Goal: Information Seeking & Learning: Learn about a topic

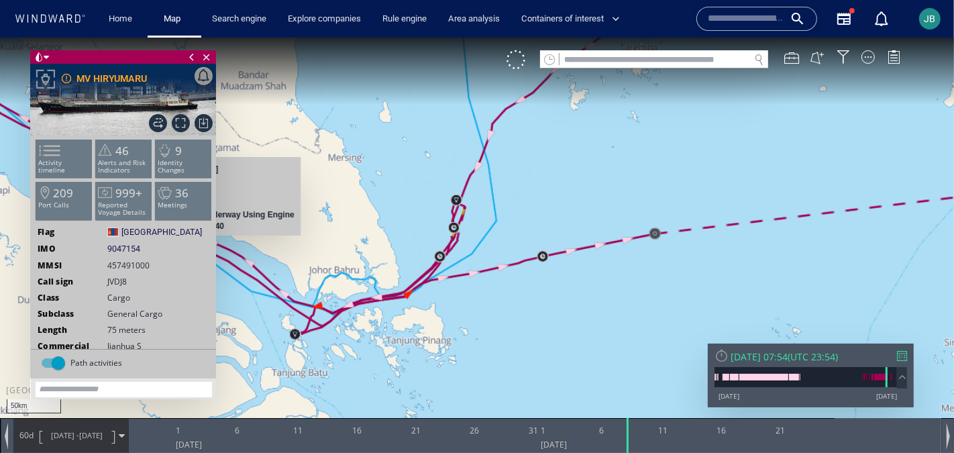
click at [129, 249] on span "9047154" at bounding box center [123, 248] width 33 height 12
copy span "9047154"
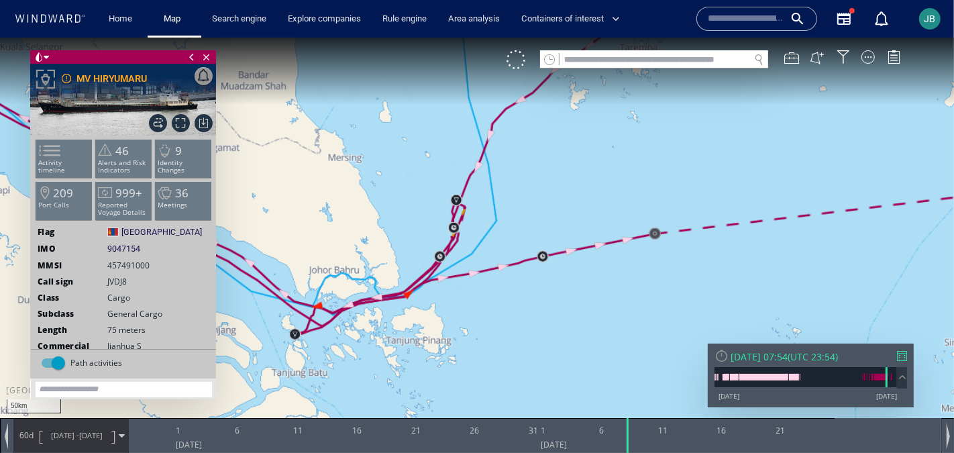
click at [724, 353] on div at bounding box center [721, 354] width 14 height 14
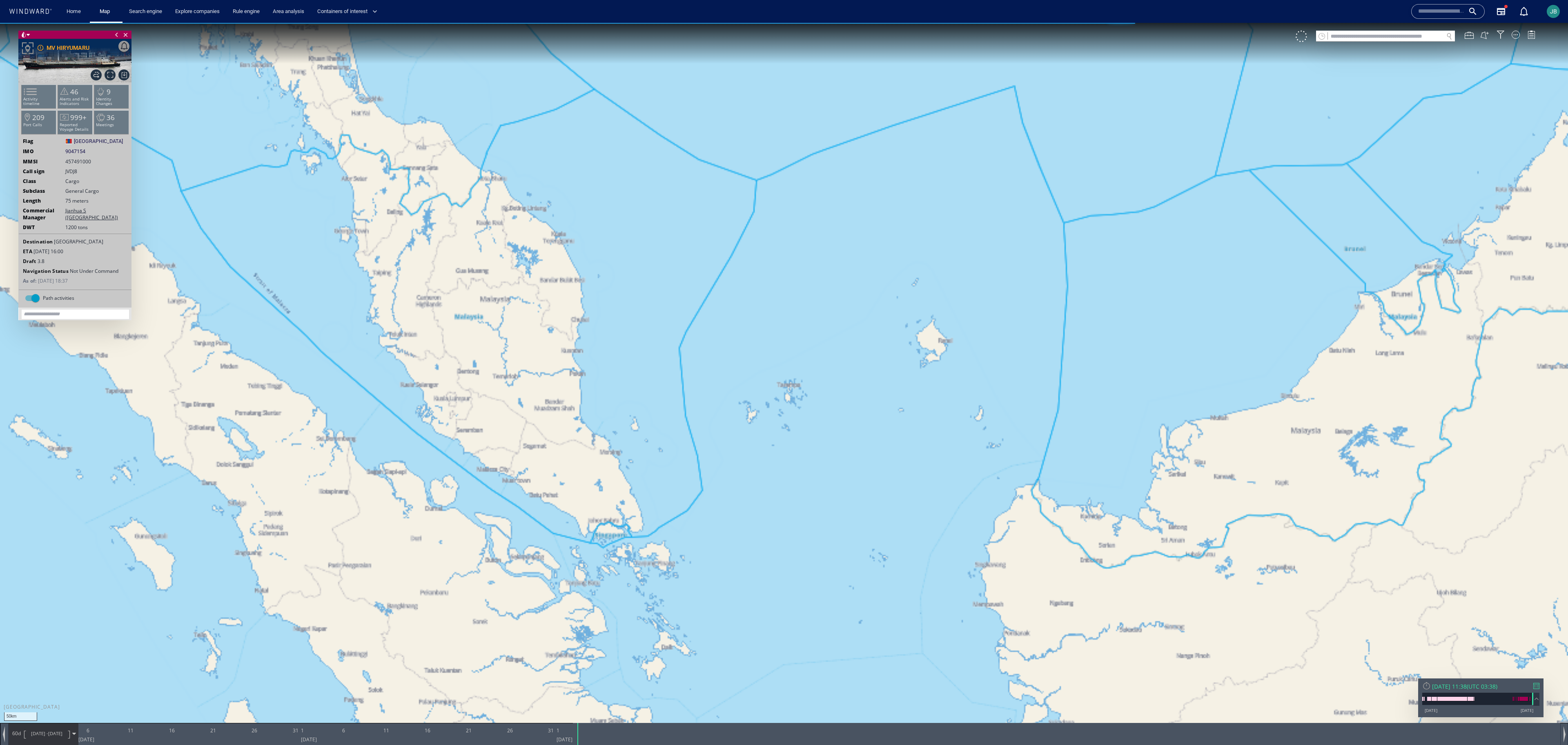
drag, startPoint x: 335, startPoint y: 156, endPoint x: 797, endPoint y: 556, distance: 611.1
click at [580, 275] on canvas "Map" at bounding box center [784, 380] width 1568 height 713
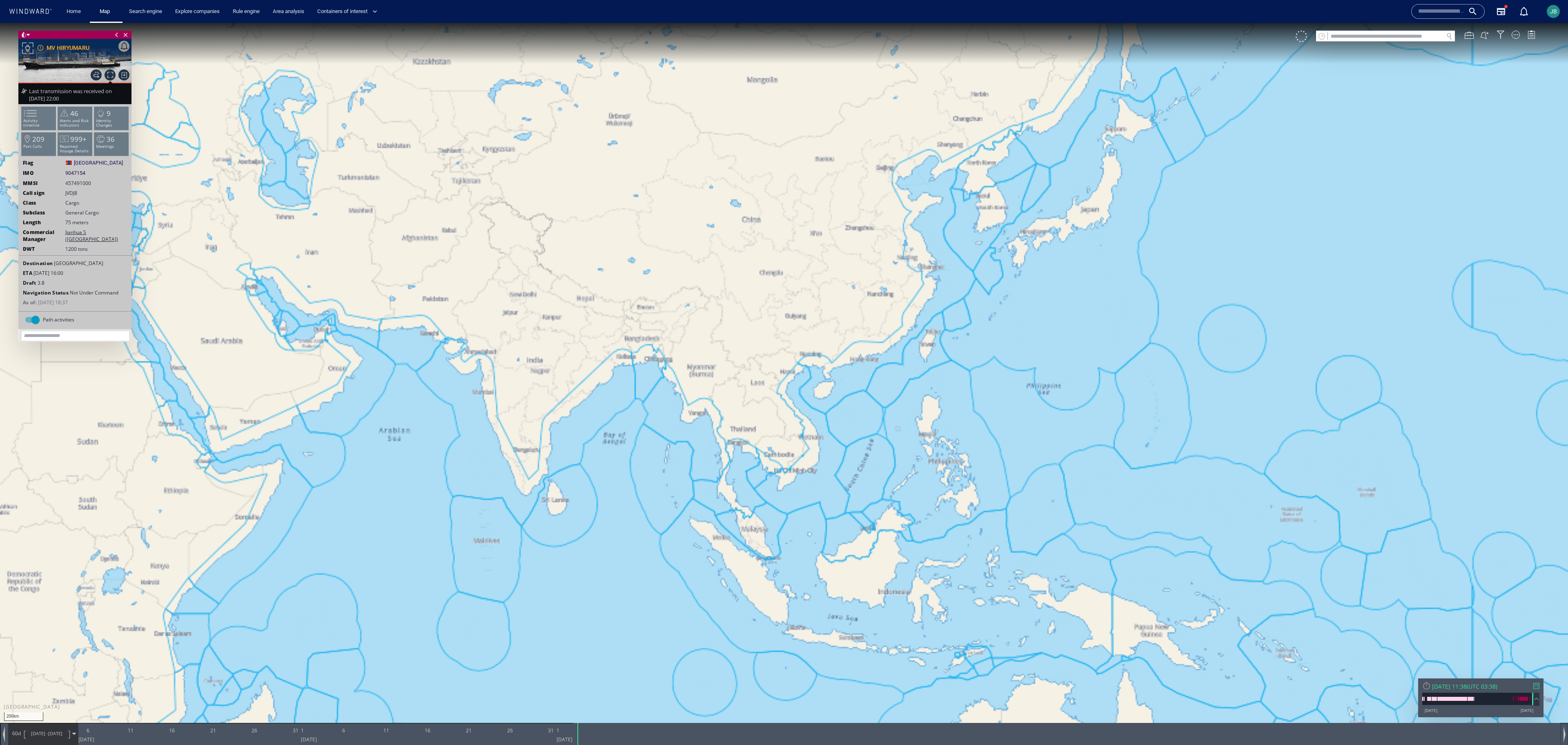
drag, startPoint x: 797, startPoint y: 556, endPoint x: 637, endPoint y: 633, distance: 177.6
click at [580, 275] on canvas "Map" at bounding box center [784, 380] width 1568 height 713
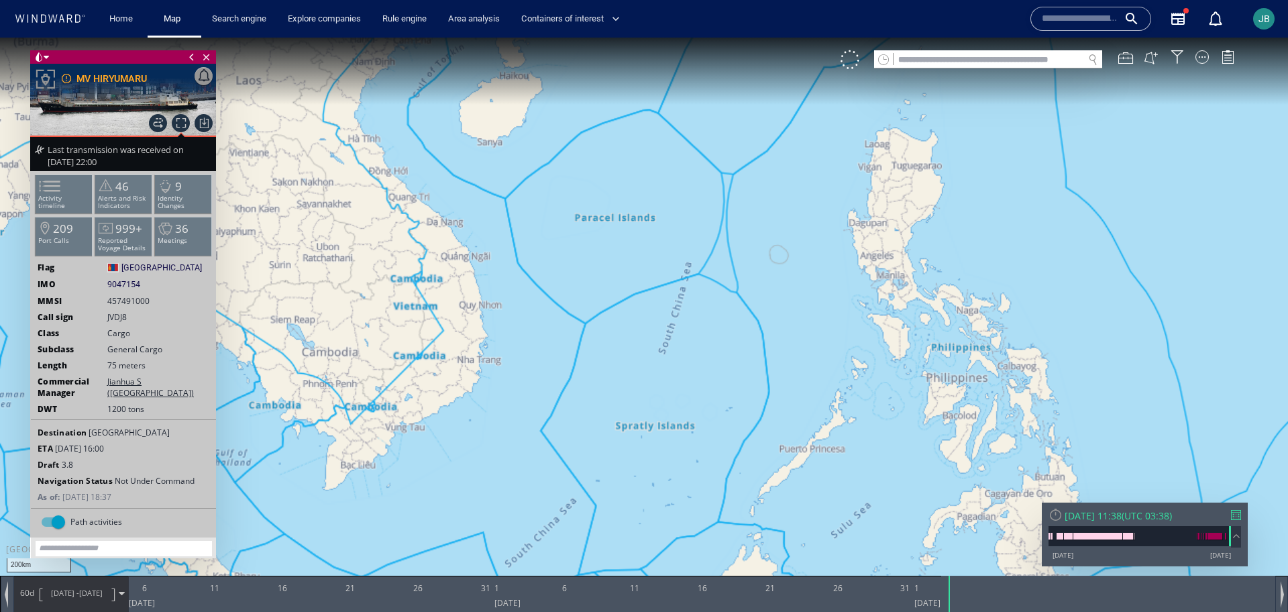
click at [21, 452] on div "60d 04/07/25 - 02/09/25" at bounding box center [71, 593] width 114 height 34
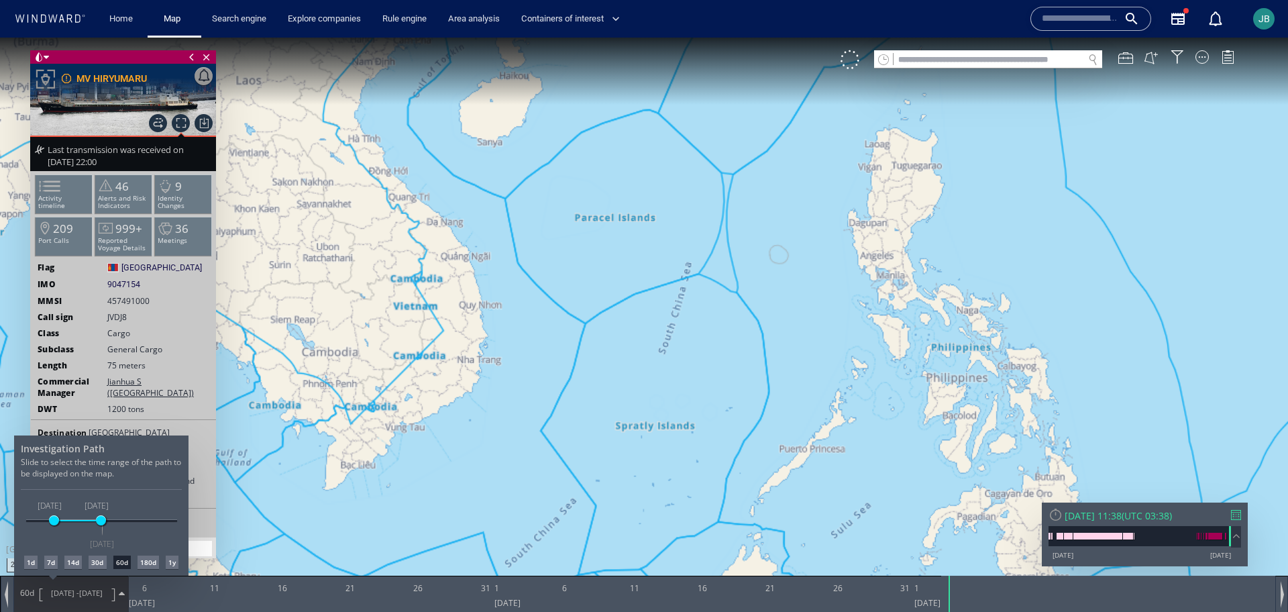
click at [78, 201] on div at bounding box center [644, 325] width 1288 height 574
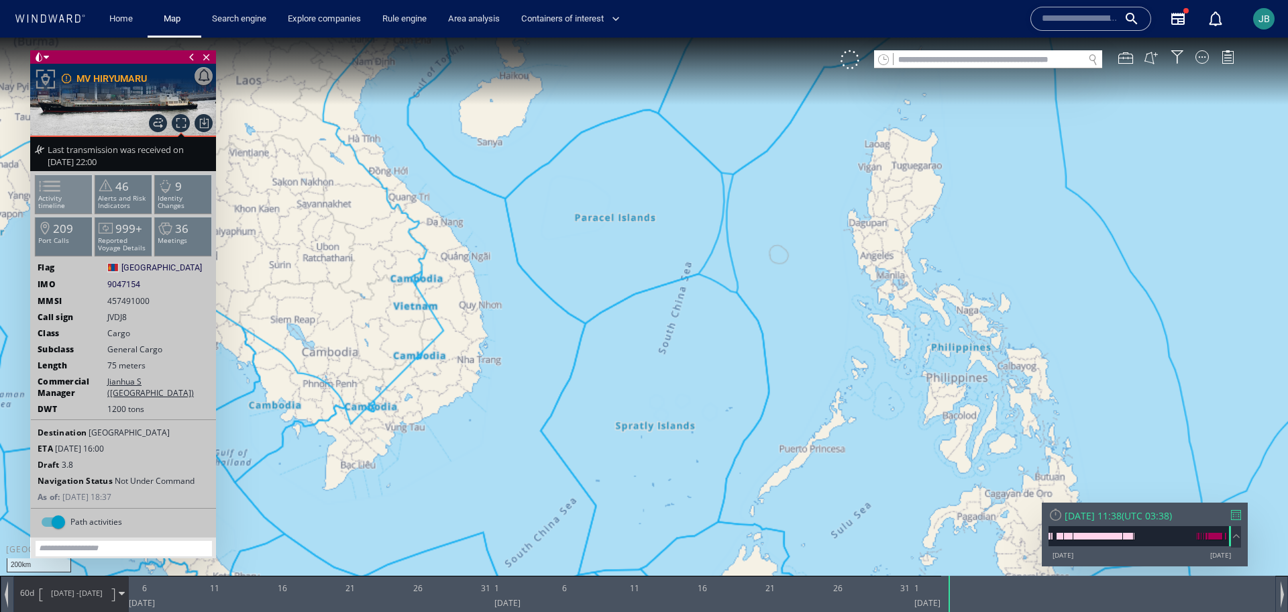
click at [52, 196] on span at bounding box center [42, 185] width 20 height 19
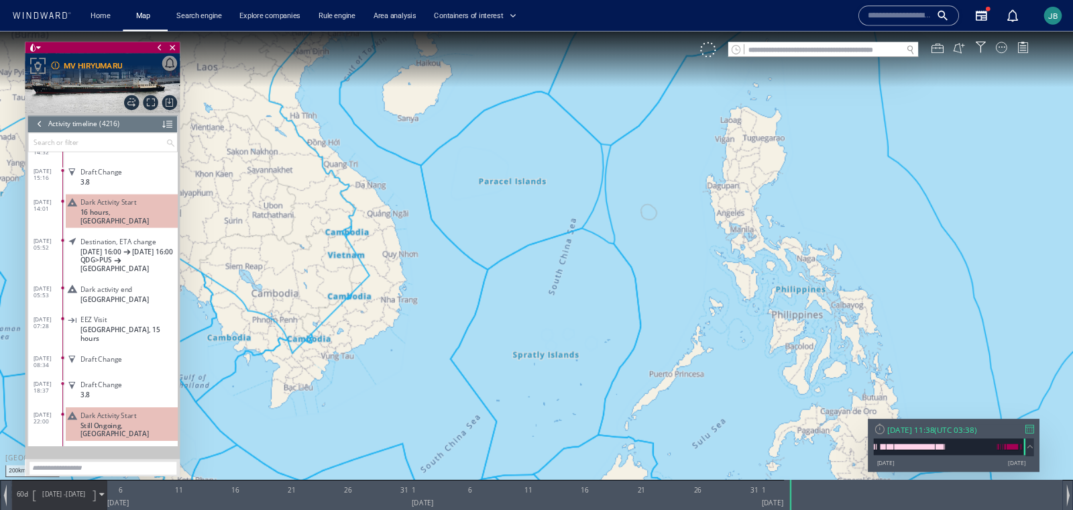
scroll to position [155214, 0]
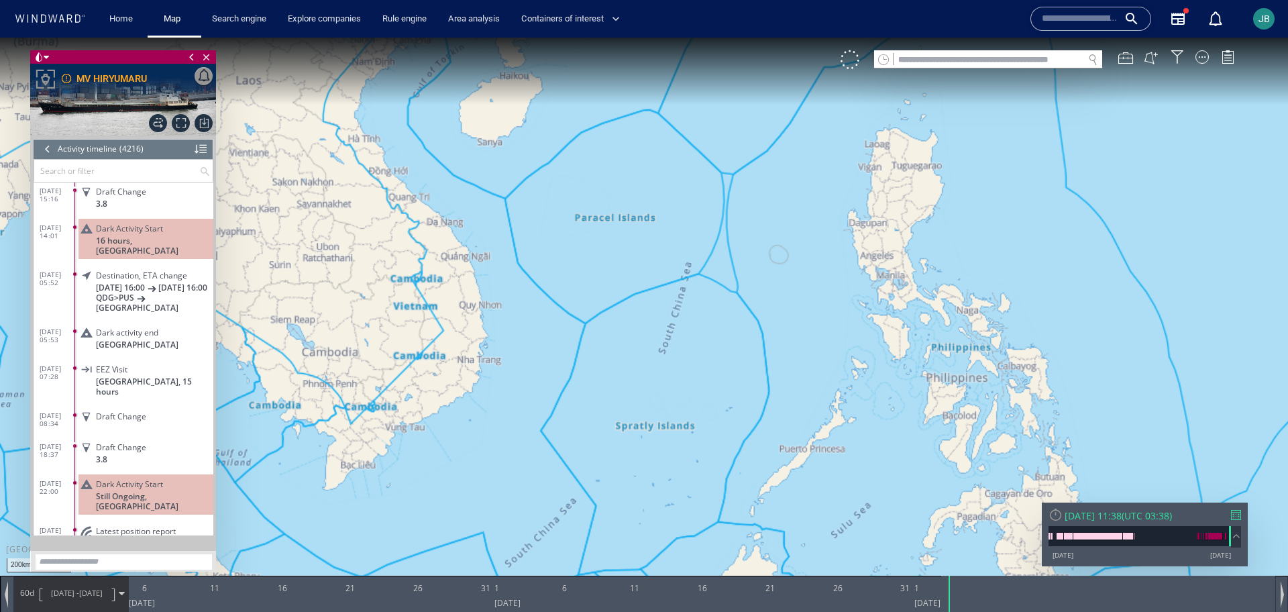
click at [111, 452] on p at bounding box center [154, 543] width 117 height 10
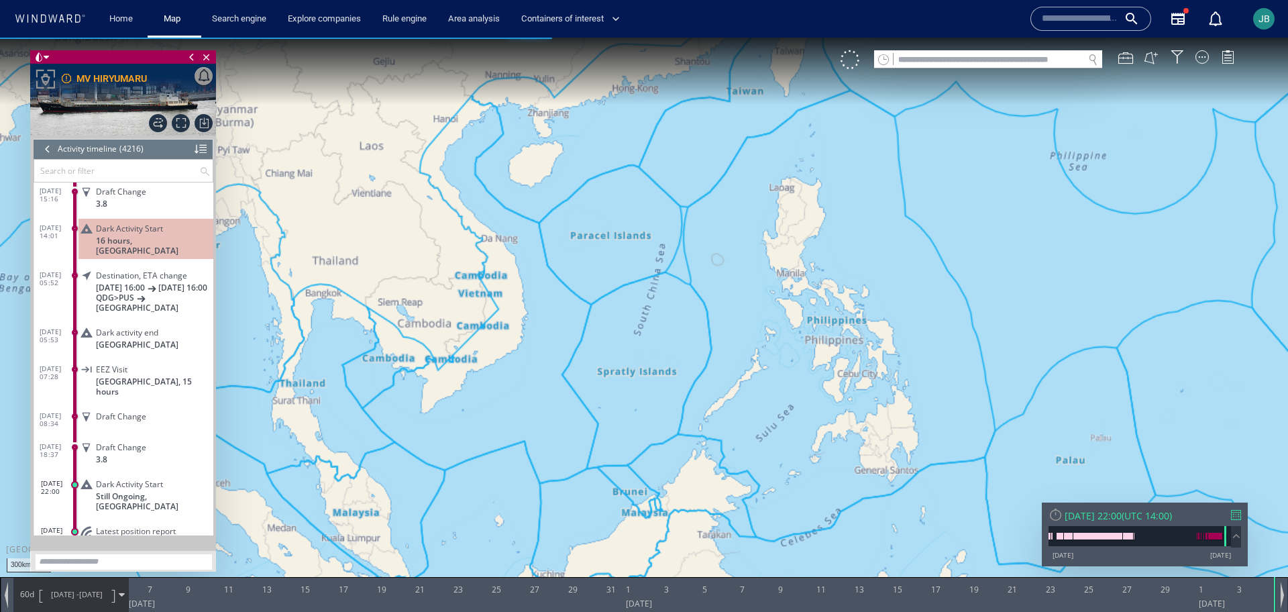
drag, startPoint x: 602, startPoint y: 269, endPoint x: 571, endPoint y: 334, distance: 72.3
click at [570, 334] on canvas "Map" at bounding box center [644, 318] width 1288 height 561
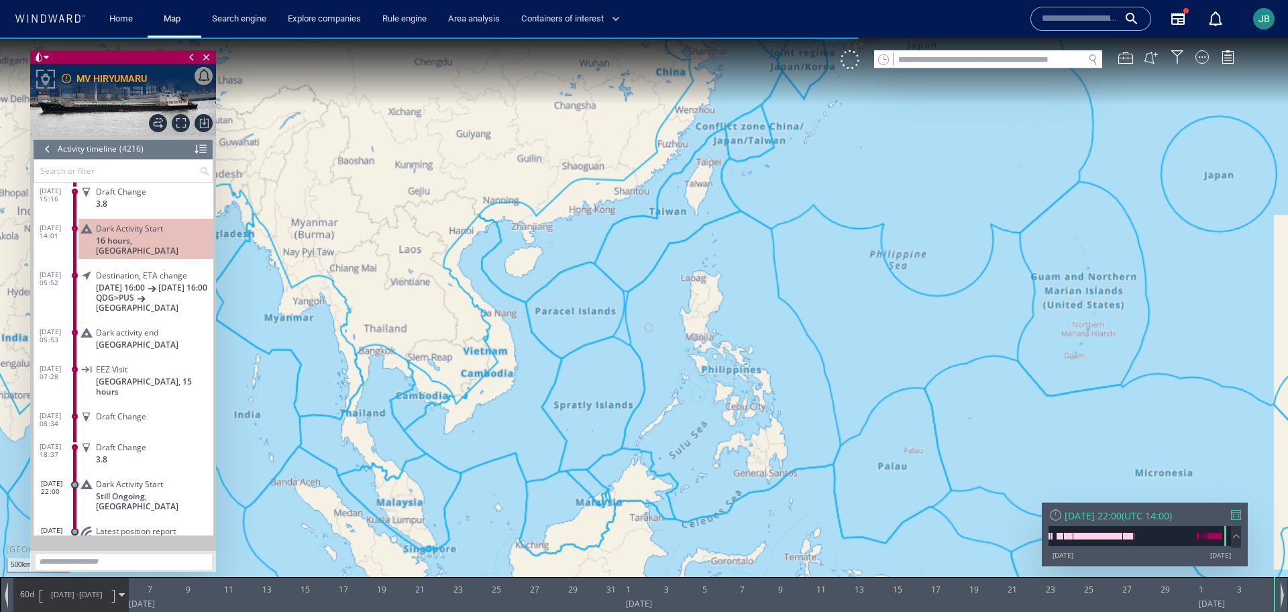
click at [44, 150] on div at bounding box center [47, 149] width 15 height 20
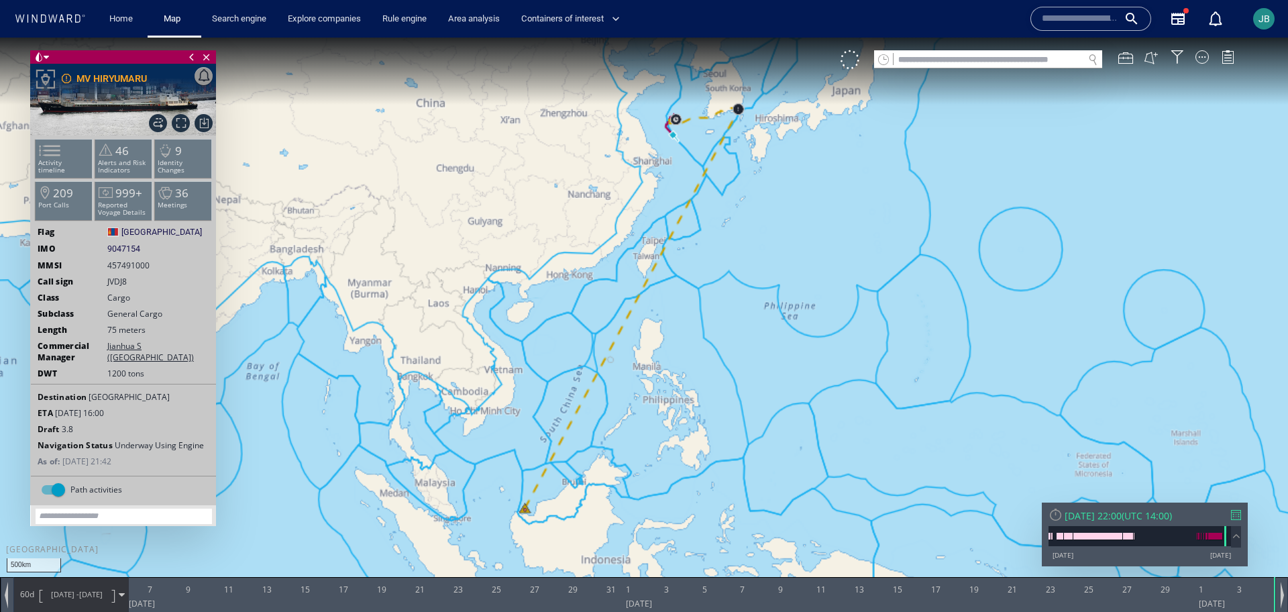
drag, startPoint x: 559, startPoint y: 251, endPoint x: 518, endPoint y: 264, distance: 43.7
click at [517, 264] on canvas "Map" at bounding box center [644, 318] width 1288 height 561
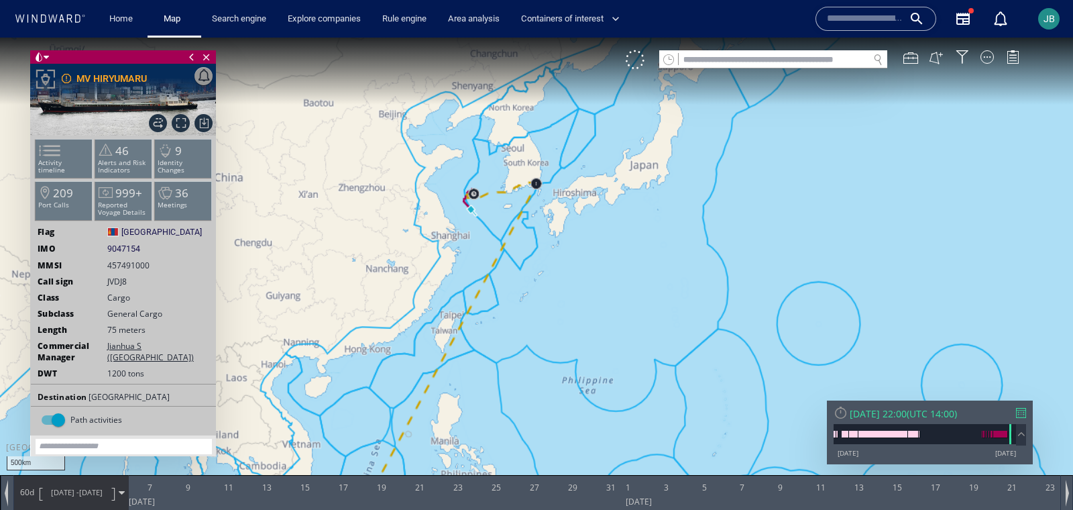
drag, startPoint x: 460, startPoint y: 97, endPoint x: 407, endPoint y: 210, distance: 124.5
click at [406, 211] on canvas "Map" at bounding box center [536, 267] width 1073 height 459
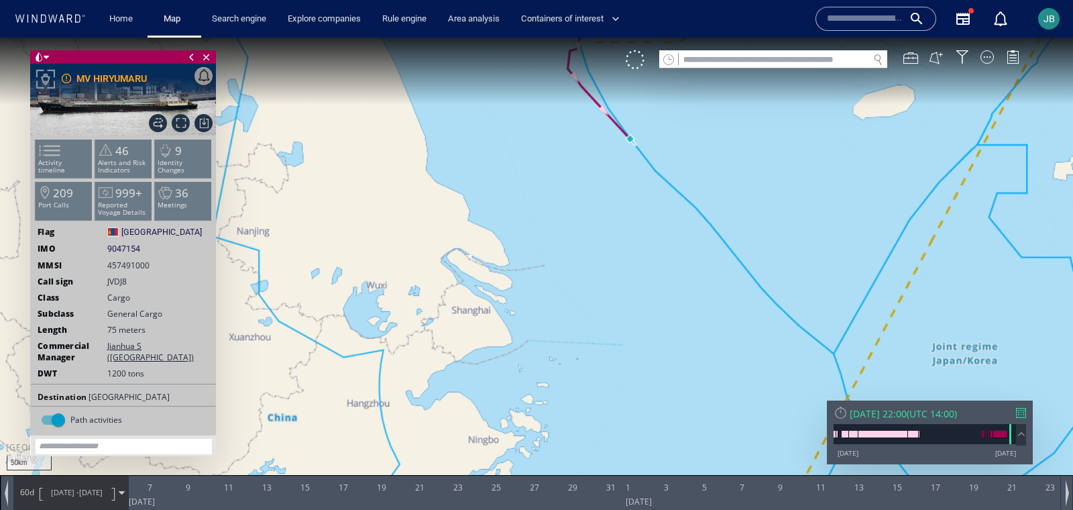
drag, startPoint x: 566, startPoint y: 191, endPoint x: 437, endPoint y: 390, distance: 236.9
click at [437, 390] on canvas "Map" at bounding box center [536, 267] width 1073 height 459
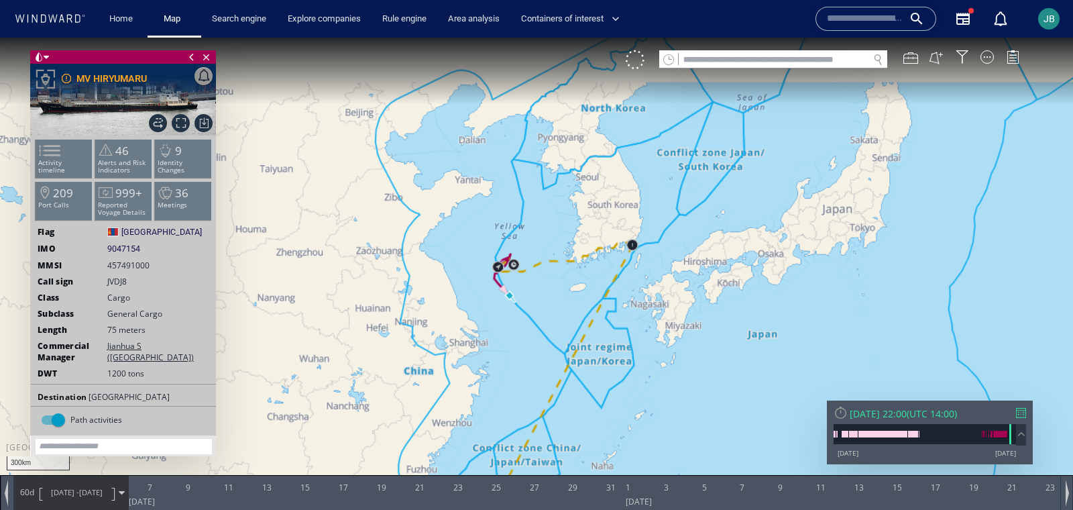
drag, startPoint x: 478, startPoint y: 352, endPoint x: 529, endPoint y: 153, distance: 205.7
click at [529, 152] on canvas "Map" at bounding box center [536, 267] width 1073 height 459
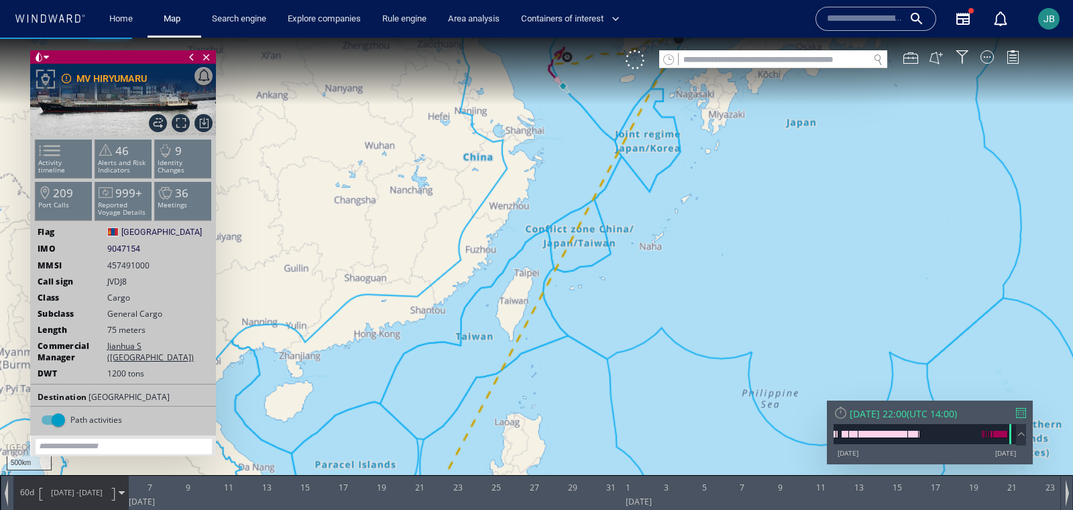
drag, startPoint x: 415, startPoint y: 356, endPoint x: 467, endPoint y: 231, distance: 135.9
click at [467, 230] on canvas "Map" at bounding box center [536, 267] width 1073 height 459
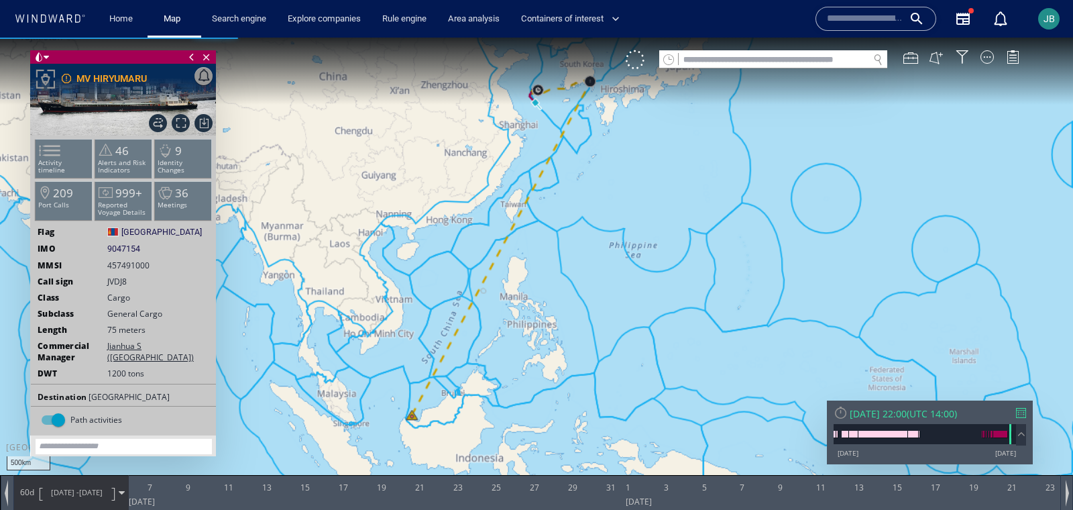
drag, startPoint x: 388, startPoint y: 317, endPoint x: 414, endPoint y: 234, distance: 87.0
click at [414, 233] on canvas "Map" at bounding box center [536, 267] width 1073 height 459
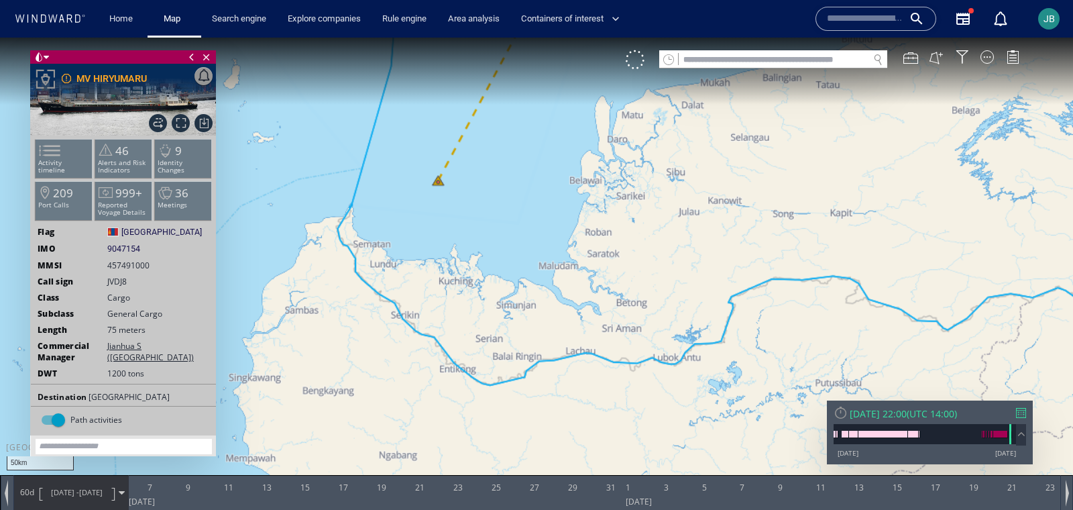
drag, startPoint x: 413, startPoint y: 305, endPoint x: 438, endPoint y: 409, distance: 106.2
click at [438, 409] on canvas "Map" at bounding box center [536, 267] width 1073 height 459
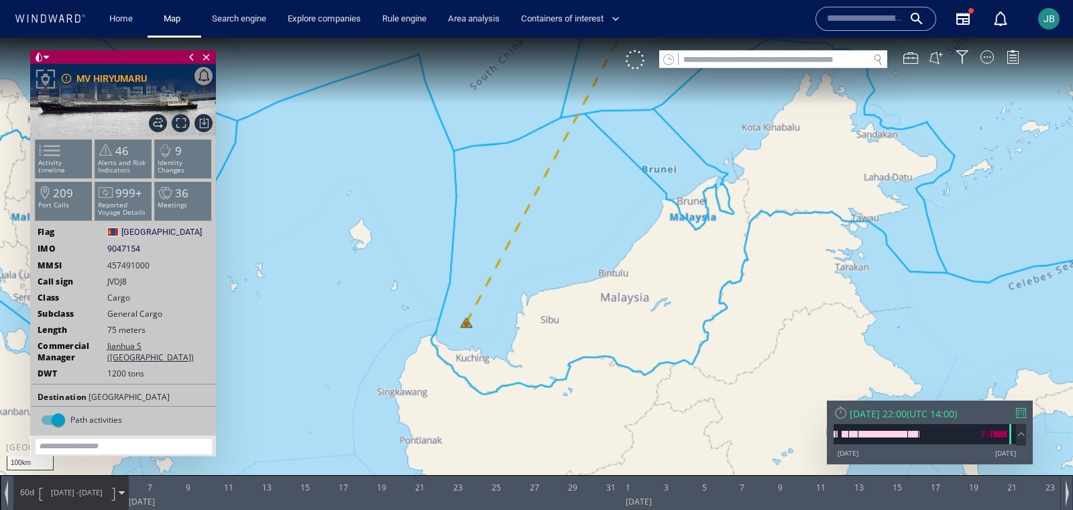
drag, startPoint x: 380, startPoint y: 391, endPoint x: 390, endPoint y: 321, distance: 70.4
click at [390, 320] on canvas "Map" at bounding box center [536, 267] width 1073 height 459
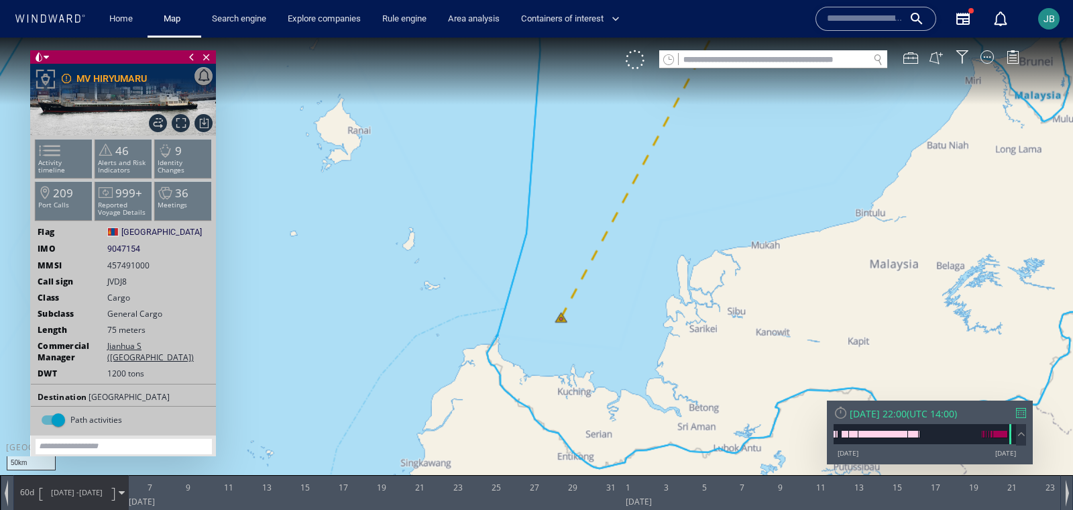
drag, startPoint x: 402, startPoint y: 387, endPoint x: 526, endPoint y: 387, distance: 123.4
click at [526, 387] on canvas "Map" at bounding box center [536, 267] width 1073 height 459
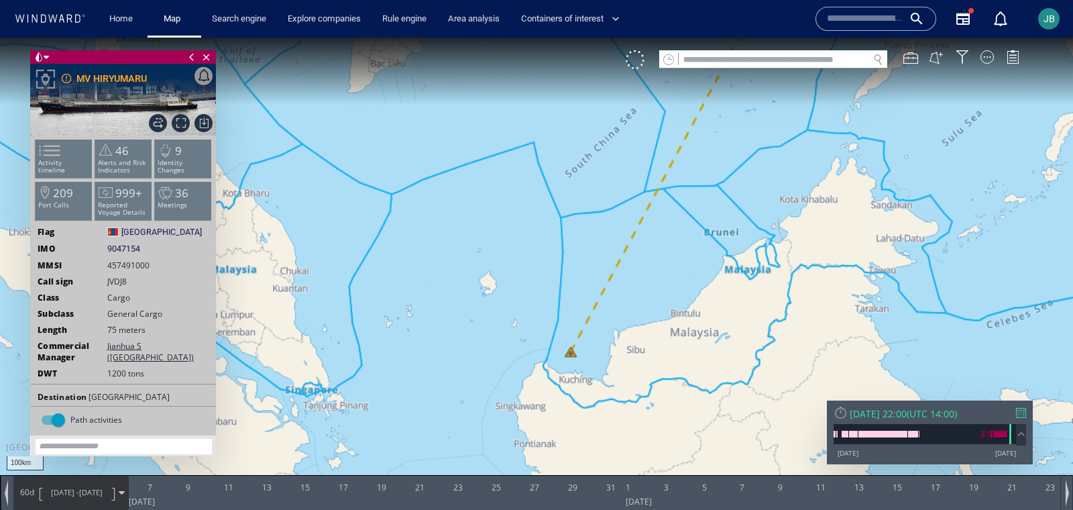
drag, startPoint x: 461, startPoint y: 384, endPoint x: 555, endPoint y: 326, distance: 110.8
click at [555, 325] on canvas "Map" at bounding box center [536, 267] width 1073 height 459
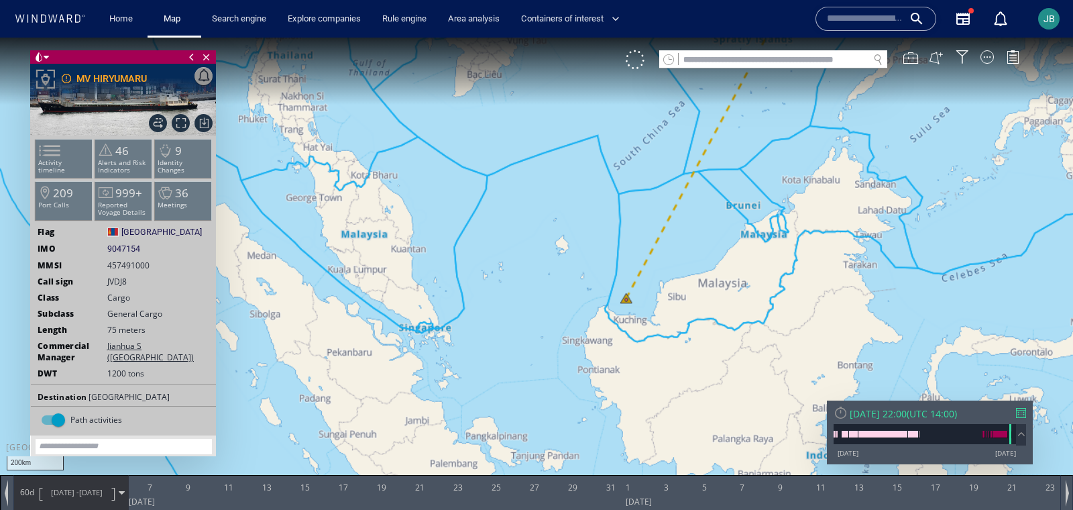
drag, startPoint x: 555, startPoint y: 326, endPoint x: 555, endPoint y: 313, distance: 12.7
click at [555, 313] on canvas "Map" at bounding box center [536, 267] width 1073 height 459
click at [63, 452] on span "05/03/25 -" at bounding box center [65, 492] width 28 height 10
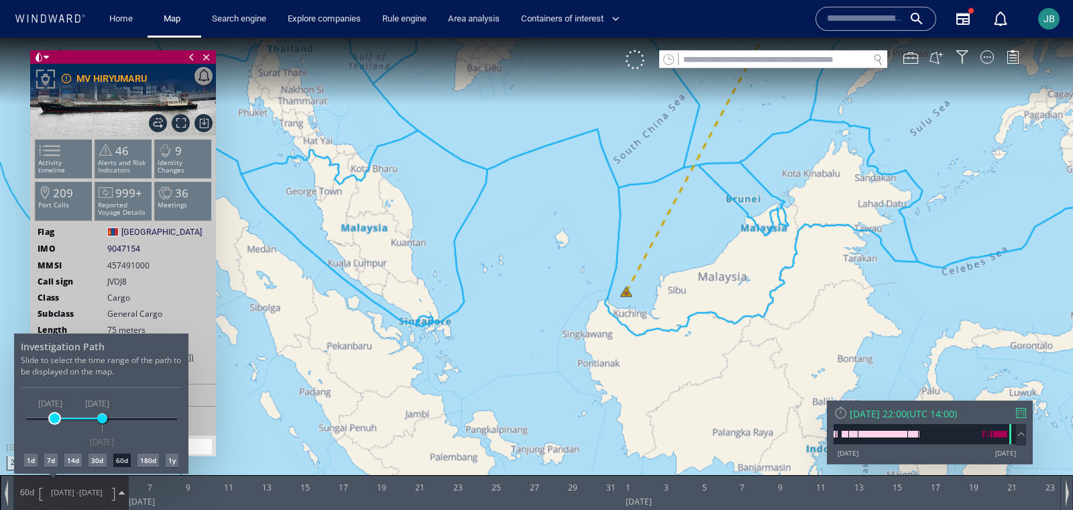
drag, startPoint x: 57, startPoint y: 417, endPoint x: 28, endPoint y: 417, distance: 28.8
click at [50, 417] on span at bounding box center [55, 418] width 10 height 10
drag, startPoint x: 85, startPoint y: 416, endPoint x: 77, endPoint y: 416, distance: 7.4
click at [77, 416] on span at bounding box center [79, 418] width 10 height 10
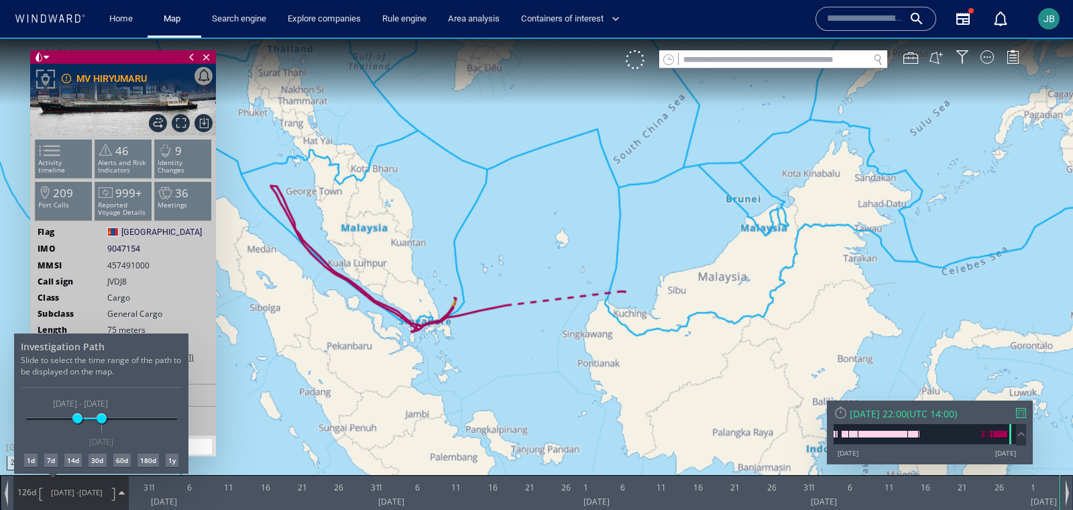
click at [403, 384] on div at bounding box center [536, 274] width 1073 height 472
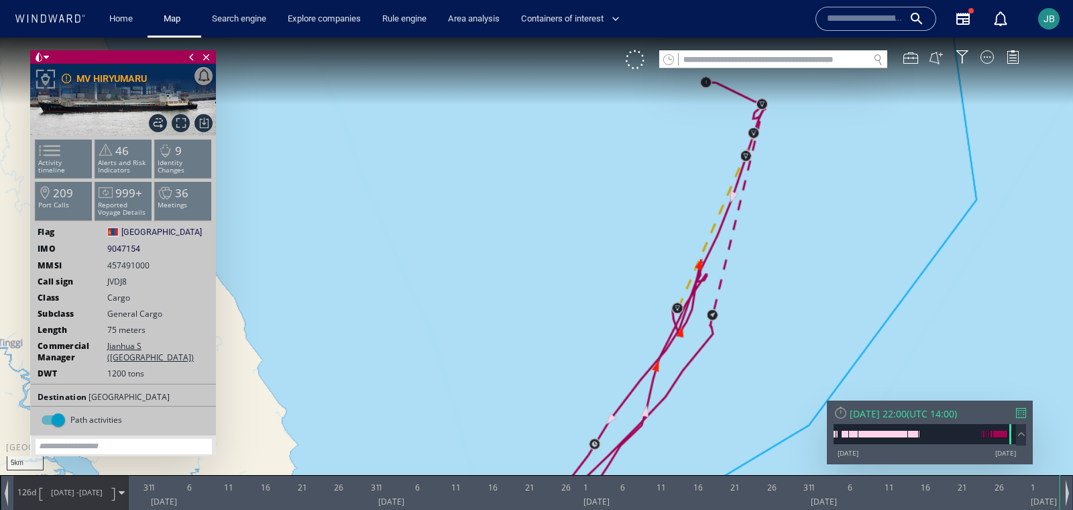
drag, startPoint x: 588, startPoint y: 225, endPoint x: 547, endPoint y: 235, distance: 42.1
click at [547, 235] on canvas "Map" at bounding box center [536, 267] width 1073 height 459
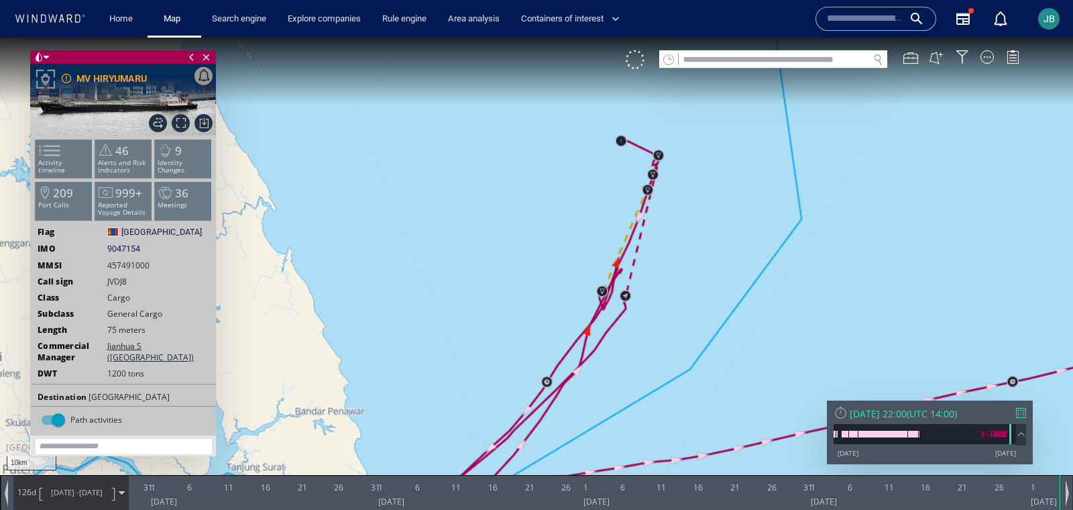
drag, startPoint x: 509, startPoint y: 236, endPoint x: 551, endPoint y: 203, distance: 54.0
click at [551, 203] on canvas "Map" at bounding box center [536, 267] width 1073 height 459
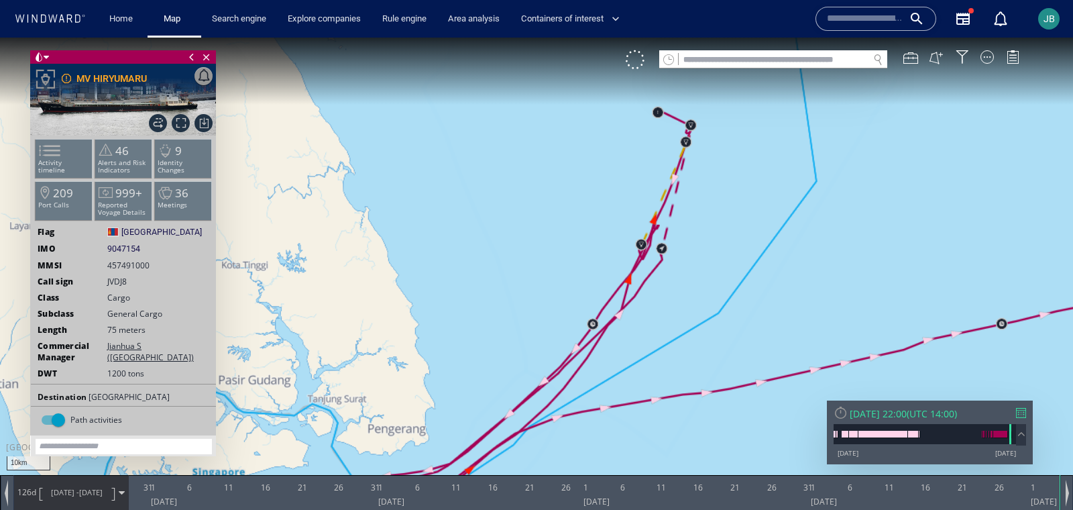
drag, startPoint x: 643, startPoint y: 140, endPoint x: 547, endPoint y: 163, distance: 98.0
click at [547, 163] on canvas "Map" at bounding box center [536, 267] width 1073 height 459
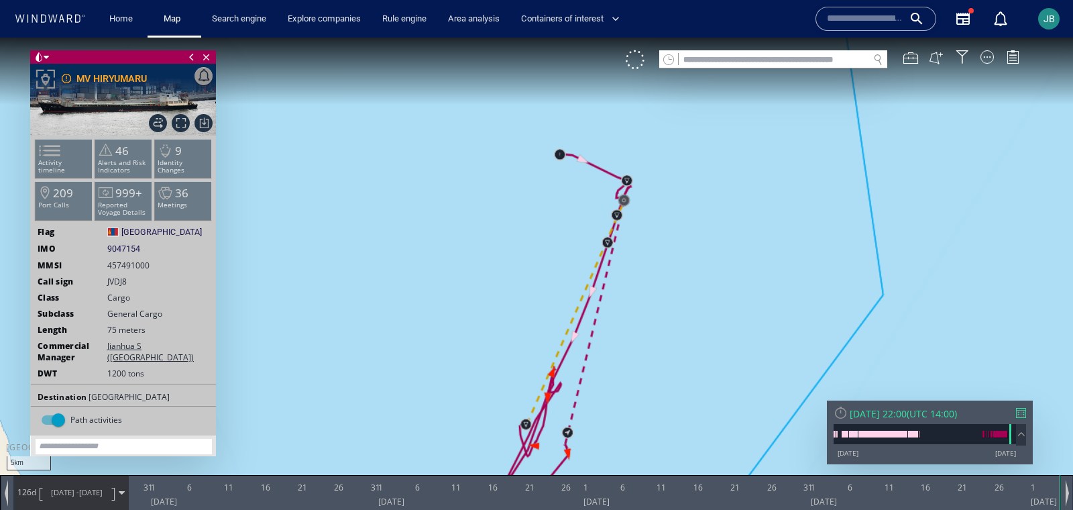
drag, startPoint x: 568, startPoint y: 158, endPoint x: 560, endPoint y: 201, distance: 44.2
click at [560, 201] on canvas "Map" at bounding box center [536, 267] width 1073 height 459
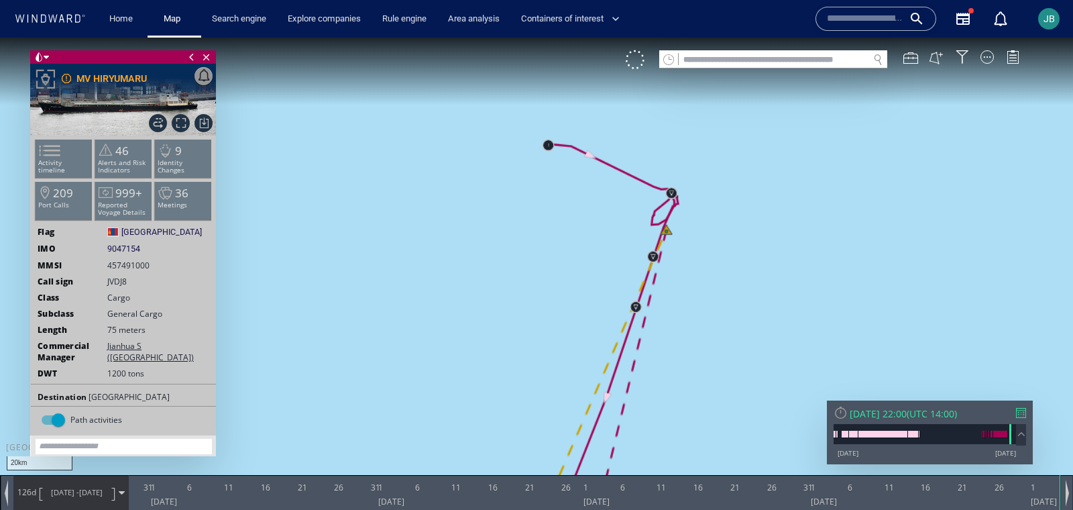
drag, startPoint x: 466, startPoint y: 299, endPoint x: 545, endPoint y: 195, distance: 130.7
click at [545, 195] on canvas "Map" at bounding box center [536, 267] width 1073 height 459
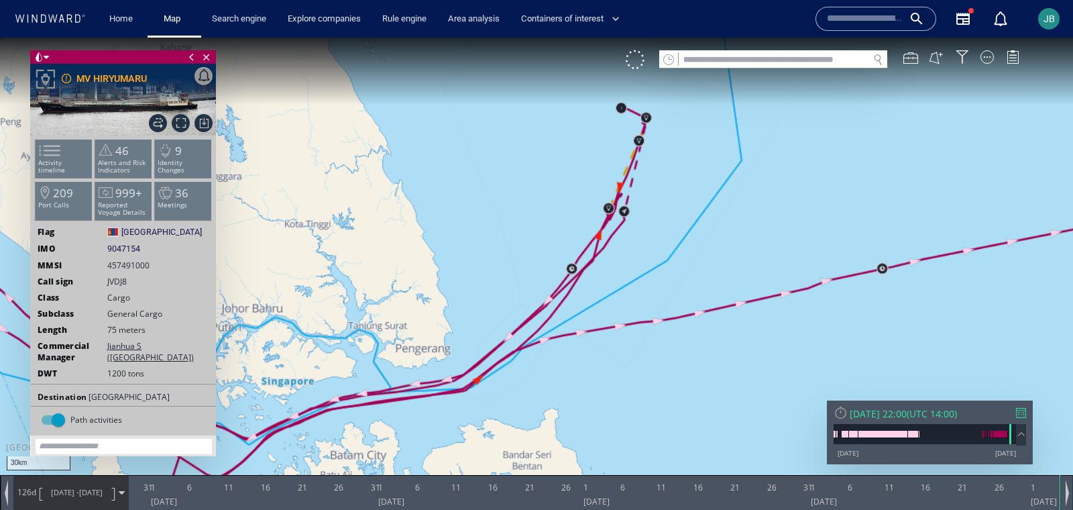
drag, startPoint x: 433, startPoint y: 193, endPoint x: 674, endPoint y: 232, distance: 244.0
click at [674, 232] on canvas "Map" at bounding box center [536, 267] width 1073 height 459
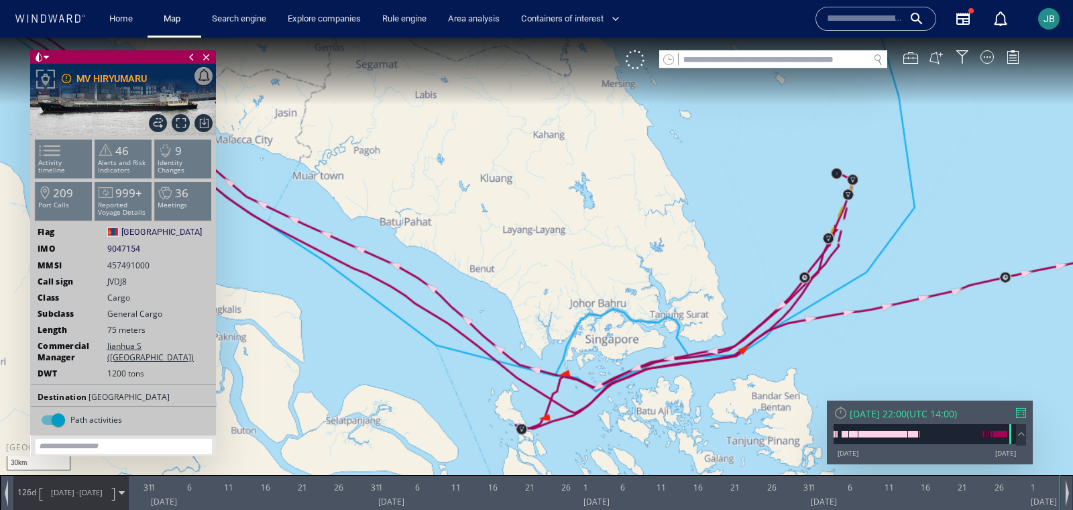
drag, startPoint x: 426, startPoint y: 186, endPoint x: 606, endPoint y: 241, distance: 188.0
click at [606, 241] on canvas "Map" at bounding box center [536, 267] width 1073 height 459
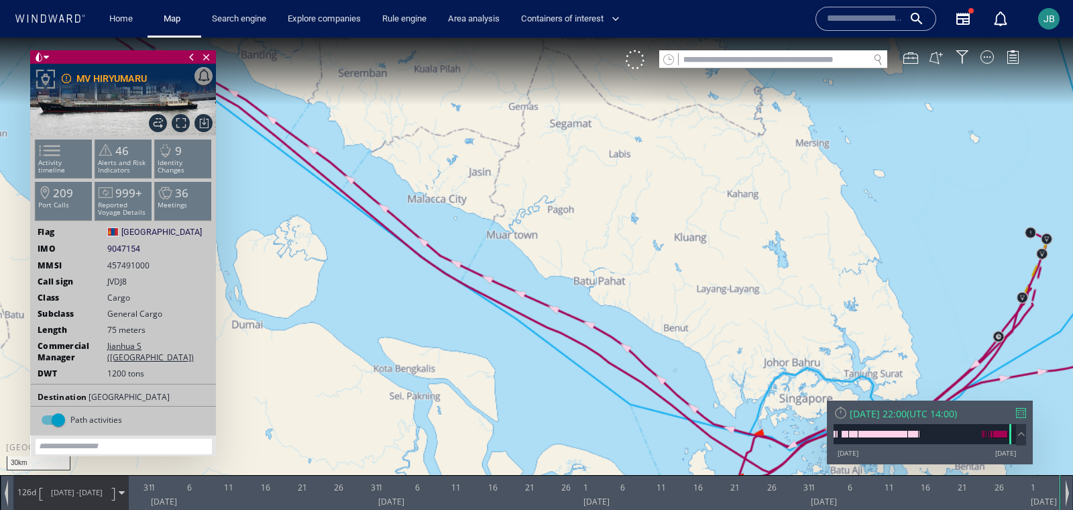
drag, startPoint x: 463, startPoint y: 162, endPoint x: 669, endPoint y: 292, distance: 244.5
click at [669, 292] on canvas "Map" at bounding box center [536, 267] width 1073 height 459
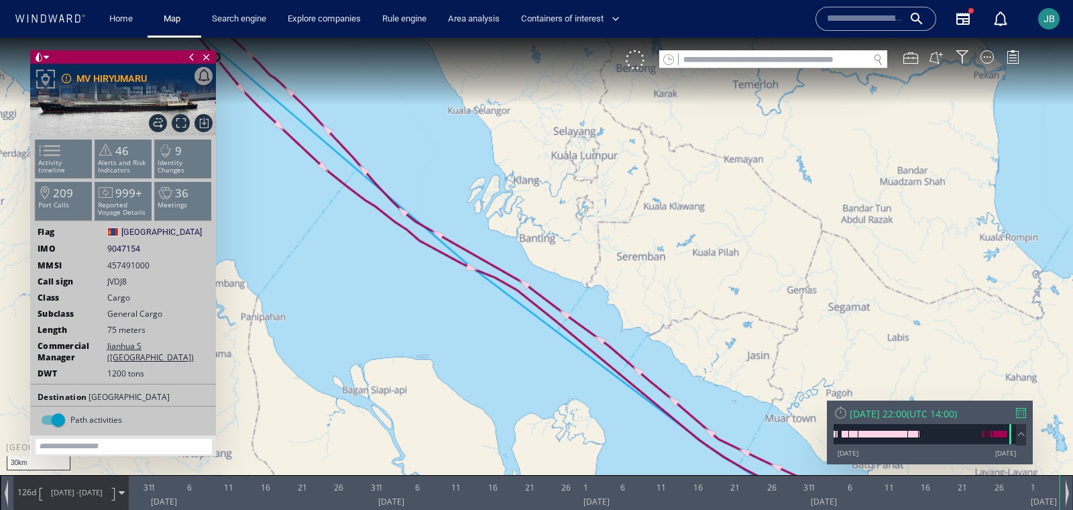
drag, startPoint x: 449, startPoint y: 161, endPoint x: 649, endPoint y: 327, distance: 260.1
click at [649, 327] on canvas "Map" at bounding box center [536, 267] width 1073 height 459
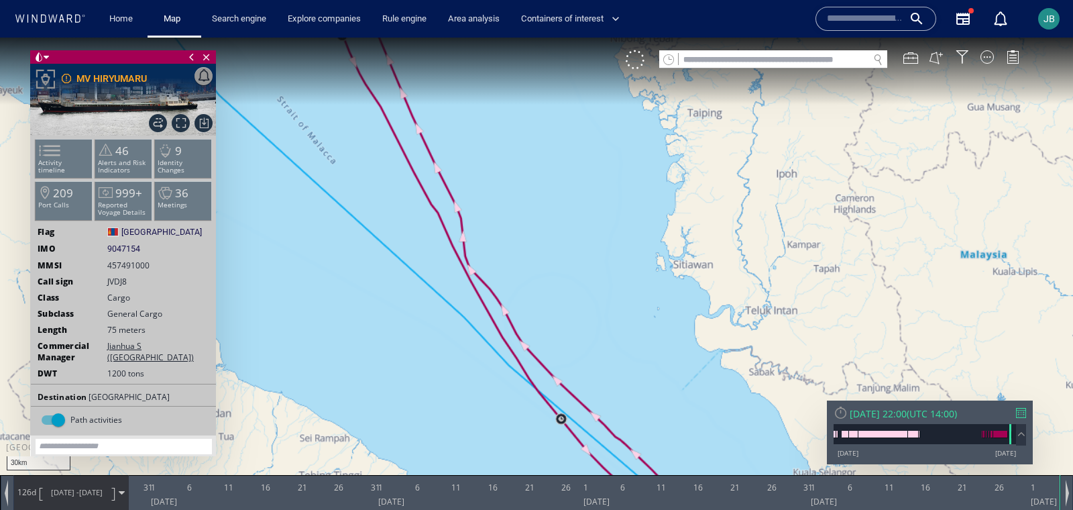
drag, startPoint x: 486, startPoint y: 177, endPoint x: 615, endPoint y: 358, distance: 221.7
click at [615, 358] on canvas "Map" at bounding box center [536, 267] width 1073 height 459
drag, startPoint x: 482, startPoint y: 86, endPoint x: 592, endPoint y: 362, distance: 297.5
click at [592, 362] on canvas "Map" at bounding box center [536, 267] width 1073 height 459
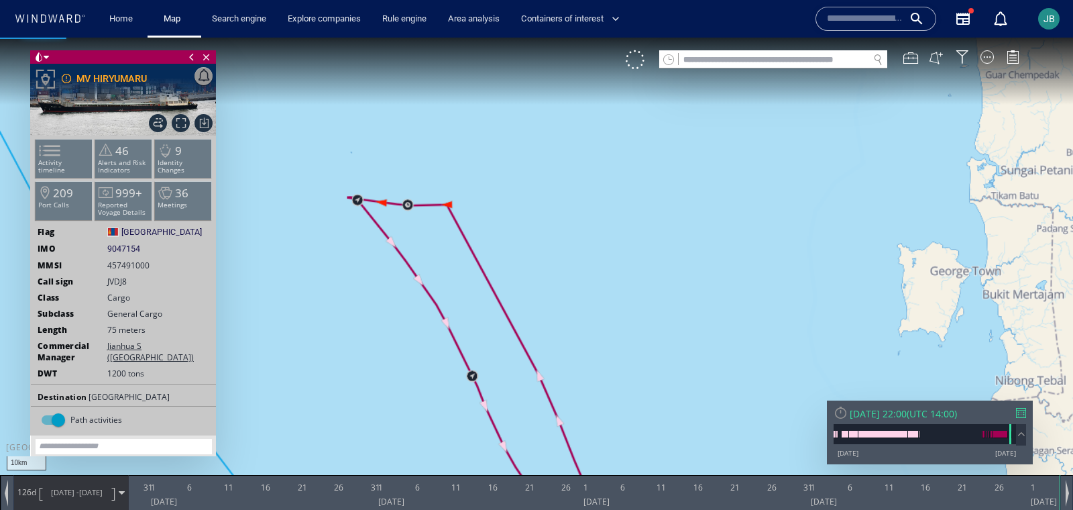
click at [452, 203] on canvas "Map" at bounding box center [536, 267] width 1073 height 459
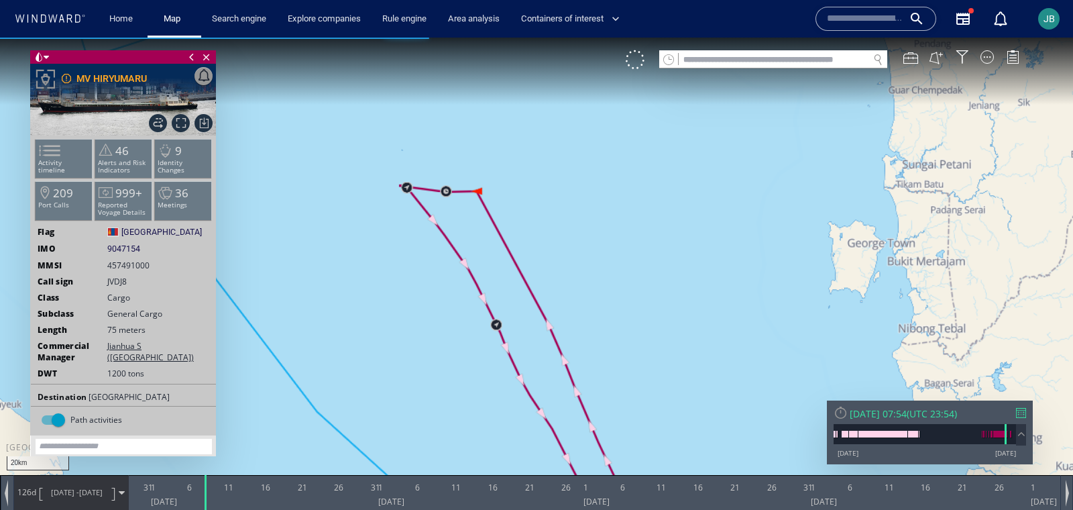
drag, startPoint x: 582, startPoint y: 144, endPoint x: 583, endPoint y: 278, distance: 134.8
click at [582, 279] on canvas "Map" at bounding box center [536, 267] width 1073 height 459
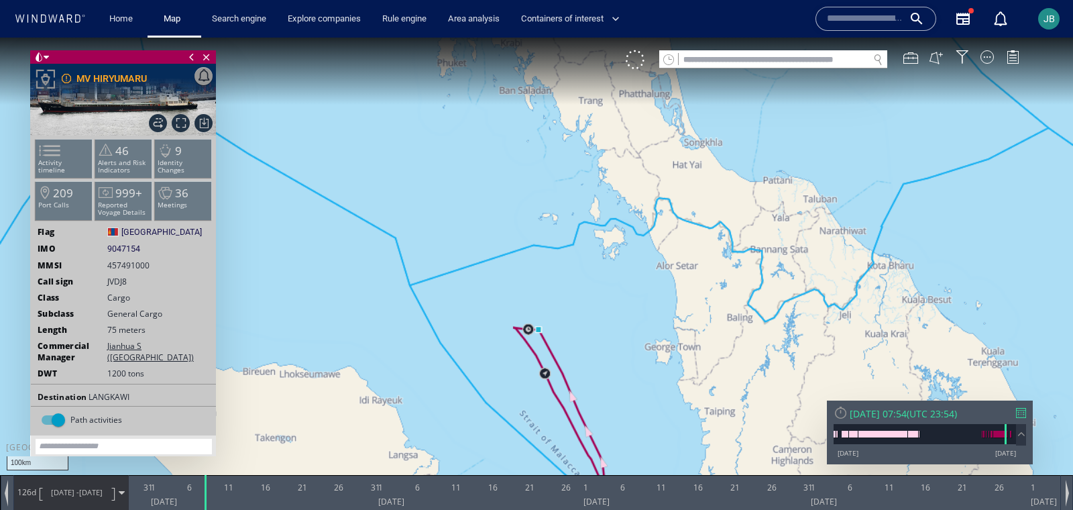
drag, startPoint x: 570, startPoint y: 331, endPoint x: 490, endPoint y: 309, distance: 82.2
click at [490, 309] on canvas "Map" at bounding box center [536, 267] width 1073 height 459
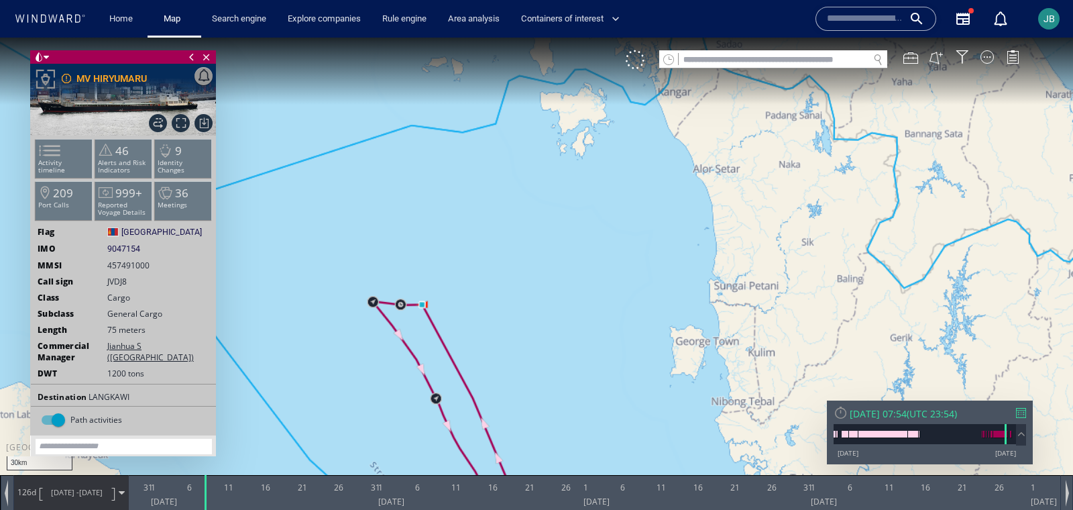
drag, startPoint x: 490, startPoint y: 309, endPoint x: 554, endPoint y: 309, distance: 63.7
click at [554, 309] on canvas "Map" at bounding box center [536, 267] width 1073 height 459
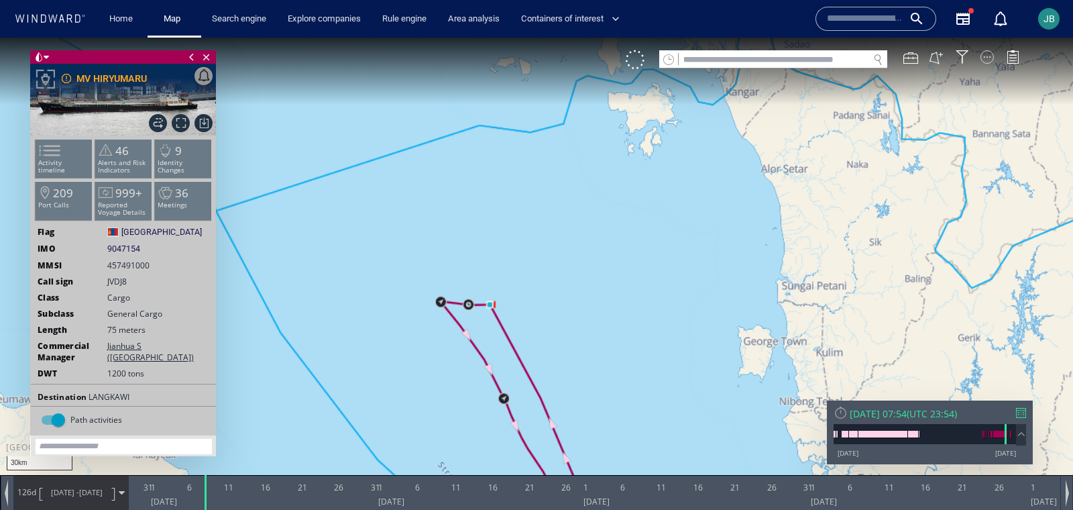
click at [953, 54] on div at bounding box center [987, 56] width 13 height 13
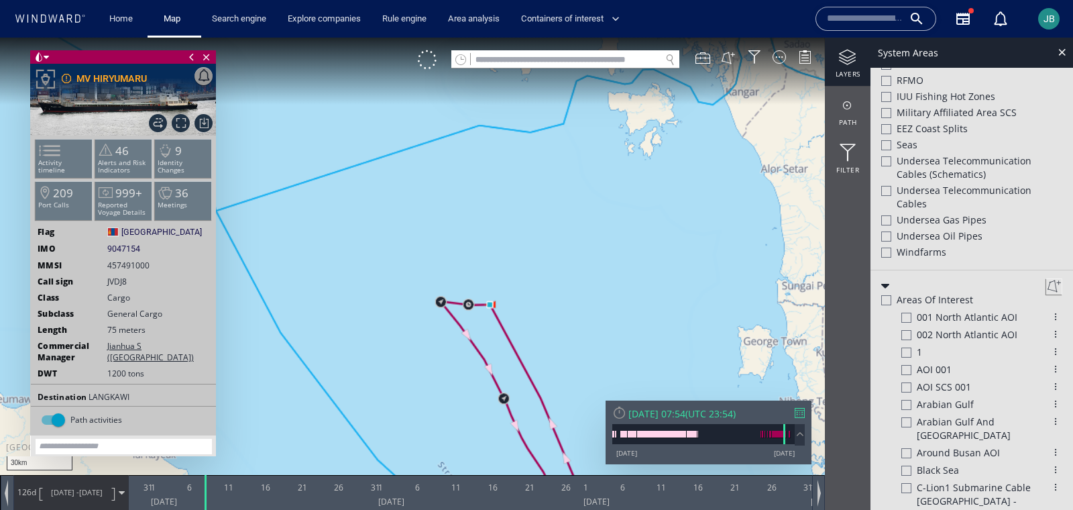
scroll to position [578, 0]
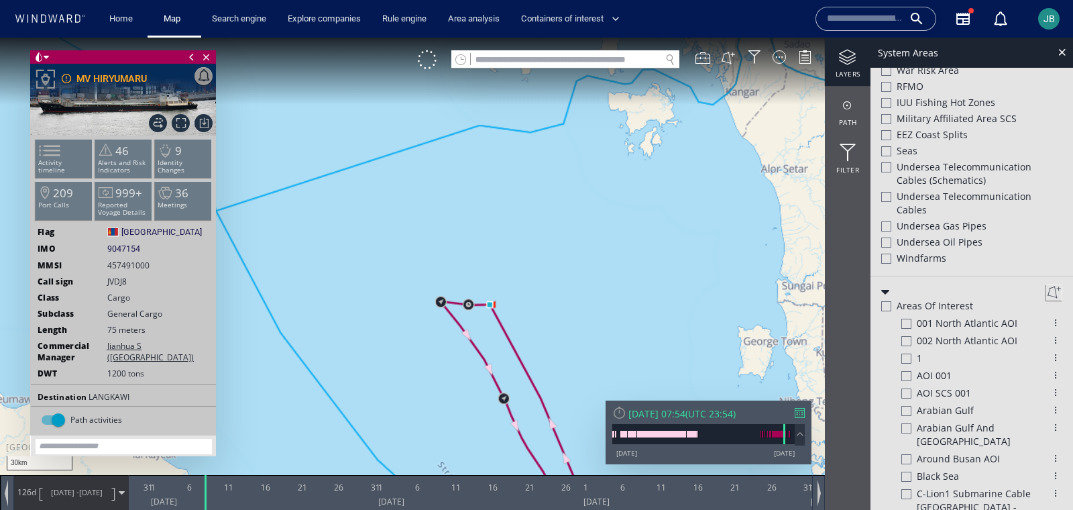
click at [887, 172] on div "Undersea Telecommunication cables (schematics)" at bounding box center [971, 175] width 181 height 30
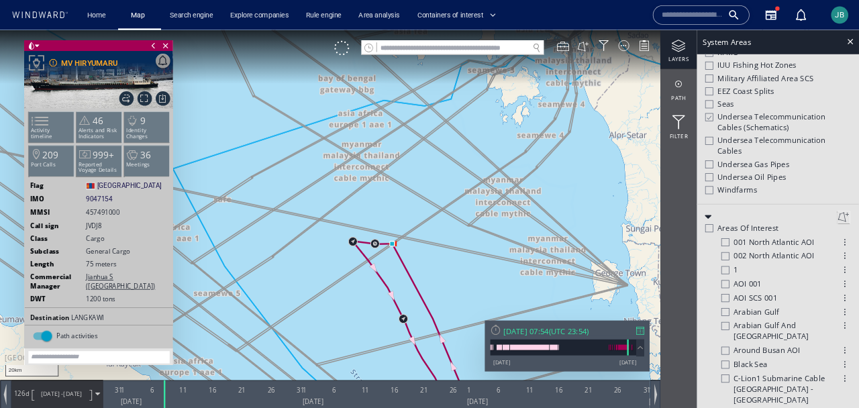
scroll to position [557, 0]
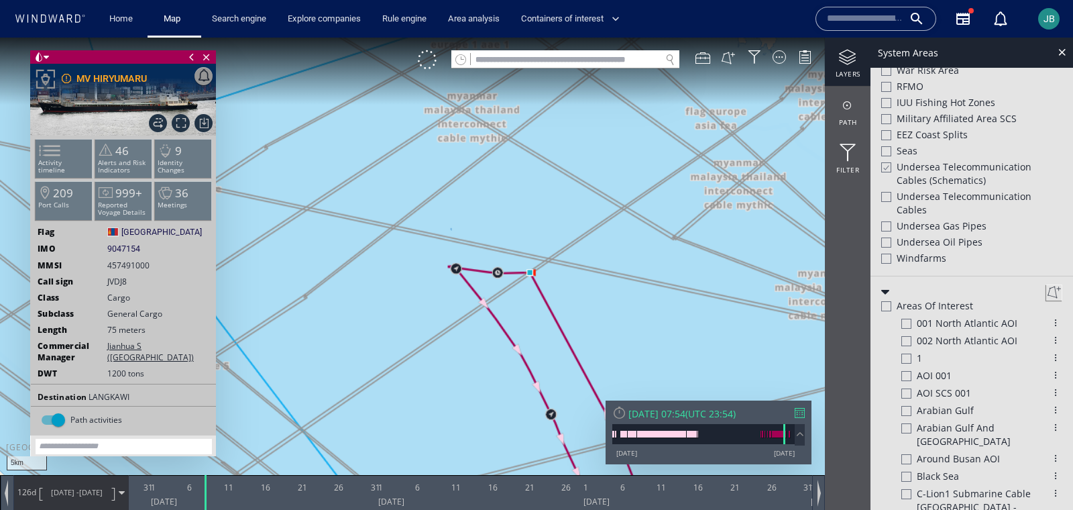
drag, startPoint x: 521, startPoint y: 315, endPoint x: 504, endPoint y: 358, distance: 46.1
click at [503, 359] on canvas "Map" at bounding box center [536, 267] width 1073 height 459
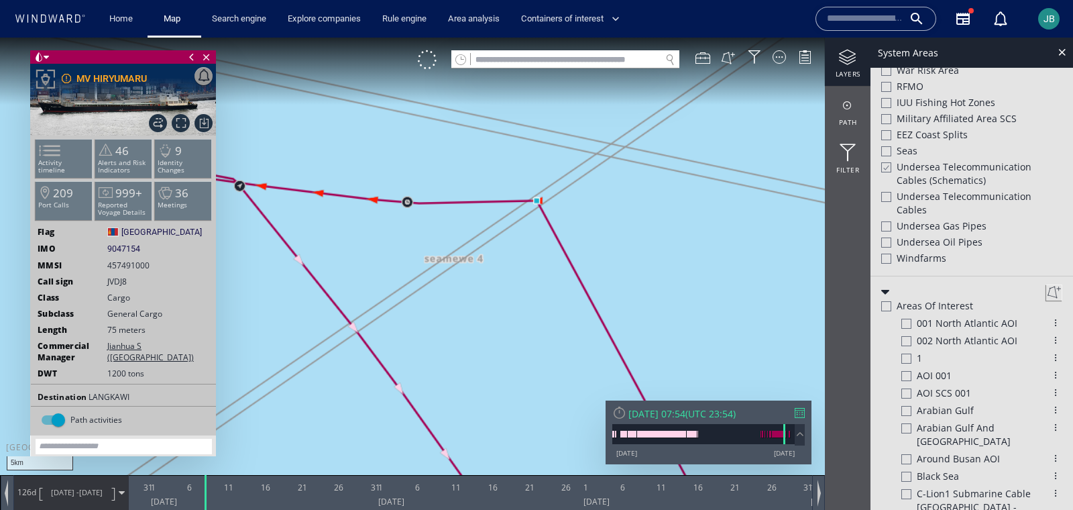
drag, startPoint x: 509, startPoint y: 337, endPoint x: 561, endPoint y: 350, distance: 54.0
click at [561, 350] on canvas "Map" at bounding box center [536, 267] width 1073 height 459
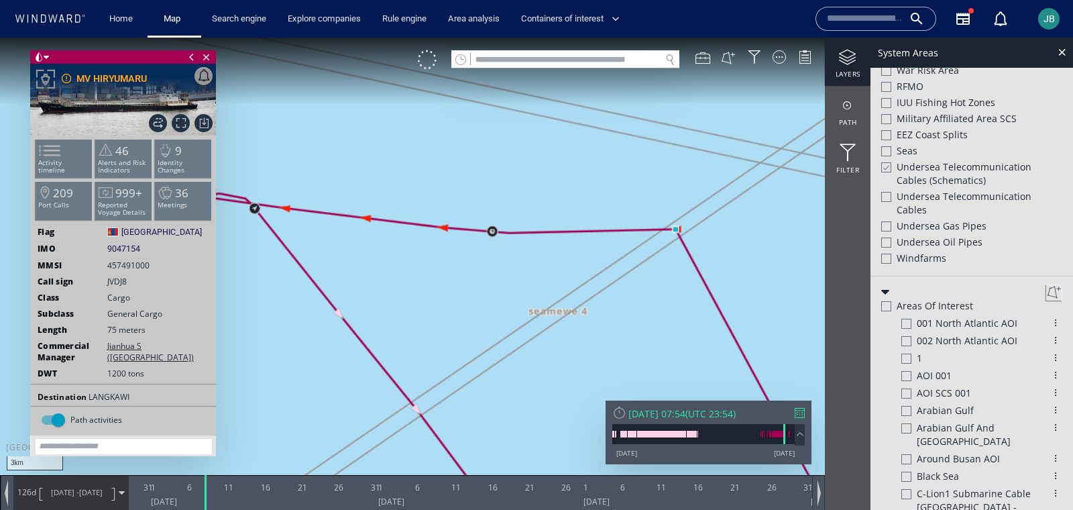
drag, startPoint x: 547, startPoint y: 271, endPoint x: 616, endPoint y: 309, distance: 79.0
click at [616, 309] on canvas "Map" at bounding box center [536, 267] width 1073 height 459
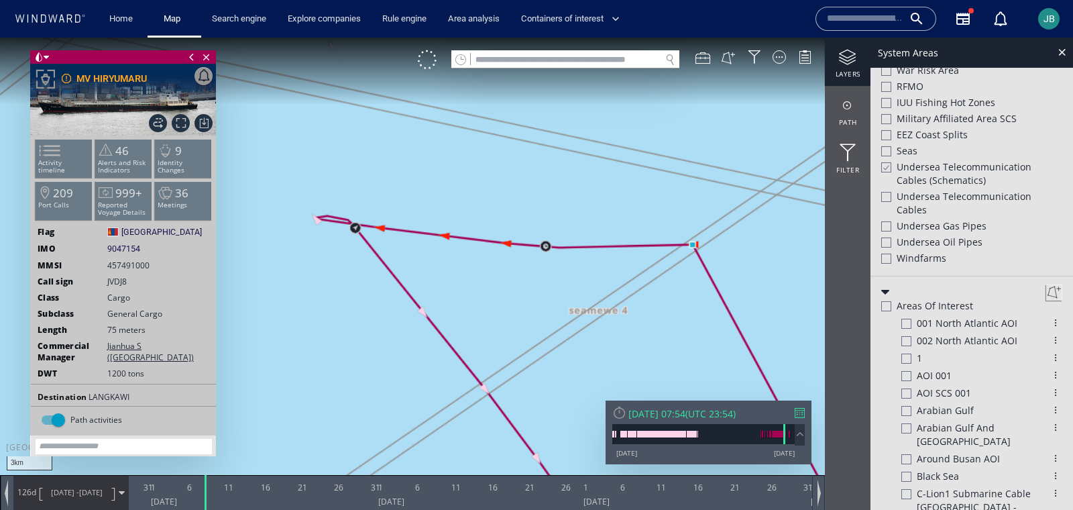
drag, startPoint x: 615, startPoint y: 310, endPoint x: 644, endPoint y: 310, distance: 28.8
click at [644, 310] on canvas "Map" at bounding box center [536, 267] width 1073 height 459
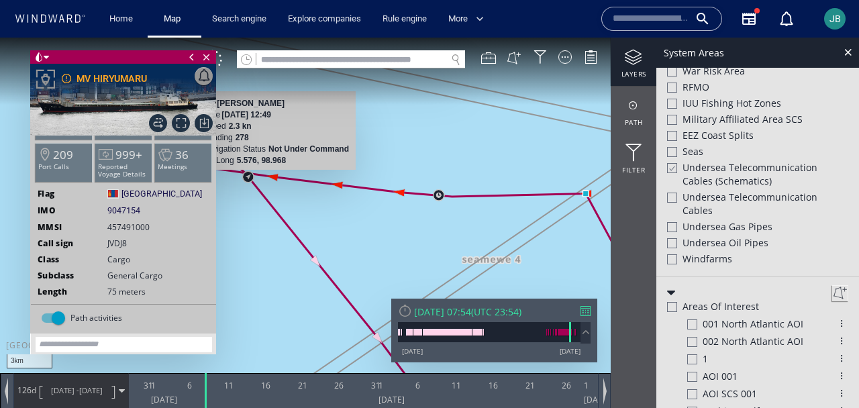
scroll to position [72, 0]
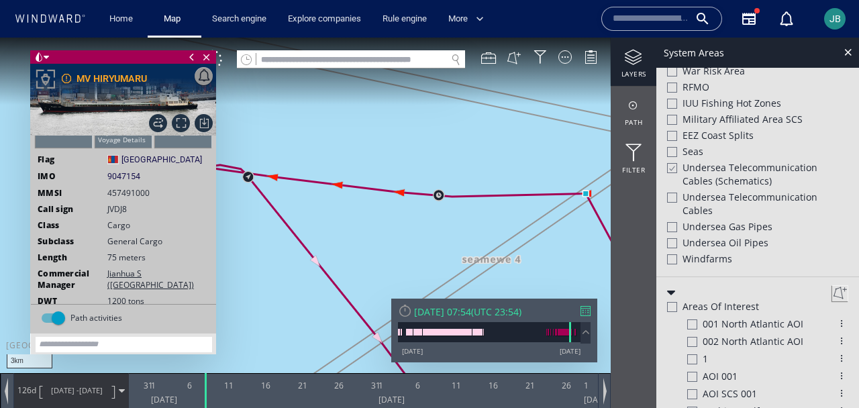
drag, startPoint x: 354, startPoint y: 238, endPoint x: 357, endPoint y: 227, distance: 11.2
click at [357, 227] on canvas "Map" at bounding box center [429, 216] width 859 height 357
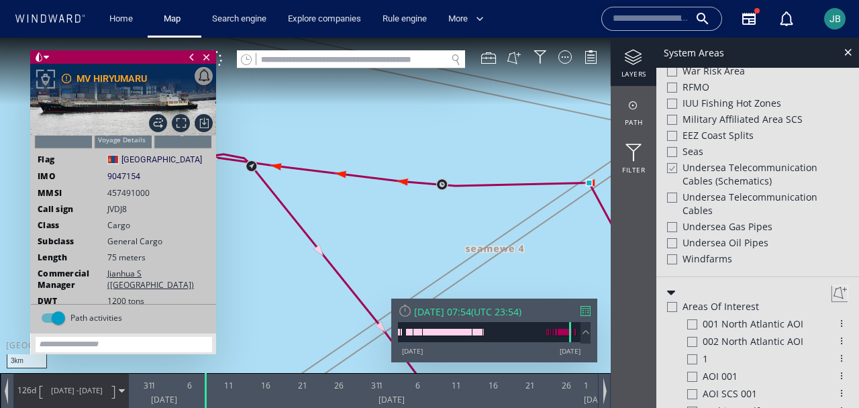
drag, startPoint x: 358, startPoint y: 226, endPoint x: 360, endPoint y: 208, distance: 18.3
click at [360, 208] on canvas "Map" at bounding box center [429, 216] width 859 height 357
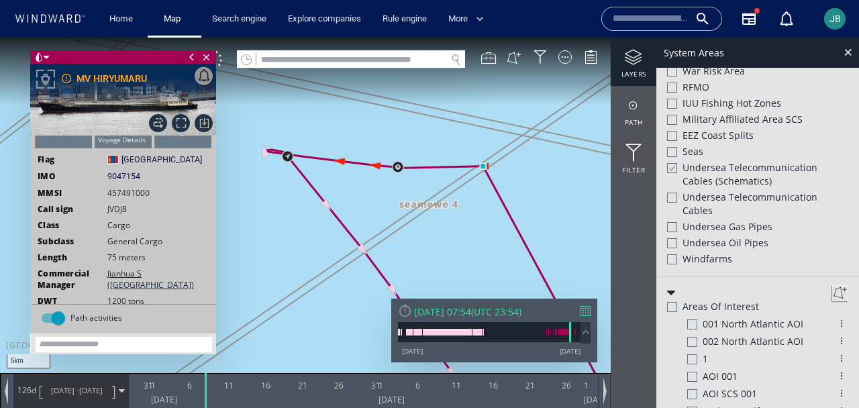
drag, startPoint x: 338, startPoint y: 199, endPoint x: 338, endPoint y: 189, distance: 10.1
click at [338, 189] on canvas "Map" at bounding box center [429, 216] width 859 height 357
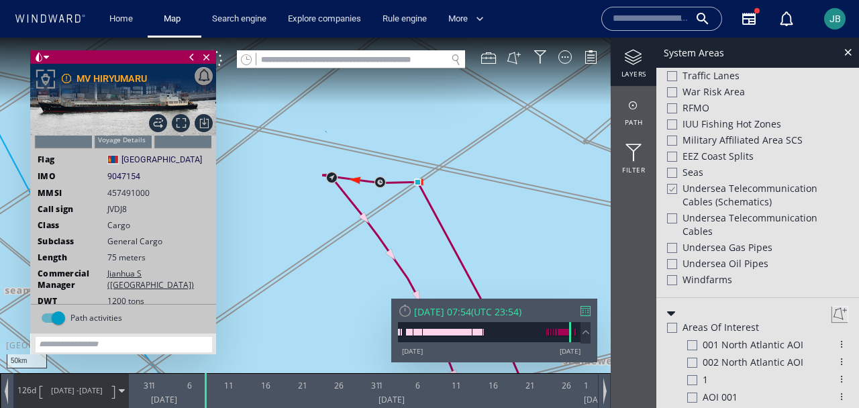
scroll to position [578, 0]
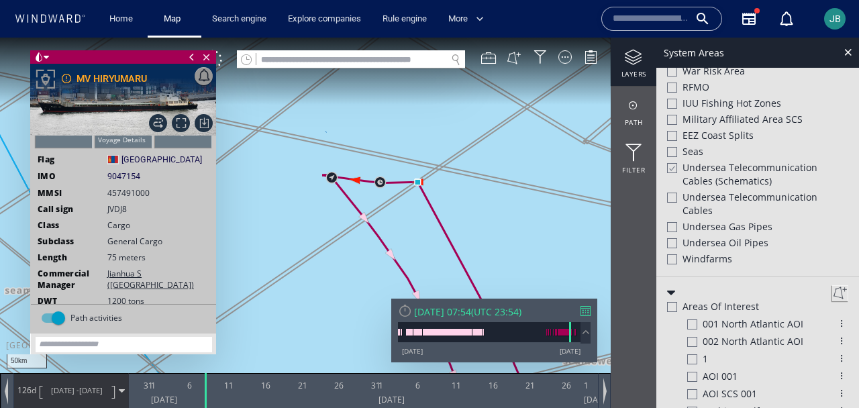
drag, startPoint x: 498, startPoint y: 262, endPoint x: 354, endPoint y: 156, distance: 178.4
click at [354, 156] on canvas "Map" at bounding box center [429, 216] width 859 height 357
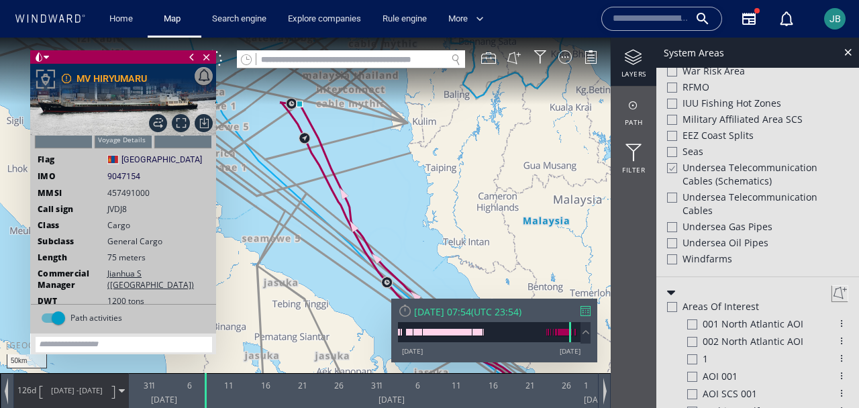
drag, startPoint x: 409, startPoint y: 231, endPoint x: 305, endPoint y: 133, distance: 142.9
click at [305, 133] on canvas "Map" at bounding box center [429, 216] width 859 height 357
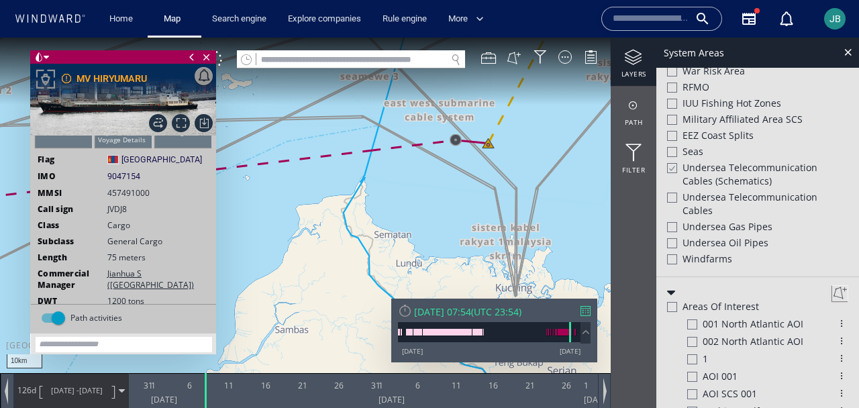
scroll to position [557, 0]
drag, startPoint x: 486, startPoint y: 176, endPoint x: 469, endPoint y: 258, distance: 82.9
click at [468, 258] on canvas "Map" at bounding box center [429, 216] width 859 height 357
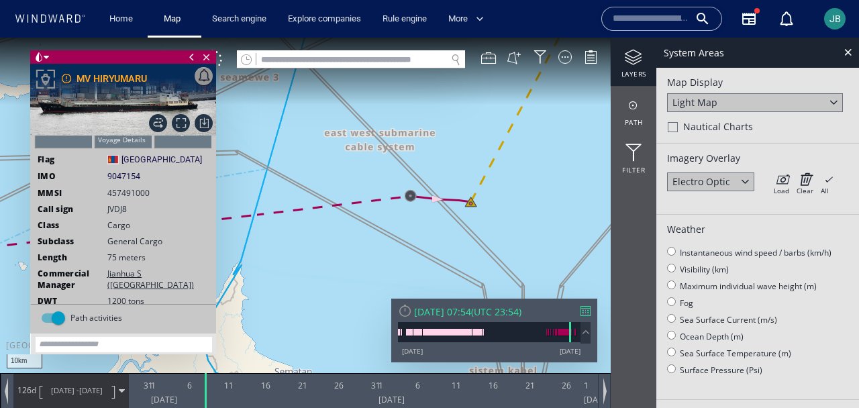
click at [745, 186] on div at bounding box center [744, 180] width 15 height 15
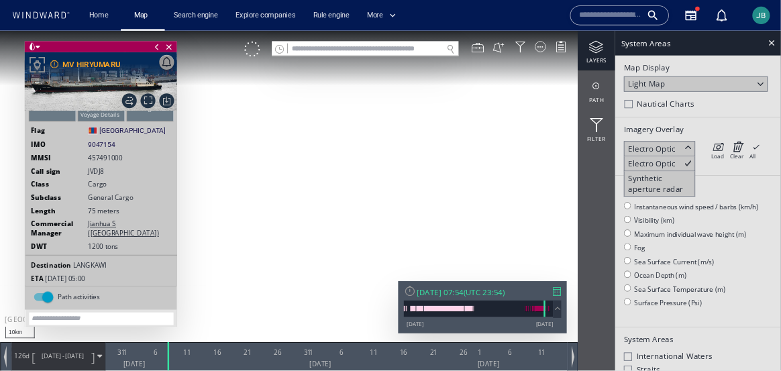
scroll to position [72, 0]
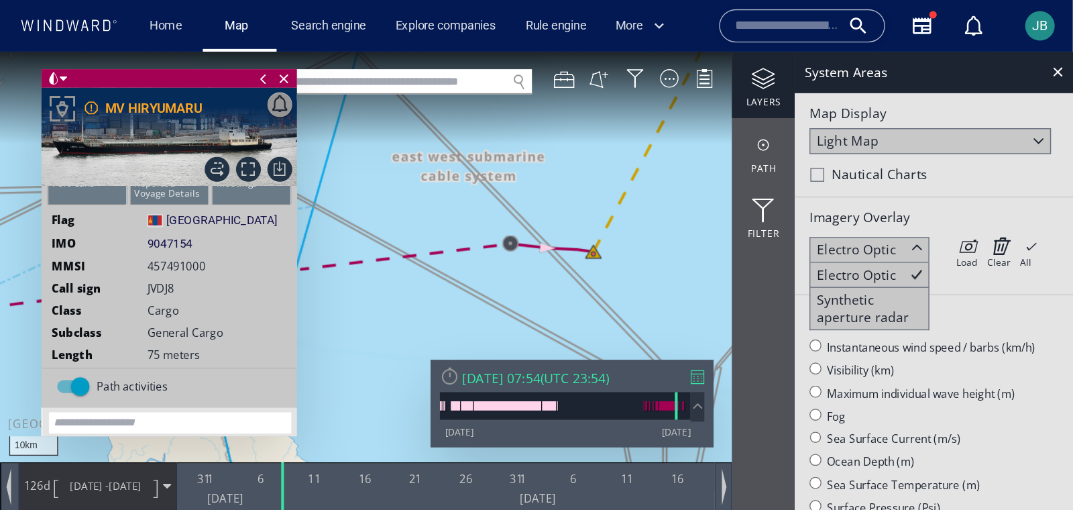
scroll to position [72, 0]
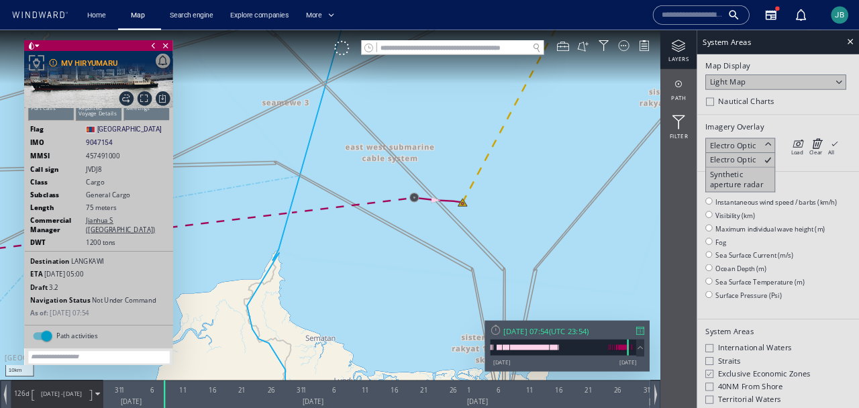
scroll to position [64, 0]
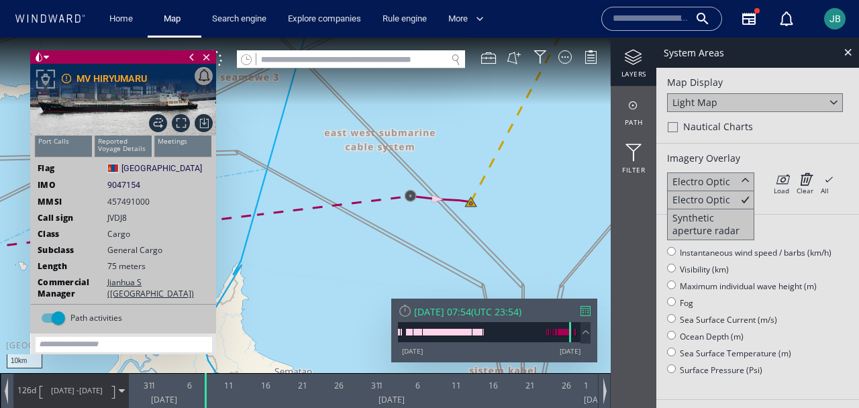
scroll to position [17, 0]
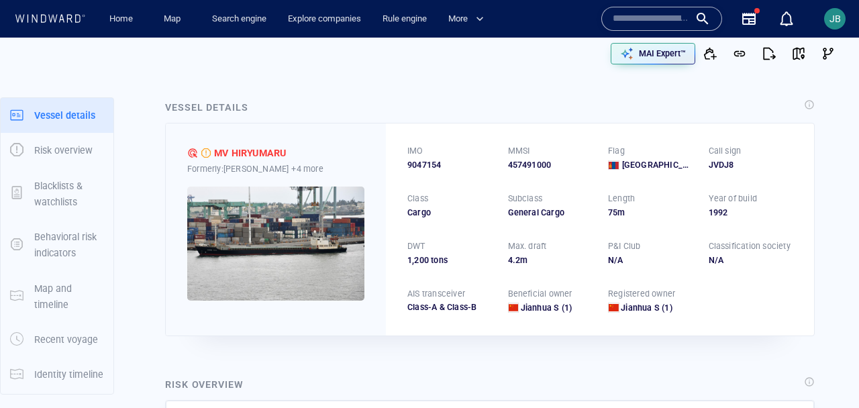
click at [292, 227] on img at bounding box center [275, 243] width 177 height 114
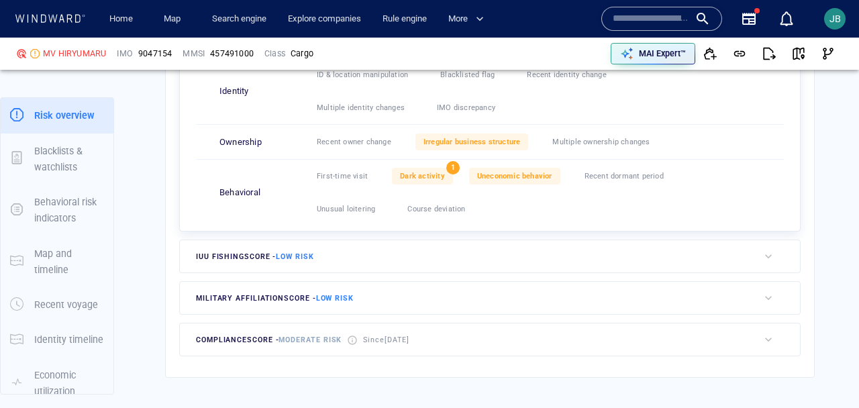
scroll to position [672, 0]
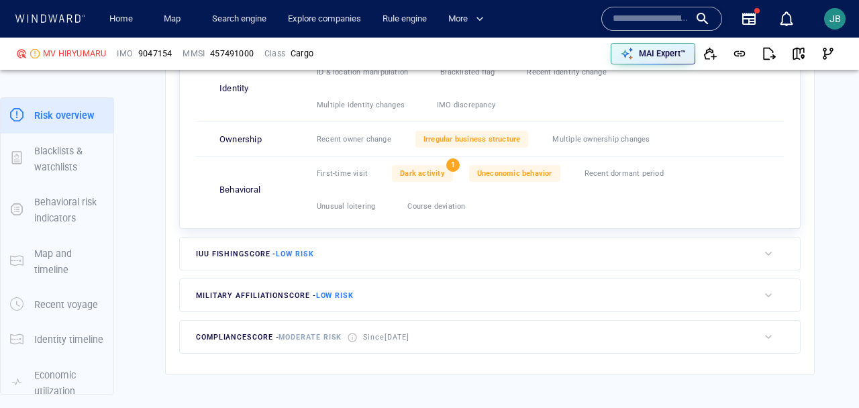
click at [468, 338] on div "compliance score - Moderate risk Since 25 Jan 2025" at bounding box center [469, 337] width 578 height 32
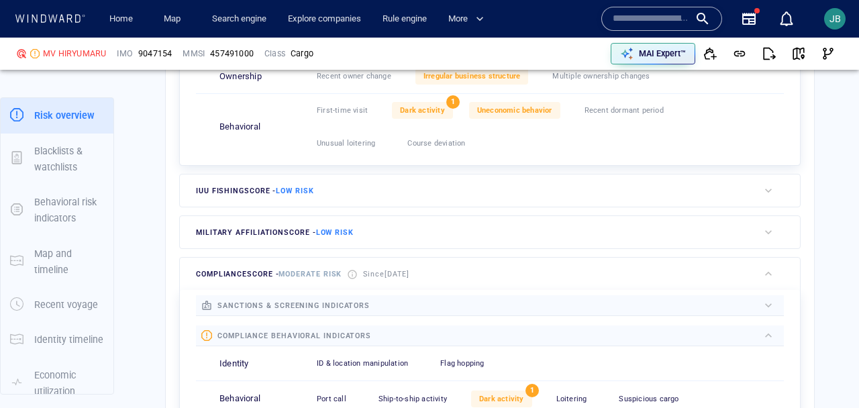
click at [468, 336] on div at bounding box center [564, 335] width 387 height 15
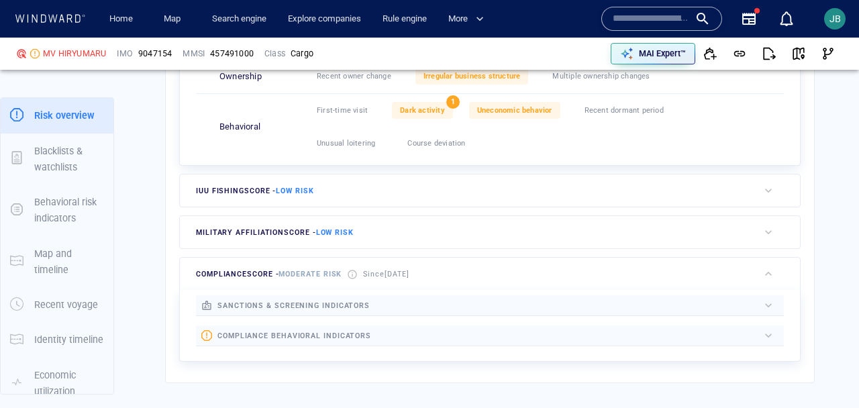
click at [468, 336] on div at bounding box center [564, 335] width 387 height 15
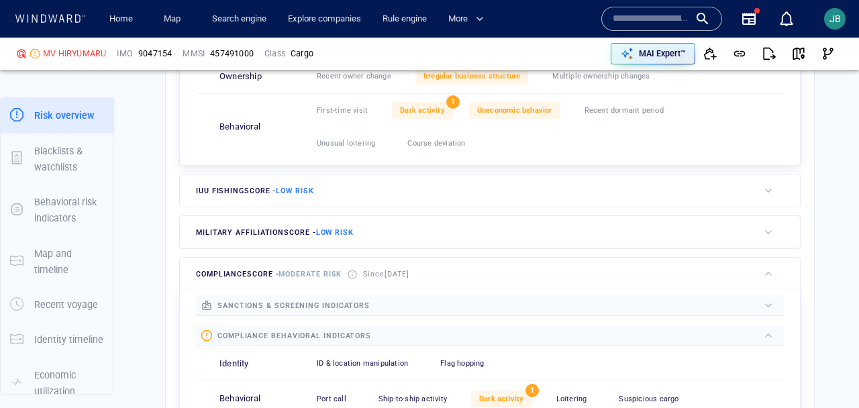
click at [475, 307] on div at bounding box center [564, 305] width 388 height 15
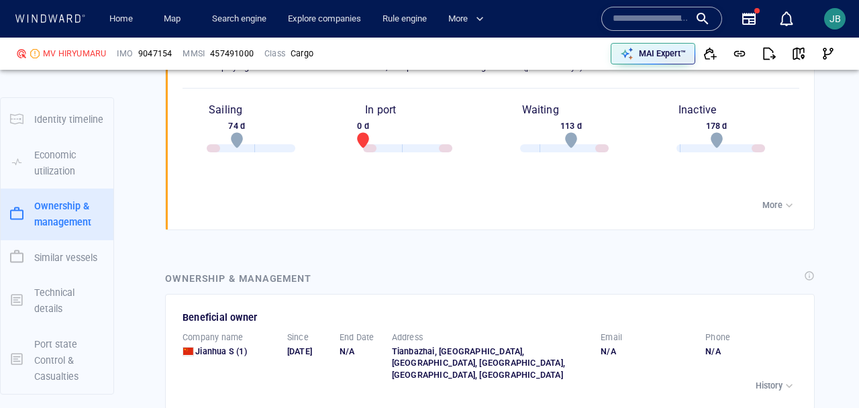
scroll to position [2323, 0]
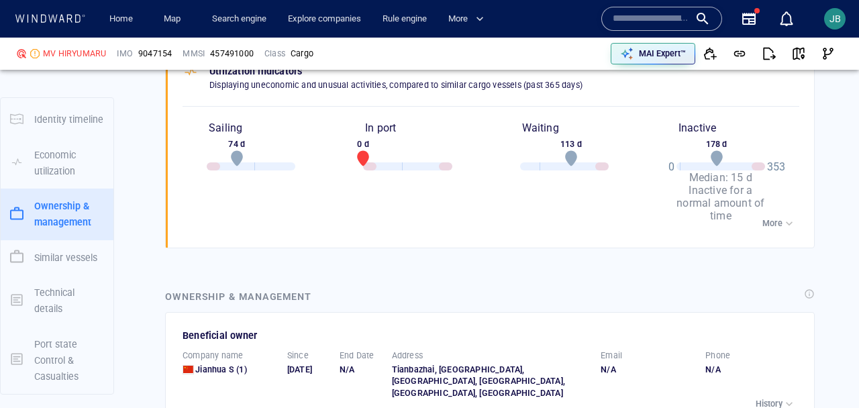
click at [766, 190] on div "Inactive 0 178 d Median: 15 d Inactive for a normal amount of time 353" at bounding box center [721, 167] width 156 height 93
click at [767, 217] on p "More" at bounding box center [772, 223] width 20 height 12
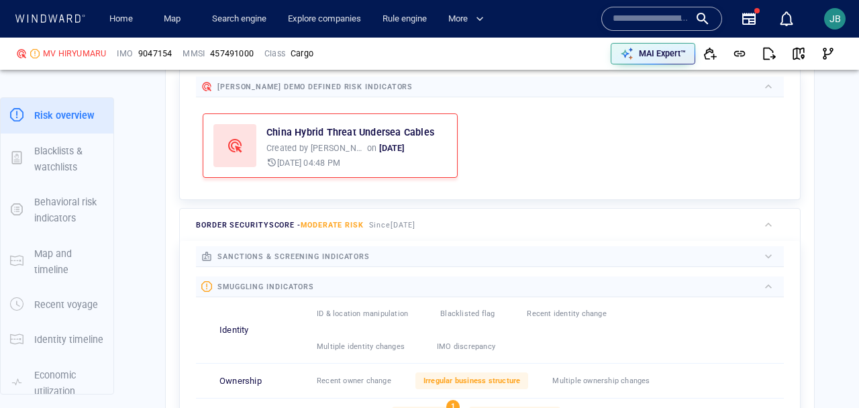
scroll to position [0, 0]
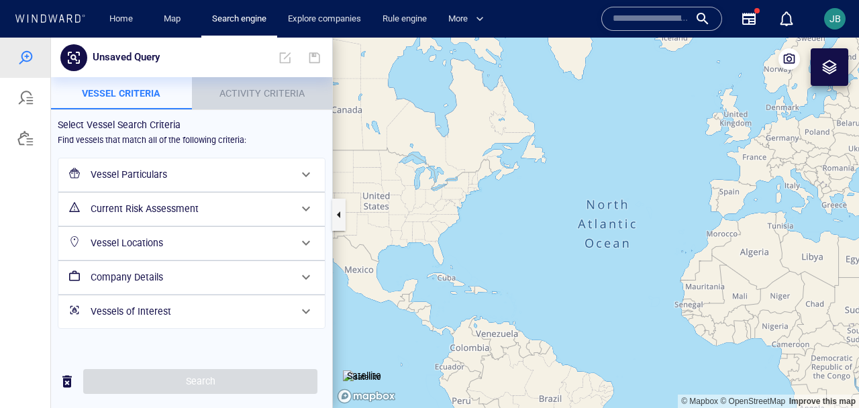
click at [254, 88] on span "Activity Criteria" at bounding box center [261, 93] width 85 height 11
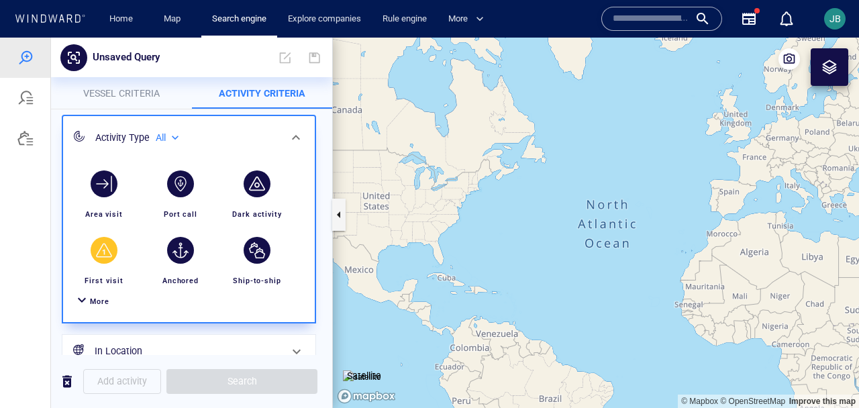
scroll to position [72, 0]
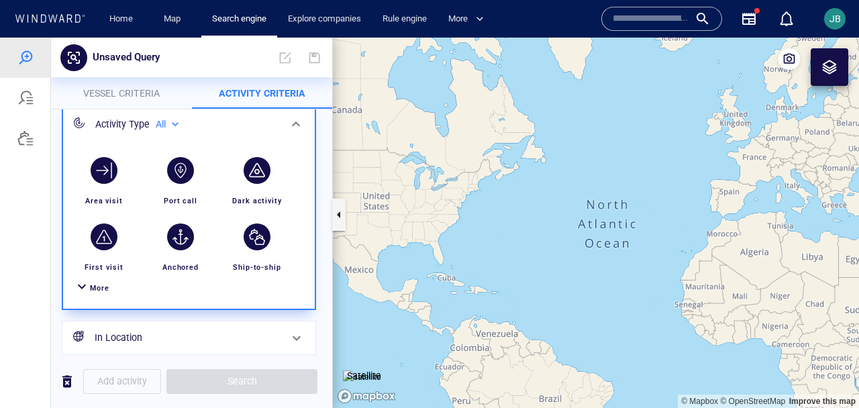
click at [103, 287] on span "More" at bounding box center [99, 288] width 19 height 9
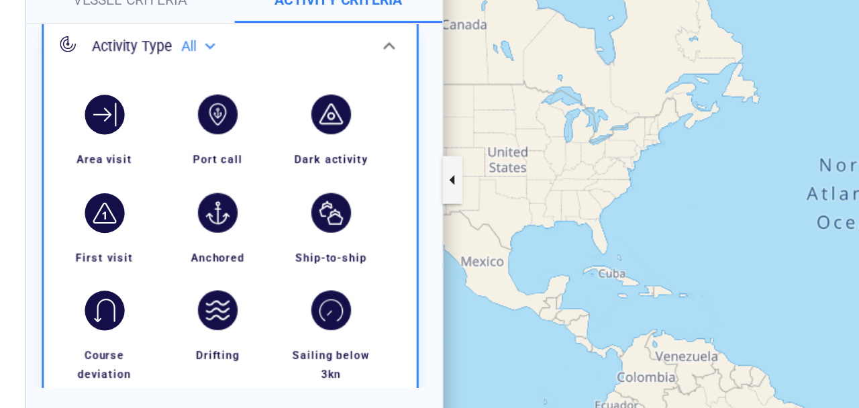
scroll to position [76, 0]
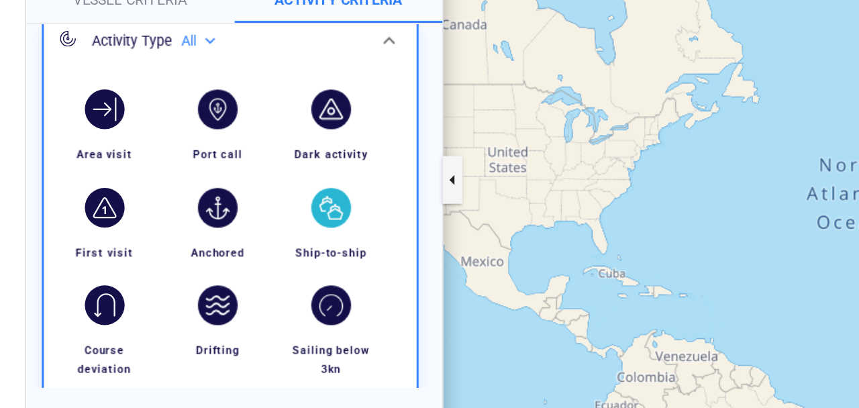
click at [194, 116] on div "button" at bounding box center [207, 114] width 27 height 27
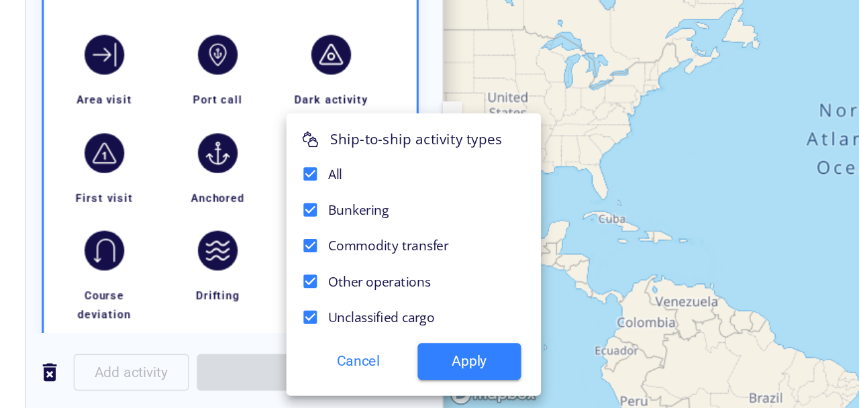
click at [232, 169] on div "Unclassified cargo" at bounding box center [263, 170] width 164 height 24
click at [162, 66] on div at bounding box center [379, 48] width 859 height 370
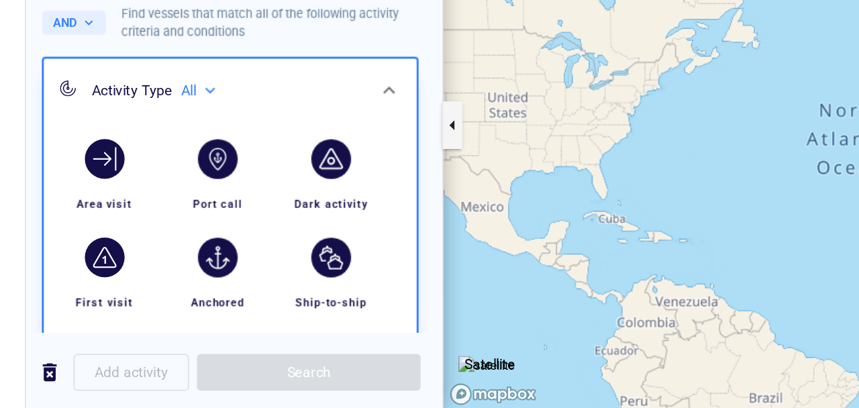
scroll to position [0, 0]
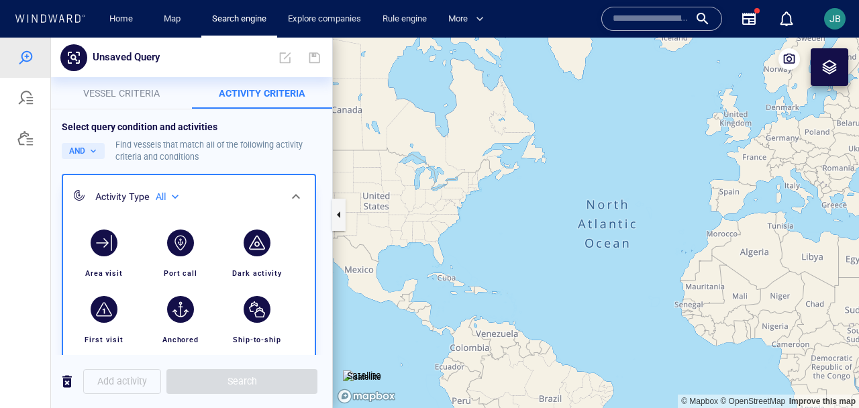
click at [143, 89] on span "Vessel criteria" at bounding box center [121, 93] width 76 height 11
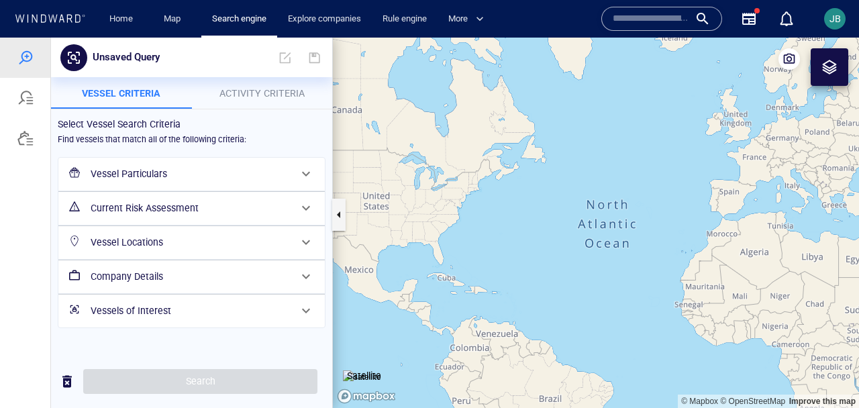
click at [168, 214] on h6 "Current Risk Assessment" at bounding box center [190, 208] width 199 height 17
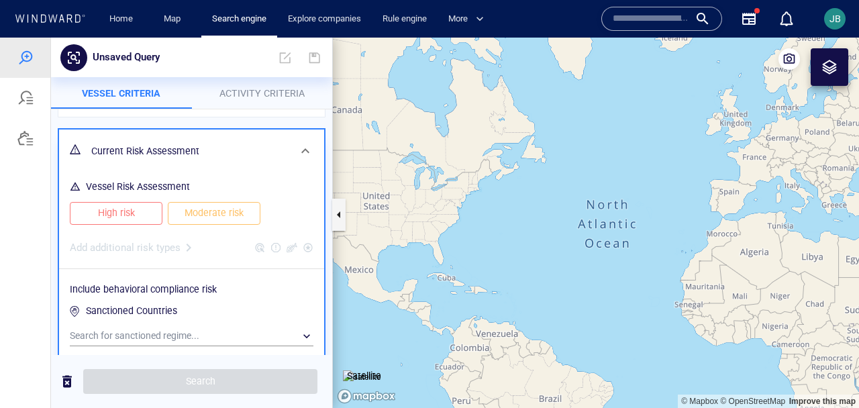
scroll to position [84, 0]
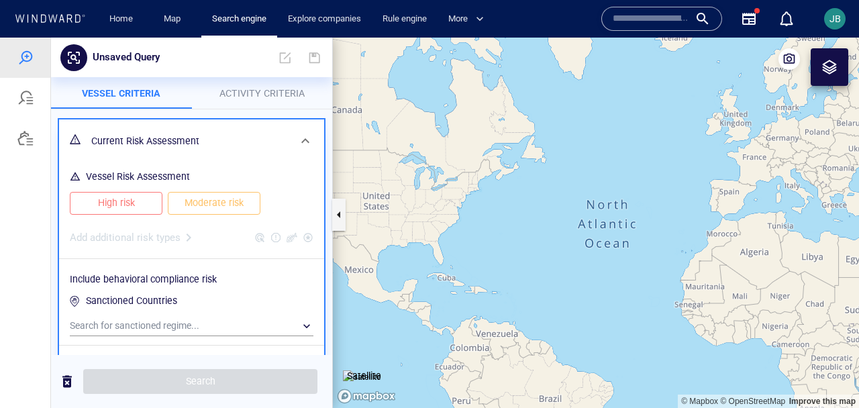
click at [158, 203] on button "High risk" at bounding box center [116, 203] width 93 height 23
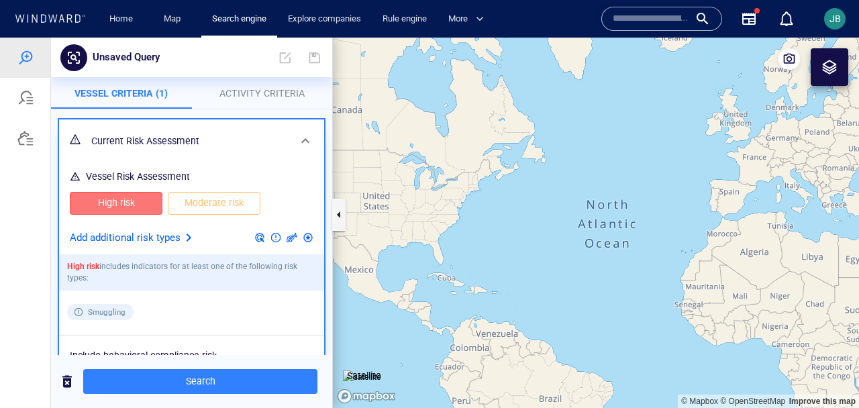
click at [182, 244] on div at bounding box center [188, 237] width 16 height 16
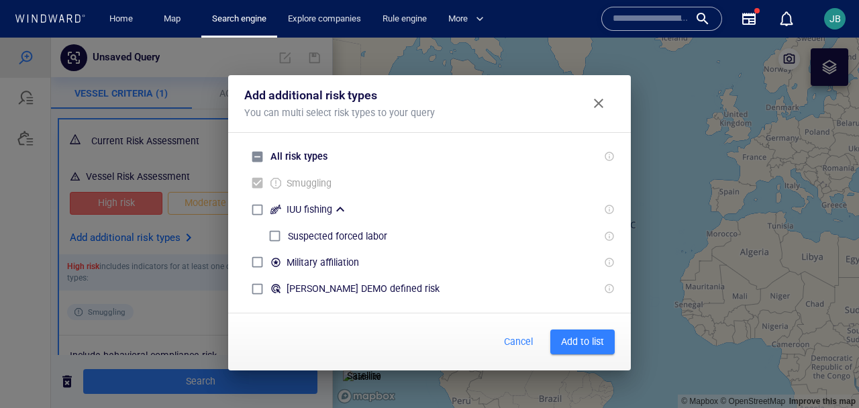
click at [160, 219] on div "Add additional risk types You can multi select risk types to your query All ris…" at bounding box center [429, 223] width 859 height 370
click at [149, 192] on div "Add additional risk types You can multi select risk types to your query All ris…" at bounding box center [429, 223] width 859 height 370
click at [143, 201] on div "Add additional risk types You can multi select risk types to your query All ris…" at bounding box center [429, 223] width 859 height 370
click at [599, 113] on button "Close" at bounding box center [598, 103] width 32 height 32
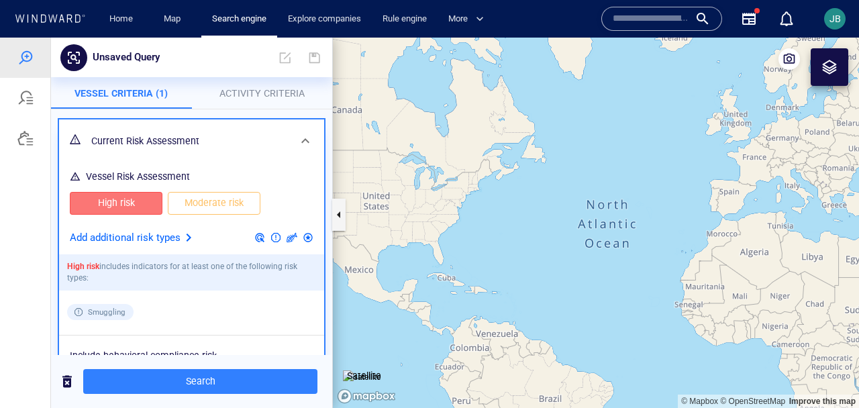
click at [119, 207] on span "High risk" at bounding box center [116, 203] width 64 height 17
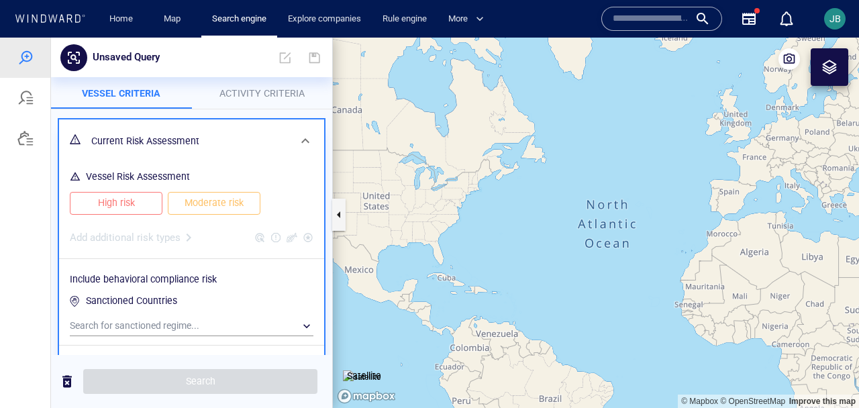
click at [250, 127] on div "Current Risk Assessment" at bounding box center [190, 141] width 209 height 28
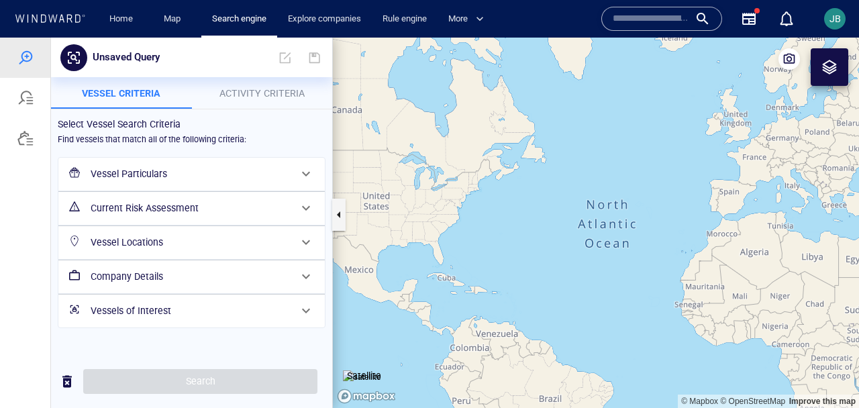
click at [172, 242] on h6 "Vessel Locations" at bounding box center [190, 242] width 199 height 17
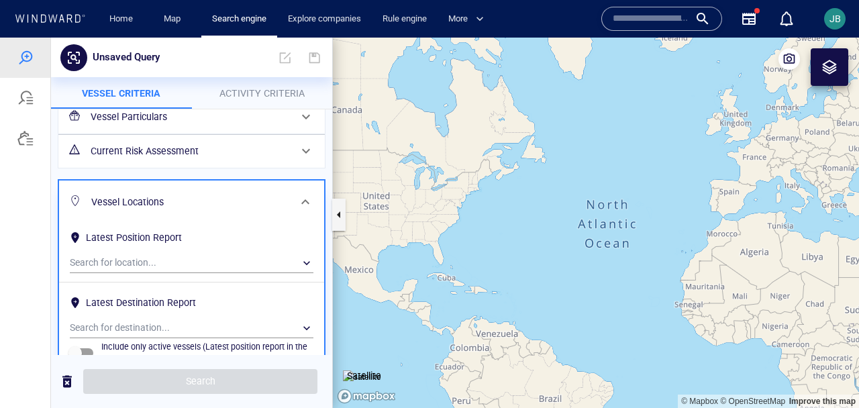
scroll to position [60, 0]
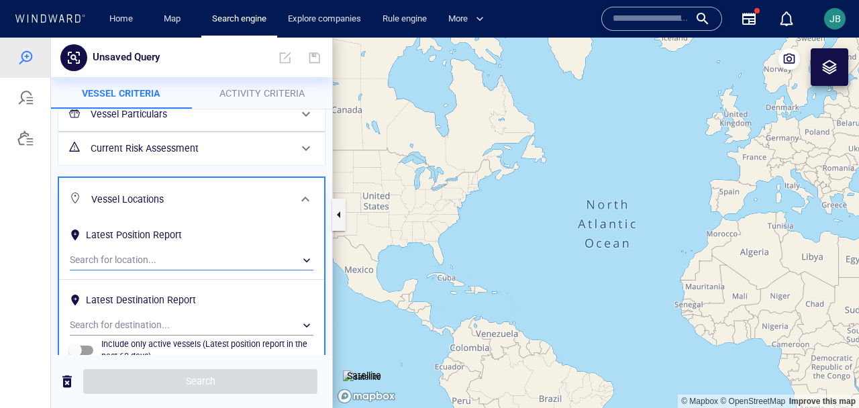
click at [172, 258] on div "​" at bounding box center [192, 260] width 244 height 20
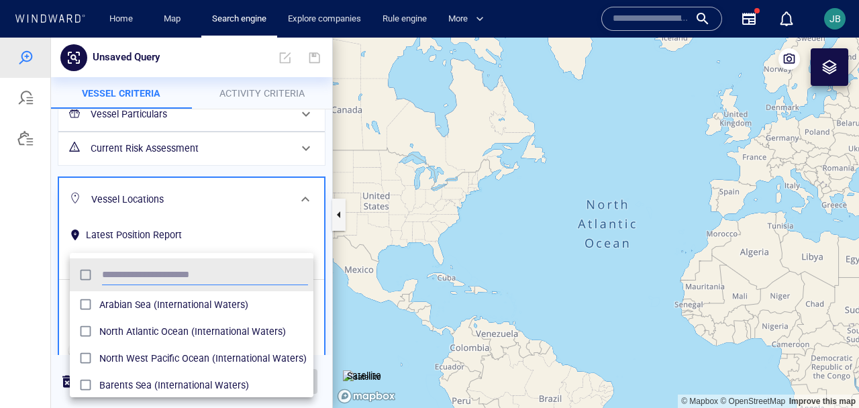
scroll to position [134, 244]
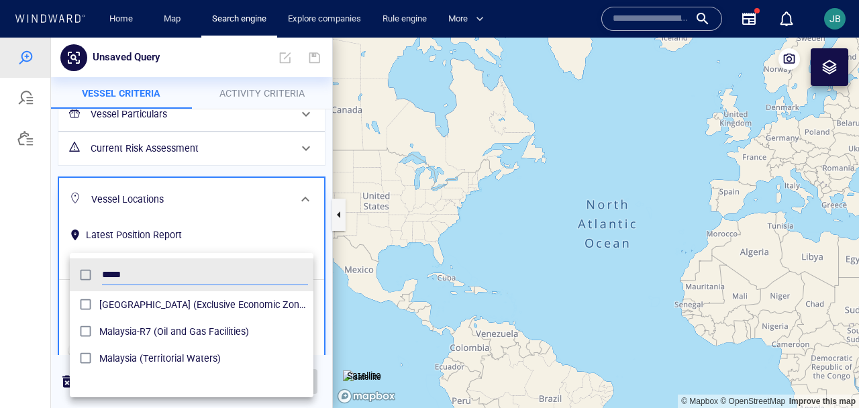
type input "*****"
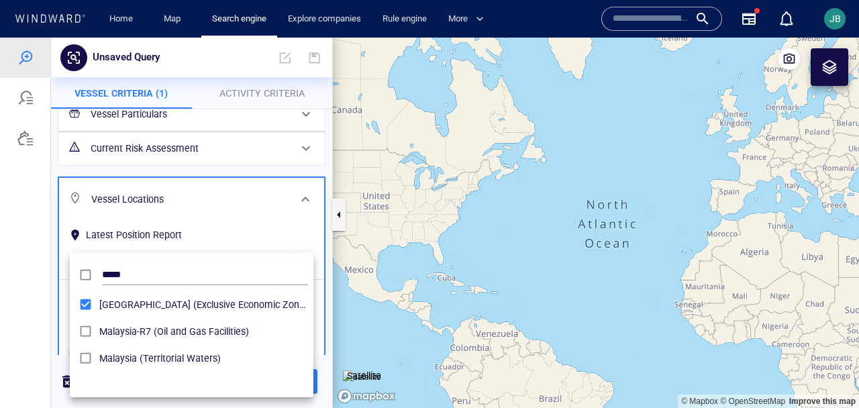
click at [46, 297] on div at bounding box center [429, 223] width 859 height 370
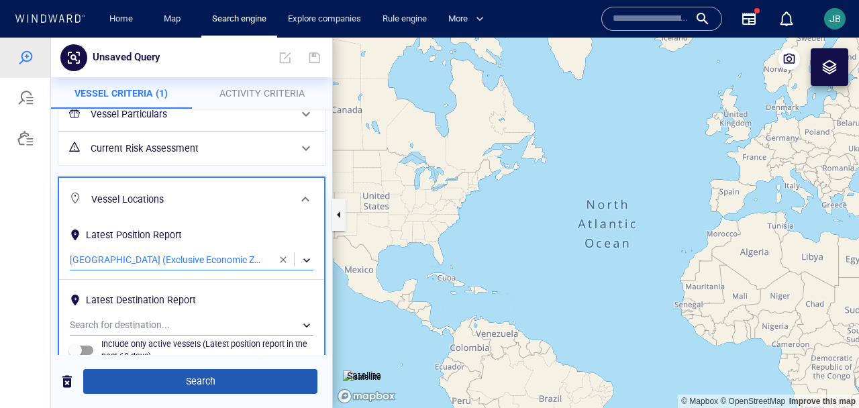
click at [133, 378] on span "Search" at bounding box center [200, 381] width 213 height 17
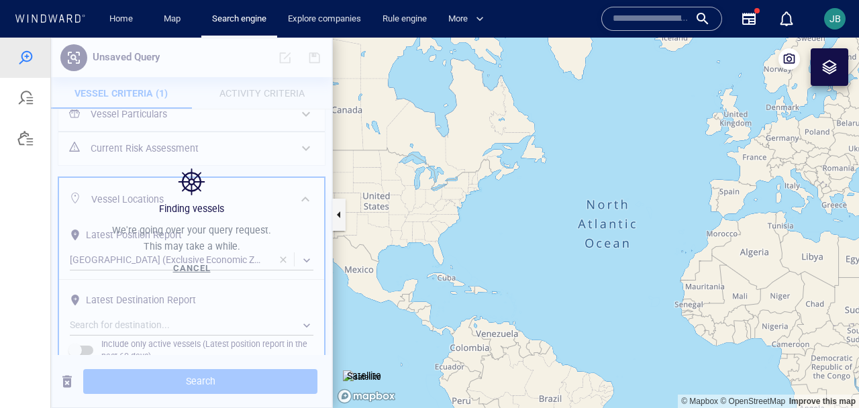
drag, startPoint x: 725, startPoint y: 252, endPoint x: 270, endPoint y: 219, distance: 456.6
click at [270, 219] on div "Unsaved Query Vessel Criteria (1) Activity Criteria Select Vessel Search Criter…" at bounding box center [429, 223] width 859 height 370
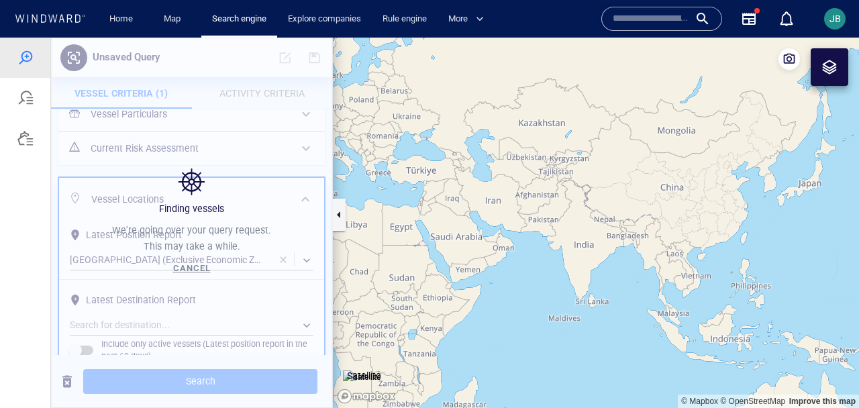
drag, startPoint x: 698, startPoint y: 323, endPoint x: 583, endPoint y: 293, distance: 118.4
click at [582, 293] on canvas "Map" at bounding box center [596, 223] width 526 height 370
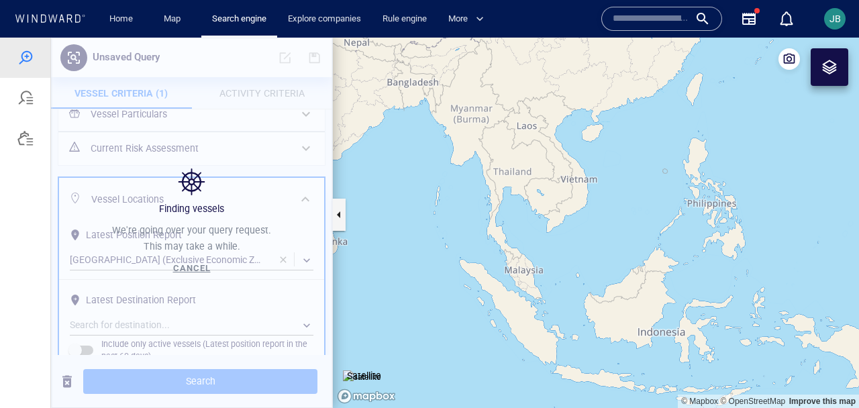
drag, startPoint x: 583, startPoint y: 293, endPoint x: 583, endPoint y: 227, distance: 65.7
click at [583, 227] on canvas "Map" at bounding box center [596, 223] width 526 height 370
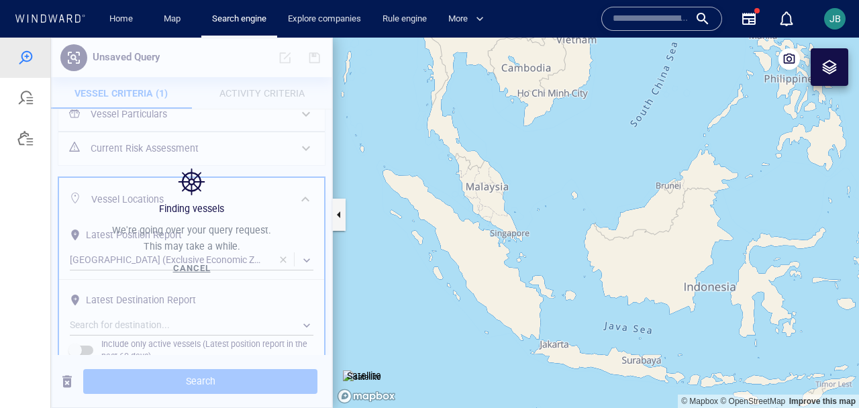
drag, startPoint x: 568, startPoint y: 215, endPoint x: 586, endPoint y: 218, distance: 17.6
click at [586, 218] on canvas "Map" at bounding box center [596, 223] width 526 height 370
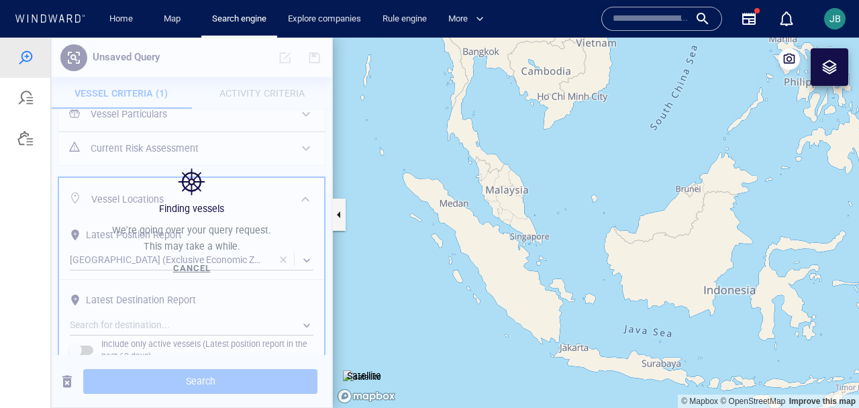
click at [833, 61] on div at bounding box center [829, 67] width 16 height 16
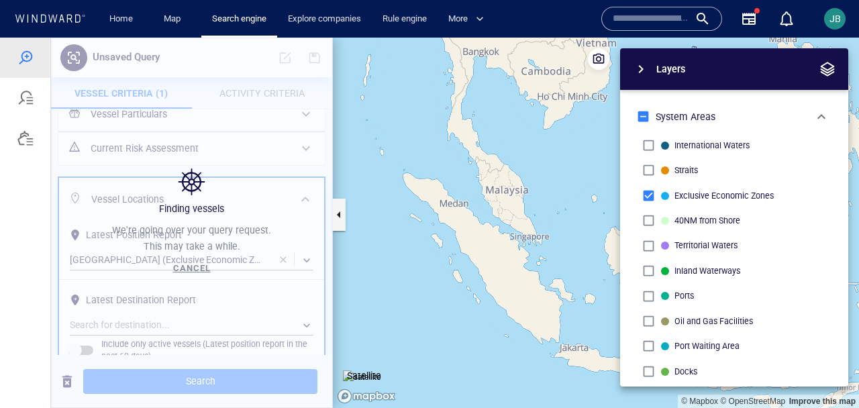
click at [559, 203] on canvas "Map" at bounding box center [596, 223] width 526 height 370
click at [837, 68] on div "Layers" at bounding box center [734, 69] width 228 height 42
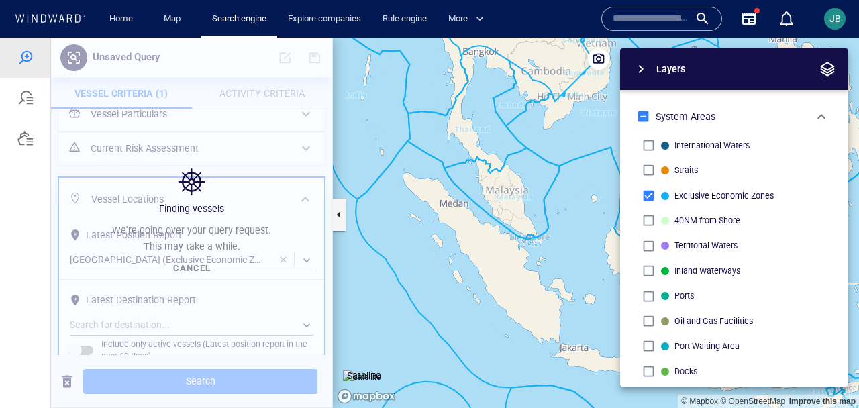
click at [833, 62] on span "button" at bounding box center [827, 69] width 16 height 16
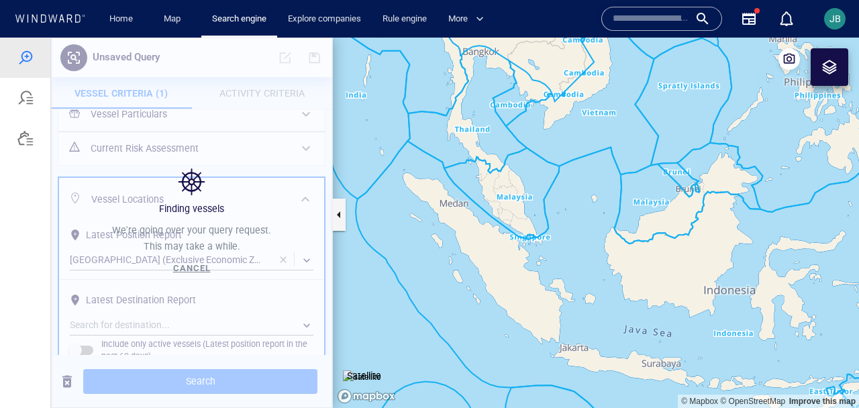
drag, startPoint x: 539, startPoint y: 245, endPoint x: 513, endPoint y: 245, distance: 26.2
click at [513, 245] on canvas "Map" at bounding box center [596, 223] width 526 height 370
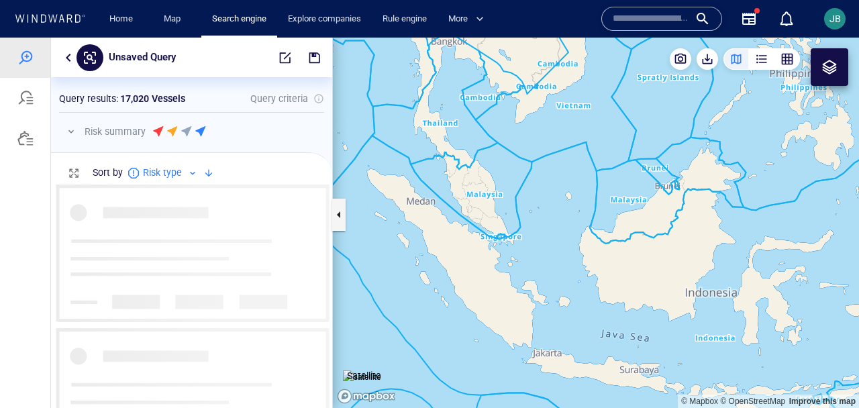
scroll to position [224, 281]
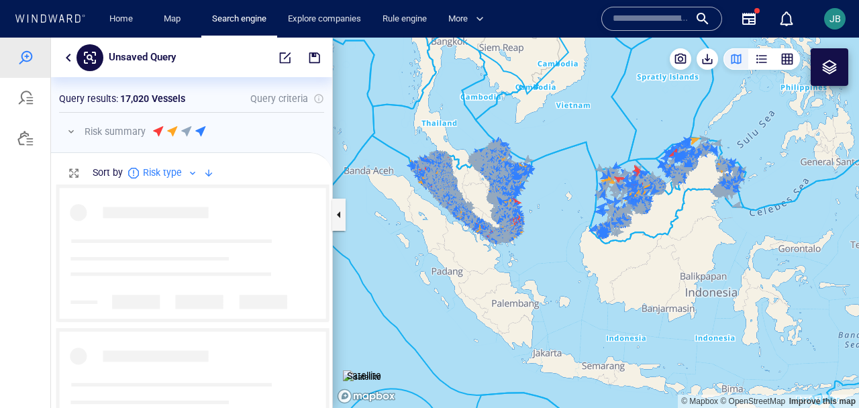
click at [72, 131] on button "button" at bounding box center [71, 131] width 16 height 16
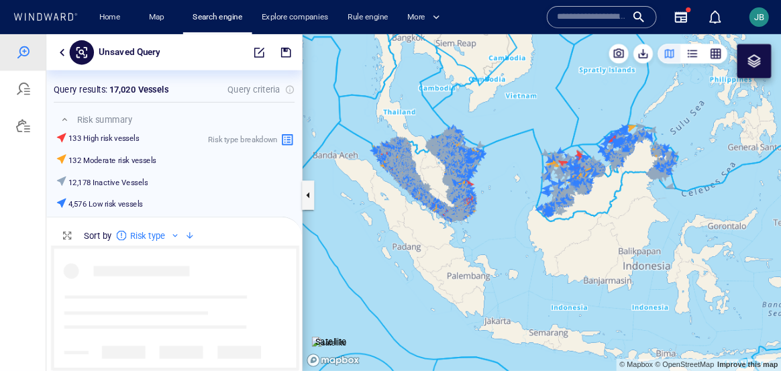
scroll to position [138, 281]
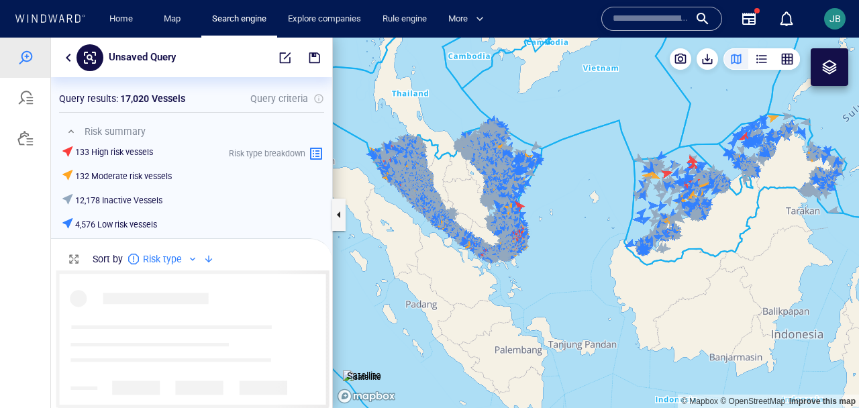
drag, startPoint x: 600, startPoint y: 197, endPoint x: 595, endPoint y: 209, distance: 12.3
click at [595, 209] on canvas "Map" at bounding box center [596, 223] width 526 height 370
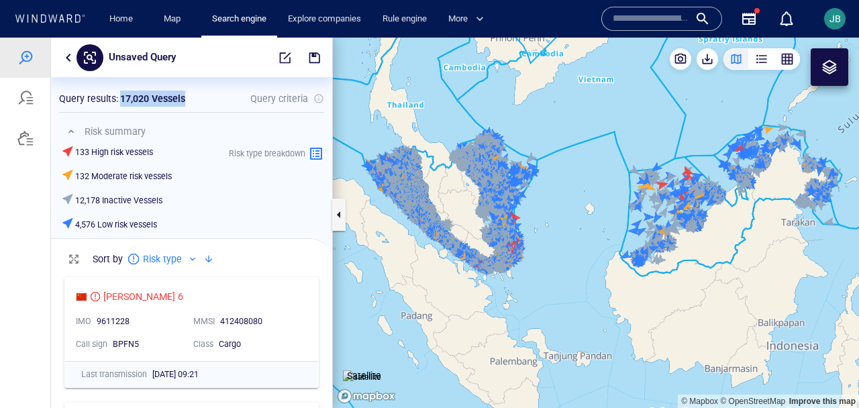
drag, startPoint x: 120, startPoint y: 99, endPoint x: 187, endPoint y: 101, distance: 67.1
click at [187, 100] on div "Query results : 17,020 Vessels" at bounding box center [121, 98] width 131 height 21
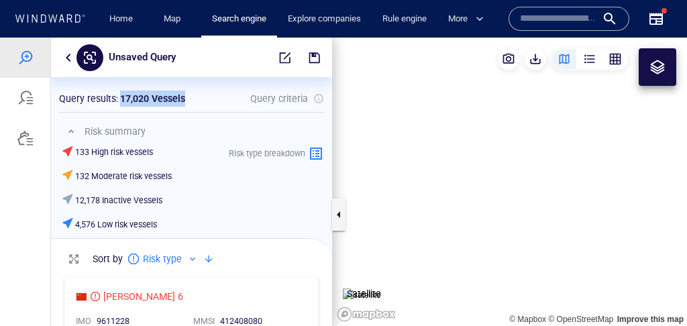
scroll to position [1, 0]
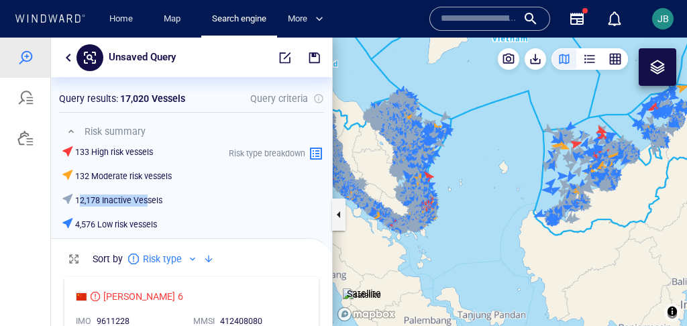
drag, startPoint x: 78, startPoint y: 204, endPoint x: 150, endPoint y: 199, distance: 71.9
click at [149, 200] on h6 "12,178 Inactive Vessels" at bounding box center [118, 201] width 87 height 12
click at [150, 199] on h6 "12,178 Inactive Vessels" at bounding box center [118, 201] width 87 height 12
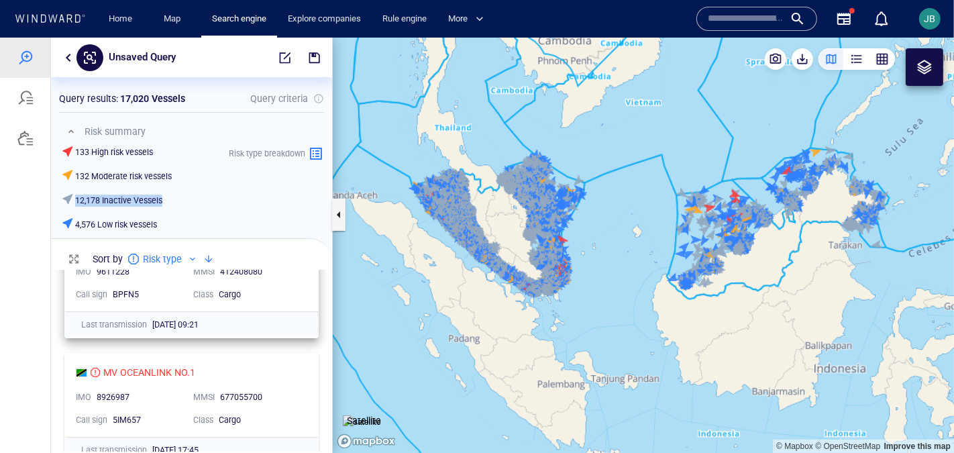
scroll to position [0, 0]
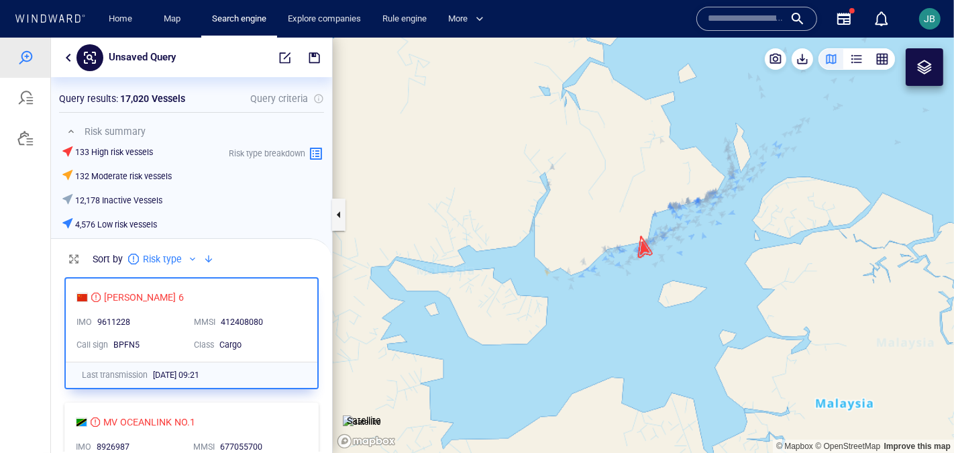
click at [368, 407] on img at bounding box center [362, 421] width 38 height 13
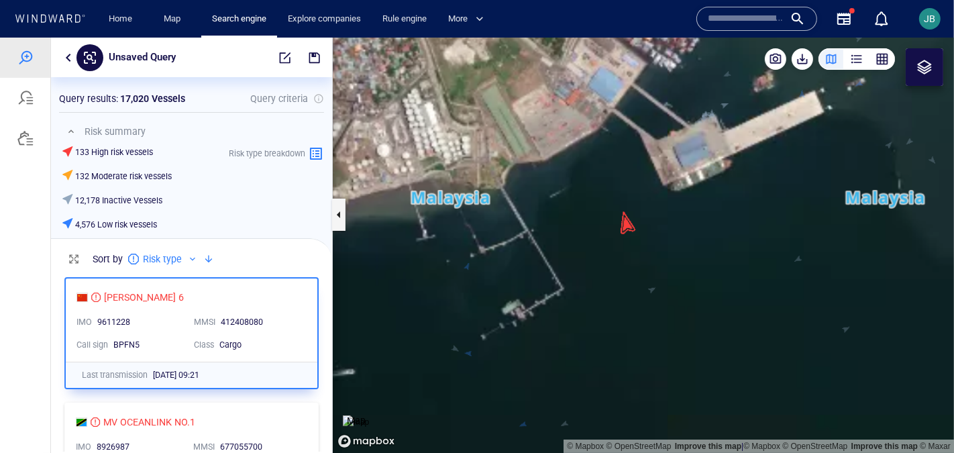
click at [625, 223] on canvas "Map" at bounding box center [643, 245] width 621 height 416
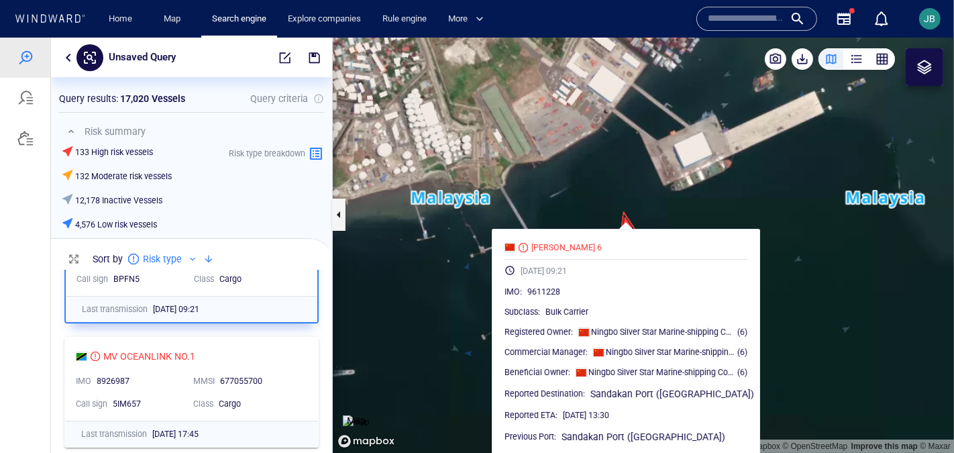
scroll to position [121, 0]
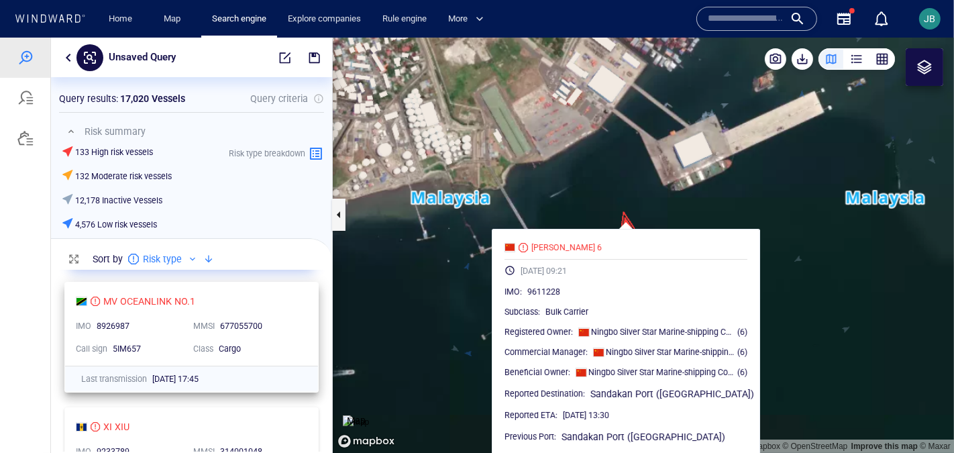
click at [292, 309] on div "MV OCEANLINK NO.1" at bounding box center [186, 300] width 221 height 16
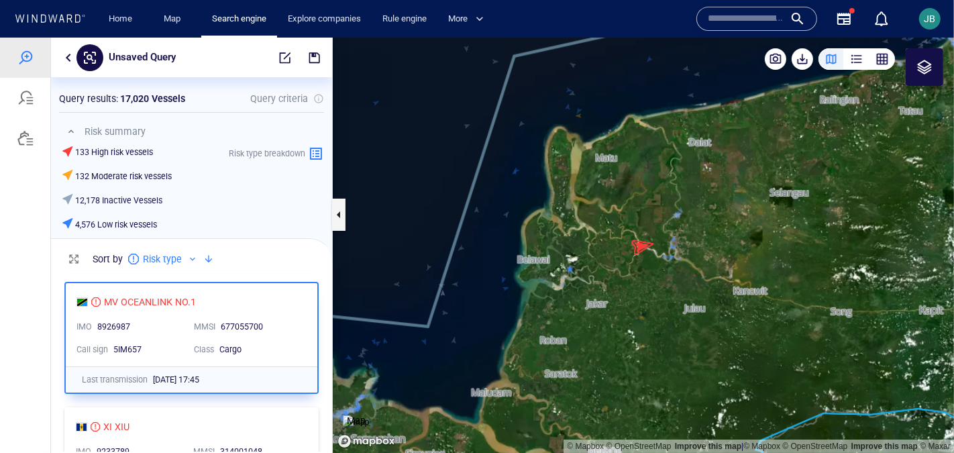
click at [642, 246] on canvas "Map" at bounding box center [643, 245] width 621 height 416
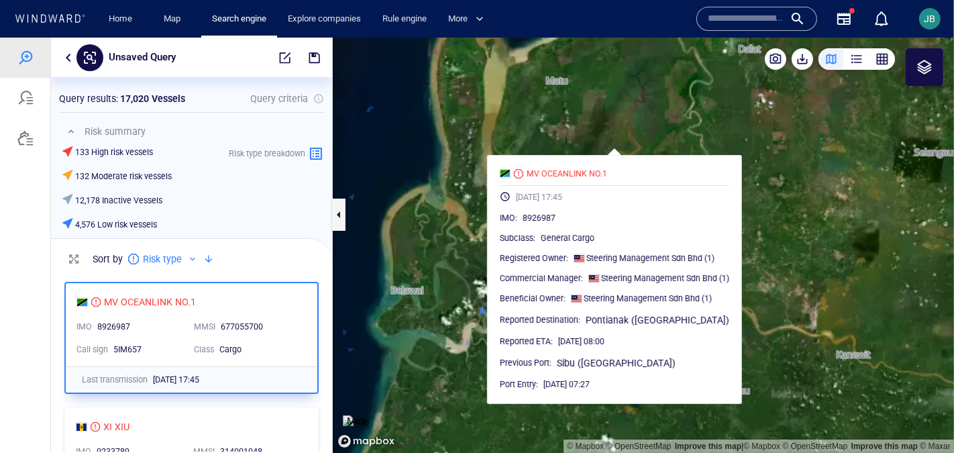
drag, startPoint x: 642, startPoint y: 265, endPoint x: 642, endPoint y: 120, distance: 144.9
click at [642, 119] on canvas "Map" at bounding box center [643, 245] width 621 height 416
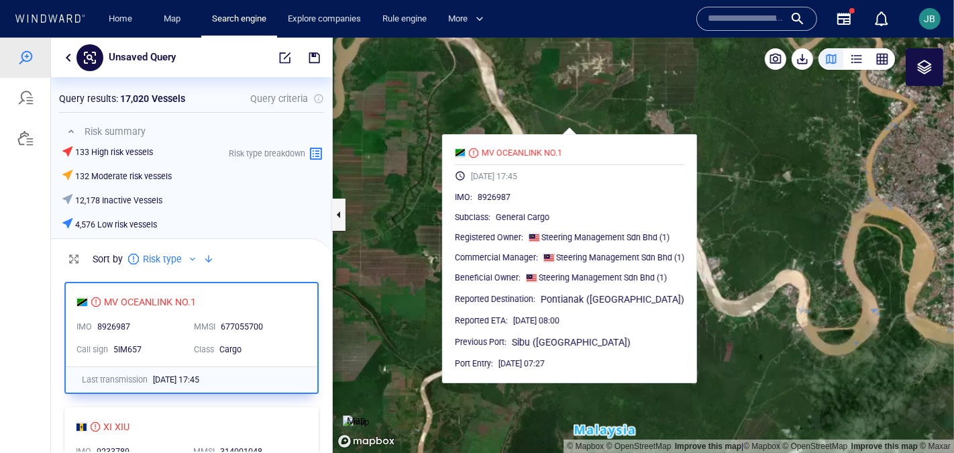
drag, startPoint x: 636, startPoint y: 116, endPoint x: 636, endPoint y: 53, distance: 63.1
click at [636, 53] on canvas "Map" at bounding box center [643, 245] width 621 height 416
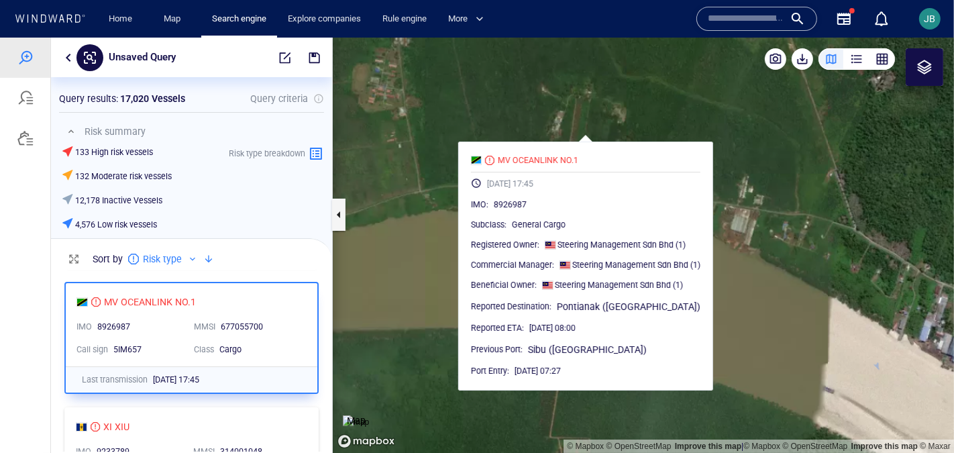
drag, startPoint x: 580, startPoint y: 156, endPoint x: 595, endPoint y: 80, distance: 77.4
click at [595, 80] on canvas "Map" at bounding box center [643, 245] width 621 height 416
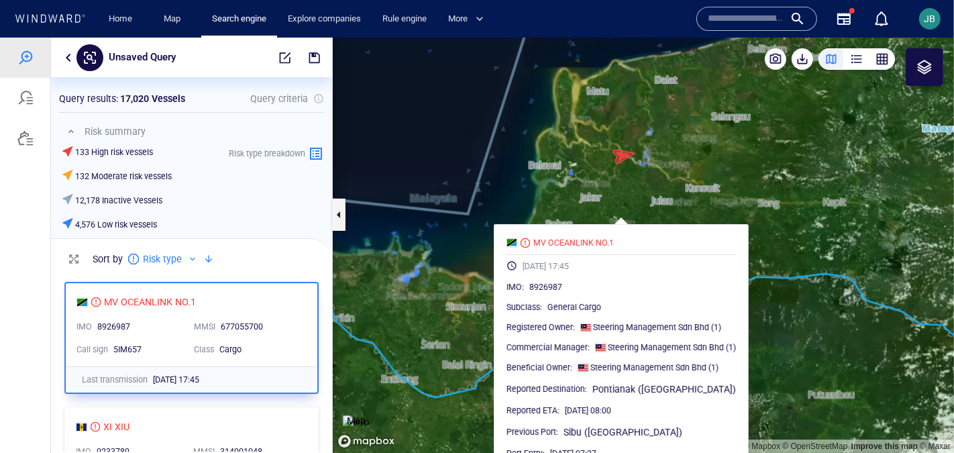
drag, startPoint x: 514, startPoint y: 130, endPoint x: 511, endPoint y: 203, distance: 73.2
click at [511, 201] on canvas "Map" at bounding box center [643, 245] width 621 height 416
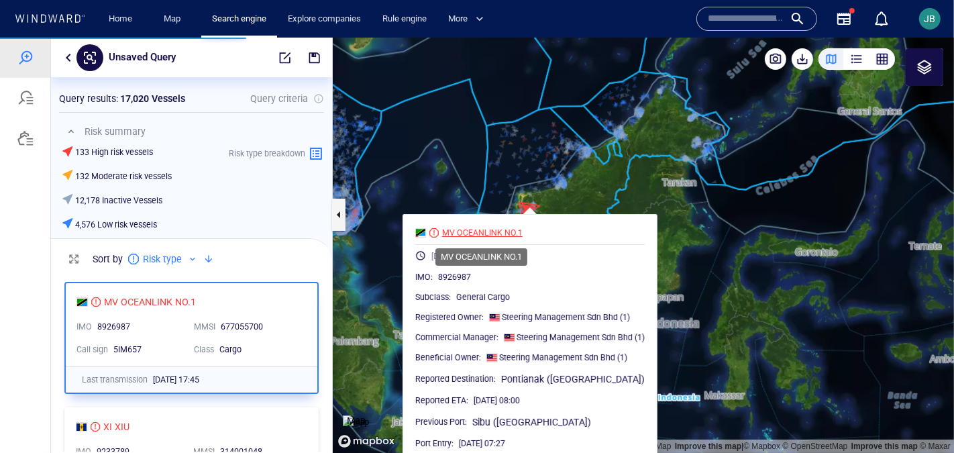
click at [486, 233] on div "MV OCEANLINK NO.1" at bounding box center [482, 232] width 80 height 12
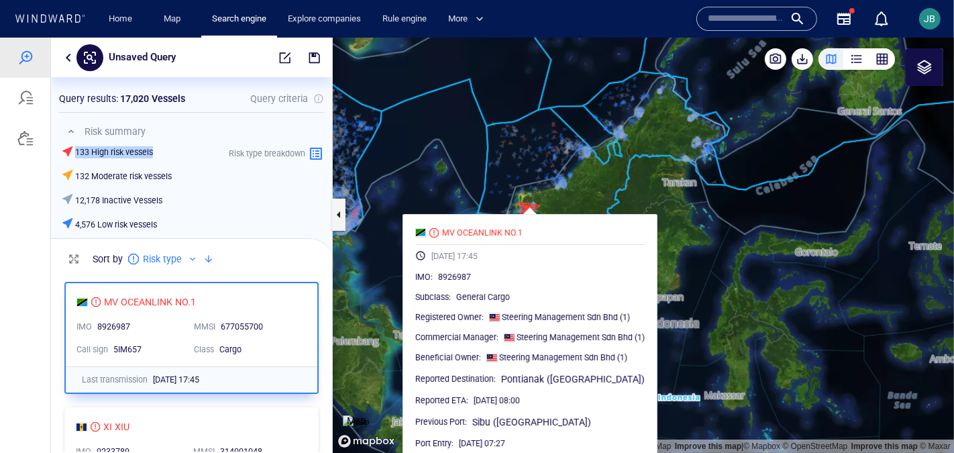
drag, startPoint x: 71, startPoint y: 156, endPoint x: 171, endPoint y: 156, distance: 100.0
click at [171, 156] on div "133 High risk vessels" at bounding box center [118, 151] width 113 height 19
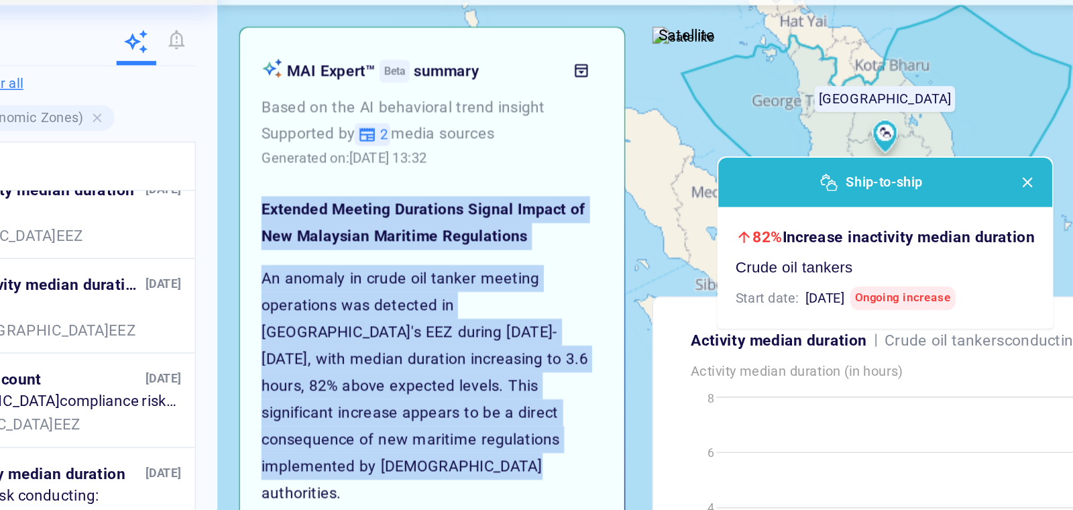
drag, startPoint x: 339, startPoint y: 206, endPoint x: 544, endPoint y: 341, distance: 246.0
click at [544, 341] on div "Extended Meeting Durations Signal Impact of New Malaysian Maritime Regulations …" at bounding box center [442, 471] width 213 height 548
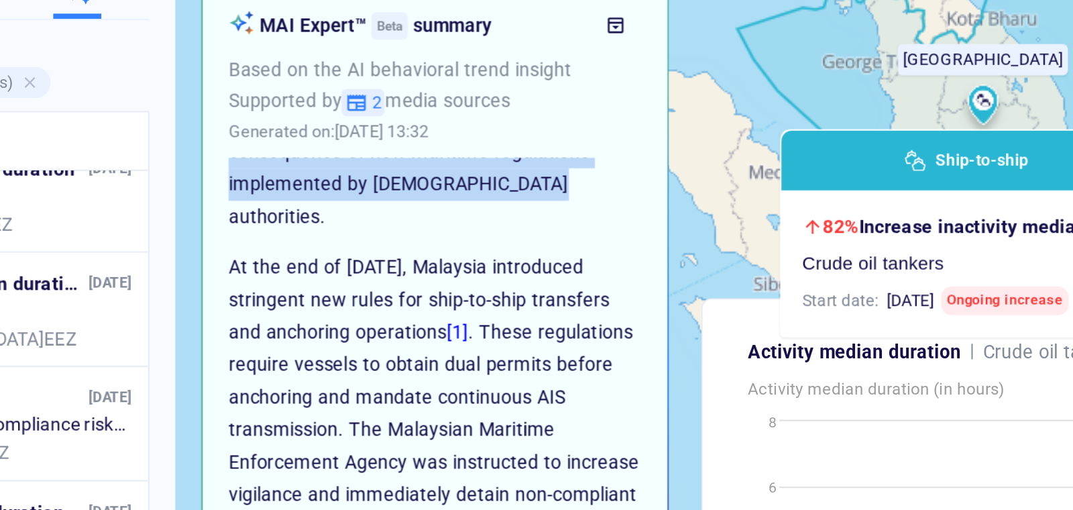
scroll to position [168, 0]
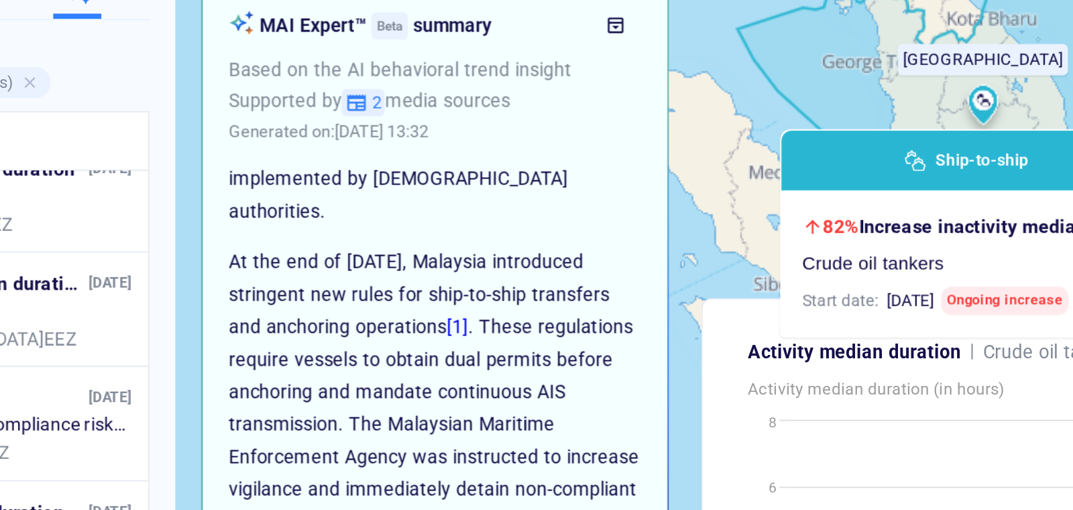
drag, startPoint x: 400, startPoint y: 291, endPoint x: 413, endPoint y: 339, distance: 49.3
click at [413, 339] on p "At the end of [DATE], Malaysia introduced stringent new rules for ship-to-ship …" at bounding box center [442, 308] width 213 height 151
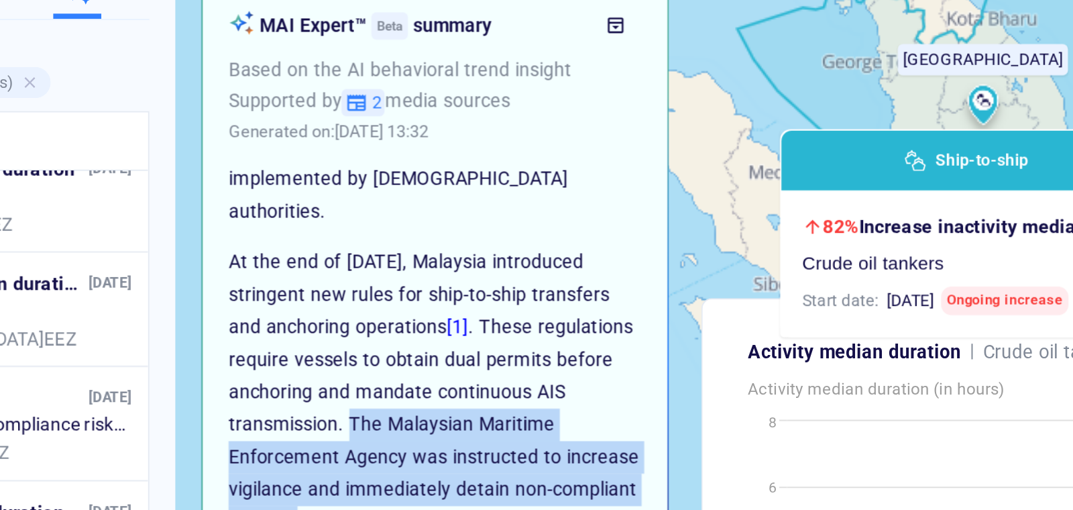
drag, startPoint x: 400, startPoint y: 290, endPoint x: 429, endPoint y: 337, distance: 55.7
click at [429, 337] on p "At the end of [DATE], Malaysia introduced stringent new rules for ship-to-ship …" at bounding box center [442, 308] width 213 height 151
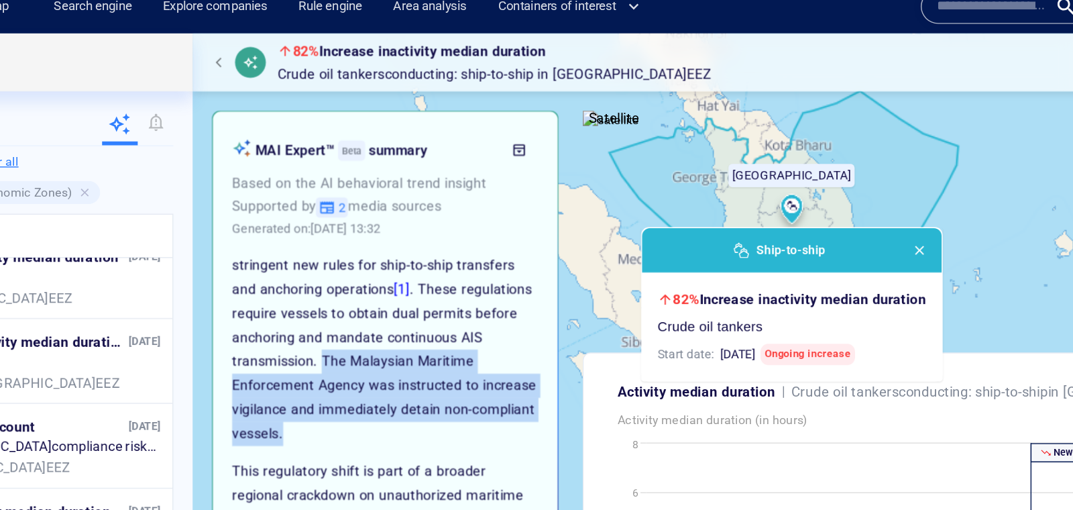
scroll to position [233, 0]
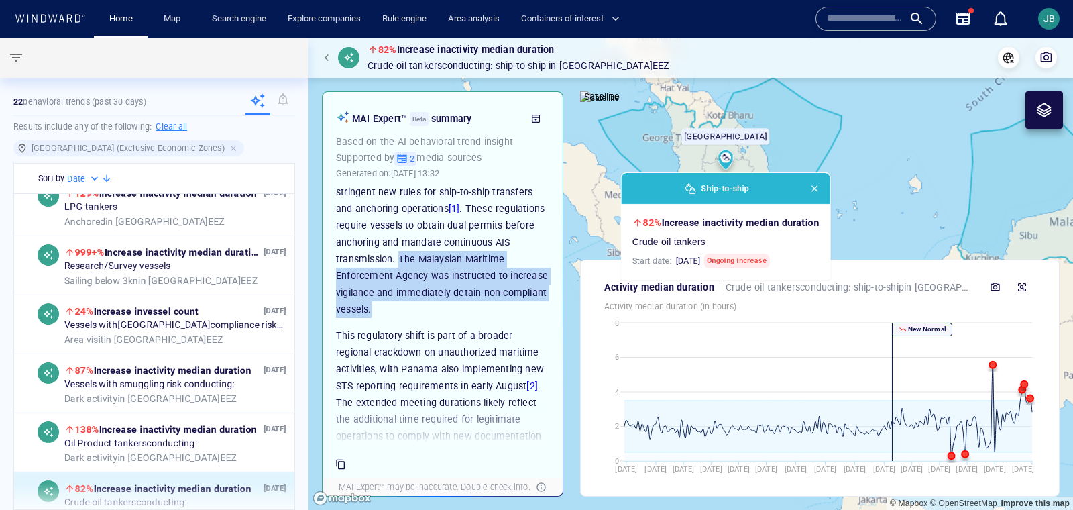
click at [331, 60] on span "button" at bounding box center [329, 58] width 8 height 8
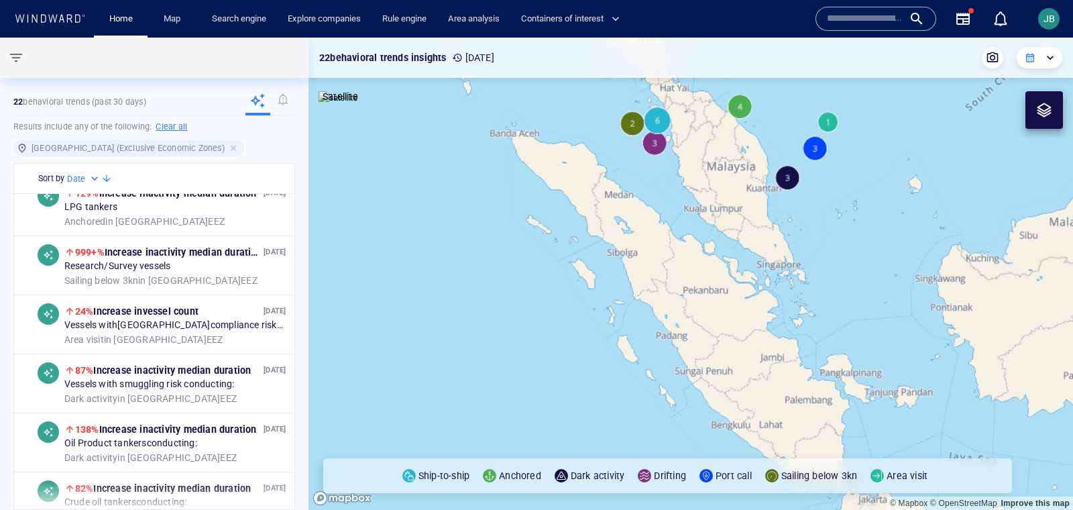
click at [654, 149] on canvas "Map" at bounding box center [691, 274] width 765 height 472
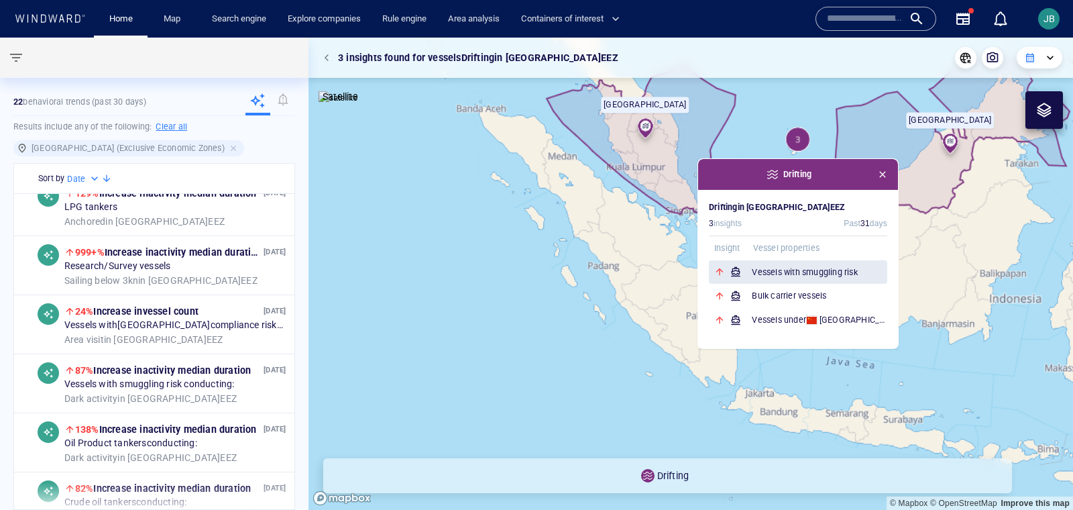
click at [802, 270] on h6 "Vessels with smuggling risk" at bounding box center [820, 272] width 136 height 13
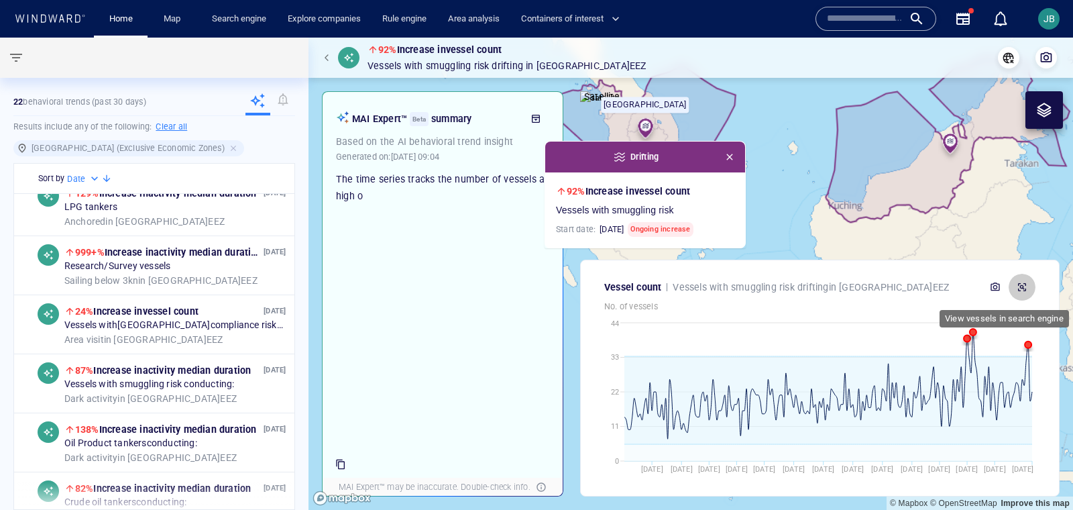
click at [858, 284] on icon "button" at bounding box center [1022, 287] width 11 height 11
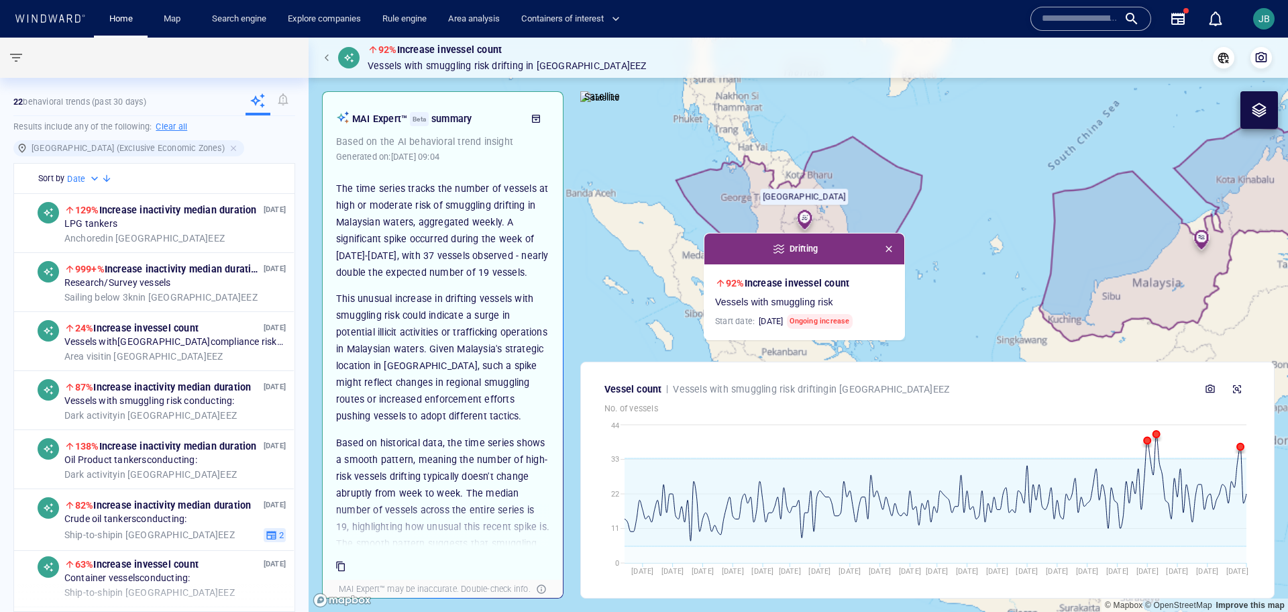
click at [325, 58] on span "button" at bounding box center [329, 58] width 8 height 8
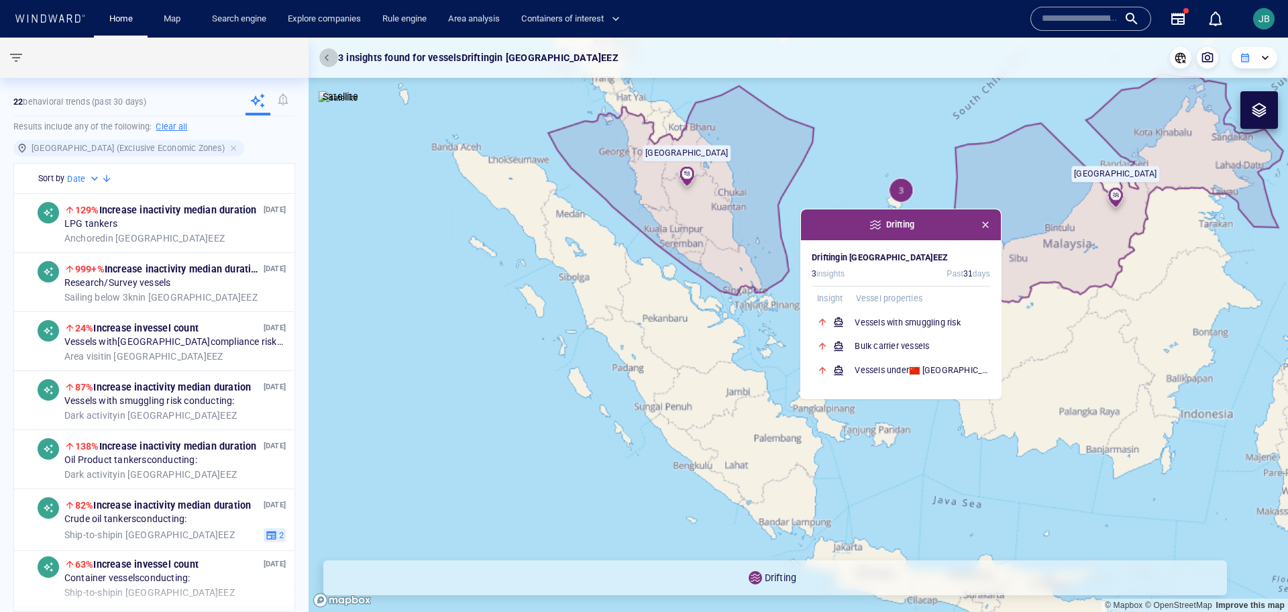
click at [329, 66] on button "button" at bounding box center [328, 57] width 19 height 19
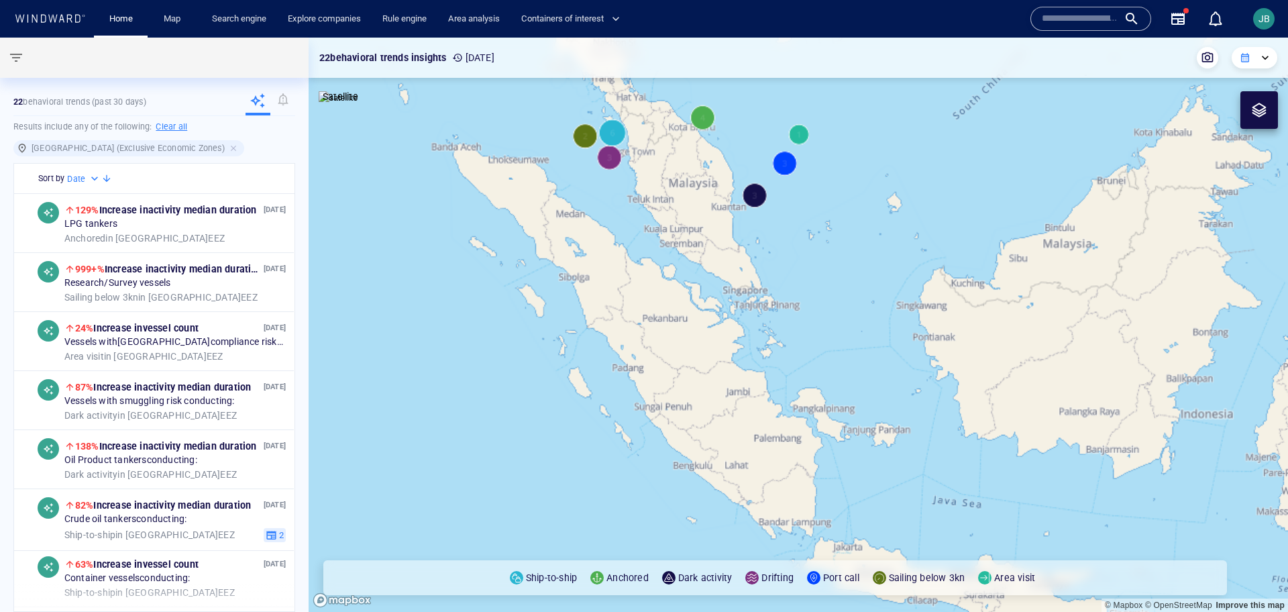
drag, startPoint x: 780, startPoint y: 255, endPoint x: 781, endPoint y: 303, distance: 47.6
click at [780, 303] on canvas "Map" at bounding box center [798, 325] width 979 height 574
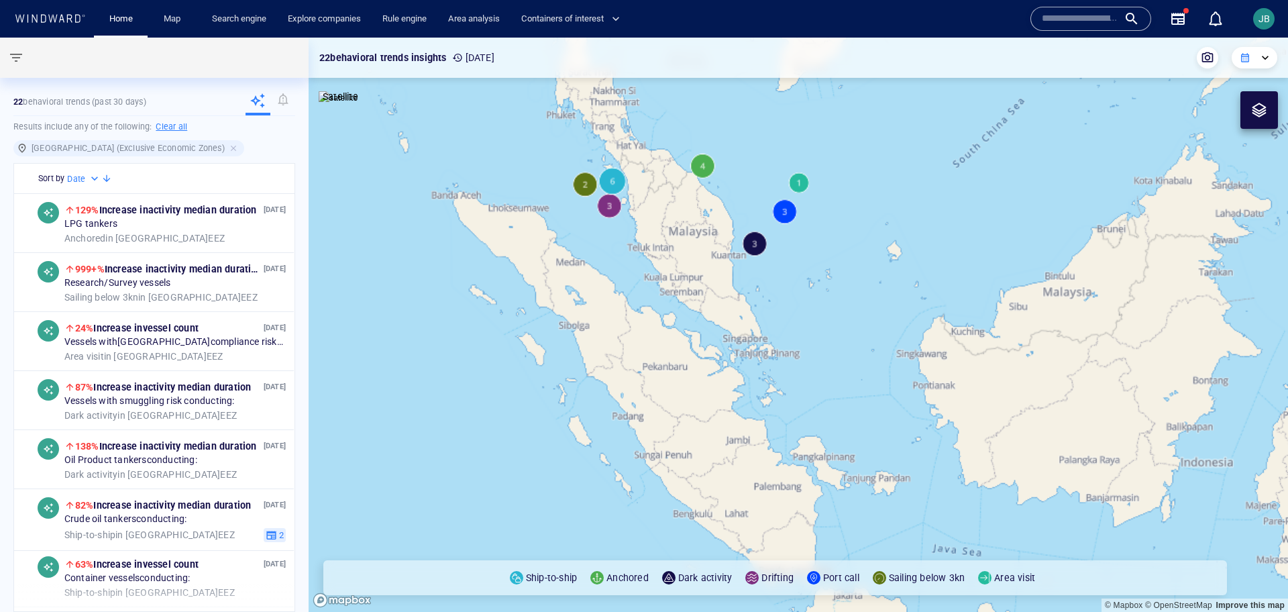
click at [858, 58] on div "**********" at bounding box center [1255, 58] width 46 height 22
click at [858, 58] on div at bounding box center [1255, 57] width 30 height 11
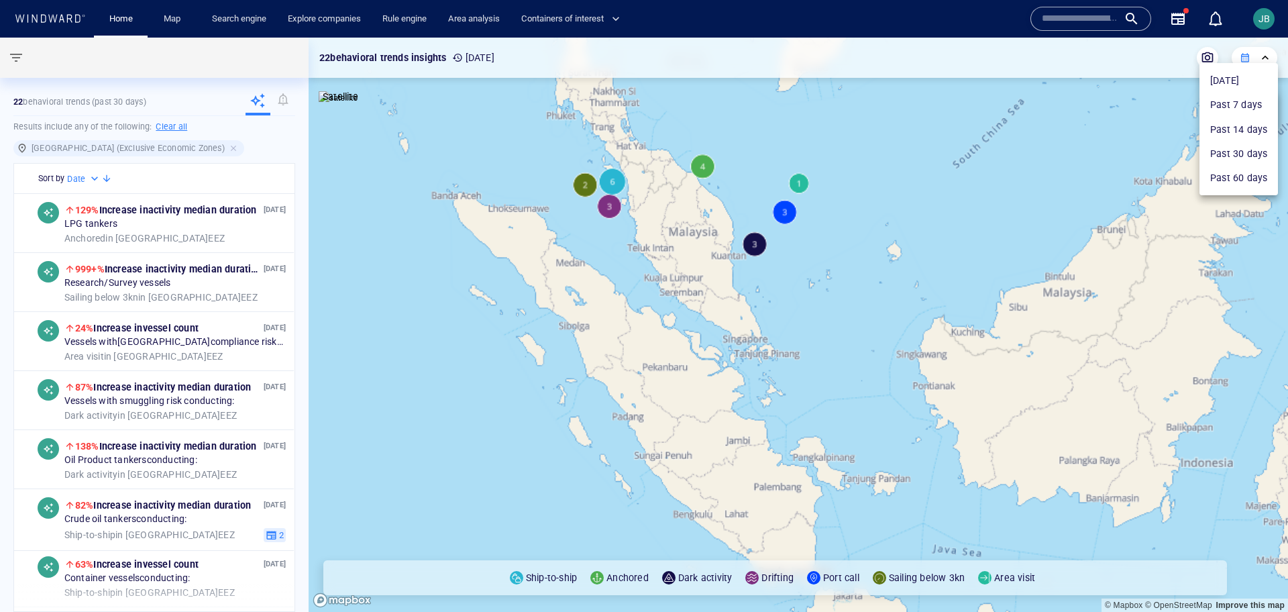
click at [858, 81] on li "Today" at bounding box center [1238, 80] width 78 height 24
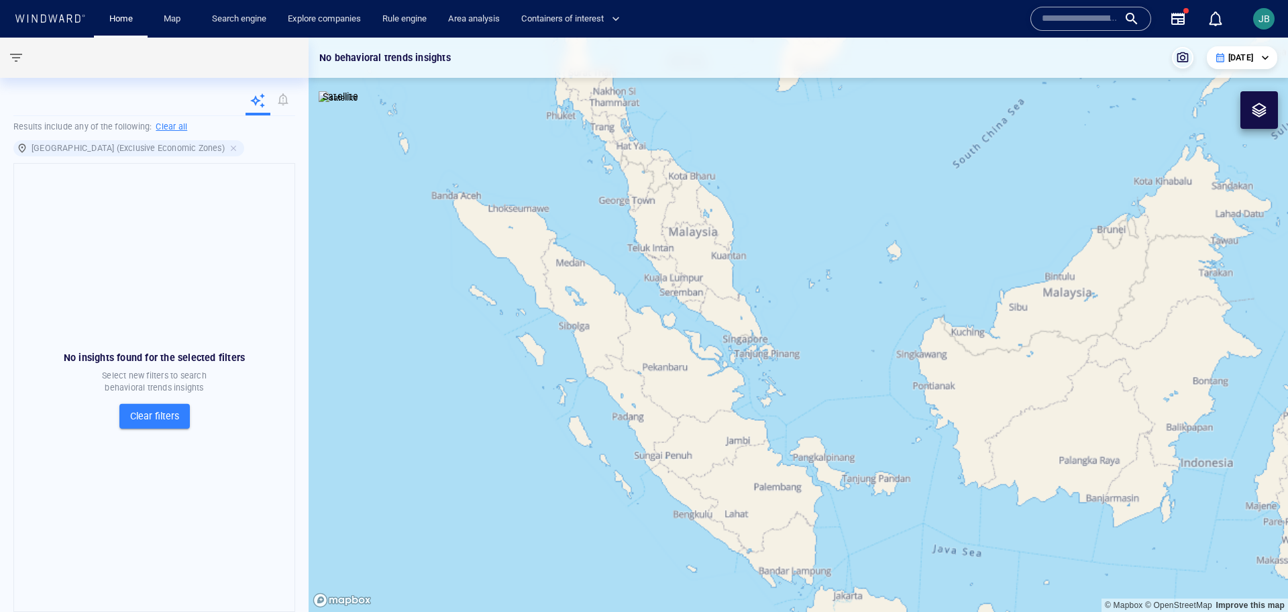
click at [858, 54] on div "Today" at bounding box center [1242, 58] width 54 height 12
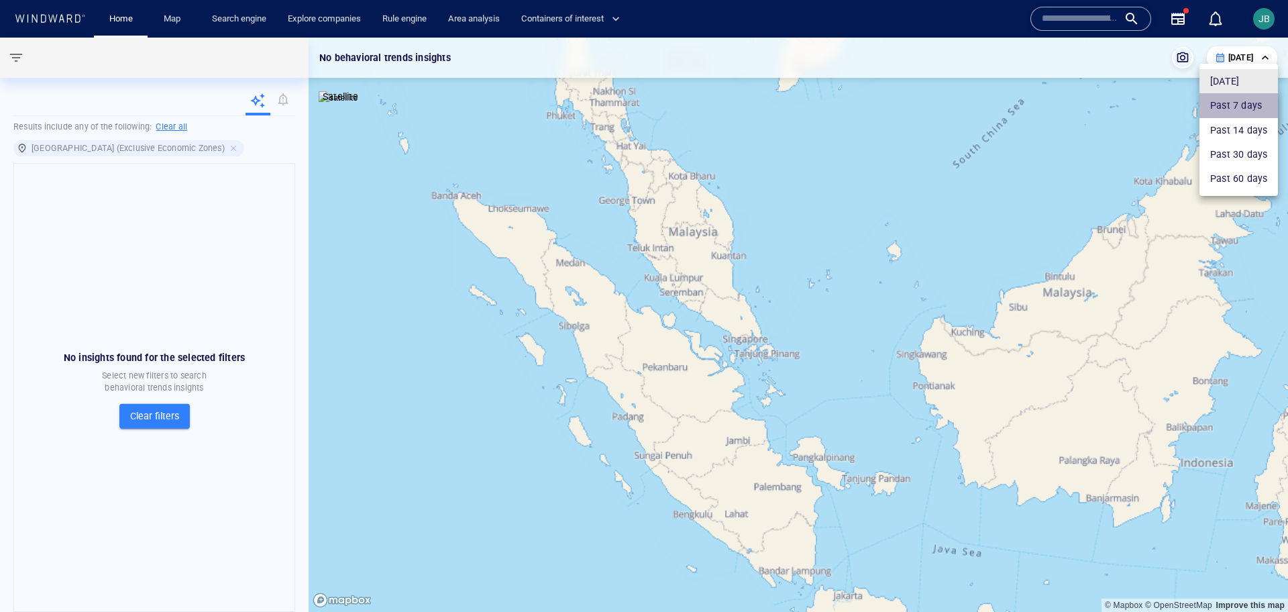
click at [858, 110] on li "Past 7 days" at bounding box center [1238, 105] width 78 height 24
type input "**********"
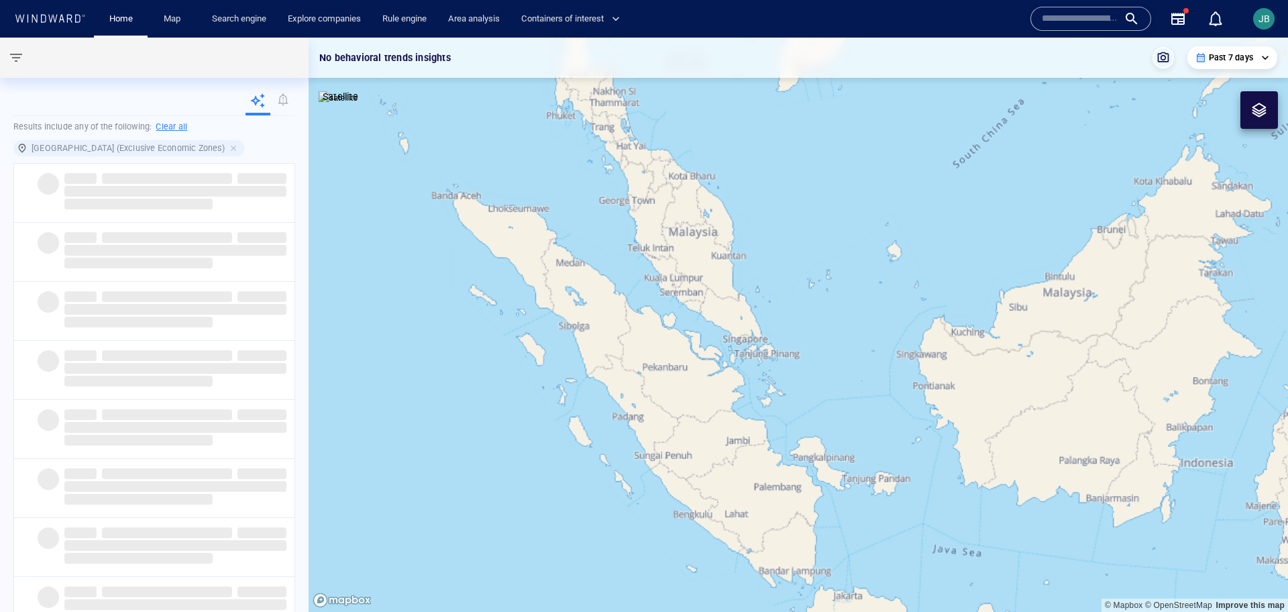
click at [700, 278] on canvas "Map" at bounding box center [798, 325] width 979 height 574
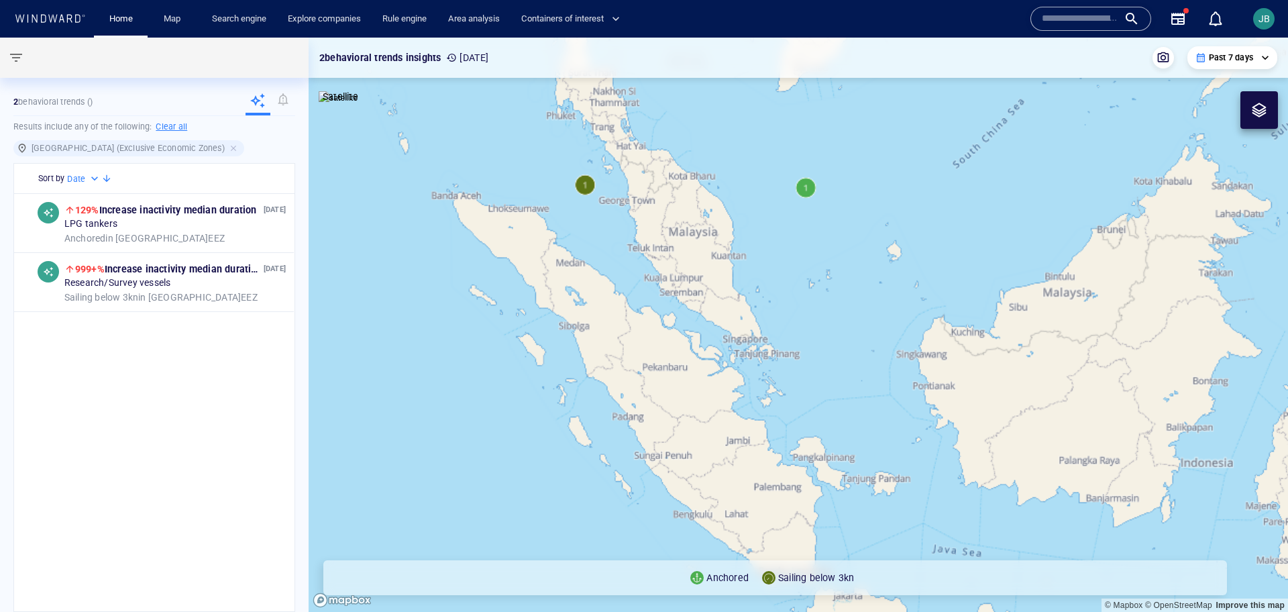
click at [583, 185] on canvas "Map" at bounding box center [798, 325] width 979 height 574
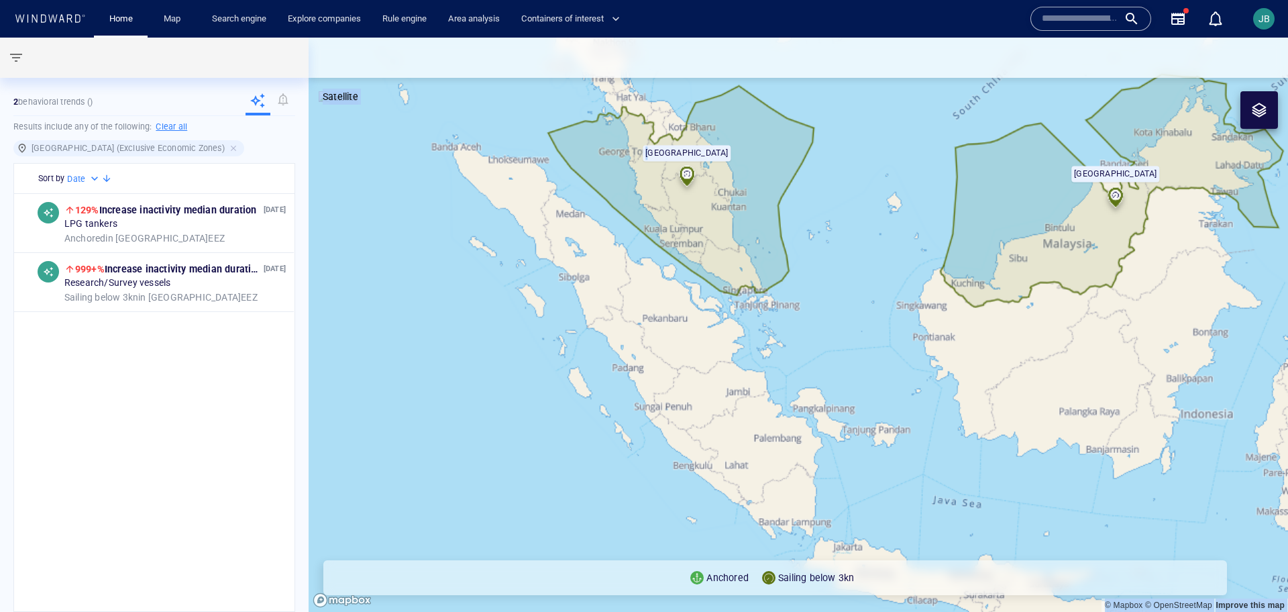
drag, startPoint x: 676, startPoint y: 159, endPoint x: 625, endPoint y: 208, distance: 70.7
click at [625, 209] on div "© Mapbox © OpenStreetMap Improve this map Satellite Malaysia Malaysia" at bounding box center [798, 325] width 979 height 574
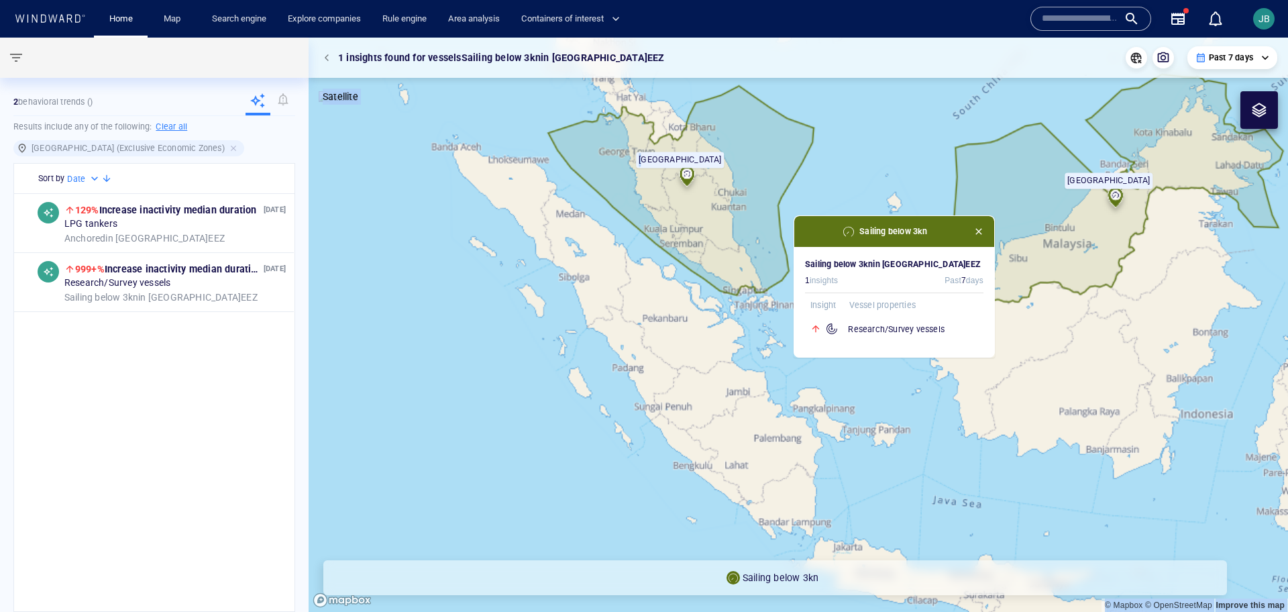
drag, startPoint x: 625, startPoint y: 208, endPoint x: 594, endPoint y: 244, distance: 47.1
click at [593, 244] on canvas "Map" at bounding box center [798, 325] width 979 height 574
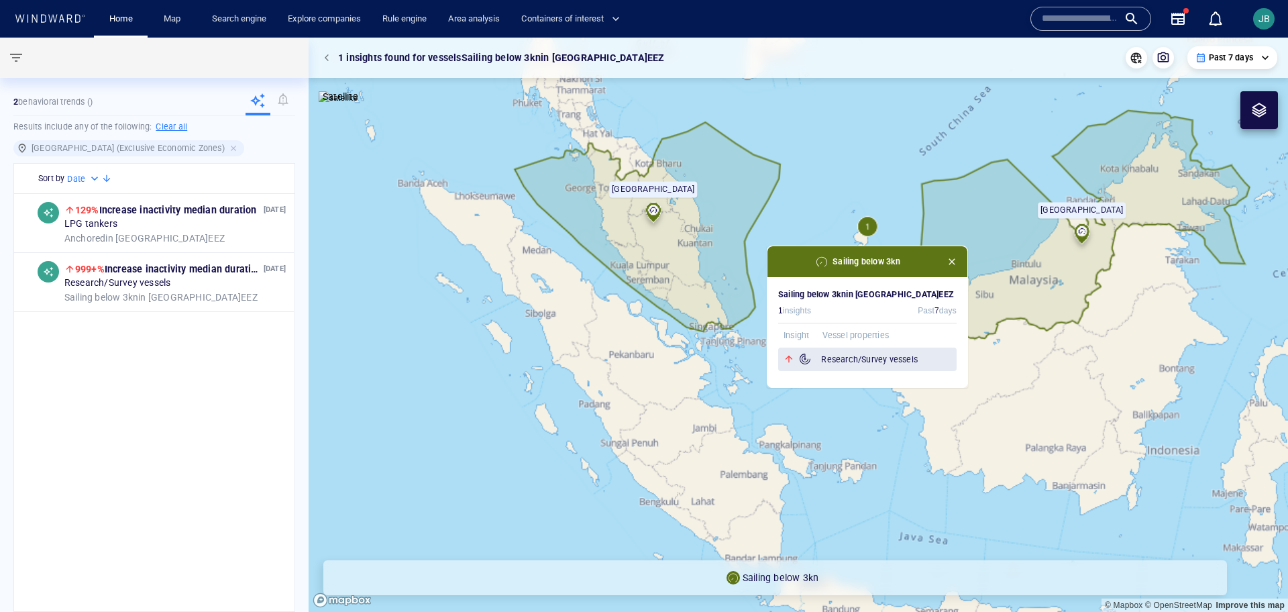
click at [846, 353] on h6 "Research/Survey vessels" at bounding box center [889, 359] width 136 height 13
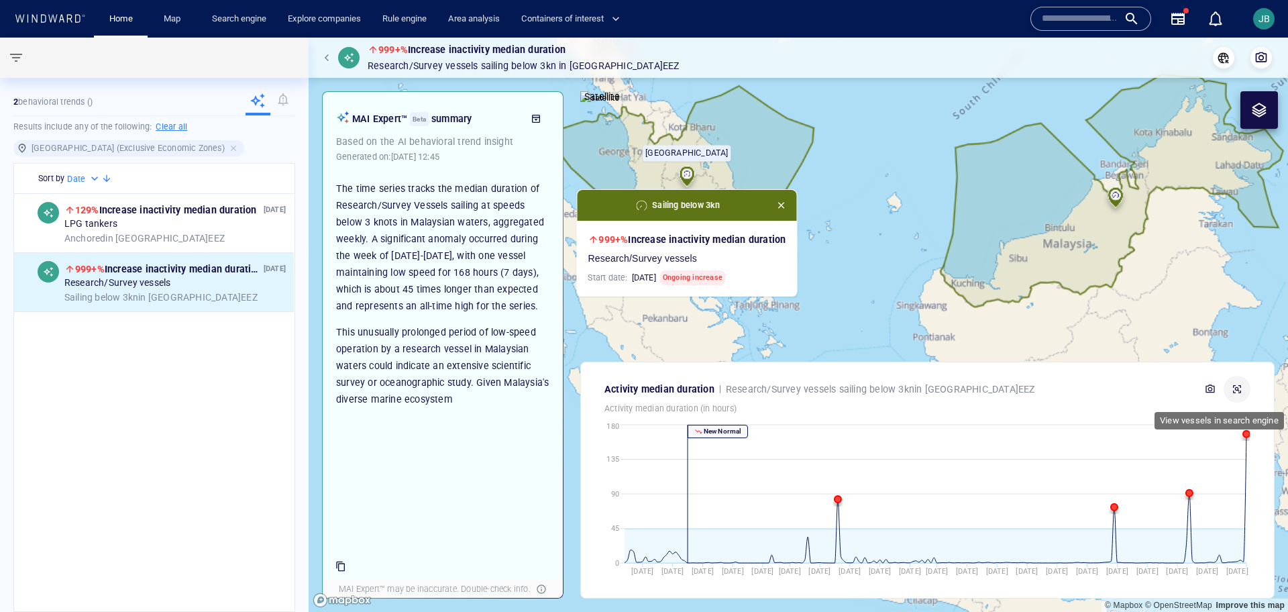
click at [858, 388] on icon "button" at bounding box center [1237, 389] width 8 height 8
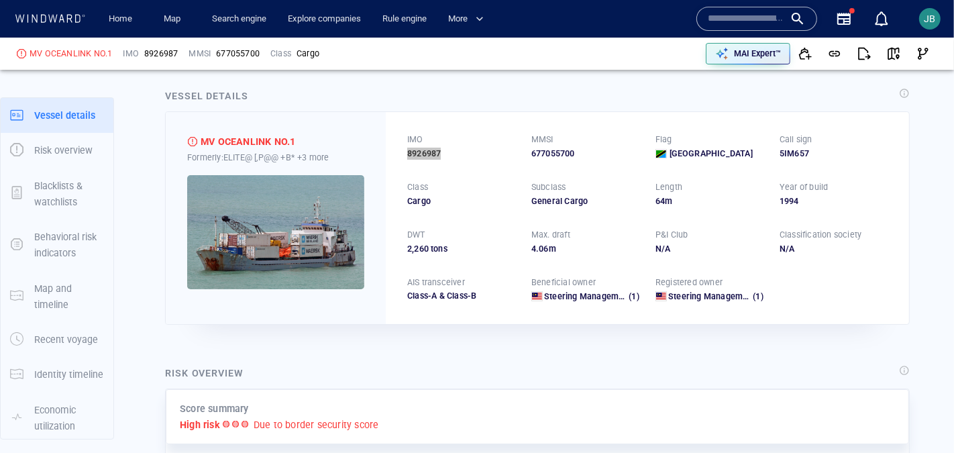
scroll to position [11, 0]
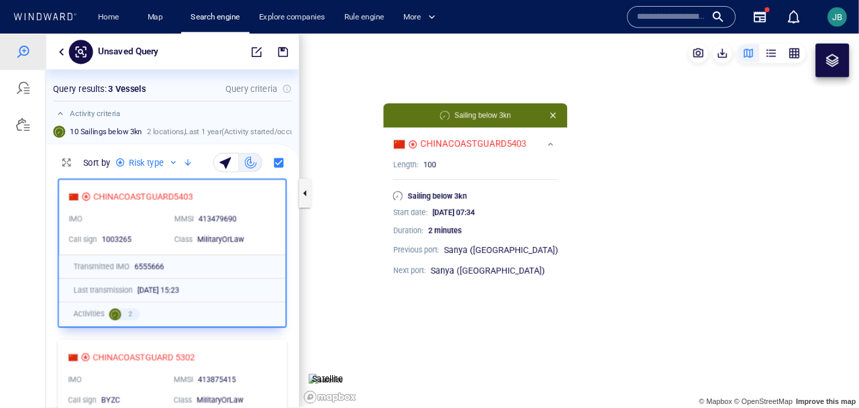
scroll to position [1, 1]
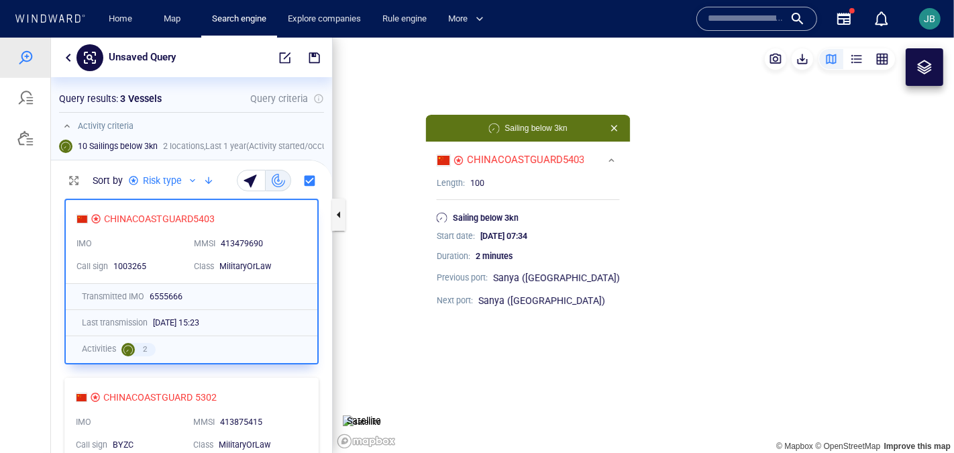
click at [410, 99] on canvas "Map" at bounding box center [643, 245] width 621 height 416
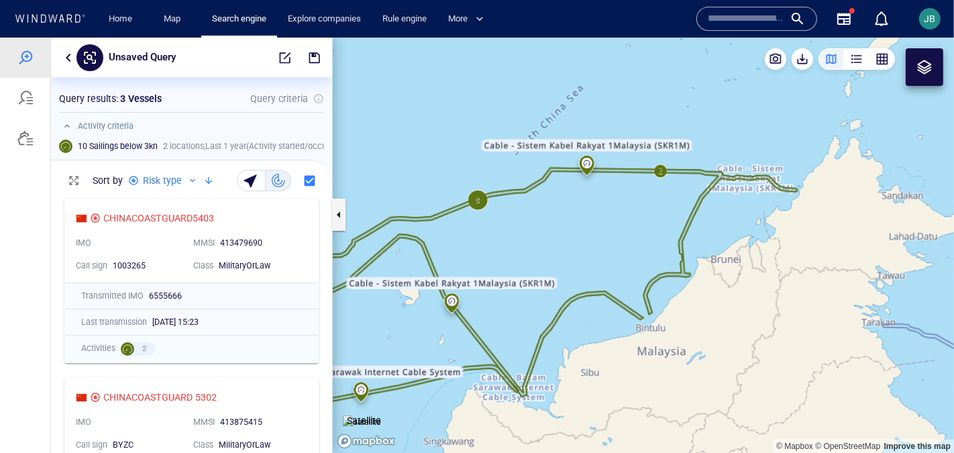
drag, startPoint x: 434, startPoint y: 107, endPoint x: 517, endPoint y: 198, distance: 123.0
click at [517, 198] on canvas "Map" at bounding box center [643, 245] width 621 height 416
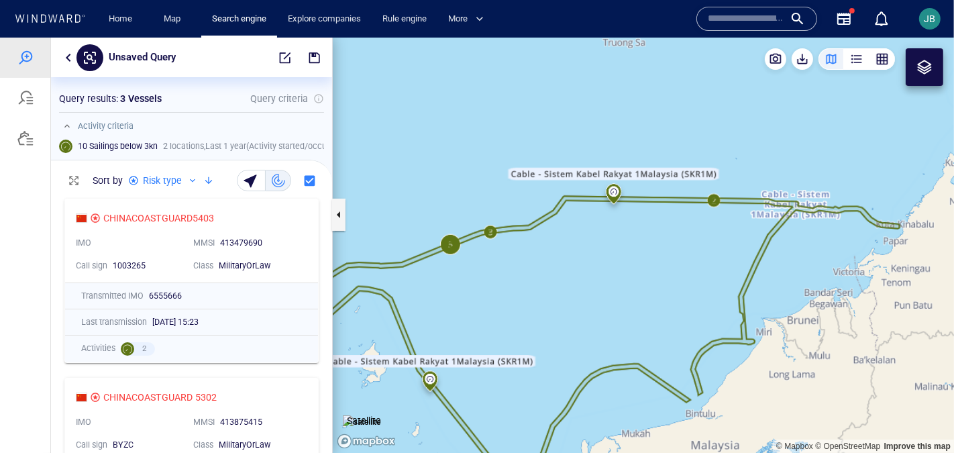
drag, startPoint x: 596, startPoint y: 244, endPoint x: 657, endPoint y: 250, distance: 61.3
click at [657, 250] on canvas "Map" at bounding box center [643, 245] width 621 height 416
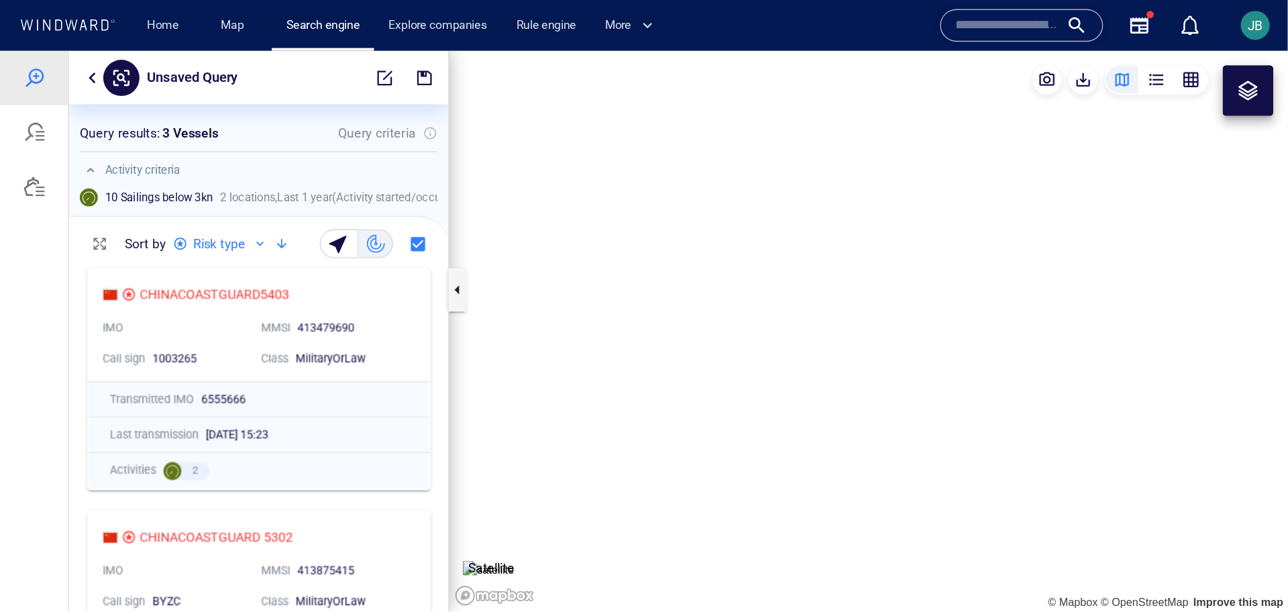
scroll to position [0, 1]
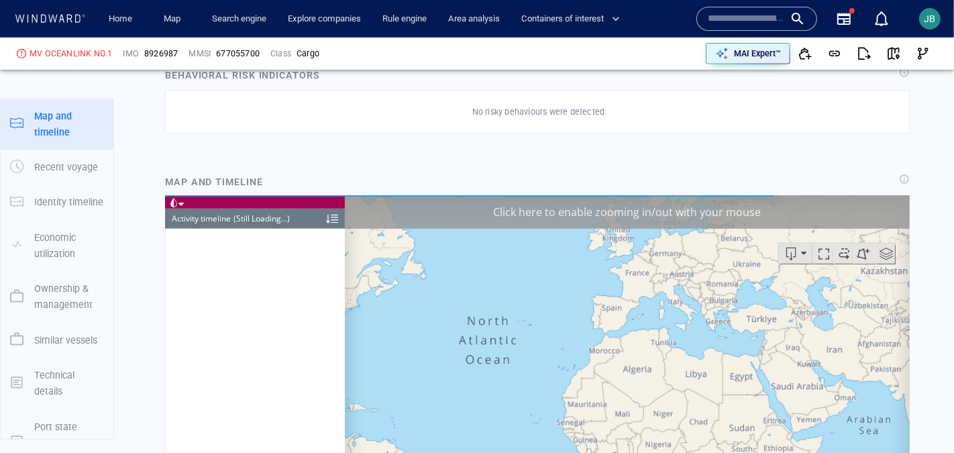
scroll to position [980, 0]
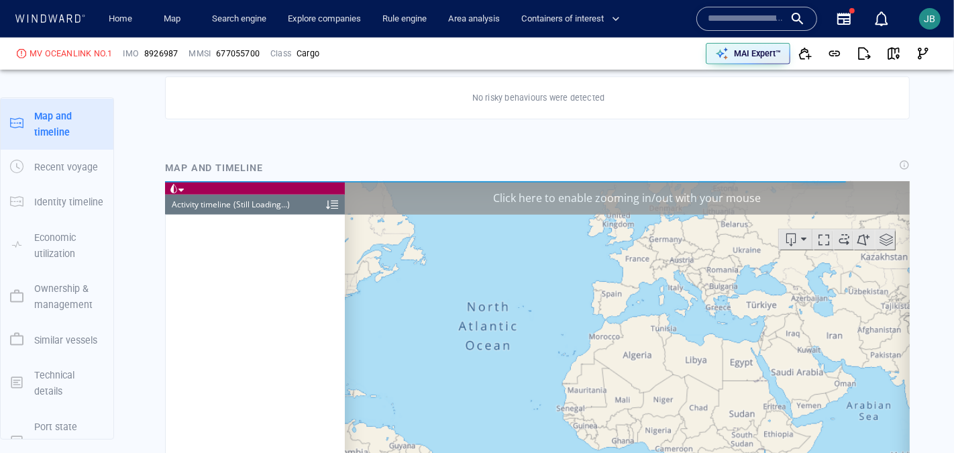
drag, startPoint x: 835, startPoint y: 188, endPoint x: 1095, endPoint y: 370, distance: 317.5
click at [835, 188] on div "Click here to enable zooming in/out with your mouse" at bounding box center [626, 197] width 565 height 34
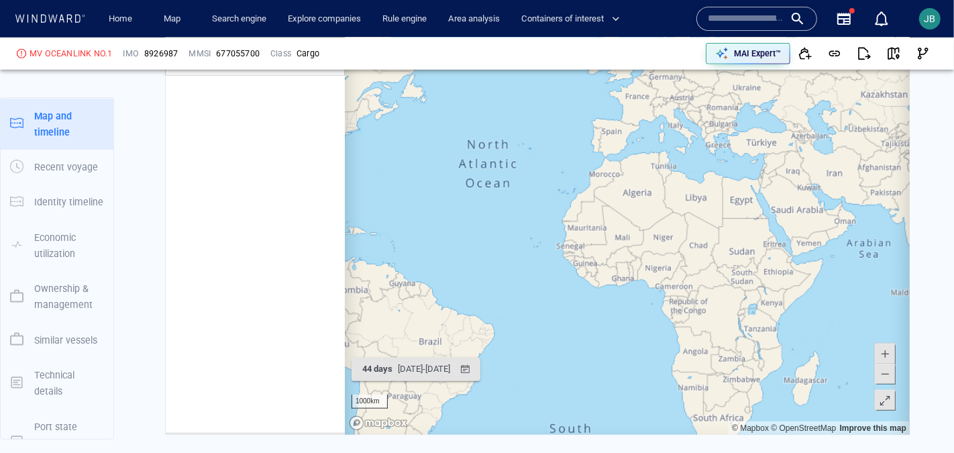
scroll to position [169880, 0]
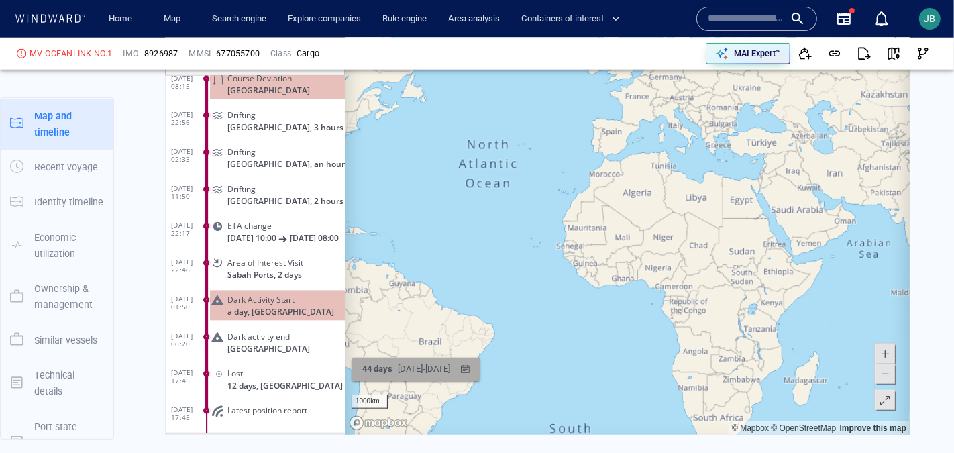
click at [447, 372] on div "09/07/2025 - 22/08/2025" at bounding box center [423, 368] width 58 height 21
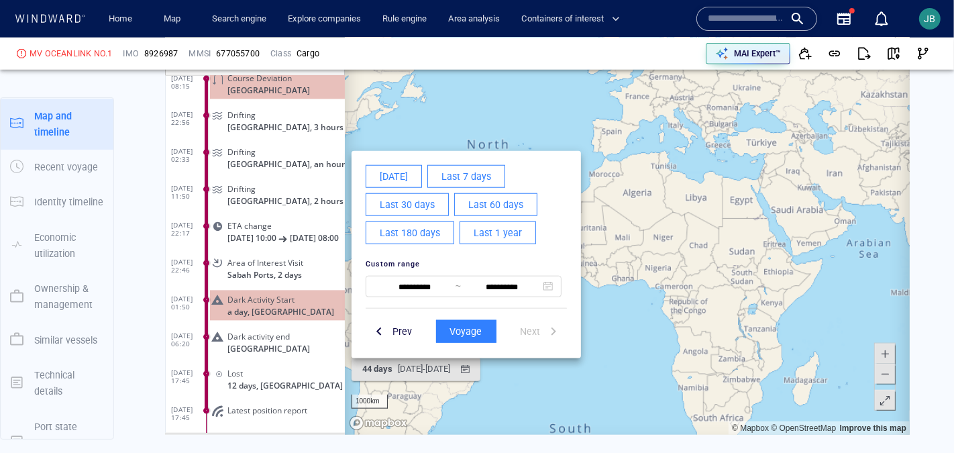
click at [474, 213] on button "Last 60 days" at bounding box center [494, 204] width 83 height 23
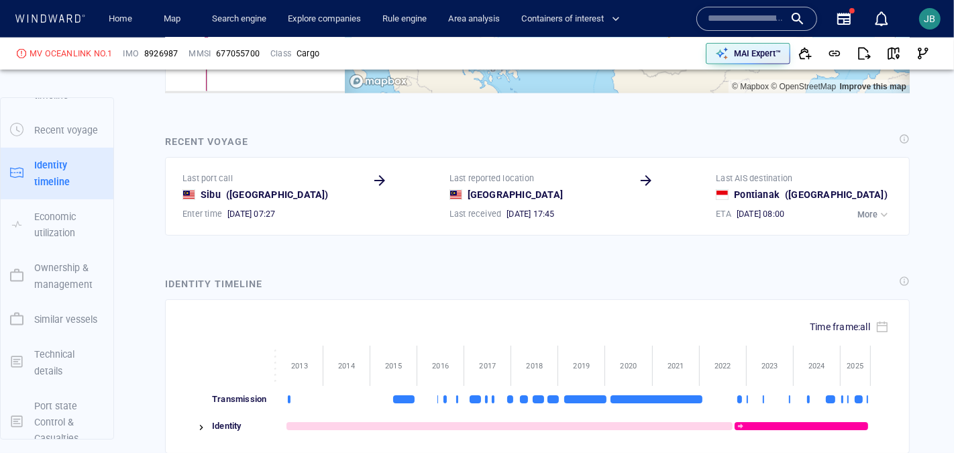
scroll to position [1744, 0]
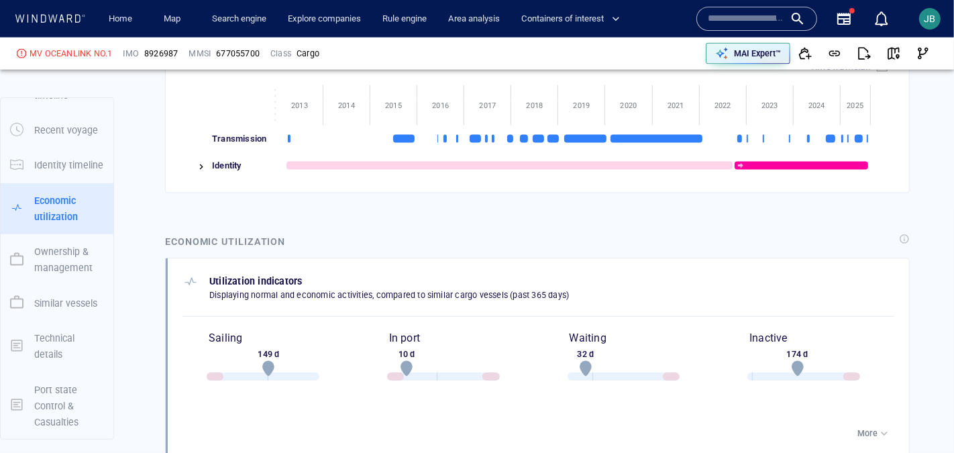
click at [209, 163] on div "Identity" at bounding box center [242, 165] width 68 height 27
click at [200, 166] on img at bounding box center [201, 167] width 11 height 11
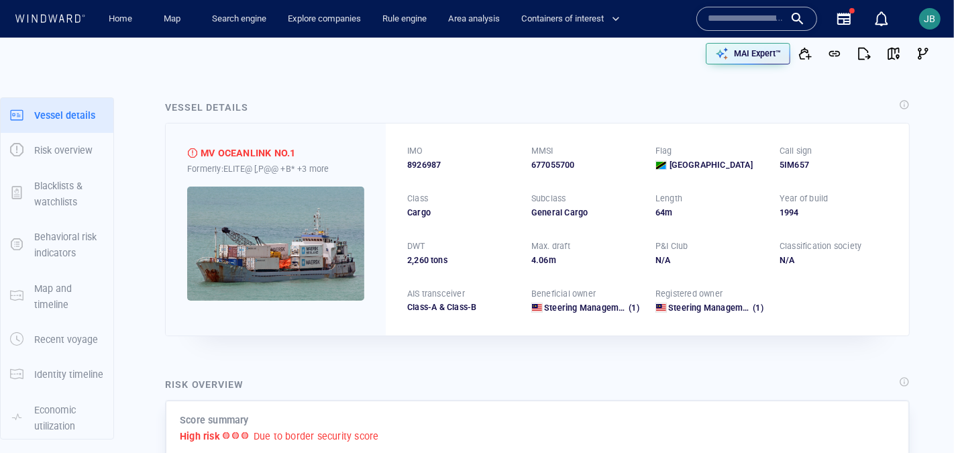
click at [291, 224] on img at bounding box center [275, 243] width 177 height 114
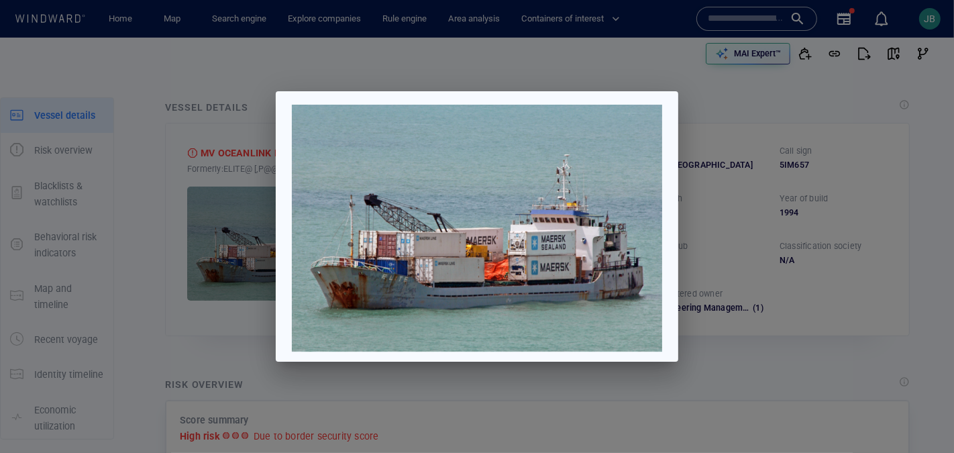
click at [828, 292] on div at bounding box center [477, 226] width 954 height 453
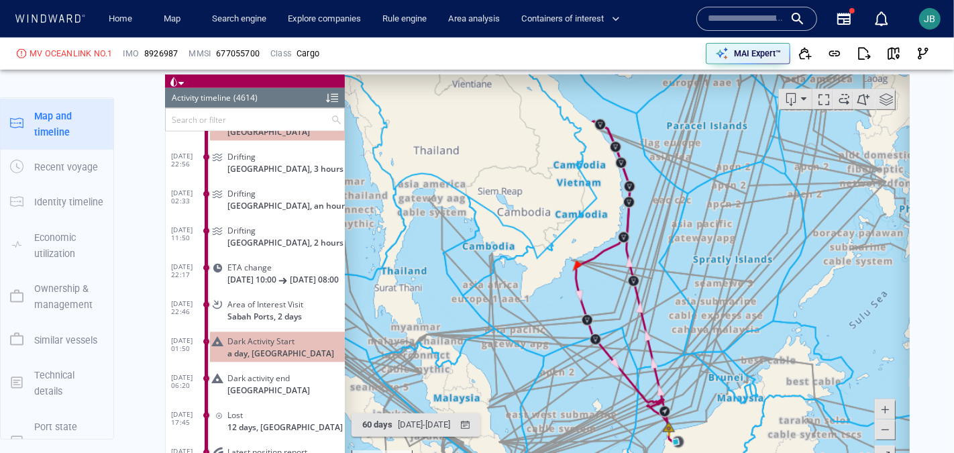
scroll to position [1069, 0]
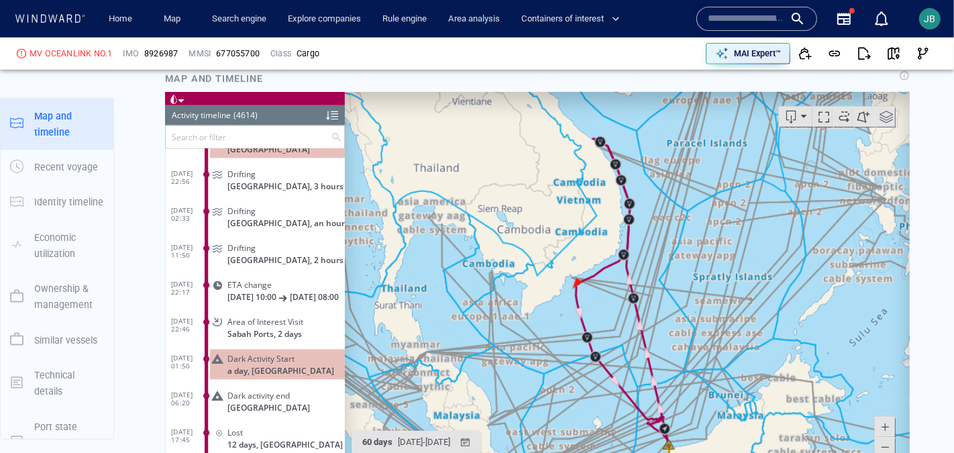
click at [889, 115] on span at bounding box center [885, 116] width 20 height 20
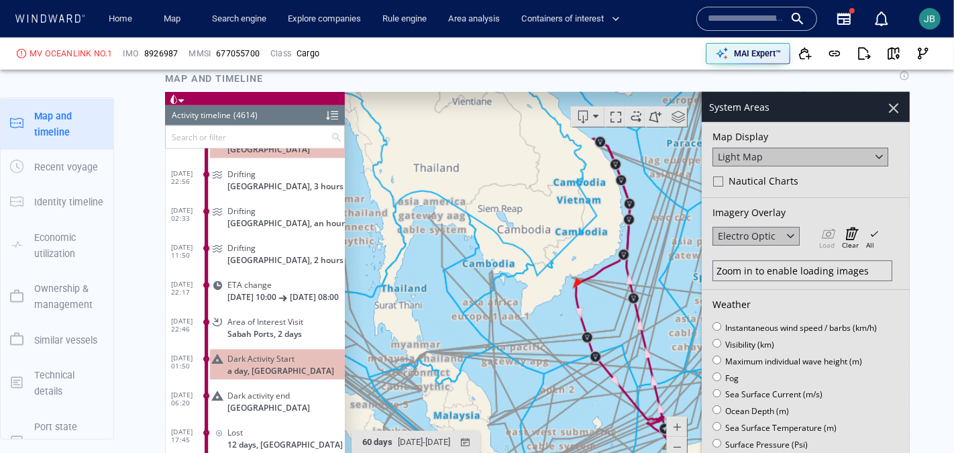
scroll to position [276, 0]
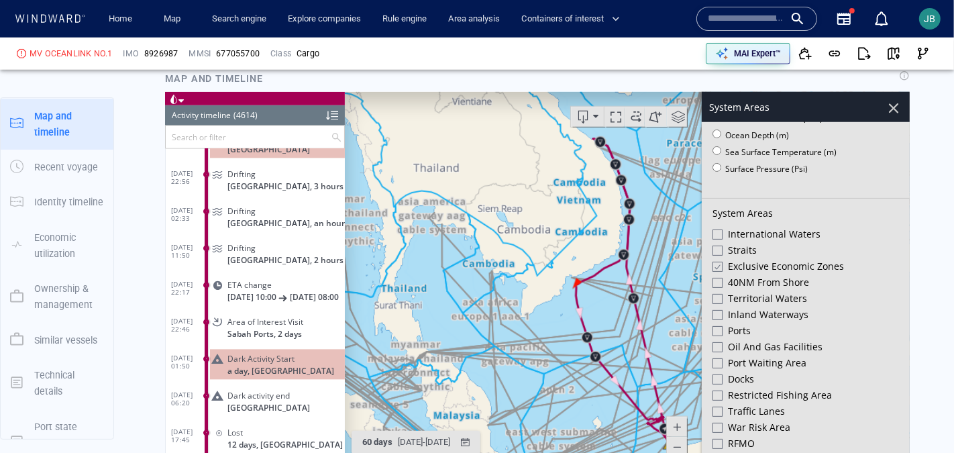
click at [714, 263] on div at bounding box center [716, 265] width 10 height 11
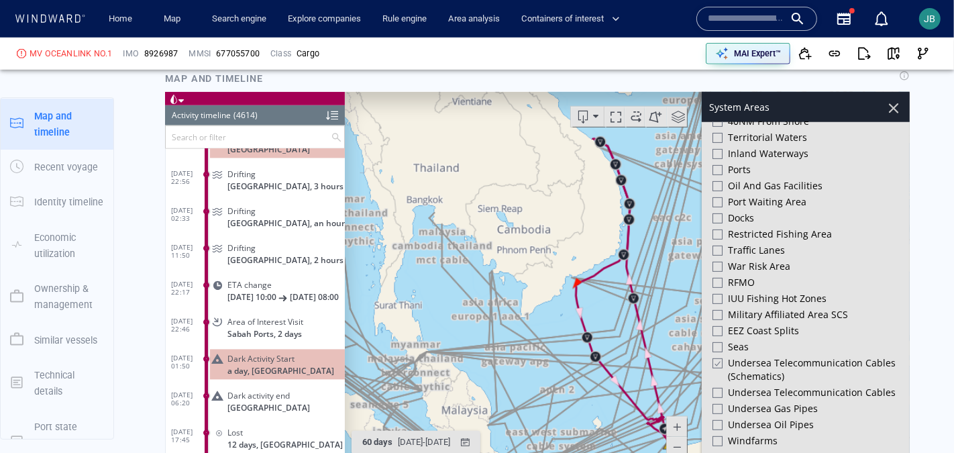
click at [716, 367] on div at bounding box center [716, 362] width 10 height 11
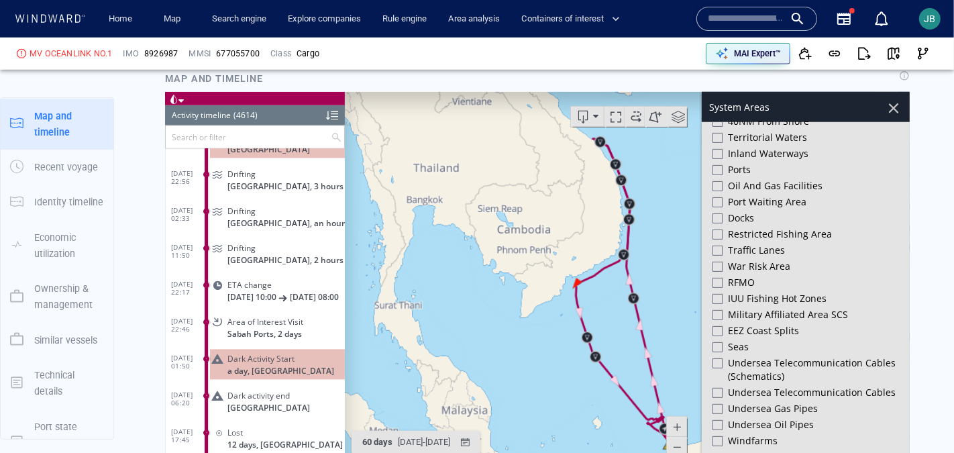
click at [895, 111] on div at bounding box center [892, 107] width 23 height 23
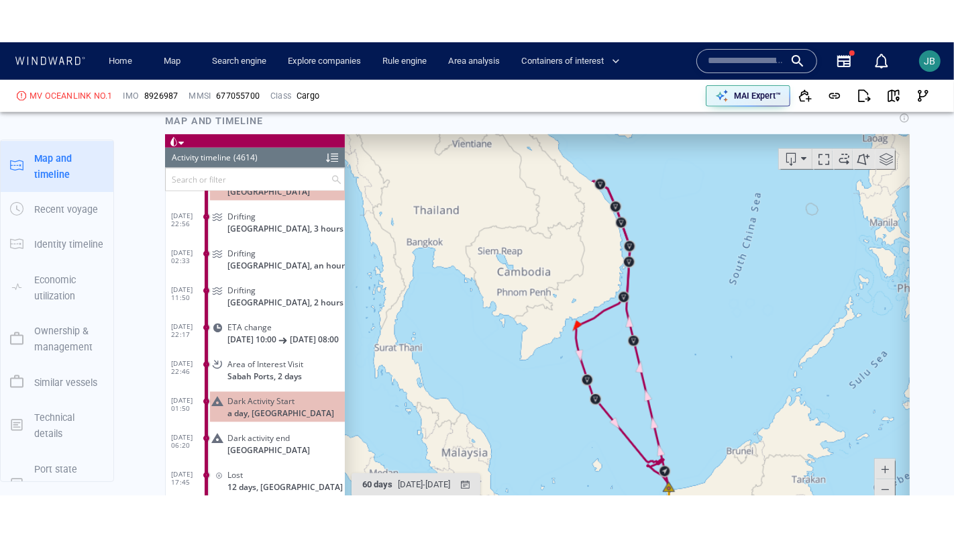
scroll to position [1199, 0]
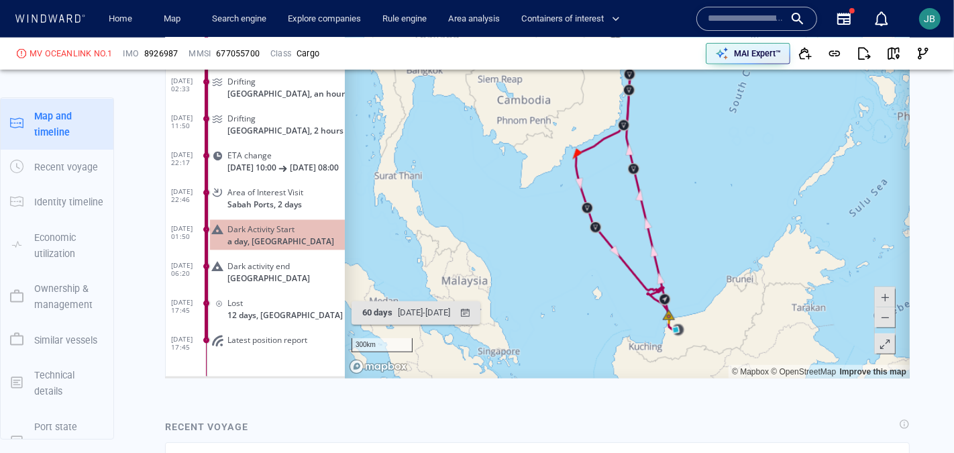
click at [887, 347] on span at bounding box center [884, 344] width 13 height 20
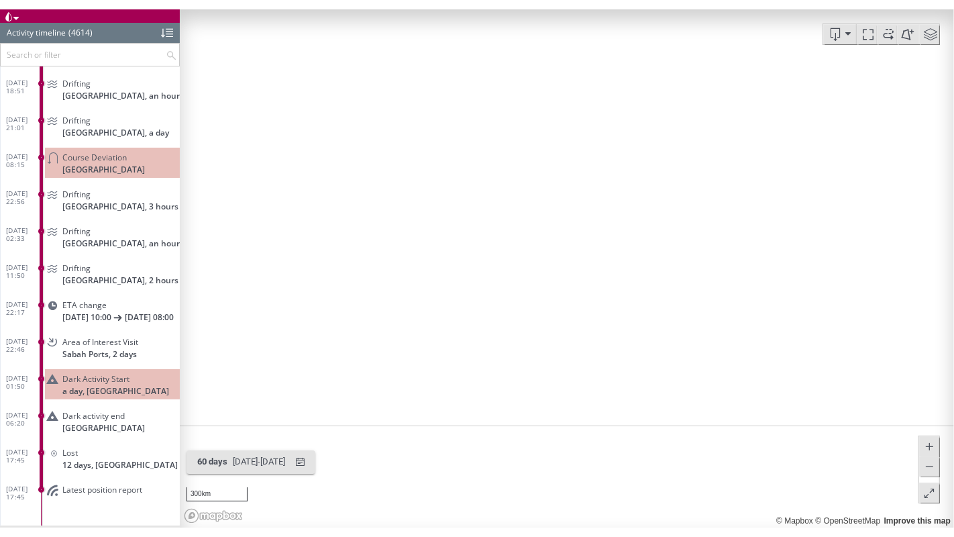
scroll to position [125, 0]
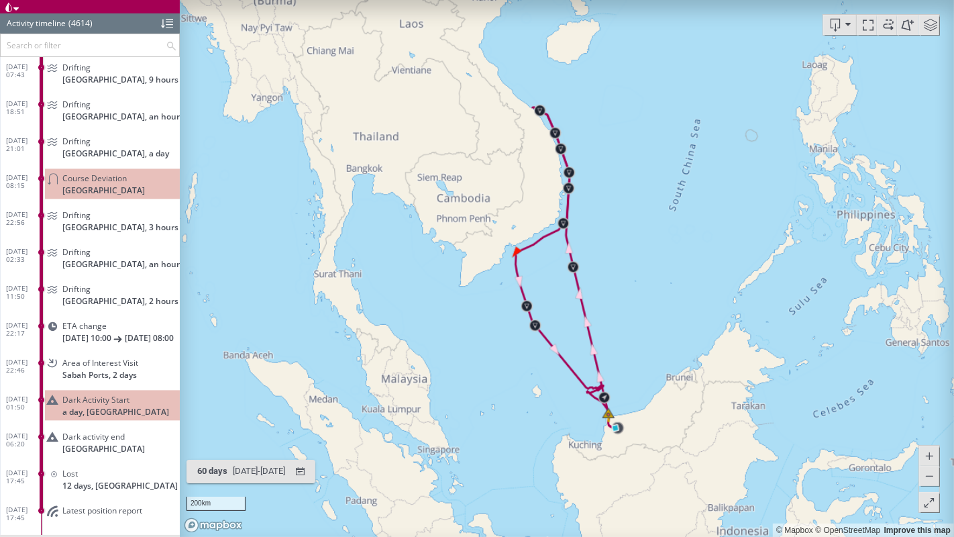
drag, startPoint x: 610, startPoint y: 250, endPoint x: 610, endPoint y: 207, distance: 43.6
click at [610, 206] on canvas "Map" at bounding box center [567, 268] width 774 height 537
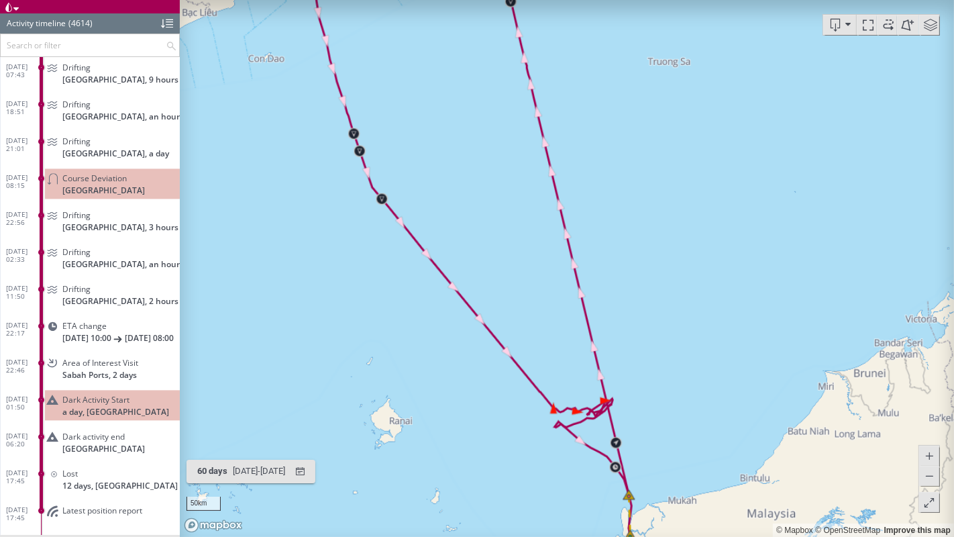
drag, startPoint x: 584, startPoint y: 525, endPoint x: 540, endPoint y: 381, distance: 150.0
click at [540, 381] on canvas "Map" at bounding box center [567, 268] width 774 height 537
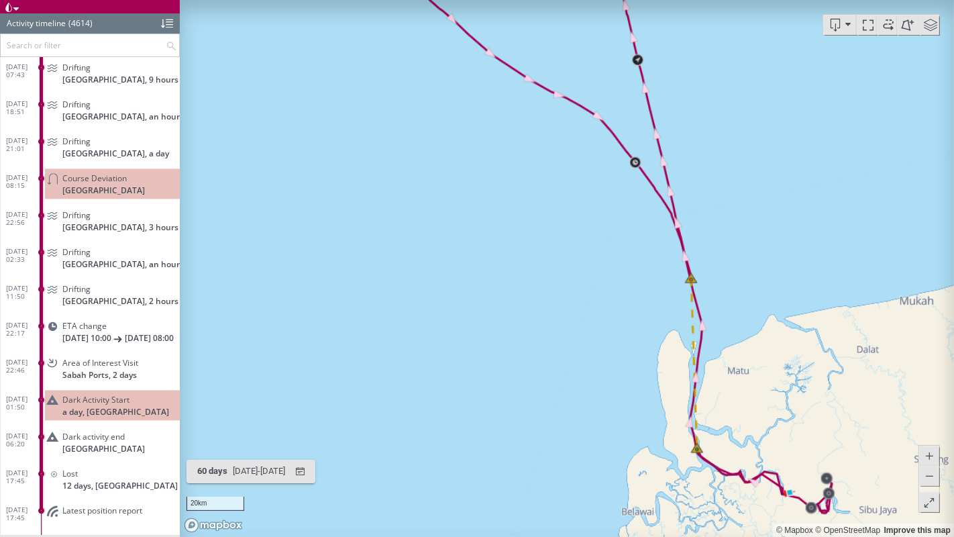
drag, startPoint x: 628, startPoint y: 364, endPoint x: 628, endPoint y: 470, distance: 106.0
click at [628, 452] on canvas "Map" at bounding box center [567, 268] width 774 height 537
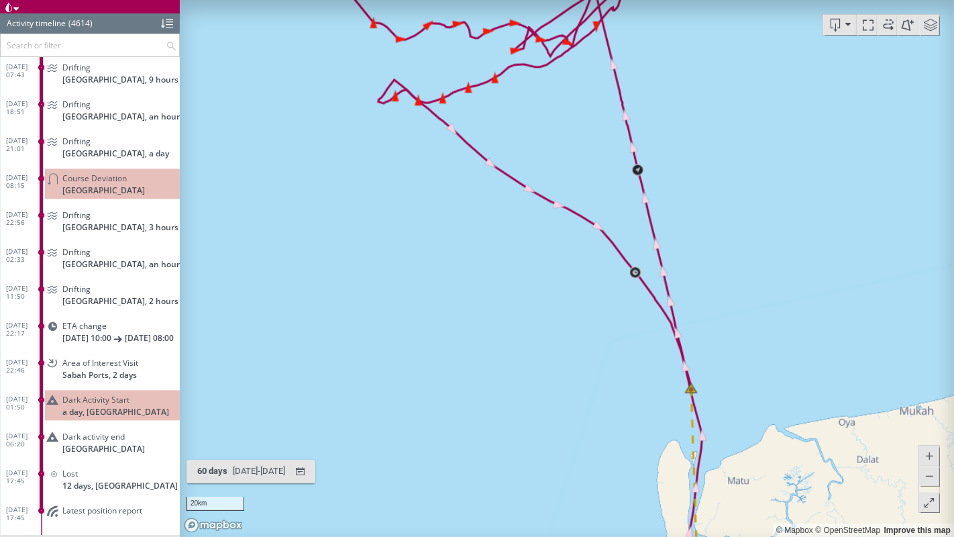
drag, startPoint x: 486, startPoint y: 206, endPoint x: 487, endPoint y: 417, distance: 211.3
click at [487, 417] on canvas "Map" at bounding box center [567, 268] width 774 height 537
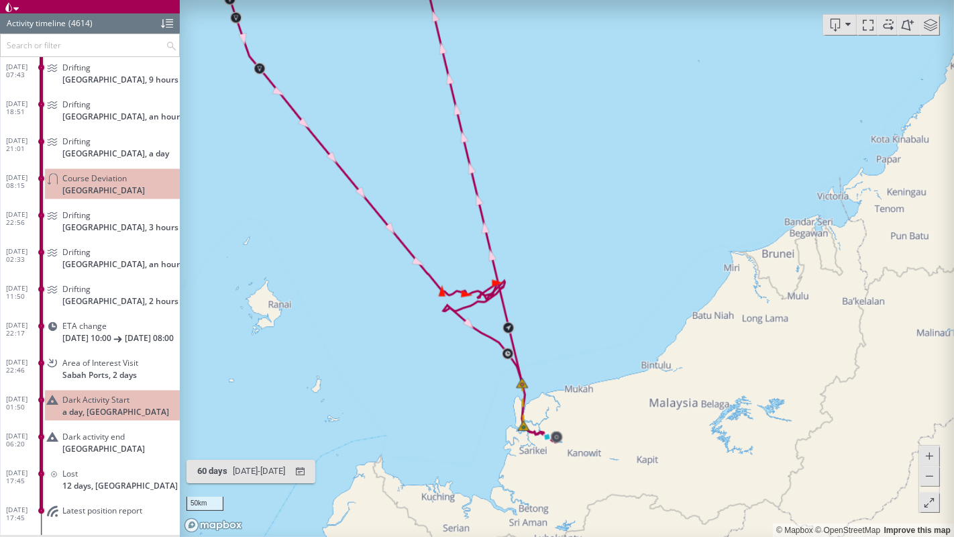
drag, startPoint x: 360, startPoint y: 118, endPoint x: 526, endPoint y: 406, distance: 332.1
click at [526, 406] on canvas "Map" at bounding box center [567, 268] width 774 height 537
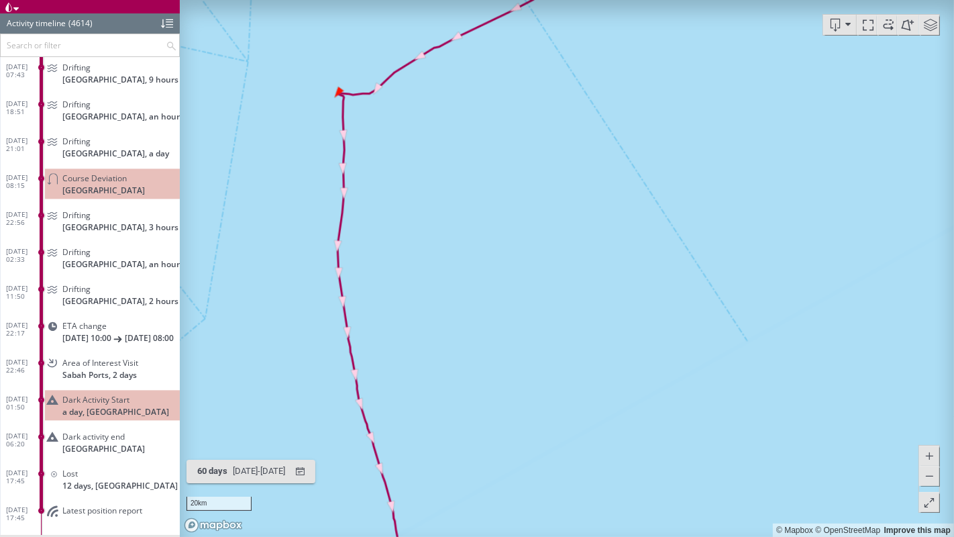
drag, startPoint x: 373, startPoint y: 123, endPoint x: 388, endPoint y: 260, distance: 137.7
click at [388, 260] on canvas "Map" at bounding box center [567, 268] width 774 height 537
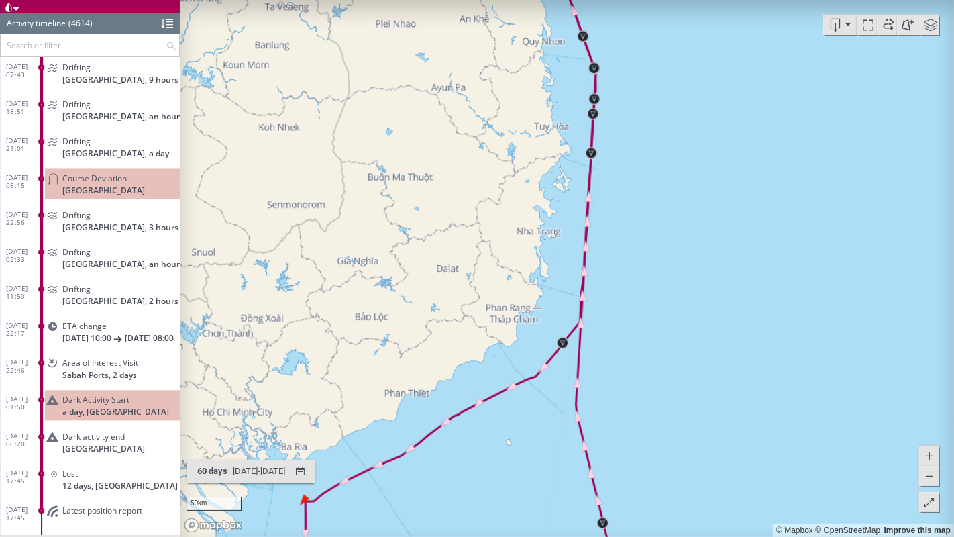
drag, startPoint x: 441, startPoint y: 138, endPoint x: 393, endPoint y: 425, distance: 291.0
click at [393, 425] on canvas "Map" at bounding box center [567, 268] width 774 height 537
drag, startPoint x: 473, startPoint y: 154, endPoint x: 463, endPoint y: 333, distance: 179.4
click at [463, 333] on canvas "Map" at bounding box center [567, 268] width 774 height 537
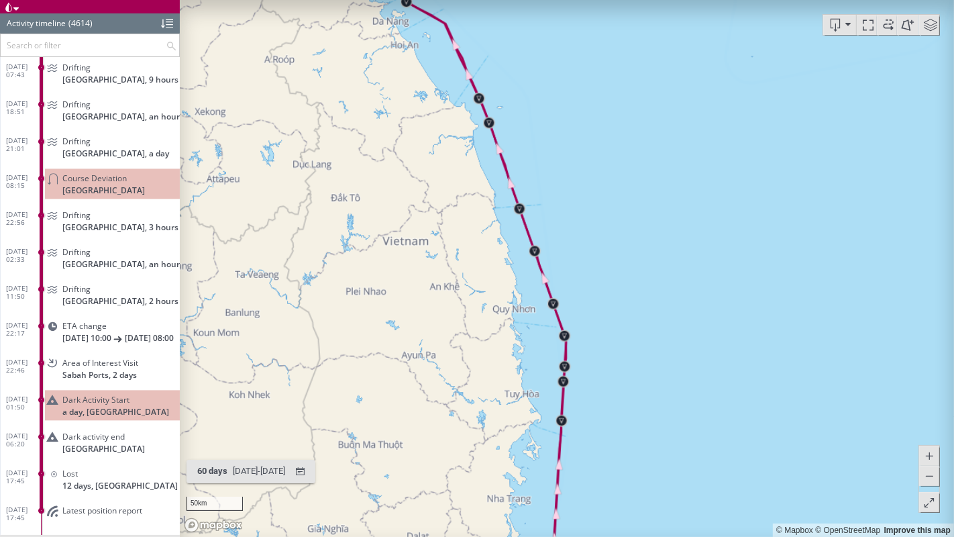
drag, startPoint x: 426, startPoint y: 75, endPoint x: 436, endPoint y: 237, distance: 162.0
click at [436, 237] on canvas "Map" at bounding box center [567, 268] width 774 height 537
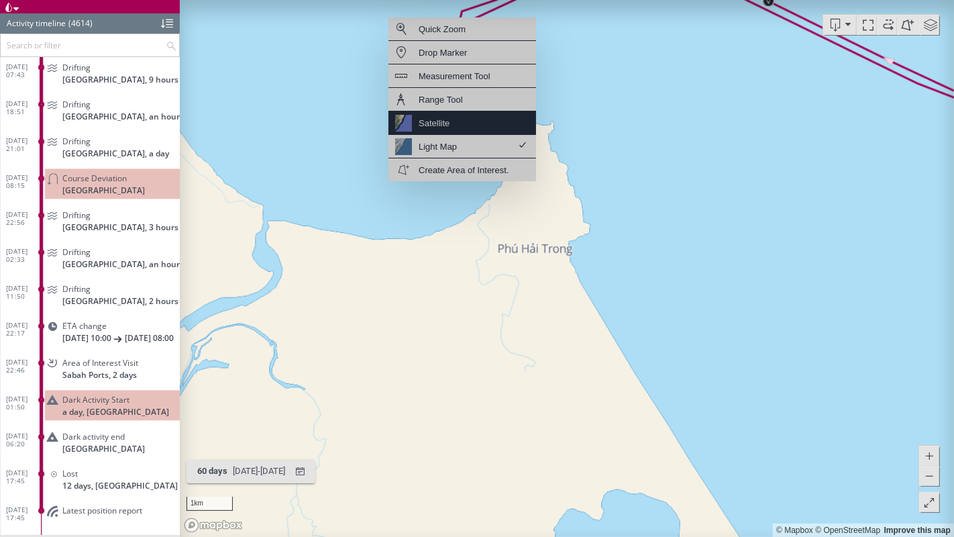
click at [479, 114] on div "Satellite" at bounding box center [462, 122] width 148 height 23
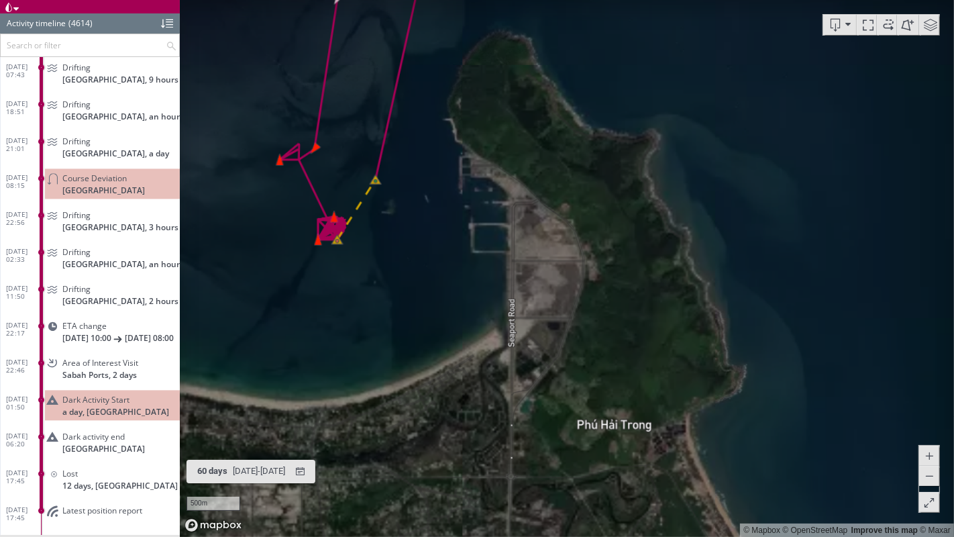
drag, startPoint x: 476, startPoint y: 116, endPoint x: 529, endPoint y: 182, distance: 84.9
click at [529, 182] on canvas "Map" at bounding box center [567, 268] width 774 height 537
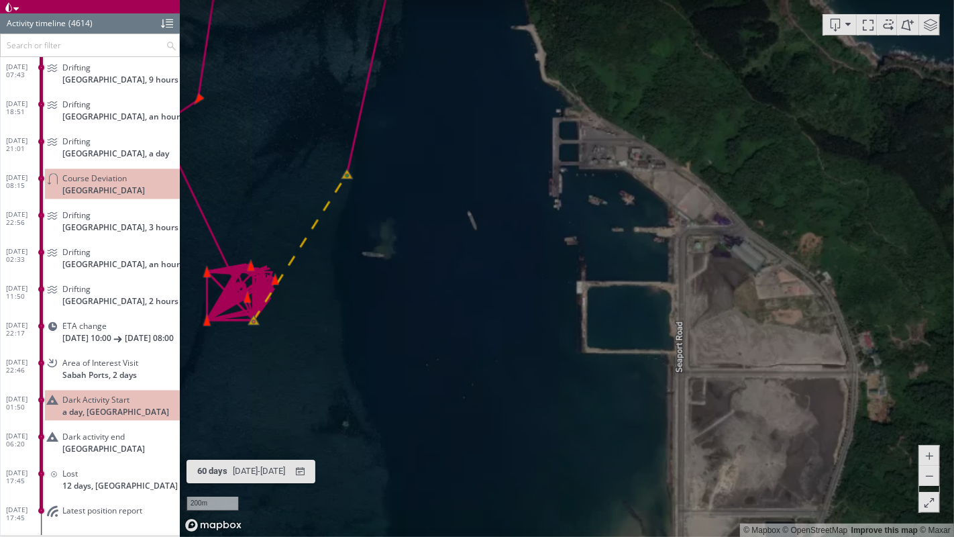
drag, startPoint x: 471, startPoint y: 278, endPoint x: 549, endPoint y: 320, distance: 88.2
click at [549, 320] on canvas "Map" at bounding box center [567, 268] width 774 height 537
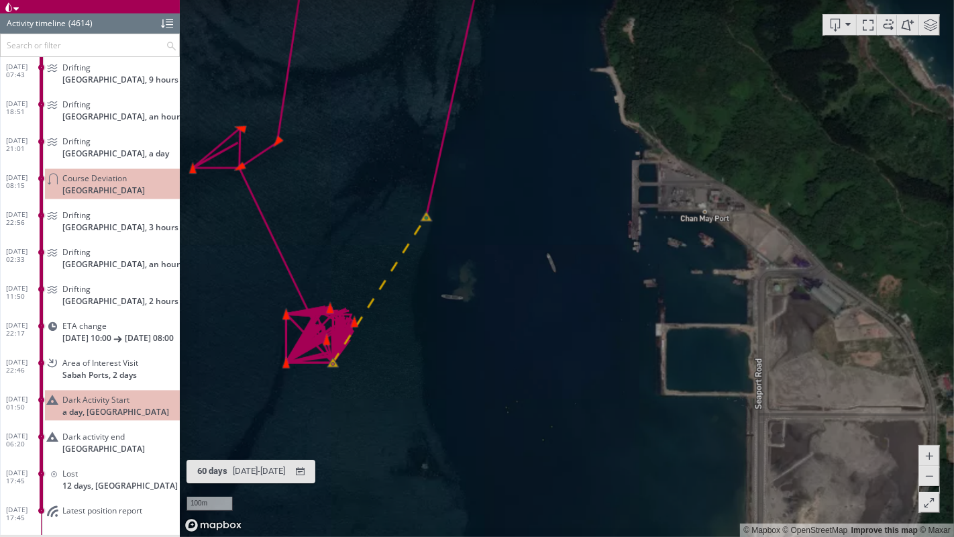
drag, startPoint x: 386, startPoint y: 263, endPoint x: 555, endPoint y: 263, distance: 168.4
click at [555, 263] on canvas "Map" at bounding box center [567, 268] width 774 height 537
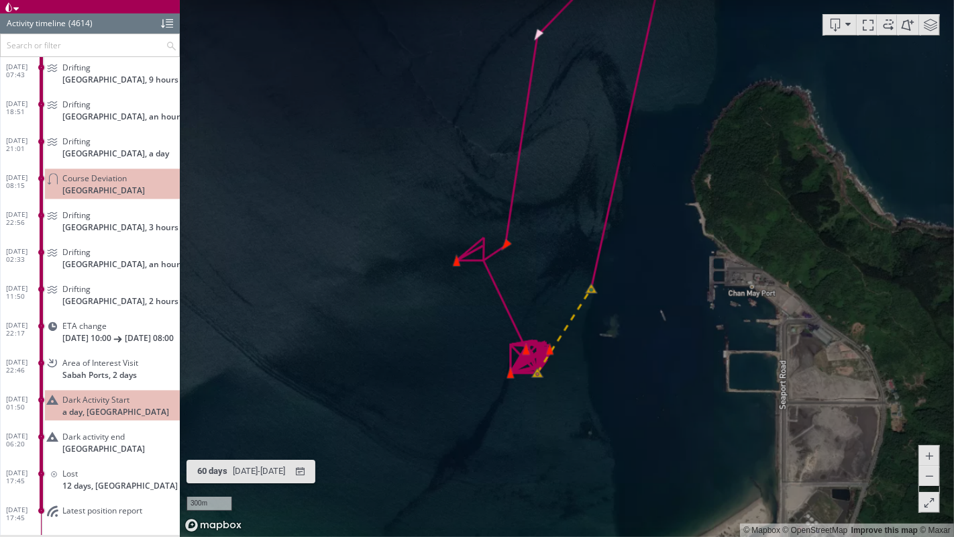
drag, startPoint x: 650, startPoint y: 374, endPoint x: 473, endPoint y: 374, distance: 177.1
click at [473, 374] on canvas "Map" at bounding box center [567, 268] width 774 height 537
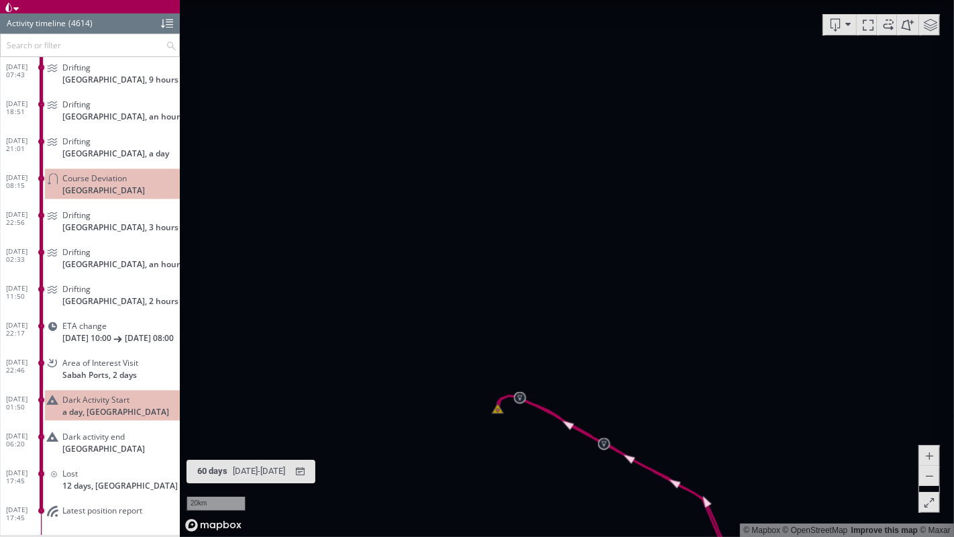
drag, startPoint x: 520, startPoint y: 443, endPoint x: 519, endPoint y: 143, distance: 300.5
click at [520, 144] on canvas "Map" at bounding box center [567, 268] width 774 height 537
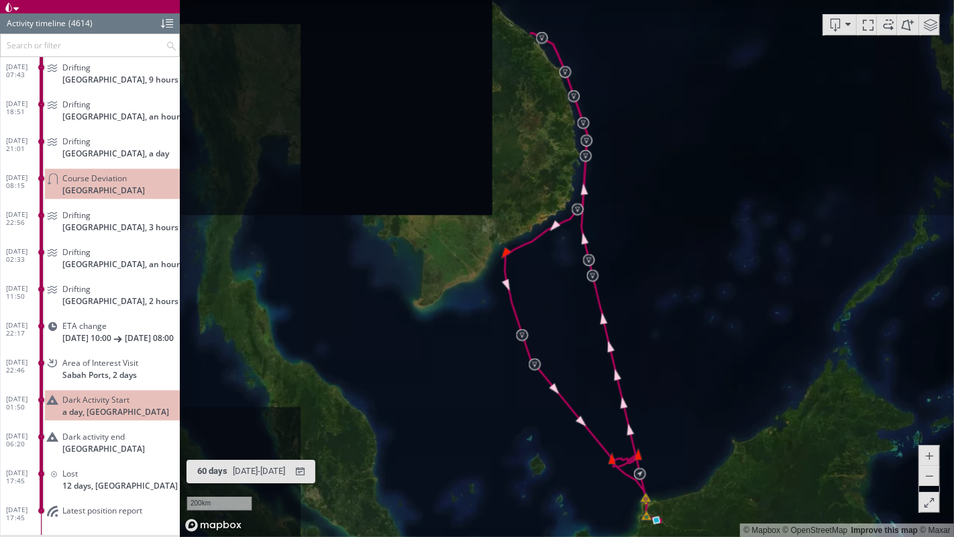
drag, startPoint x: 484, startPoint y: 353, endPoint x: 389, endPoint y: 321, distance: 100.6
click at [389, 321] on canvas "Map" at bounding box center [567, 268] width 774 height 537
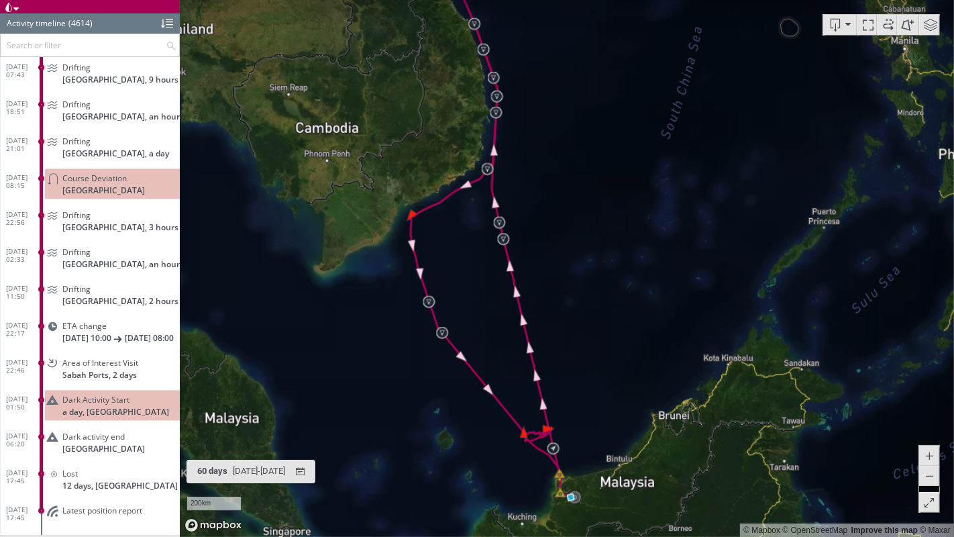
drag, startPoint x: 389, startPoint y: 321, endPoint x: 389, endPoint y: 332, distance: 11.4
click at [389, 332] on canvas "Map" at bounding box center [567, 268] width 774 height 537
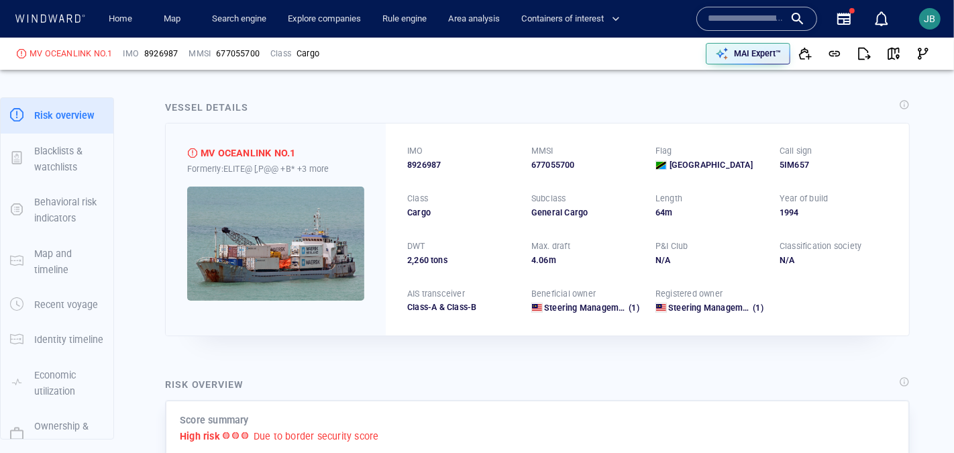
scroll to position [0, 0]
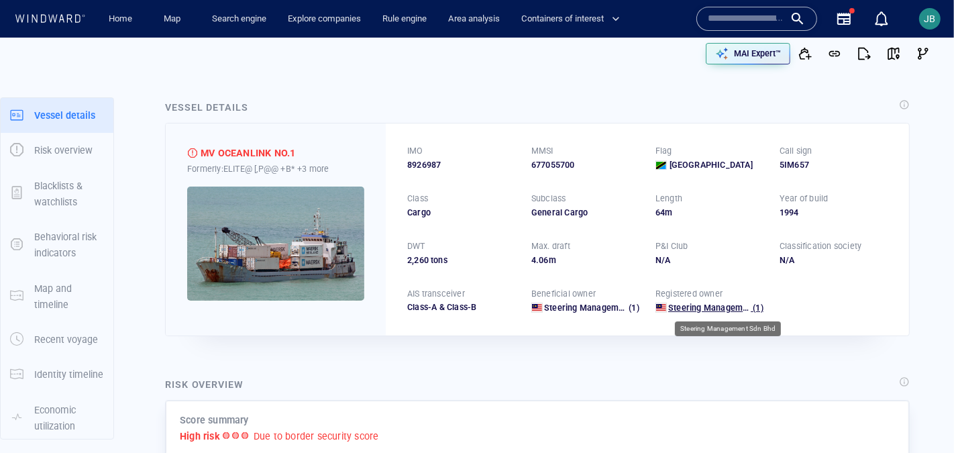
click at [692, 311] on span "Steering Management Sdn Bhd" at bounding box center [728, 308] width 121 height 10
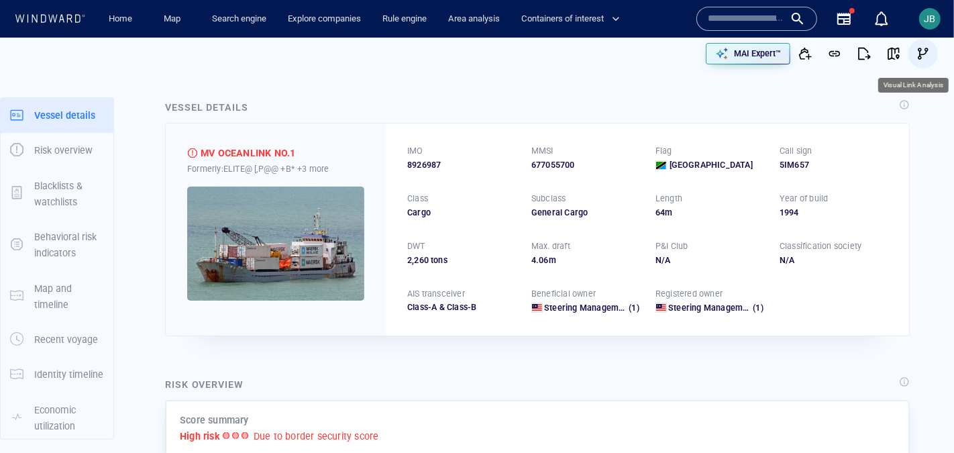
click at [922, 54] on span "button" at bounding box center [922, 53] width 13 height 13
click at [753, 14] on input "text" at bounding box center [746, 19] width 76 height 20
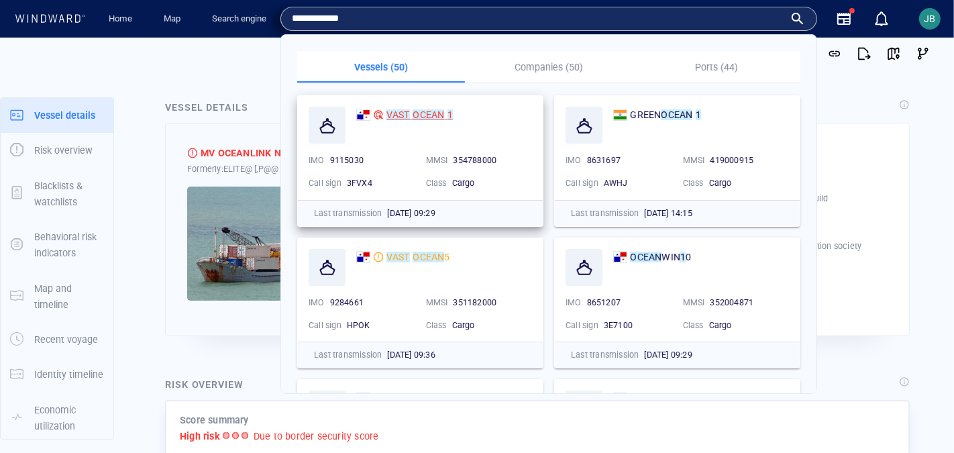
type input "**********"
click at [431, 114] on mark "OCEAN" at bounding box center [429, 114] width 32 height 11
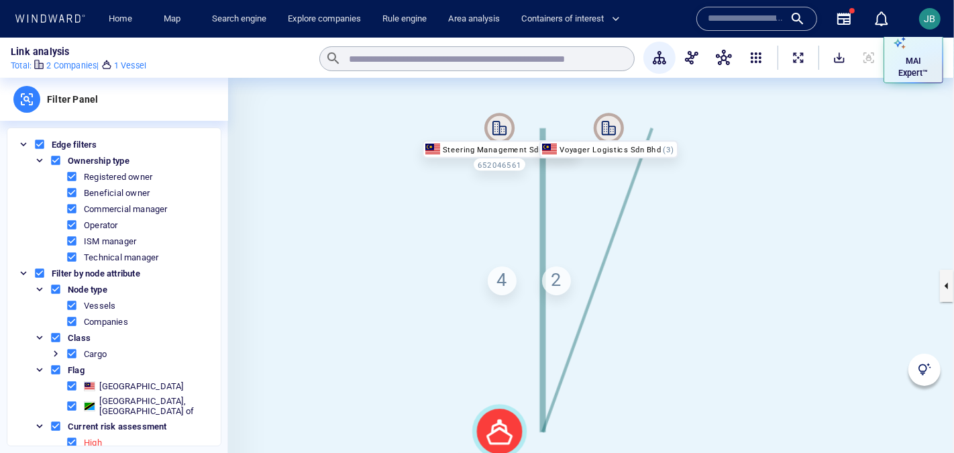
drag, startPoint x: 822, startPoint y: 281, endPoint x: 780, endPoint y: 281, distance: 42.9
click at [780, 281] on canvas at bounding box center [591, 286] width 726 height 416
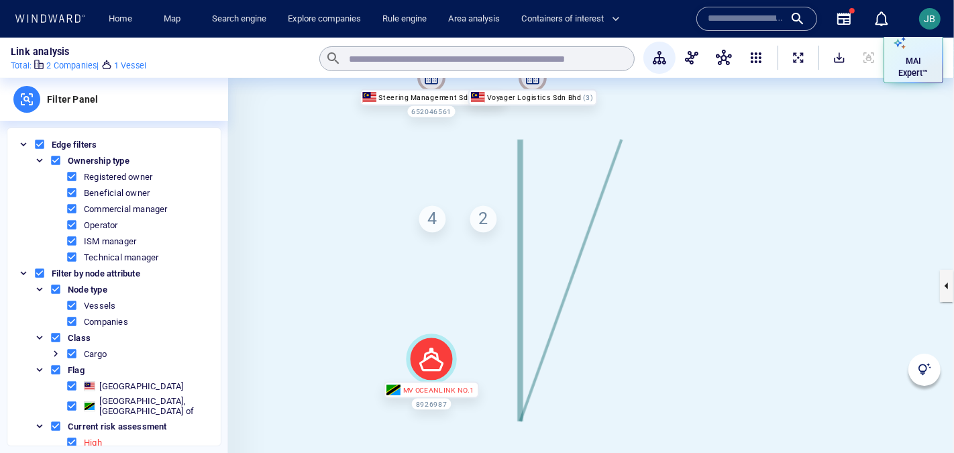
drag, startPoint x: 780, startPoint y: 284, endPoint x: 691, endPoint y: 223, distance: 107.6
click at [691, 222] on canvas at bounding box center [591, 286] width 726 height 416
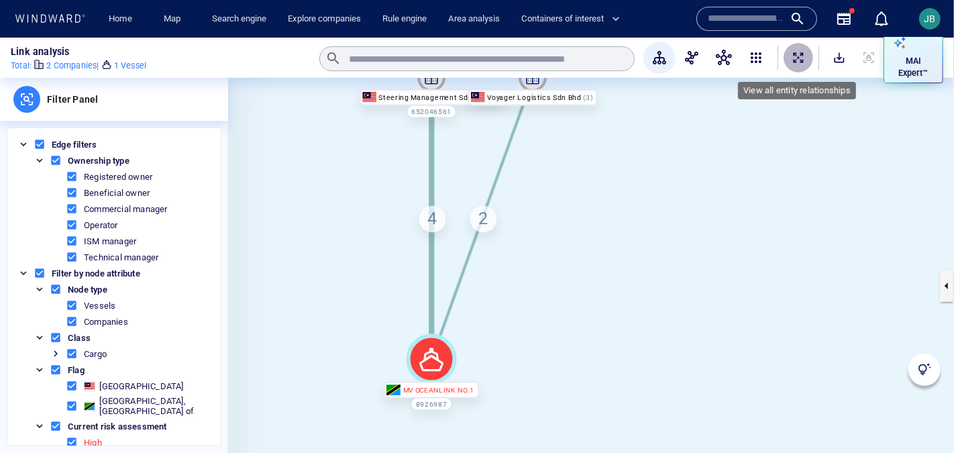
click at [798, 60] on span "ExpandAllNodes" at bounding box center [798, 57] width 13 height 13
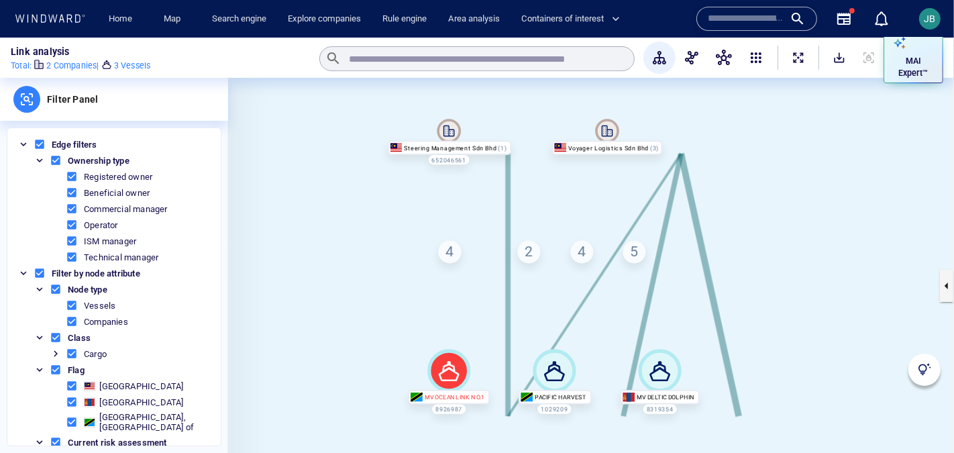
drag, startPoint x: 824, startPoint y: 313, endPoint x: 739, endPoint y: 278, distance: 91.4
click at [739, 278] on canvas at bounding box center [591, 286] width 726 height 416
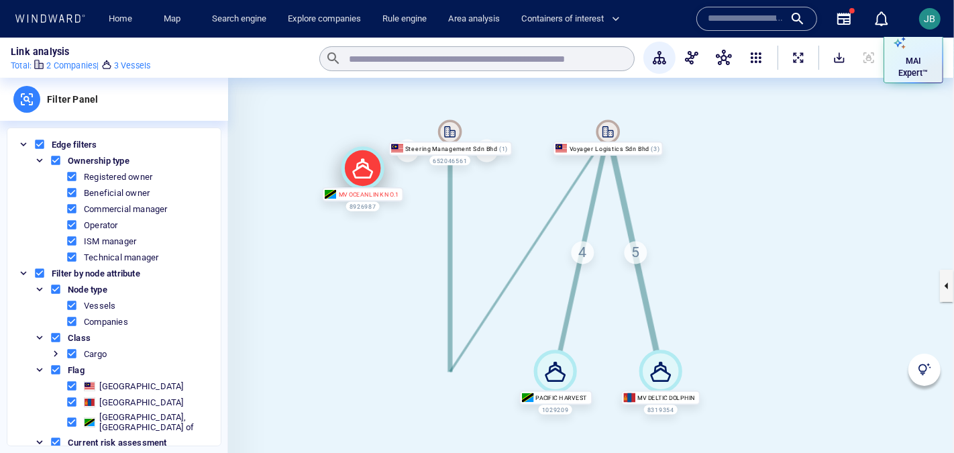
drag, startPoint x: 443, startPoint y: 370, endPoint x: 356, endPoint y: 167, distance: 221.2
click at [356, 167] on icon at bounding box center [362, 168] width 21 height 20
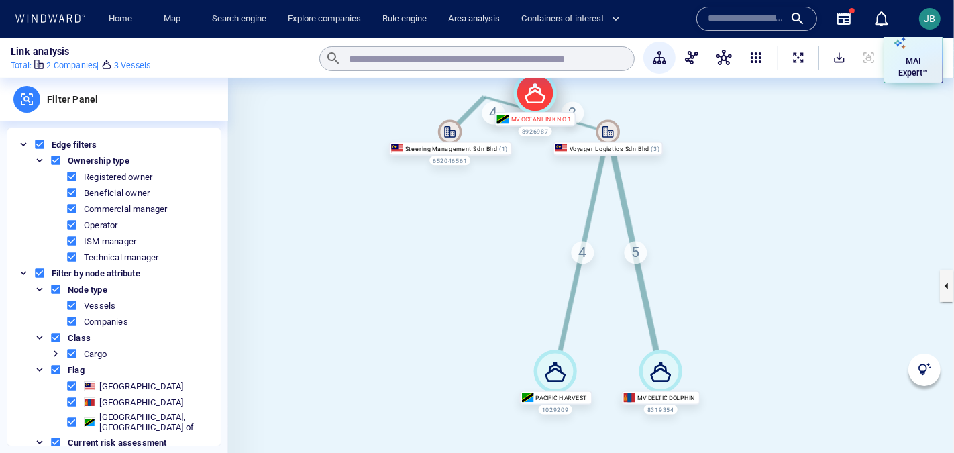
drag, startPoint x: 356, startPoint y: 167, endPoint x: 527, endPoint y: 90, distance: 187.7
click at [529, 91] on icon at bounding box center [535, 93] width 21 height 20
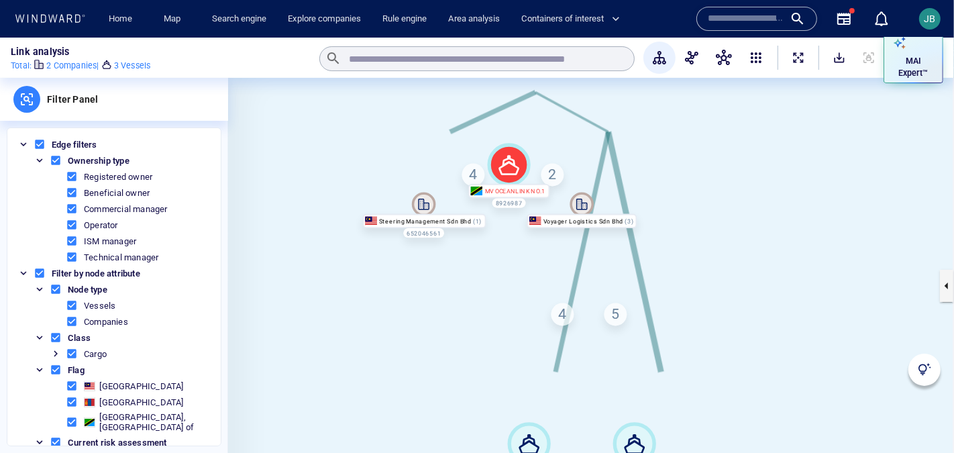
drag, startPoint x: 508, startPoint y: 216, endPoint x: 482, endPoint y: 267, distance: 57.3
click at [482, 267] on canvas at bounding box center [591, 286] width 726 height 416
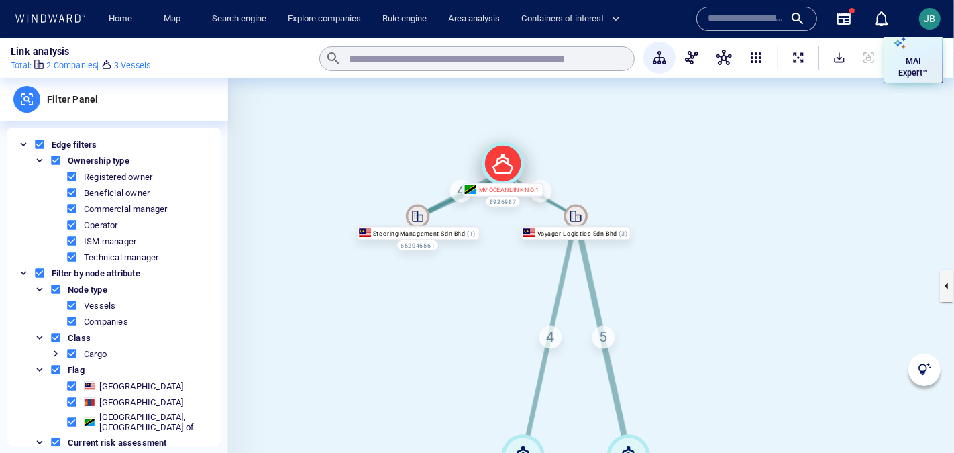
drag, startPoint x: 505, startPoint y: 191, endPoint x: 505, endPoint y: 94, distance: 97.3
click at [505, 142] on icon at bounding box center [503, 163] width 43 height 43
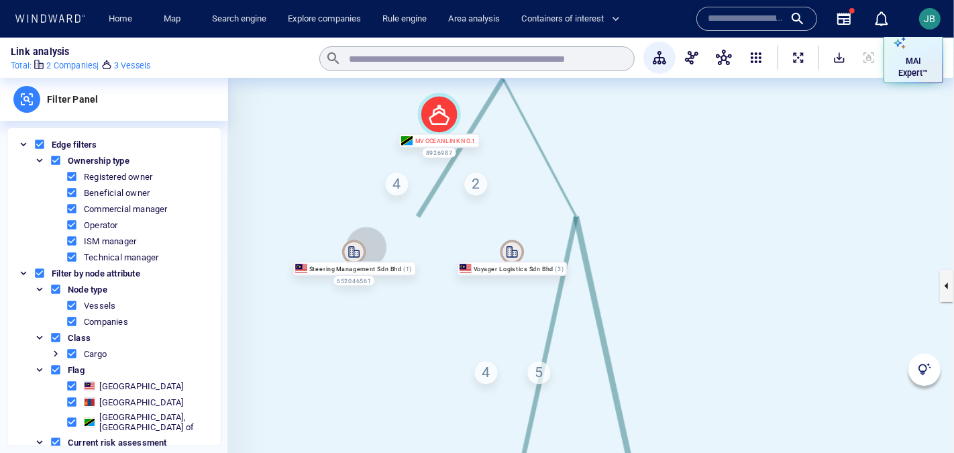
drag, startPoint x: 374, startPoint y: 242, endPoint x: 311, endPoint y: 278, distance: 73.0
click at [311, 278] on canvas at bounding box center [591, 286] width 726 height 416
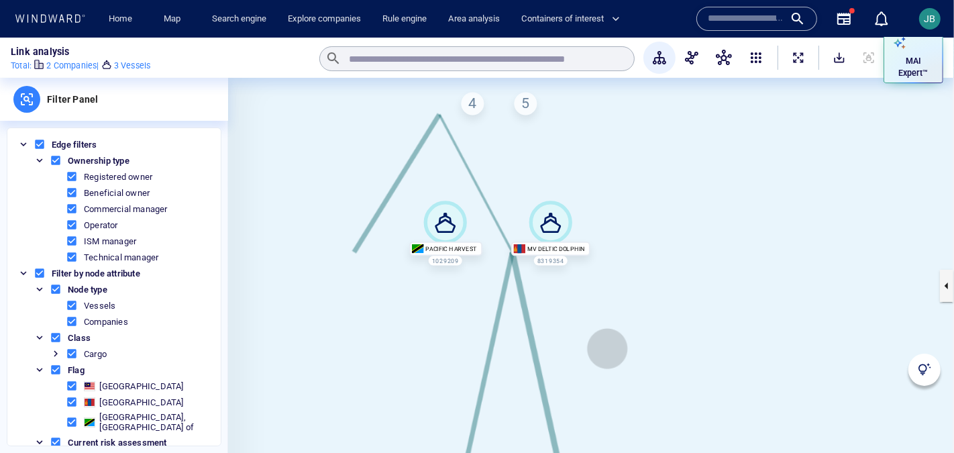
drag, startPoint x: 607, startPoint y: 348, endPoint x: 597, endPoint y: 79, distance: 269.2
click at [593, 79] on div "Link analysis Total : 2 Companies | 3 Vessels ​ MAI Expert™ Filter Panel Edge f…" at bounding box center [477, 245] width 954 height 415
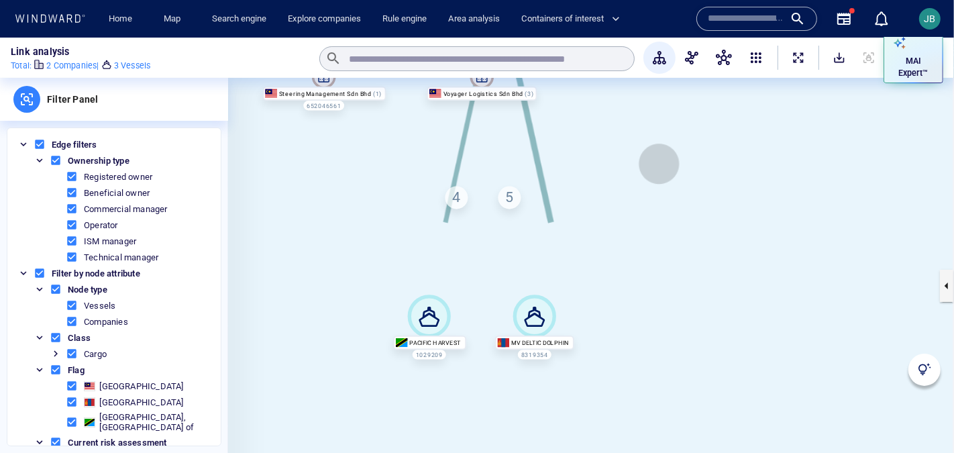
drag, startPoint x: 659, startPoint y: 164, endPoint x: 643, endPoint y: 257, distance: 94.6
click at [643, 257] on canvas at bounding box center [591, 286] width 726 height 416
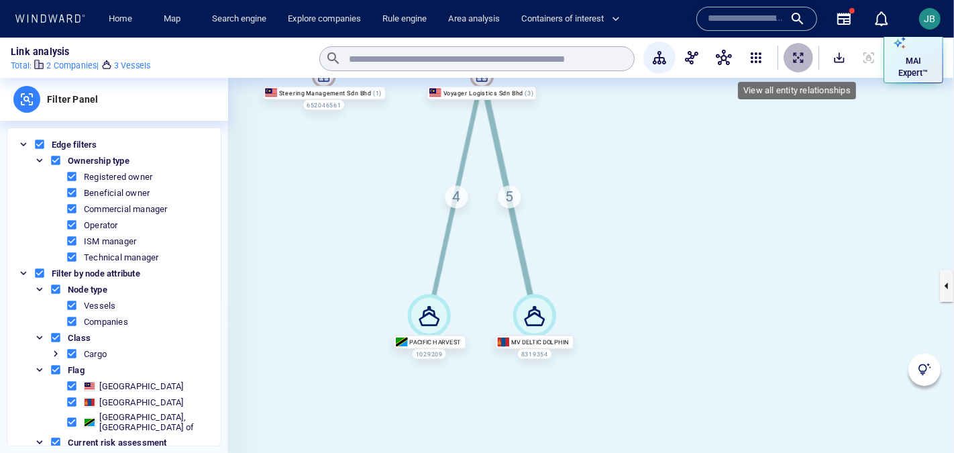
click at [796, 60] on span "ExpandAllNodes" at bounding box center [798, 57] width 13 height 13
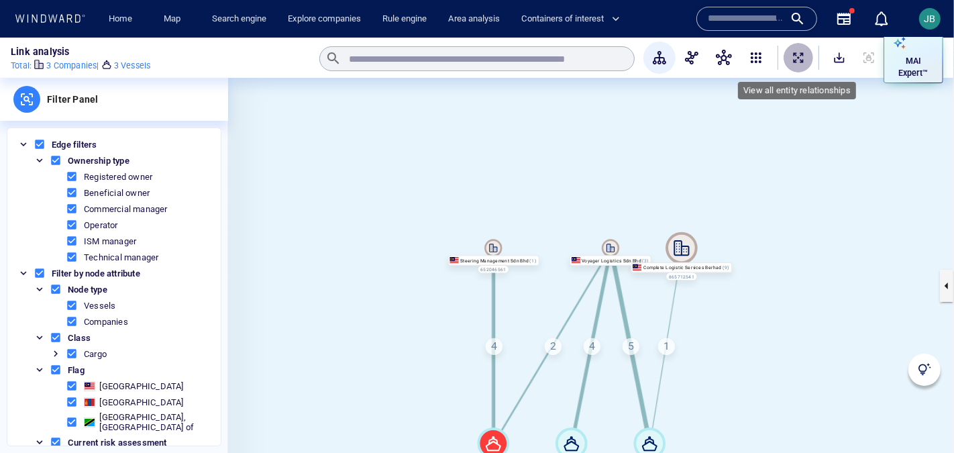
click at [800, 61] on span "ExpandAllNodes" at bounding box center [798, 57] width 13 height 13
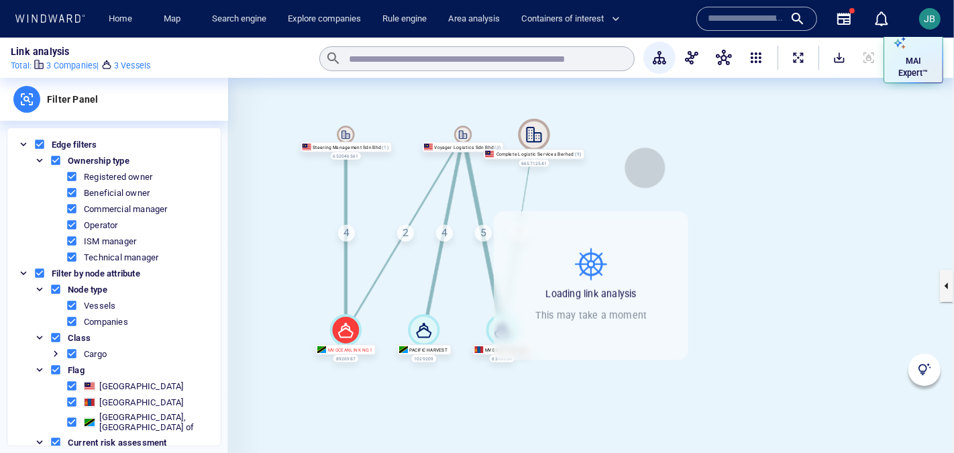
drag, startPoint x: 792, startPoint y: 280, endPoint x: 645, endPoint y: 168, distance: 184.8
click at [645, 168] on canvas at bounding box center [591, 286] width 726 height 416
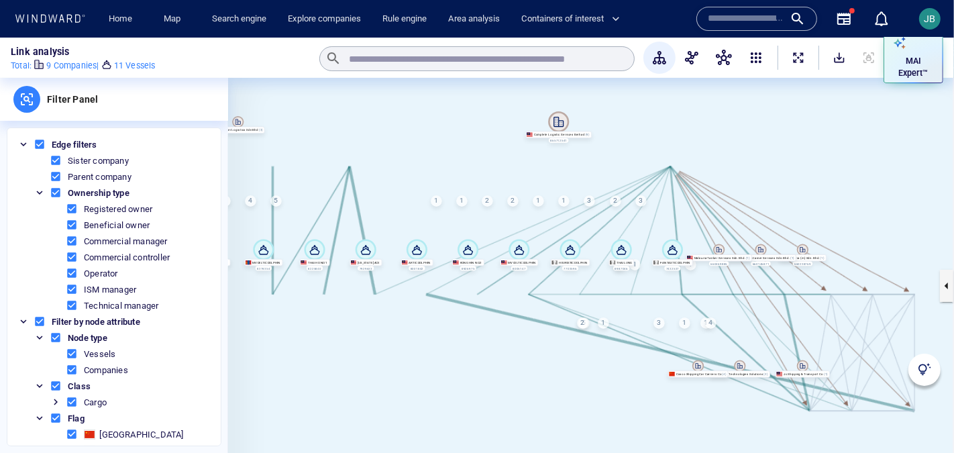
drag, startPoint x: 731, startPoint y: 402, endPoint x: 612, endPoint y: 356, distance: 127.4
click at [612, 356] on canvas at bounding box center [591, 286] width 726 height 416
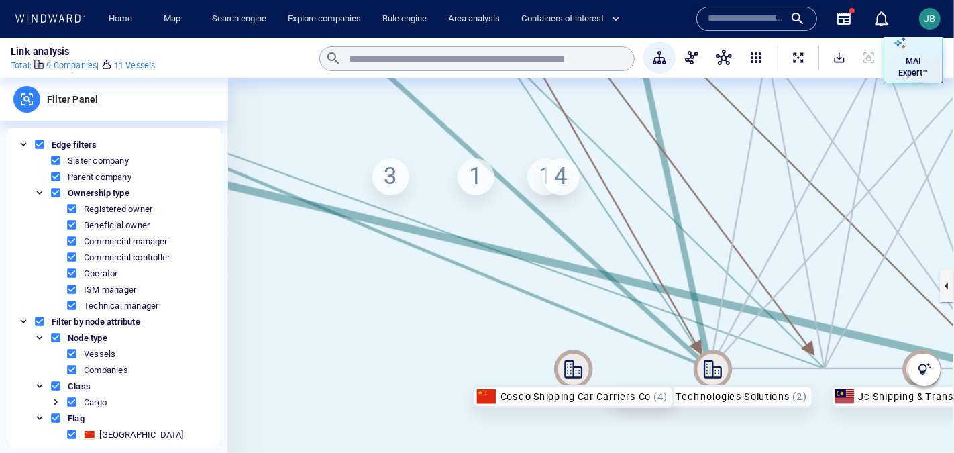
drag, startPoint x: 537, startPoint y: 402, endPoint x: 356, endPoint y: 402, distance: 181.8
click at [354, 402] on canvas at bounding box center [591, 286] width 726 height 416
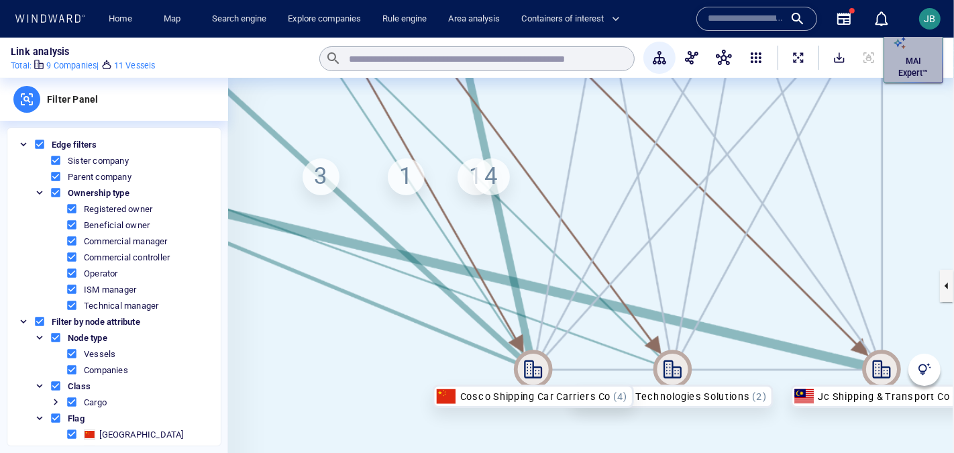
click at [901, 62] on p "MAI Expert™" at bounding box center [913, 67] width 41 height 24
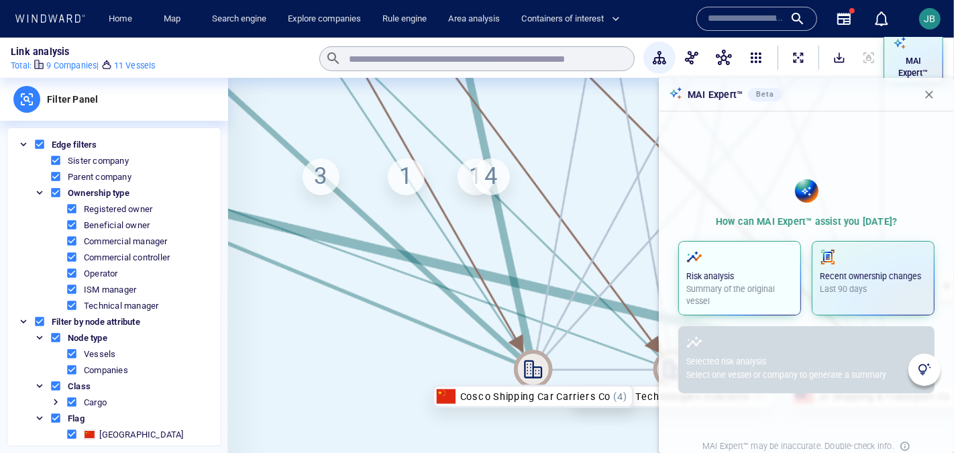
click at [746, 270] on p "Risk analysis" at bounding box center [739, 276] width 107 height 12
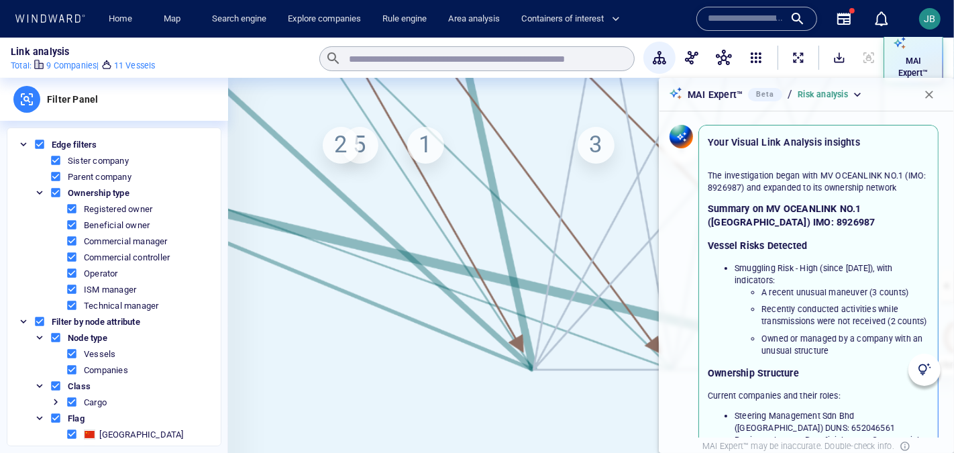
drag, startPoint x: 352, startPoint y: 314, endPoint x: 640, endPoint y: 283, distance: 290.1
click at [642, 282] on canvas at bounding box center [591, 286] width 726 height 416
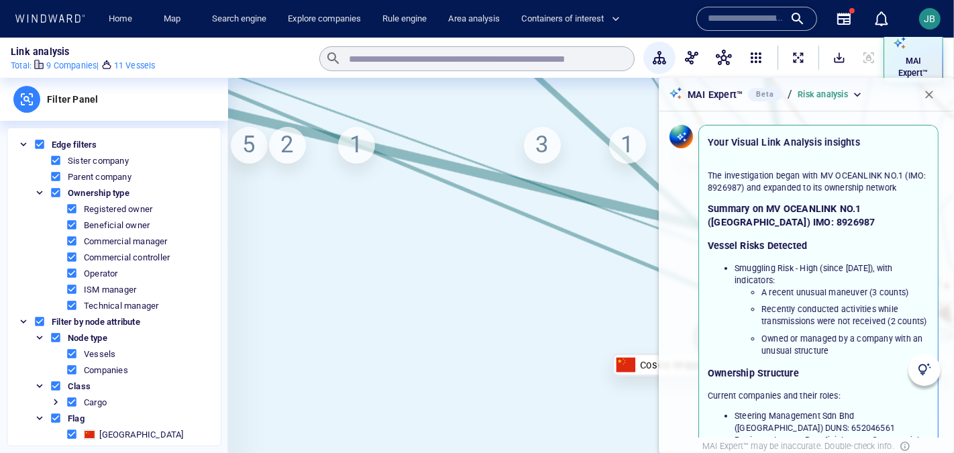
drag, startPoint x: 442, startPoint y: 296, endPoint x: 252, endPoint y: 297, distance: 189.8
click at [252, 297] on canvas at bounding box center [591, 286] width 726 height 416
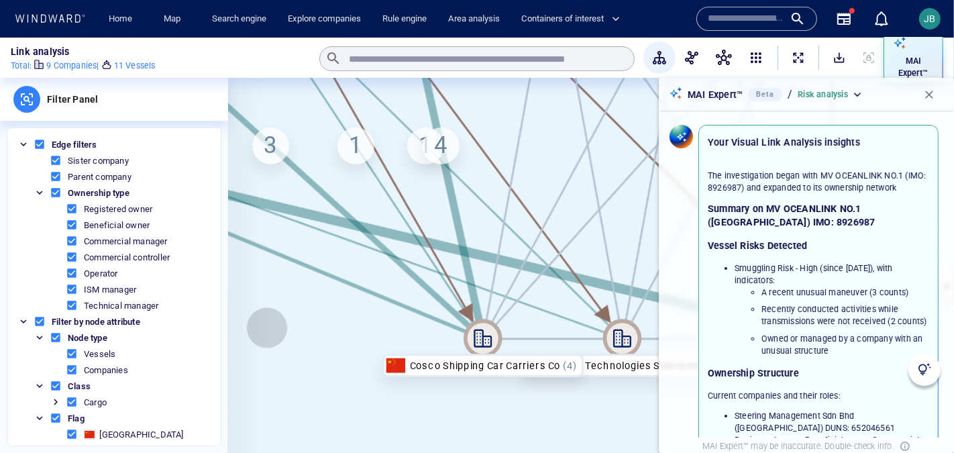
drag, startPoint x: 417, startPoint y: 327, endPoint x: 267, endPoint y: 327, distance: 150.3
click at [266, 327] on canvas at bounding box center [591, 286] width 726 height 416
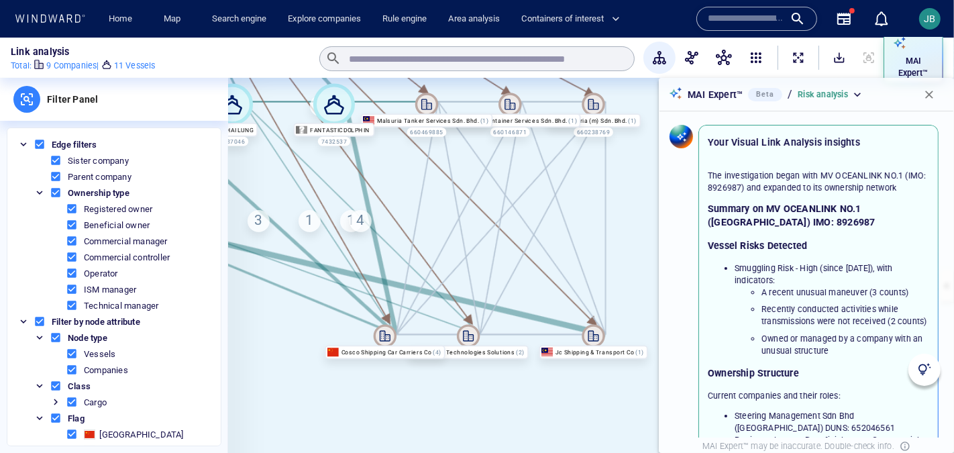
drag, startPoint x: 276, startPoint y: 327, endPoint x: 258, endPoint y: 333, distance: 19.5
click at [258, 333] on canvas at bounding box center [591, 286] width 726 height 416
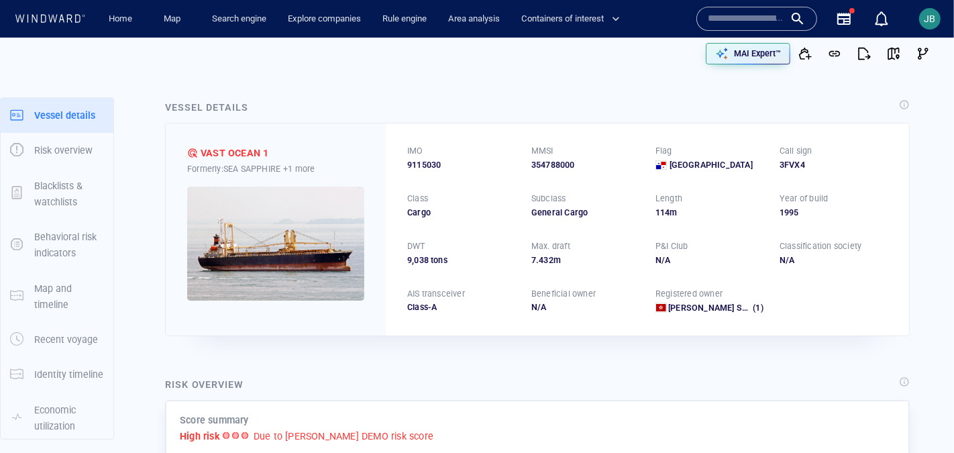
click at [284, 268] on img at bounding box center [275, 243] width 177 height 114
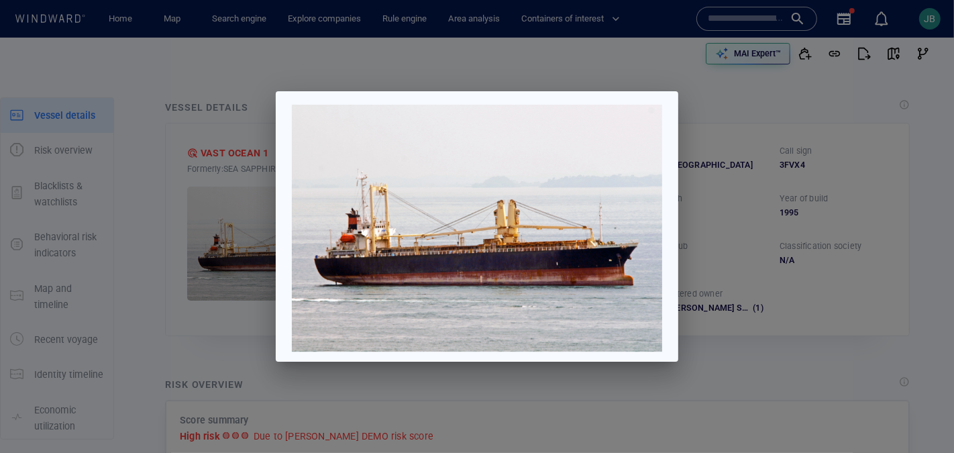
click at [936, 251] on div at bounding box center [477, 226] width 954 height 453
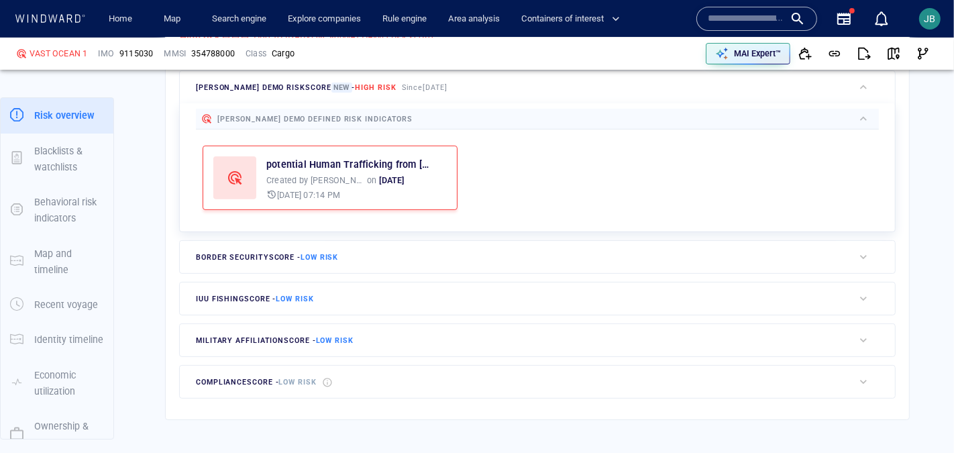
scroll to position [388, 0]
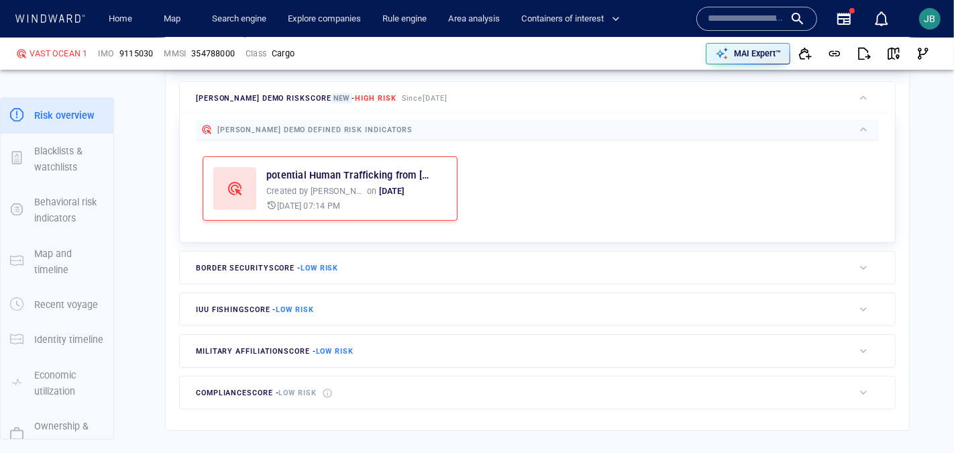
click at [378, 269] on div "border security score - Low risk" at bounding box center [517, 268] width 674 height 32
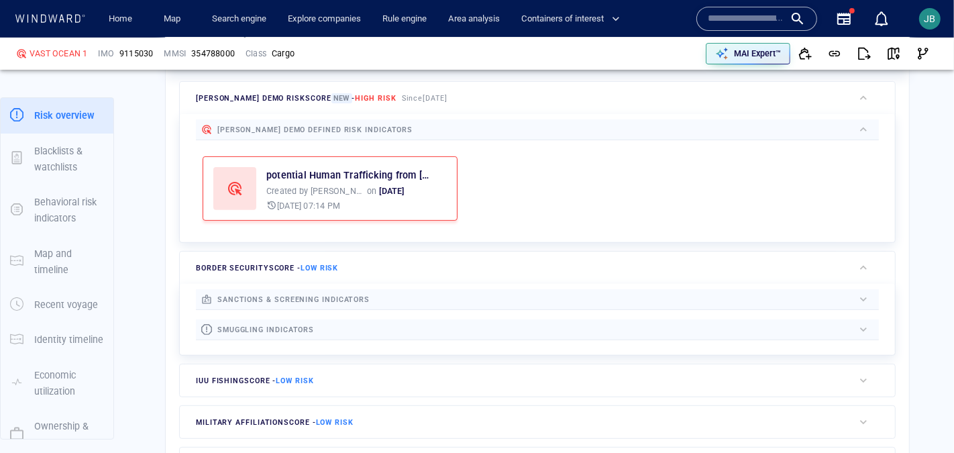
click at [327, 337] on div at bounding box center [583, 329] width 539 height 15
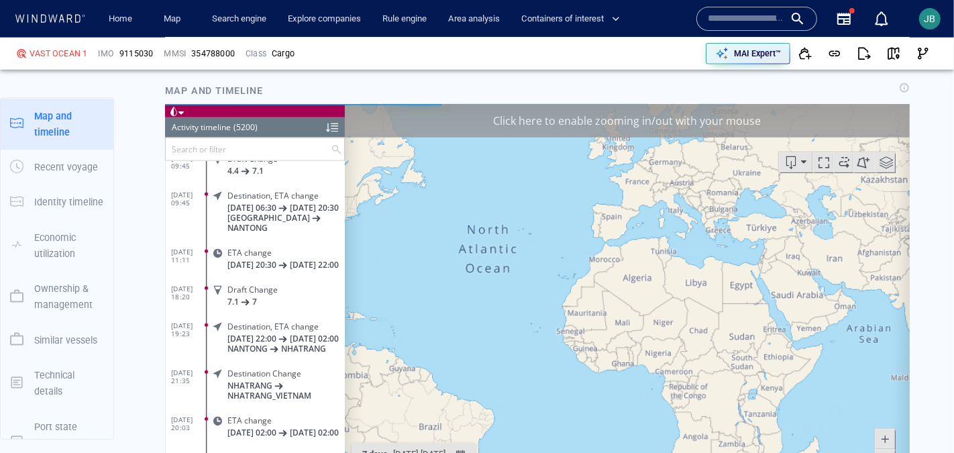
scroll to position [1183, 0]
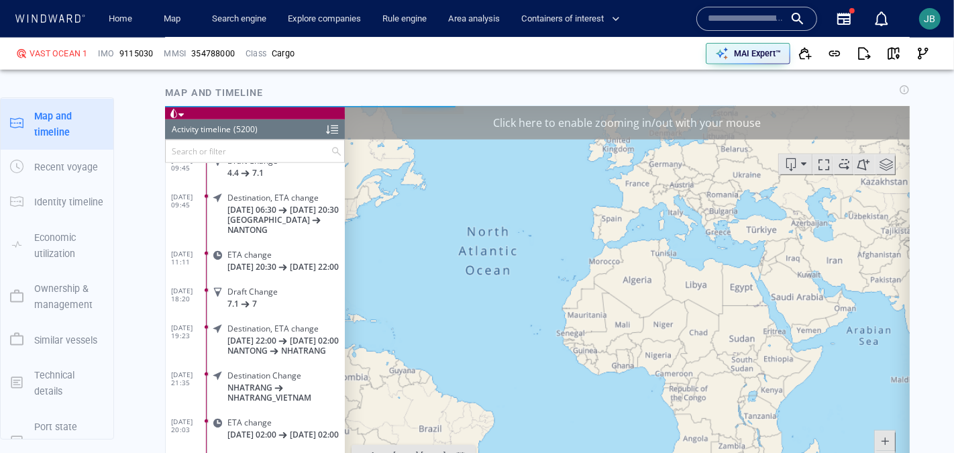
click at [807, 115] on div "Click here to enable zooming in/out with your mouse" at bounding box center [626, 122] width 565 height 34
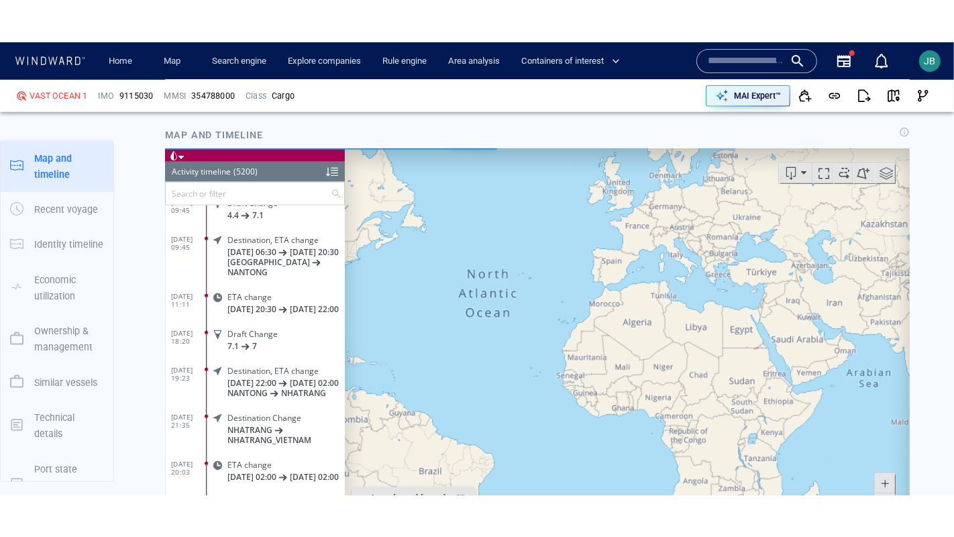
scroll to position [1273, 0]
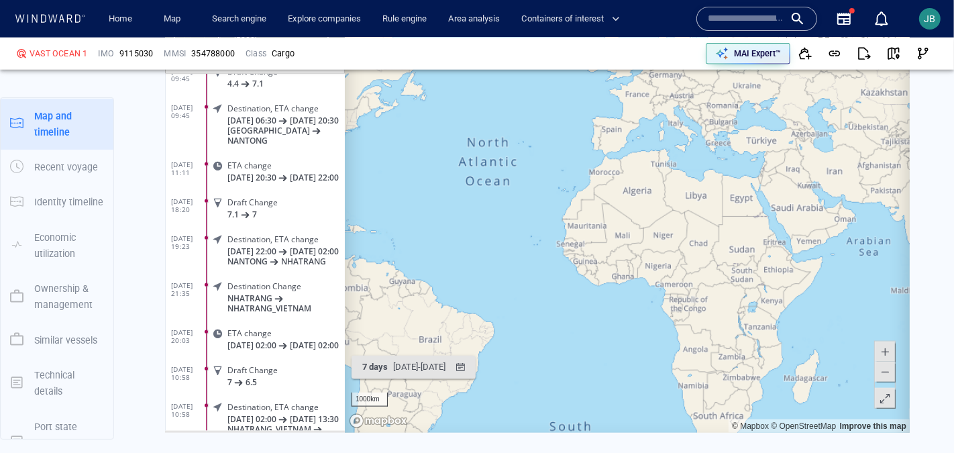
click at [883, 396] on span at bounding box center [884, 398] width 13 height 20
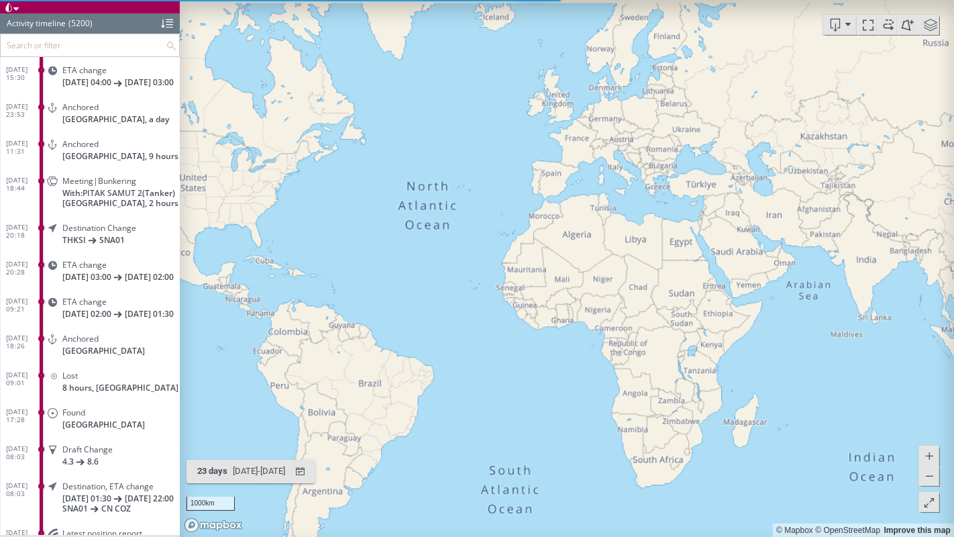
scroll to position [191473, 0]
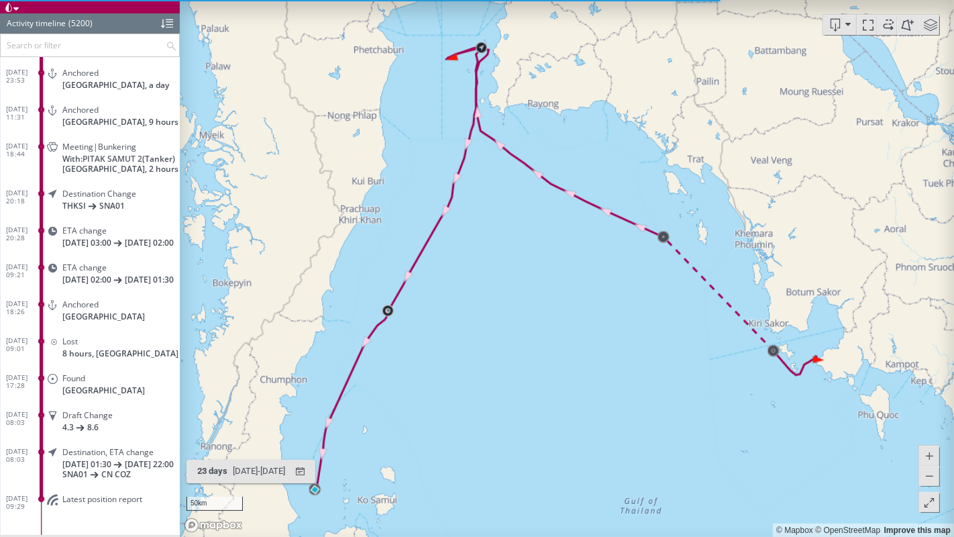
drag, startPoint x: 396, startPoint y: 426, endPoint x: 464, endPoint y: 327, distance: 120.0
click at [464, 327] on canvas "Map" at bounding box center [567, 268] width 774 height 537
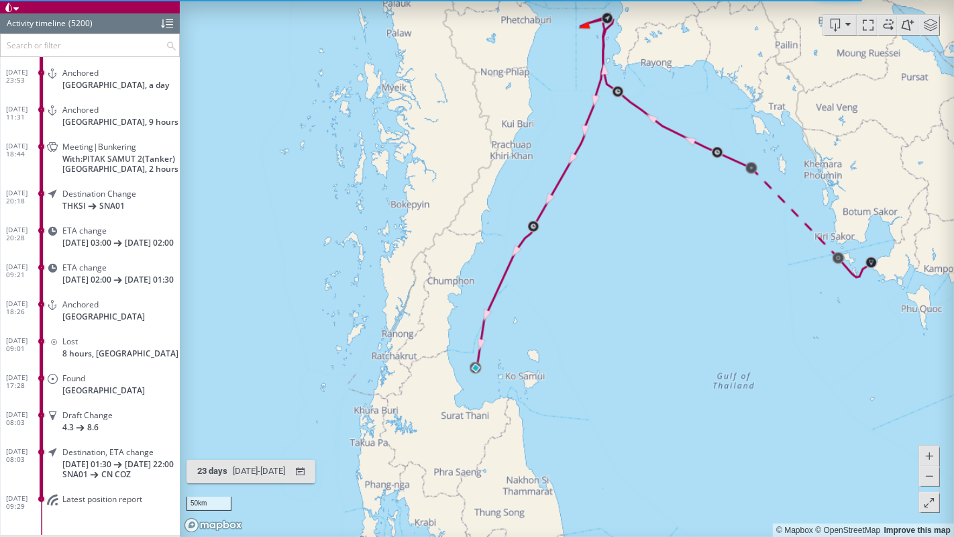
drag, startPoint x: 616, startPoint y: 283, endPoint x: 511, endPoint y: 382, distance: 144.8
click at [511, 382] on canvas "Map" at bounding box center [567, 268] width 774 height 537
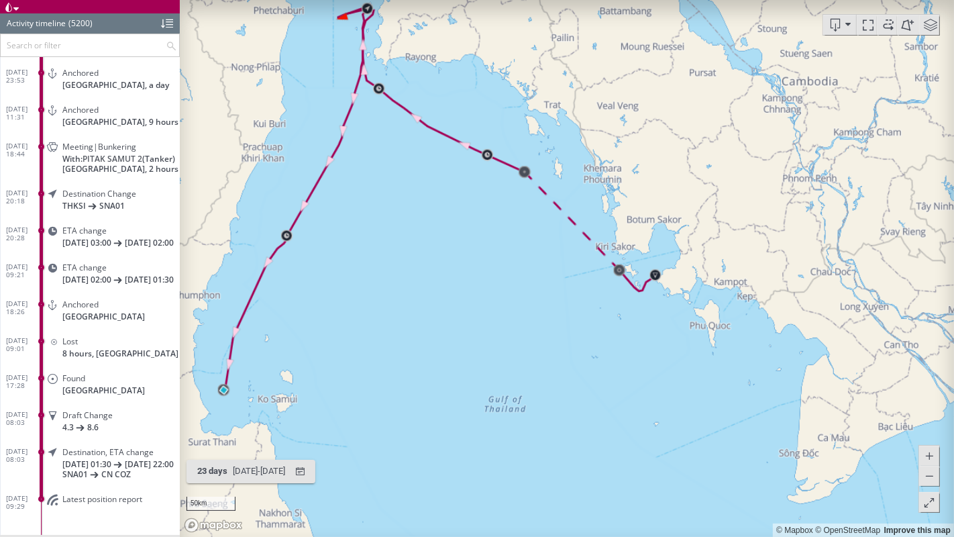
drag, startPoint x: 605, startPoint y: 364, endPoint x: 490, endPoint y: 88, distance: 298.9
click at [490, 88] on canvas "Map" at bounding box center [567, 268] width 774 height 537
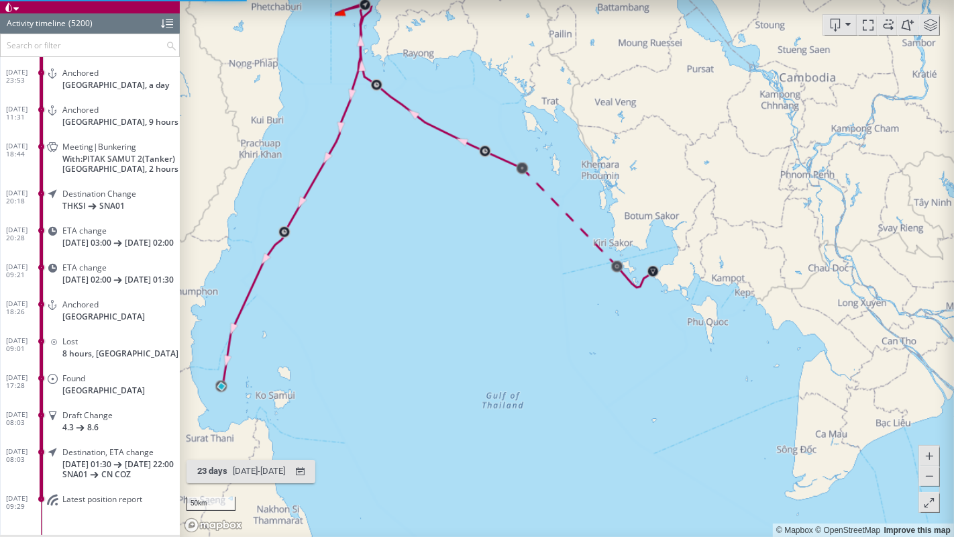
drag, startPoint x: 603, startPoint y: 474, endPoint x: 602, endPoint y: 423, distance: 50.3
click at [603, 423] on canvas "Map" at bounding box center [567, 268] width 774 height 537
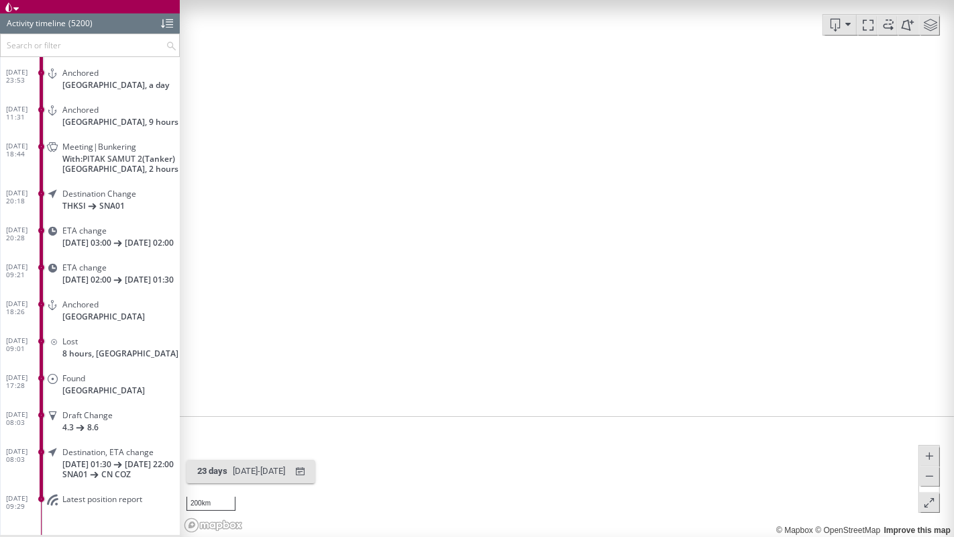
drag, startPoint x: 602, startPoint y: 423, endPoint x: 476, endPoint y: 360, distance: 141.0
click at [476, 360] on canvas "Map" at bounding box center [567, 268] width 774 height 537
drag, startPoint x: 476, startPoint y: 360, endPoint x: 482, endPoint y: 351, distance: 10.8
click at [482, 351] on canvas "Map" at bounding box center [567, 268] width 774 height 537
click at [32, 36] on input "text" at bounding box center [83, 45] width 165 height 22
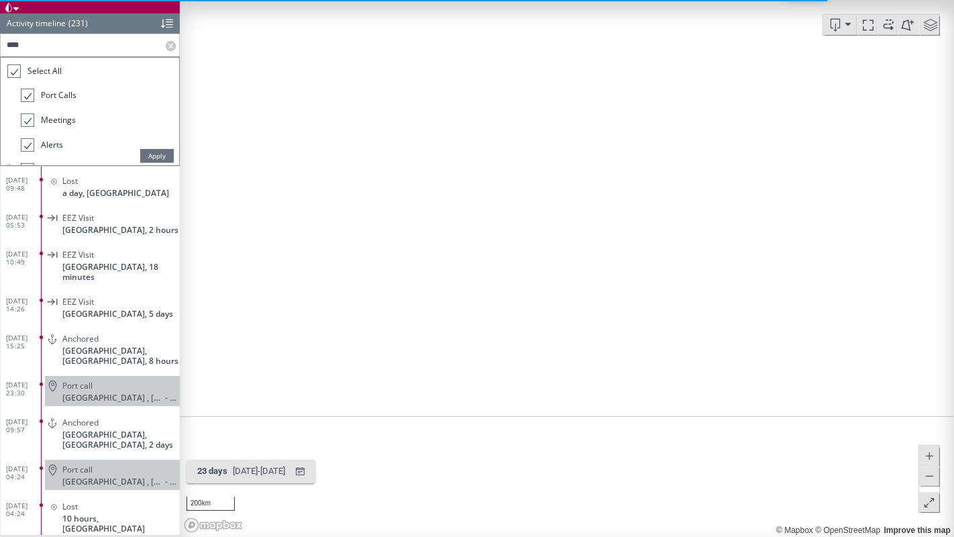
scroll to position [8155, 0]
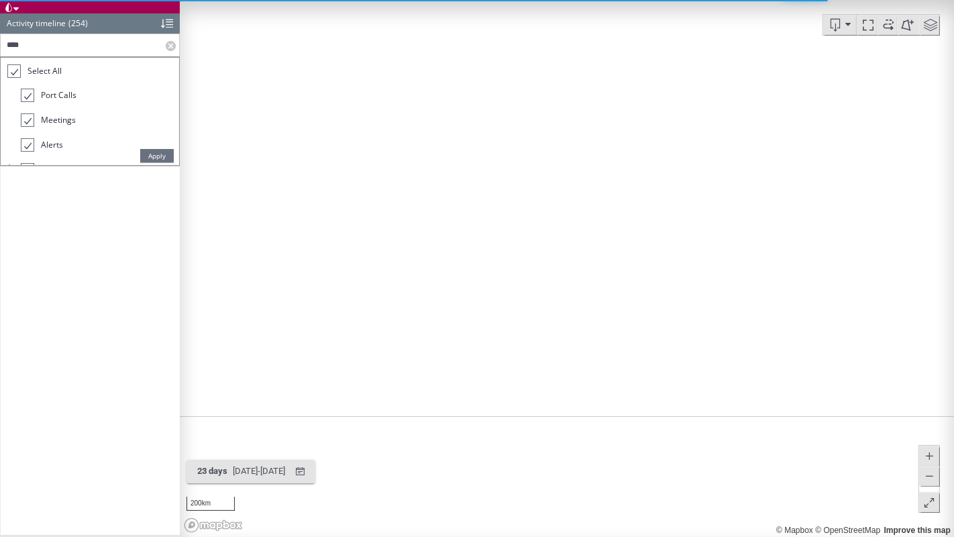
click at [167, 153] on span "Apply" at bounding box center [157, 155] width 34 height 13
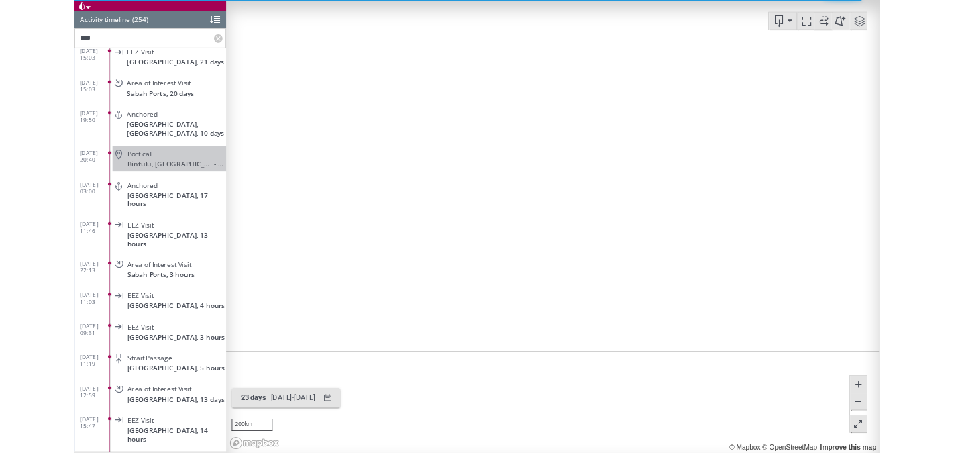
scroll to position [8321, 0]
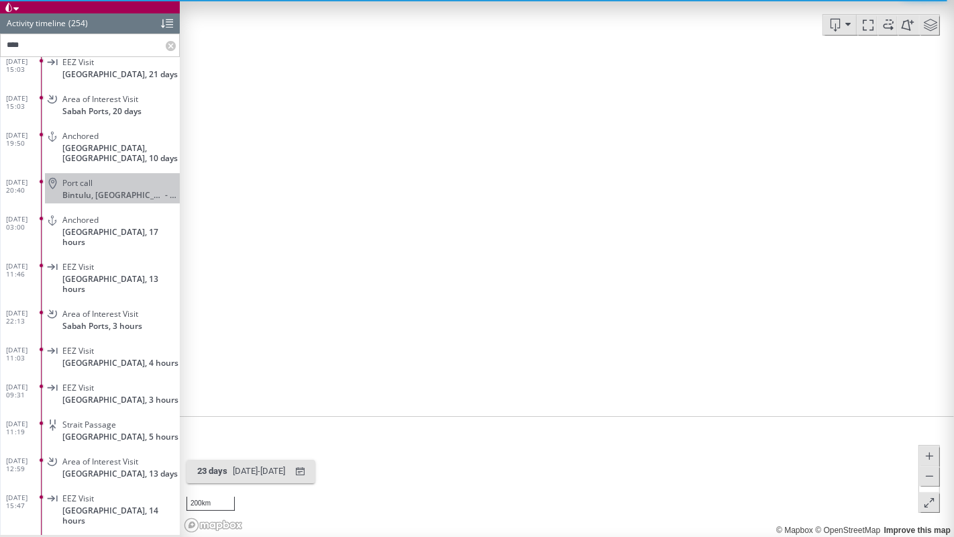
click at [152, 178] on div "Port call" at bounding box center [118, 183] width 112 height 10
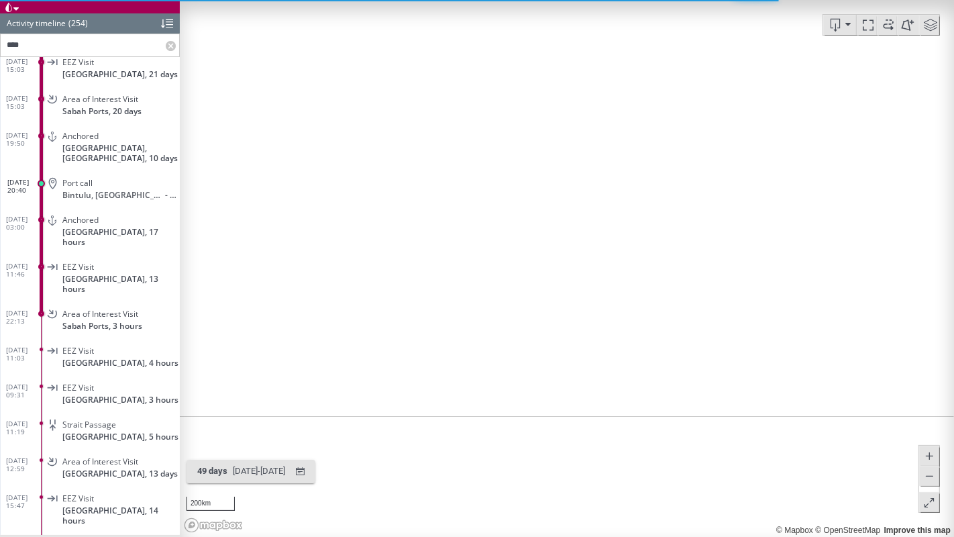
drag, startPoint x: 553, startPoint y: 423, endPoint x: 462, endPoint y: 273, distance: 175.8
click at [462, 273] on canvas "Map" at bounding box center [567, 268] width 774 height 537
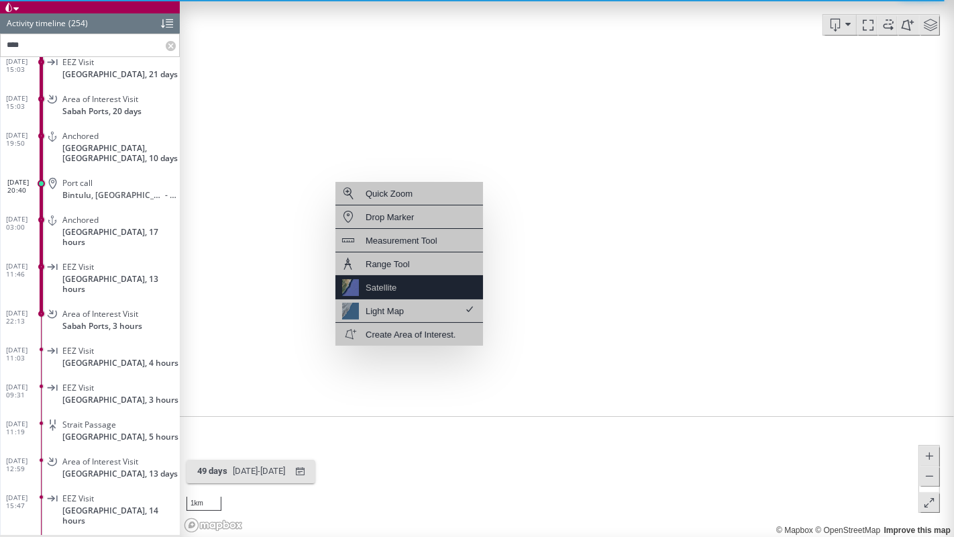
click at [428, 284] on div "Satellite" at bounding box center [409, 287] width 148 height 23
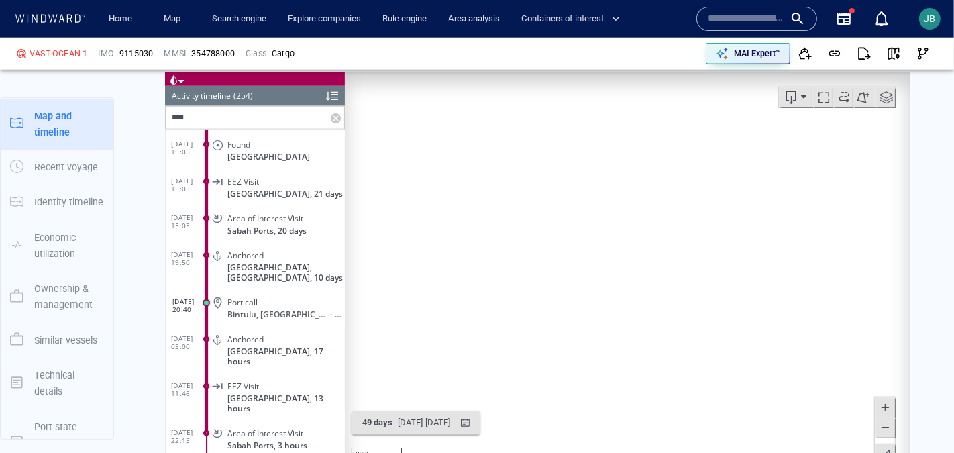
scroll to position [1142, 0]
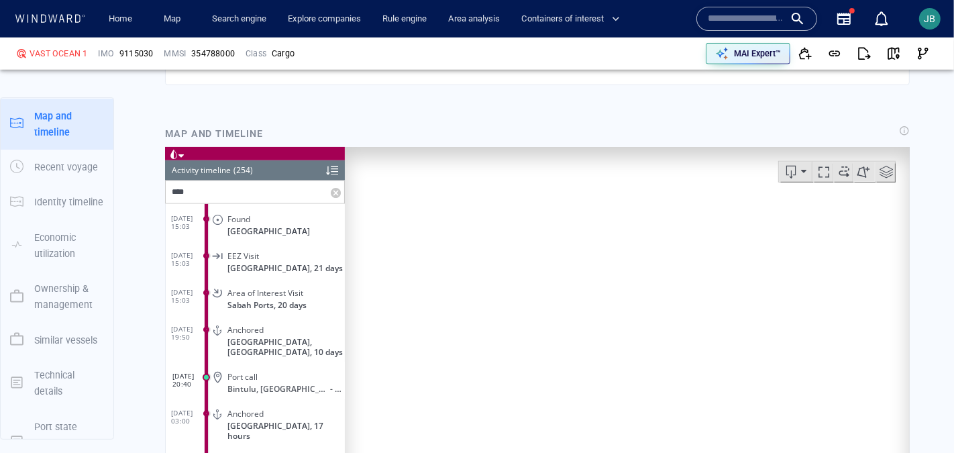
click at [241, 190] on input "****" at bounding box center [247, 191] width 165 height 22
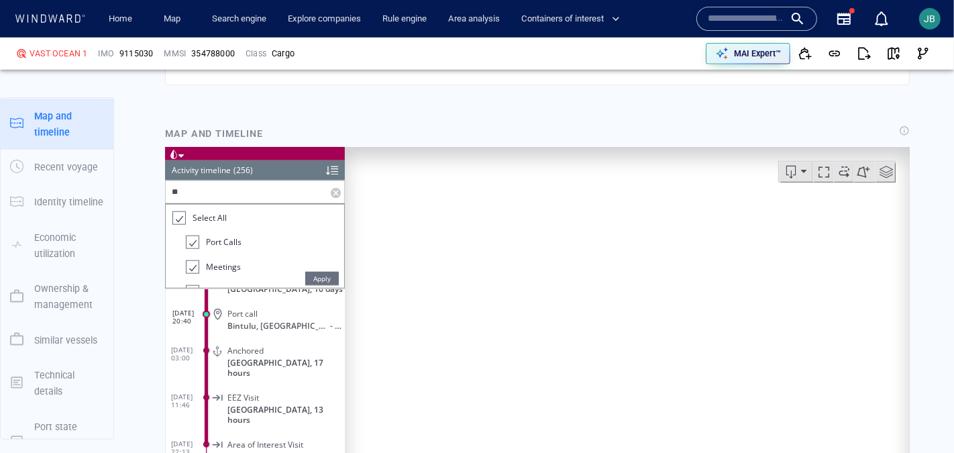
type input "*"
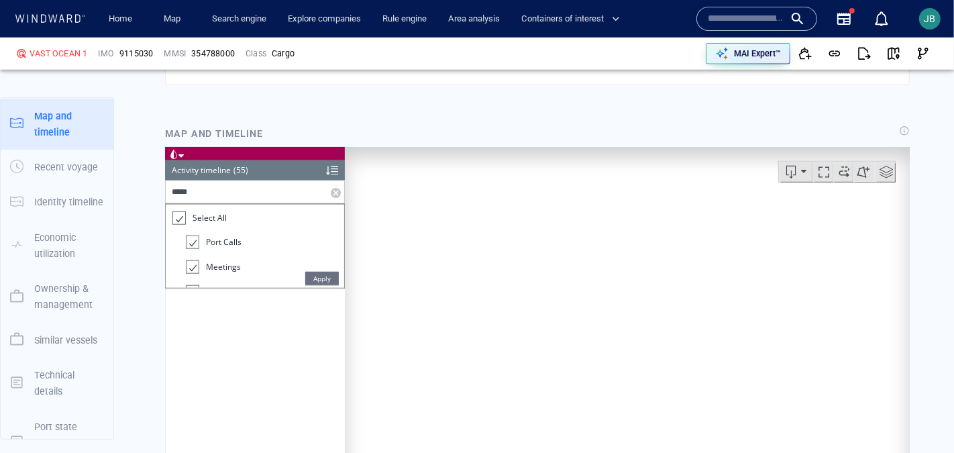
scroll to position [1587, 0]
type input "********"
click at [313, 280] on span "Apply" at bounding box center [322, 277] width 34 height 13
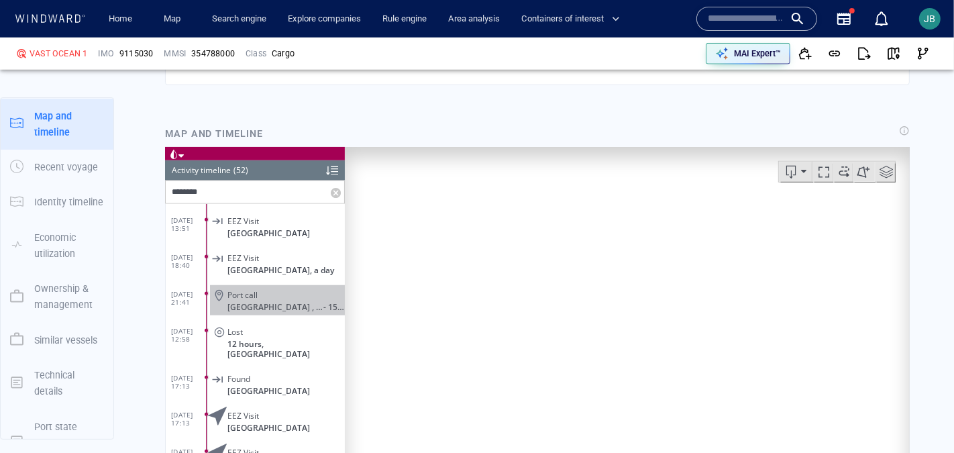
scroll to position [1350, 0]
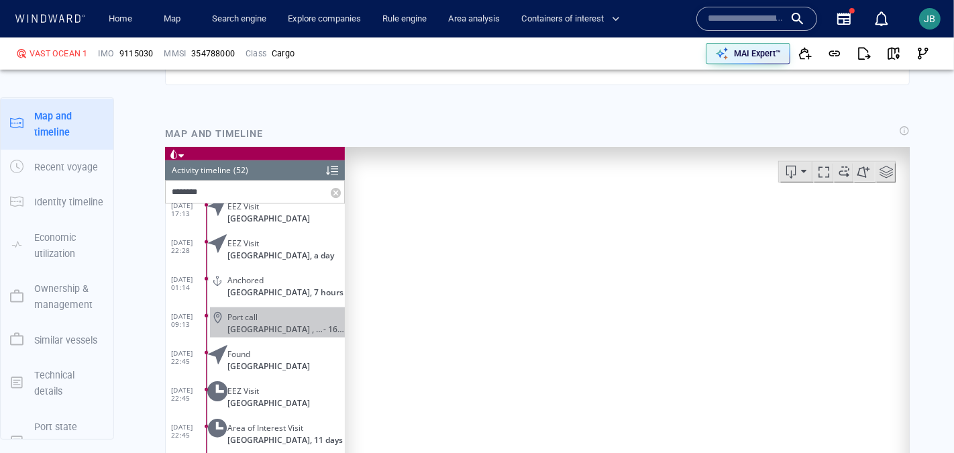
click at [294, 311] on div "Port call" at bounding box center [283, 316] width 112 height 10
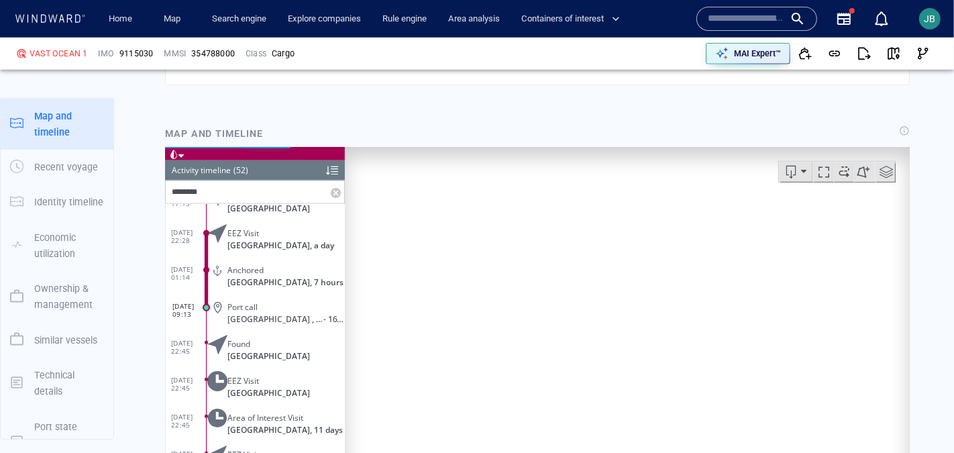
scroll to position [1614, 0]
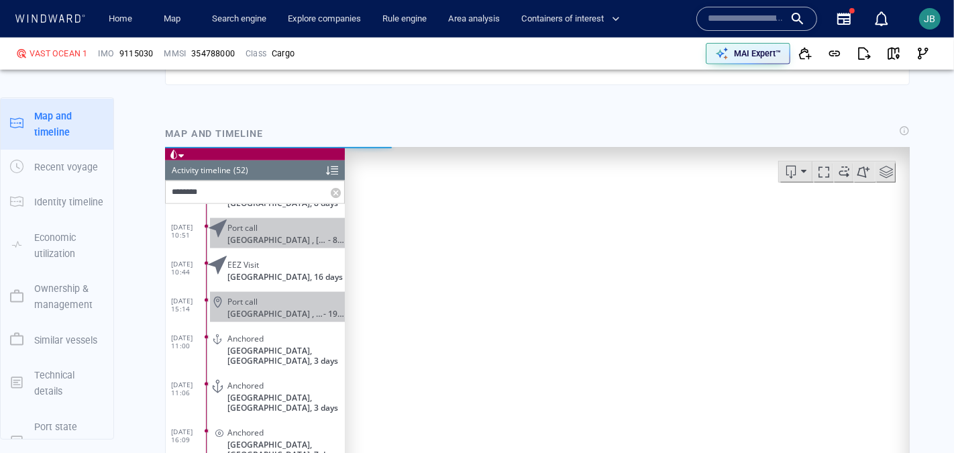
click at [297, 224] on div "Port call" at bounding box center [283, 227] width 112 height 10
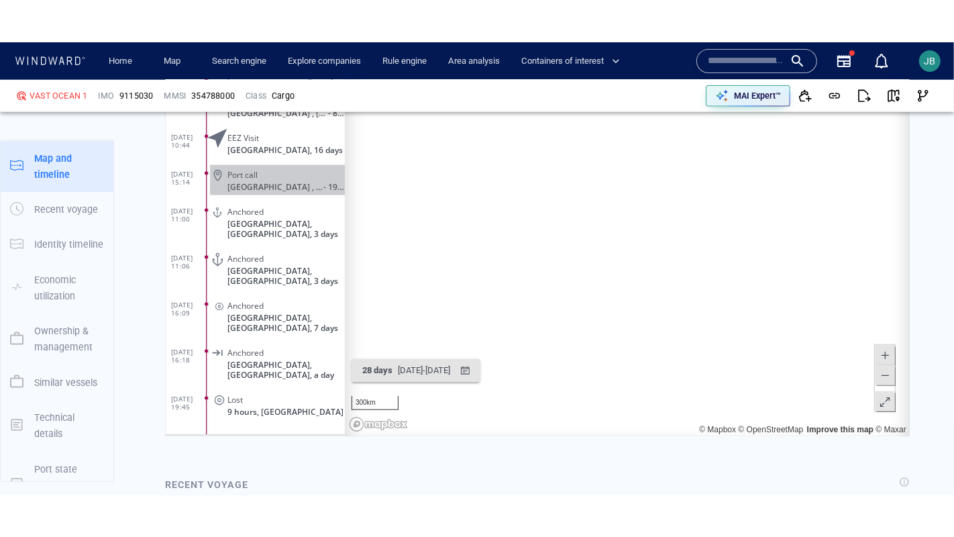
scroll to position [1326, 0]
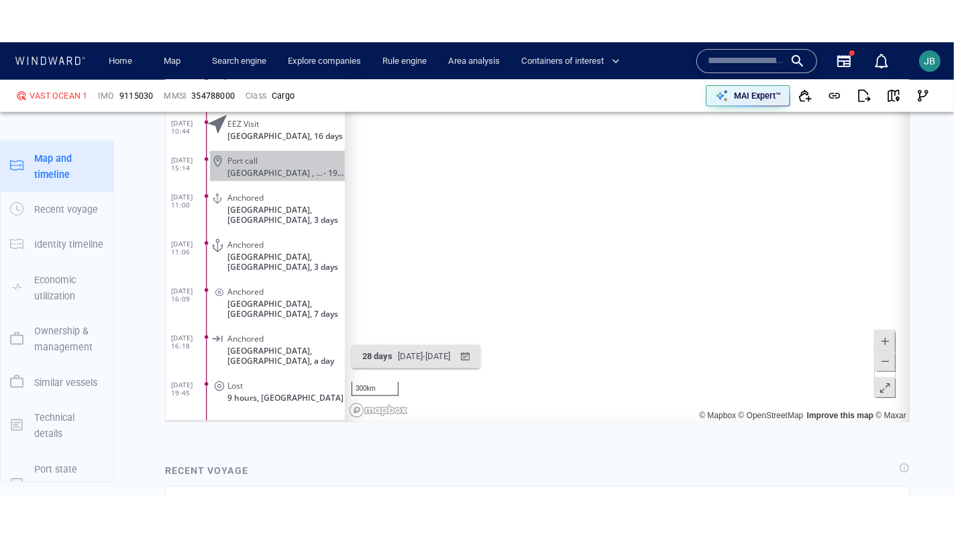
click at [884, 391] on span at bounding box center [884, 387] width 13 height 20
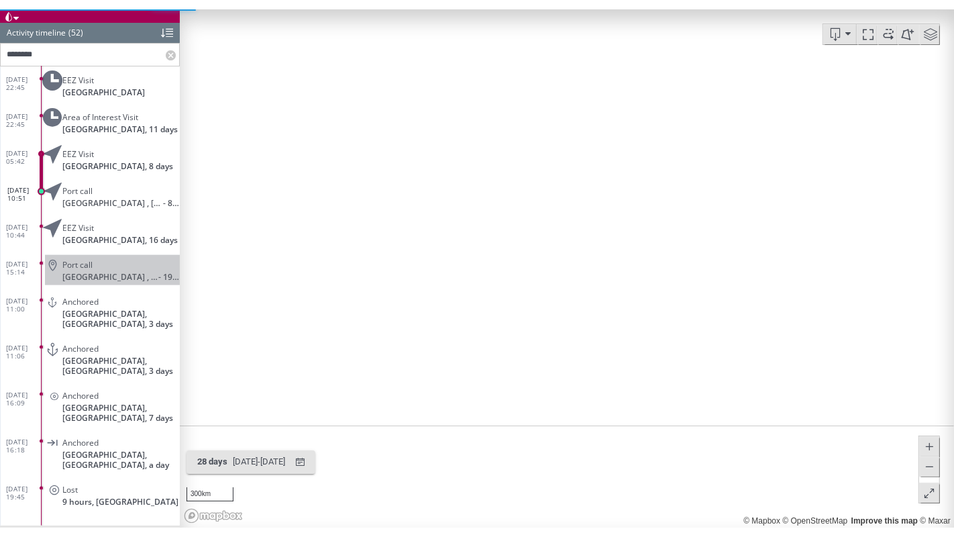
scroll to position [1530, 0]
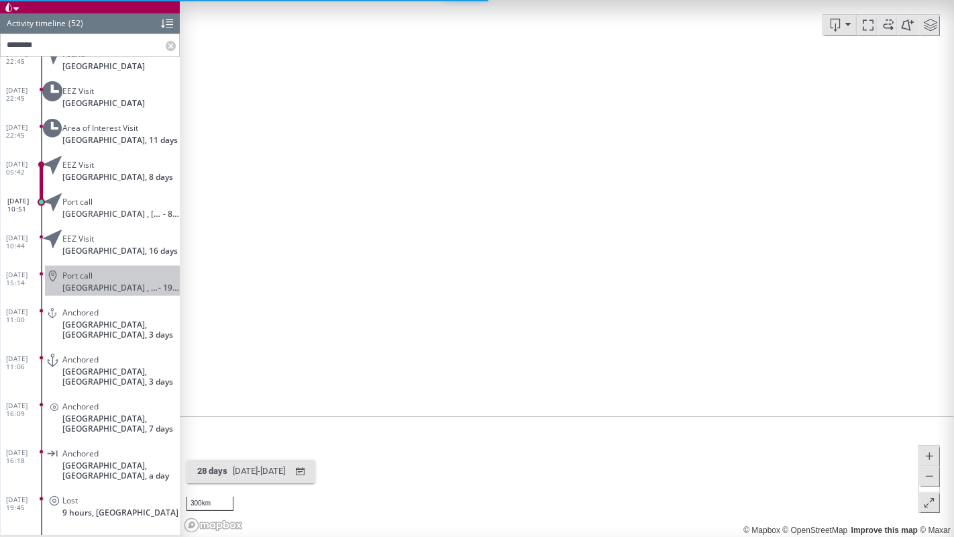
drag, startPoint x: 583, startPoint y: 323, endPoint x: 421, endPoint y: 323, distance: 162.3
click at [420, 323] on canvas "Map" at bounding box center [567, 268] width 774 height 537
click at [133, 273] on div "Port call" at bounding box center [118, 275] width 112 height 10
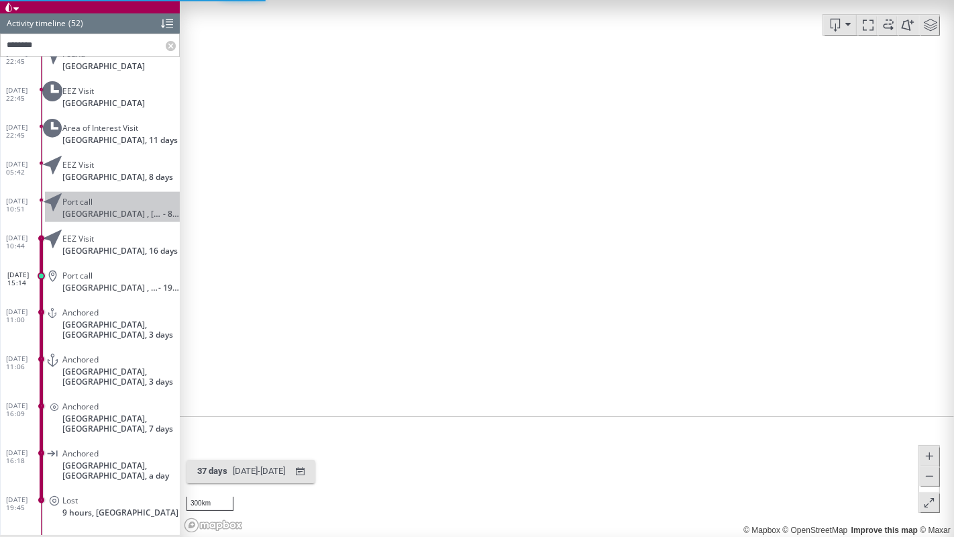
drag, startPoint x: 343, startPoint y: 327, endPoint x: 400, endPoint y: 327, distance: 56.4
click at [400, 327] on canvas "Map" at bounding box center [567, 268] width 774 height 537
click at [432, 321] on canvas "Map" at bounding box center [567, 268] width 774 height 537
drag, startPoint x: 523, startPoint y: 443, endPoint x: 490, endPoint y: 211, distance: 235.1
click at [490, 210] on canvas "Map" at bounding box center [567, 268] width 774 height 537
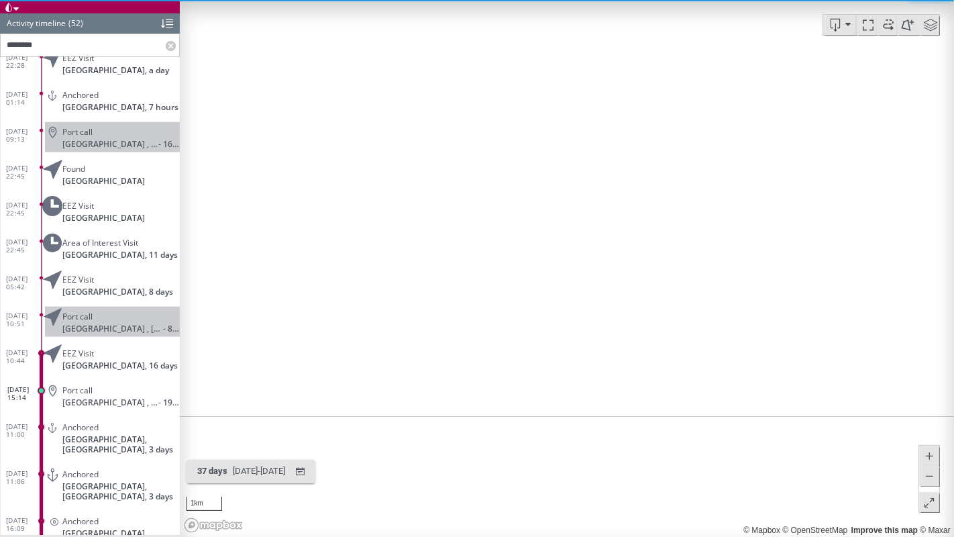
scroll to position [1343, 0]
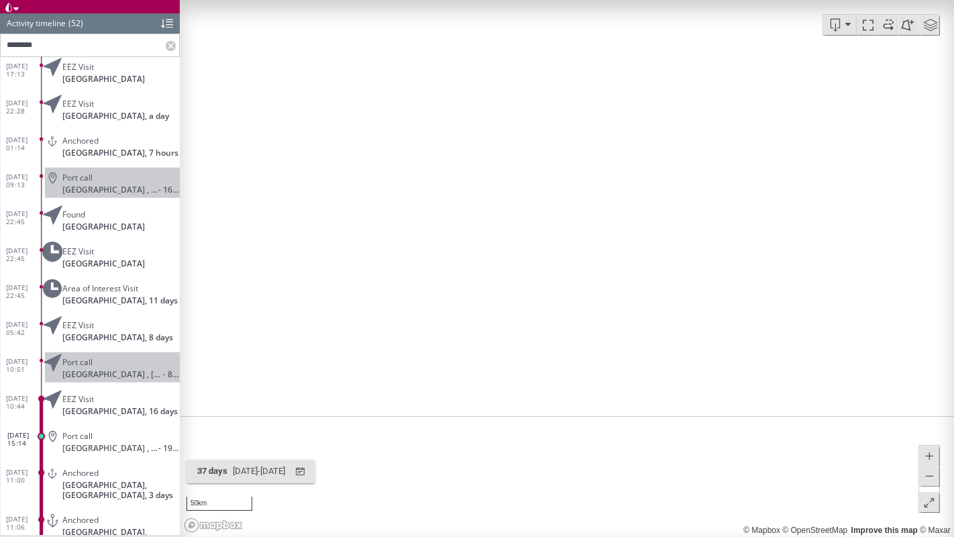
drag, startPoint x: 447, startPoint y: 402, endPoint x: 447, endPoint y: 121, distance: 281.1
click at [449, 120] on canvas "Map" at bounding box center [567, 268] width 774 height 537
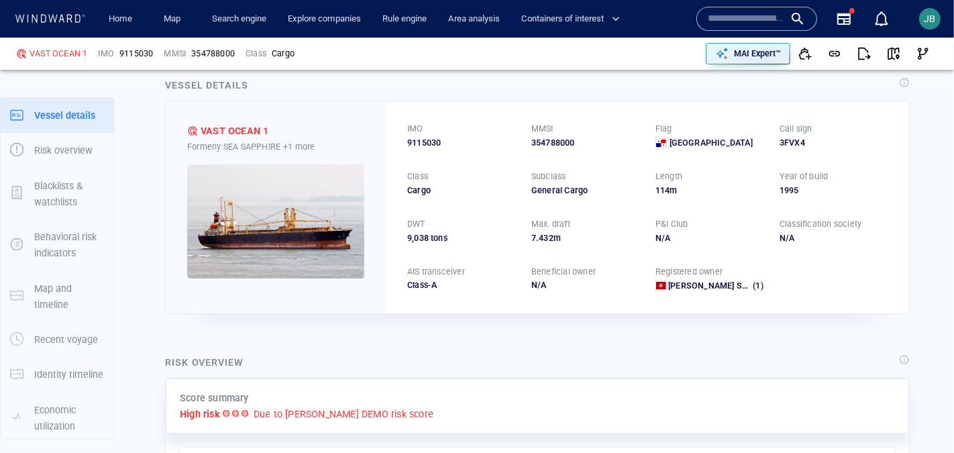
scroll to position [25, 0]
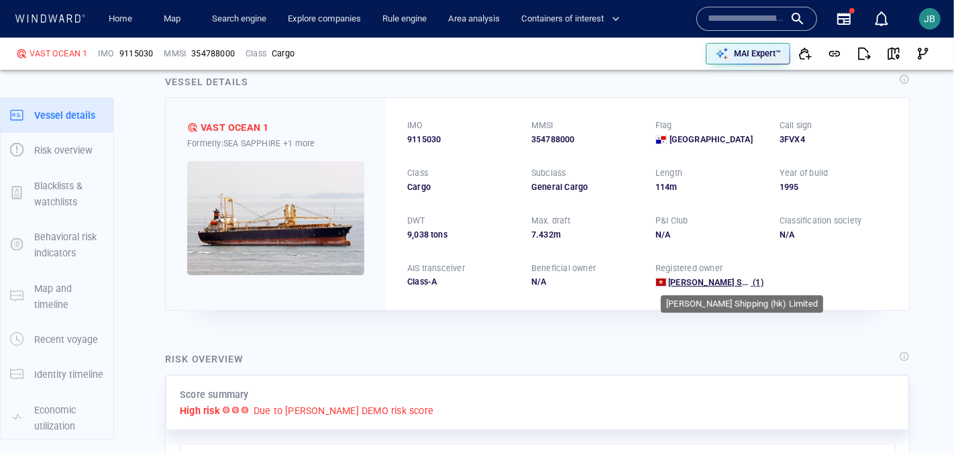
click at [710, 281] on span "Hao Yang Shipping (hk) Limited" at bounding box center [743, 282] width 151 height 10
click at [712, 283] on span "Hao Yang Shipping (hk) Limited" at bounding box center [743, 282] width 151 height 10
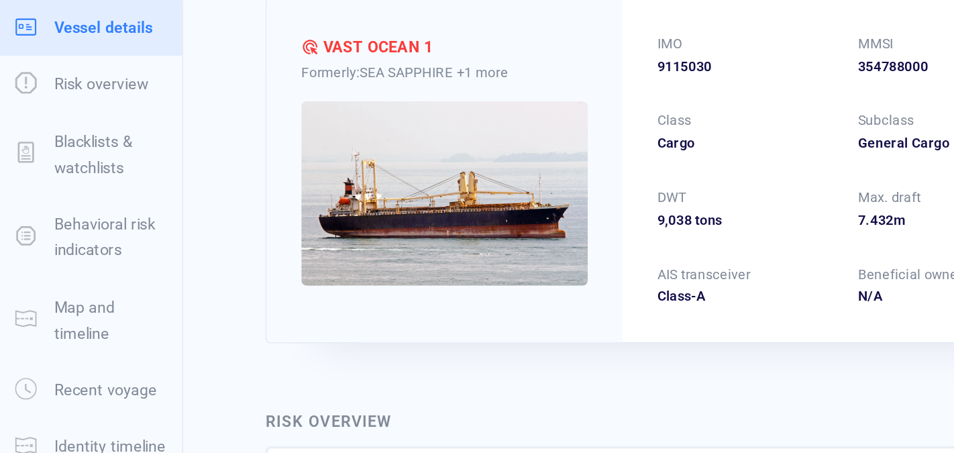
scroll to position [0, 0]
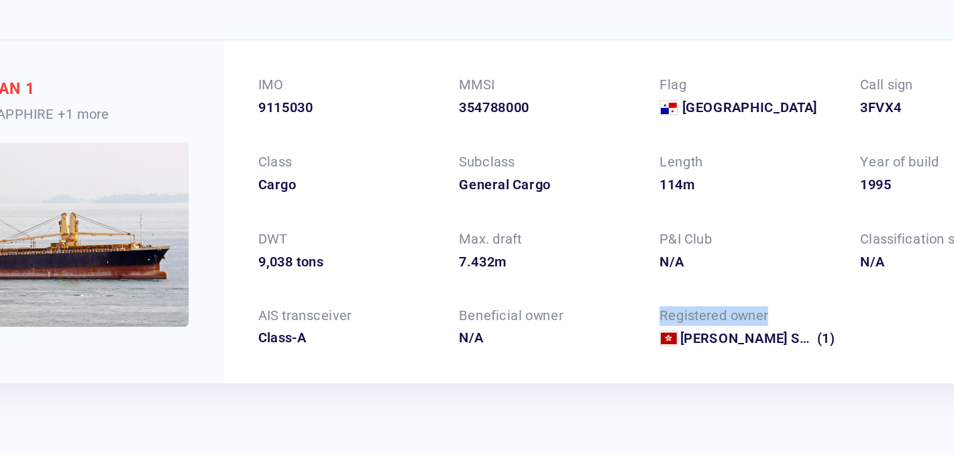
drag, startPoint x: 654, startPoint y: 295, endPoint x: 745, endPoint y: 294, distance: 91.2
click at [745, 294] on div "Registered owner" at bounding box center [709, 293] width 113 height 17
click at [694, 307] on span "Hao Yang Shipping (hk) Limited" at bounding box center [743, 308] width 151 height 10
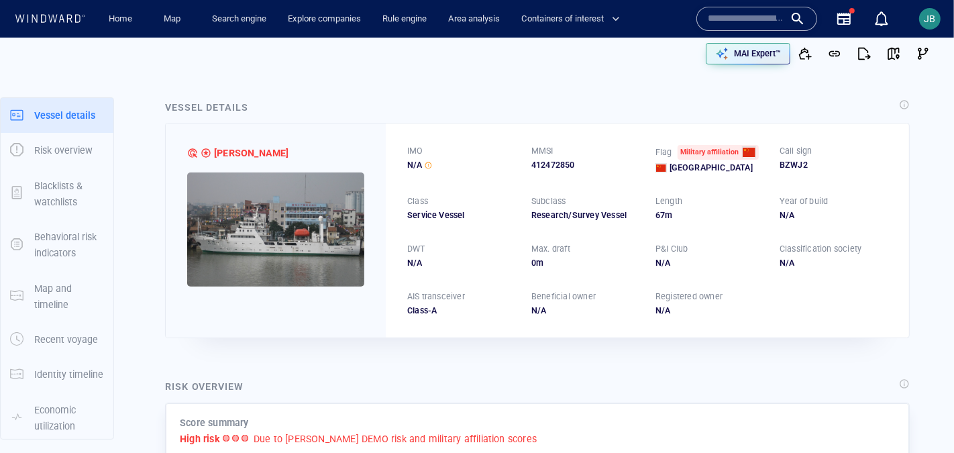
click at [285, 235] on img at bounding box center [275, 229] width 177 height 114
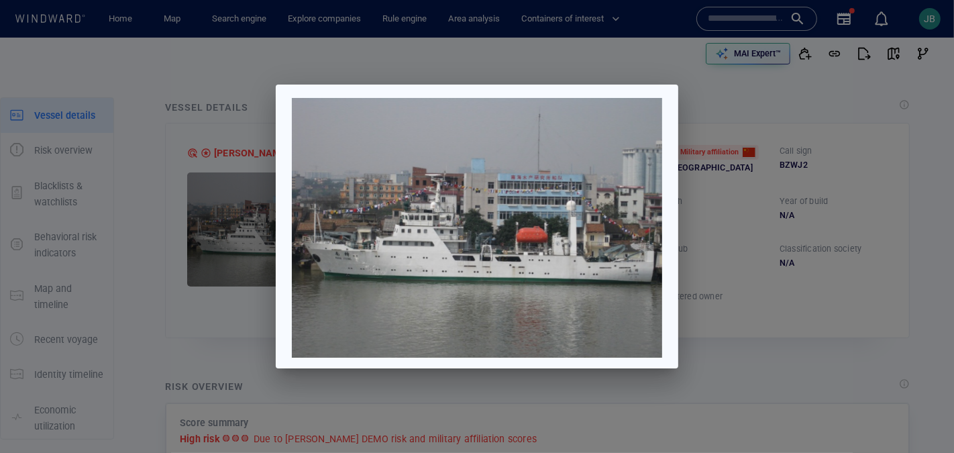
click at [911, 233] on div at bounding box center [477, 226] width 954 height 453
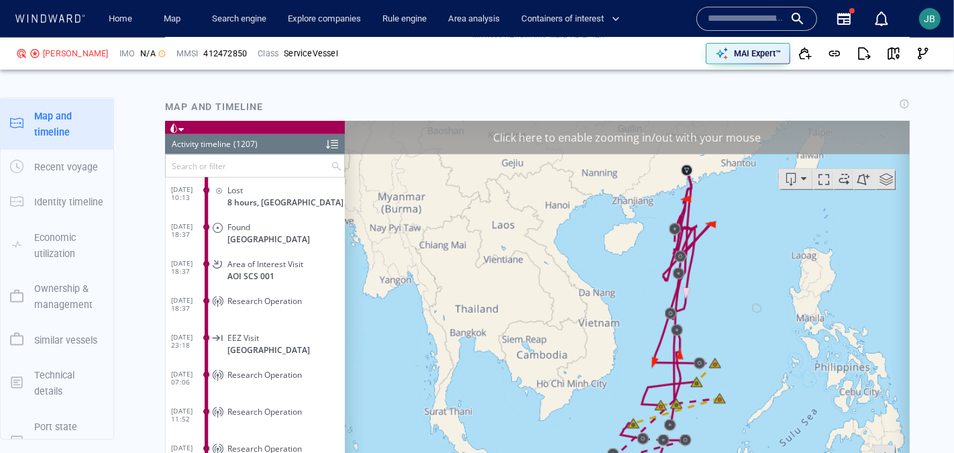
scroll to position [1038, 0]
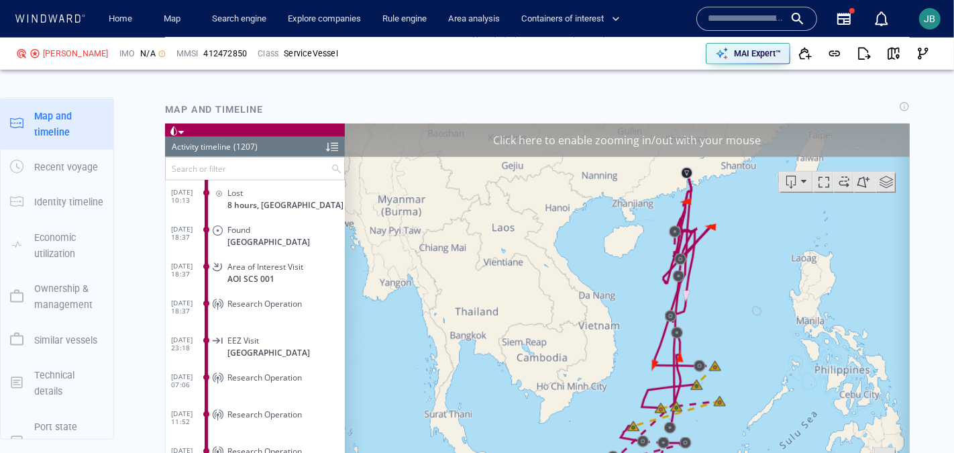
click at [837, 130] on div "Click here to enable zooming in/out with your mouse" at bounding box center [626, 140] width 565 height 34
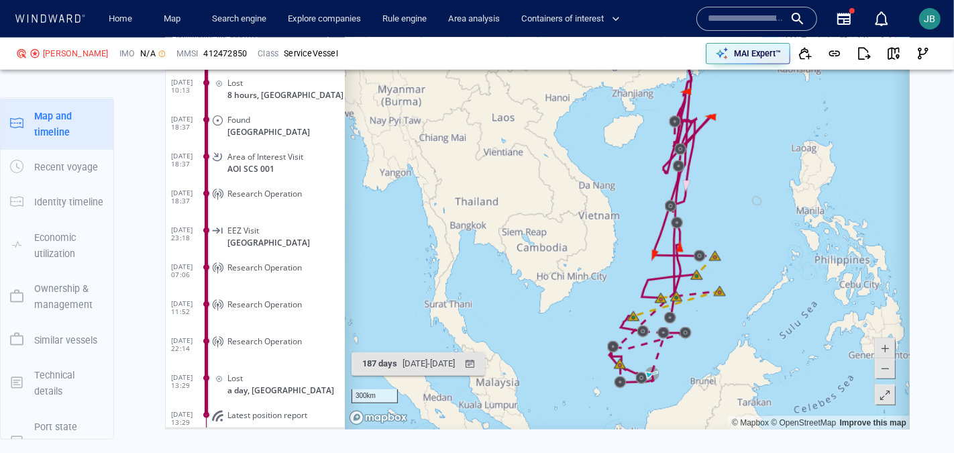
scroll to position [1177, 0]
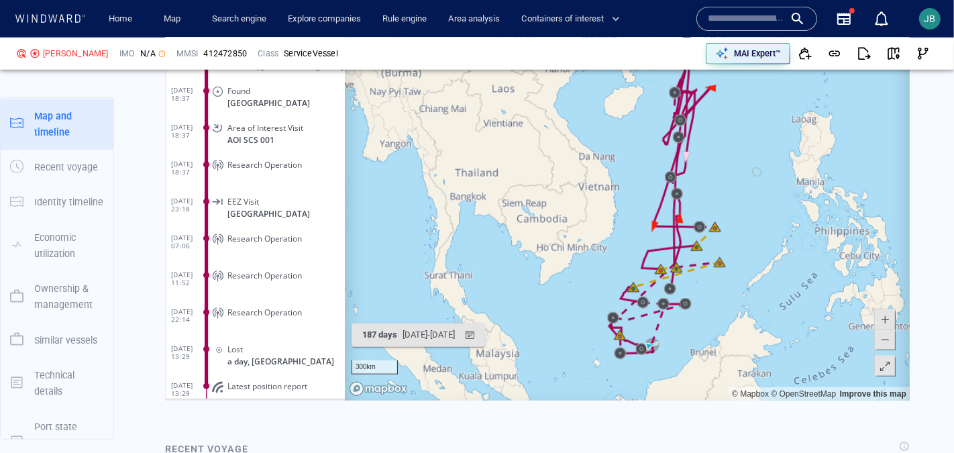
click at [883, 368] on span at bounding box center [884, 366] width 13 height 20
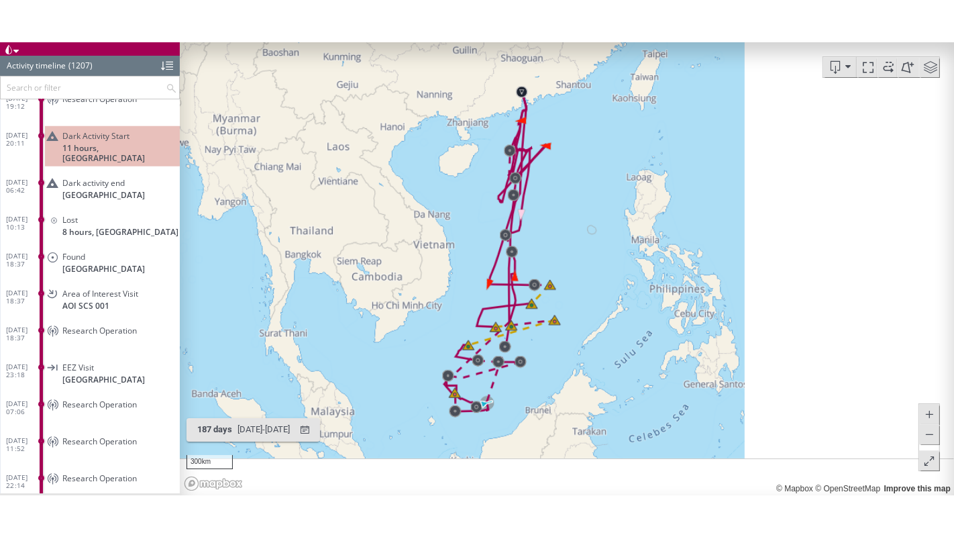
scroll to position [125, 0]
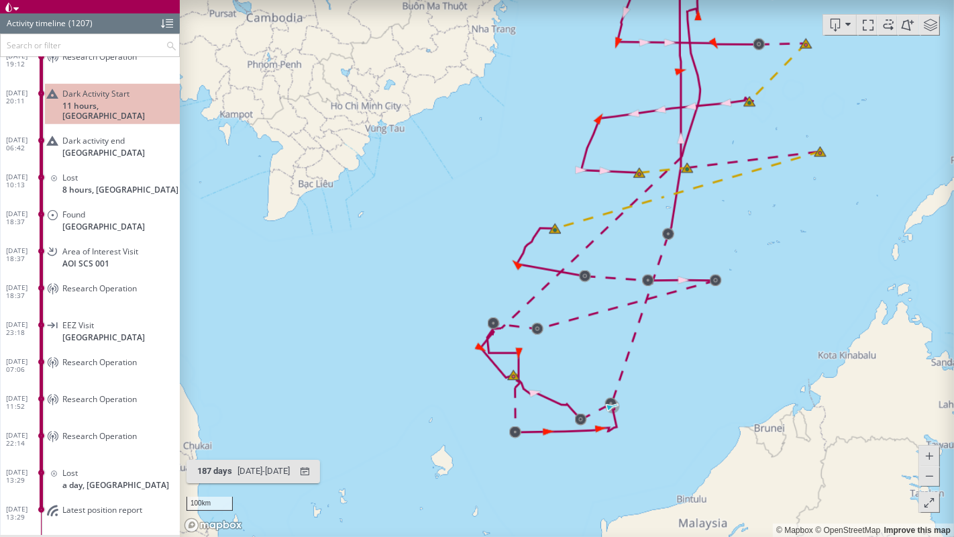
drag, startPoint x: 675, startPoint y: 368, endPoint x: 590, endPoint y: 369, distance: 85.2
click at [589, 368] on canvas "Map" at bounding box center [567, 268] width 774 height 537
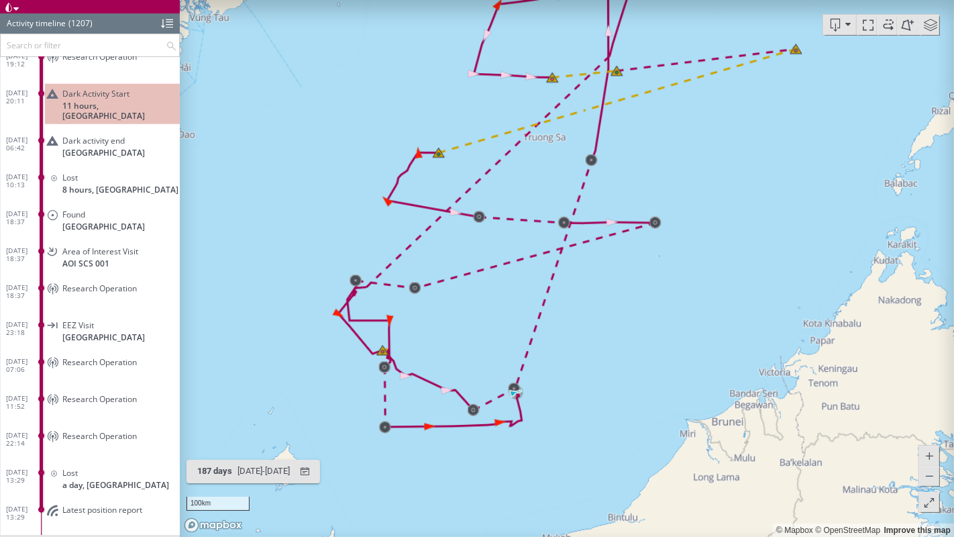
drag, startPoint x: 564, startPoint y: 395, endPoint x: 604, endPoint y: 408, distance: 42.9
click at [604, 409] on canvas "Map" at bounding box center [567, 268] width 774 height 537
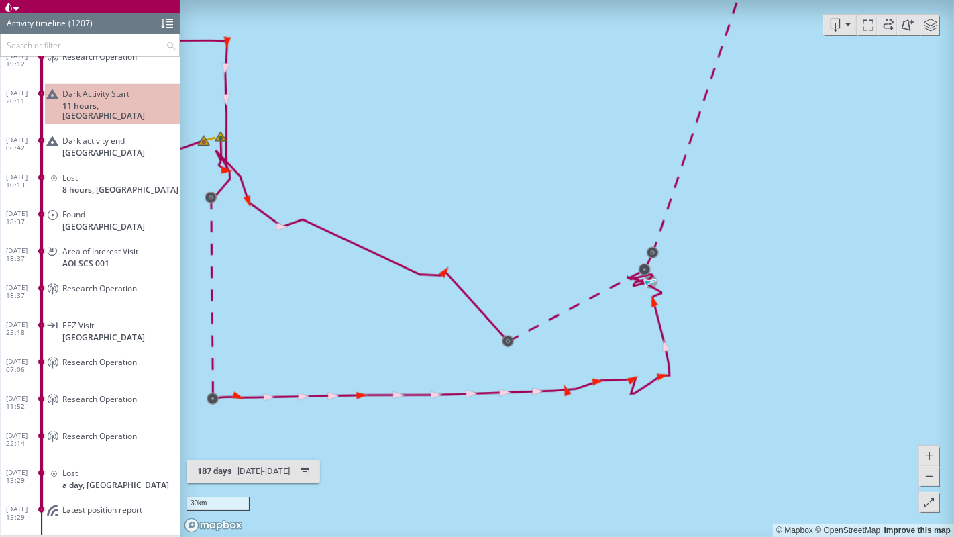
click at [930, 32] on span at bounding box center [930, 25] width 20 height 20
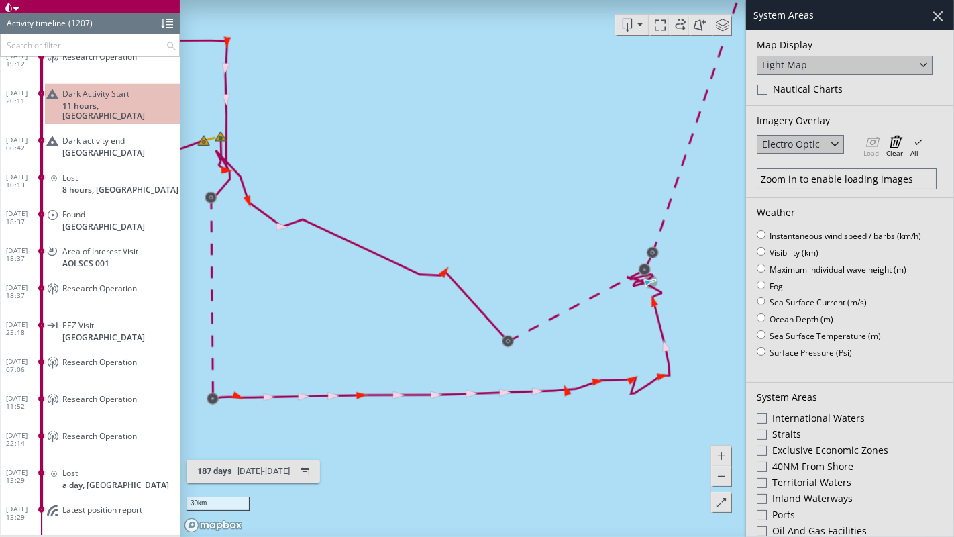
scroll to position [74, 0]
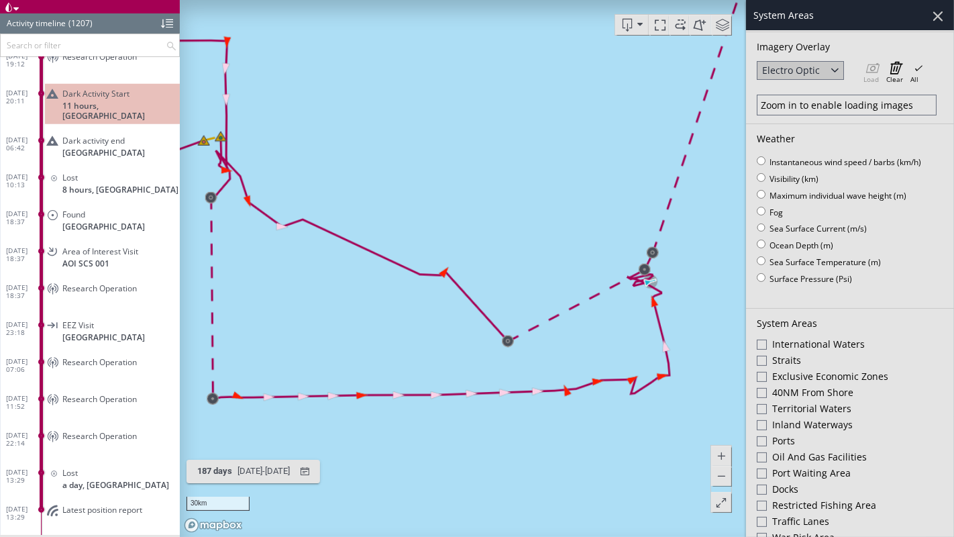
click at [767, 376] on div "Exclusive Economic Zones" at bounding box center [850, 378] width 186 height 16
click at [589, 452] on canvas "Map" at bounding box center [567, 268] width 774 height 537
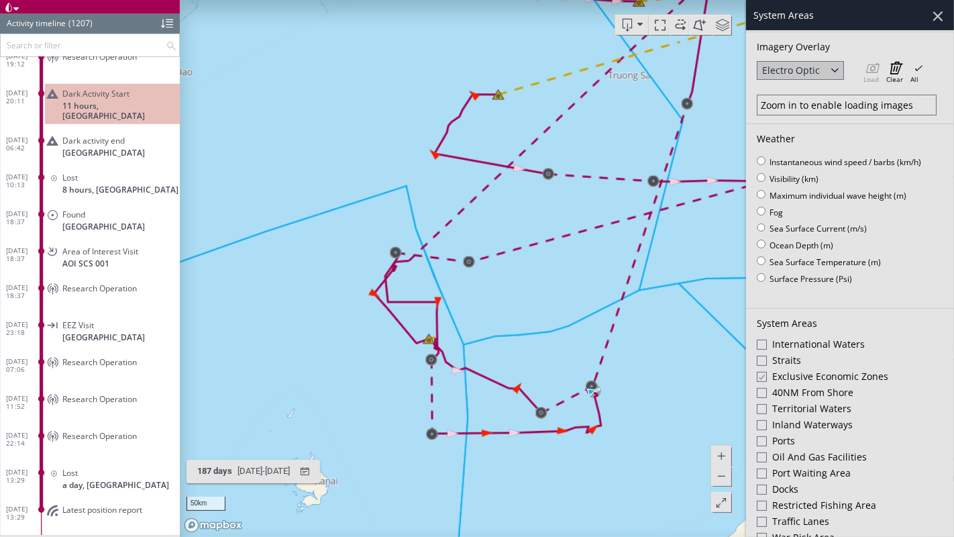
drag, startPoint x: 659, startPoint y: 445, endPoint x: 517, endPoint y: 383, distance: 155.9
click at [516, 383] on canvas "Map" at bounding box center [567, 268] width 774 height 537
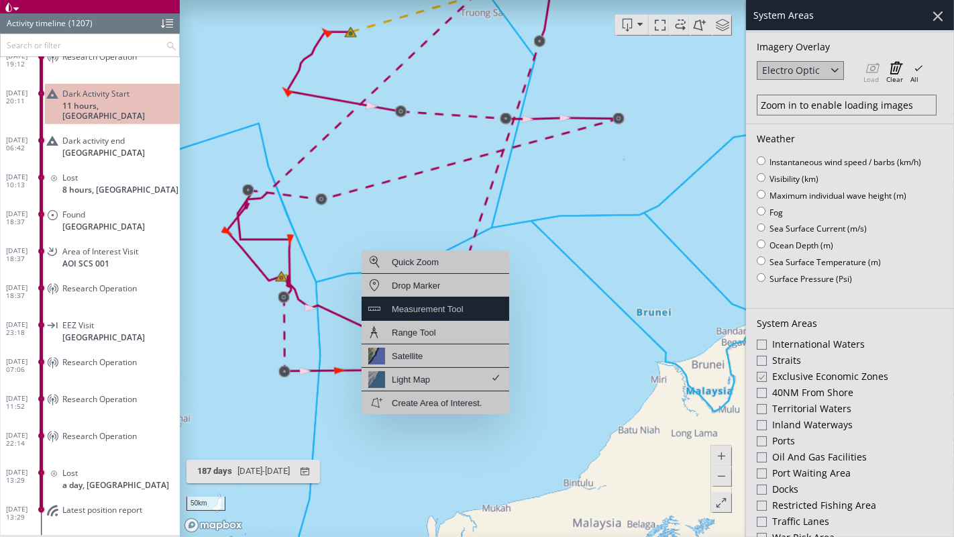
click at [443, 315] on div "Measurement Tool" at bounding box center [428, 309] width 72 height 17
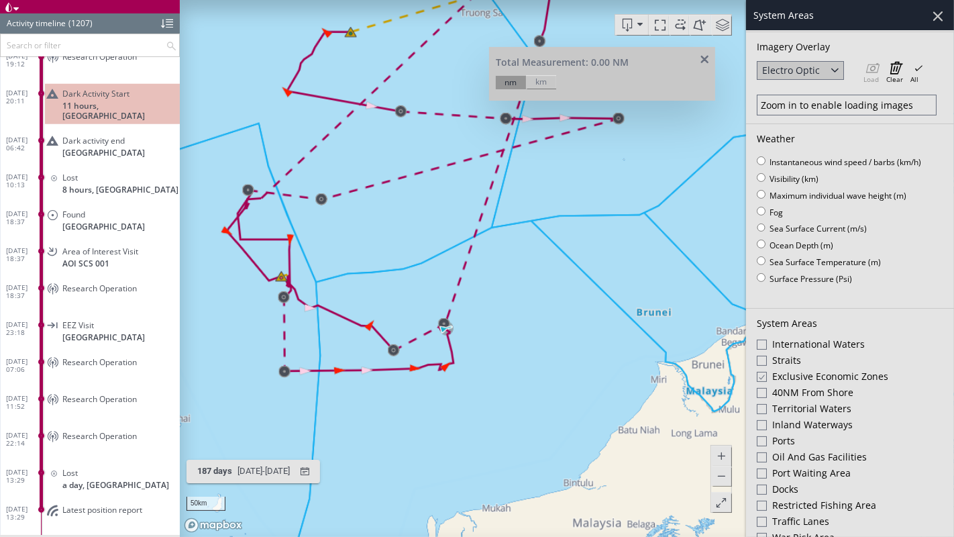
click at [490, 452] on canvas "Map" at bounding box center [567, 268] width 774 height 537
click at [443, 375] on canvas "Map" at bounding box center [567, 268] width 774 height 537
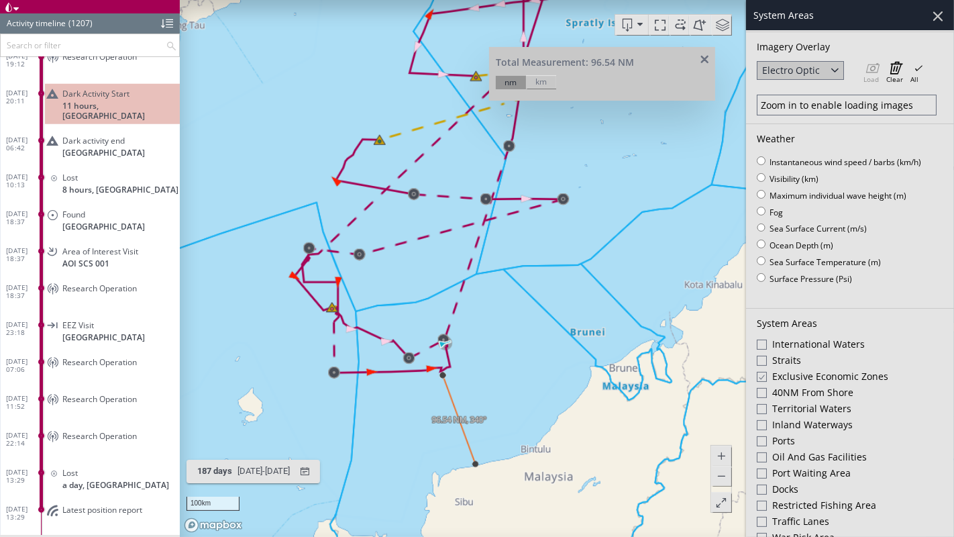
click at [712, 58] on span at bounding box center [704, 60] width 17 height 10
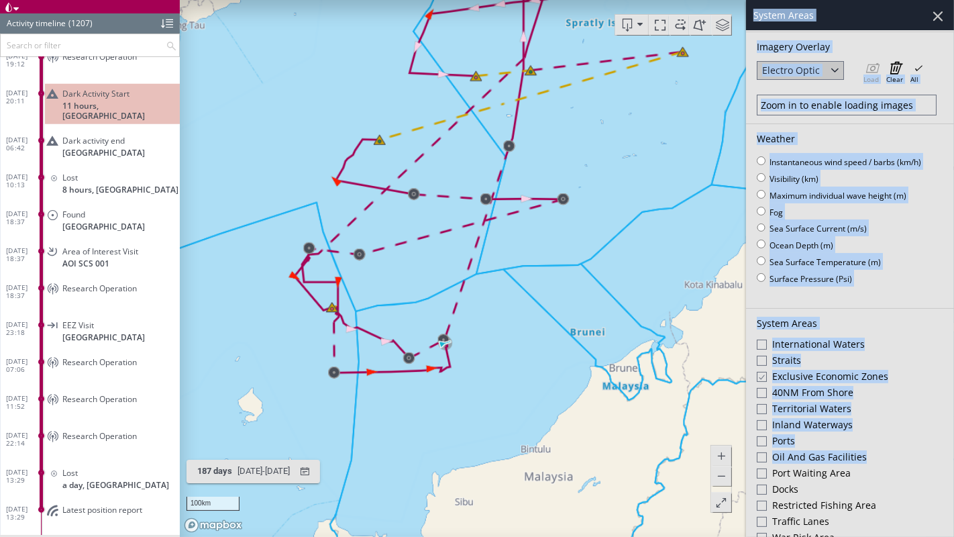
drag, startPoint x: 934, startPoint y: 12, endPoint x: 934, endPoint y: 460, distance: 448.1
click at [934, 12] on div at bounding box center [937, 16] width 23 height 23
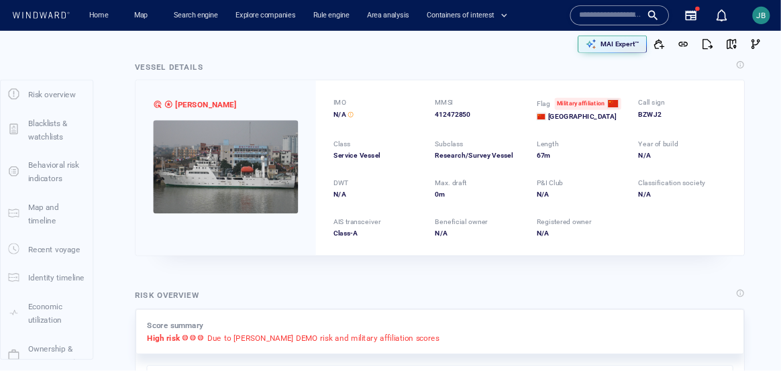
scroll to position [0, 0]
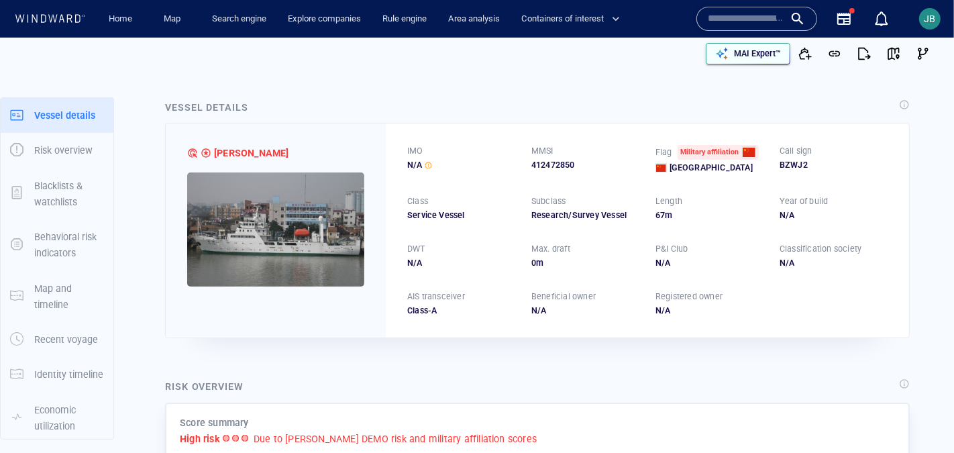
click at [763, 59] on p "MAI Expert™" at bounding box center [757, 54] width 47 height 12
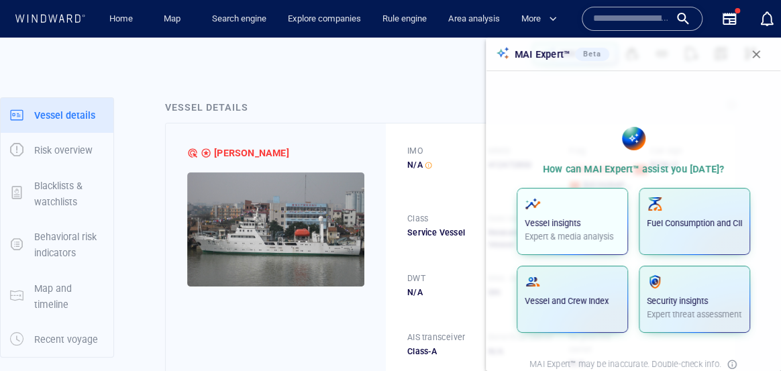
click at [598, 229] on div "Vessel insights Expert & media analysis" at bounding box center [572, 219] width 95 height 47
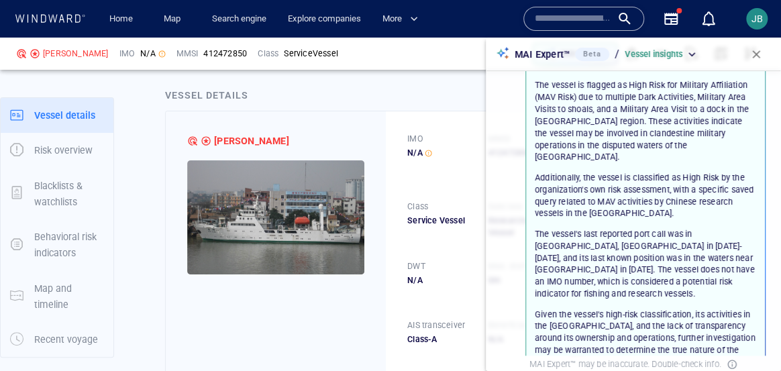
scroll to position [152, 0]
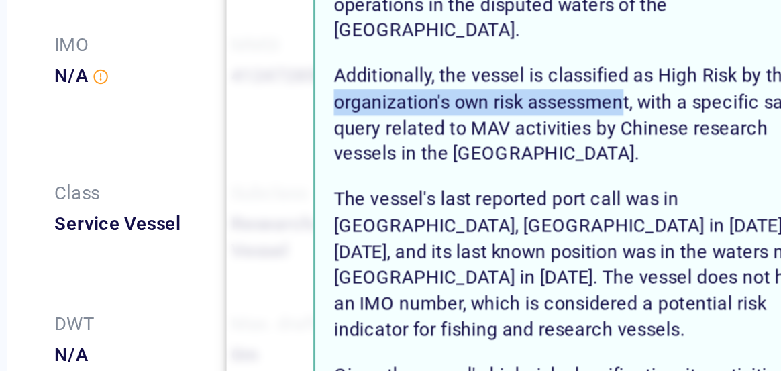
drag, startPoint x: 669, startPoint y: 154, endPoint x: 535, endPoint y: 155, distance: 134.8
click at [535, 155] on p "Additionally, the vessel is classified as High Risk by the organization's own r…" at bounding box center [645, 171] width 221 height 48
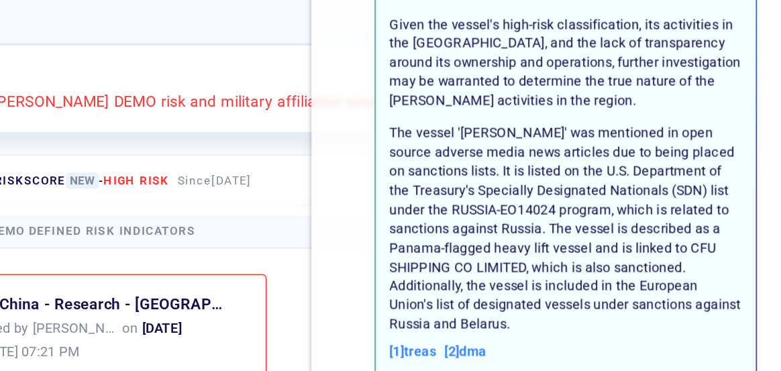
scroll to position [0, 0]
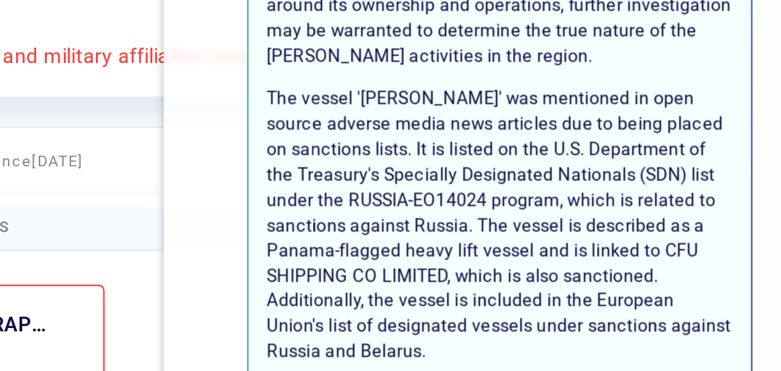
drag, startPoint x: 638, startPoint y: 278, endPoint x: 596, endPoint y: 203, distance: 85.9
click at [596, 203] on p "The vessel 'NAN FENG ZHI XING' was mentioned in open source adverse media news …" at bounding box center [645, 232] width 221 height 132
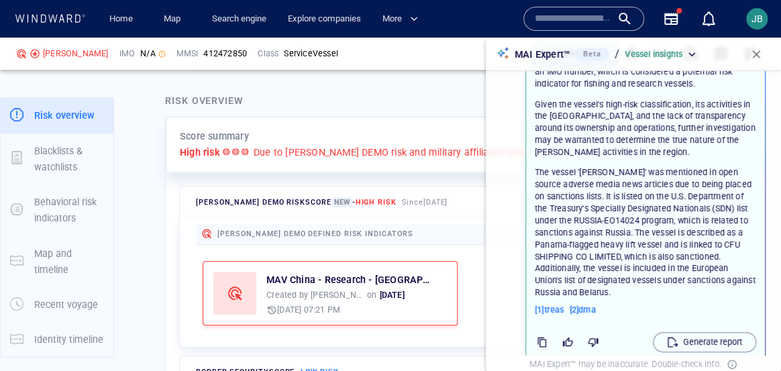
click at [761, 74] on div "Summary: The NAN FENG is a 67-meter non-IMO registered research/survey vessel s…" at bounding box center [645, 50] width 237 height 548
click at [761, 62] on button "button" at bounding box center [756, 55] width 30 height 30
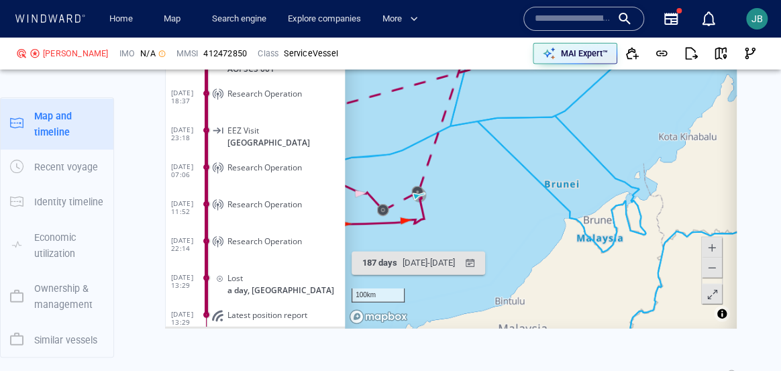
scroll to position [1331, 0]
drag, startPoint x: 466, startPoint y: 209, endPoint x: 560, endPoint y: 197, distance: 95.4
click at [560, 197] on canvas "Map" at bounding box center [541, 123] width 392 height 416
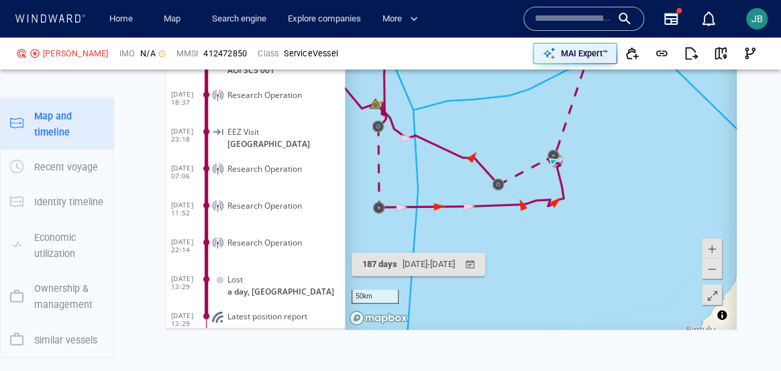
drag, startPoint x: 474, startPoint y: 223, endPoint x: 506, endPoint y: 223, distance: 32.9
click at [506, 223] on canvas "Map" at bounding box center [541, 123] width 392 height 416
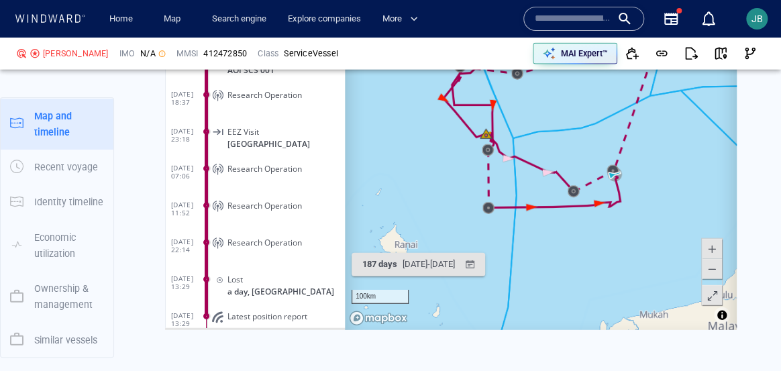
drag, startPoint x: 643, startPoint y: 212, endPoint x: 584, endPoint y: 208, distance: 58.5
click at [584, 208] on canvas "Map" at bounding box center [541, 123] width 392 height 416
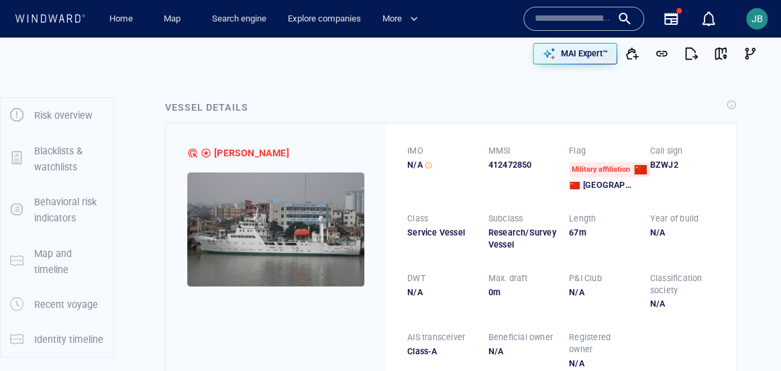
scroll to position [0, 0]
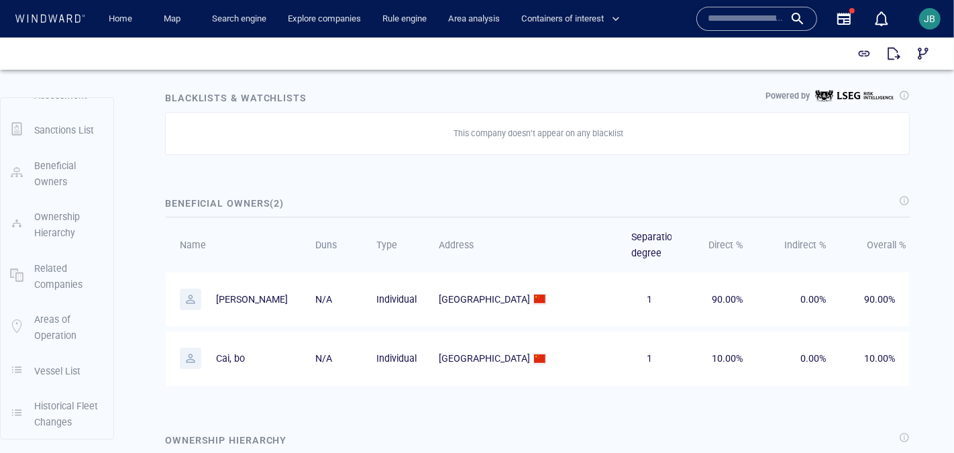
scroll to position [714, 0]
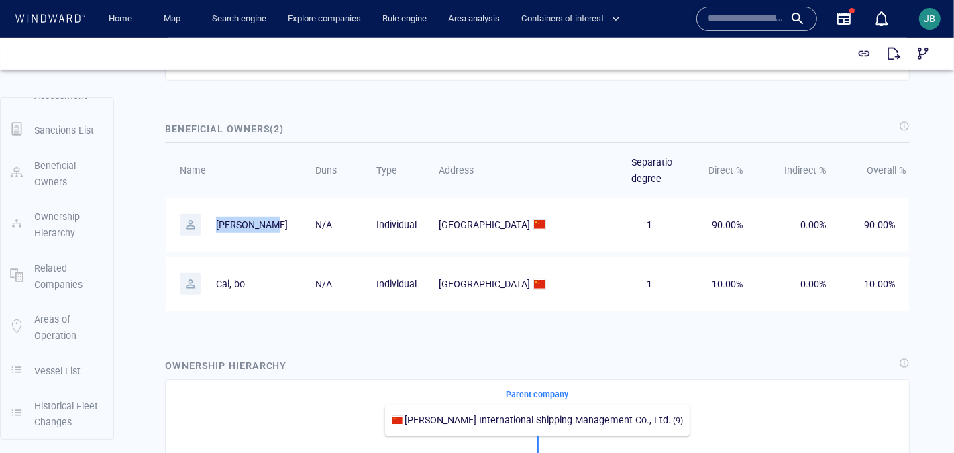
drag, startPoint x: 272, startPoint y: 230, endPoint x: 215, endPoint y: 227, distance: 57.1
click at [215, 227] on p "[PERSON_NAME]" at bounding box center [239, 223] width 118 height 21
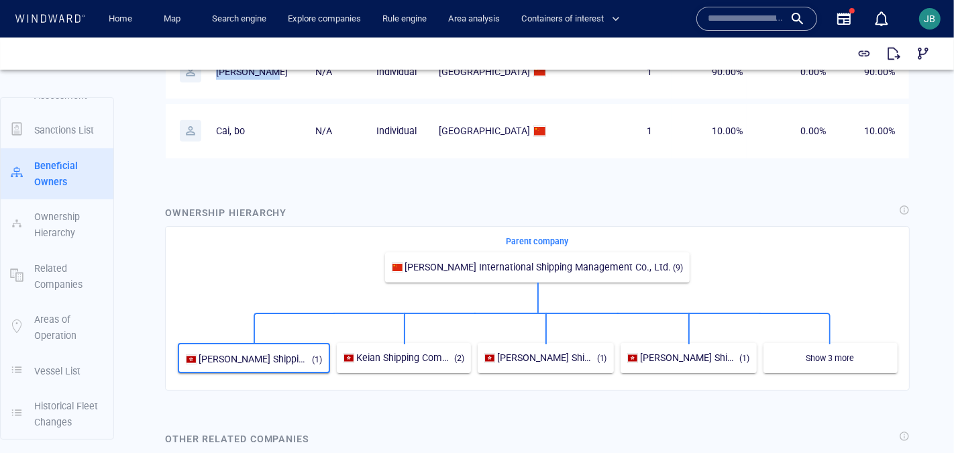
scroll to position [880, 0]
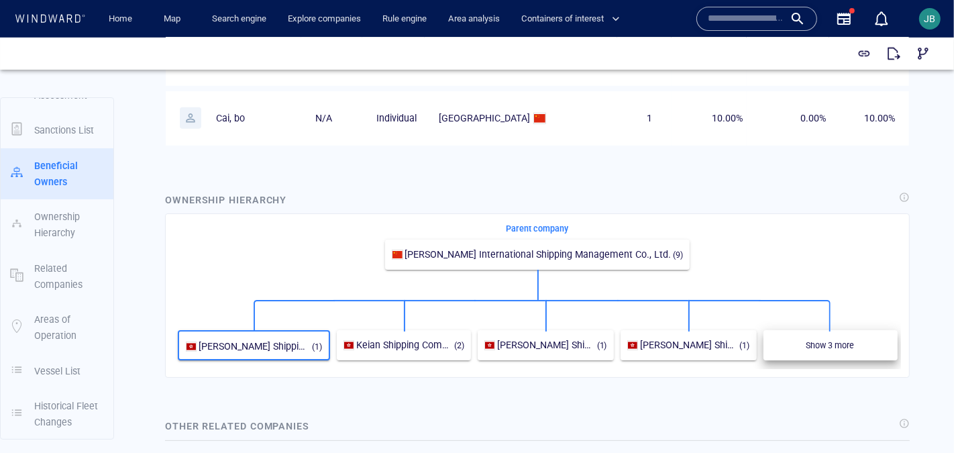
click at [851, 333] on div "Show 3 more" at bounding box center [830, 344] width 134 height 30
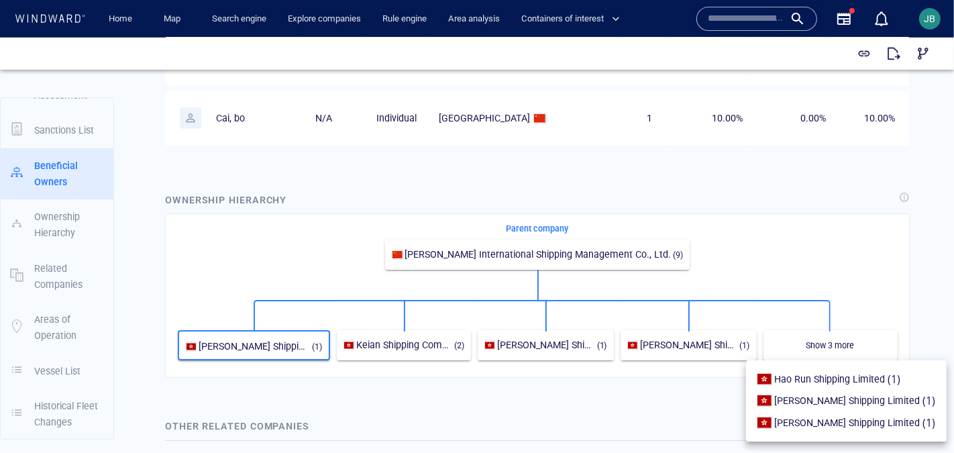
click at [940, 287] on div at bounding box center [477, 244] width 954 height 415
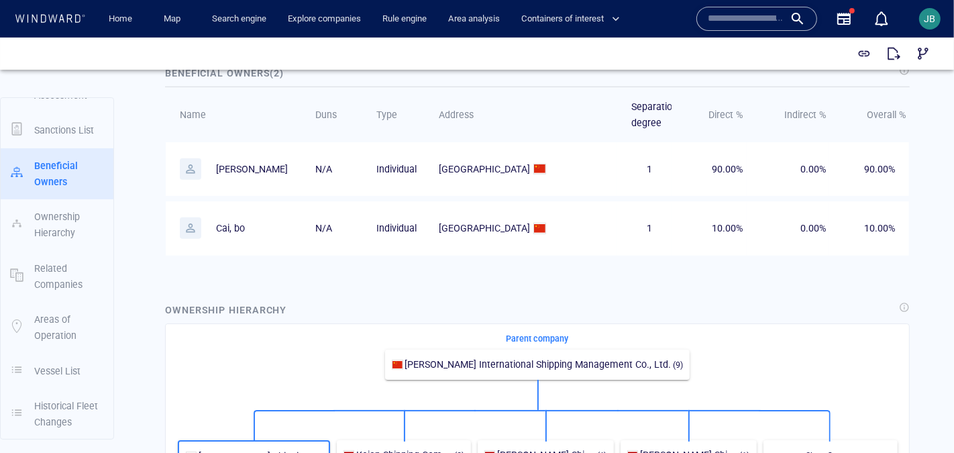
scroll to position [763, 0]
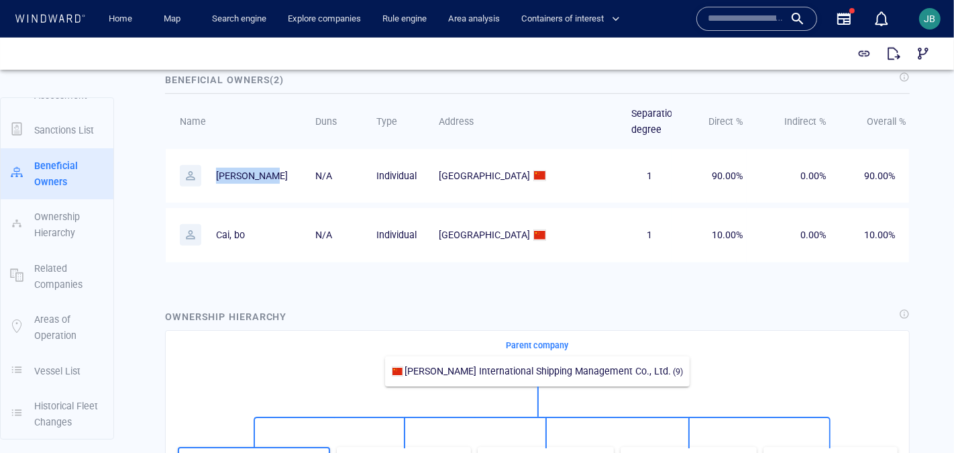
drag, startPoint x: 265, startPoint y: 169, endPoint x: 212, endPoint y: 168, distance: 53.0
click at [211, 168] on p "[PERSON_NAME]" at bounding box center [239, 174] width 118 height 21
click at [301, 188] on td "N/A" at bounding box center [331, 175] width 61 height 54
drag, startPoint x: 261, startPoint y: 174, endPoint x: 215, endPoint y: 172, distance: 46.3
click at [215, 172] on p "[PERSON_NAME]" at bounding box center [239, 174] width 118 height 21
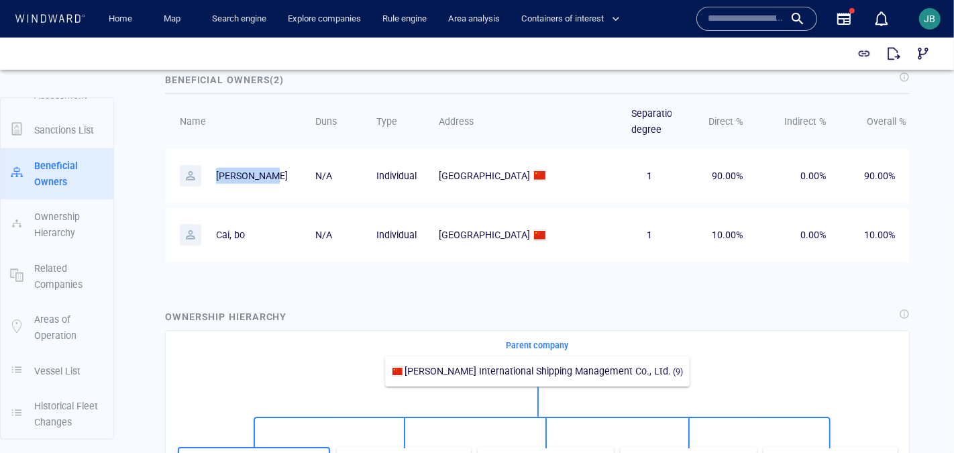
copy p "[PERSON_NAME]"
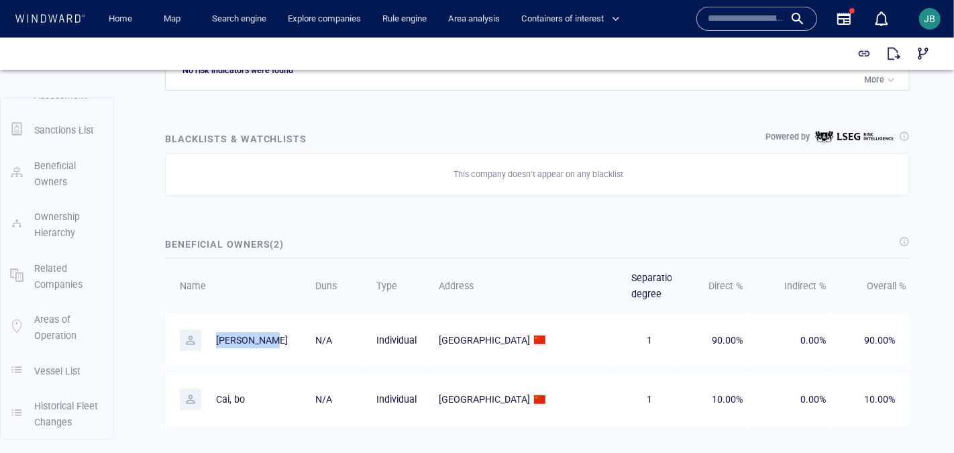
scroll to position [0, 0]
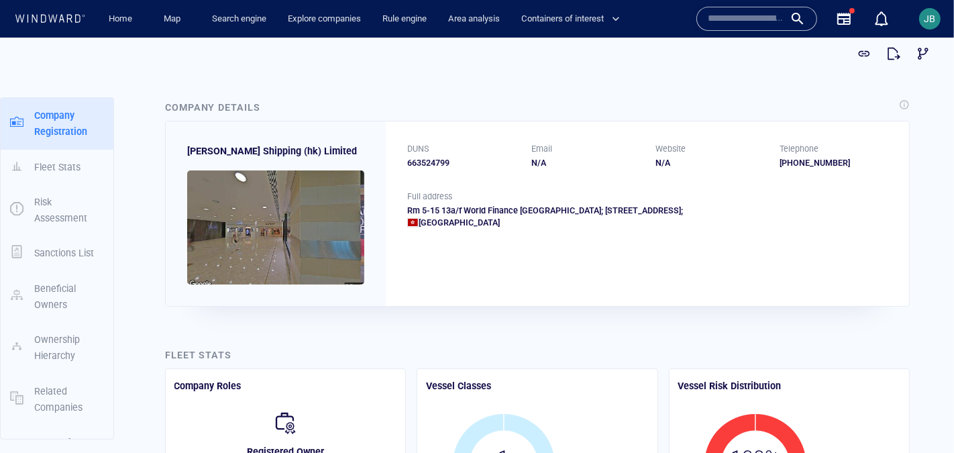
click at [435, 156] on div "663524799" at bounding box center [461, 162] width 108 height 12
click at [920, 55] on span "button" at bounding box center [922, 52] width 13 height 13
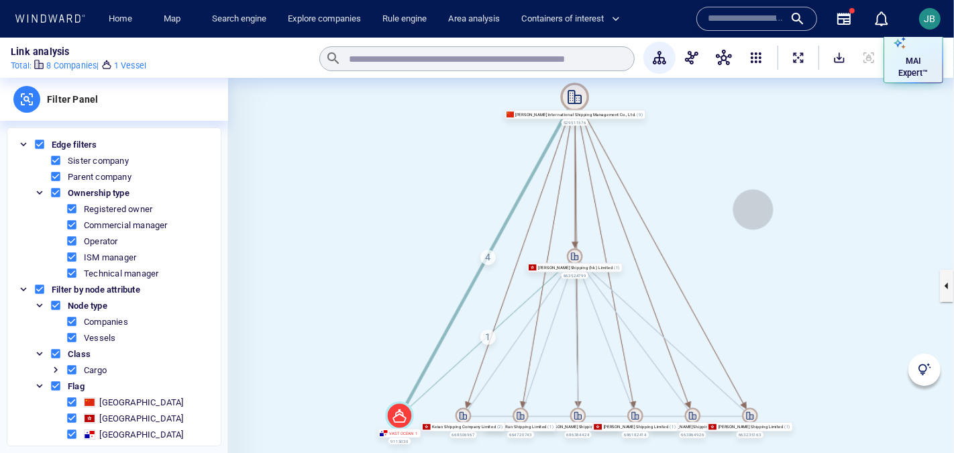
drag, startPoint x: 772, startPoint y: 239, endPoint x: 753, endPoint y: 209, distance: 35.4
click at [753, 209] on canvas at bounding box center [591, 286] width 726 height 416
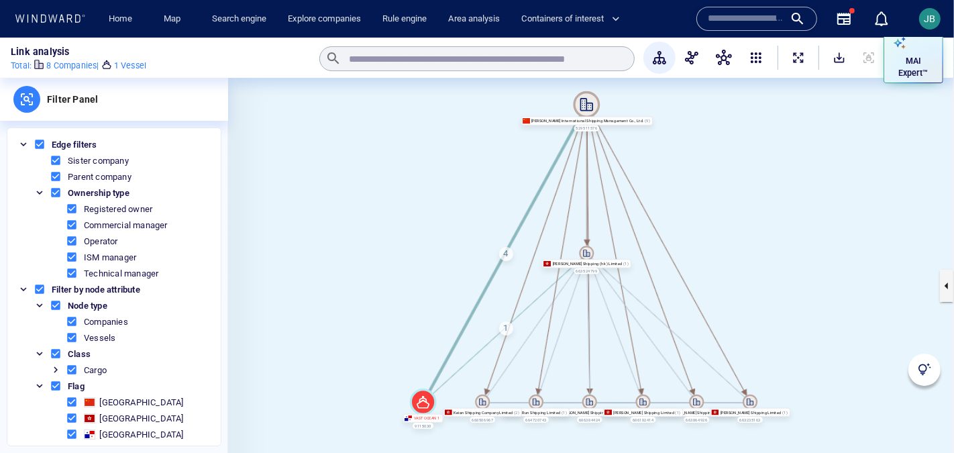
click at [794, 60] on span "ExpandAllNodes" at bounding box center [798, 57] width 13 height 13
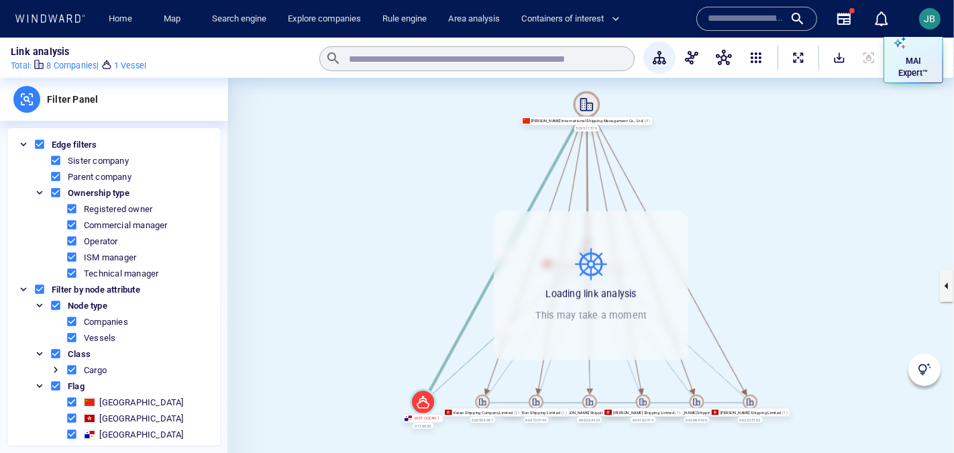
click at [777, 229] on canvas at bounding box center [591, 286] width 726 height 416
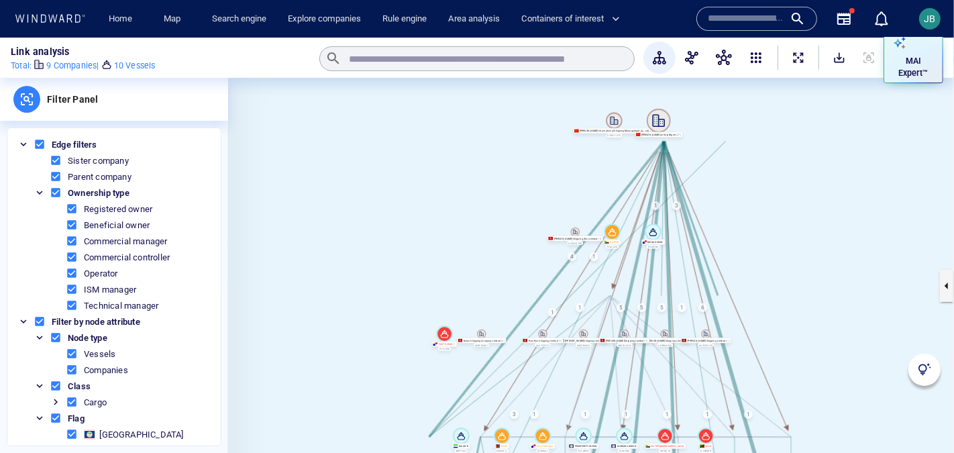
drag, startPoint x: 822, startPoint y: 290, endPoint x: 702, endPoint y: 213, distance: 141.8
click at [702, 213] on canvas at bounding box center [591, 286] width 726 height 416
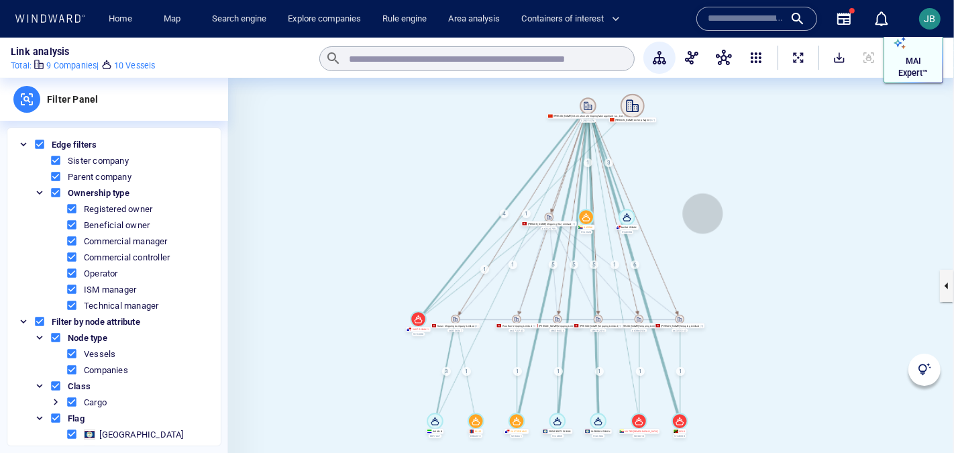
click at [897, 66] on p "MAI Expert™" at bounding box center [913, 67] width 41 height 24
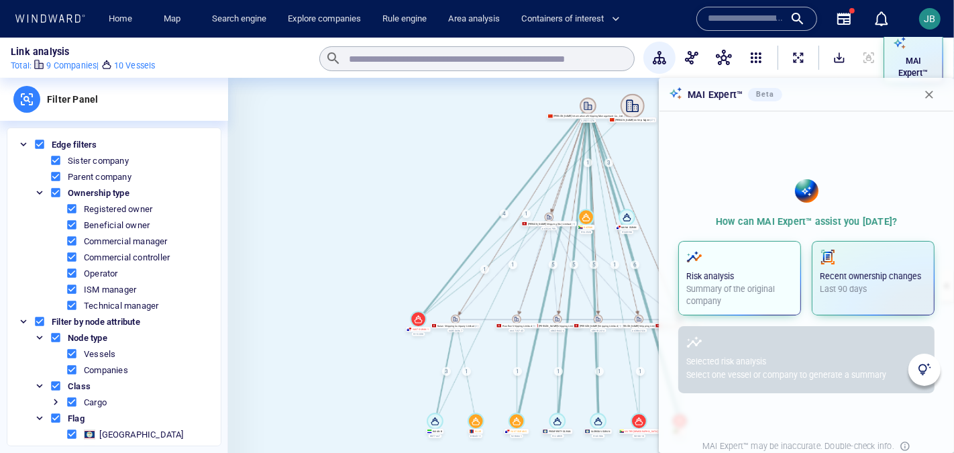
click at [752, 267] on div "Risk analysis Summary of the original company" at bounding box center [739, 278] width 107 height 59
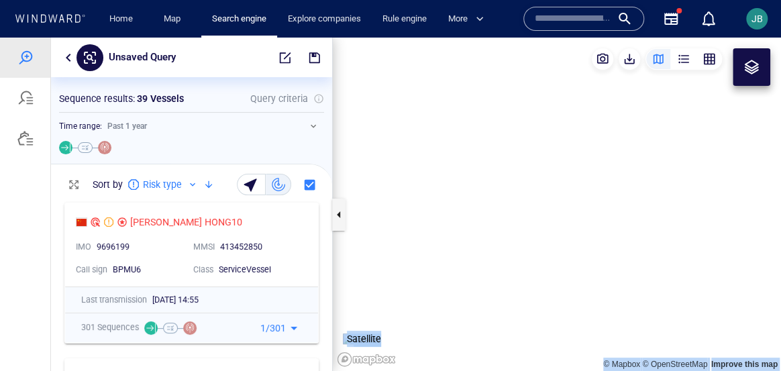
scroll to position [174, 281]
drag, startPoint x: 0, startPoint y: 38, endPoint x: 567, endPoint y: 190, distance: 587.0
click at [567, 190] on canvas "Map" at bounding box center [557, 204] width 448 height 333
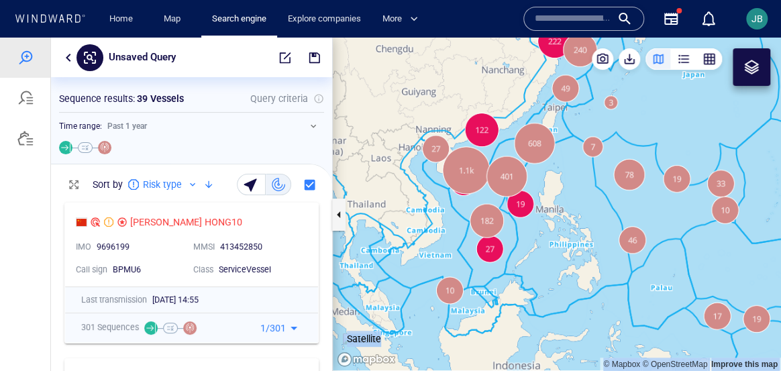
click at [567, 190] on canvas "Map" at bounding box center [557, 204] width 448 height 333
drag, startPoint x: 572, startPoint y: 184, endPoint x: 582, endPoint y: 191, distance: 12.7
click at [582, 191] on canvas "Map" at bounding box center [557, 204] width 448 height 333
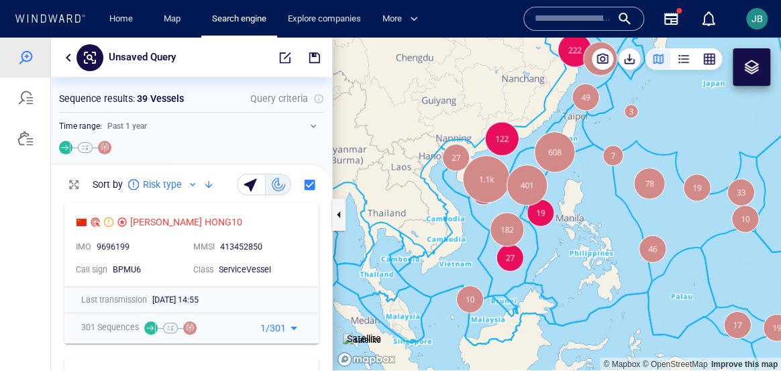
click at [165, 99] on p "39 Vessels" at bounding box center [160, 99] width 47 height 16
drag, startPoint x: 543, startPoint y: 115, endPoint x: 489, endPoint y: 124, distance: 55.1
click at [489, 124] on canvas "Map" at bounding box center [557, 204] width 448 height 333
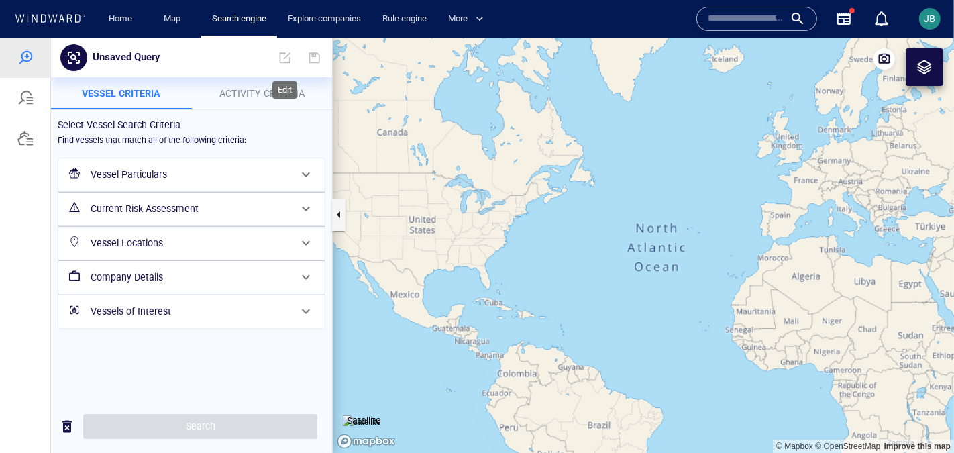
click at [259, 87] on span "Activity Criteria" at bounding box center [261, 92] width 85 height 11
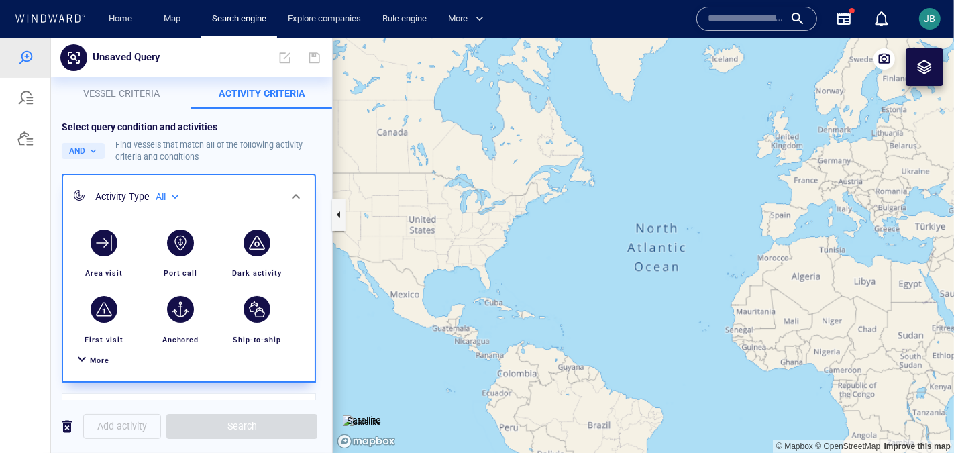
click at [96, 356] on span "More" at bounding box center [99, 360] width 19 height 9
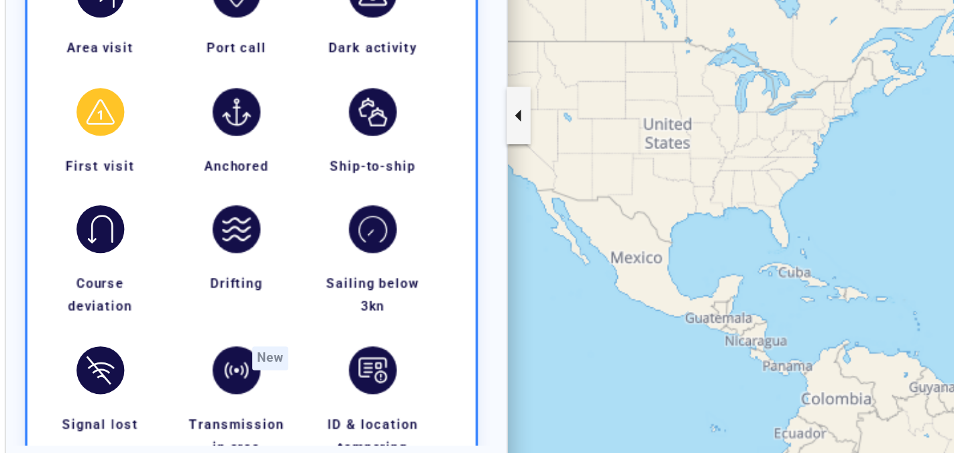
scroll to position [144, 0]
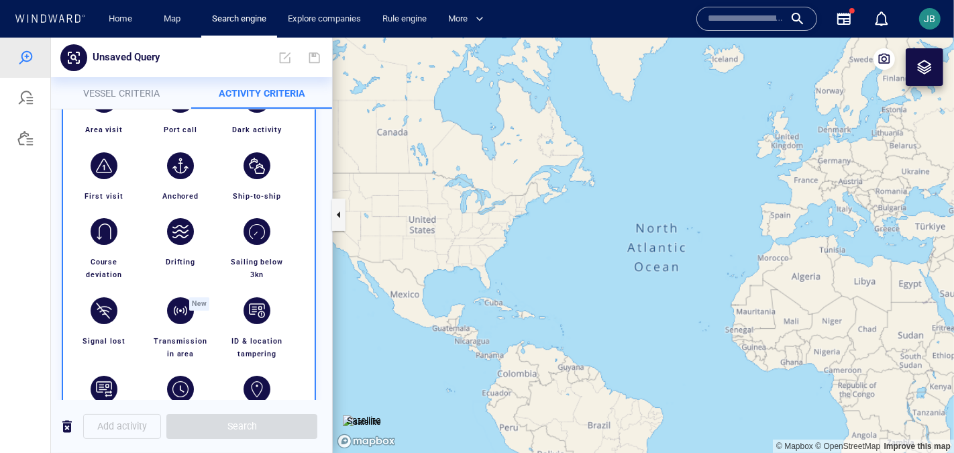
click at [118, 93] on span "Vessel criteria" at bounding box center [121, 92] width 76 height 11
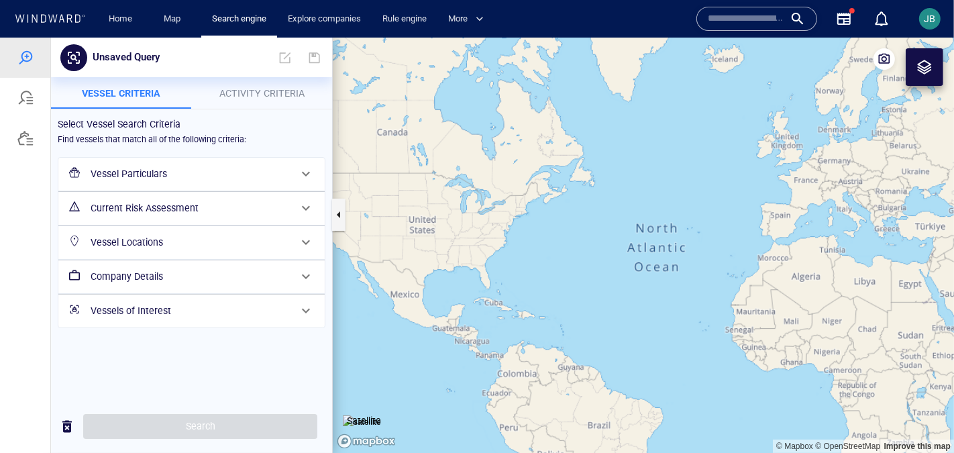
click at [139, 165] on h6 "Vessel Particulars" at bounding box center [190, 173] width 199 height 17
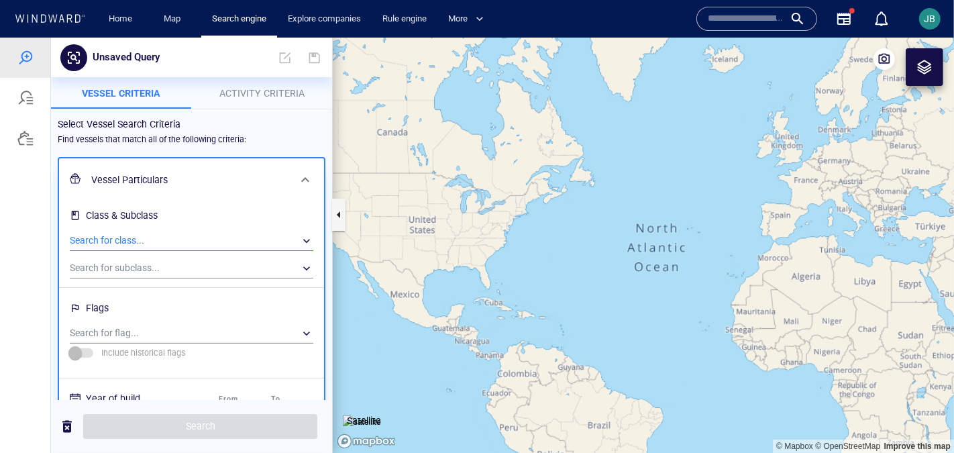
click at [148, 238] on div "​" at bounding box center [192, 240] width 244 height 20
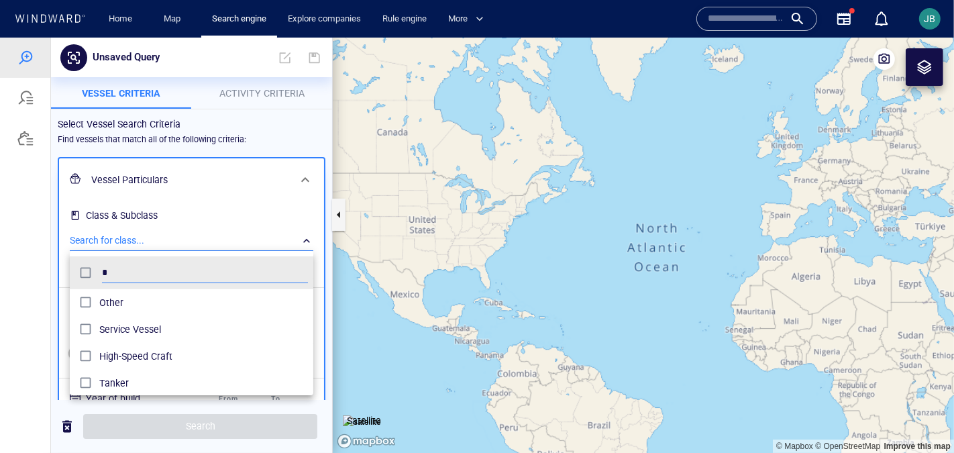
scroll to position [134, 243]
type input "*"
click at [39, 273] on div at bounding box center [477, 244] width 954 height 415
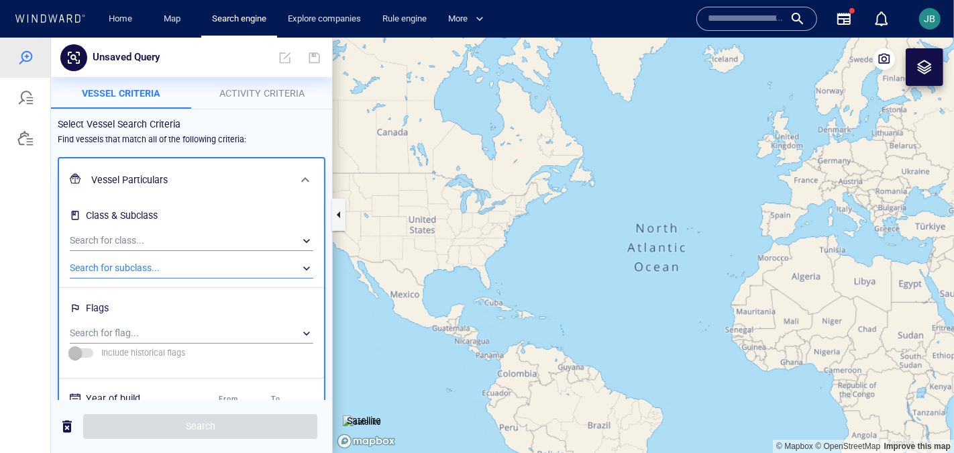
click at [129, 270] on div "​" at bounding box center [192, 268] width 244 height 20
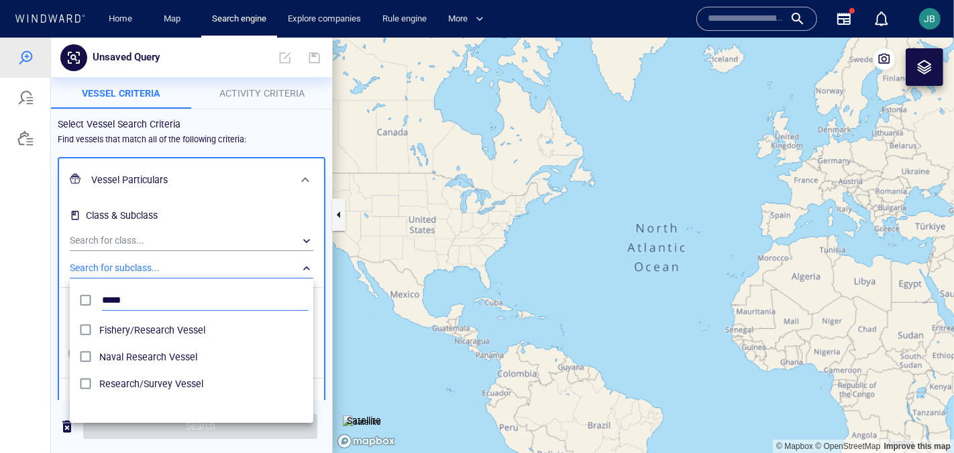
type input "*****"
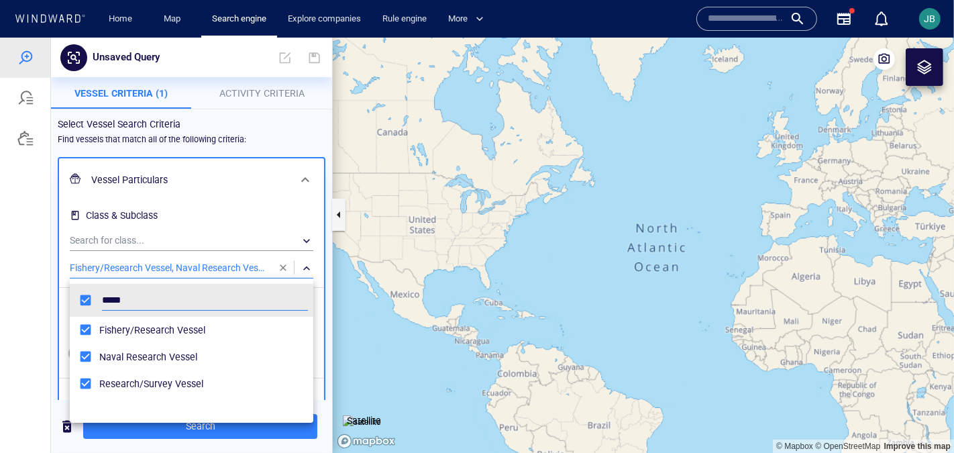
click at [54, 308] on div at bounding box center [477, 244] width 954 height 415
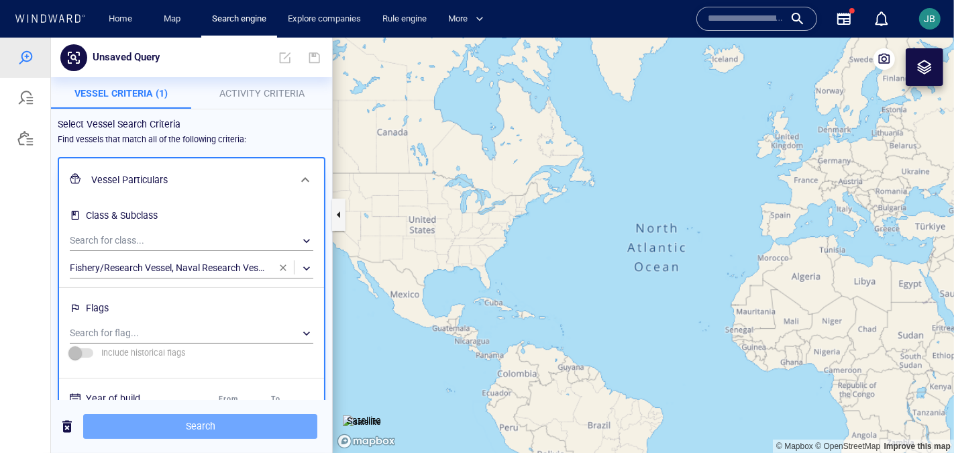
drag, startPoint x: 176, startPoint y: 422, endPoint x: 596, endPoint y: 215, distance: 467.4
click at [589, 213] on div "Unsaved Query Something went wrong An error occurred while searching for the en…" at bounding box center [477, 244] width 954 height 415
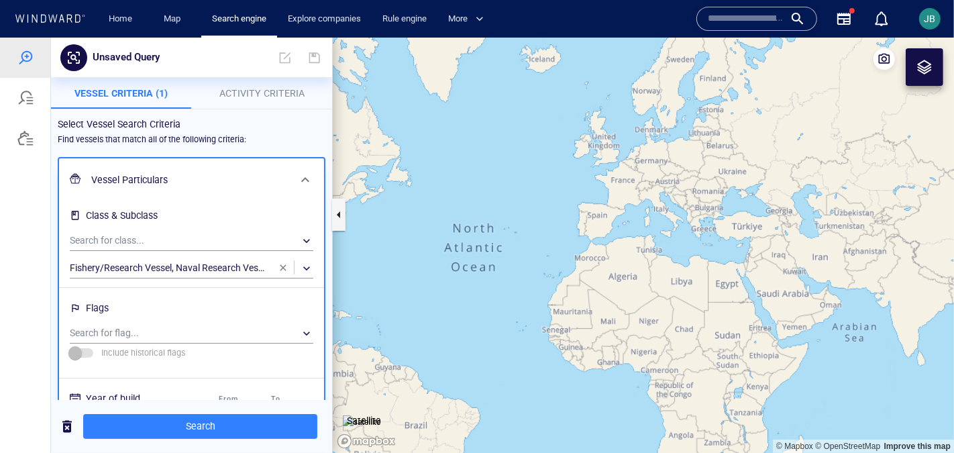
drag, startPoint x: 704, startPoint y: 235, endPoint x: 515, endPoint y: 235, distance: 189.8
click at [515, 235] on canvas "Map" at bounding box center [643, 245] width 621 height 416
drag, startPoint x: 653, startPoint y: 250, endPoint x: 455, endPoint y: 250, distance: 197.2
click at [455, 250] on canvas "Map" at bounding box center [643, 245] width 621 height 416
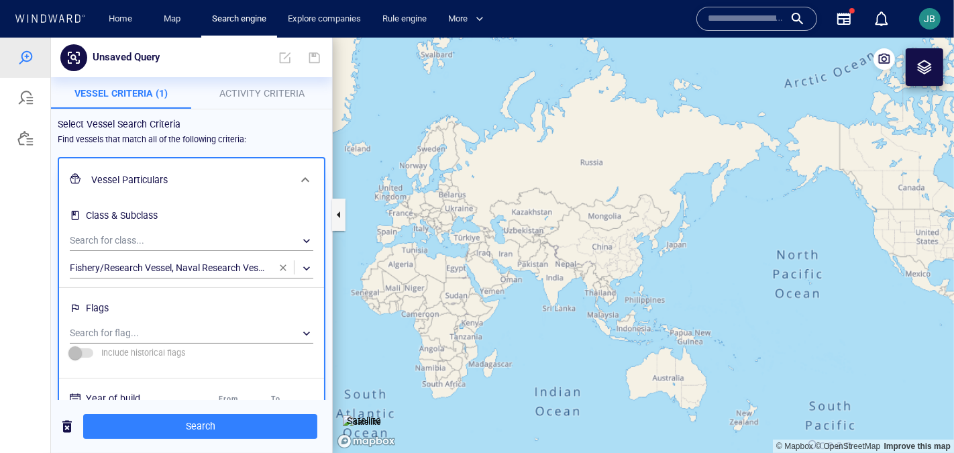
drag, startPoint x: 184, startPoint y: 417, endPoint x: 488, endPoint y: 299, distance: 325.6
click at [184, 370] on span "Search" at bounding box center [200, 425] width 213 height 17
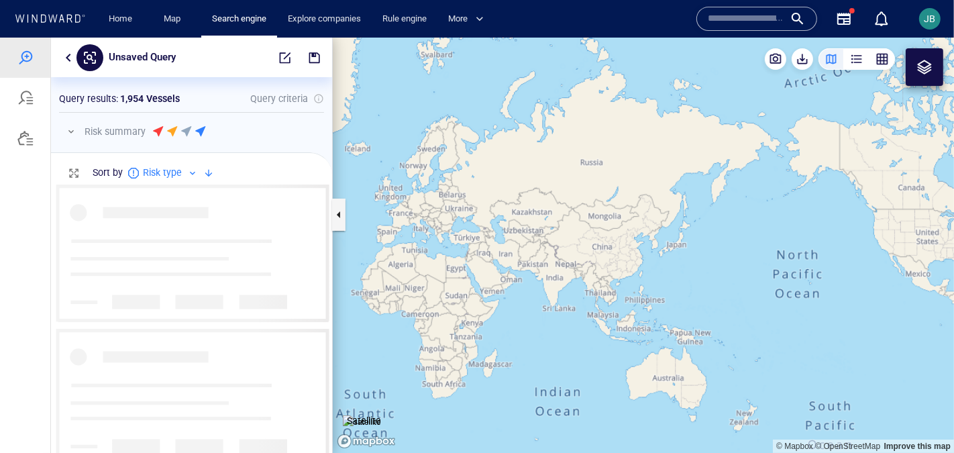
scroll to position [269, 280]
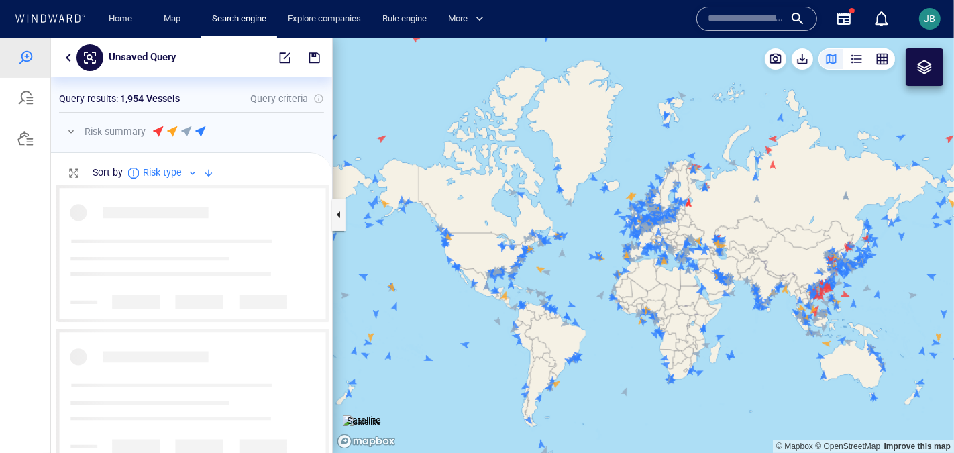
drag, startPoint x: 802, startPoint y: 331, endPoint x: 530, endPoint y: 312, distance: 272.3
click at [530, 312] on canvas "Map" at bounding box center [643, 245] width 621 height 416
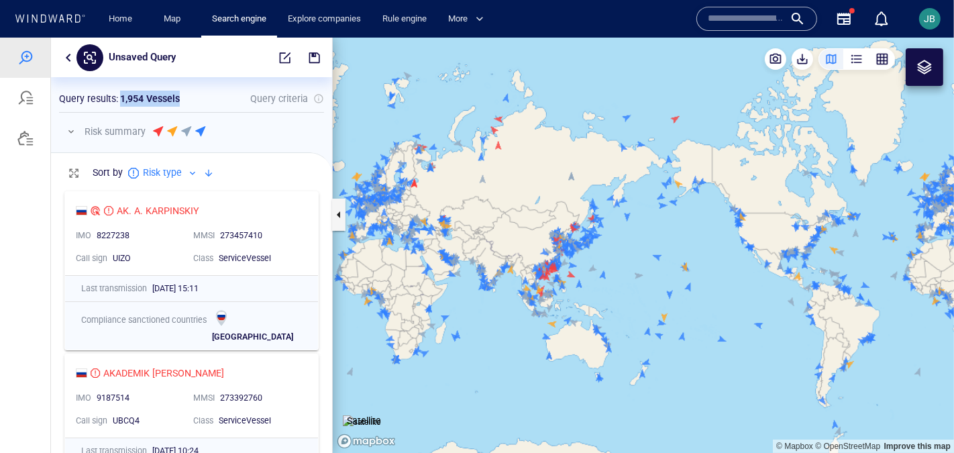
drag, startPoint x: 118, startPoint y: 91, endPoint x: 188, endPoint y: 91, distance: 69.8
click at [188, 91] on div "Query results : 1,954 Vessels Query criteria" at bounding box center [191, 98] width 265 height 16
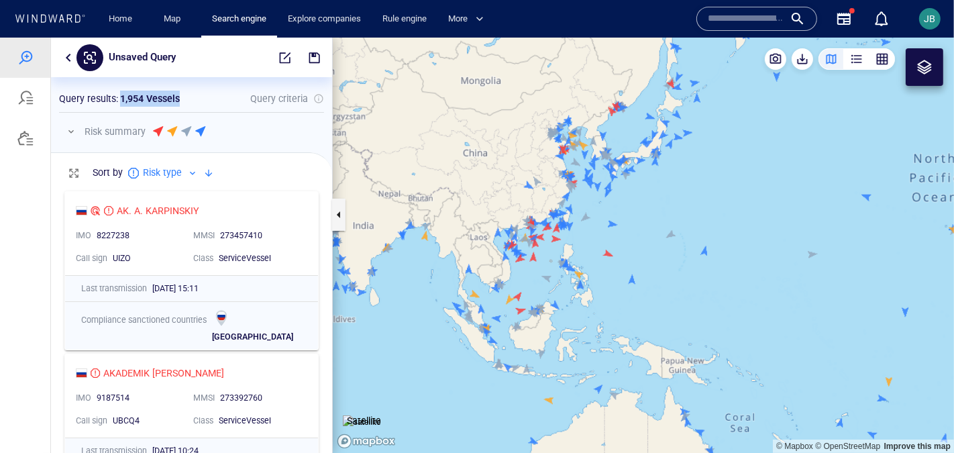
drag, startPoint x: 537, startPoint y: 397, endPoint x: 559, endPoint y: 389, distance: 24.2
click at [559, 370] on canvas "Map" at bounding box center [643, 245] width 621 height 416
click at [72, 54] on button "button" at bounding box center [68, 57] width 16 height 16
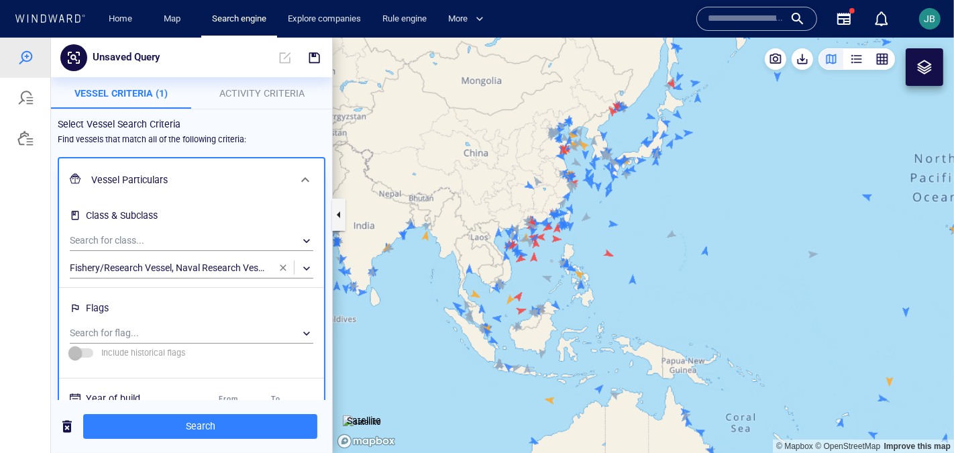
click at [282, 105] on button "Activity Criteria" at bounding box center [262, 92] width 141 height 32
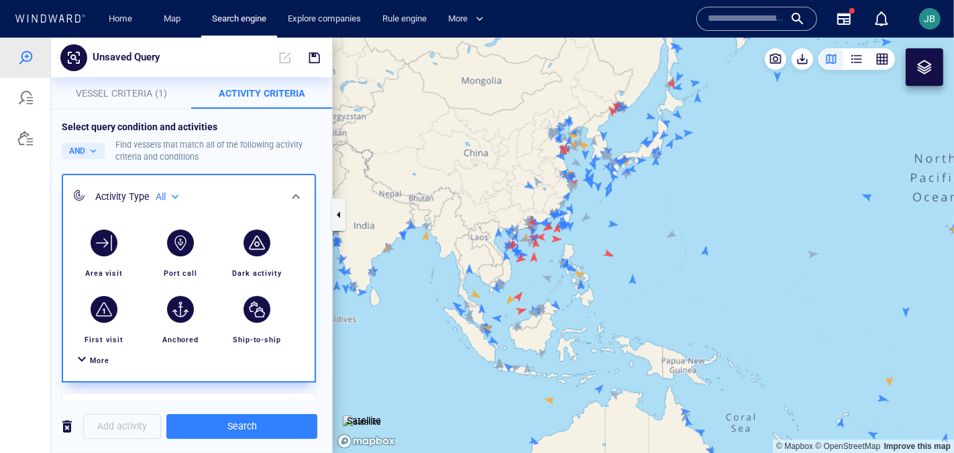
click at [91, 366] on div "More" at bounding box center [188, 359] width 235 height 25
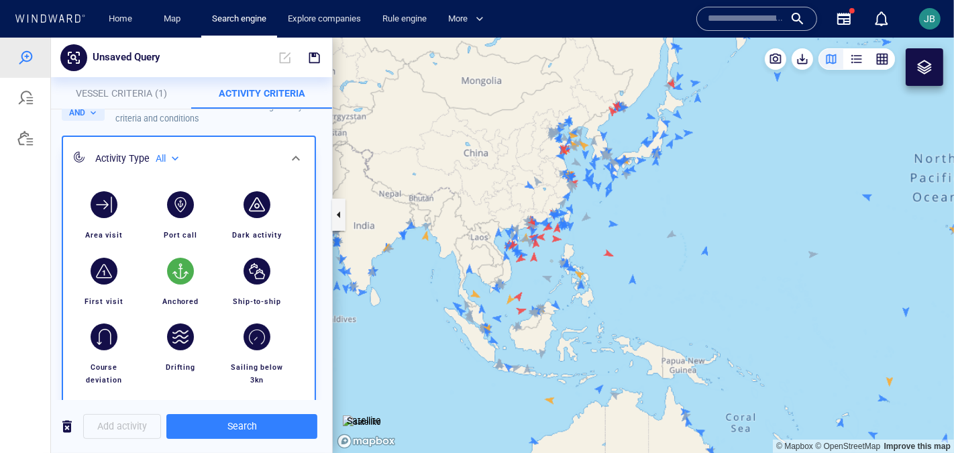
scroll to position [25, 0]
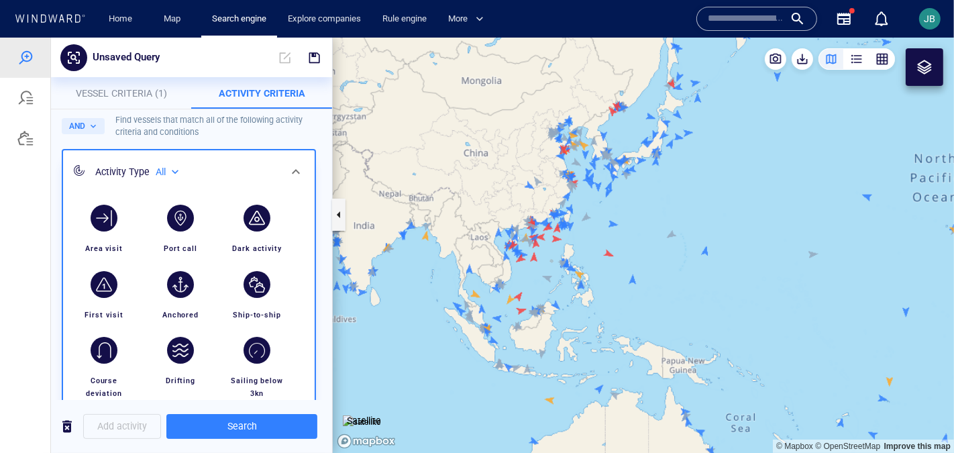
click at [180, 172] on div "All" at bounding box center [169, 171] width 26 height 11
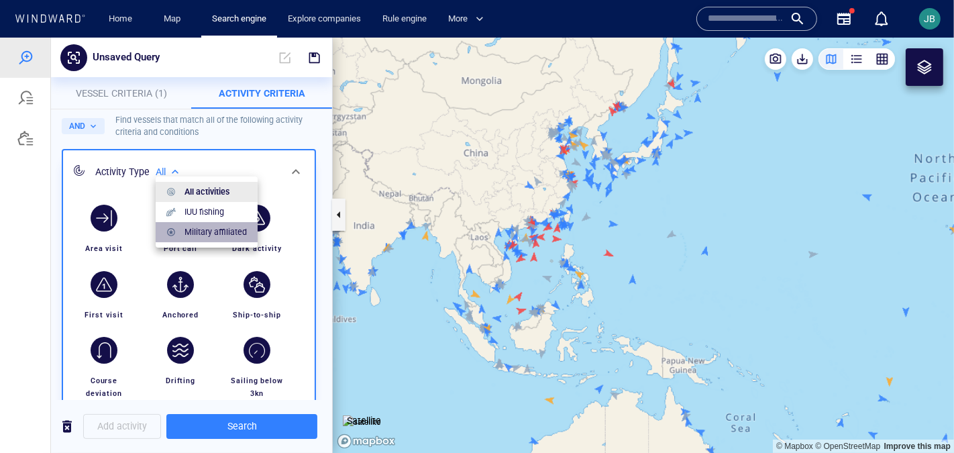
click at [199, 232] on p "Military affiliated" at bounding box center [215, 231] width 62 height 12
type input "**********"
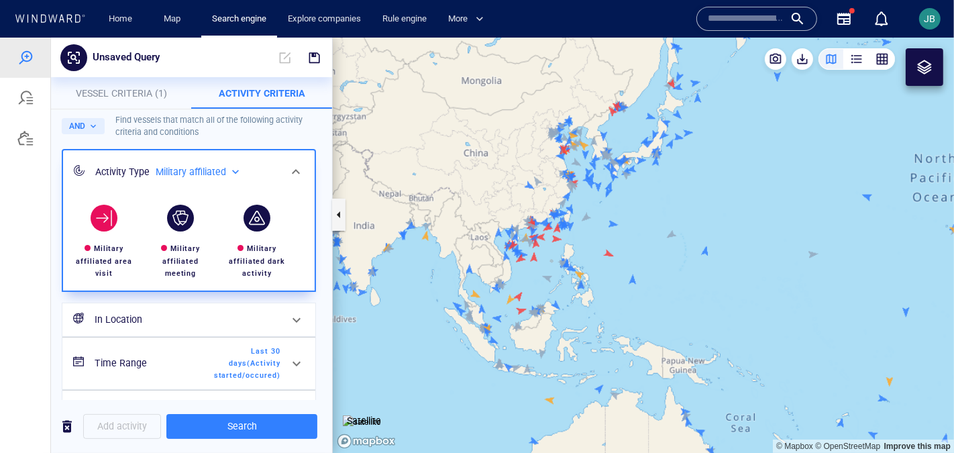
click at [106, 223] on div "button" at bounding box center [104, 217] width 27 height 27
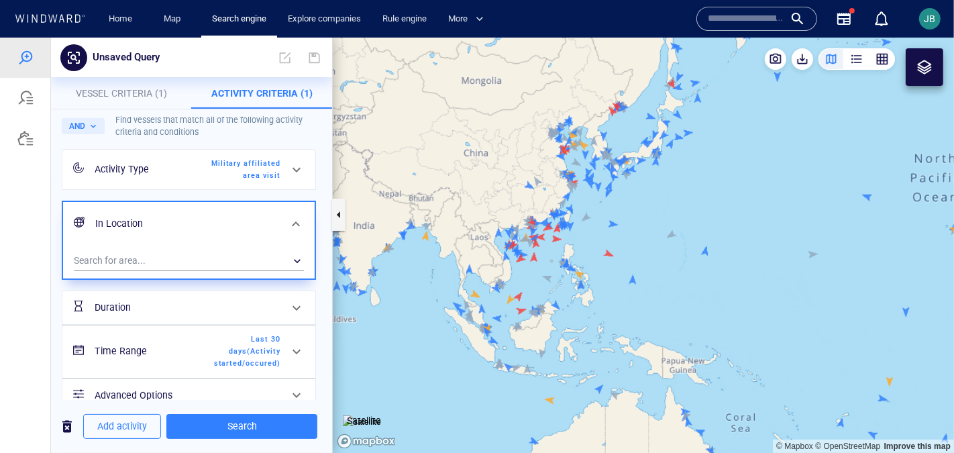
scroll to position [48, 0]
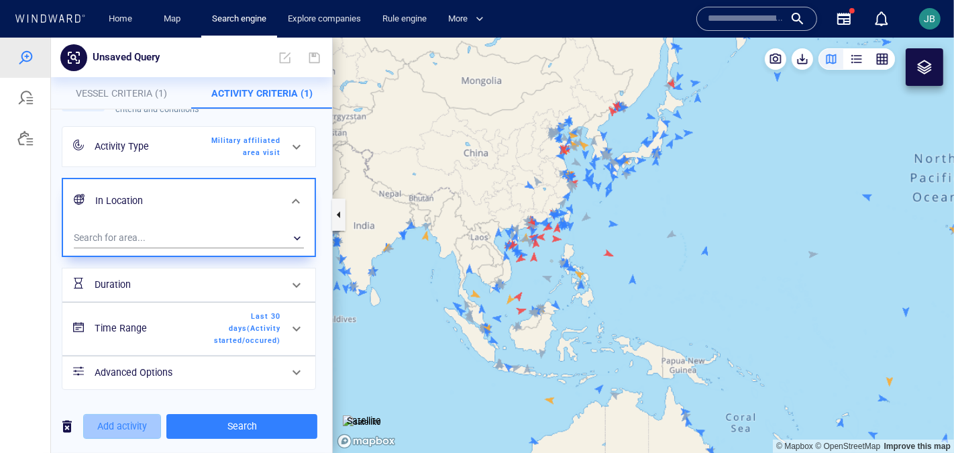
click at [111, 370] on span "Add activity" at bounding box center [122, 425] width 50 height 17
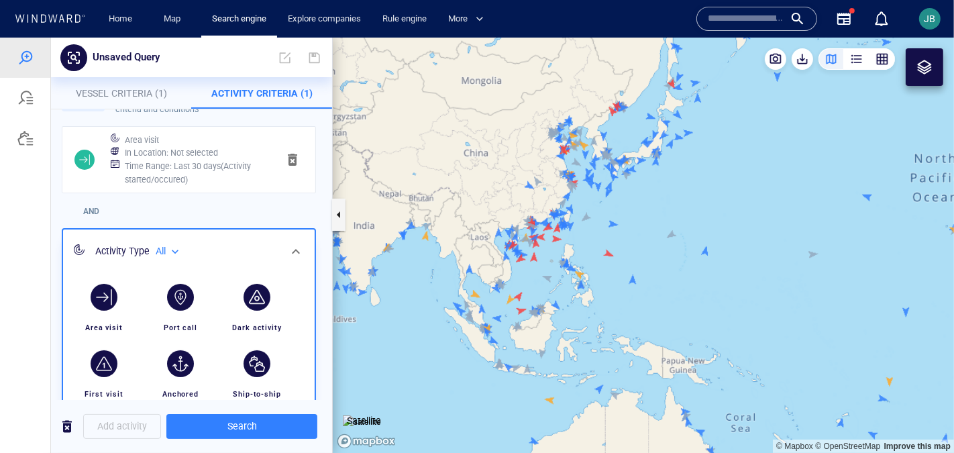
scroll to position [0, 0]
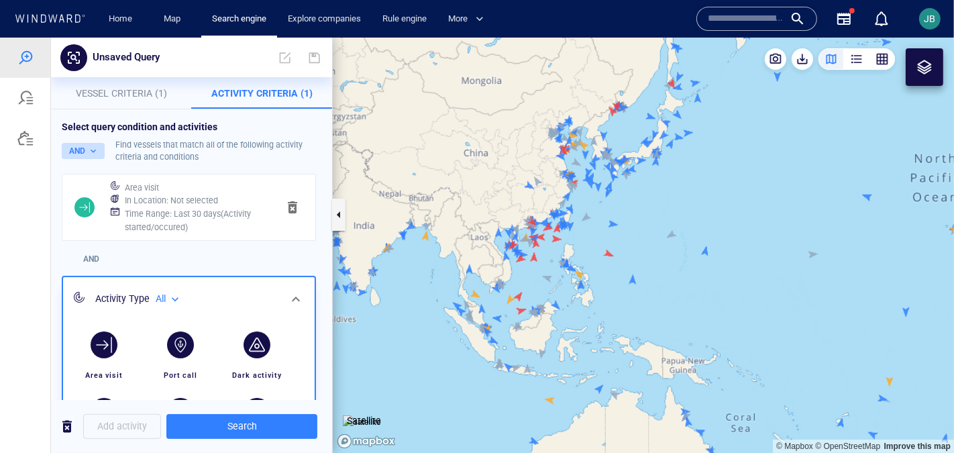
click at [99, 146] on button "AND" at bounding box center [83, 150] width 43 height 16
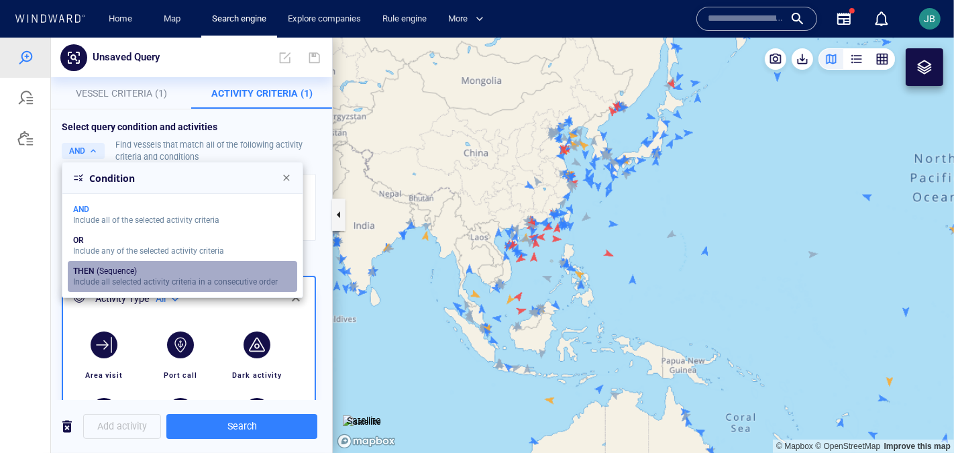
click at [112, 274] on div "THEN (Sequence)" at bounding box center [175, 270] width 205 height 9
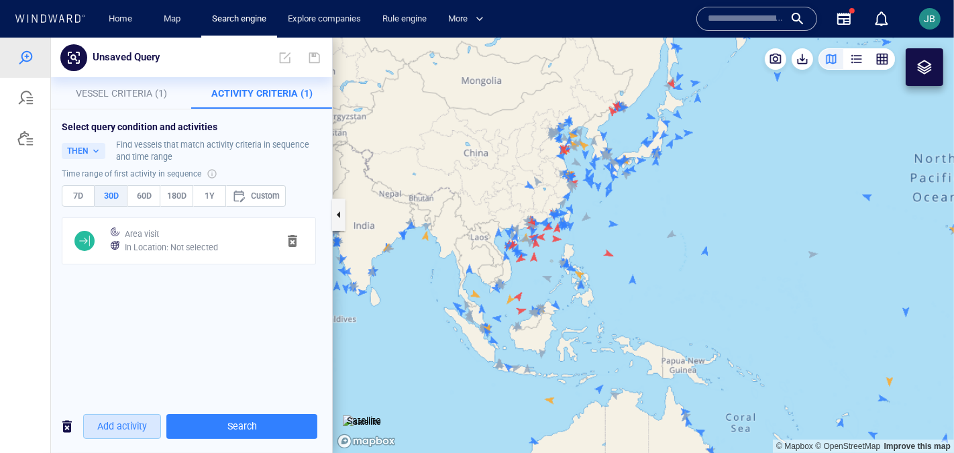
click at [146, 370] on span "Add activity" at bounding box center [122, 425] width 50 height 17
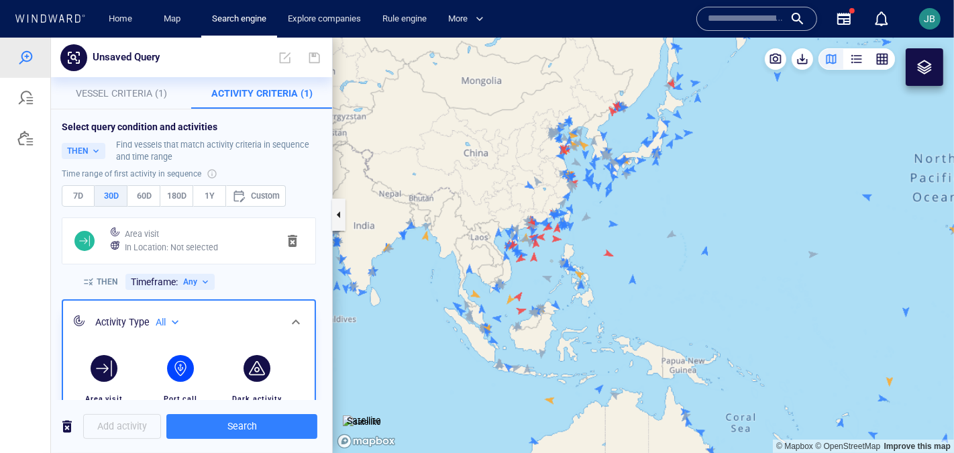
scroll to position [198, 0]
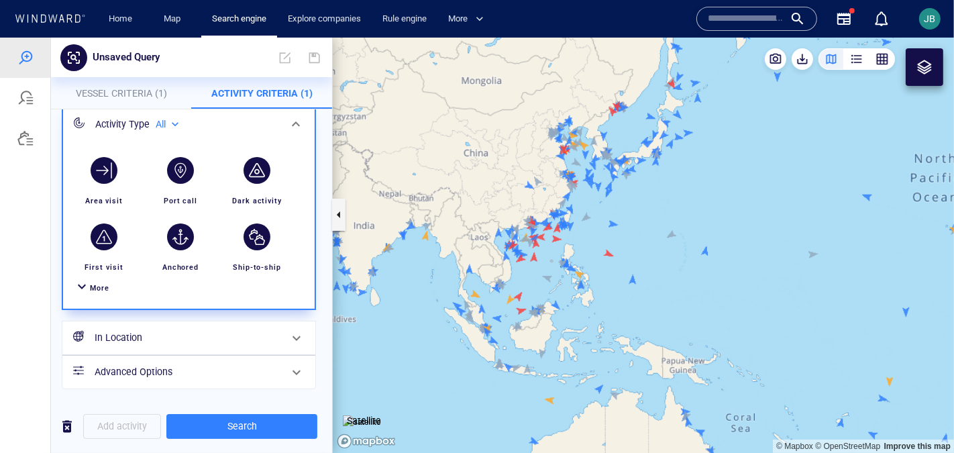
drag, startPoint x: 96, startPoint y: 292, endPoint x: 115, endPoint y: 292, distance: 19.5
click at [96, 292] on div "More" at bounding box center [99, 287] width 19 height 13
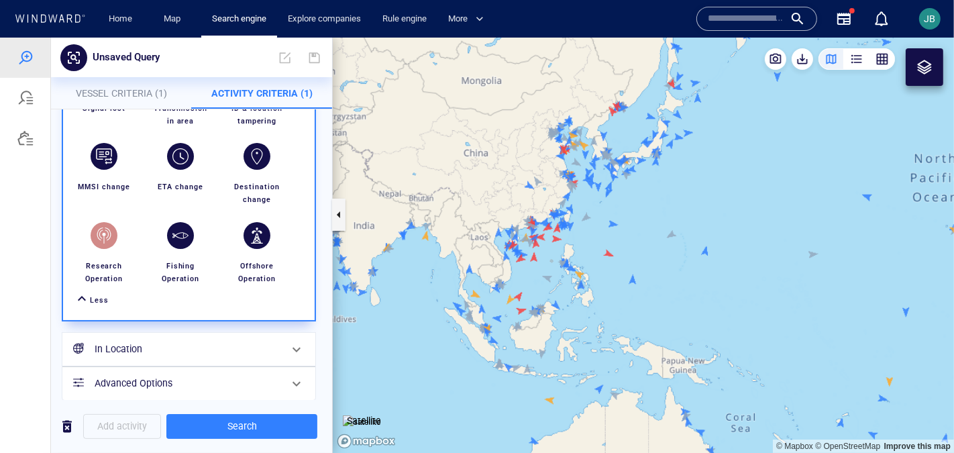
click at [111, 238] on div "button" at bounding box center [104, 234] width 27 height 27
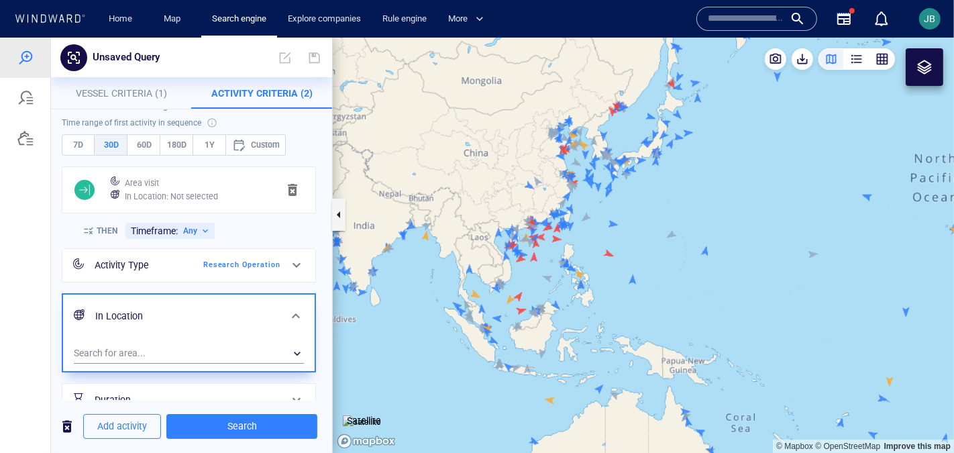
scroll to position [50, 0]
click at [202, 140] on span "1Y" at bounding box center [209, 145] width 21 height 15
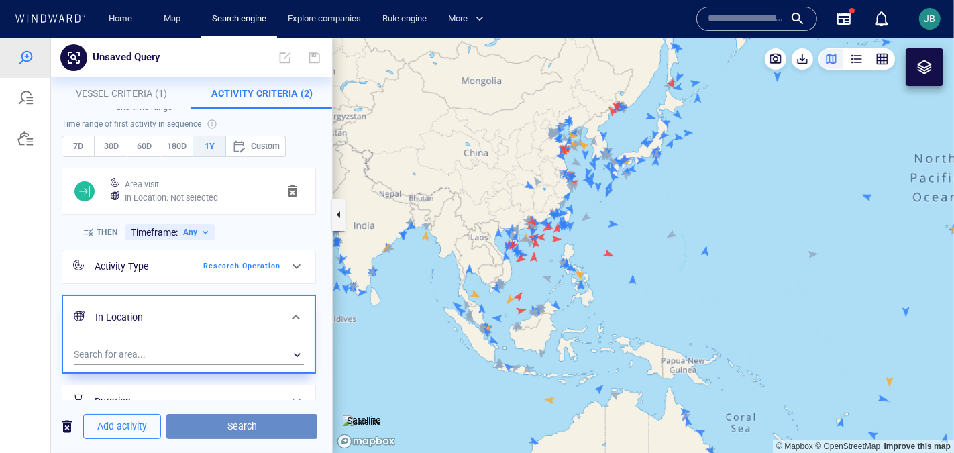
click at [241, 370] on span "Search" at bounding box center [241, 425] width 129 height 17
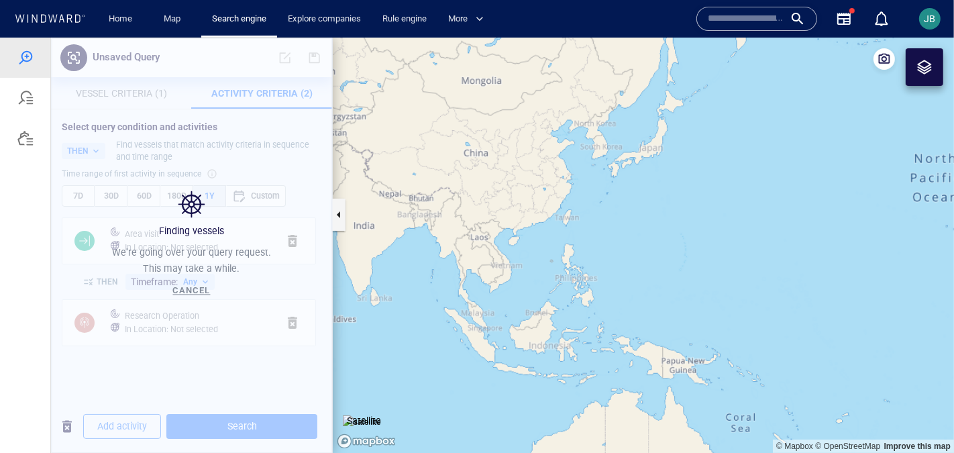
drag, startPoint x: 557, startPoint y: 223, endPoint x: 519, endPoint y: 223, distance: 38.2
click at [519, 223] on canvas "Map" at bounding box center [643, 245] width 621 height 416
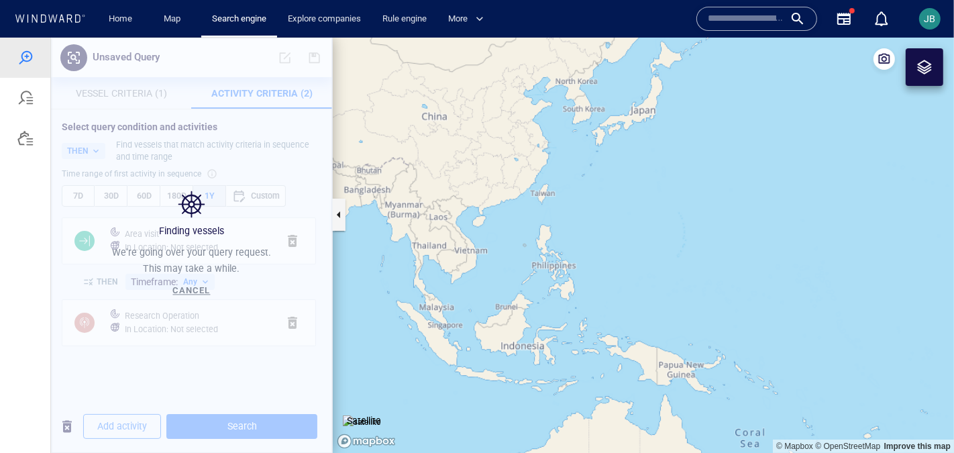
drag, startPoint x: 519, startPoint y: 223, endPoint x: 589, endPoint y: 190, distance: 77.4
click at [589, 190] on canvas "Map" at bounding box center [643, 245] width 621 height 416
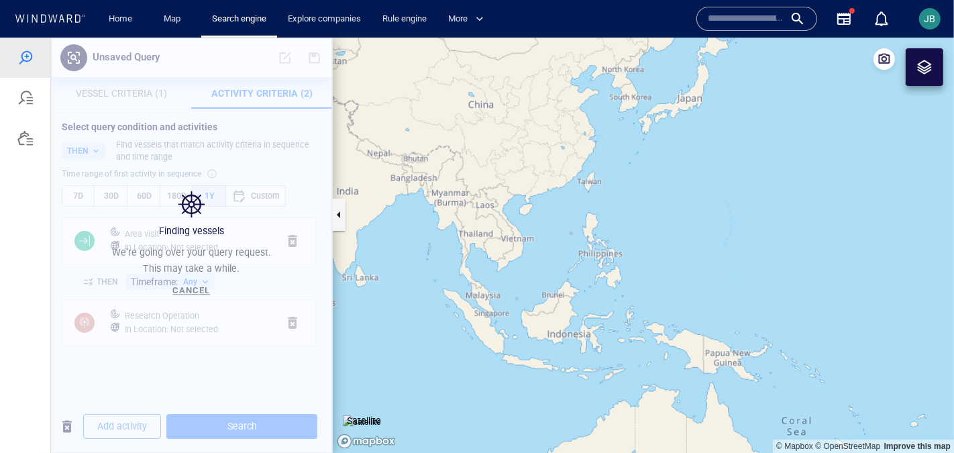
drag, startPoint x: 589, startPoint y: 190, endPoint x: 609, endPoint y: 190, distance: 20.1
click at [609, 190] on canvas "Map" at bounding box center [643, 245] width 621 height 416
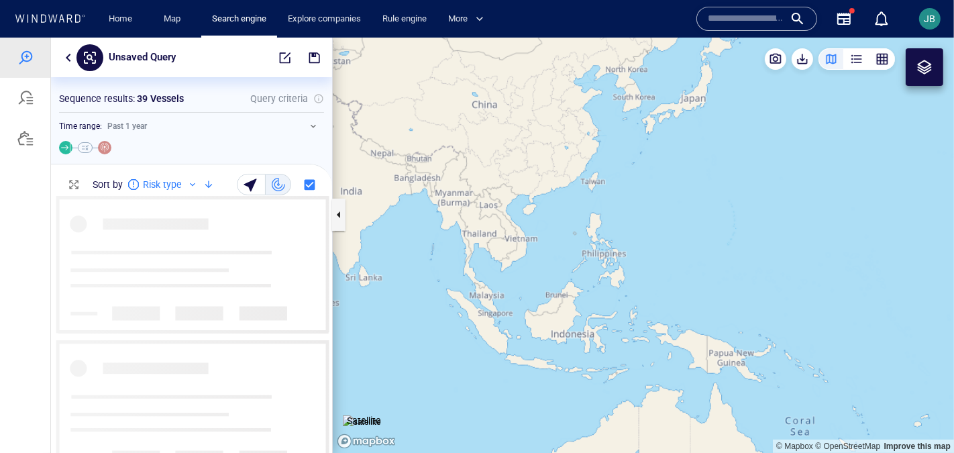
scroll to position [258, 280]
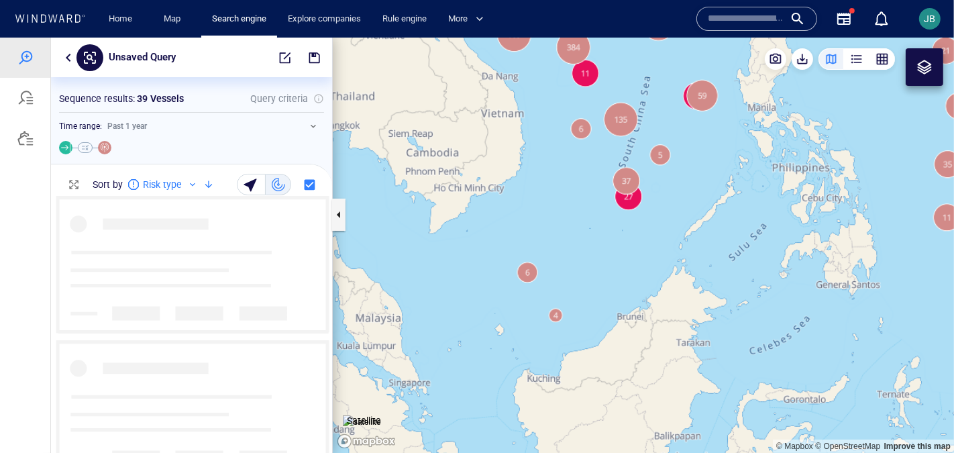
drag, startPoint x: 531, startPoint y: 293, endPoint x: 543, endPoint y: 392, distance: 99.9
click at [543, 370] on canvas "Map" at bounding box center [643, 245] width 621 height 416
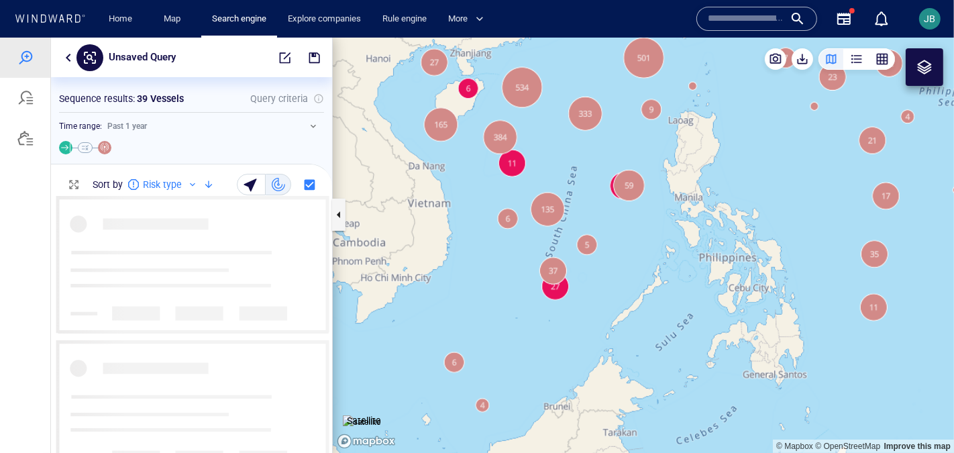
drag, startPoint x: 476, startPoint y: 191, endPoint x: 480, endPoint y: 376, distance: 185.2
click at [480, 370] on canvas "Map" at bounding box center [643, 245] width 621 height 416
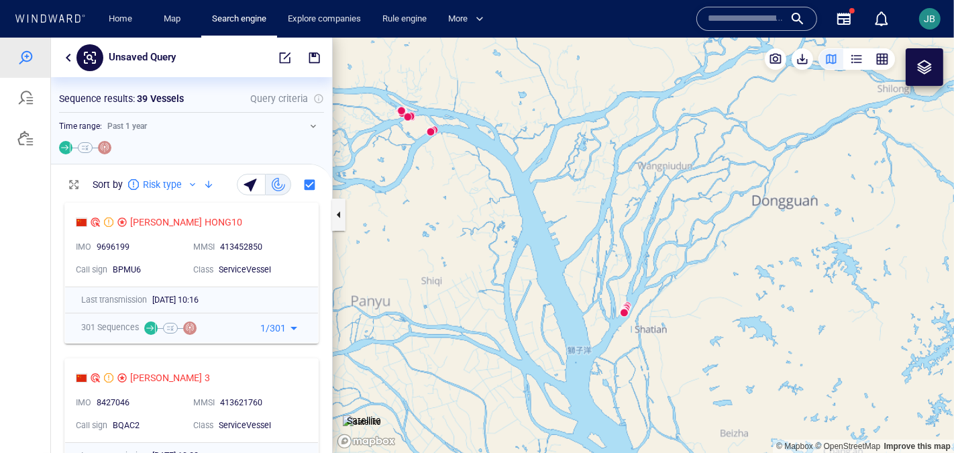
drag, startPoint x: 401, startPoint y: 132, endPoint x: 438, endPoint y: 192, distance: 70.2
click at [438, 192] on canvas "Map" at bounding box center [643, 245] width 621 height 416
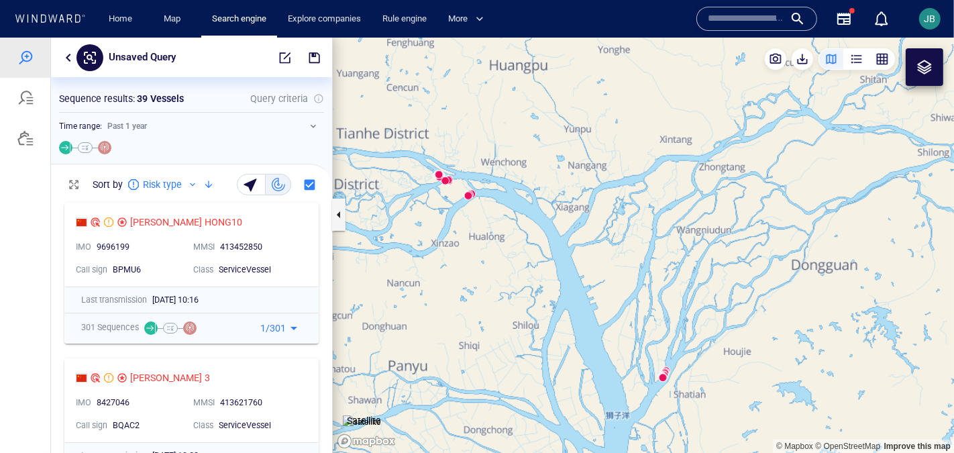
click at [362, 370] on img at bounding box center [362, 421] width 38 height 13
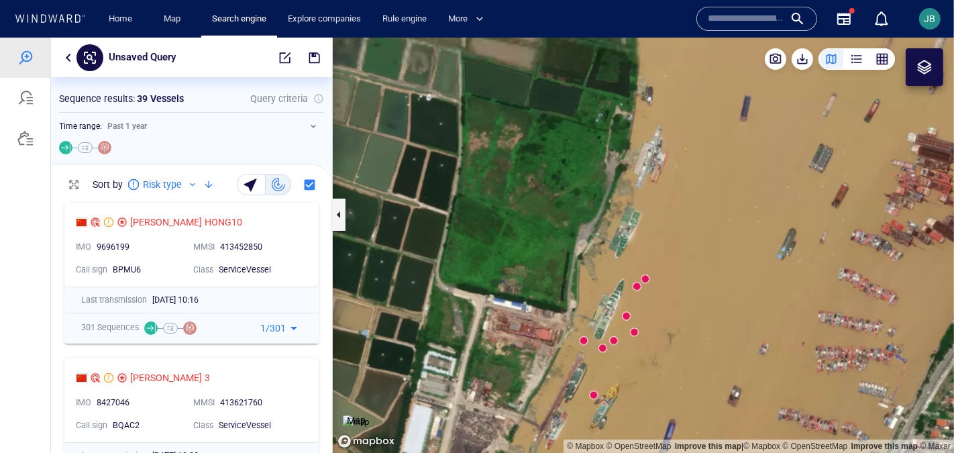
drag, startPoint x: 649, startPoint y: 145, endPoint x: 608, endPoint y: 292, distance: 152.5
click at [608, 292] on canvas "Map" at bounding box center [643, 245] width 621 height 416
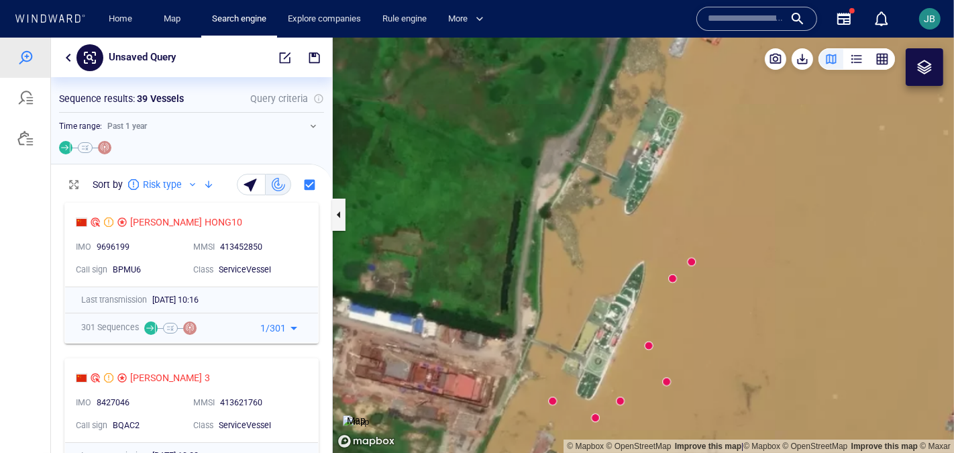
drag, startPoint x: 603, startPoint y: 303, endPoint x: 647, endPoint y: 211, distance: 101.7
click at [647, 211] on canvas "Map" at bounding box center [643, 245] width 621 height 416
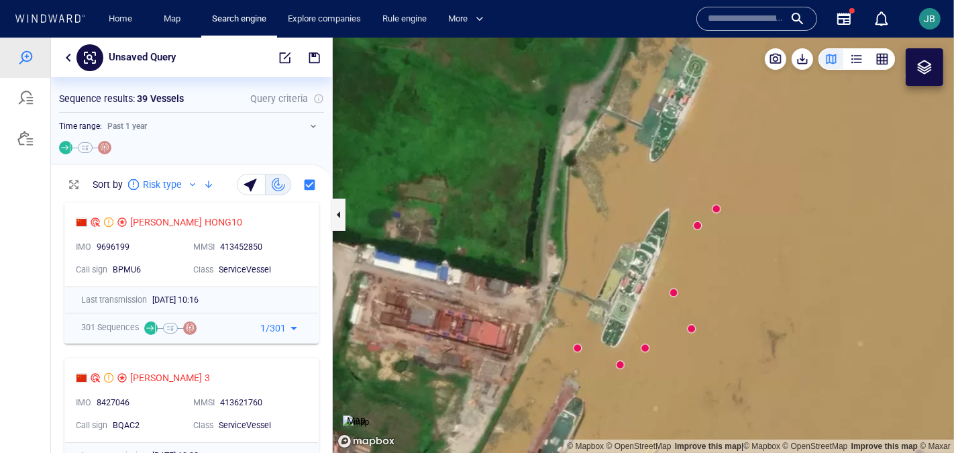
drag, startPoint x: 674, startPoint y: 171, endPoint x: 504, endPoint y: 451, distance: 327.4
click at [504, 370] on canvas "Map" at bounding box center [643, 245] width 621 height 416
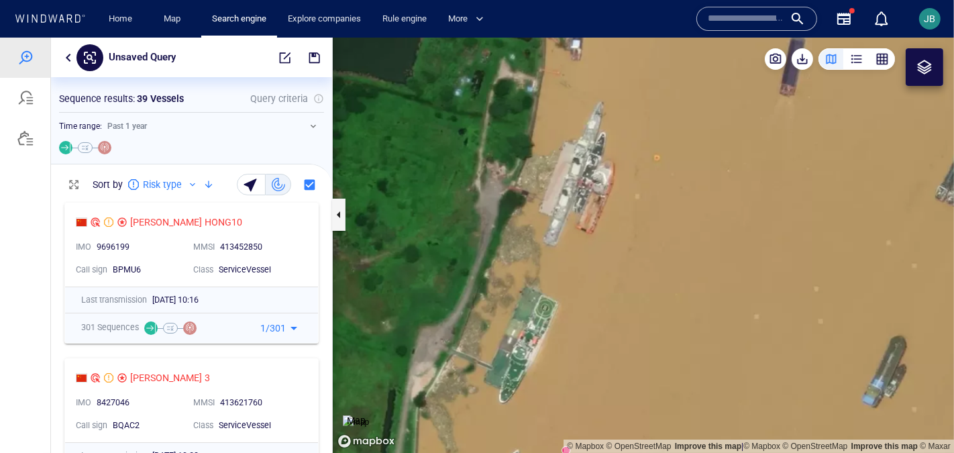
drag, startPoint x: 543, startPoint y: 297, endPoint x: 600, endPoint y: 212, distance: 102.0
click at [600, 212] on canvas "Map" at bounding box center [643, 245] width 621 height 416
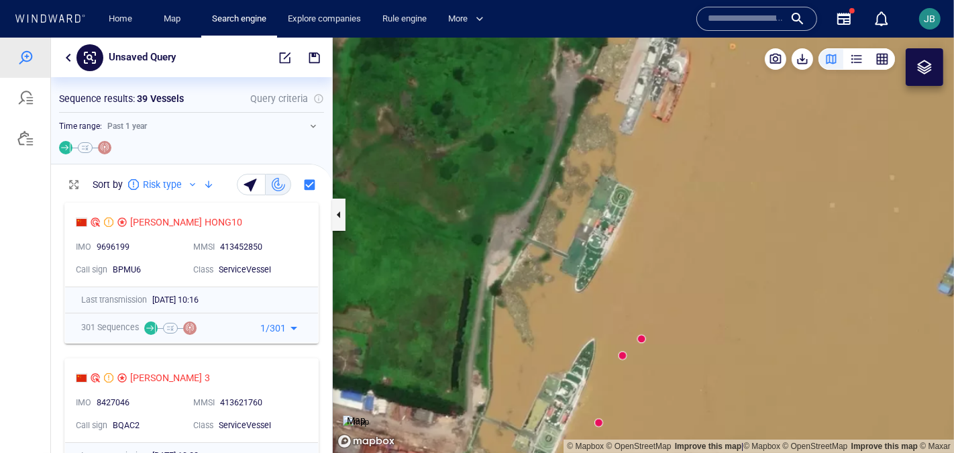
drag, startPoint x: 549, startPoint y: 370, endPoint x: 553, endPoint y: 239, distance: 130.2
click at [553, 239] on canvas "Map" at bounding box center [643, 245] width 621 height 416
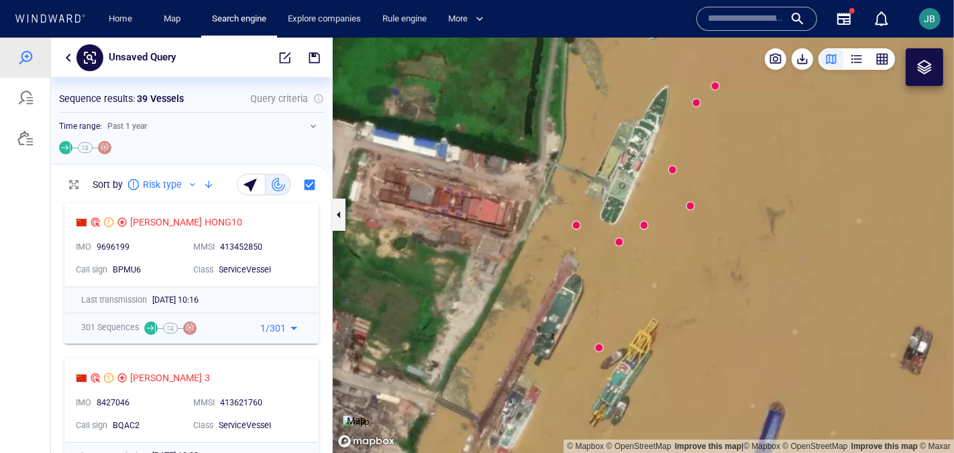
drag, startPoint x: 528, startPoint y: 361, endPoint x: 605, endPoint y: 229, distance: 153.0
click at [605, 228] on canvas "Map" at bounding box center [643, 245] width 621 height 416
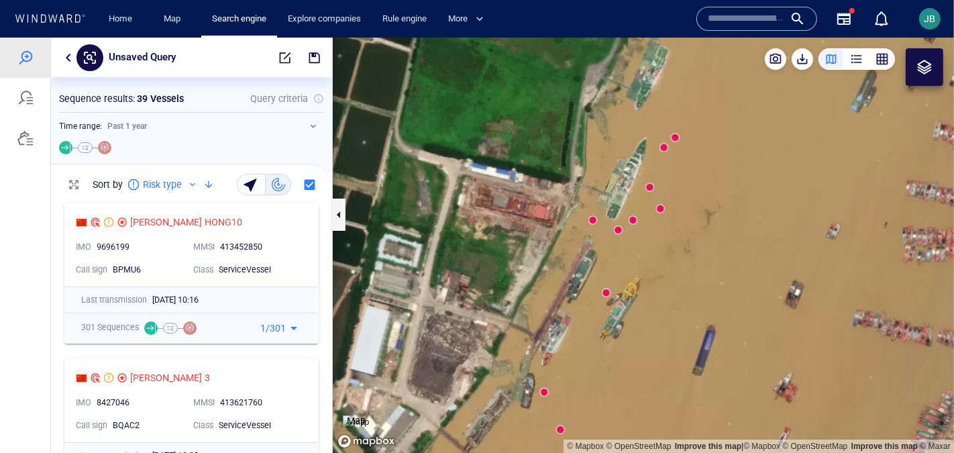
click at [780, 56] on div at bounding box center [925, 67] width 38 height 38
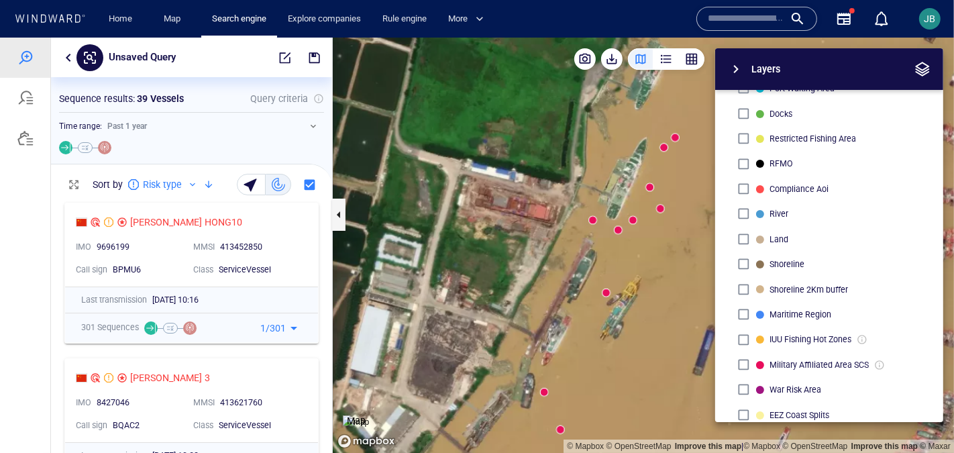
scroll to position [263, 0]
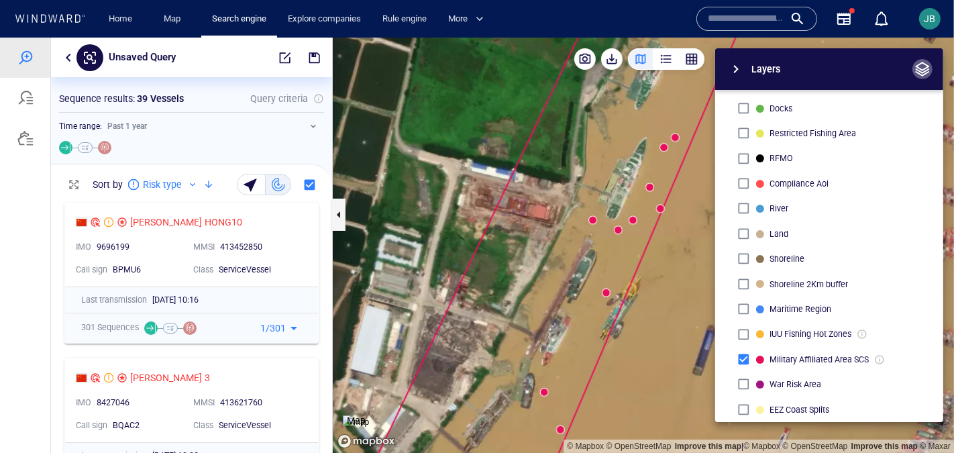
click at [780, 74] on span "button" at bounding box center [922, 68] width 16 height 16
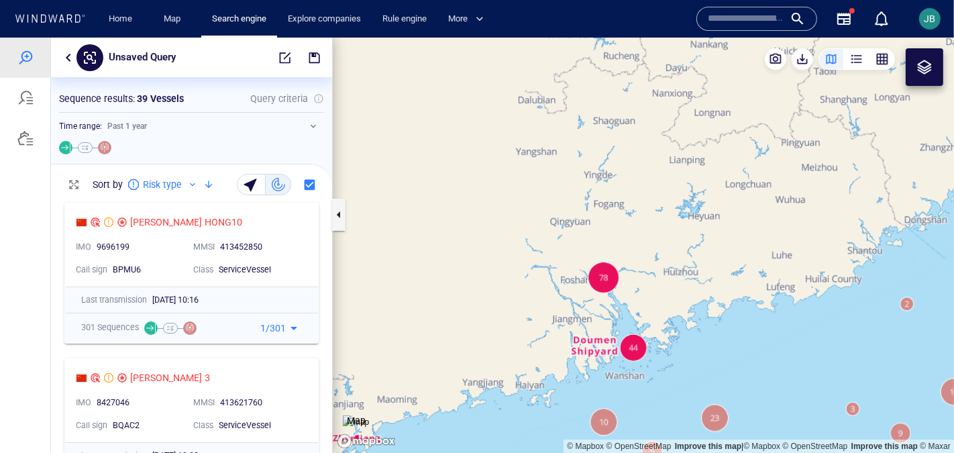
drag, startPoint x: 569, startPoint y: 413, endPoint x: 569, endPoint y: 199, distance: 213.3
click at [569, 197] on canvas "Map" at bounding box center [643, 245] width 621 height 416
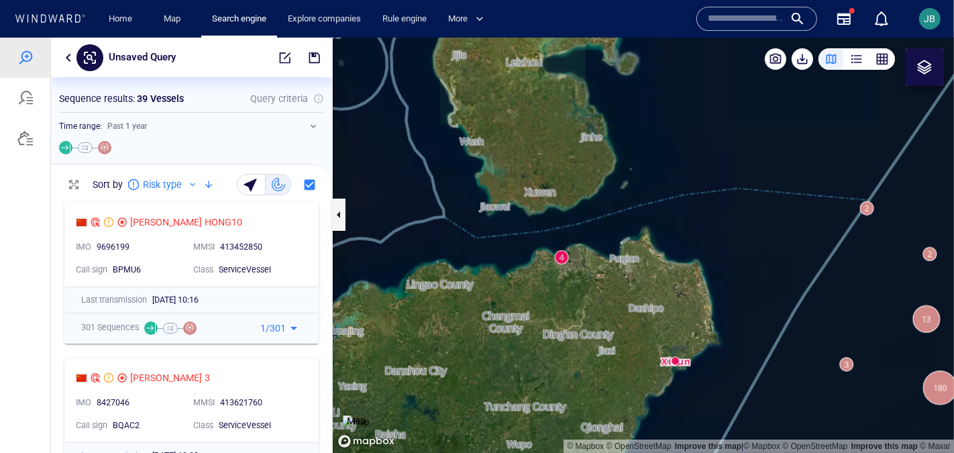
drag, startPoint x: 547, startPoint y: 70, endPoint x: 544, endPoint y: 162, distance: 92.6
click at [544, 162] on canvas "Map" at bounding box center [643, 245] width 621 height 416
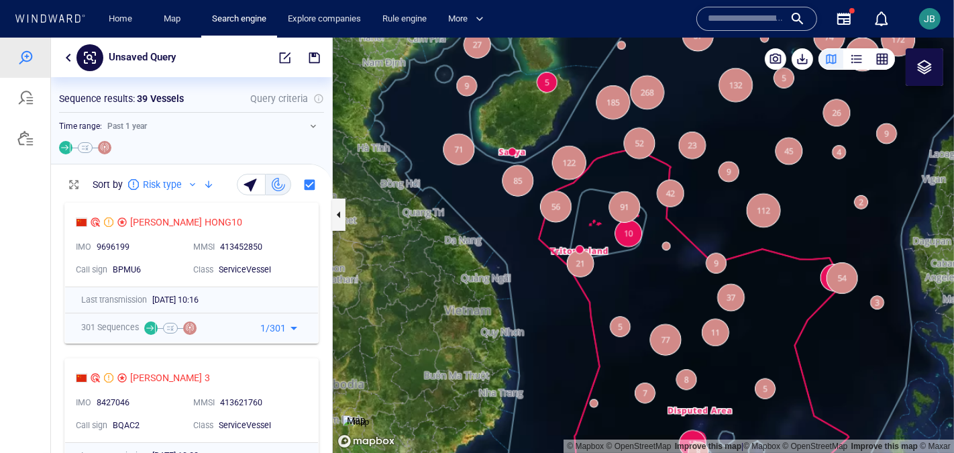
drag, startPoint x: 630, startPoint y: 297, endPoint x: 616, endPoint y: 256, distance: 43.7
click at [616, 256] on canvas "Map" at bounding box center [643, 245] width 621 height 416
drag, startPoint x: 616, startPoint y: 256, endPoint x: 616, endPoint y: 212, distance: 43.6
click at [616, 212] on canvas "Map" at bounding box center [643, 245] width 621 height 416
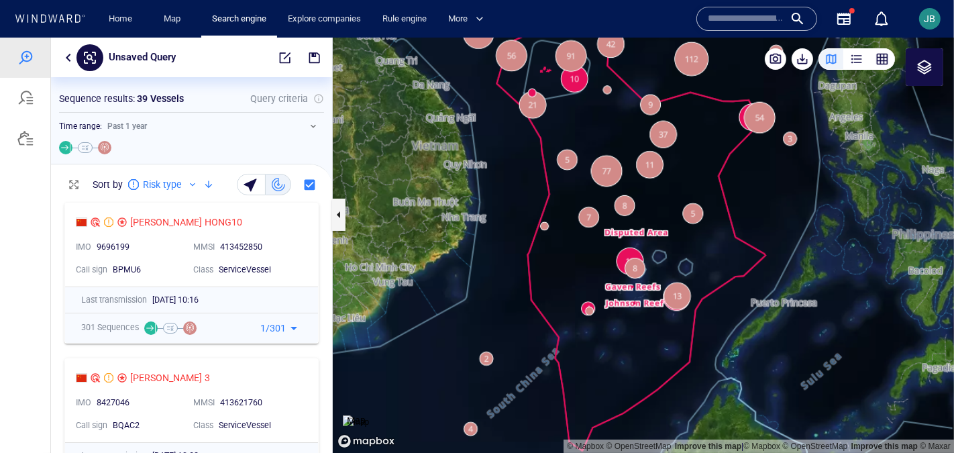
drag, startPoint x: 635, startPoint y: 224, endPoint x: 584, endPoint y: 115, distance: 120.3
click at [584, 115] on canvas "Map" at bounding box center [643, 245] width 621 height 416
drag, startPoint x: 563, startPoint y: 296, endPoint x: 574, endPoint y: 284, distance: 15.7
click at [574, 284] on canvas "Map" at bounding box center [643, 245] width 621 height 416
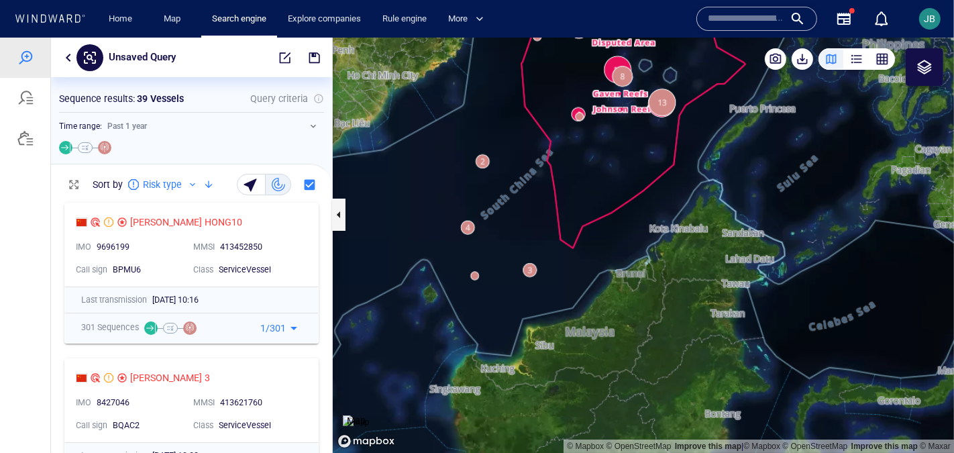
drag, startPoint x: 588, startPoint y: 343, endPoint x: 559, endPoint y: 164, distance: 180.7
click at [559, 164] on canvas "Map" at bounding box center [643, 245] width 621 height 416
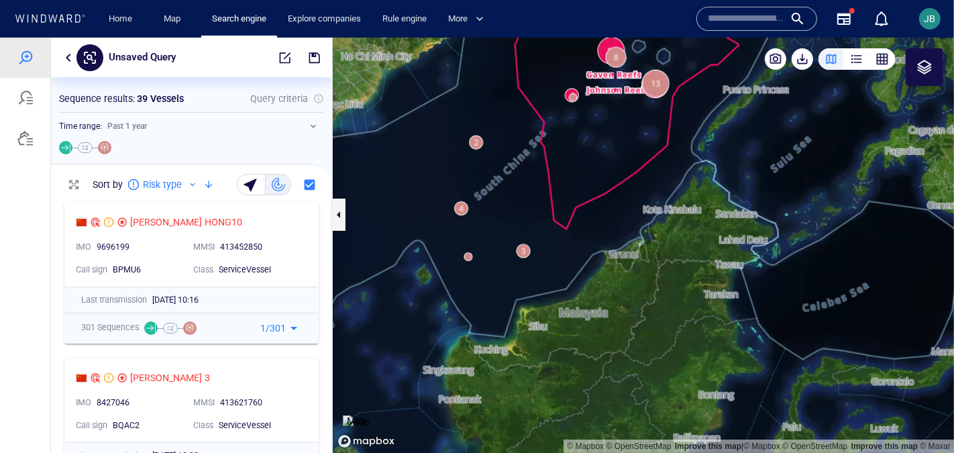
click at [780, 61] on div at bounding box center [924, 66] width 16 height 16
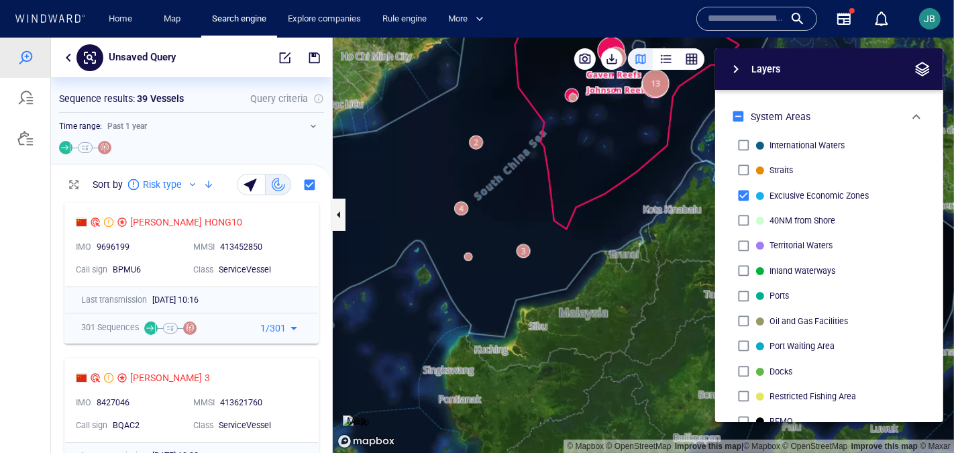
drag, startPoint x: 481, startPoint y: 246, endPoint x: 547, endPoint y: 299, distance: 84.9
click at [547, 299] on canvas "Map" at bounding box center [643, 245] width 621 height 416
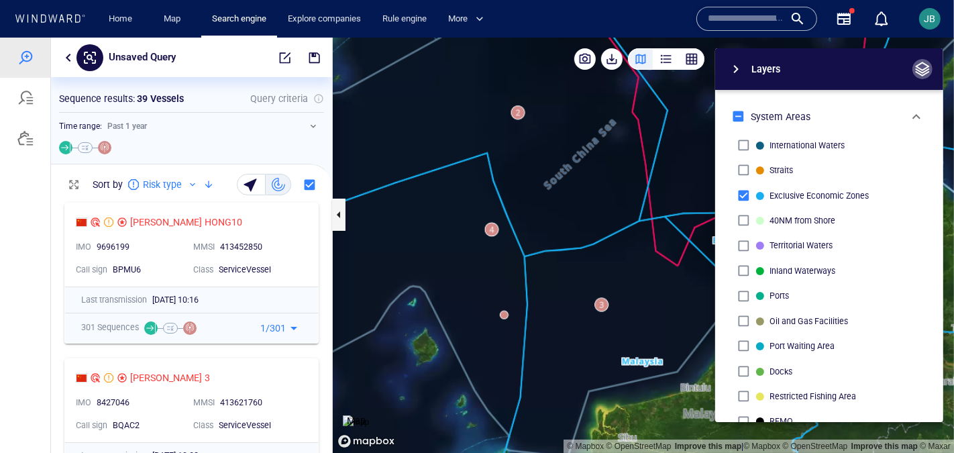
click at [780, 71] on span "button" at bounding box center [922, 68] width 16 height 16
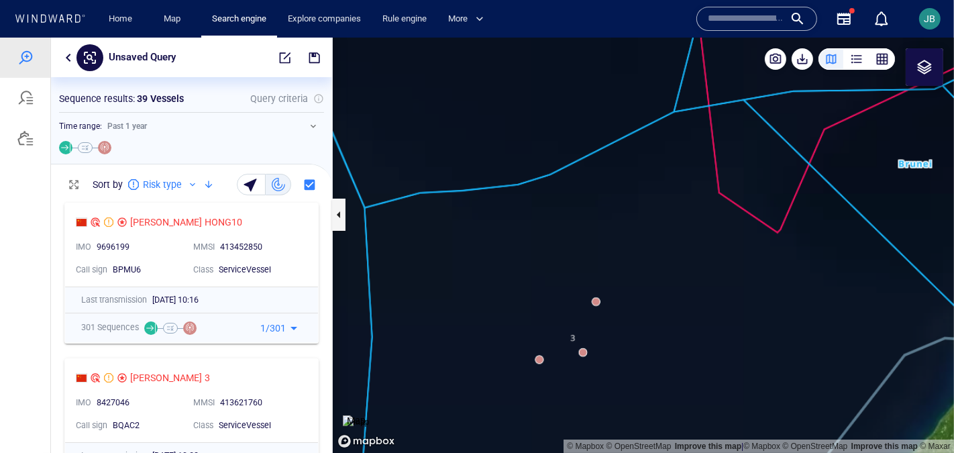
drag, startPoint x: 557, startPoint y: 346, endPoint x: 585, endPoint y: 267, distance: 84.0
click at [585, 267] on canvas "Map" at bounding box center [643, 245] width 621 height 416
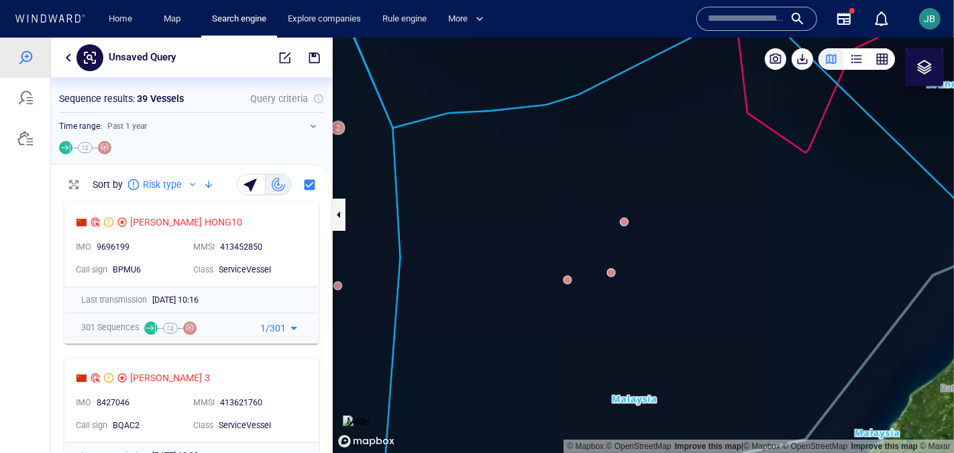
click at [624, 223] on canvas "Map" at bounding box center [643, 245] width 621 height 416
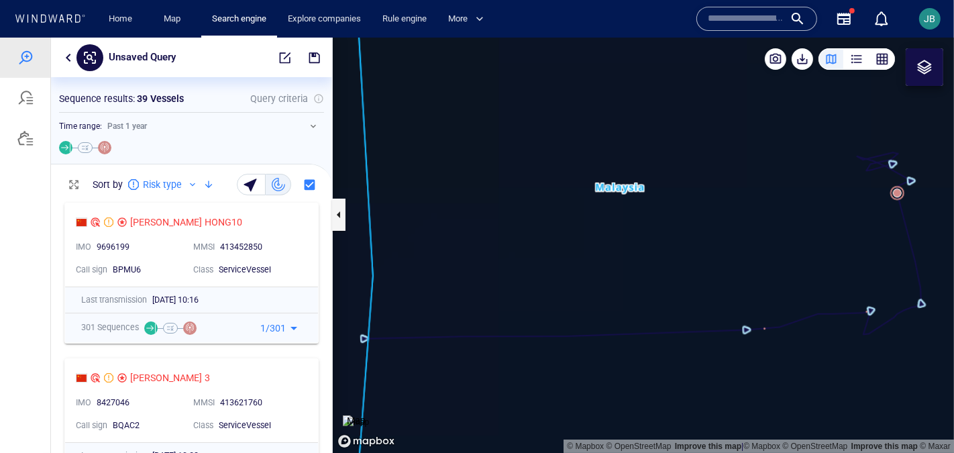
click at [780, 191] on canvas "Map" at bounding box center [643, 245] width 621 height 416
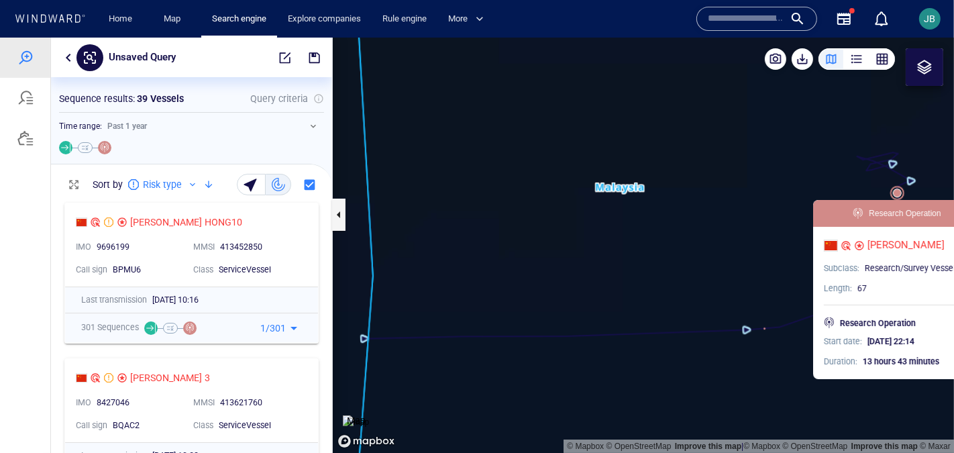
click at [369, 370] on img at bounding box center [356, 421] width 26 height 13
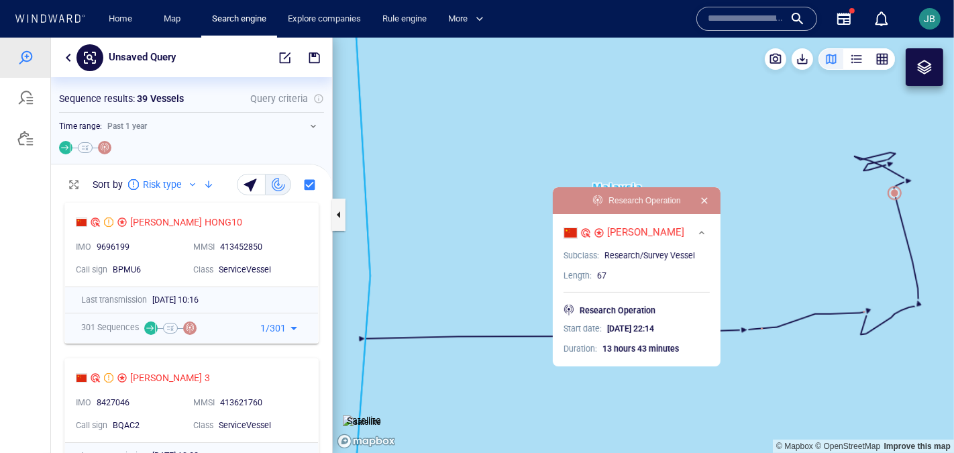
drag, startPoint x: 620, startPoint y: 288, endPoint x: 368, endPoint y: 275, distance: 251.9
click at [368, 275] on canvas "Map" at bounding box center [643, 245] width 621 height 416
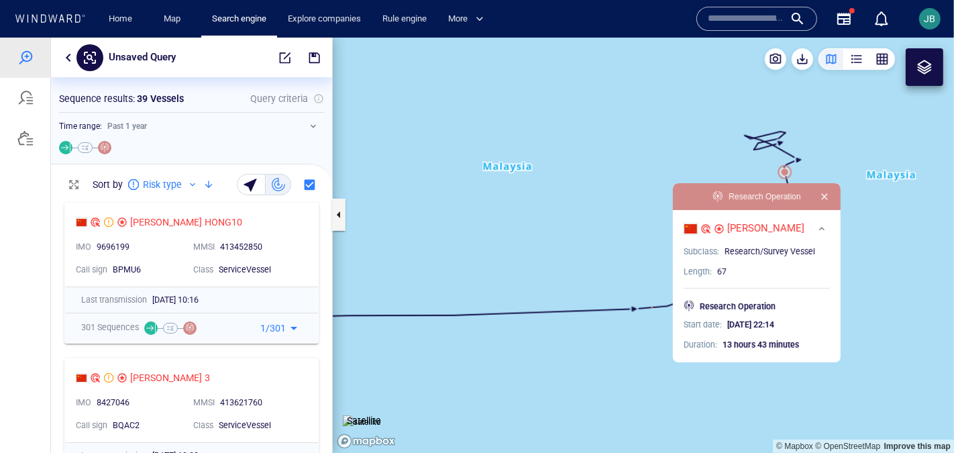
drag, startPoint x: 488, startPoint y: 276, endPoint x: 620, endPoint y: 269, distance: 132.4
click at [620, 269] on canvas "Map" at bounding box center [643, 245] width 621 height 416
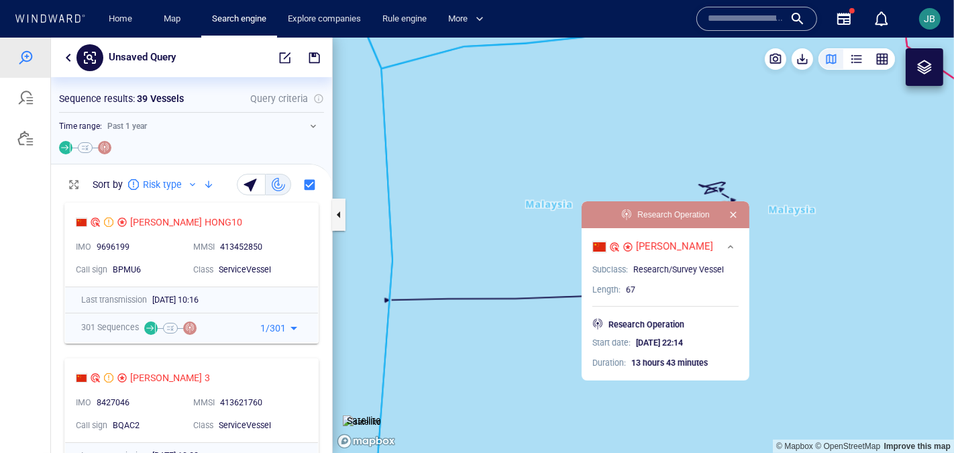
drag, startPoint x: 614, startPoint y: 270, endPoint x: 564, endPoint y: 254, distance: 52.8
click at [564, 254] on canvas "Map" at bounding box center [643, 245] width 621 height 416
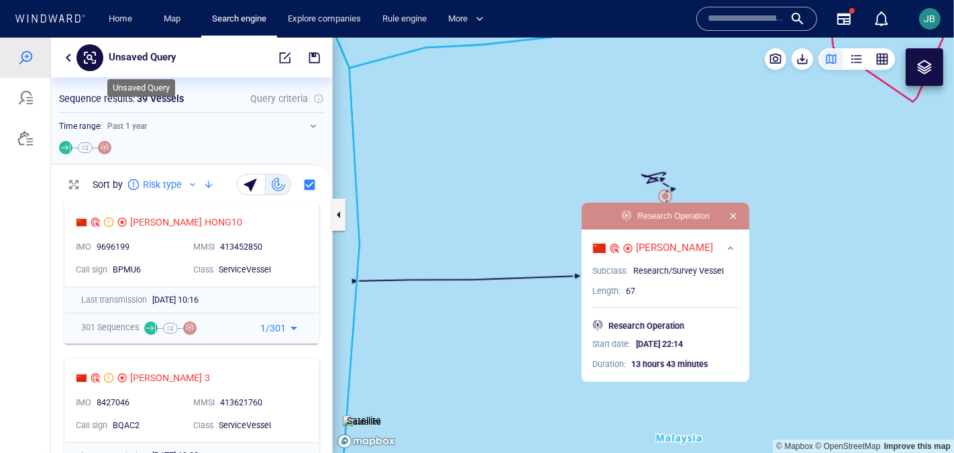
click at [160, 60] on p "Unsaved Query" at bounding box center [142, 56] width 67 height 17
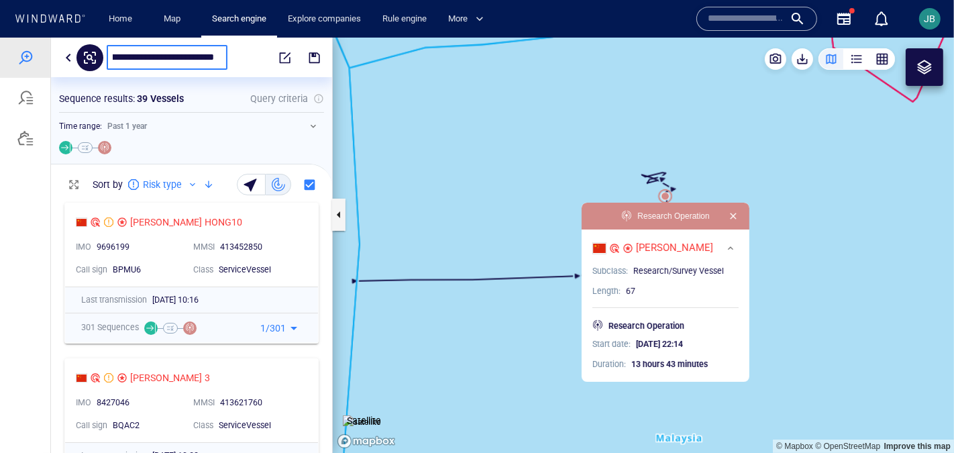
scroll to position [0, 75]
type input "**********"
click at [316, 54] on span "button" at bounding box center [314, 56] width 13 height 13
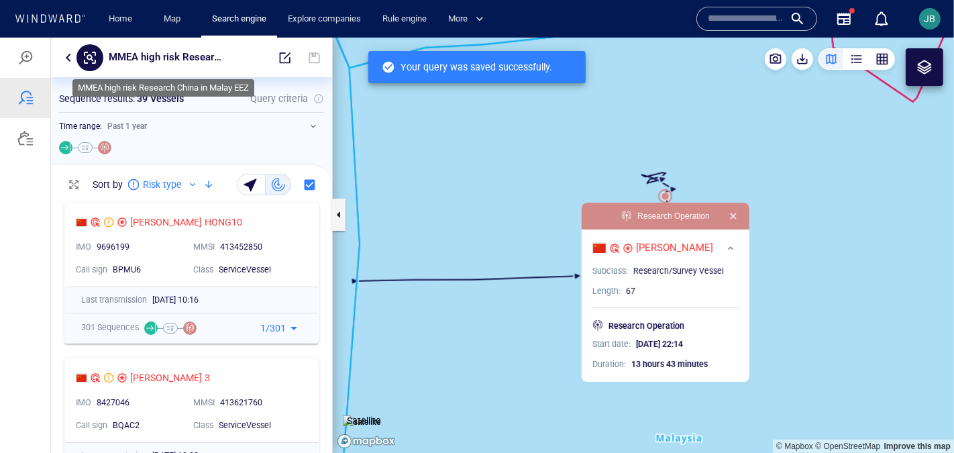
scroll to position [258, 280]
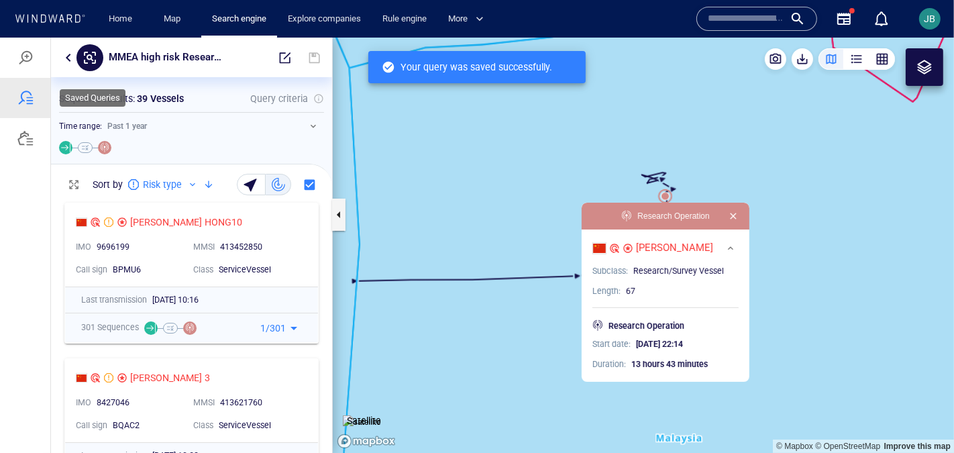
click at [34, 107] on div at bounding box center [25, 97] width 50 height 40
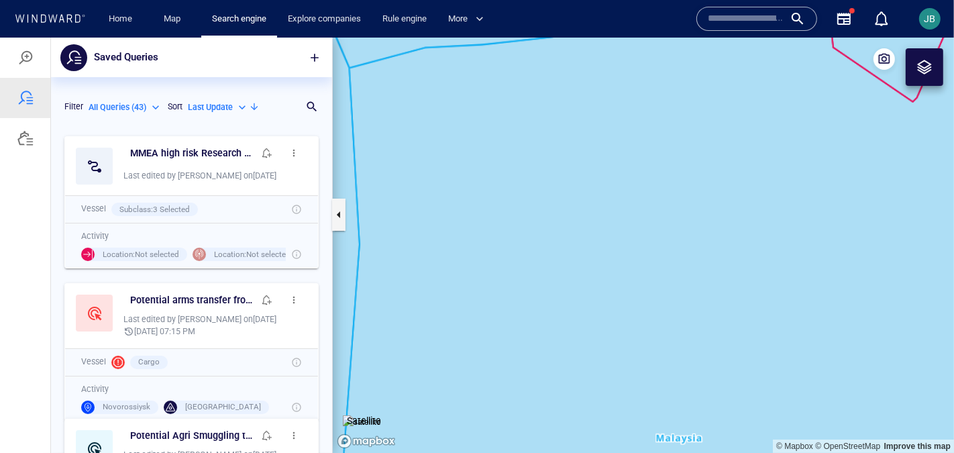
scroll to position [323, 280]
click at [291, 157] on span "button" at bounding box center [293, 152] width 11 height 11
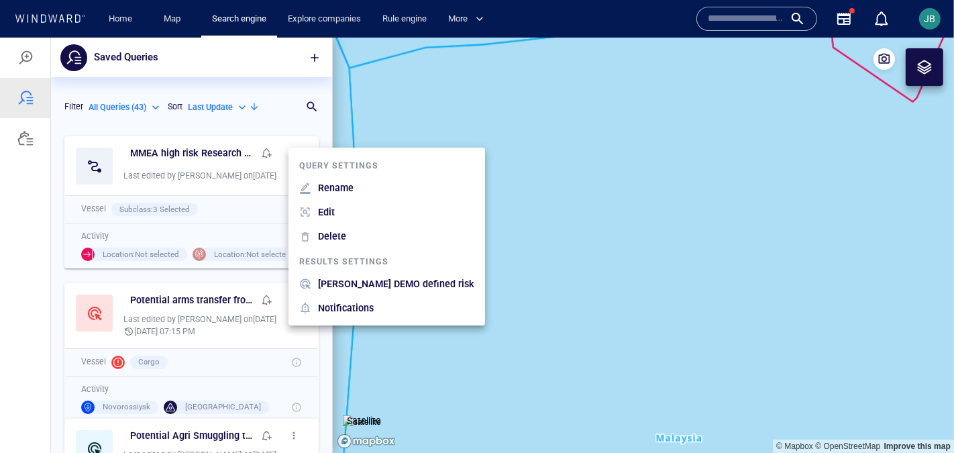
click at [361, 286] on p "JOHN WWIS DEMO defined risk" at bounding box center [396, 283] width 156 height 16
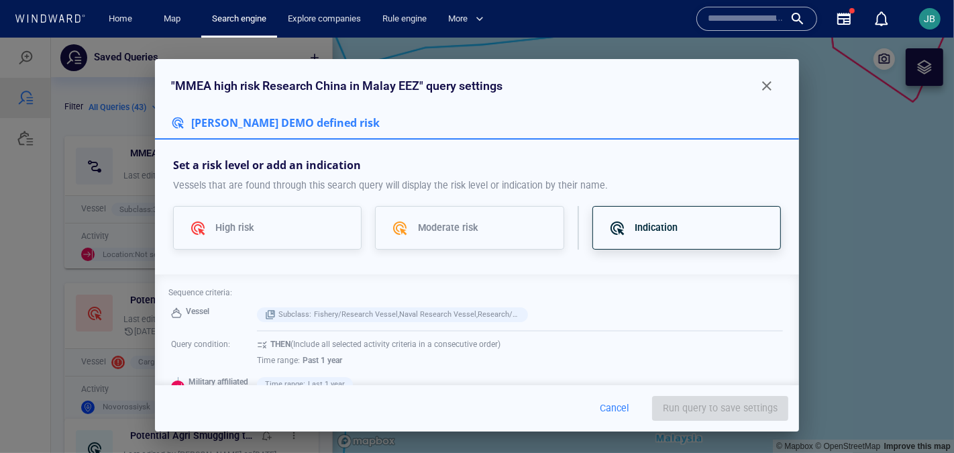
click at [636, 227] on p "Indication" at bounding box center [656, 227] width 43 height 16
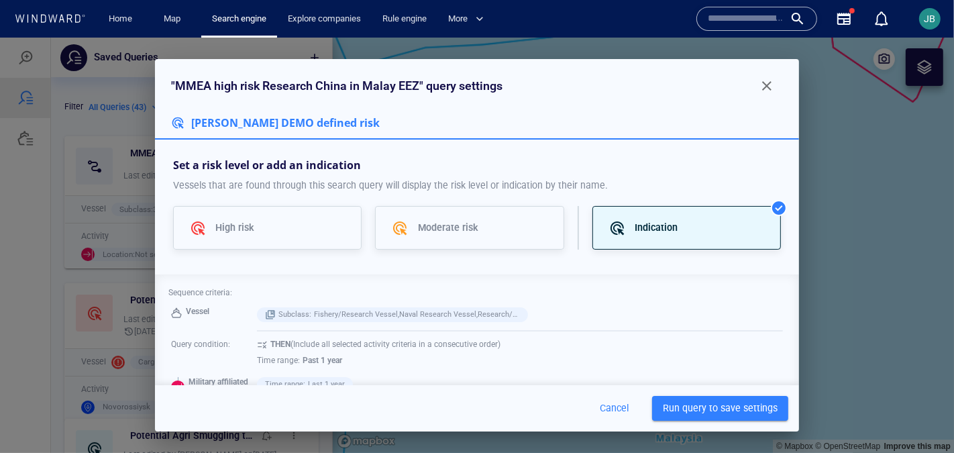
click at [683, 370] on span "Run query to save settings" at bounding box center [720, 407] width 115 height 17
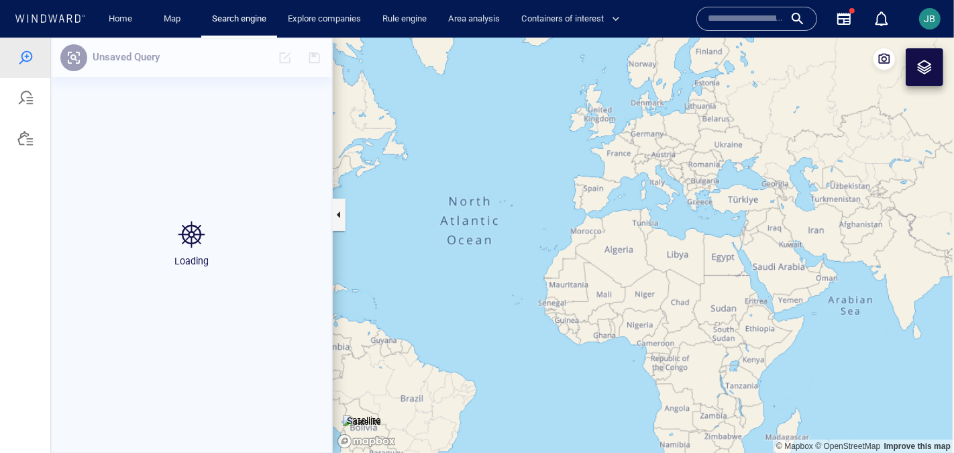
drag, startPoint x: 793, startPoint y: 333, endPoint x: 353, endPoint y: 287, distance: 442.4
click at [353, 287] on canvas "Map" at bounding box center [643, 245] width 621 height 416
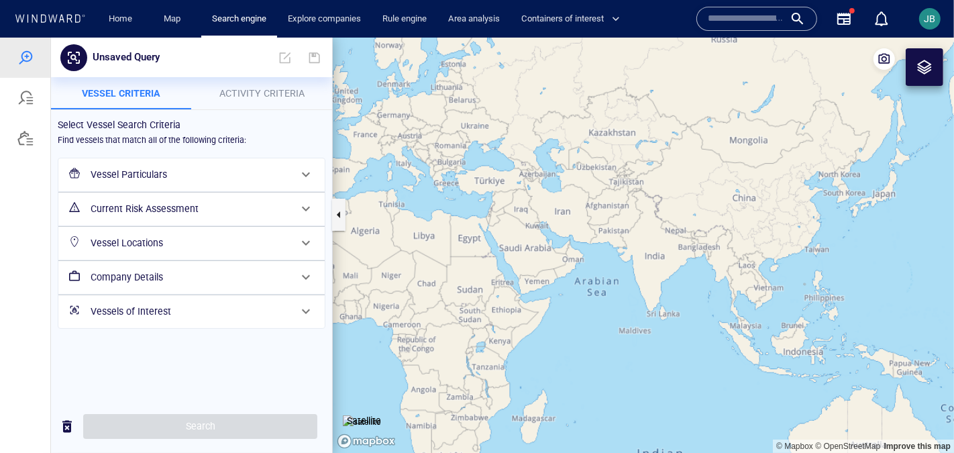
drag, startPoint x: 666, startPoint y: 279, endPoint x: 548, endPoint y: 220, distance: 132.0
click at [548, 220] on canvas "Map" at bounding box center [643, 245] width 621 height 416
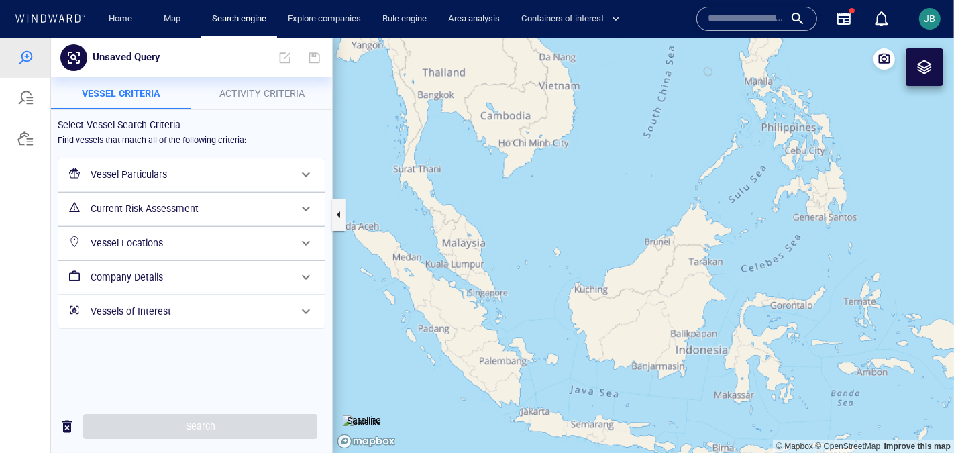
drag, startPoint x: 612, startPoint y: 231, endPoint x: 539, endPoint y: 270, distance: 83.1
click at [539, 270] on canvas "Map" at bounding box center [643, 245] width 621 height 416
click at [146, 216] on div "Current Risk Assessment" at bounding box center [190, 209] width 210 height 28
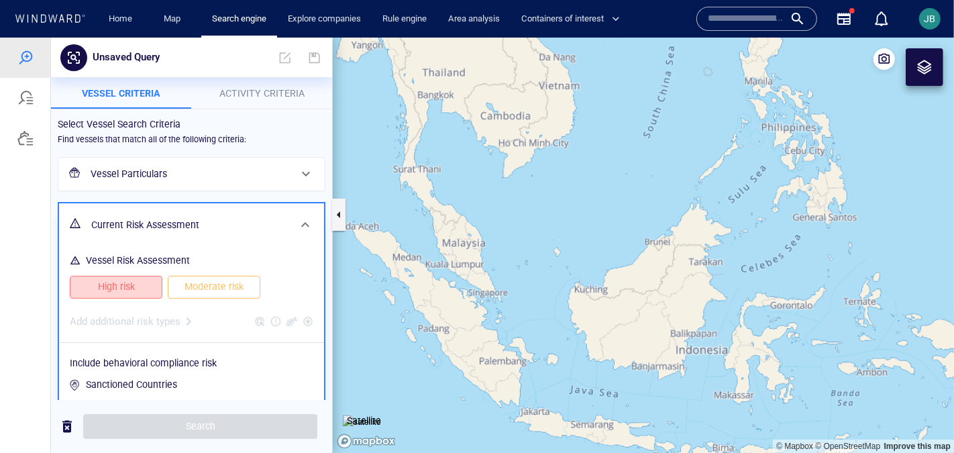
drag, startPoint x: 146, startPoint y: 294, endPoint x: 199, endPoint y: 294, distance: 53.7
click at [148, 294] on button "High risk" at bounding box center [116, 286] width 93 height 23
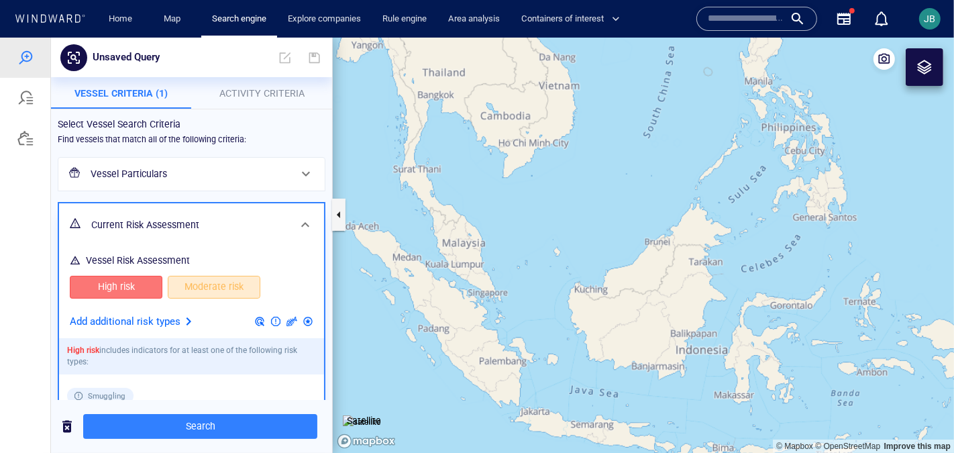
click at [206, 294] on span "Moderate risk" at bounding box center [214, 286] width 64 height 17
click at [180, 313] on div at bounding box center [188, 321] width 16 height 16
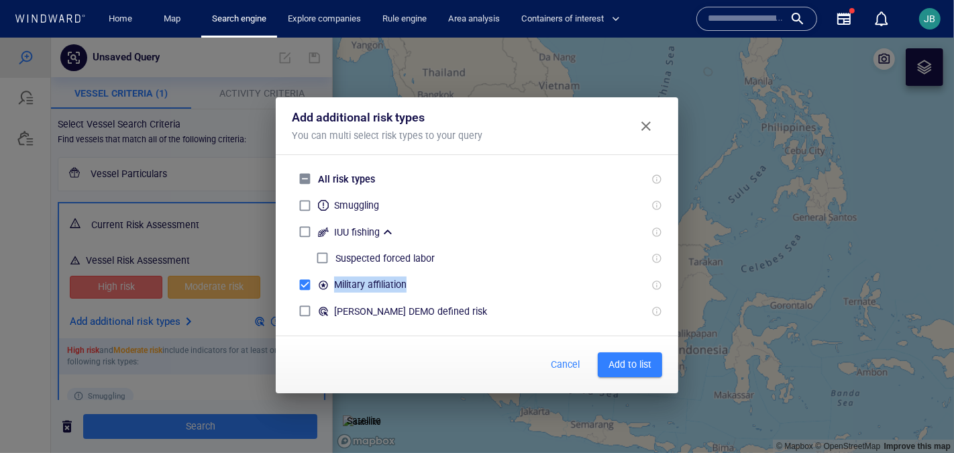
drag, startPoint x: 333, startPoint y: 288, endPoint x: 439, endPoint y: 288, distance: 106.7
click at [439, 288] on div "Military affiliation" at bounding box center [477, 284] width 370 height 26
click at [624, 366] on span "Add to list" at bounding box center [629, 364] width 43 height 17
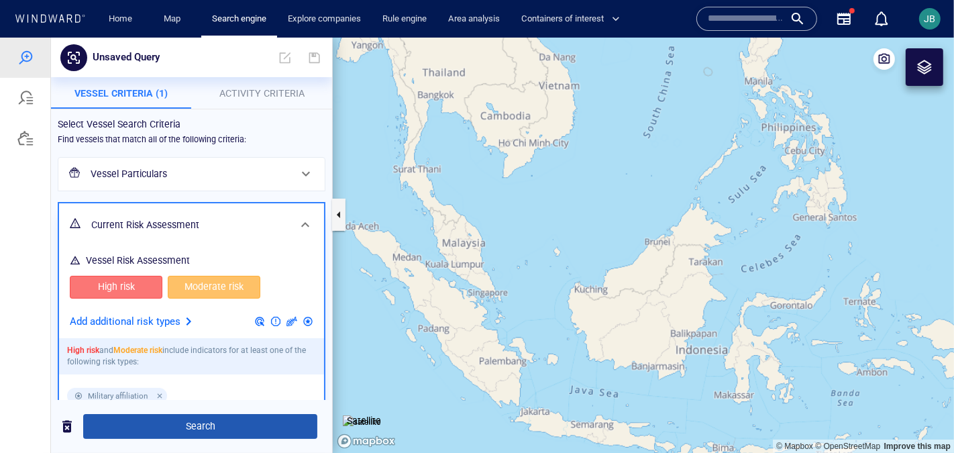
click at [205, 416] on button "Search" at bounding box center [200, 425] width 234 height 25
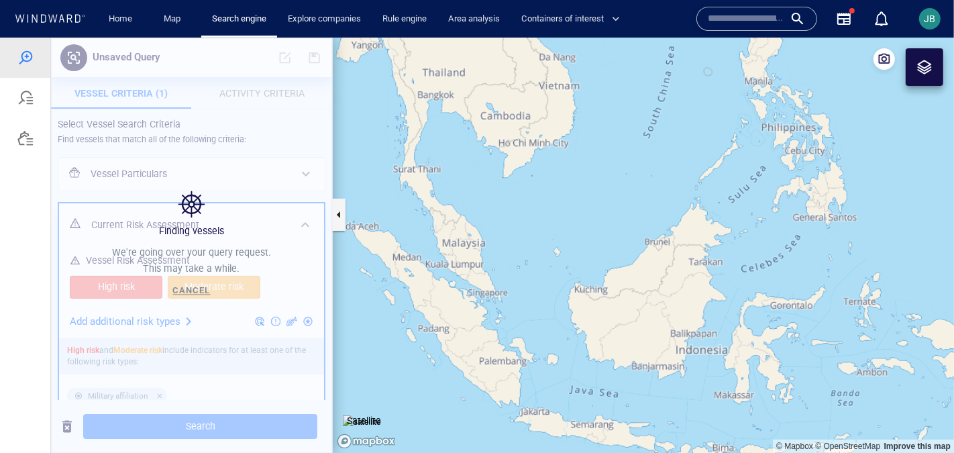
click at [557, 287] on canvas "Map" at bounding box center [643, 245] width 621 height 416
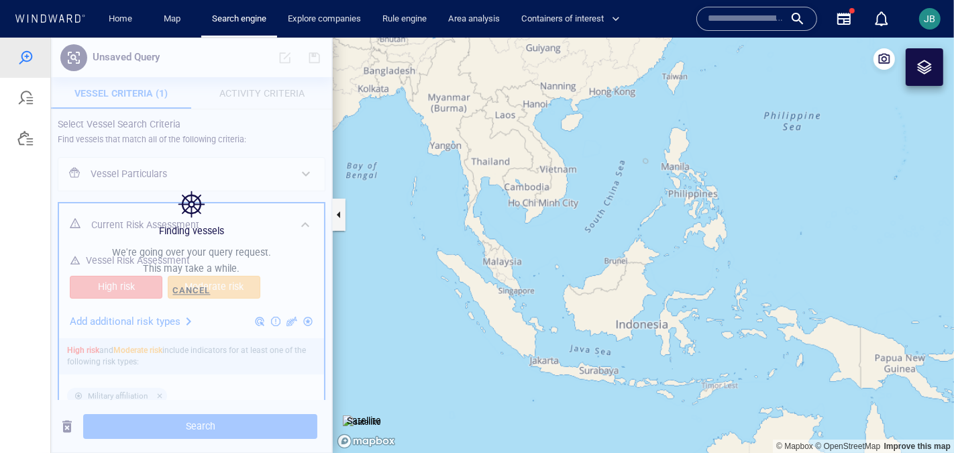
click at [572, 249] on canvas "Map" at bounding box center [643, 245] width 621 height 416
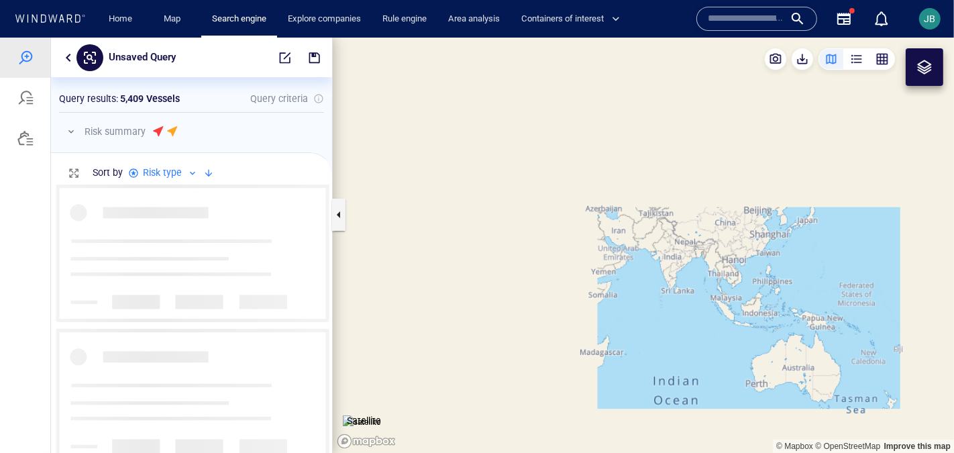
scroll to position [269, 280]
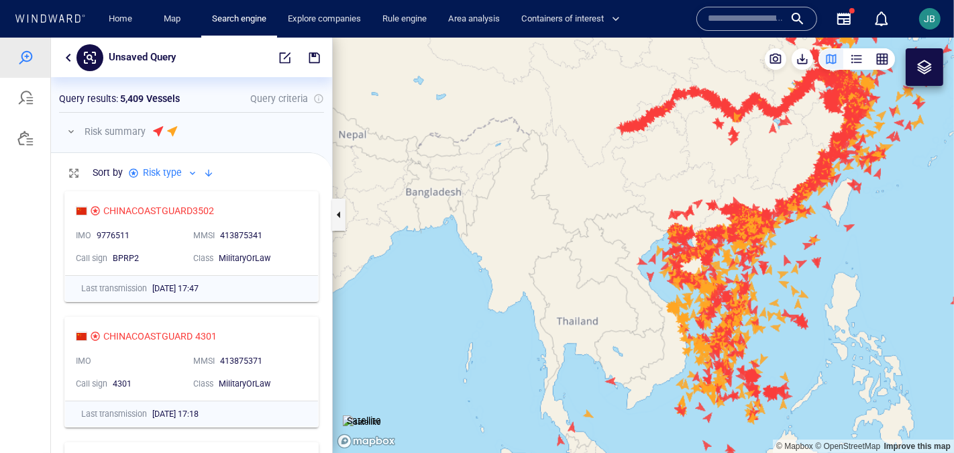
drag, startPoint x: 806, startPoint y: 355, endPoint x: 782, endPoint y: 237, distance: 120.6
click at [782, 236] on canvas "Map" at bounding box center [643, 245] width 621 height 416
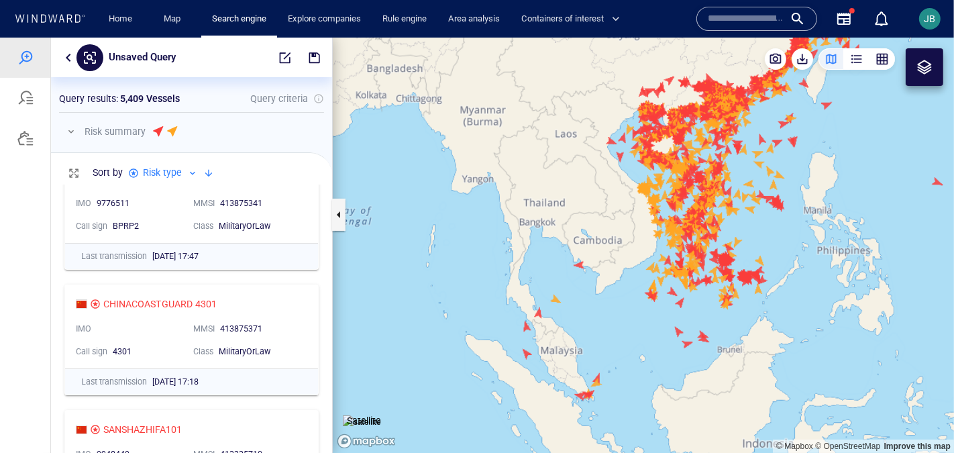
scroll to position [42, 0]
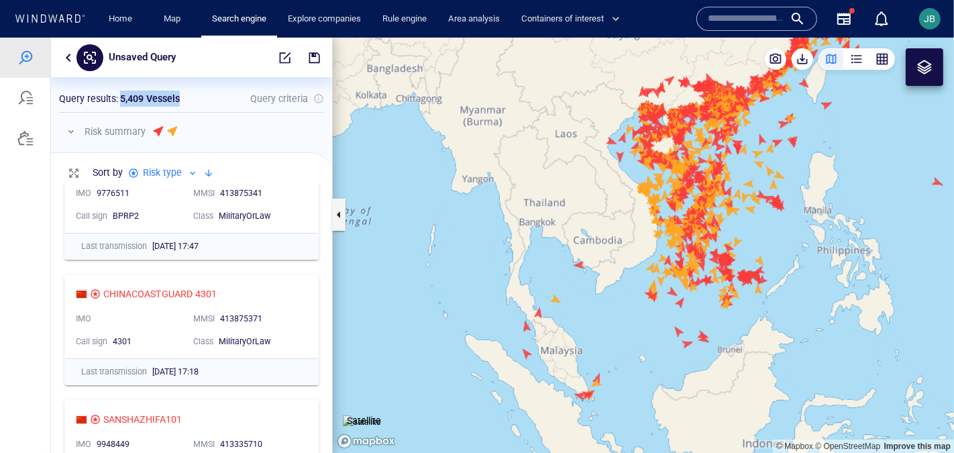
drag, startPoint x: 121, startPoint y: 101, endPoint x: 178, endPoint y: 100, distance: 57.0
click at [178, 100] on p "5,409 Vessels" at bounding box center [150, 98] width 60 height 16
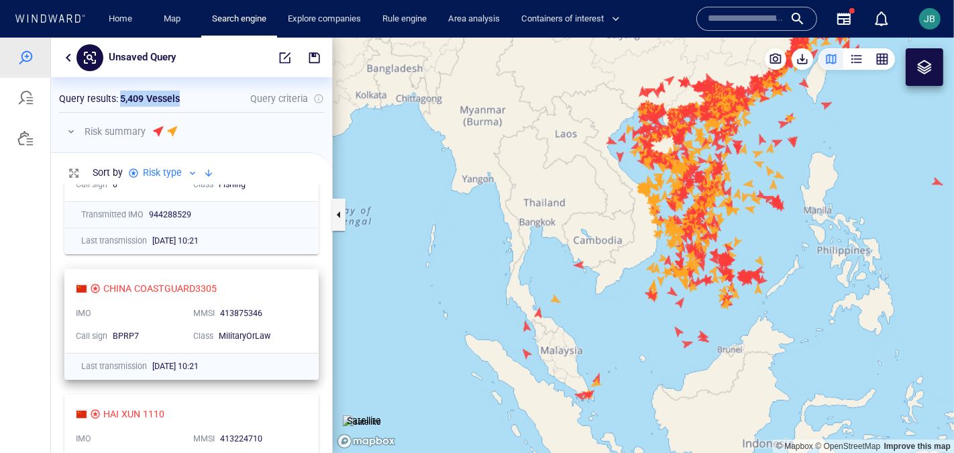
scroll to position [652, 0]
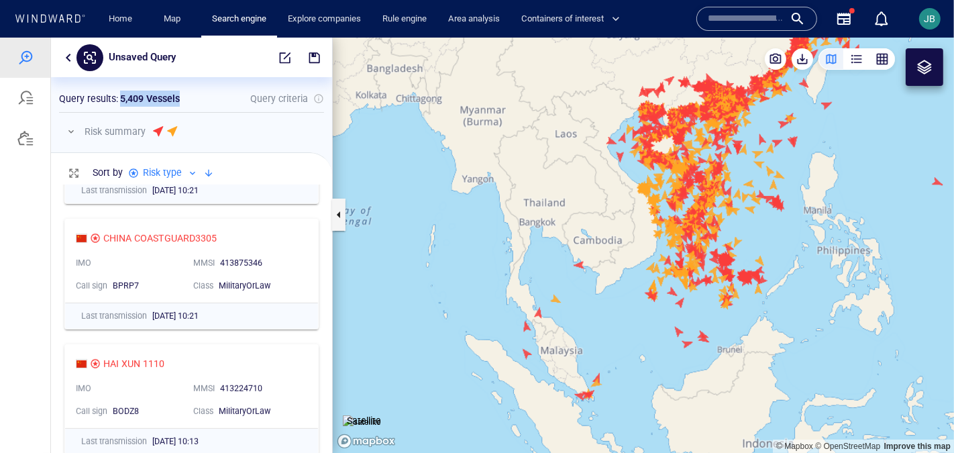
click at [651, 328] on canvas "Map" at bounding box center [643, 245] width 621 height 416
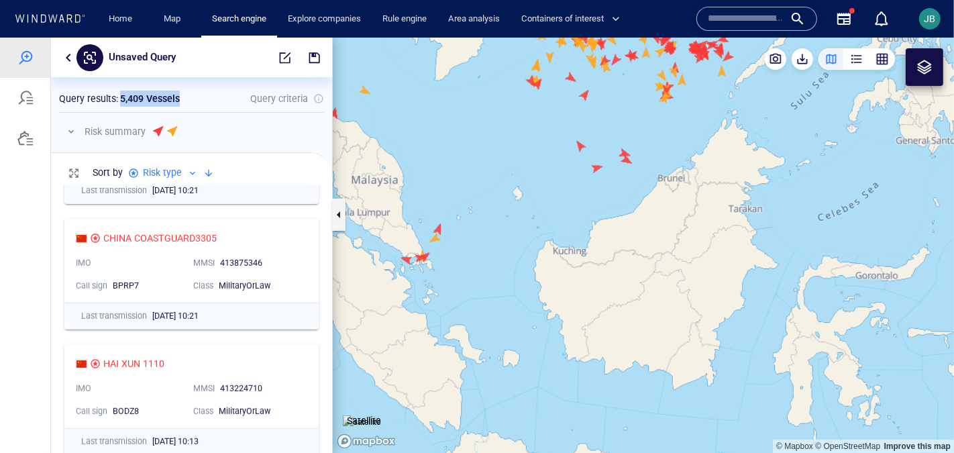
drag, startPoint x: 651, startPoint y: 328, endPoint x: 532, endPoint y: 142, distance: 221.1
click at [532, 142] on canvas "Map" at bounding box center [643, 245] width 621 height 416
drag, startPoint x: 532, startPoint y: 142, endPoint x: 543, endPoint y: 181, distance: 41.0
click at [543, 181] on canvas "Map" at bounding box center [643, 245] width 621 height 416
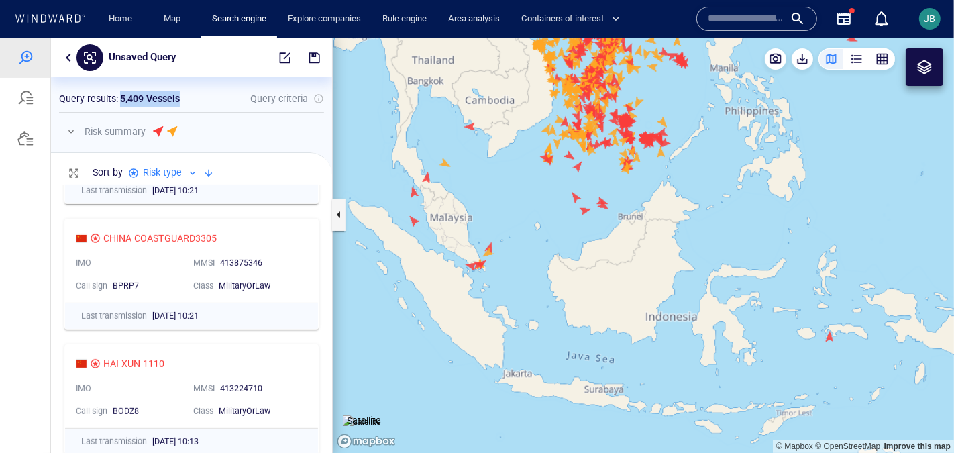
click at [415, 221] on canvas "Map" at bounding box center [643, 245] width 621 height 416
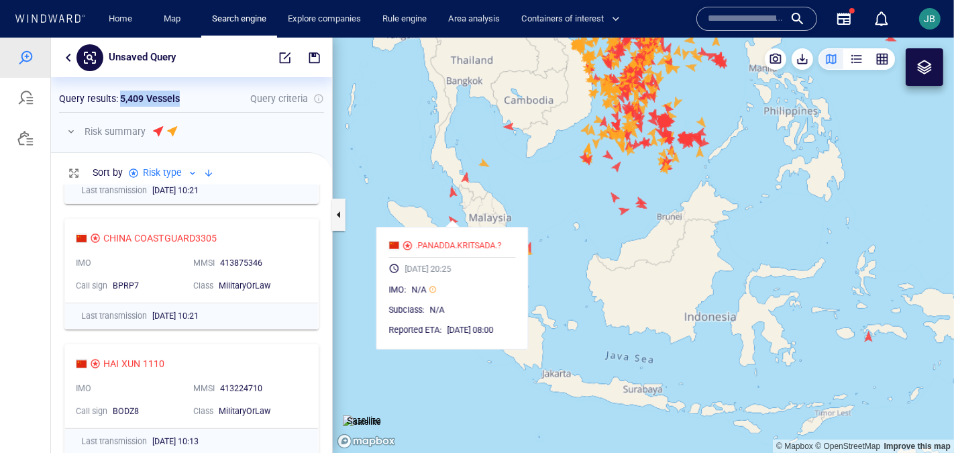
drag, startPoint x: 458, startPoint y: 213, endPoint x: 496, endPoint y: 213, distance: 38.9
click at [496, 213] on canvas "Map" at bounding box center [643, 245] width 621 height 416
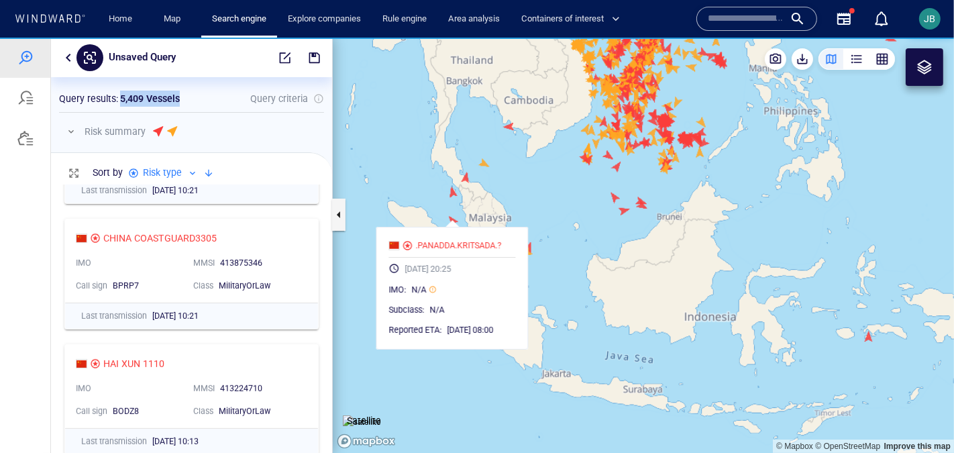
click at [487, 199] on canvas "Map" at bounding box center [643, 245] width 621 height 416
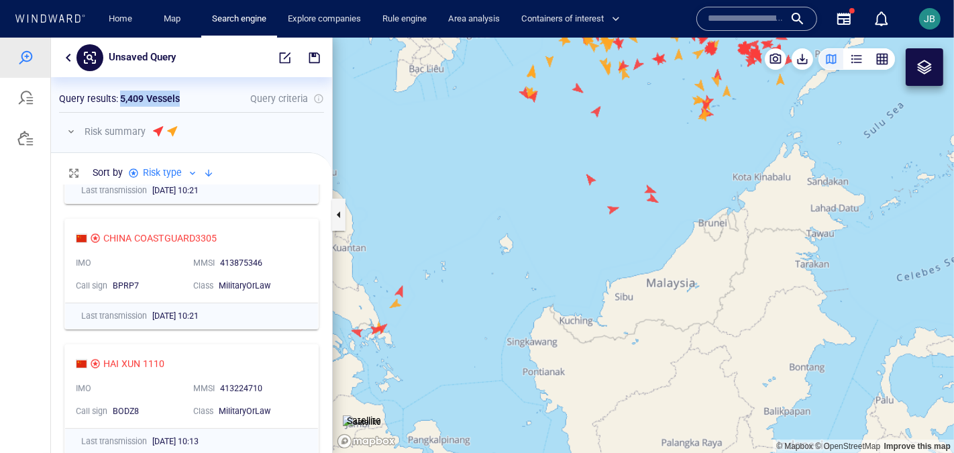
click at [68, 51] on button "button" at bounding box center [68, 57] width 16 height 16
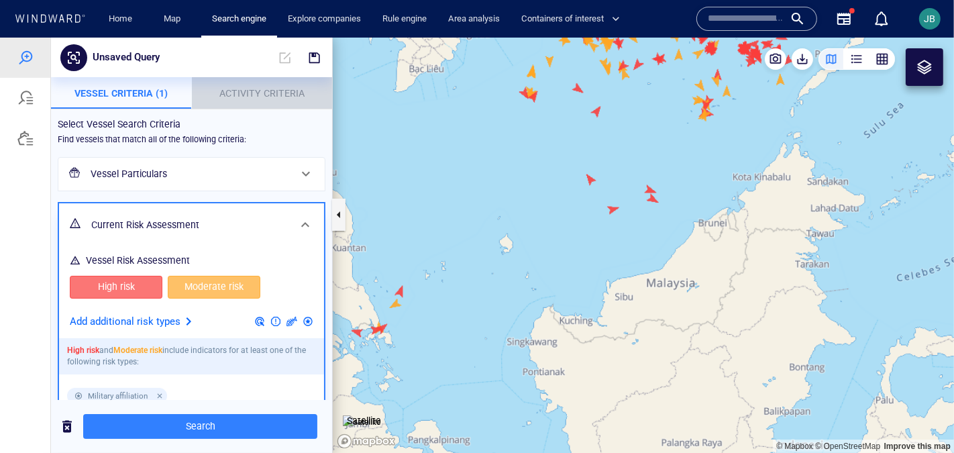
click at [252, 91] on span "Activity Criteria" at bounding box center [261, 92] width 85 height 11
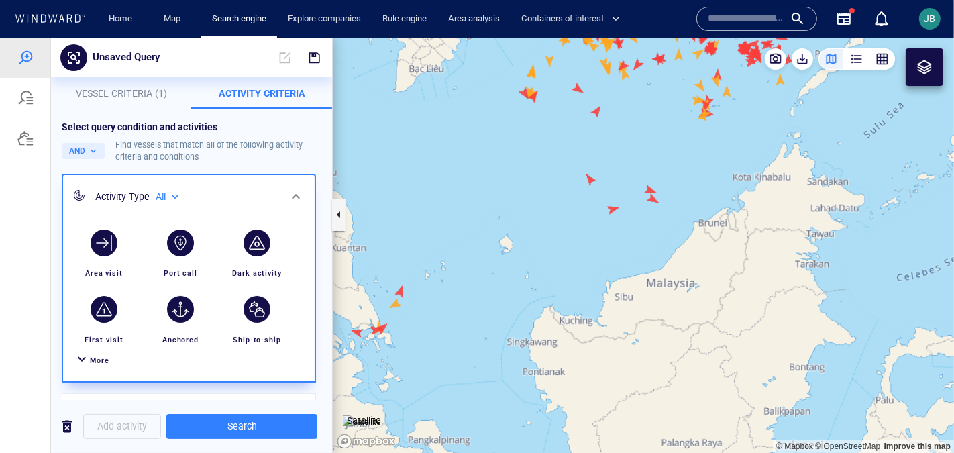
click at [98, 356] on span "More" at bounding box center [99, 360] width 19 height 9
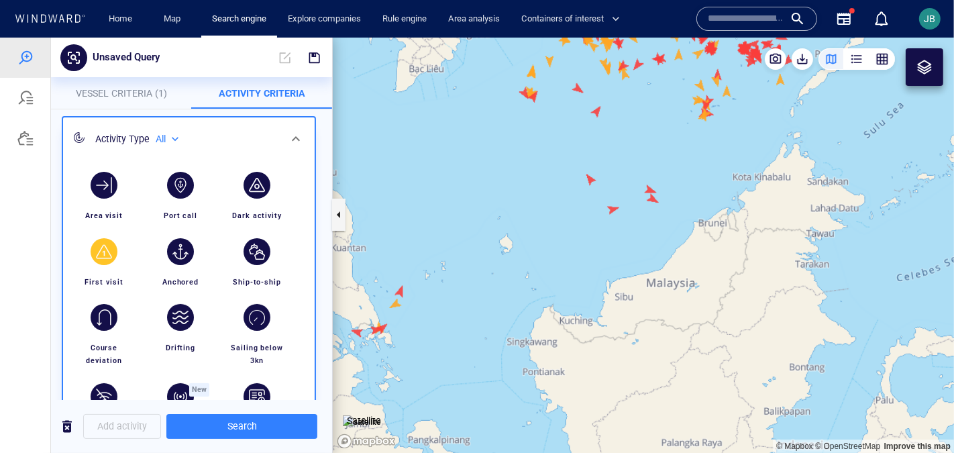
scroll to position [59, 0]
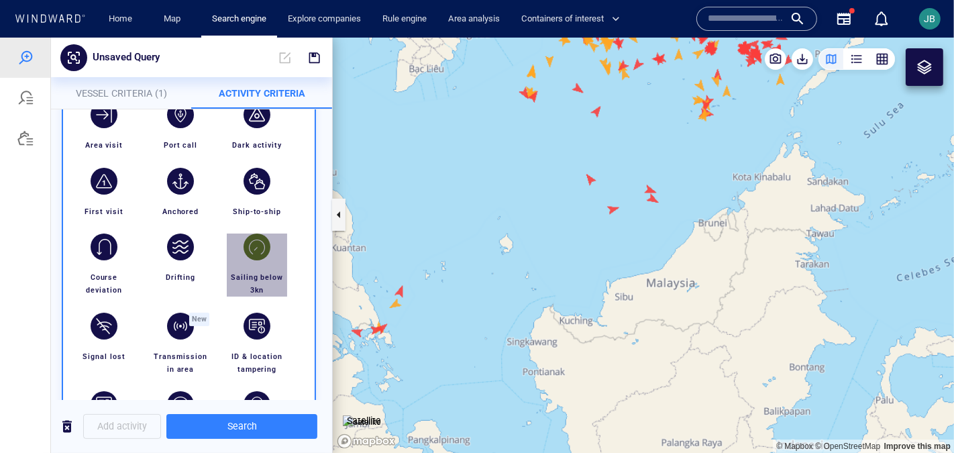
click at [248, 255] on div "button" at bounding box center [257, 246] width 27 height 27
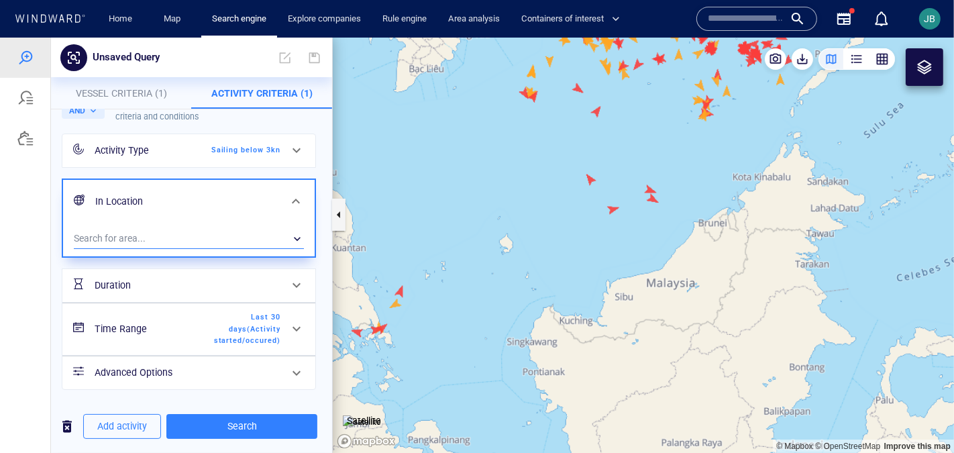
scroll to position [41, 0]
click at [191, 246] on div "​" at bounding box center [189, 237] width 230 height 20
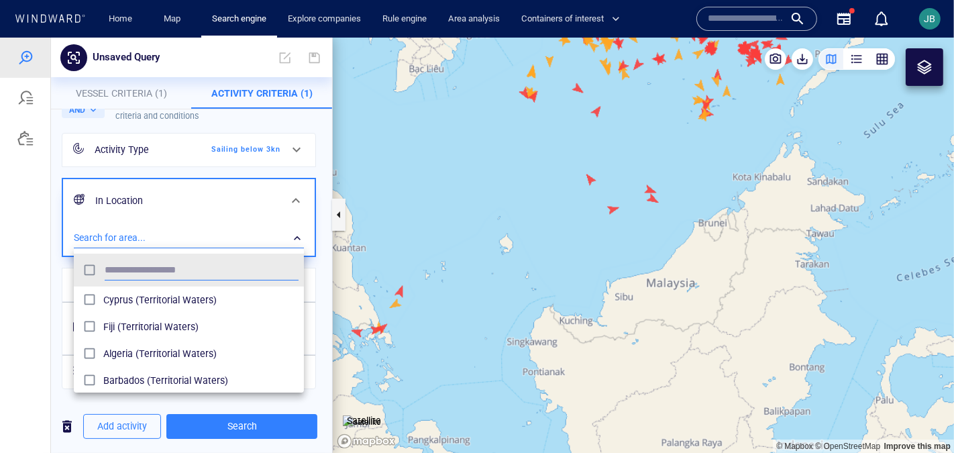
scroll to position [134, 229]
click at [937, 66] on div at bounding box center [477, 244] width 954 height 415
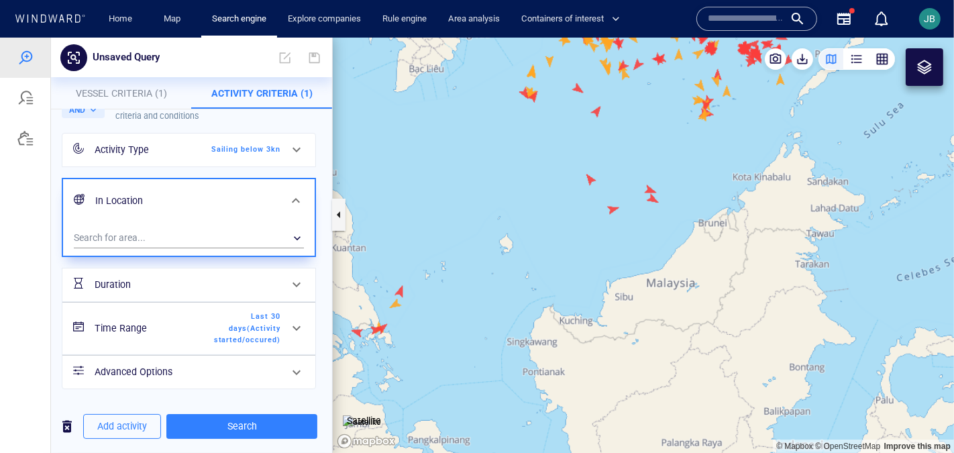
click at [924, 67] on div at bounding box center [924, 66] width 16 height 16
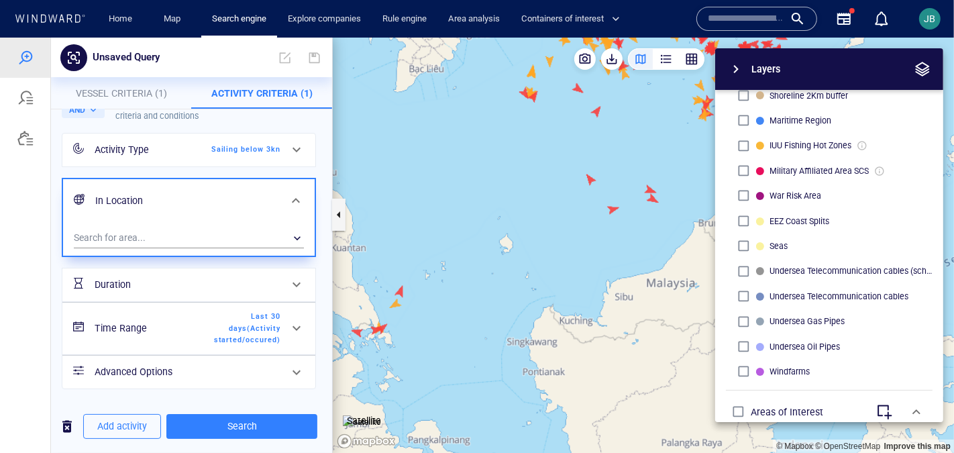
scroll to position [462, 0]
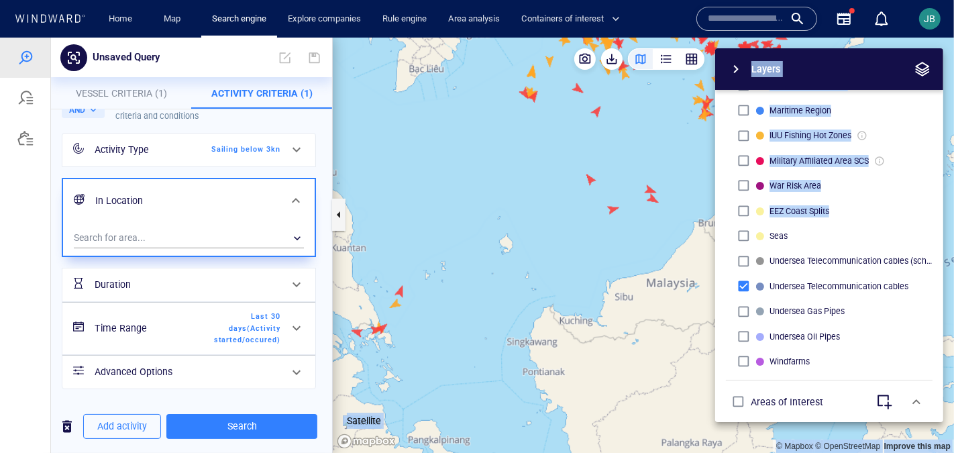
drag, startPoint x: 582, startPoint y: 232, endPoint x: 480, endPoint y: 250, distance: 104.1
click at [480, 250] on div "© Mapbox © OpenStreetMap Improve this map Satellite Layers System Areas Interna…" at bounding box center [643, 244] width 621 height 415
click at [574, 250] on canvas "Map" at bounding box center [643, 245] width 621 height 416
drag, startPoint x: 593, startPoint y: 246, endPoint x: 530, endPoint y: 248, distance: 63.1
click at [530, 248] on div "© Mapbox © OpenStreetMap Improve this map Satellite Layers System Areas Interna…" at bounding box center [643, 244] width 621 height 415
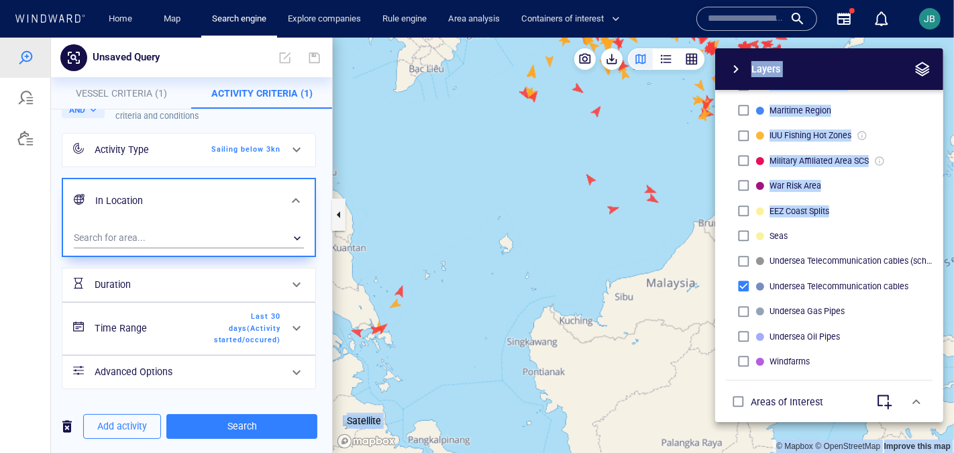
click at [530, 248] on canvas "Map" at bounding box center [643, 245] width 621 height 416
click at [928, 76] on span "button" at bounding box center [922, 68] width 16 height 16
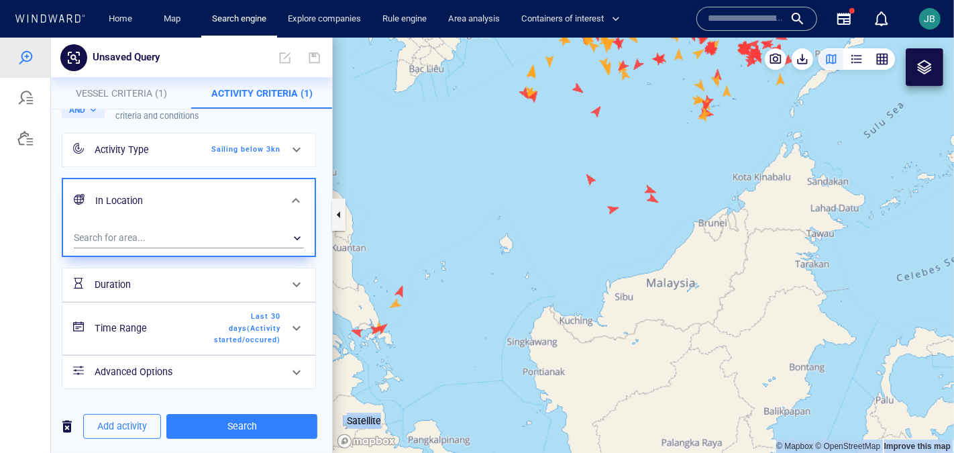
drag, startPoint x: 628, startPoint y: 225, endPoint x: 641, endPoint y: 228, distance: 13.0
click at [641, 228] on canvas "Map" at bounding box center [643, 245] width 621 height 416
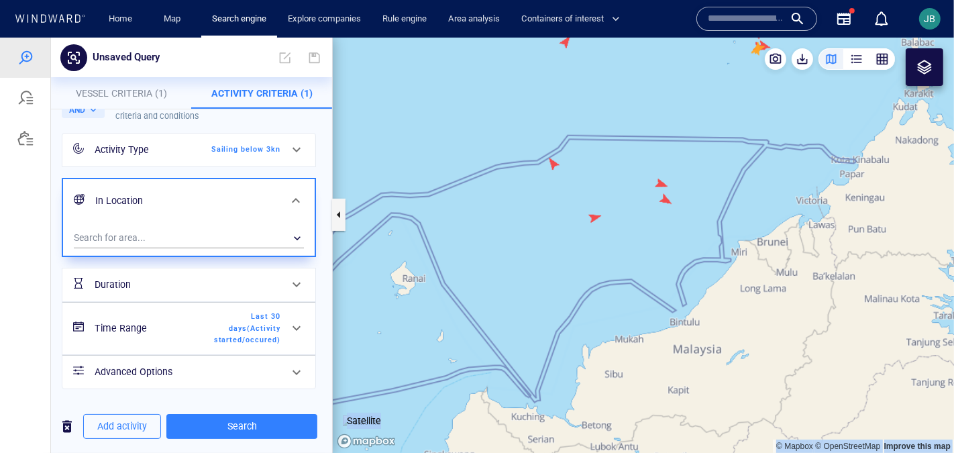
drag, startPoint x: 537, startPoint y: 309, endPoint x: 552, endPoint y: 309, distance: 14.8
click at [552, 309] on canvas "Map" at bounding box center [643, 245] width 621 height 416
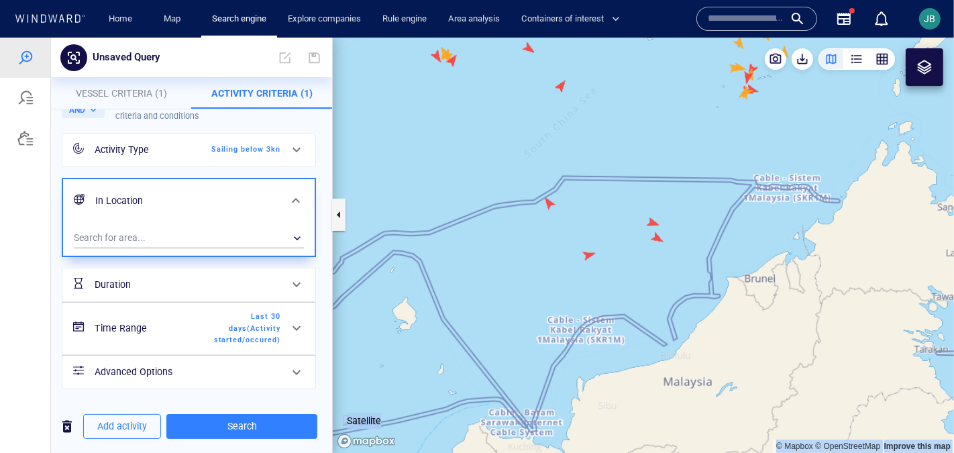
drag, startPoint x: 598, startPoint y: 292, endPoint x: 629, endPoint y: 292, distance: 31.5
click at [629, 292] on canvas "Map" at bounding box center [643, 245] width 621 height 416
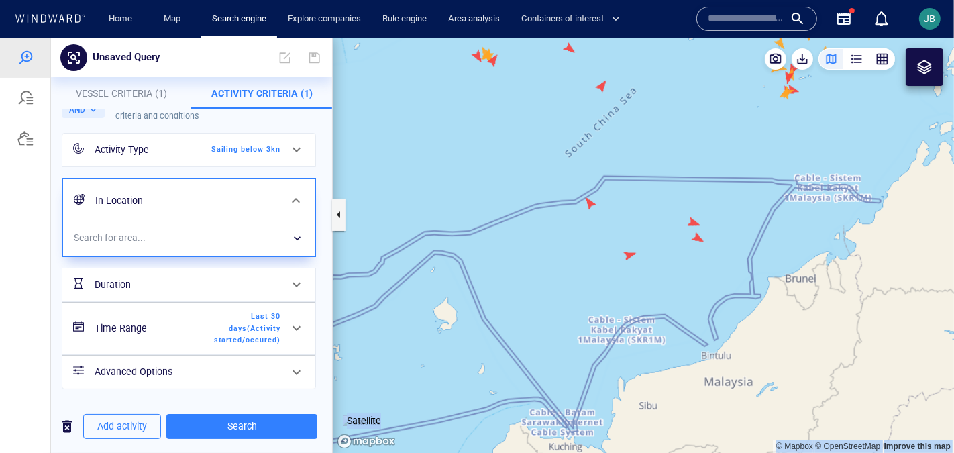
click at [219, 235] on div "​" at bounding box center [189, 237] width 230 height 20
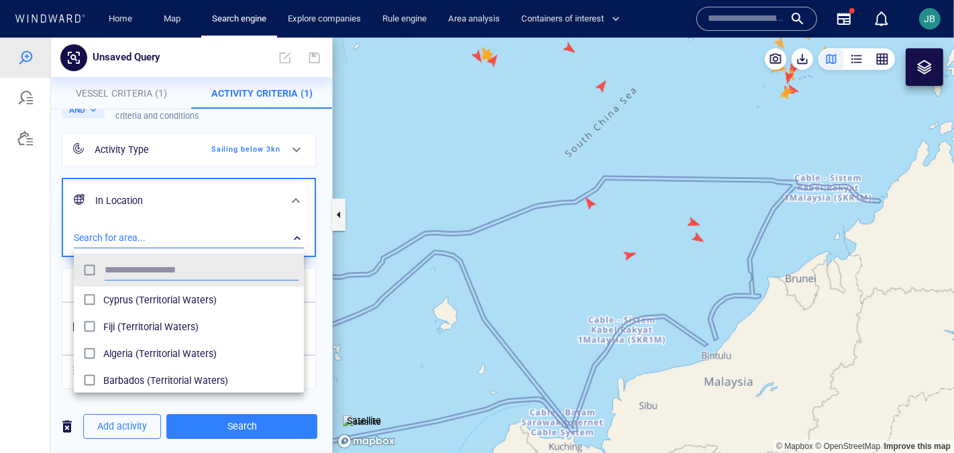
scroll to position [134, 229]
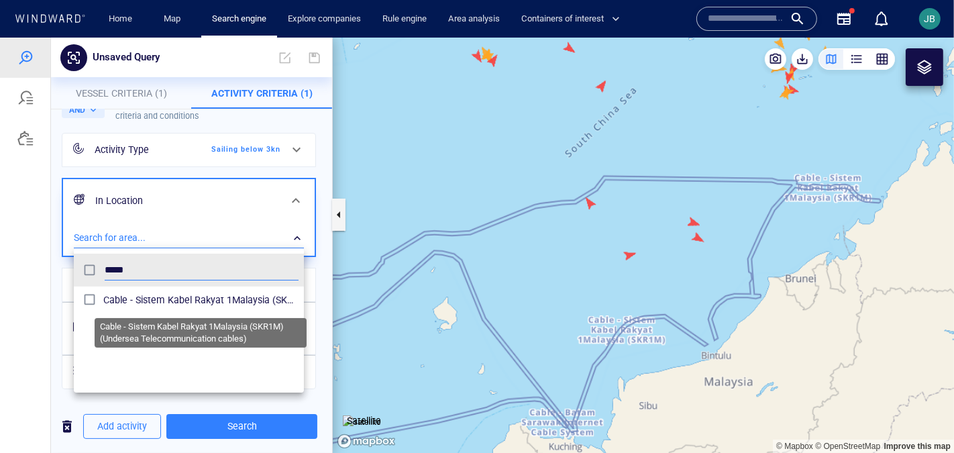
type input "*****"
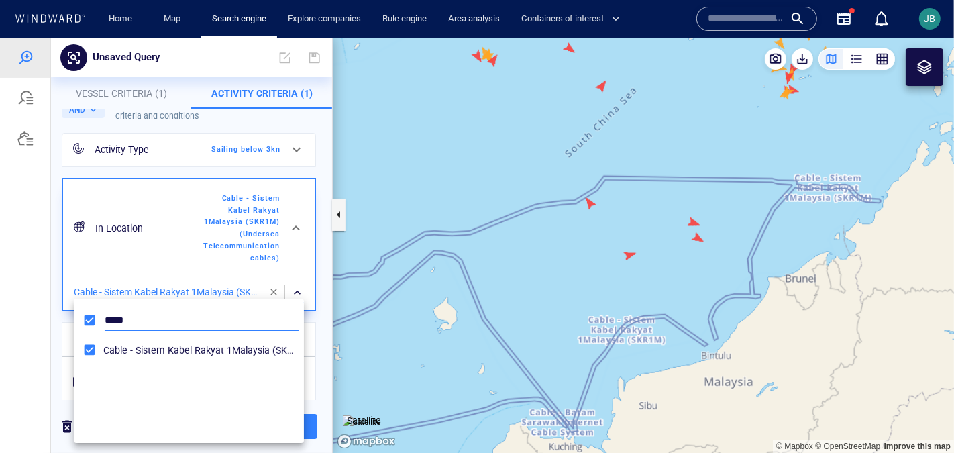
click at [154, 314] on input "*****" at bounding box center [202, 320] width 194 height 20
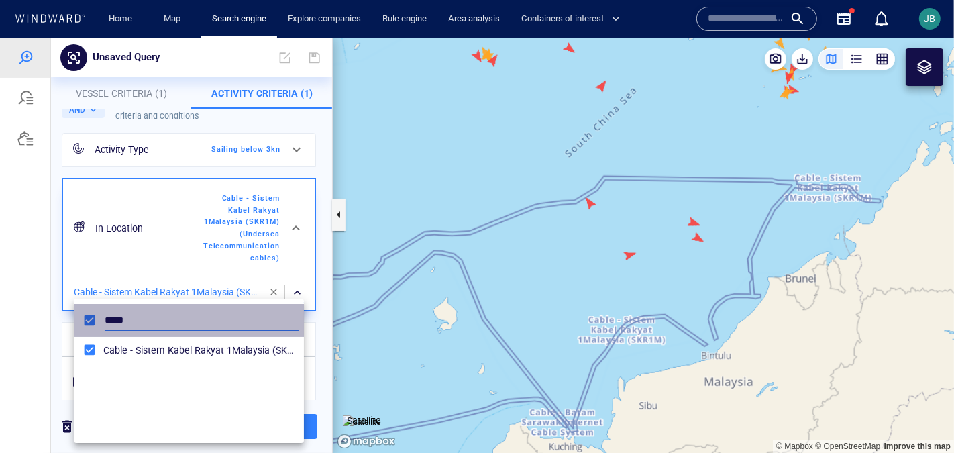
click at [154, 314] on input "*****" at bounding box center [202, 320] width 194 height 20
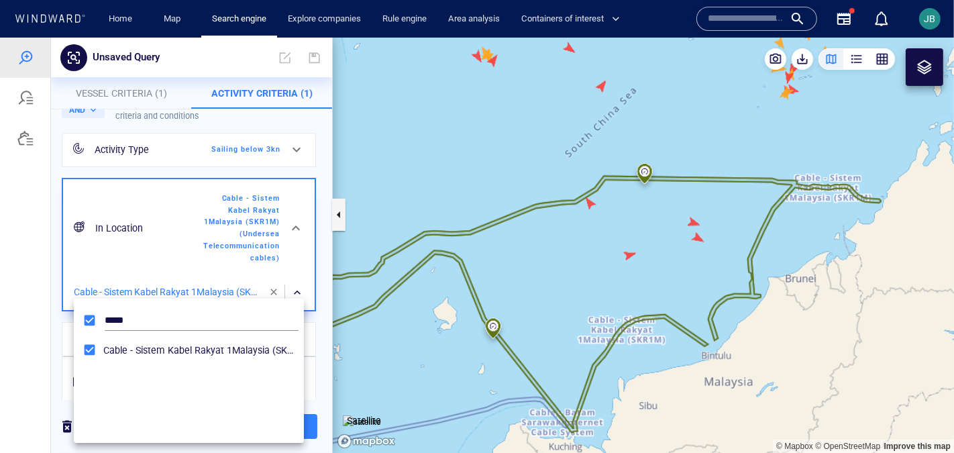
drag, startPoint x: 405, startPoint y: 313, endPoint x: 453, endPoint y: 236, distance: 91.0
click at [453, 236] on div at bounding box center [477, 244] width 954 height 415
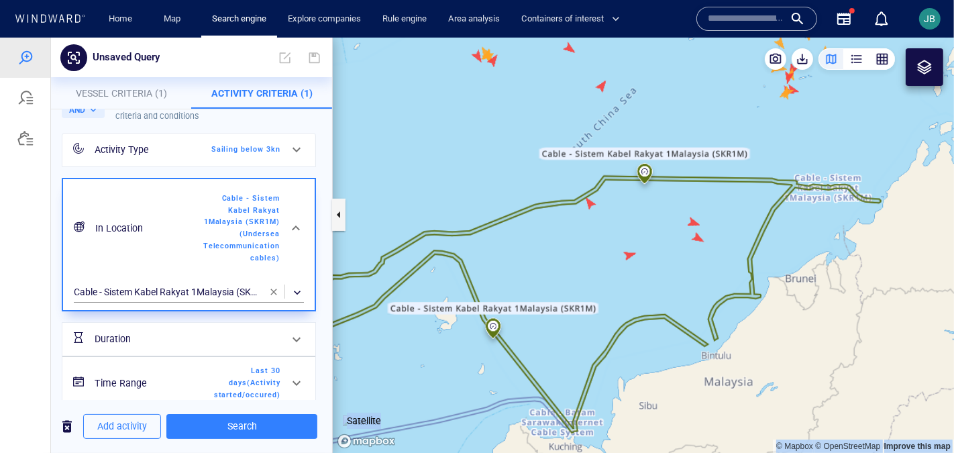
drag, startPoint x: 437, startPoint y: 256, endPoint x: 498, endPoint y: 200, distance: 83.6
drag, startPoint x: 470, startPoint y: 231, endPoint x: 532, endPoint y: 146, distance: 106.1
click at [533, 146] on canvas "Map" at bounding box center [643, 245] width 621 height 416
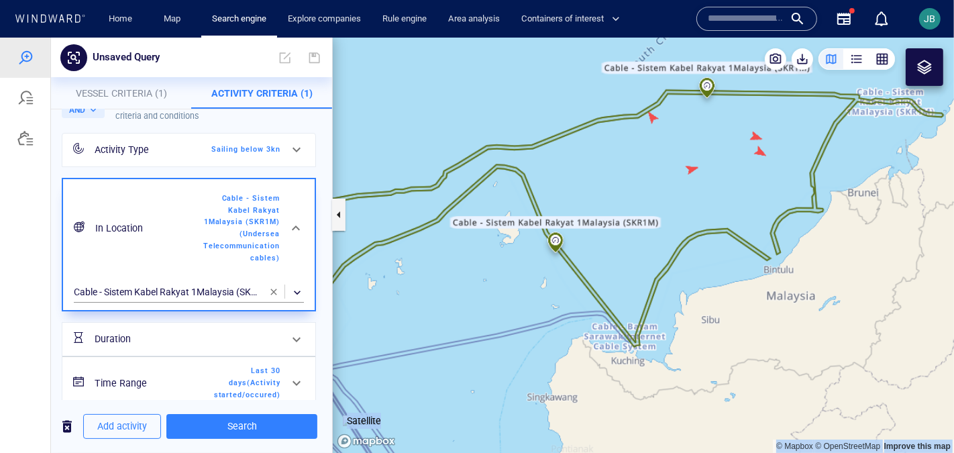
drag, startPoint x: 466, startPoint y: 288, endPoint x: 593, endPoint y: 224, distance: 142.5
click at [593, 224] on canvas "Map" at bounding box center [643, 245] width 621 height 416
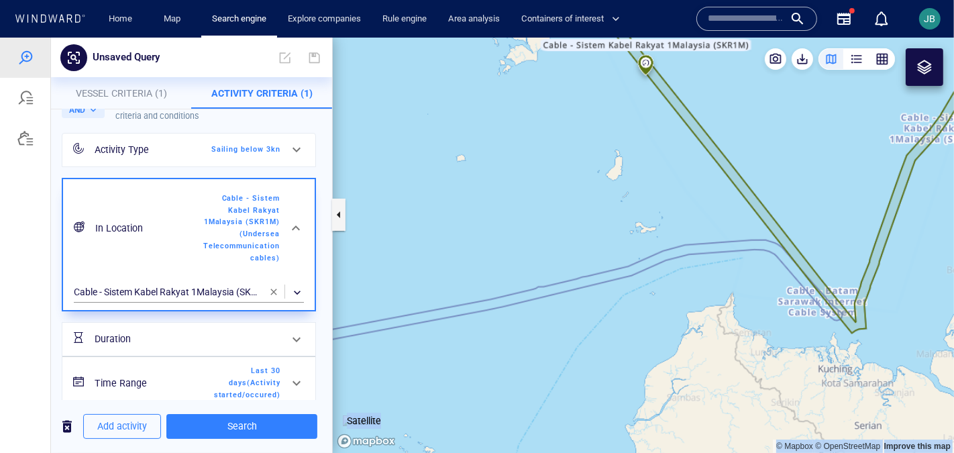
drag, startPoint x: 723, startPoint y: 274, endPoint x: 678, endPoint y: 274, distance: 44.9
click at [678, 274] on canvas "Map" at bounding box center [643, 245] width 621 height 416
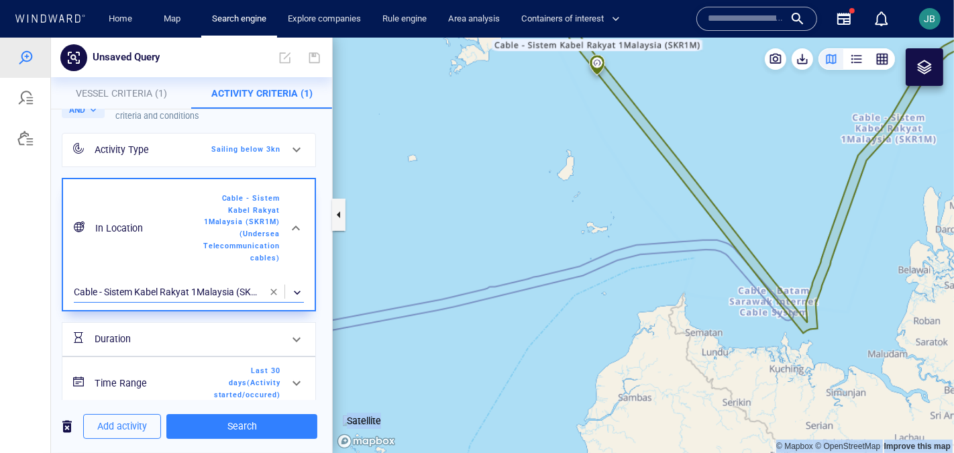
click at [235, 291] on div "​" at bounding box center [189, 292] width 230 height 20
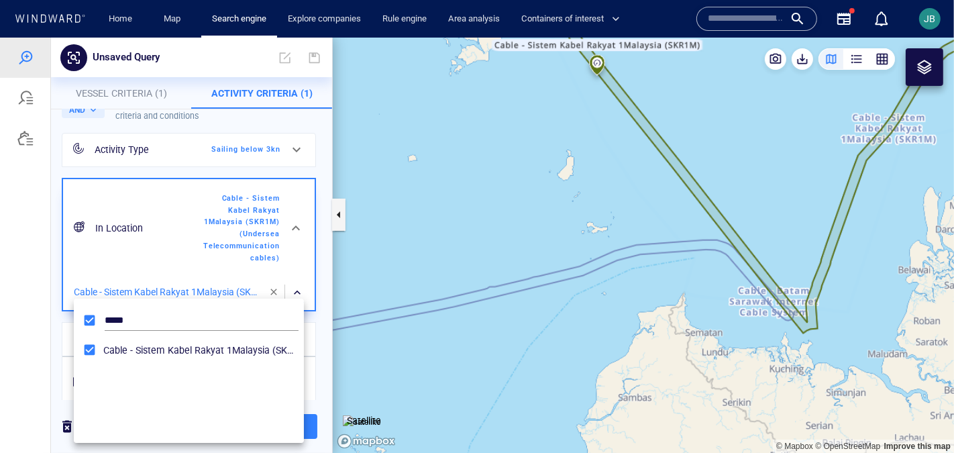
click at [235, 291] on div at bounding box center [477, 244] width 954 height 415
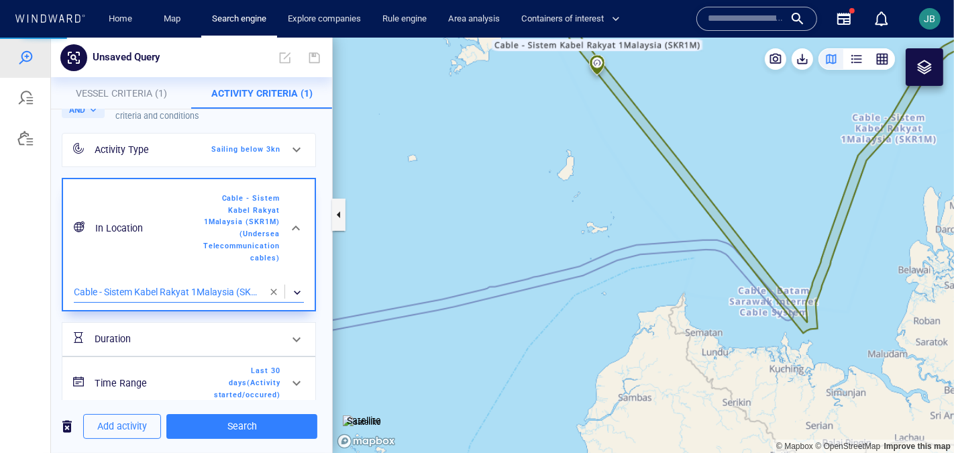
click at [234, 291] on div "​" at bounding box center [189, 292] width 230 height 20
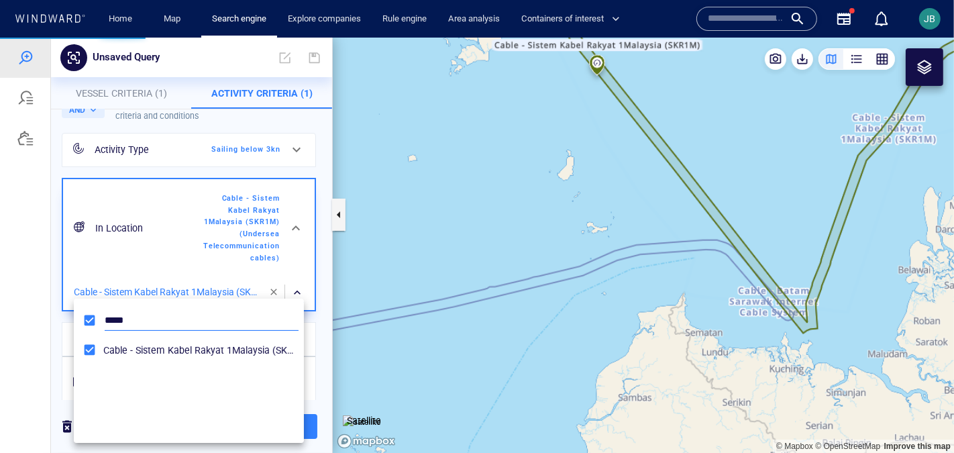
click at [193, 319] on input "*****" at bounding box center [202, 320] width 194 height 20
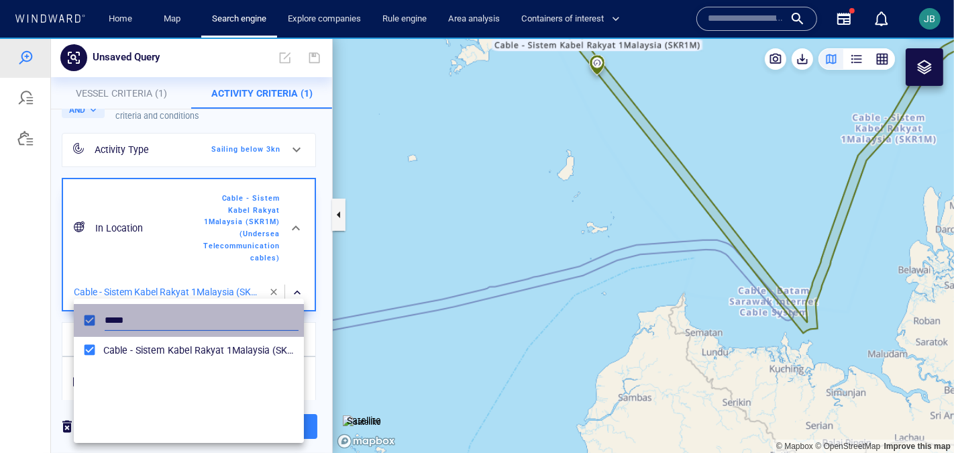
click at [193, 319] on input "*****" at bounding box center [202, 320] width 194 height 20
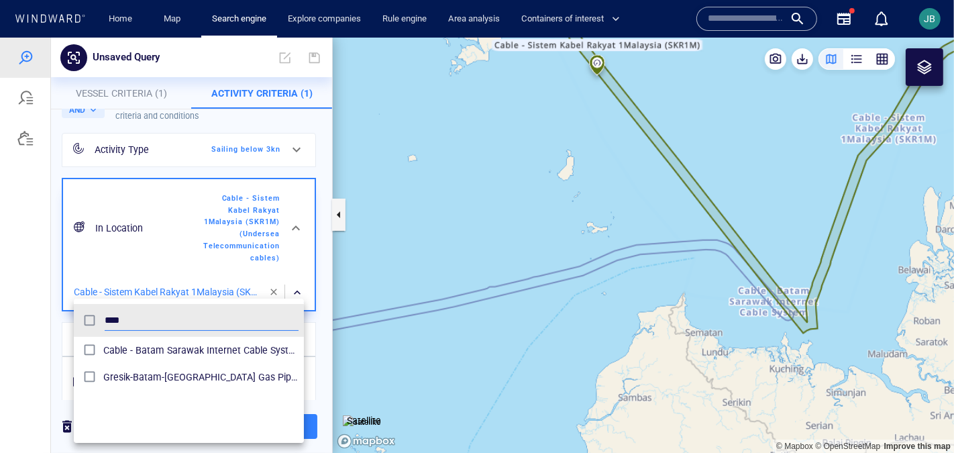
type input "****"
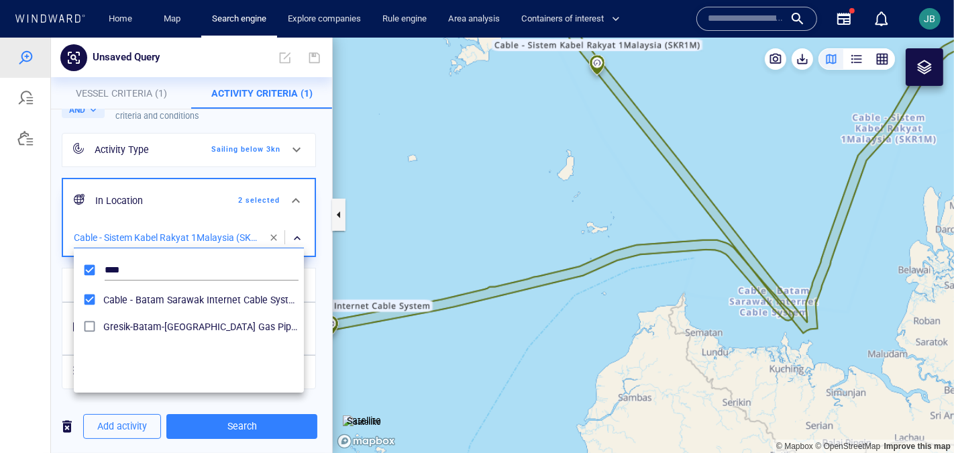
click at [479, 205] on div at bounding box center [477, 244] width 954 height 415
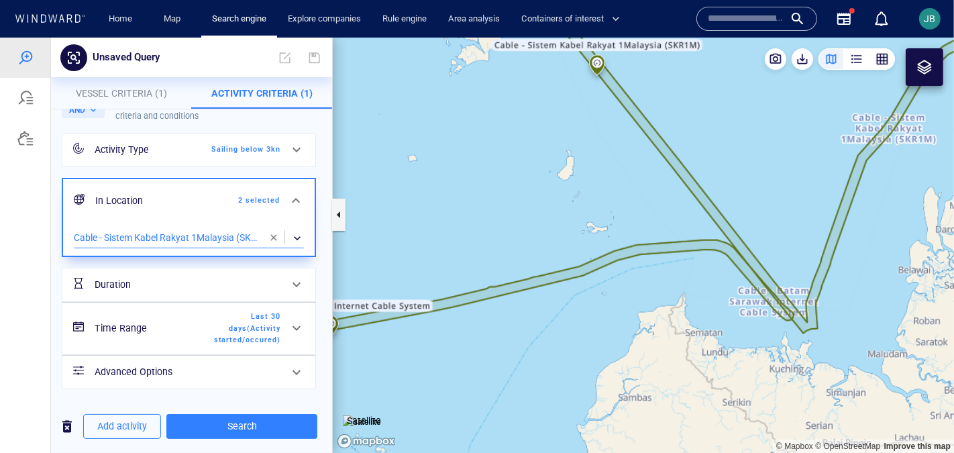
click at [233, 323] on span "Last 30 days ( Activity started/occured )" at bounding box center [241, 328] width 77 height 36
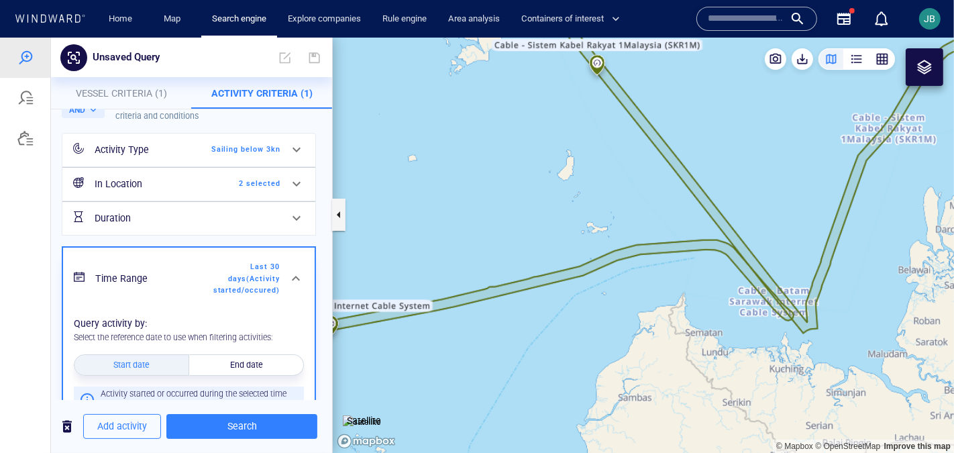
scroll to position [41, 0]
click at [261, 87] on span "Activity Criteria (1)" at bounding box center [261, 92] width 101 height 11
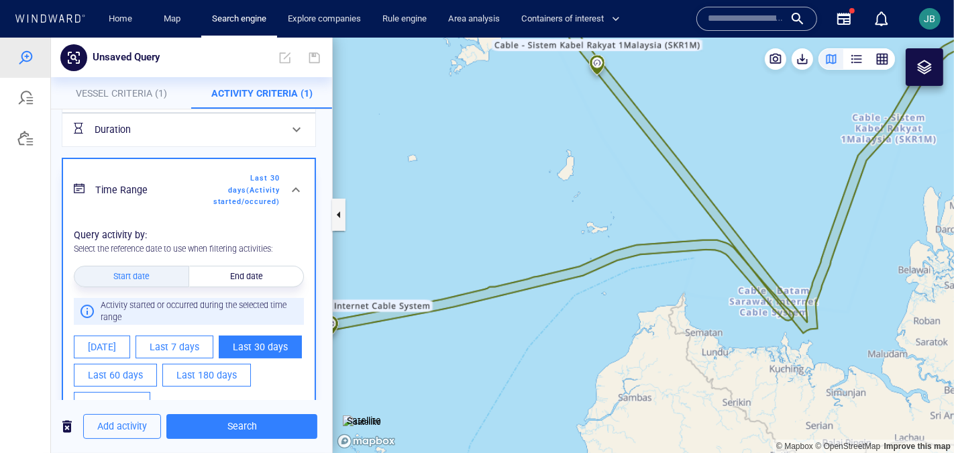
scroll to position [133, 0]
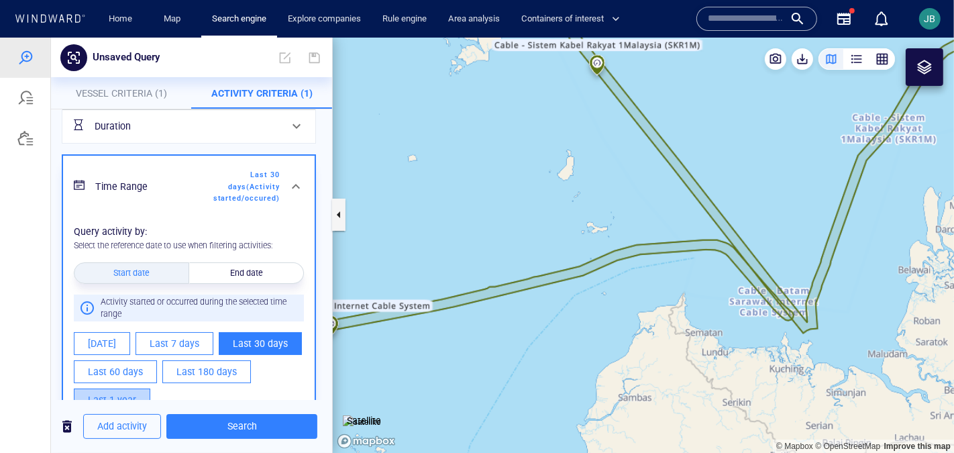
click at [136, 392] on button "Last 1 year" at bounding box center [112, 399] width 76 height 23
type input "**********"
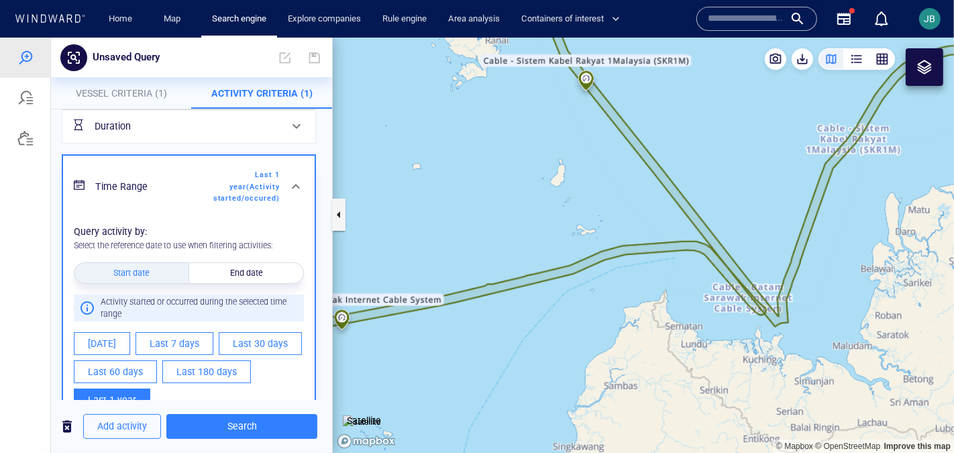
drag, startPoint x: 459, startPoint y: 241, endPoint x: 506, endPoint y: 270, distance: 56.0
click at [506, 270] on canvas "Map" at bounding box center [643, 245] width 621 height 416
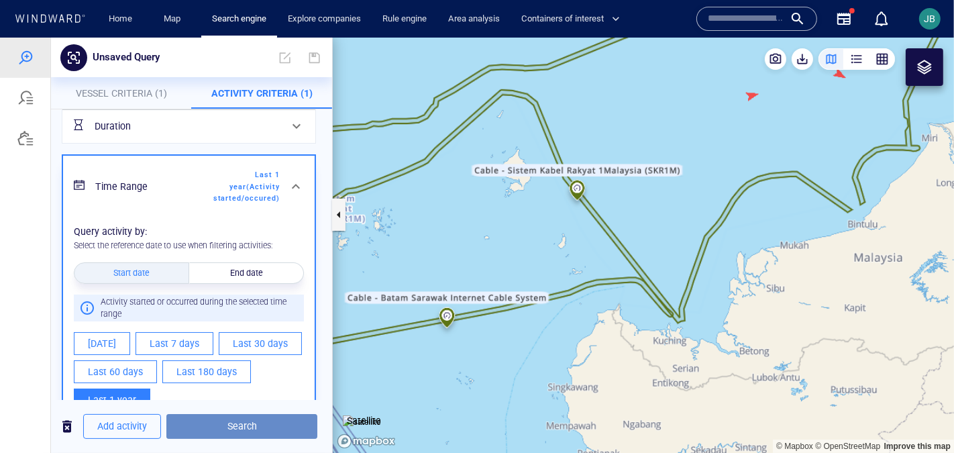
click at [286, 430] on span "Search" at bounding box center [241, 425] width 129 height 17
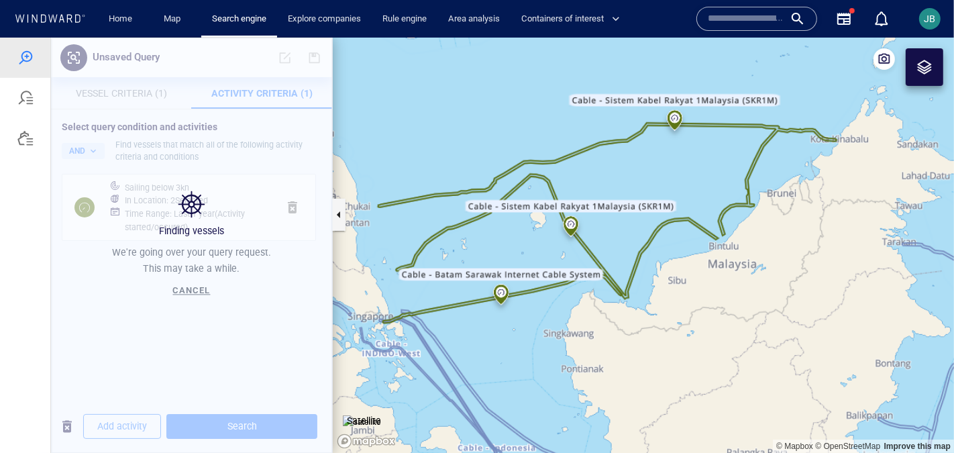
drag, startPoint x: 657, startPoint y: 196, endPoint x: 652, endPoint y: 205, distance: 9.9
click at [652, 205] on canvas "Map" at bounding box center [643, 245] width 621 height 416
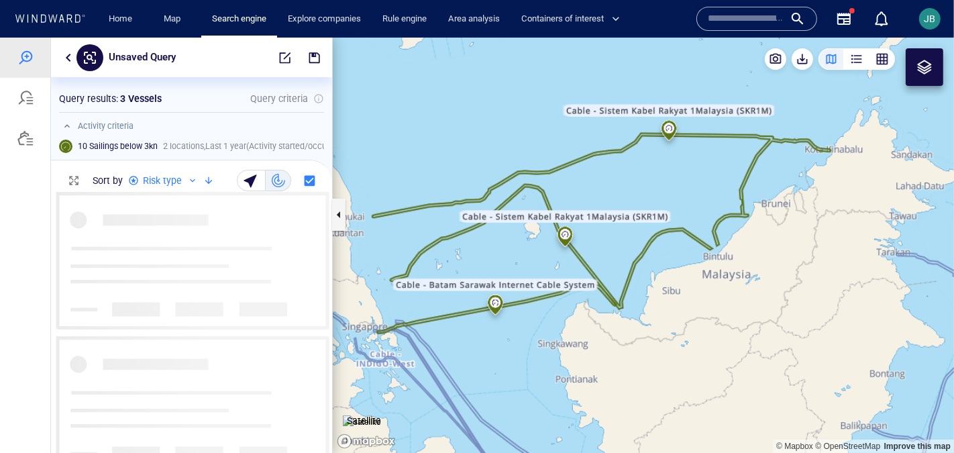
scroll to position [262, 280]
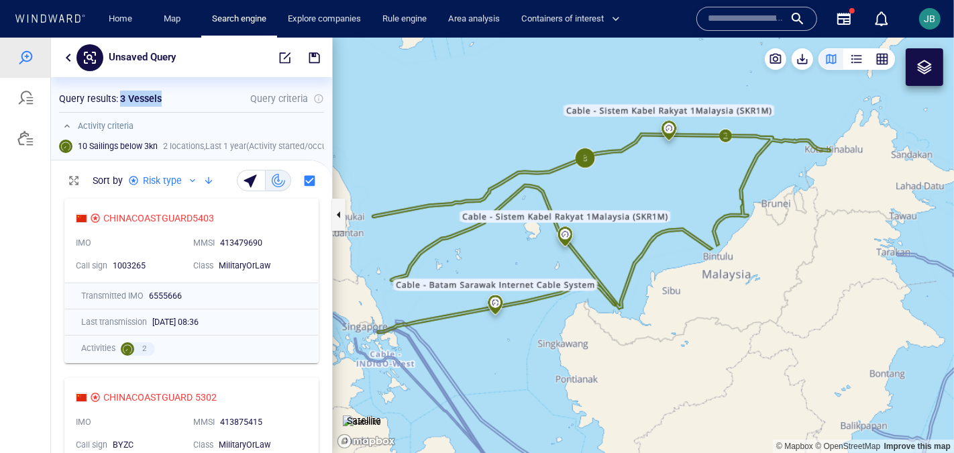
drag, startPoint x: 121, startPoint y: 95, endPoint x: 169, endPoint y: 97, distance: 47.7
click at [169, 97] on div "Query results : 3 Vessels Query criteria" at bounding box center [191, 98] width 265 height 16
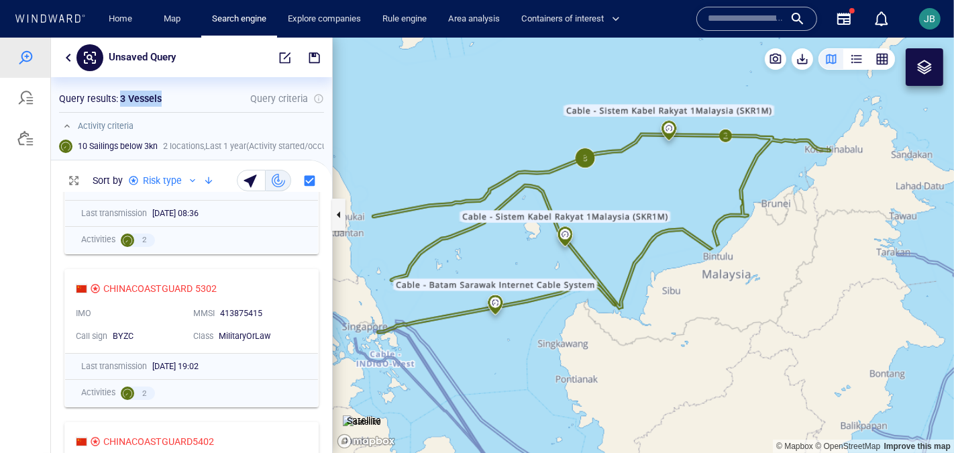
scroll to position [7, 0]
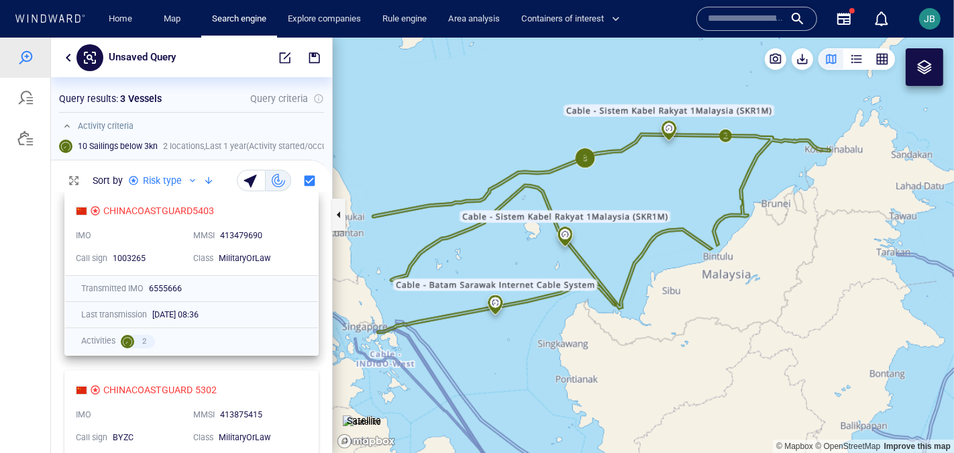
click at [282, 270] on div "CHINACOASTGUARD5403 IMO MMSI 413479690 Call sign 1003265 Class MilitaryOrLaw" at bounding box center [191, 232] width 253 height 83
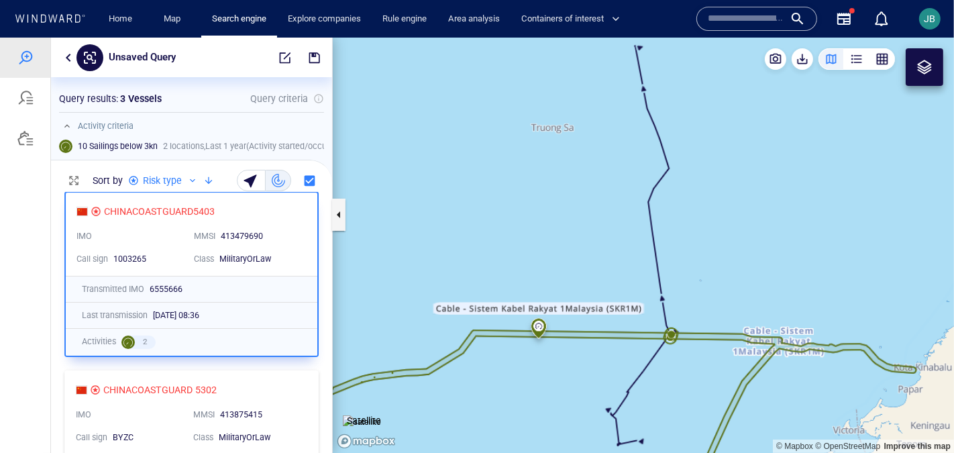
click at [673, 332] on canvas "Map" at bounding box center [643, 245] width 621 height 416
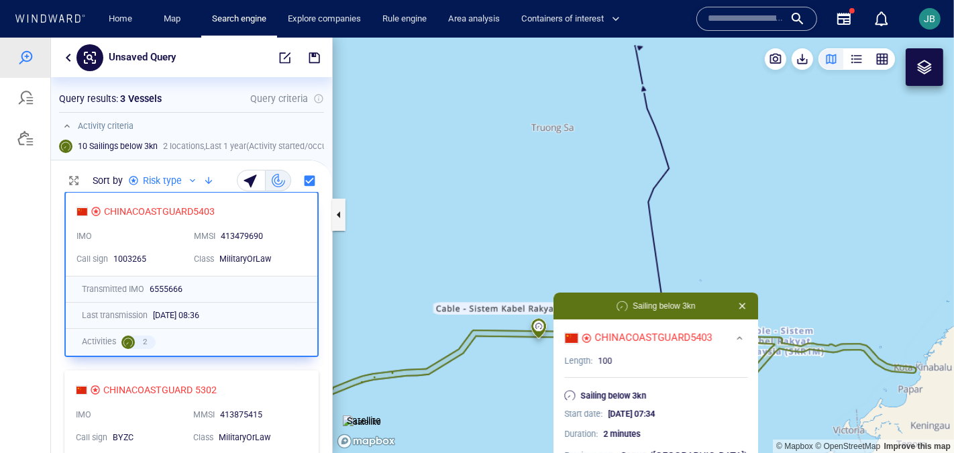
drag, startPoint x: 726, startPoint y: 311, endPoint x: 706, endPoint y: 258, distance: 56.5
click at [706, 258] on canvas "Map" at bounding box center [643, 245] width 621 height 416
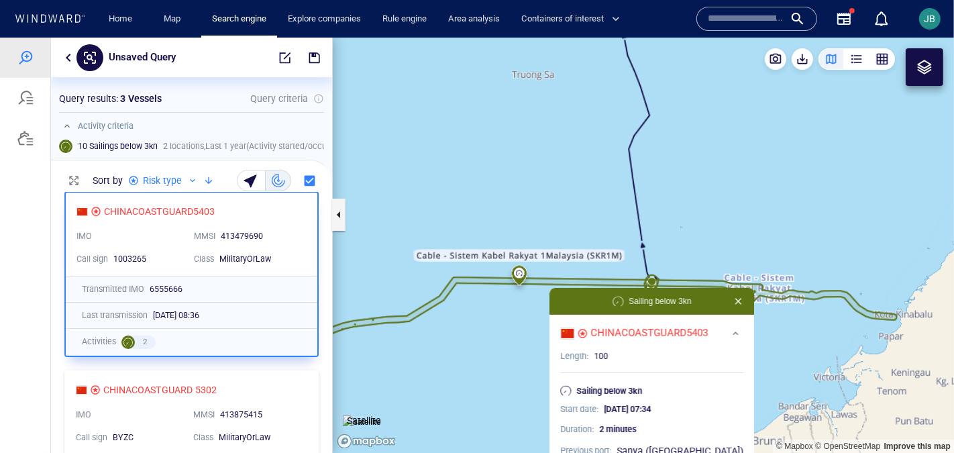
click at [706, 258] on canvas "Map" at bounding box center [643, 245] width 621 height 416
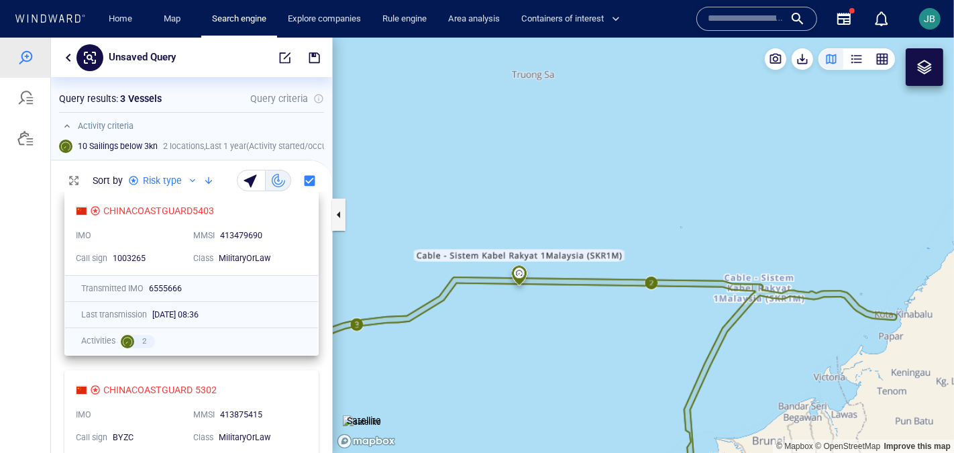
click at [299, 287] on div "6555666" at bounding box center [225, 288] width 153 height 12
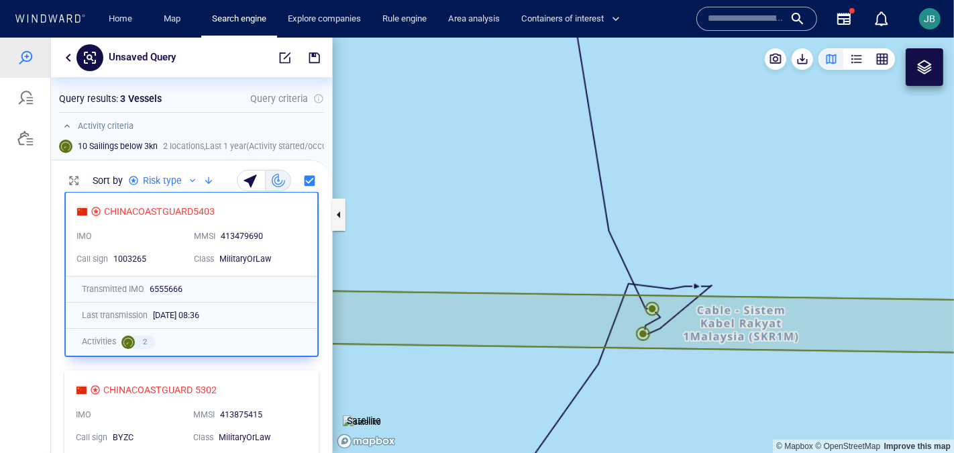
click at [653, 308] on canvas "Map" at bounding box center [643, 245] width 621 height 416
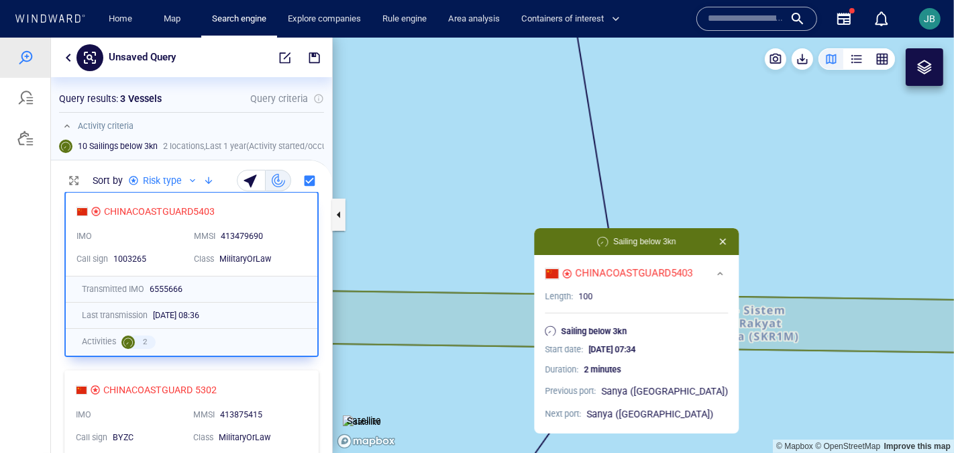
drag, startPoint x: 729, startPoint y: 261, endPoint x: 710, endPoint y: 170, distance: 93.3
click at [710, 170] on canvas "Map" at bounding box center [643, 245] width 621 height 416
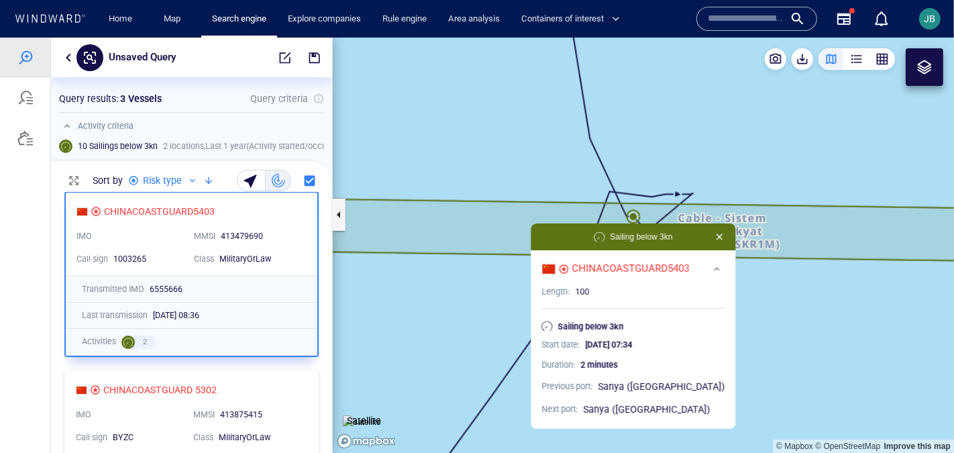
click at [604, 193] on canvas "Map" at bounding box center [643, 245] width 621 height 416
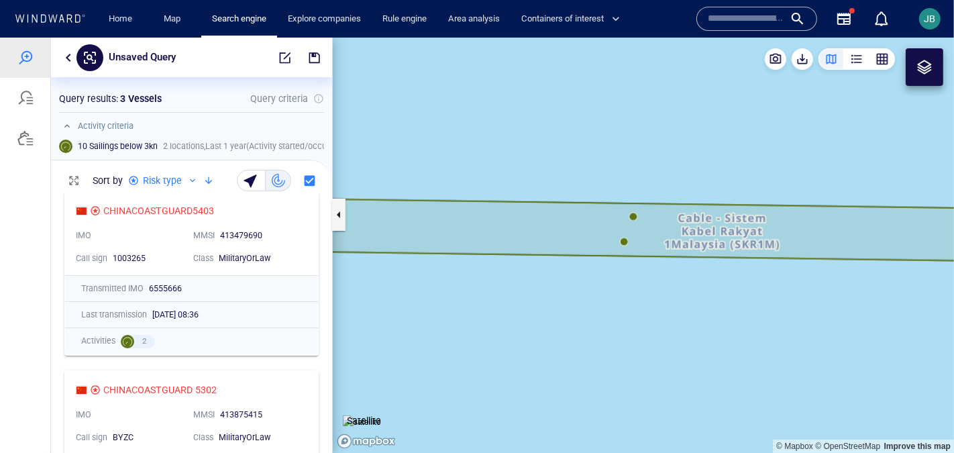
click at [621, 240] on canvas "Map" at bounding box center [643, 245] width 621 height 416
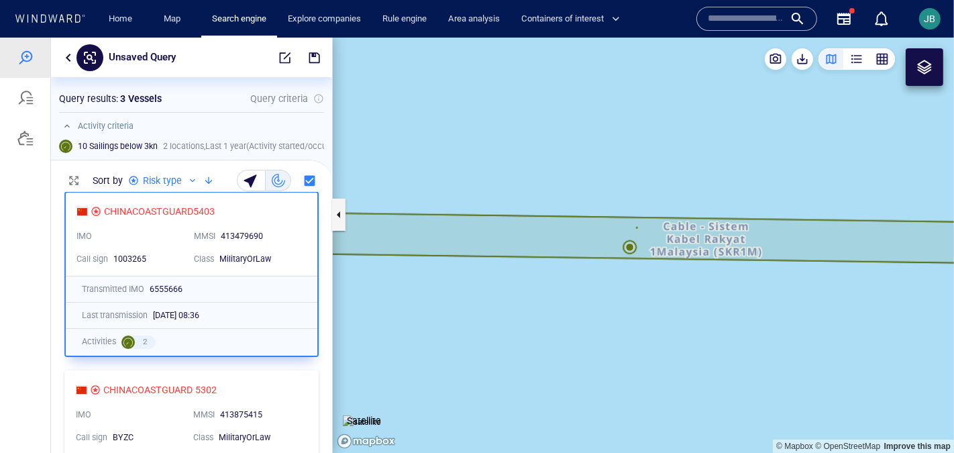
click at [623, 240] on canvas "Map" at bounding box center [643, 245] width 621 height 416
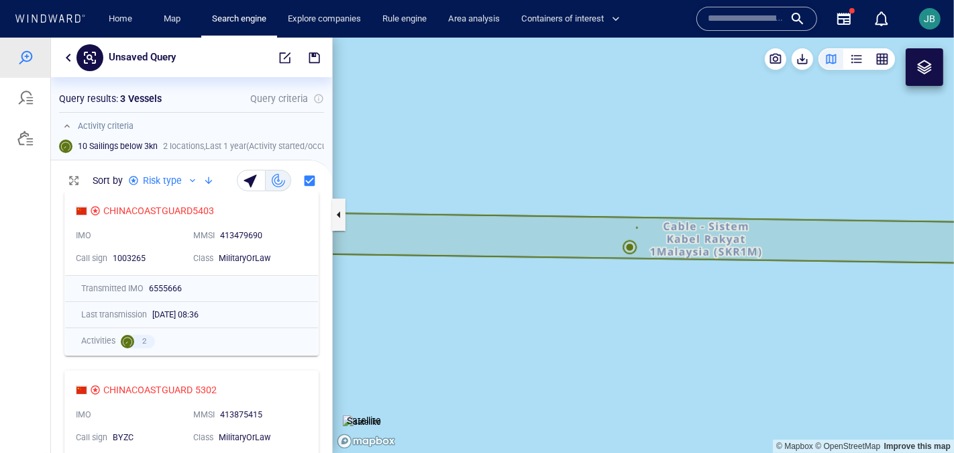
click at [641, 270] on canvas "Map" at bounding box center [643, 245] width 621 height 416
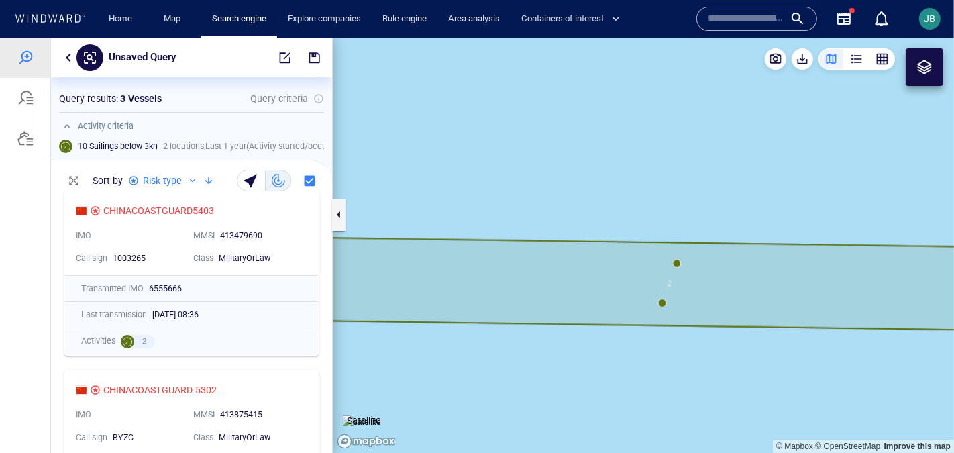
click at [662, 302] on canvas "Map" at bounding box center [643, 245] width 621 height 416
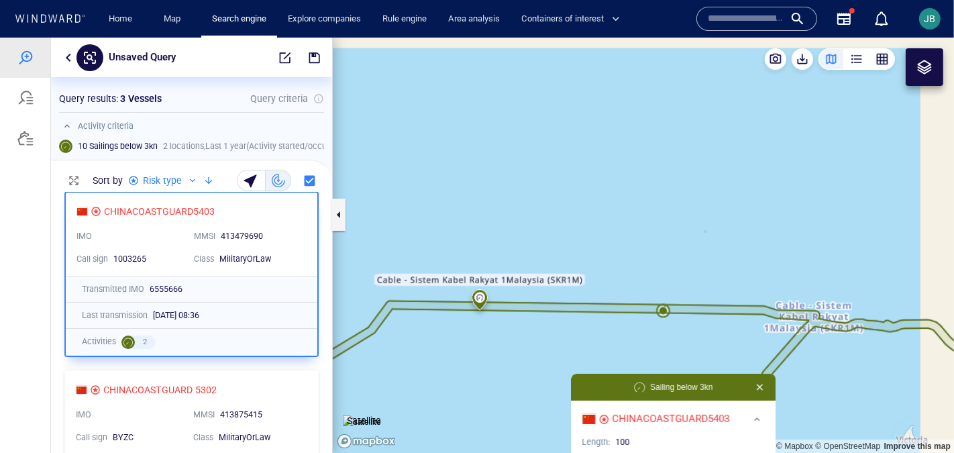
drag, startPoint x: 756, startPoint y: 340, endPoint x: 698, endPoint y: 209, distance: 143.6
click at [703, 210] on canvas "Map" at bounding box center [643, 245] width 621 height 416
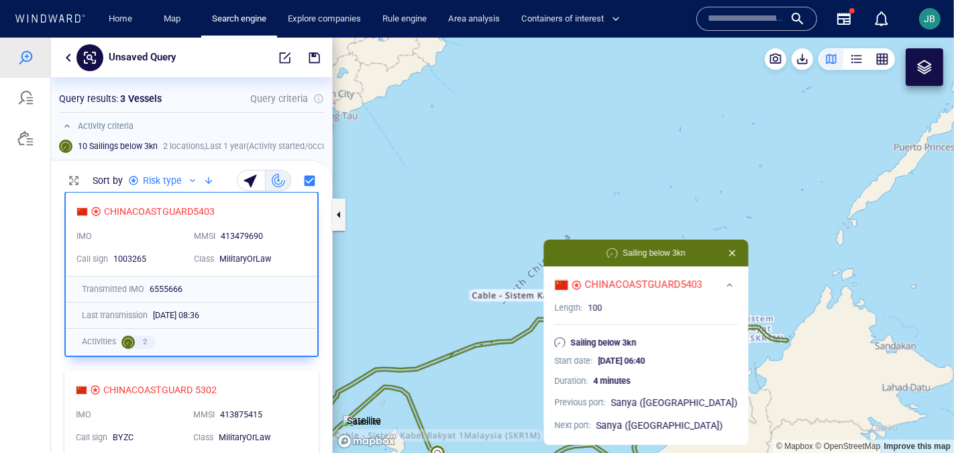
drag, startPoint x: 596, startPoint y: 268, endPoint x: 596, endPoint y: 178, distance: 90.6
click at [596, 178] on canvas "Map" at bounding box center [643, 245] width 621 height 416
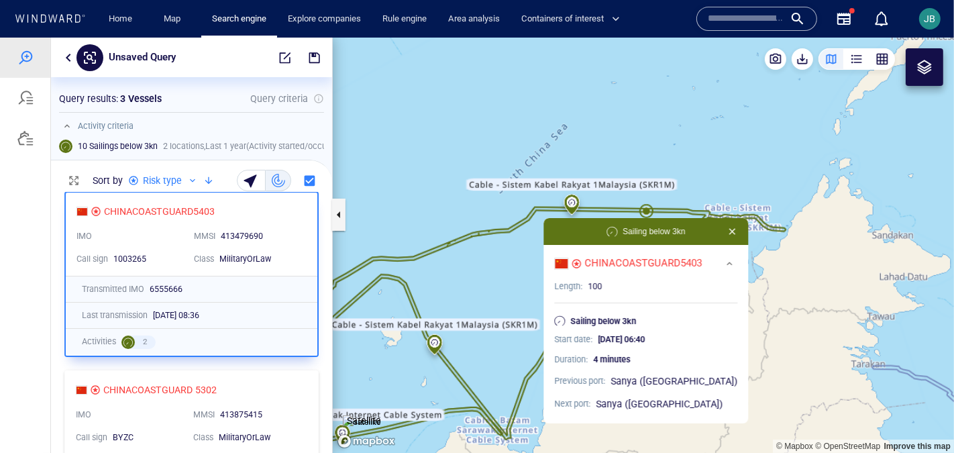
click at [627, 198] on canvas "Map" at bounding box center [643, 245] width 621 height 416
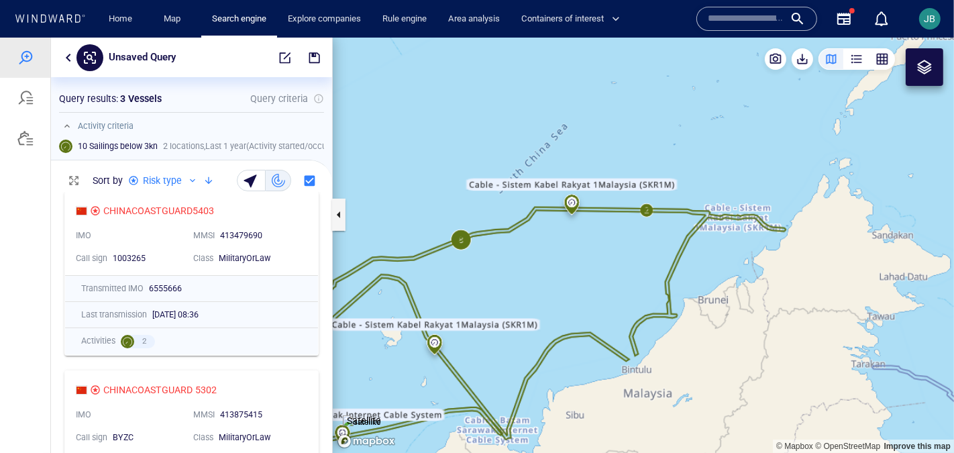
click at [647, 207] on canvas "Map" at bounding box center [643, 245] width 621 height 416
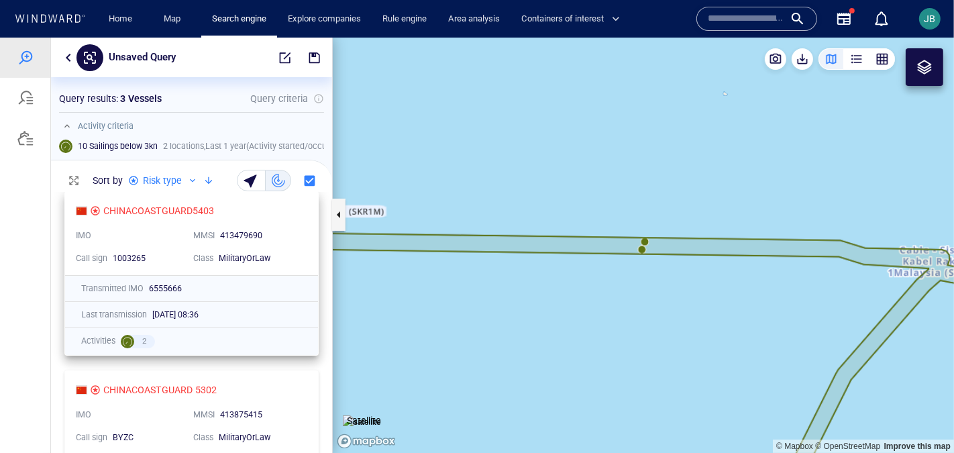
click at [304, 248] on div "Class MilitaryOrLaw" at bounding box center [246, 257] width 117 height 23
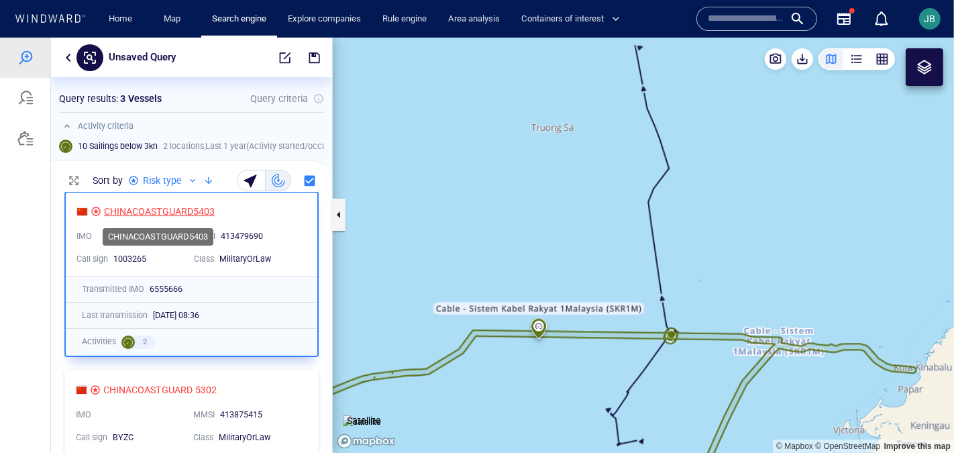
click at [207, 210] on div "CHINACOASTGUARD5403" at bounding box center [159, 211] width 111 height 16
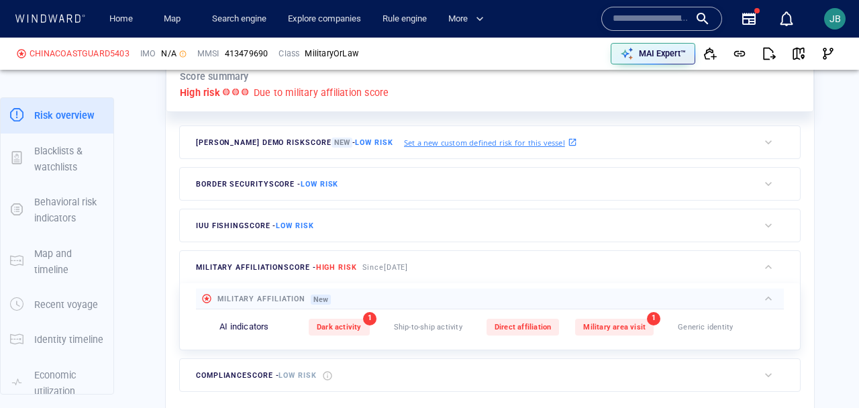
scroll to position [428, 0]
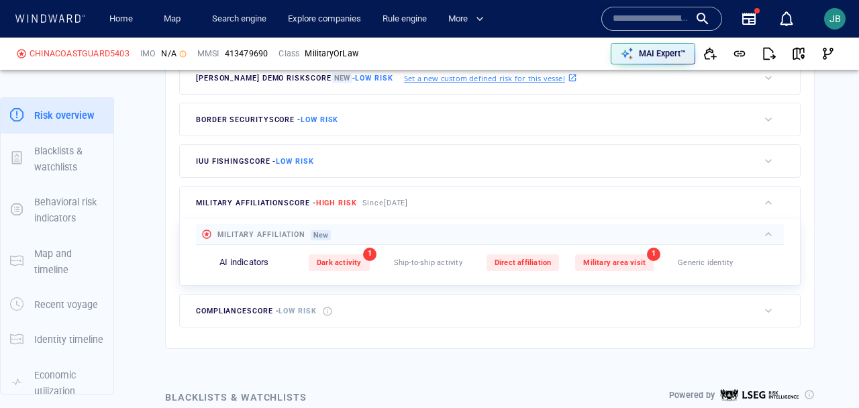
drag, startPoint x: 199, startPoint y: 207, endPoint x: 459, endPoint y: 205, distance: 259.6
click at [459, 205] on div "military affiliation score - High risk Since 18 Jun 2023" at bounding box center [469, 202] width 578 height 32
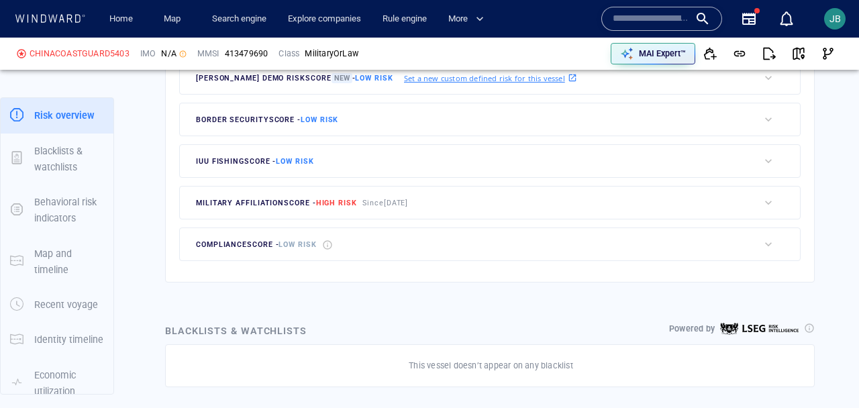
click at [438, 197] on div "military affiliation score - High risk Since 18 Jun 2023" at bounding box center [469, 202] width 578 height 32
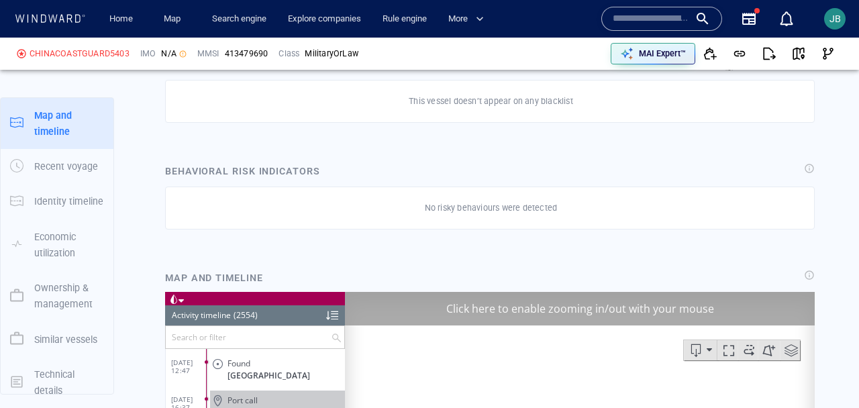
scroll to position [989, 0]
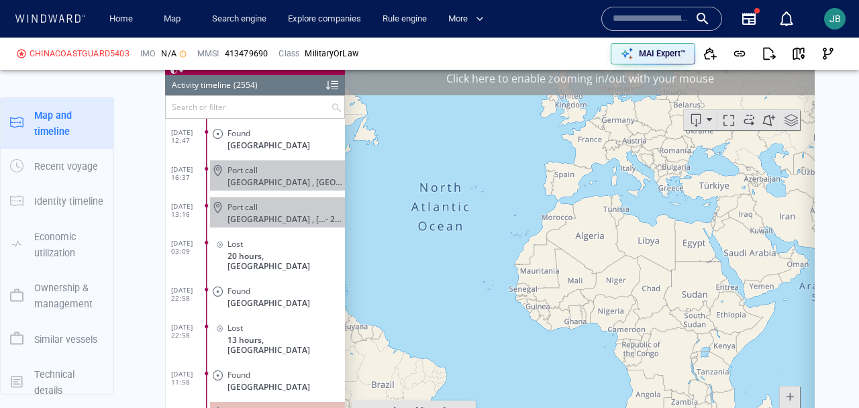
click at [724, 87] on div "Click here to enable zooming in/out with your mouse" at bounding box center [580, 78] width 470 height 34
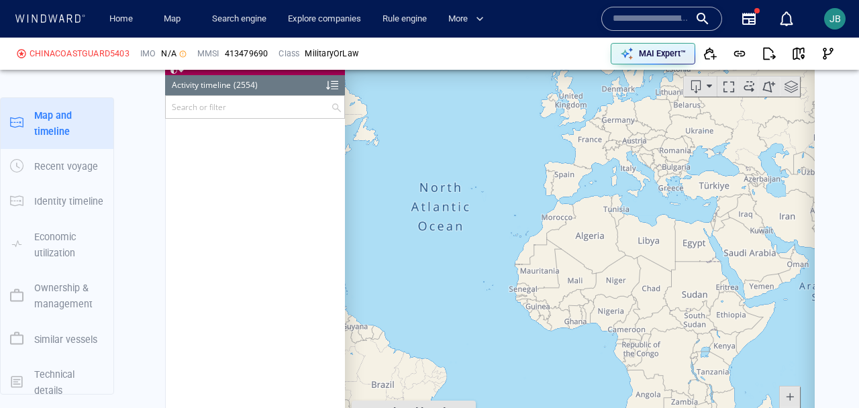
scroll to position [93875, 0]
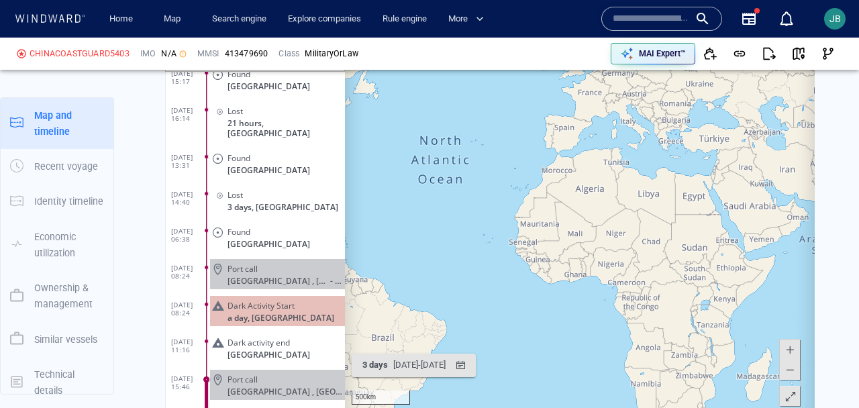
scroll to position [1086, 0]
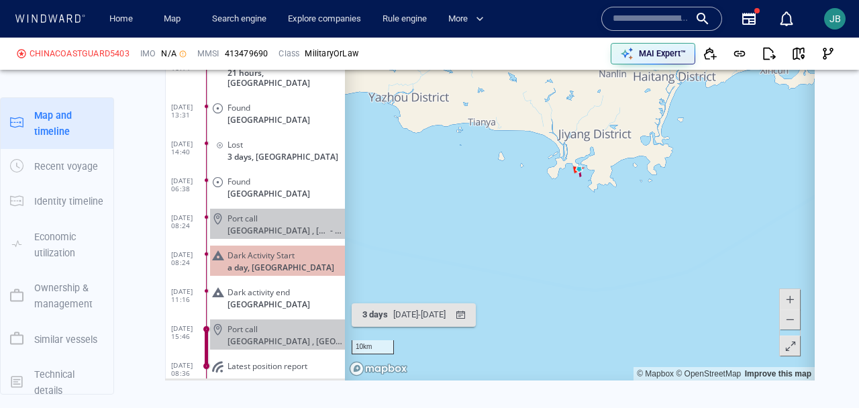
click at [792, 343] on span at bounding box center [790, 346] width 13 height 20
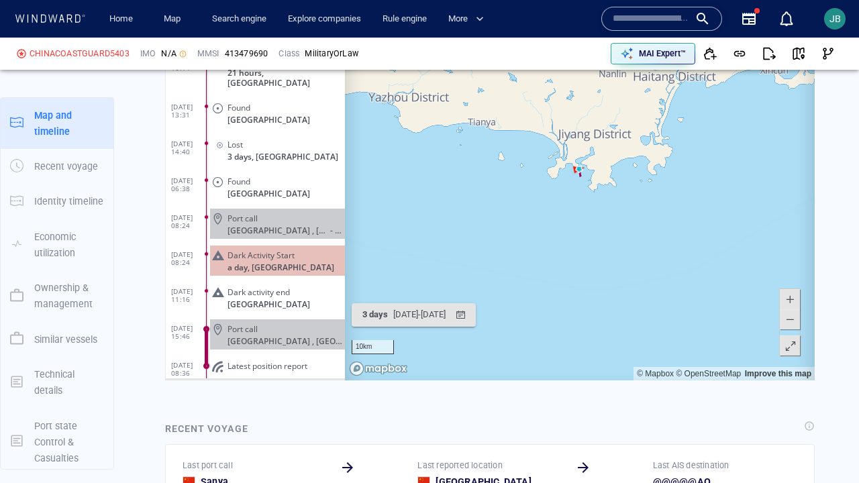
scroll to position [93858, 0]
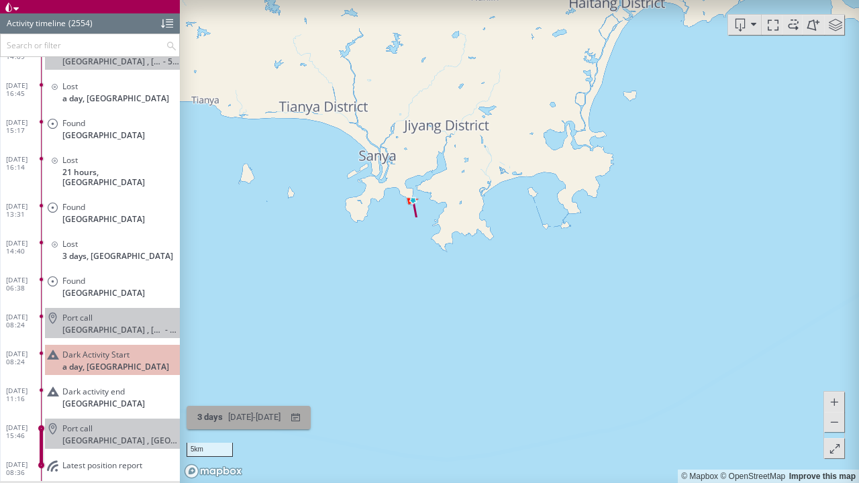
click at [210, 419] on span "3 days" at bounding box center [209, 417] width 25 height 10
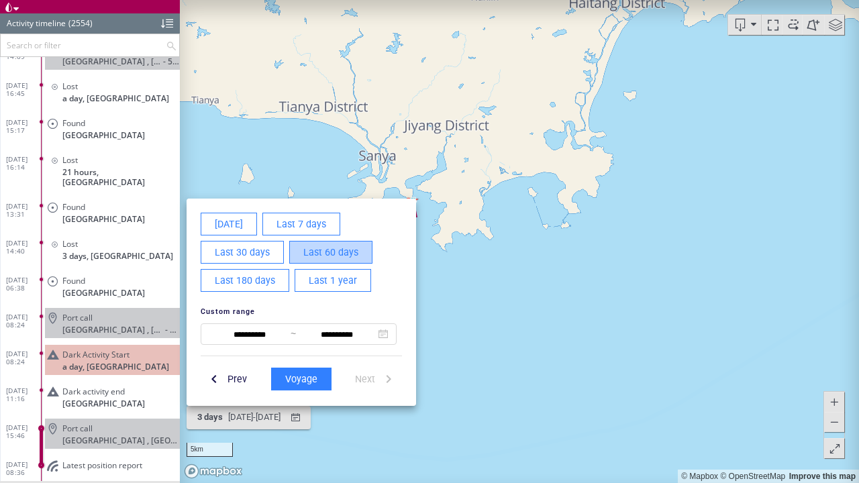
click at [311, 252] on span "Last 60 days" at bounding box center [330, 252] width 55 height 17
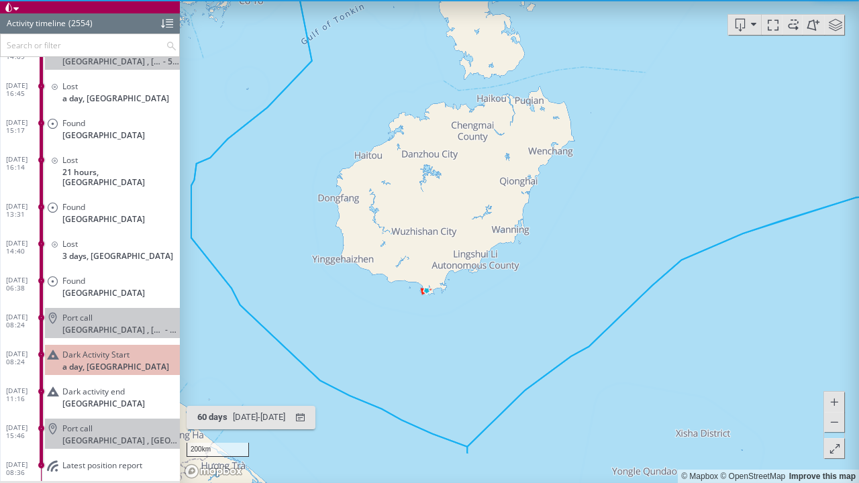
drag, startPoint x: 435, startPoint y: 276, endPoint x: 382, endPoint y: 163, distance: 125.1
click at [381, 163] on canvas "Map" at bounding box center [519, 241] width 679 height 483
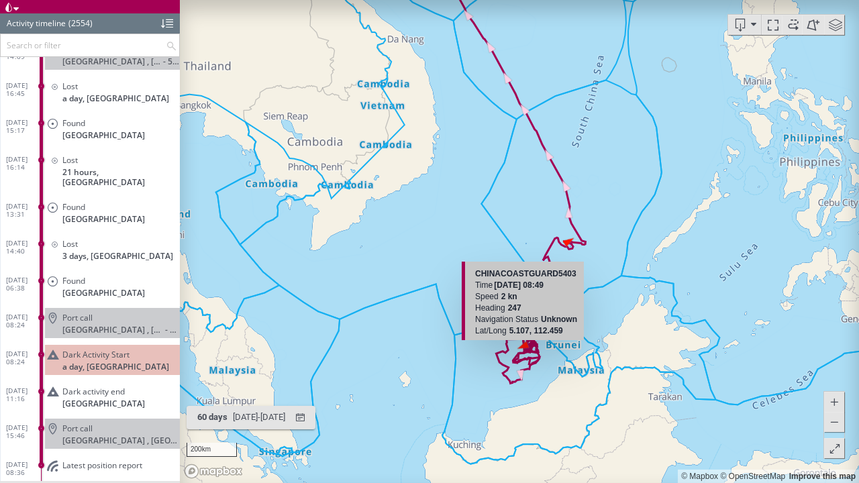
drag, startPoint x: 537, startPoint y: 417, endPoint x: 516, endPoint y: 337, distance: 82.5
click at [515, 337] on div "200km © Mapbox © OpenStreetMap Improve this map CHINACOASTGUARD5403 Time 05 Jul…" at bounding box center [519, 241] width 679 height 483
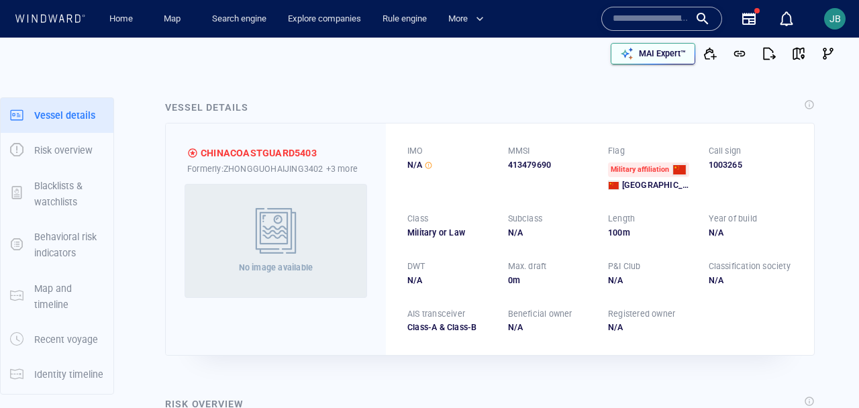
click at [651, 59] on p "MAI Expert™" at bounding box center [662, 54] width 47 height 12
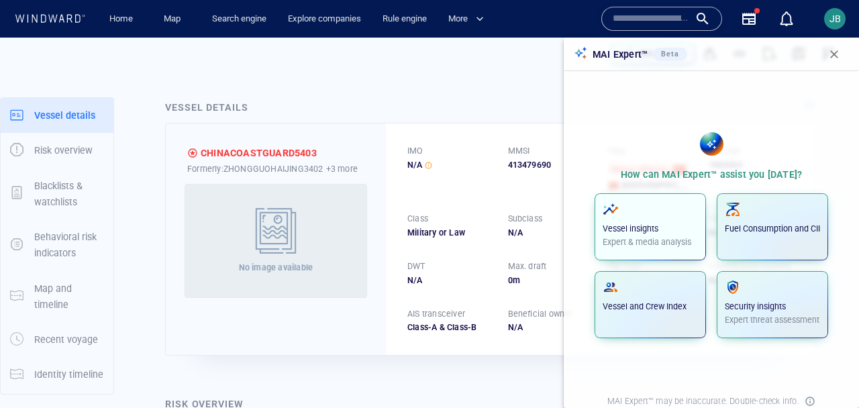
click at [677, 214] on span "button" at bounding box center [649, 209] width 95 height 16
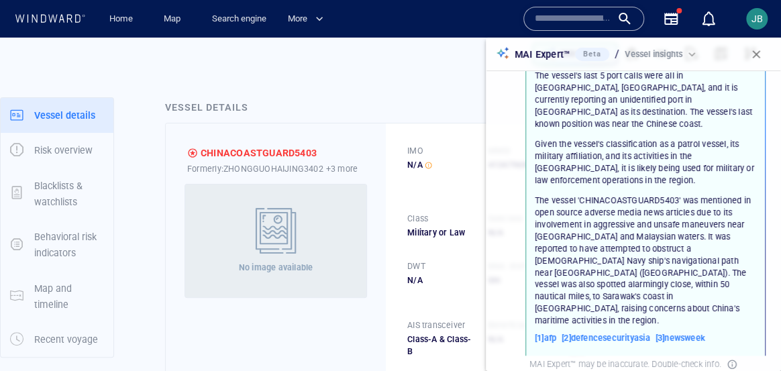
scroll to position [252, 0]
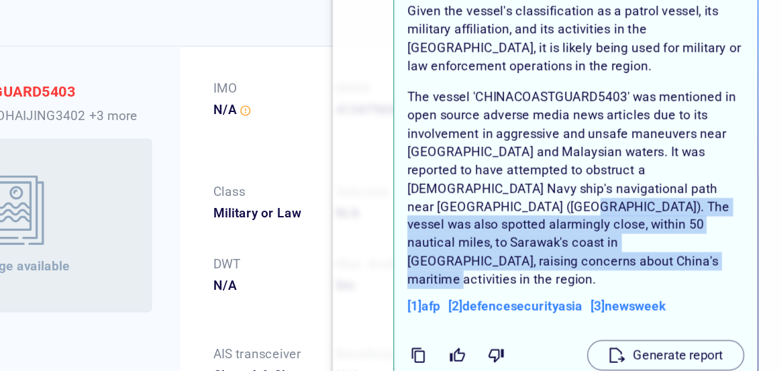
drag, startPoint x: 566, startPoint y: 217, endPoint x: 604, endPoint y: 250, distance: 50.4
click at [604, 250] on p "The vessel 'CHINACOASTGUARD5403' was mentioned in open source adverse media new…" at bounding box center [645, 216] width 221 height 132
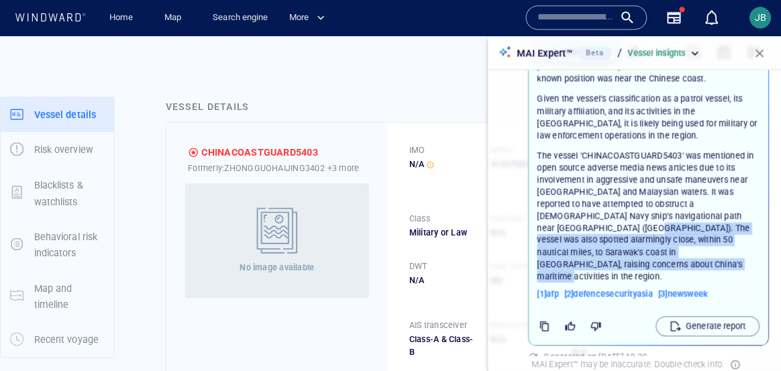
scroll to position [0, 0]
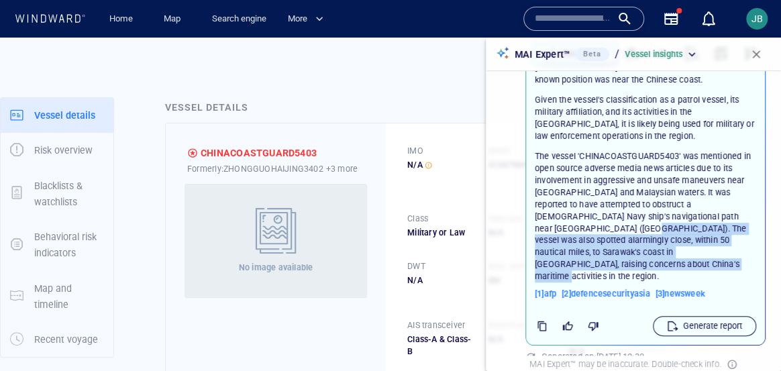
click at [721, 320] on p "Generate report" at bounding box center [712, 326] width 59 height 12
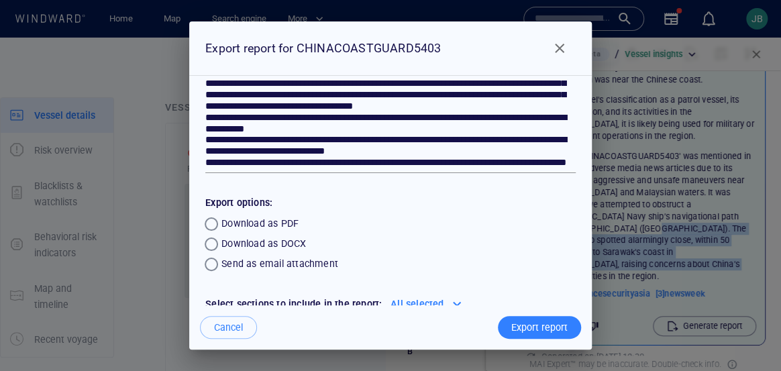
scroll to position [102, 0]
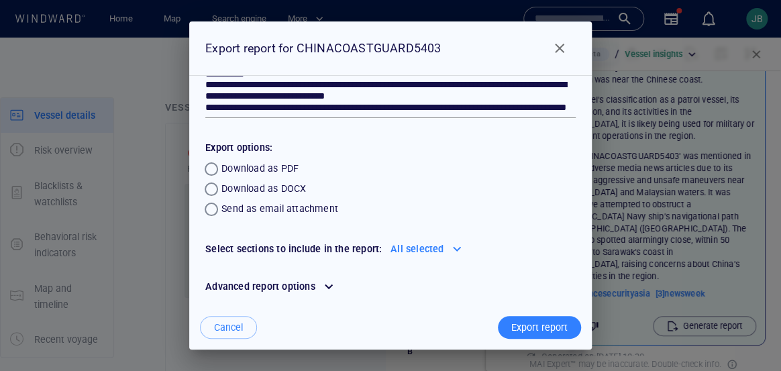
click at [323, 290] on div at bounding box center [328, 286] width 21 height 21
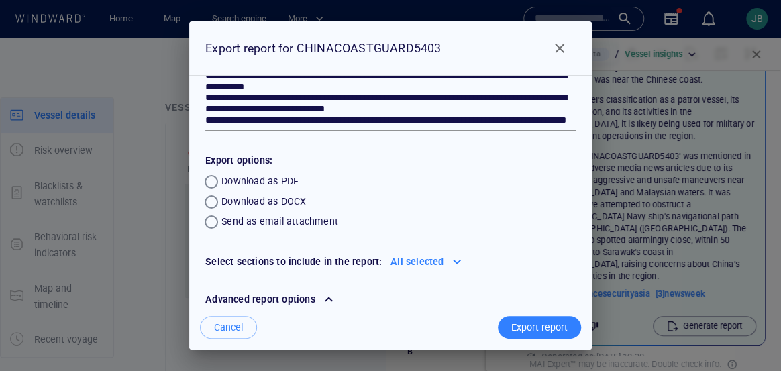
scroll to position [72, 0]
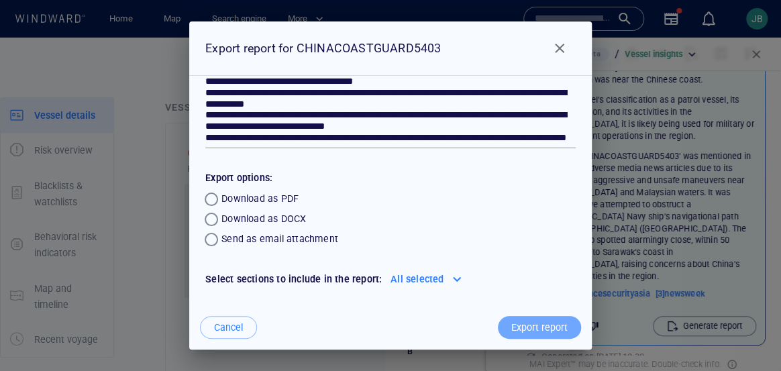
click at [543, 331] on div "Export report" at bounding box center [539, 328] width 62 height 22
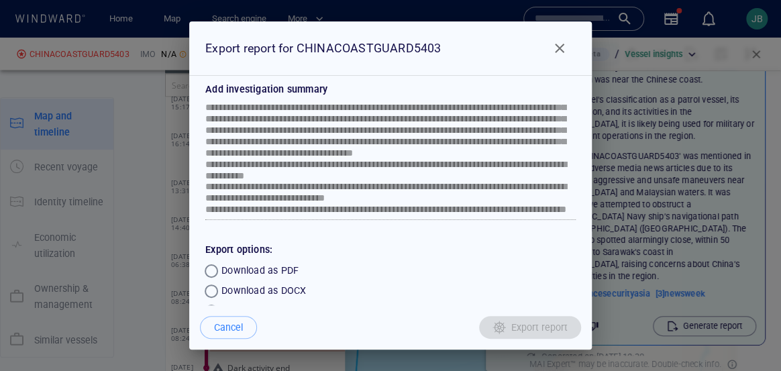
scroll to position [0, 0]
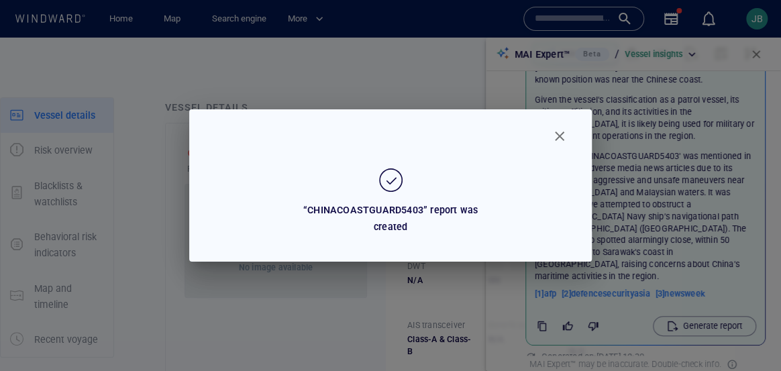
click at [543, 142] on div at bounding box center [559, 136] width 32 height 32
drag, startPoint x: 559, startPoint y: 142, endPoint x: 780, endPoint y: 50, distance: 239.4
click at [559, 141] on span "Close" at bounding box center [559, 136] width 16 height 16
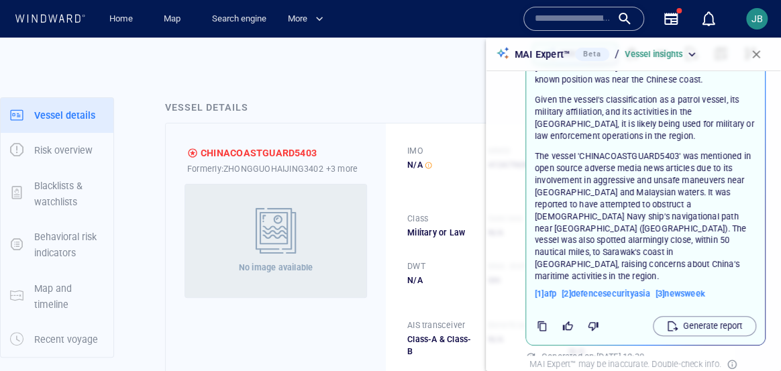
click at [765, 56] on button "button" at bounding box center [756, 55] width 30 height 30
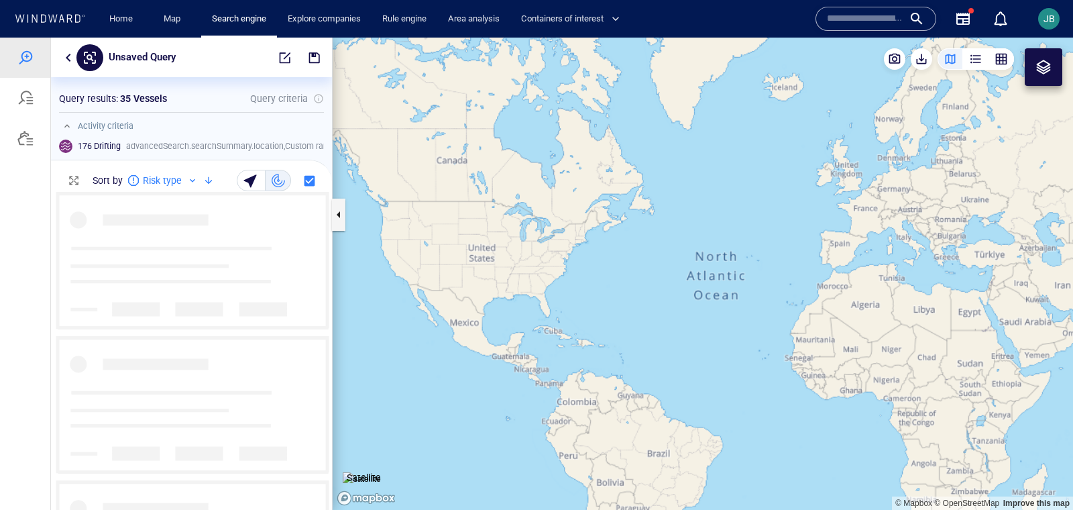
scroll to position [317, 280]
drag, startPoint x: 901, startPoint y: 407, endPoint x: 435, endPoint y: 322, distance: 473.9
click at [435, 322] on canvas "Map" at bounding box center [703, 274] width 741 height 472
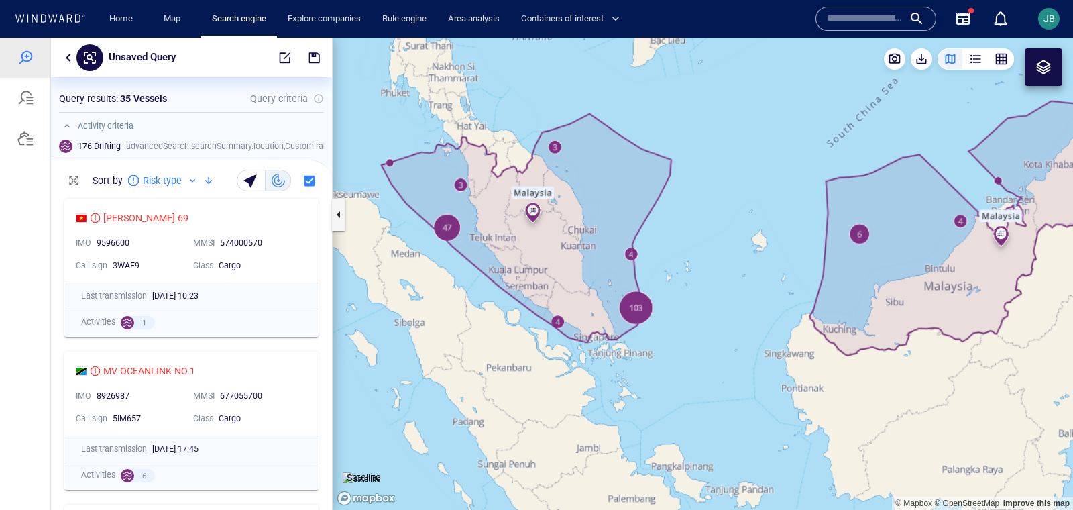
drag, startPoint x: 677, startPoint y: 248, endPoint x: 710, endPoint y: 282, distance: 47.0
click at [710, 282] on canvas "Map" at bounding box center [703, 274] width 741 height 472
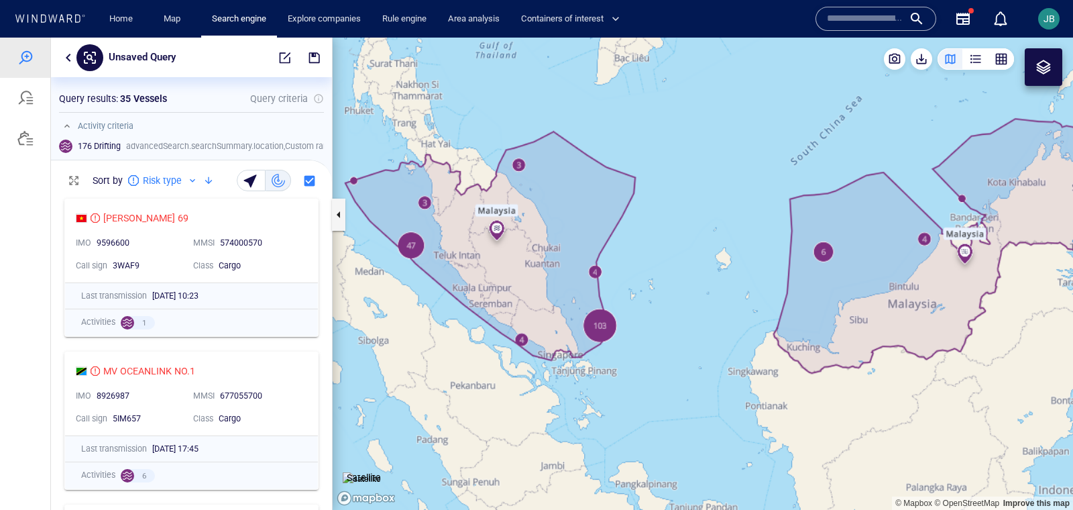
drag, startPoint x: 553, startPoint y: 286, endPoint x: 521, endPoint y: 290, distance: 32.4
click at [521, 290] on canvas "Map" at bounding box center [703, 274] width 741 height 472
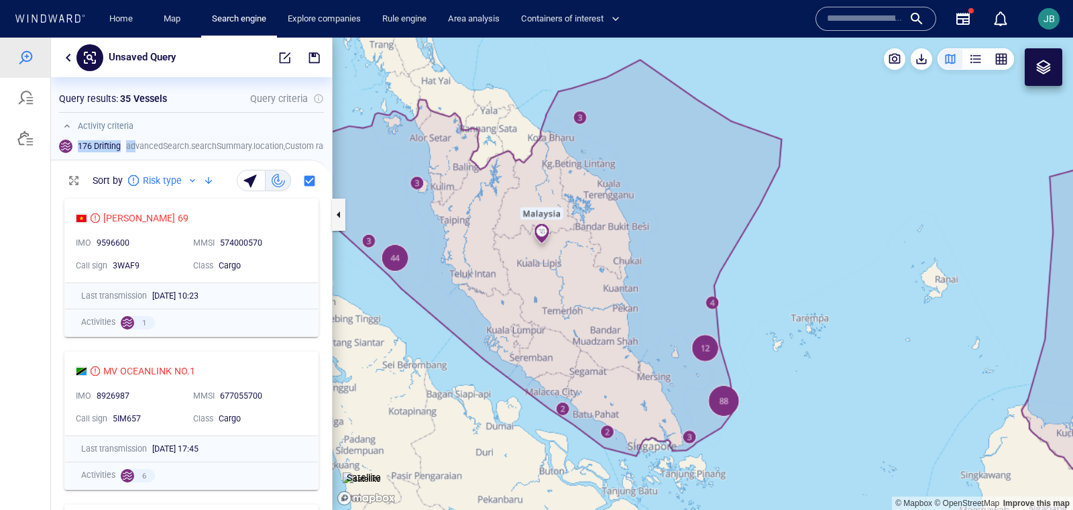
drag, startPoint x: 76, startPoint y: 145, endPoint x: 136, endPoint y: 145, distance: 60.4
click at [136, 145] on div "176 Drifting advancedSearch.searchSummary.location , Custom range ( Activity st…" at bounding box center [246, 146] width 390 height 30
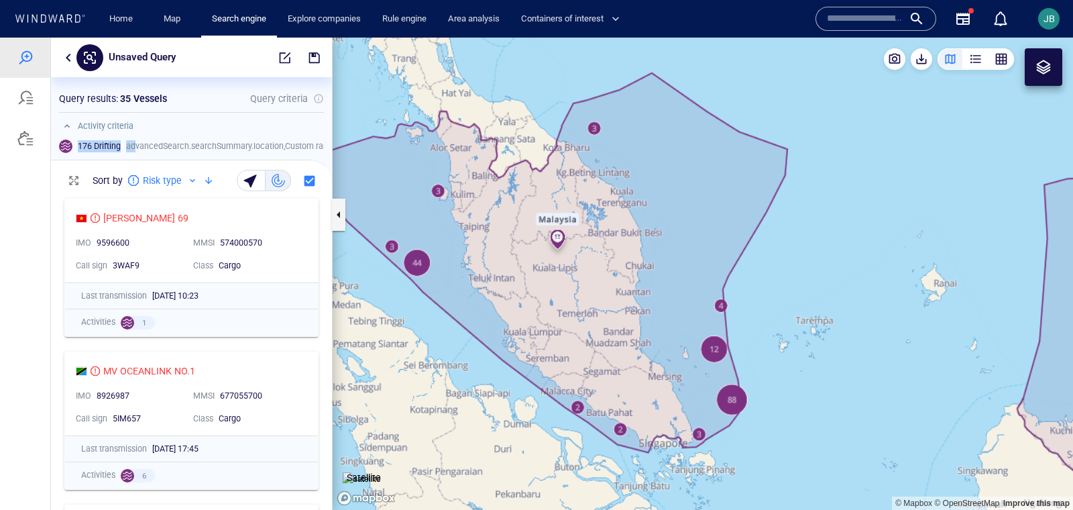
drag, startPoint x: 996, startPoint y: 335, endPoint x: 612, endPoint y: 355, distance: 384.9
click at [612, 355] on canvas "Map" at bounding box center [703, 274] width 741 height 472
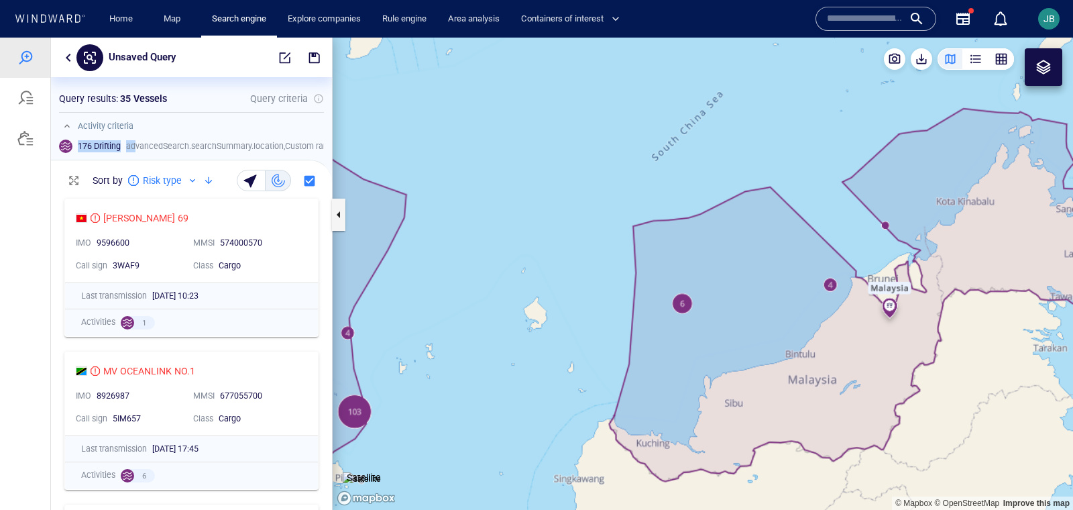
drag, startPoint x: 572, startPoint y: 350, endPoint x: 892, endPoint y: 350, distance: 320.0
click at [892, 350] on canvas "Map" at bounding box center [703, 274] width 741 height 472
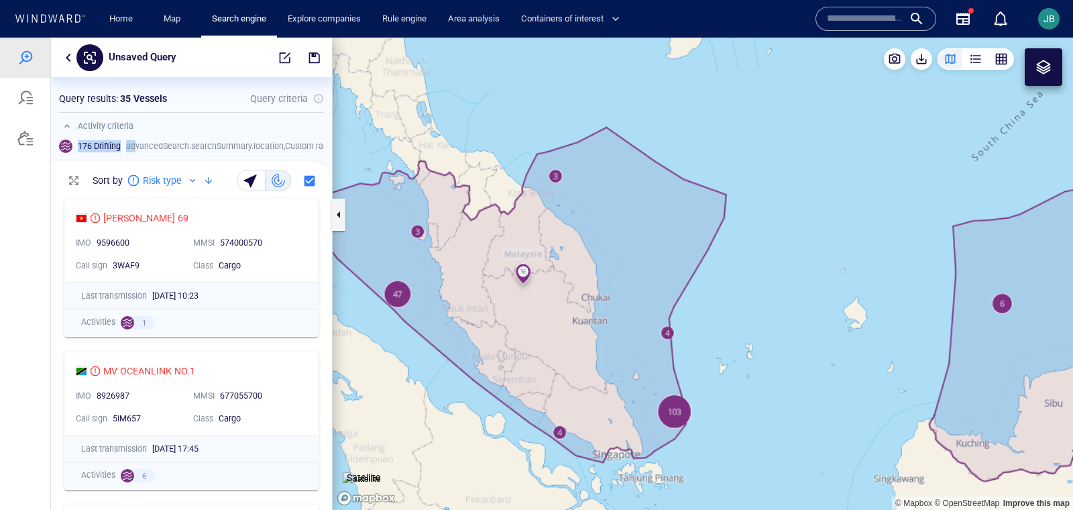
drag, startPoint x: 615, startPoint y: 340, endPoint x: 696, endPoint y: 347, distance: 81.4
click at [696, 347] on canvas "Map" at bounding box center [703, 274] width 741 height 472
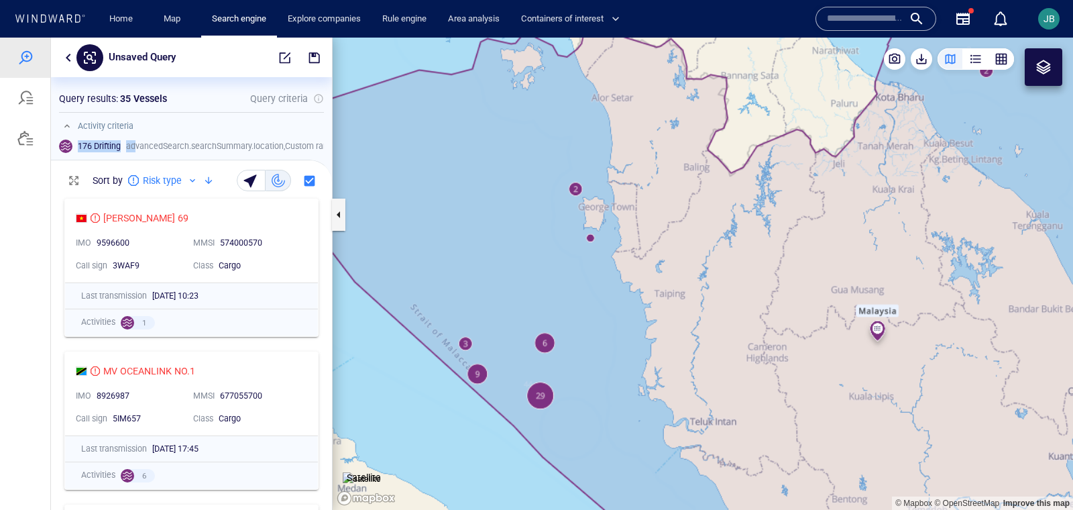
drag, startPoint x: 733, startPoint y: 400, endPoint x: 440, endPoint y: 147, distance: 387.1
click at [440, 147] on canvas "Map" at bounding box center [703, 274] width 741 height 472
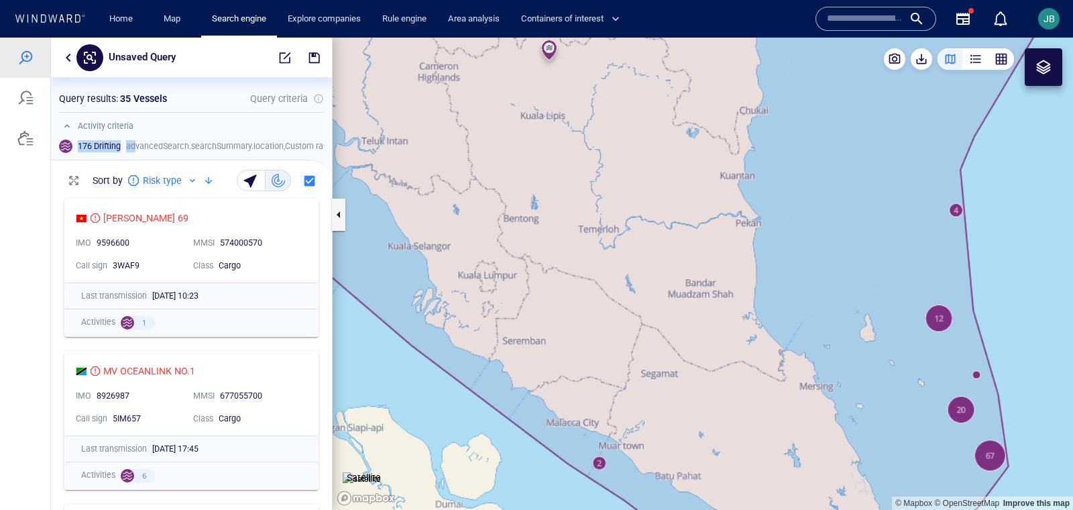
drag, startPoint x: 838, startPoint y: 378, endPoint x: 578, endPoint y: 214, distance: 307.5
click at [564, 214] on canvas "Map" at bounding box center [703, 274] width 741 height 472
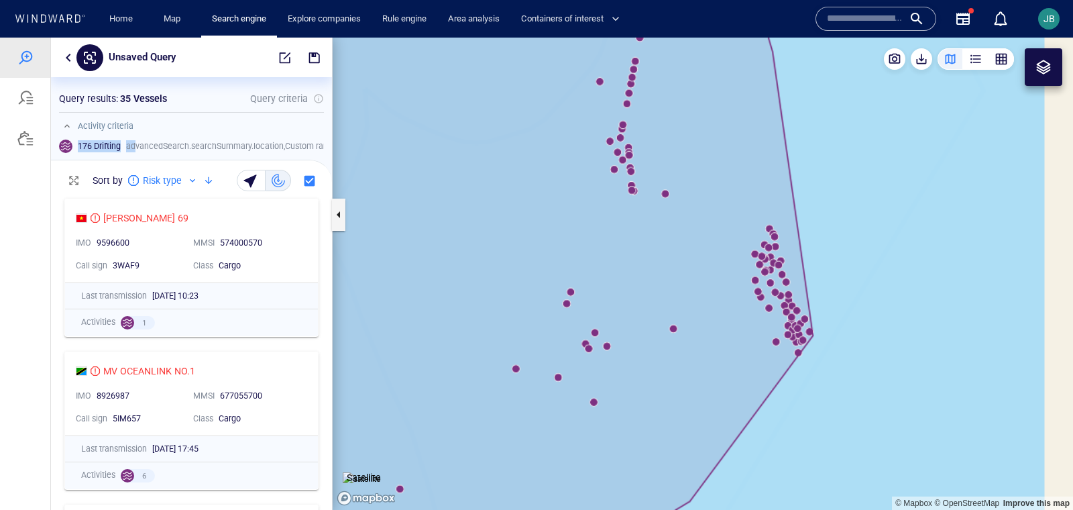
drag, startPoint x: 791, startPoint y: 376, endPoint x: 759, endPoint y: 196, distance: 182.5
click at [759, 196] on canvas "Map" at bounding box center [703, 274] width 741 height 472
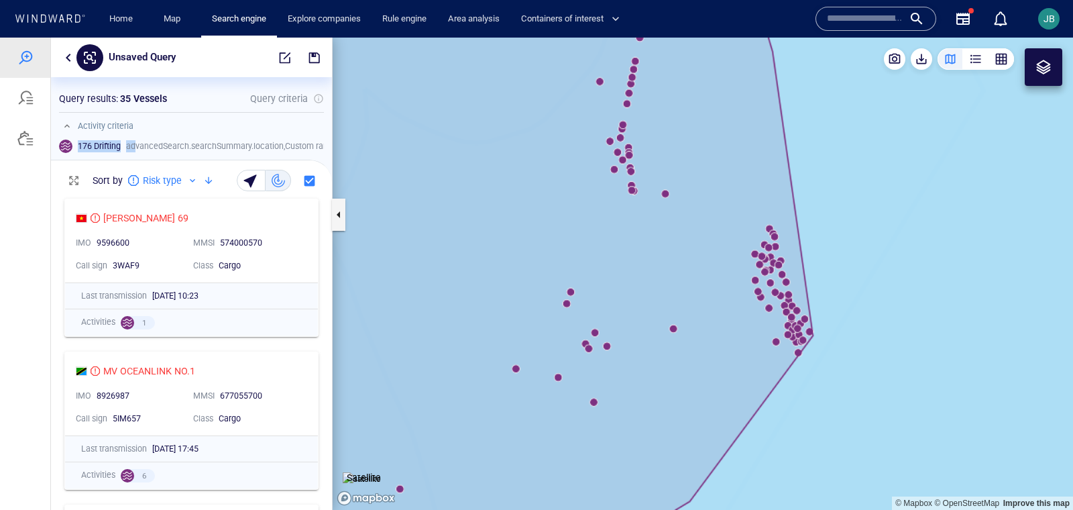
drag, startPoint x: 744, startPoint y: 180, endPoint x: 744, endPoint y: 223, distance: 42.9
click at [744, 223] on canvas "Map" at bounding box center [703, 274] width 741 height 472
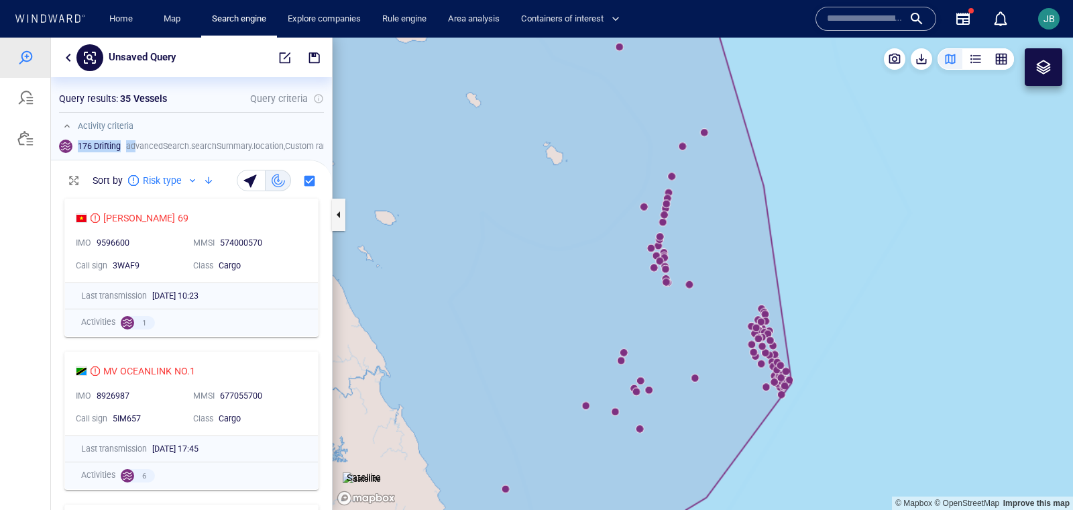
drag, startPoint x: 744, startPoint y: 223, endPoint x: 744, endPoint y: 254, distance: 30.2
click at [744, 254] on canvas "Map" at bounding box center [703, 274] width 741 height 472
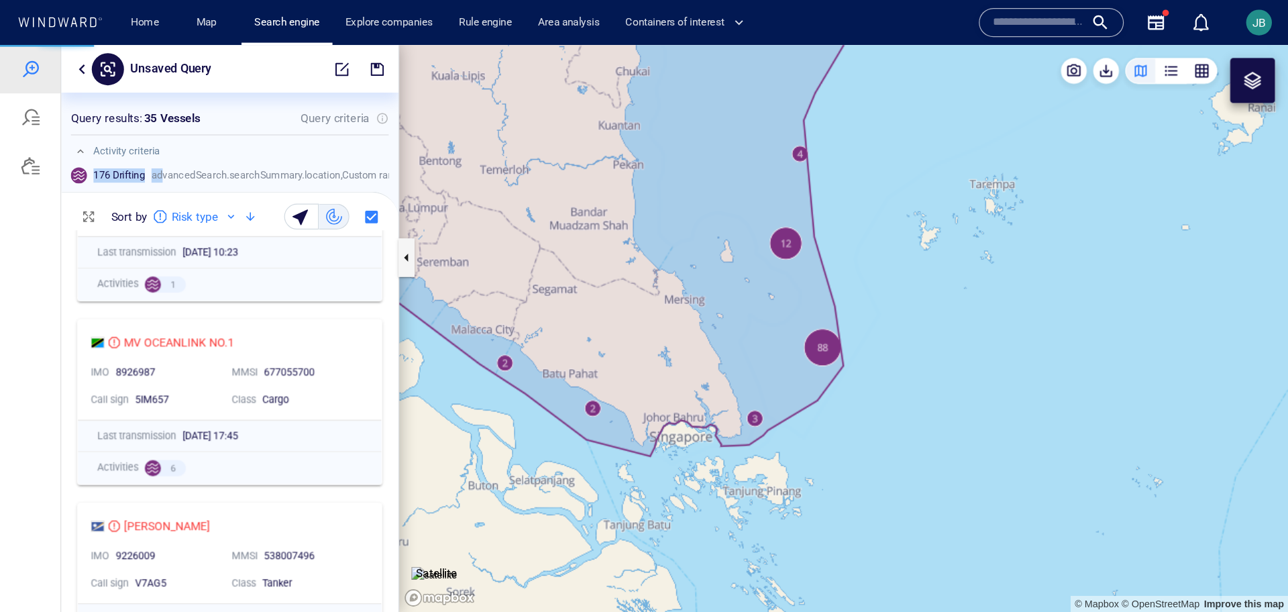
scroll to position [89, 0]
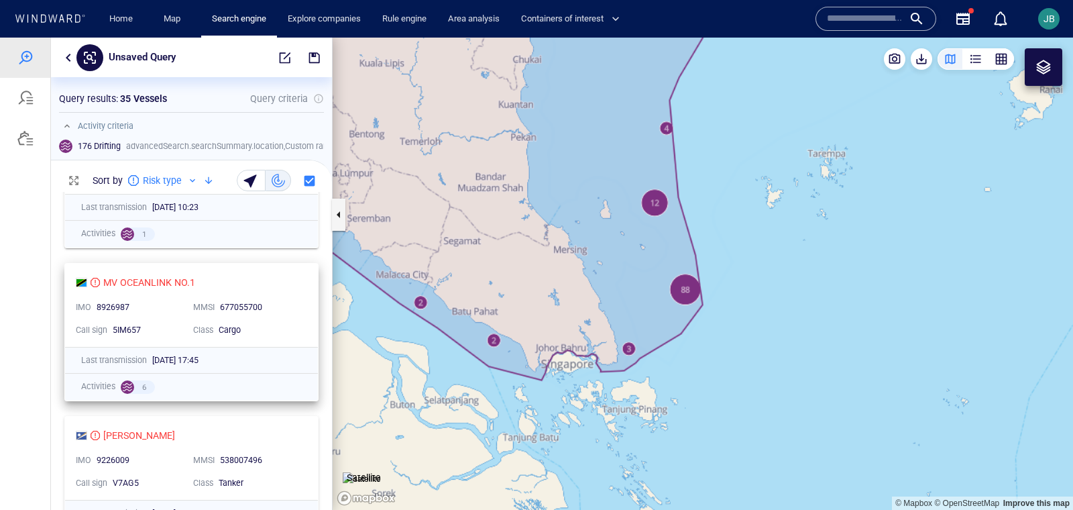
click at [286, 302] on div "677055700" at bounding box center [260, 308] width 80 height 12
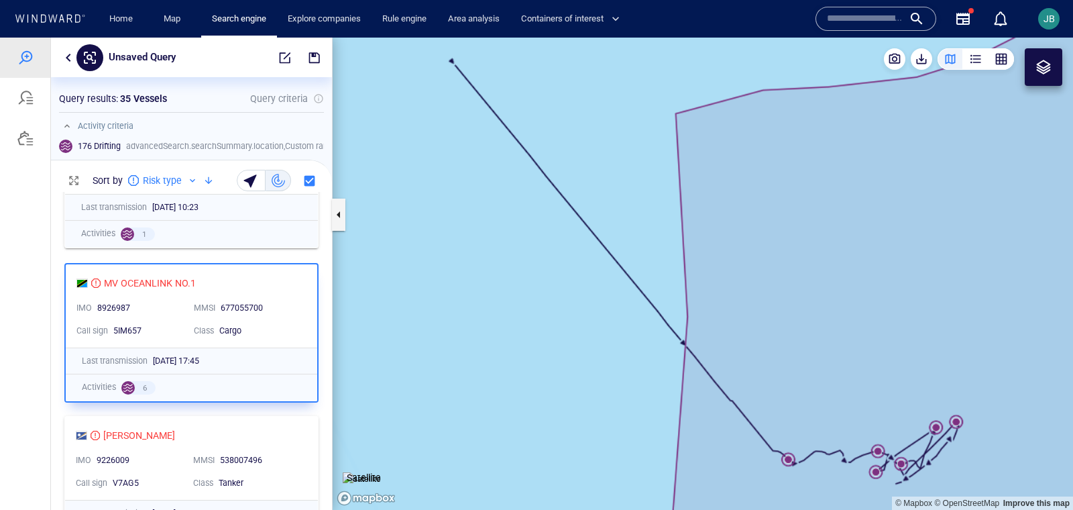
drag, startPoint x: 905, startPoint y: 411, endPoint x: 761, endPoint y: 317, distance: 172.5
click at [759, 315] on canvas "Map" at bounding box center [703, 274] width 741 height 472
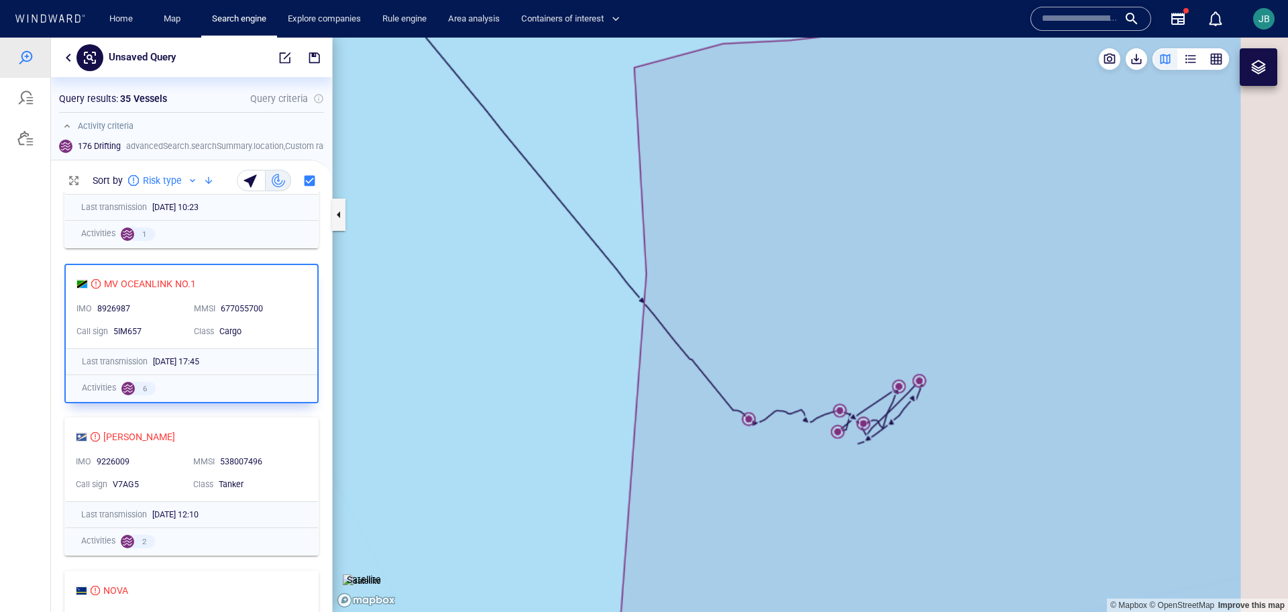
scroll to position [0, 1]
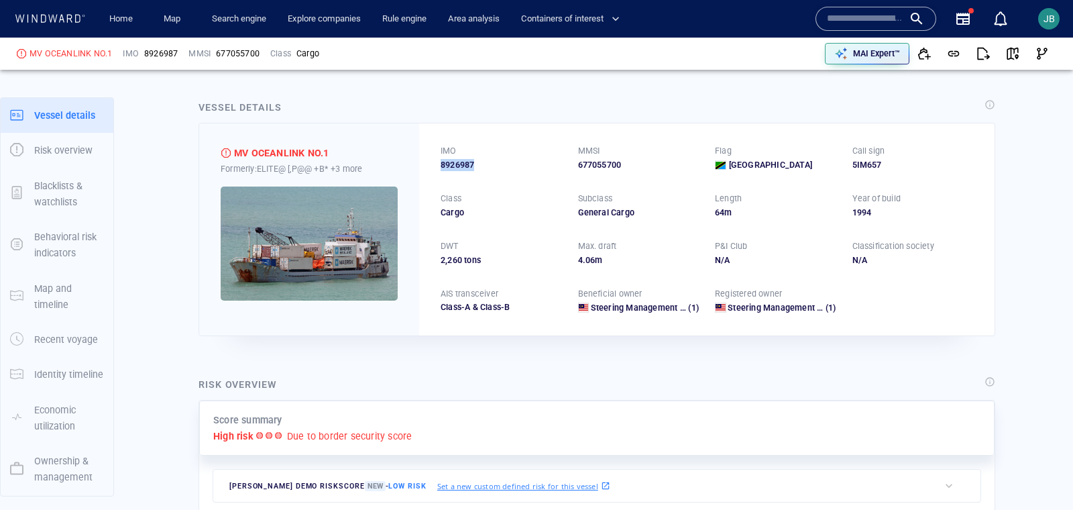
click at [339, 223] on img at bounding box center [309, 243] width 177 height 114
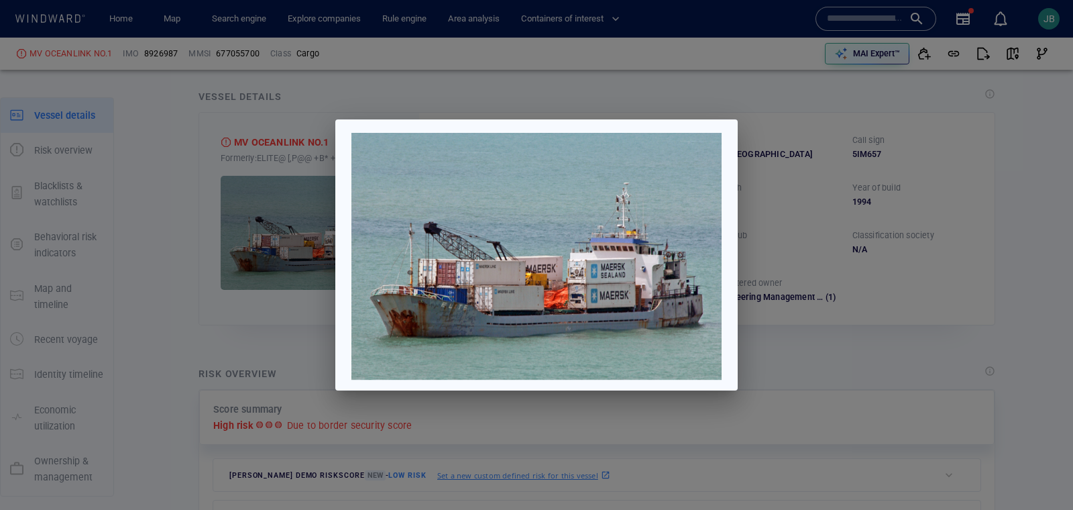
click at [983, 261] on div at bounding box center [536, 255] width 1073 height 510
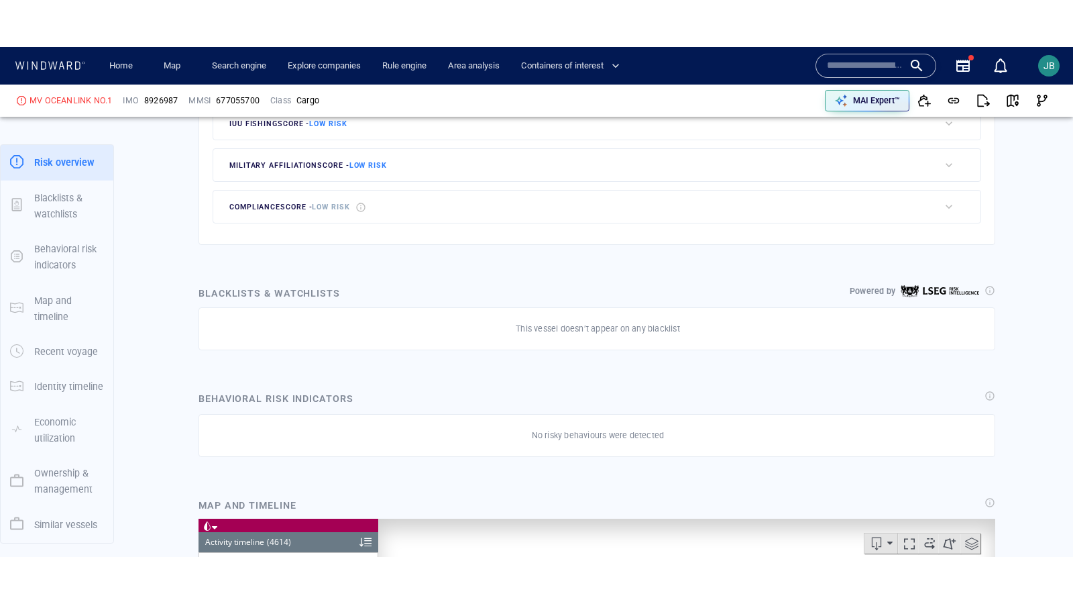
scroll to position [1050, 0]
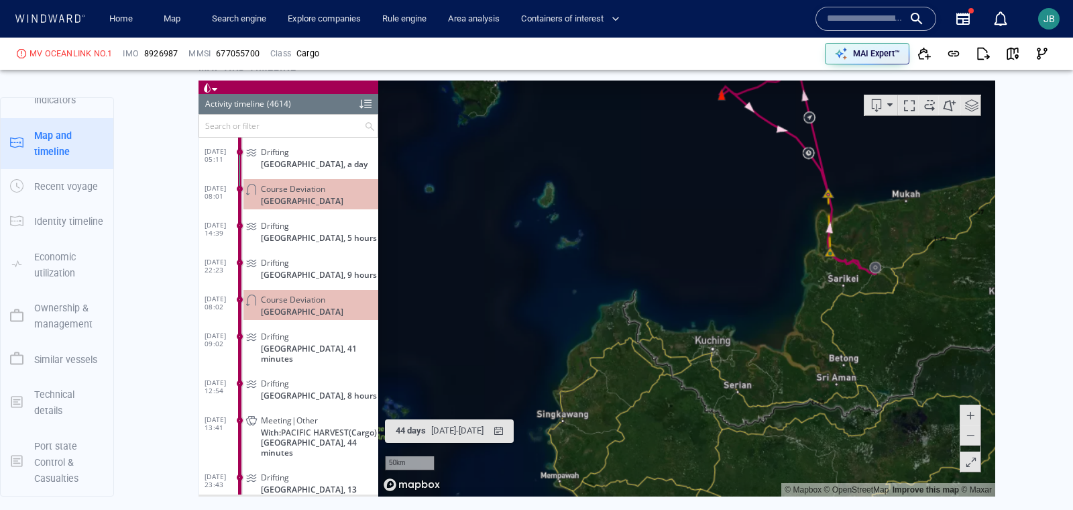
click at [976, 466] on span at bounding box center [971, 461] width 13 height 20
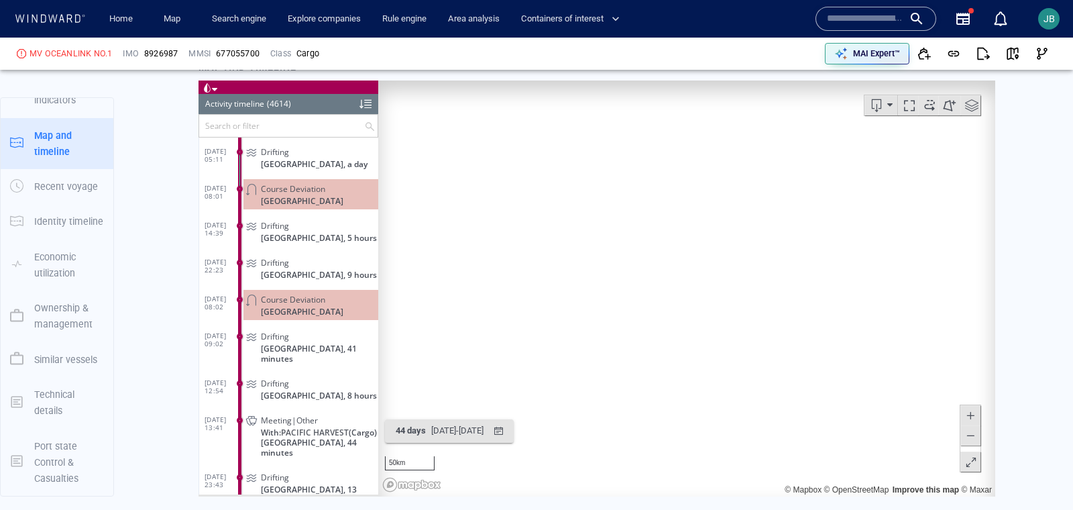
scroll to position [59, 0]
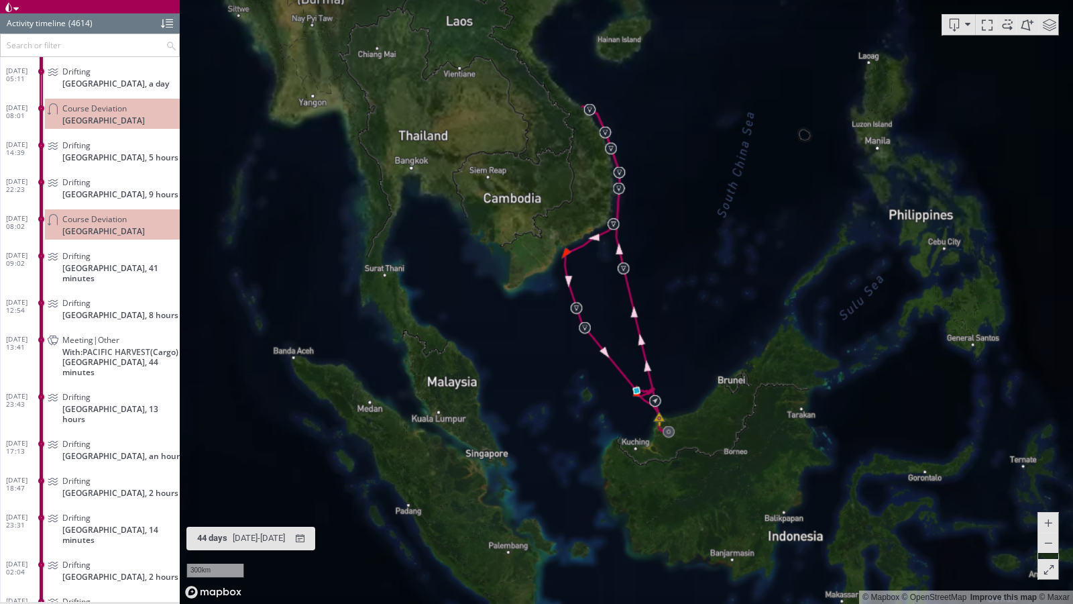
drag, startPoint x: 672, startPoint y: 164, endPoint x: 716, endPoint y: 212, distance: 65.1
click at [716, 212] on canvas "Map" at bounding box center [627, 302] width 894 height 604
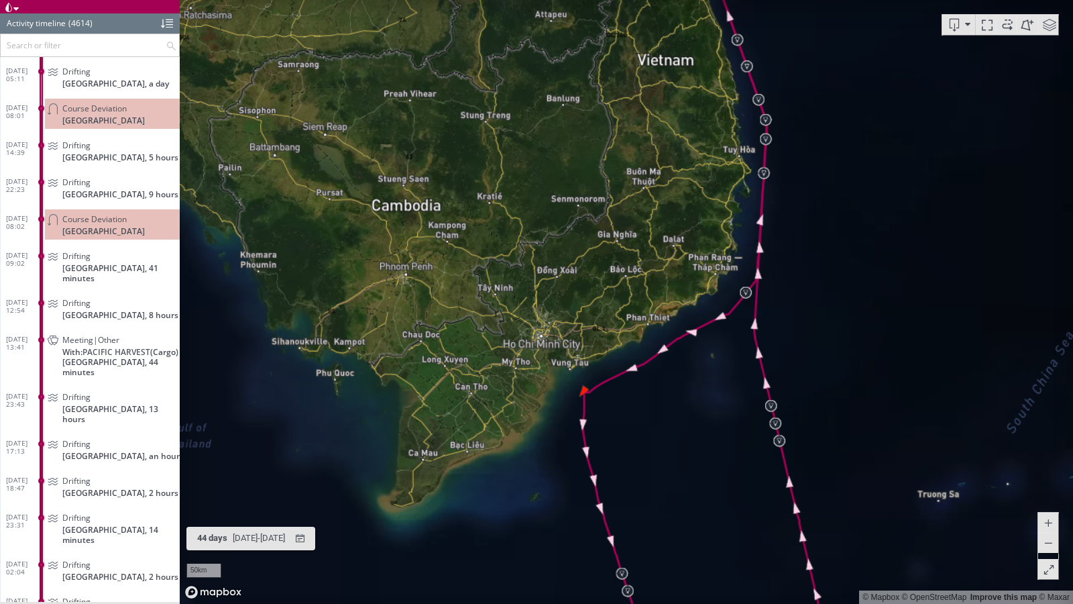
drag, startPoint x: 645, startPoint y: 438, endPoint x: 645, endPoint y: 174, distance: 263.6
click at [645, 174] on canvas "Map" at bounding box center [627, 302] width 894 height 604
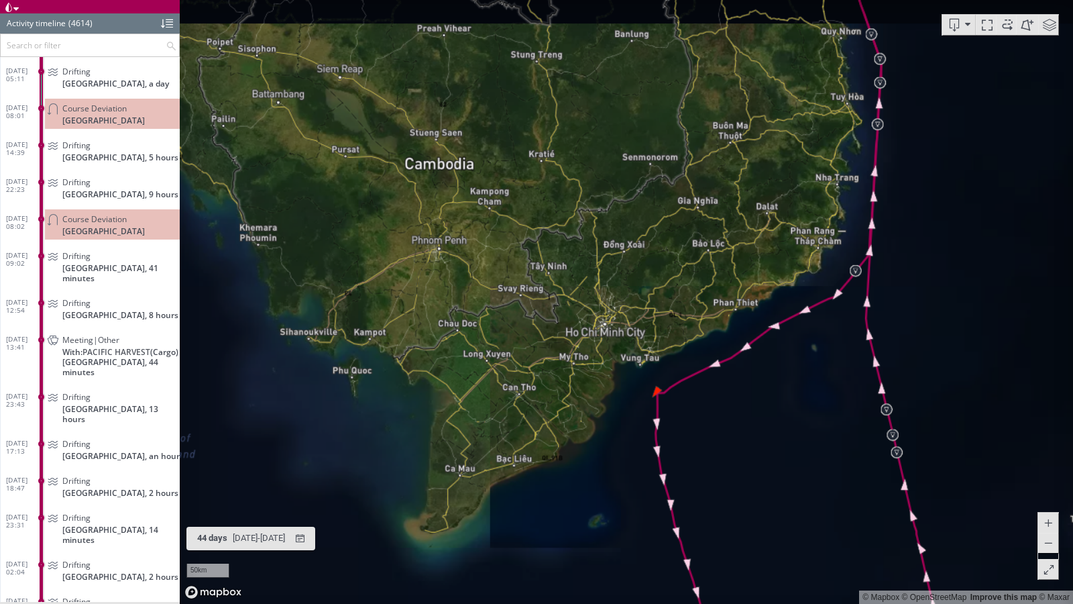
drag, startPoint x: 708, startPoint y: 175, endPoint x: 635, endPoint y: 515, distance: 347.9
click at [635, 509] on canvas "Map" at bounding box center [627, 302] width 894 height 604
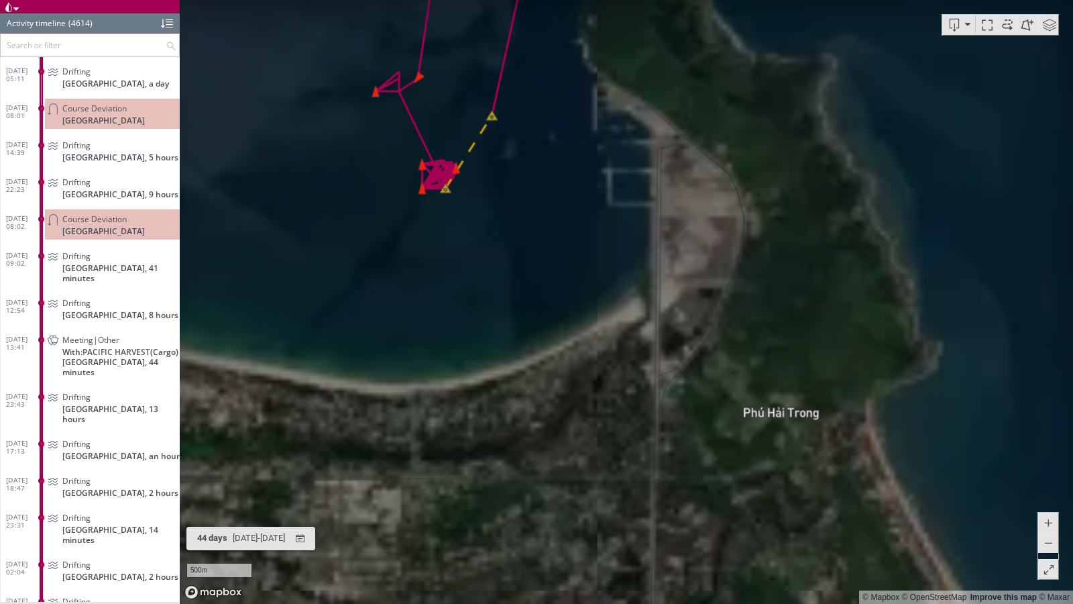
drag, startPoint x: 511, startPoint y: 175, endPoint x: 618, endPoint y: 347, distance: 202.7
click at [618, 347] on canvas "Map" at bounding box center [627, 302] width 894 height 604
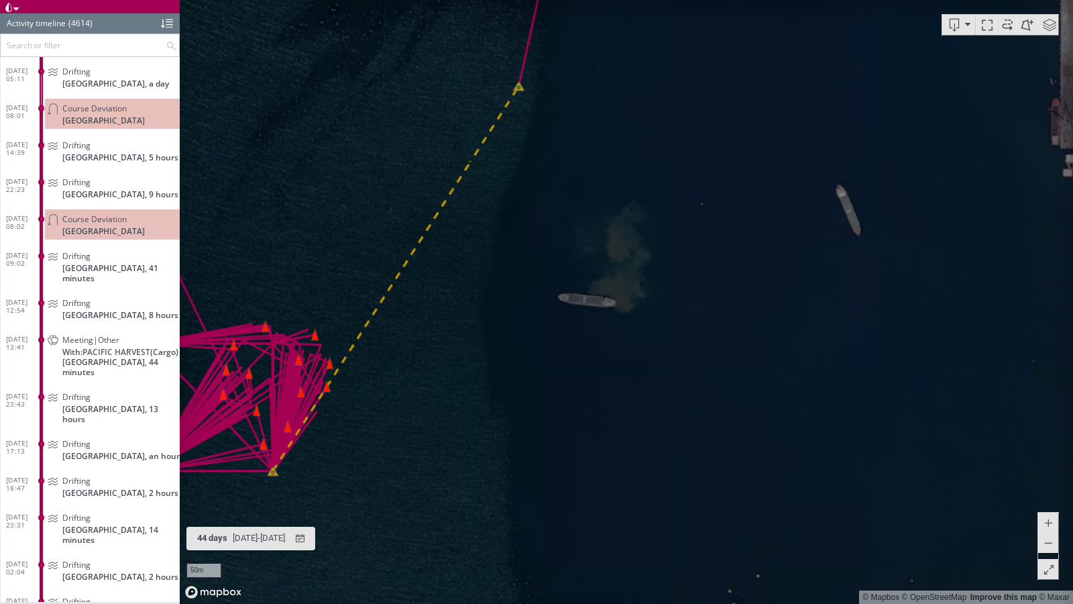
drag, startPoint x: 905, startPoint y: 343, endPoint x: 629, endPoint y: 376, distance: 278.3
click at [629, 376] on canvas "Map" at bounding box center [627, 302] width 894 height 604
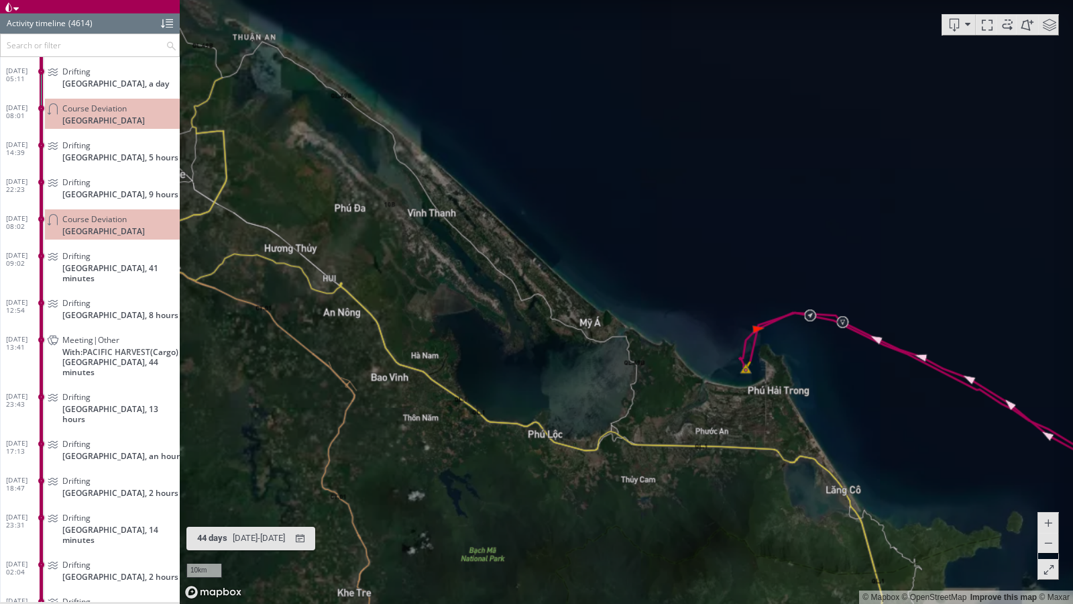
drag, startPoint x: 781, startPoint y: 471, endPoint x: 780, endPoint y: 315, distance: 155.6
click at [780, 315] on canvas "Map" at bounding box center [627, 302] width 894 height 604
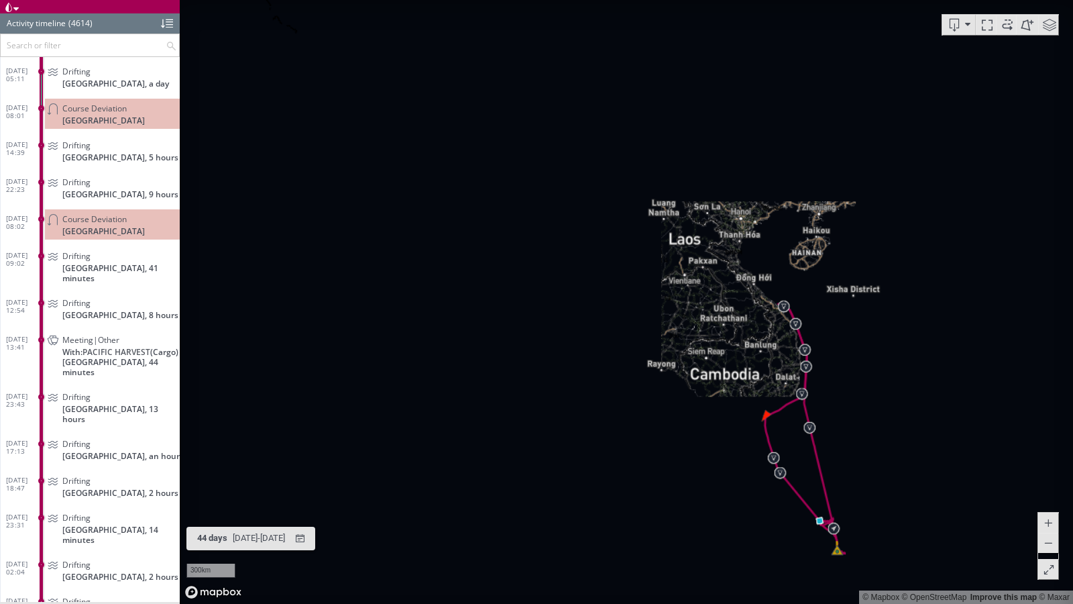
drag, startPoint x: 768, startPoint y: 404, endPoint x: 677, endPoint y: 241, distance: 186.8
click at [677, 240] on canvas "Map" at bounding box center [627, 302] width 894 height 604
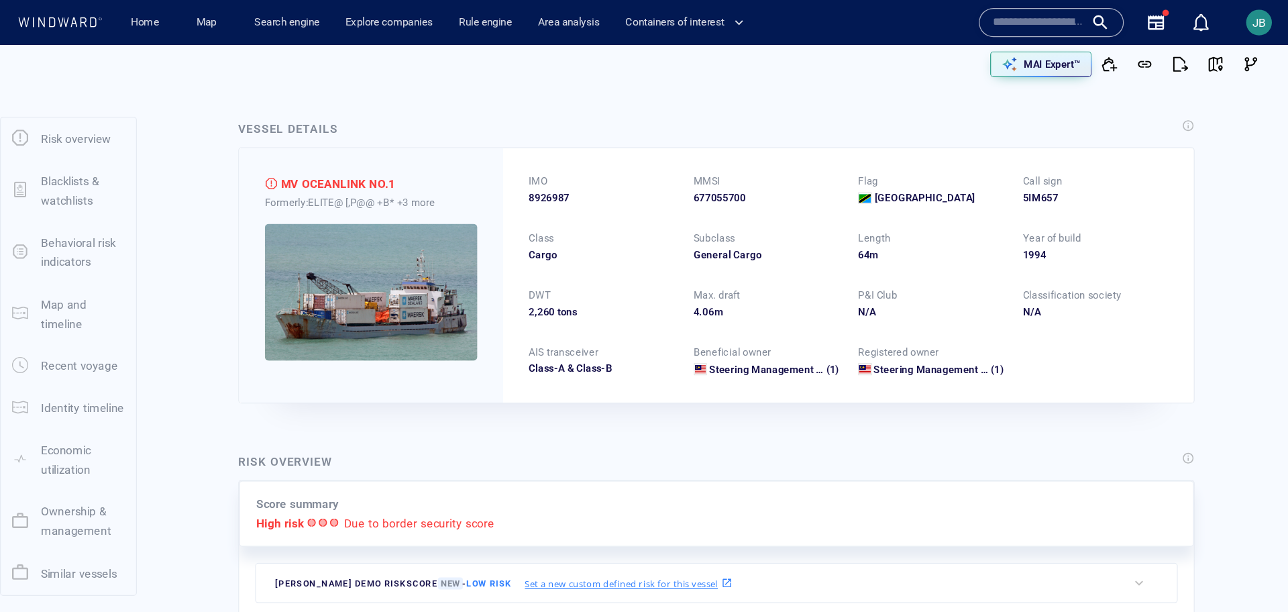
scroll to position [0, 0]
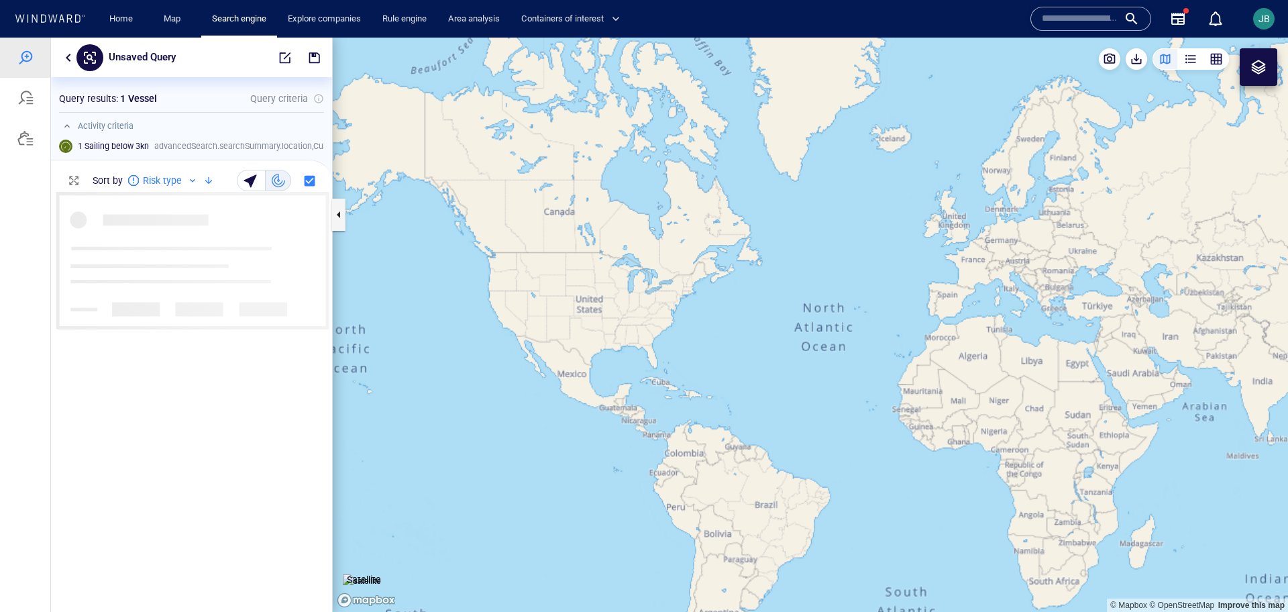
scroll to position [419, 280]
drag, startPoint x: 1026, startPoint y: 348, endPoint x: 388, endPoint y: 216, distance: 651.5
click at [388, 216] on canvas "Map" at bounding box center [810, 325] width 955 height 575
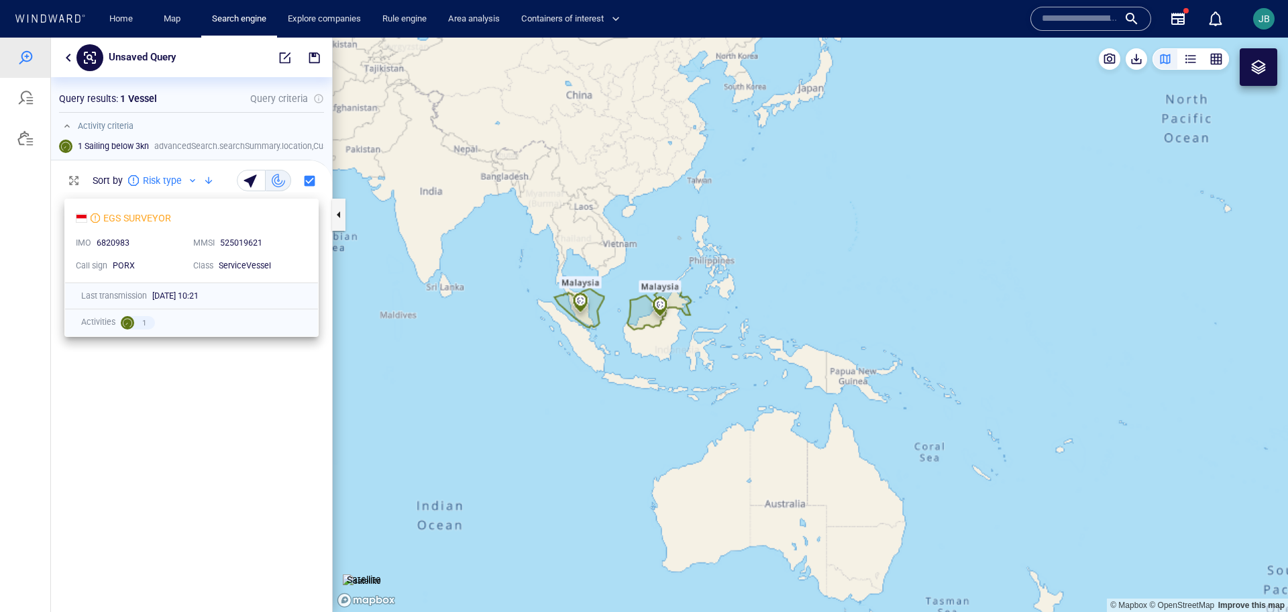
click at [278, 243] on div "525019621" at bounding box center [260, 243] width 80 height 12
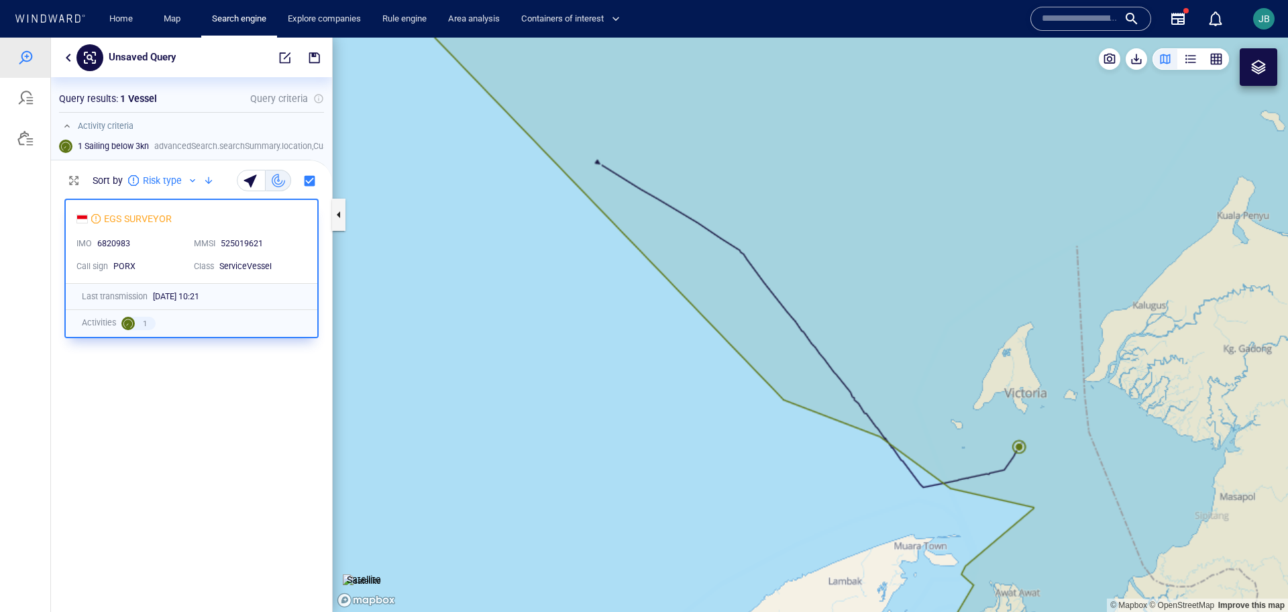
drag, startPoint x: 1046, startPoint y: 486, endPoint x: 788, endPoint y: 474, distance: 258.6
click at [788, 474] on canvas "Map" at bounding box center [810, 325] width 955 height 575
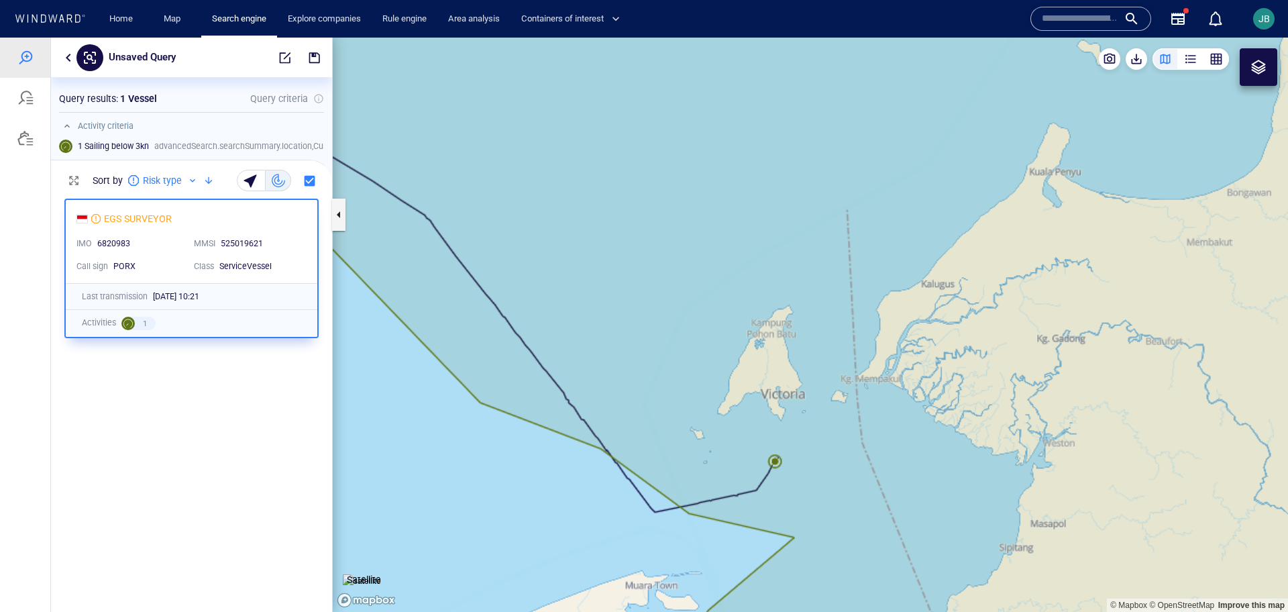
drag, startPoint x: 377, startPoint y: 553, endPoint x: 401, endPoint y: 551, distance: 24.2
click at [377, 574] on img at bounding box center [362, 580] width 38 height 13
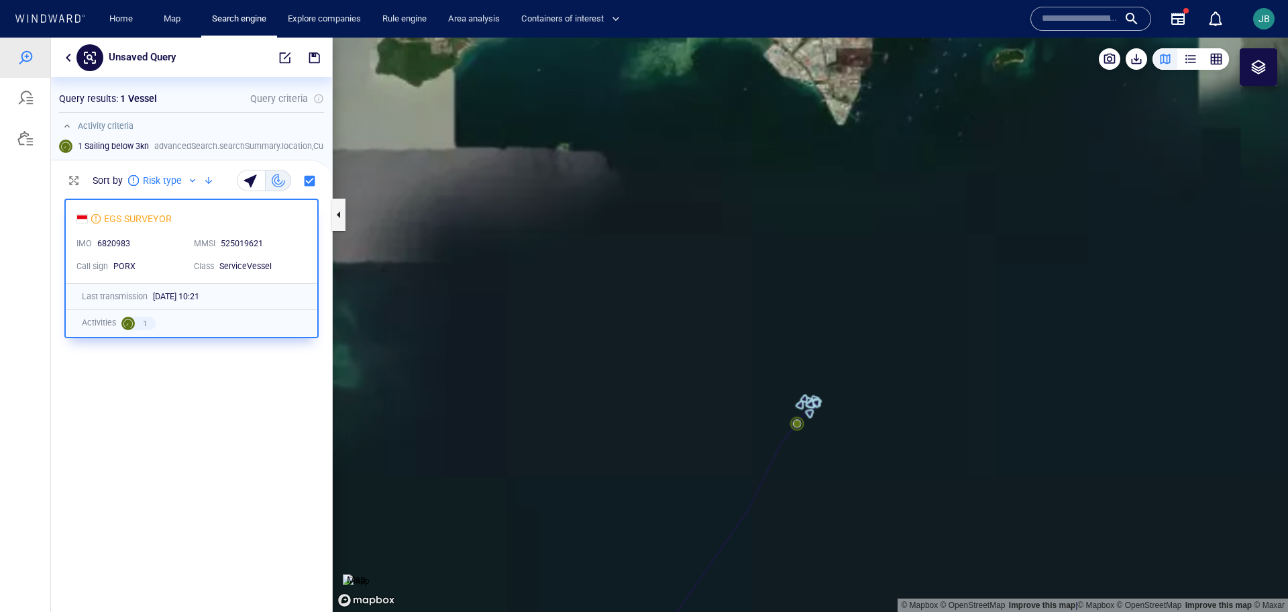
click at [798, 429] on canvas "Map" at bounding box center [810, 325] width 955 height 575
click at [800, 423] on canvas "Map" at bounding box center [810, 325] width 955 height 575
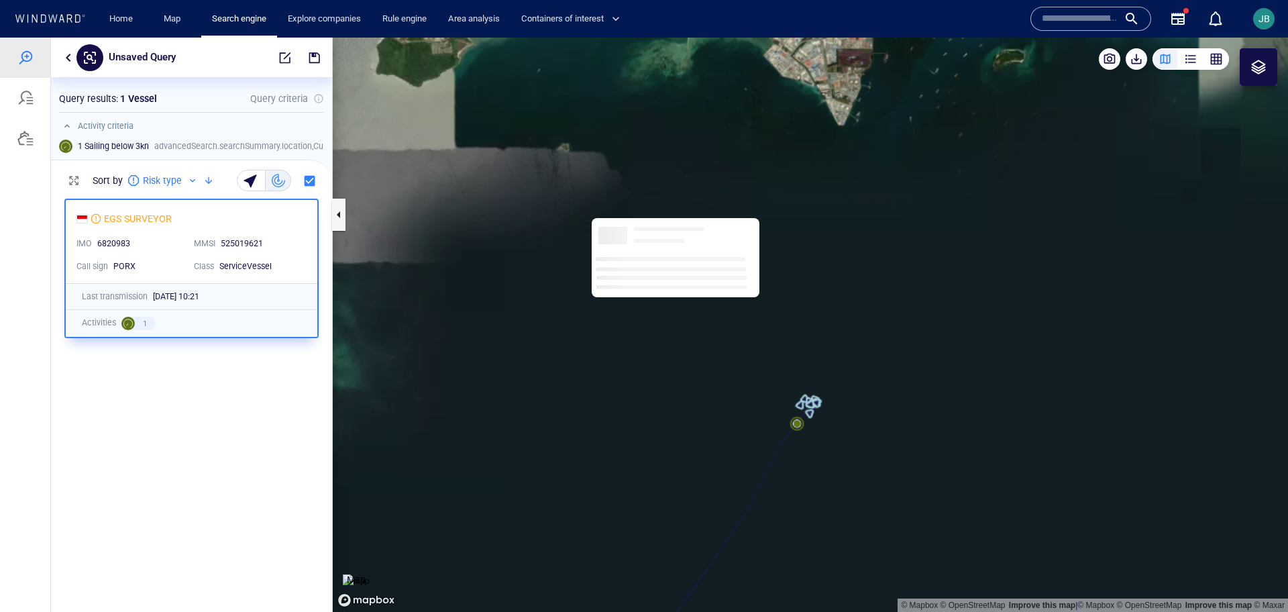
drag, startPoint x: 705, startPoint y: 366, endPoint x: 584, endPoint y: 156, distance: 242.2
click at [584, 156] on canvas "Map" at bounding box center [810, 325] width 955 height 575
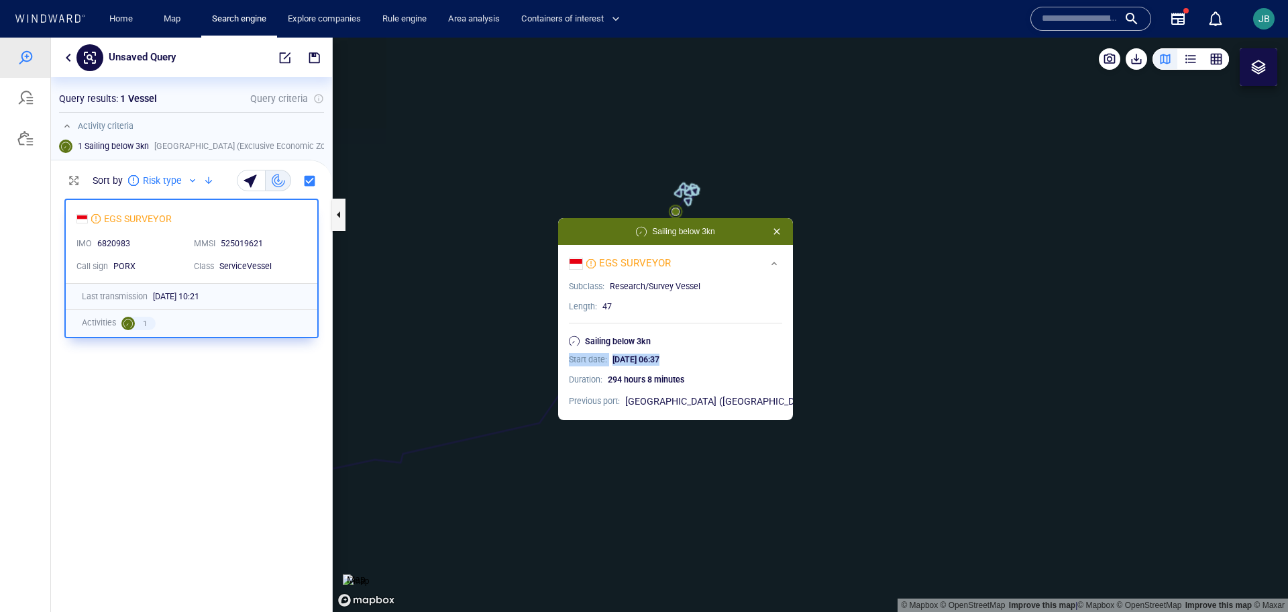
drag, startPoint x: 594, startPoint y: 360, endPoint x: 735, endPoint y: 359, distance: 140.9
click at [735, 360] on div "Start date : [DATE] 06:37" at bounding box center [675, 359] width 213 height 13
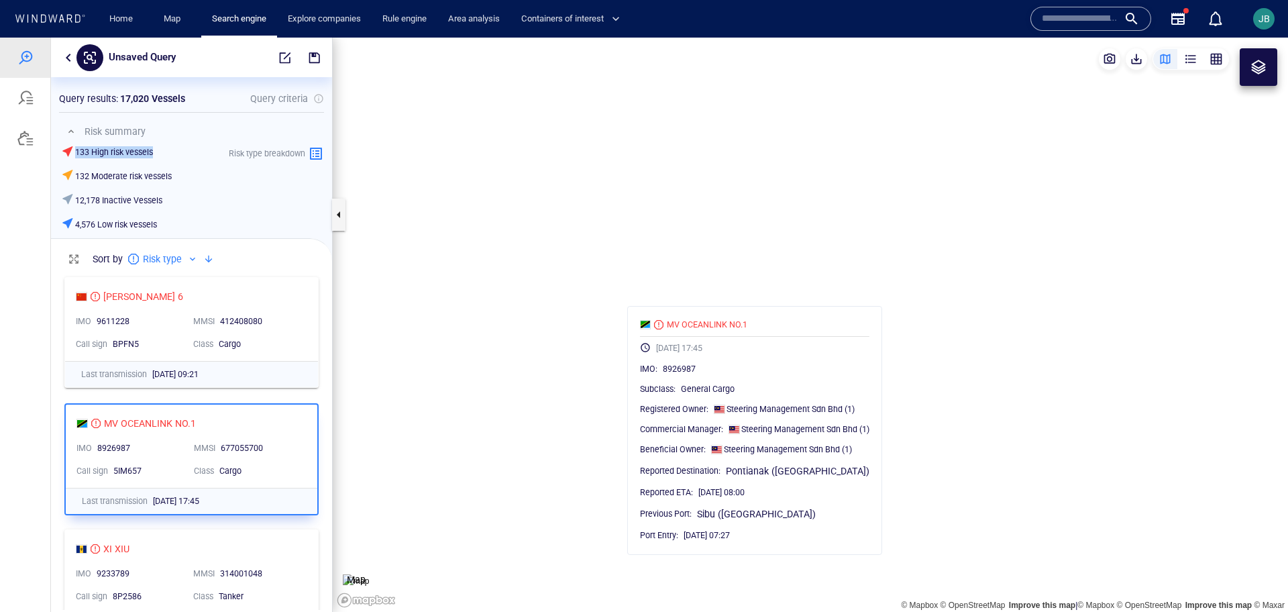
scroll to position [339, 280]
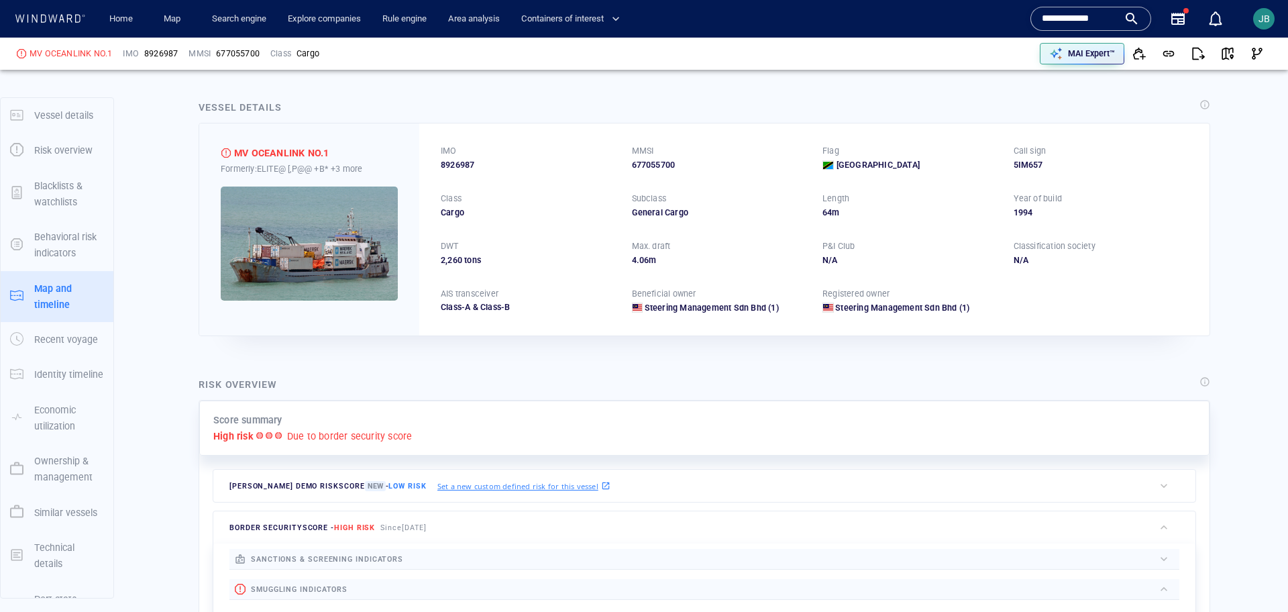
scroll to position [52, 0]
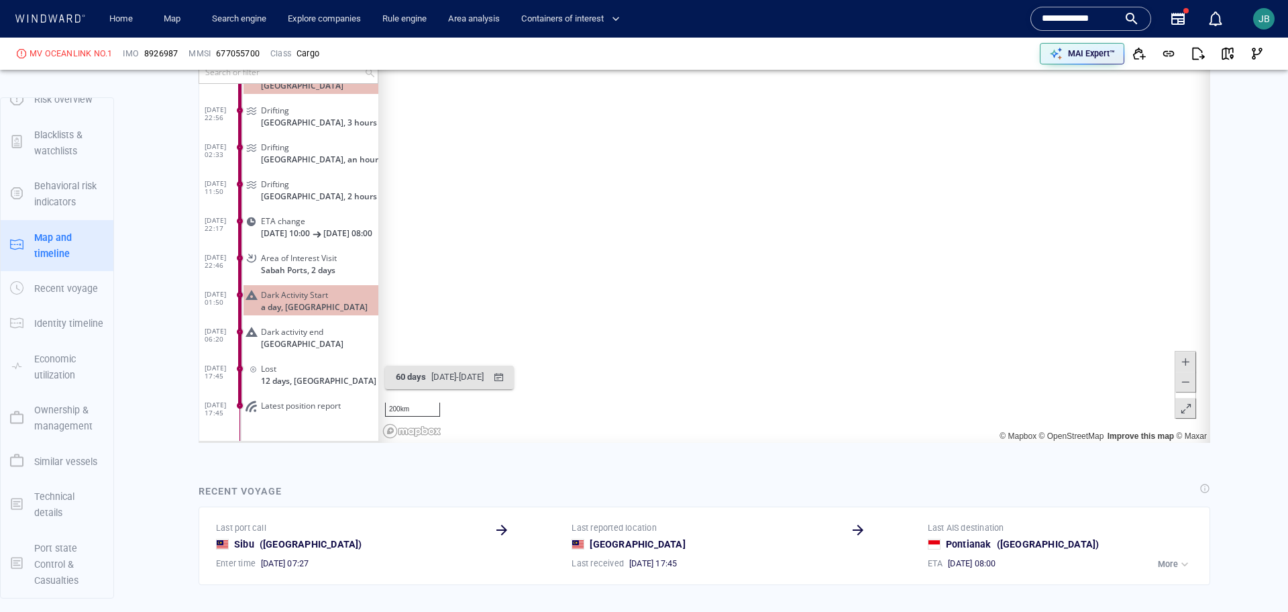
click at [1193, 400] on button at bounding box center [1185, 407] width 20 height 20
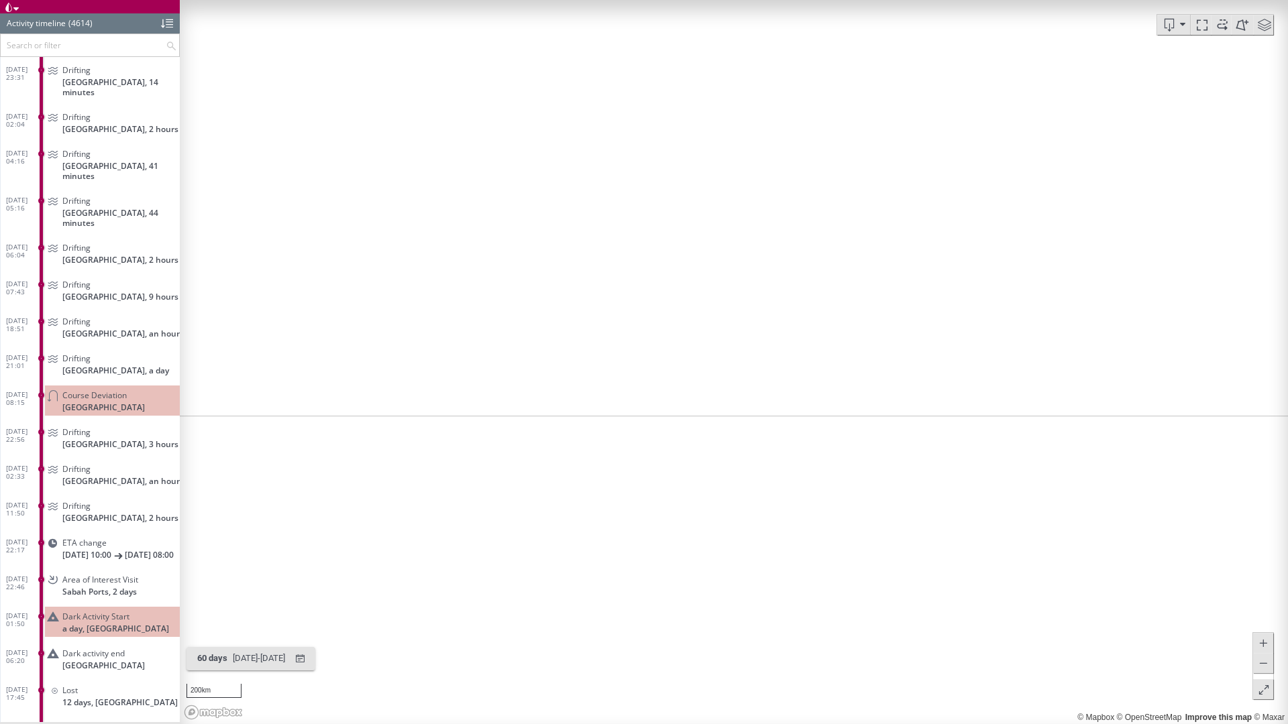
scroll to position [169652, 0]
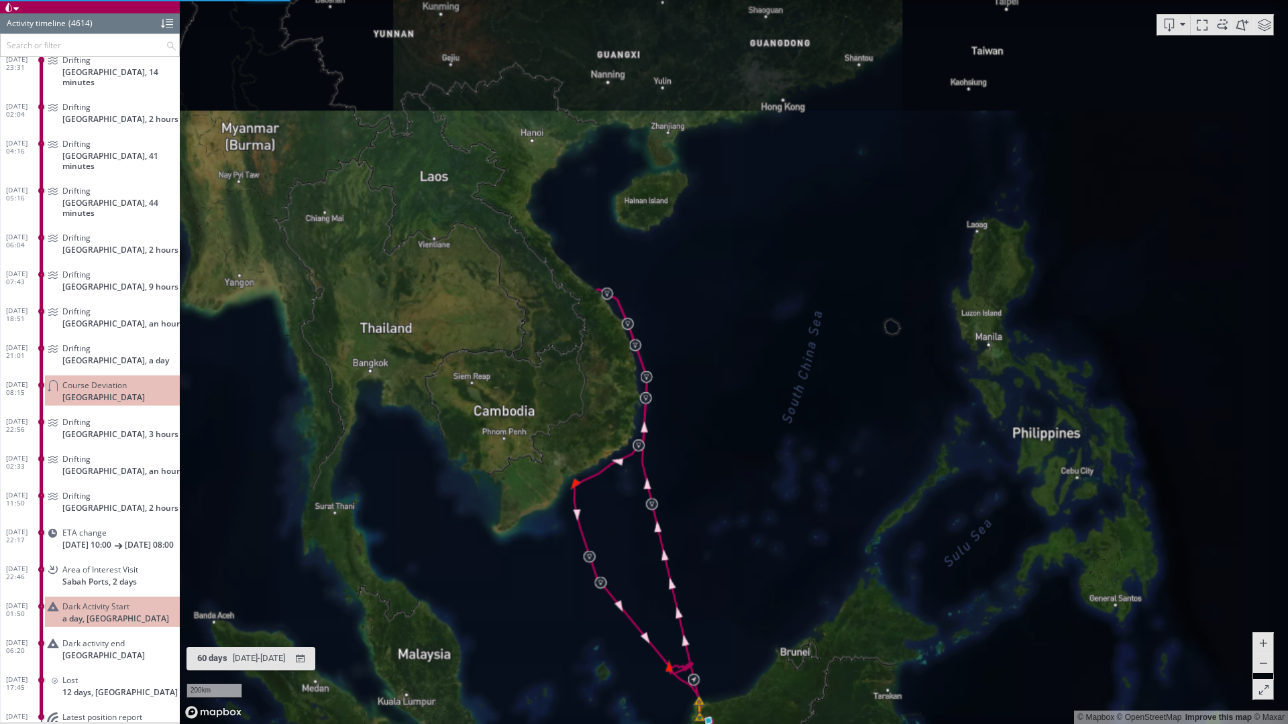
drag, startPoint x: 577, startPoint y: 274, endPoint x: 576, endPoint y: 417, distance: 143.6
click at [576, 418] on canvas "Map" at bounding box center [734, 362] width 1108 height 724
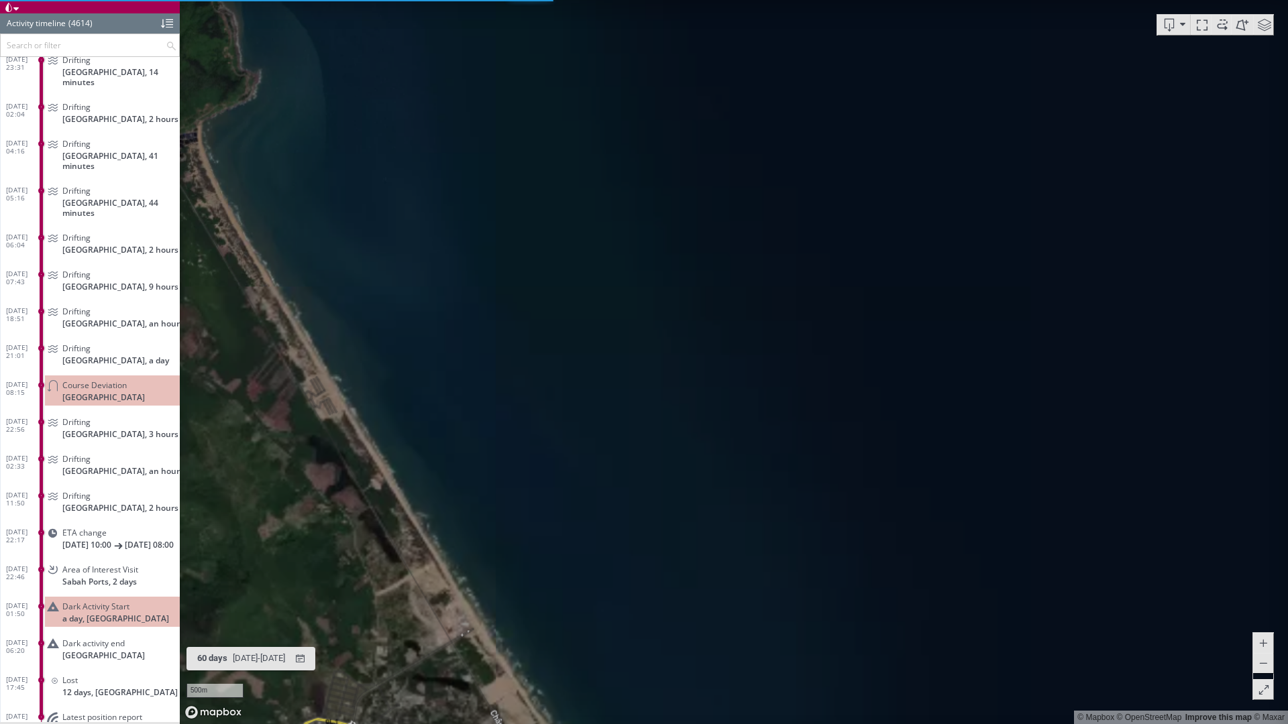
drag, startPoint x: 345, startPoint y: 244, endPoint x: 788, endPoint y: 697, distance: 634.2
click at [788, 611] on canvas "Map" at bounding box center [734, 362] width 1108 height 724
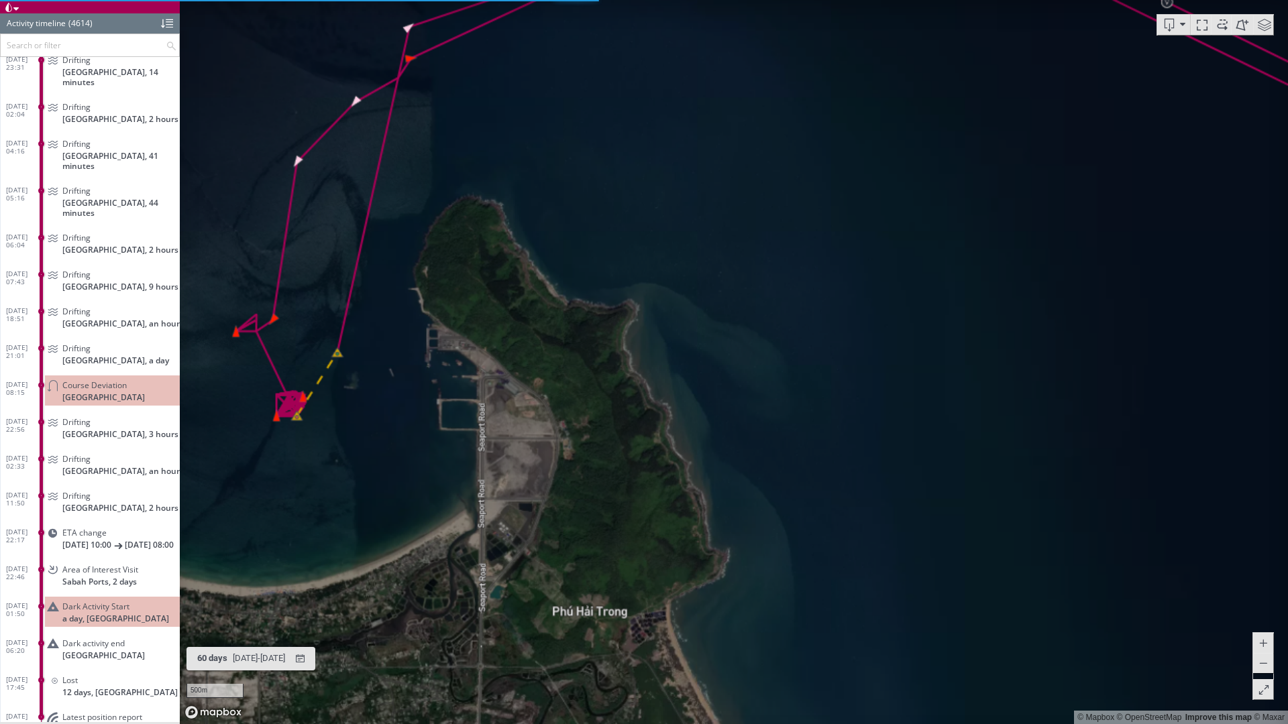
drag, startPoint x: 417, startPoint y: 336, endPoint x: 472, endPoint y: 359, distance: 58.9
click at [472, 359] on canvas "Map" at bounding box center [734, 362] width 1108 height 724
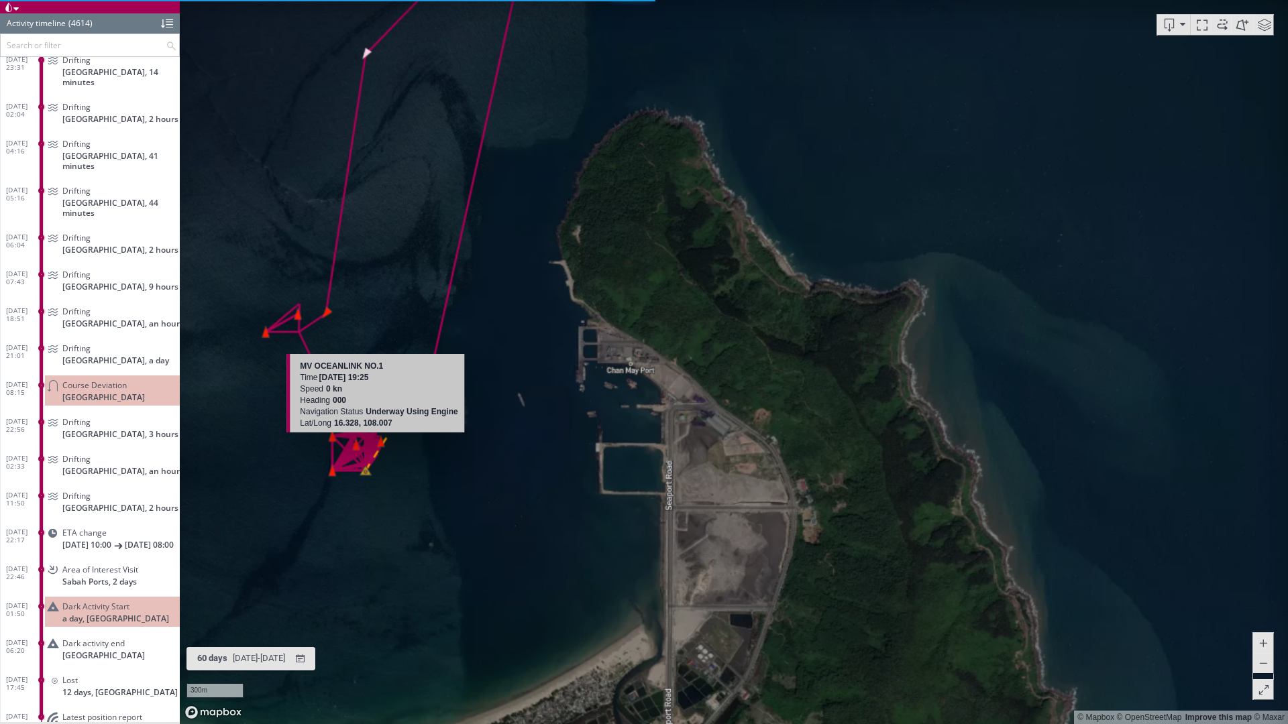
click at [398, 421] on div "Lat/Long 16.328, 108.007" at bounding box center [379, 423] width 158 height 11
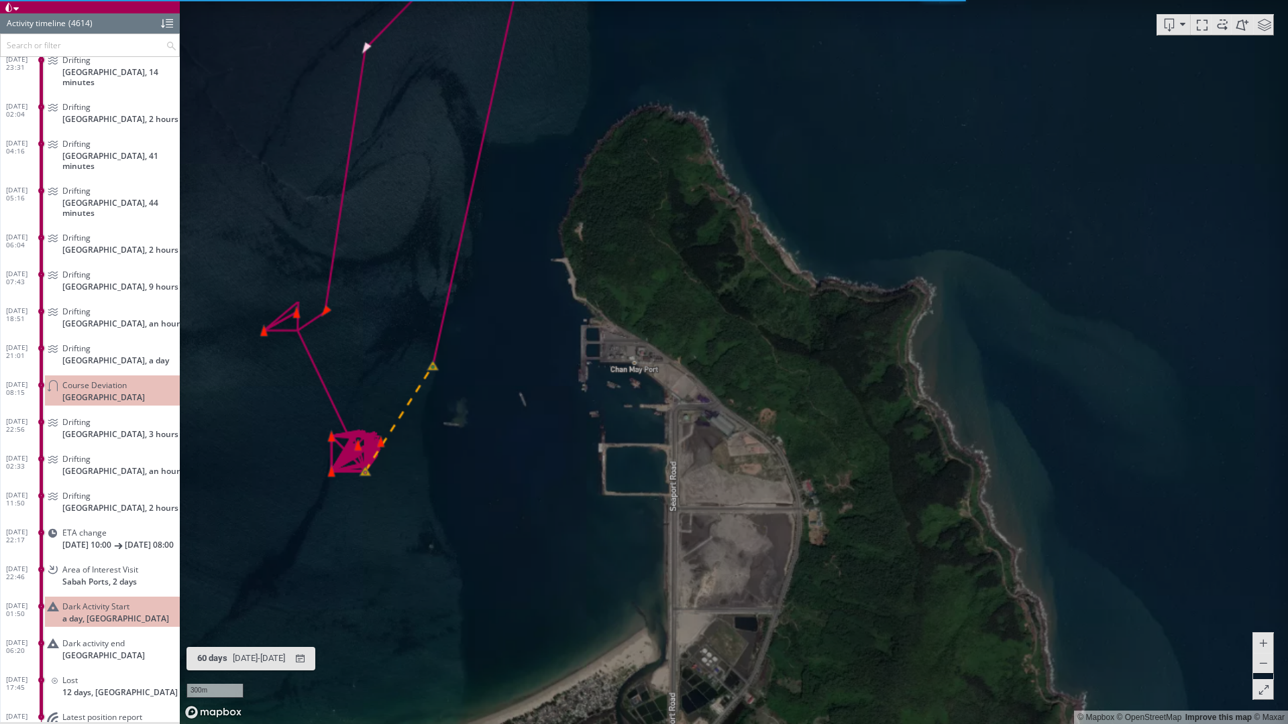
click at [395, 437] on canvas "Map" at bounding box center [734, 362] width 1108 height 724
click at [396, 420] on canvas "Map" at bounding box center [734, 362] width 1108 height 724
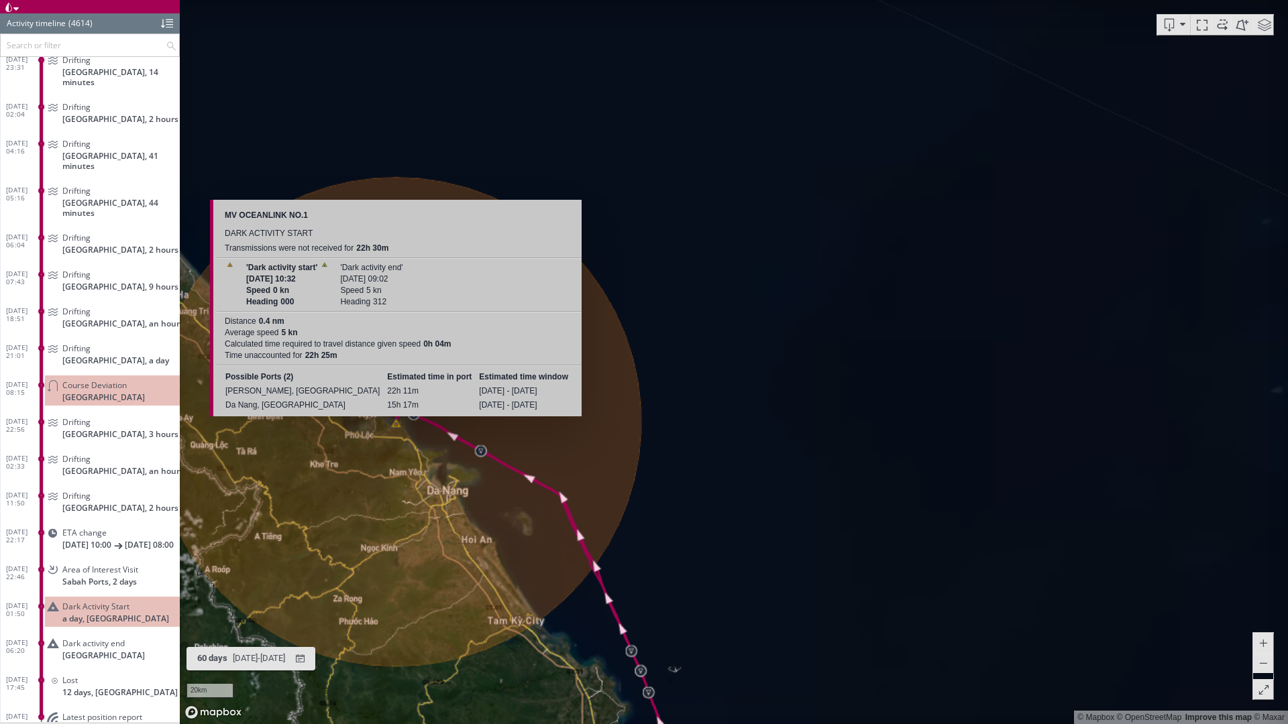
scroll to position [0, 7]
drag, startPoint x: 268, startPoint y: 387, endPoint x: 523, endPoint y: 392, distance: 255.0
click at [523, 392] on tr "Chan May, Vietnam 22h 11m 07/08/2025 - 08/08/2025" at bounding box center [392, 391] width 349 height 13
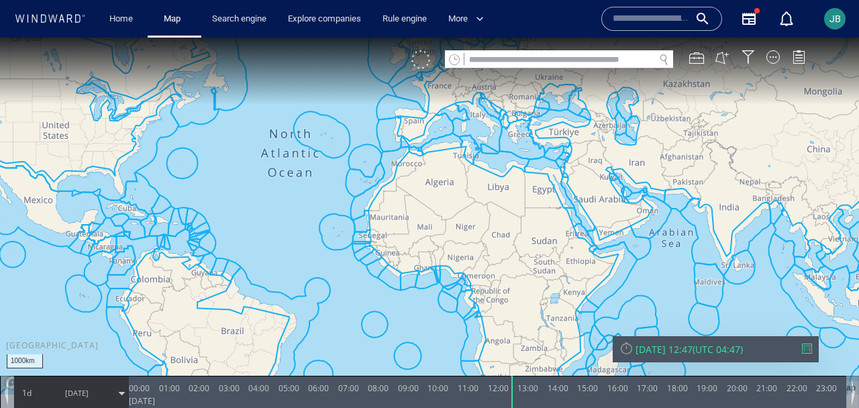
click at [423, 62] on div at bounding box center [420, 59] width 19 height 19
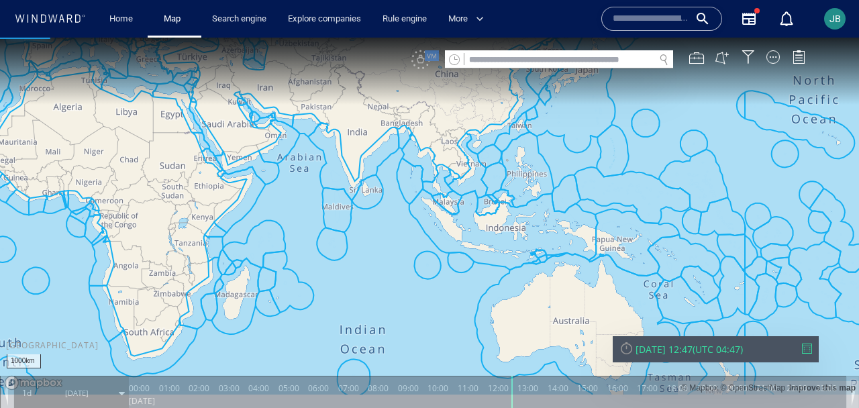
drag, startPoint x: 625, startPoint y: 256, endPoint x: 233, endPoint y: 178, distance: 399.4
click at [233, 178] on canvas "Map" at bounding box center [429, 216] width 859 height 357
drag, startPoint x: 272, startPoint y: 202, endPoint x: 372, endPoint y: 215, distance: 100.9
click at [372, 215] on canvas "Map" at bounding box center [429, 216] width 859 height 357
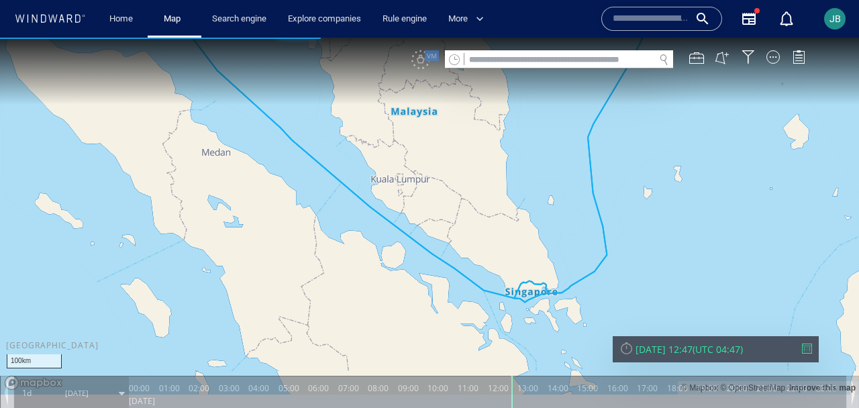
drag, startPoint x: 282, startPoint y: 124, endPoint x: 313, endPoint y: 200, distance: 81.8
click at [313, 200] on canvas "Map" at bounding box center [429, 216] width 859 height 357
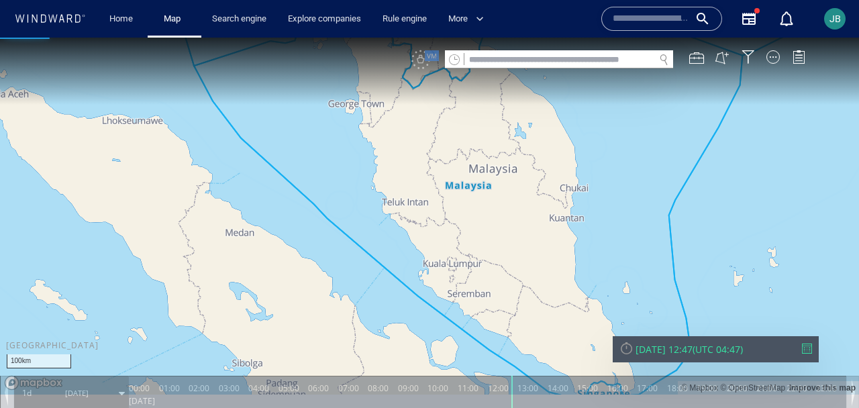
drag, startPoint x: 280, startPoint y: 187, endPoint x: 323, endPoint y: 240, distance: 68.2
click at [323, 240] on canvas "Map" at bounding box center [429, 216] width 859 height 357
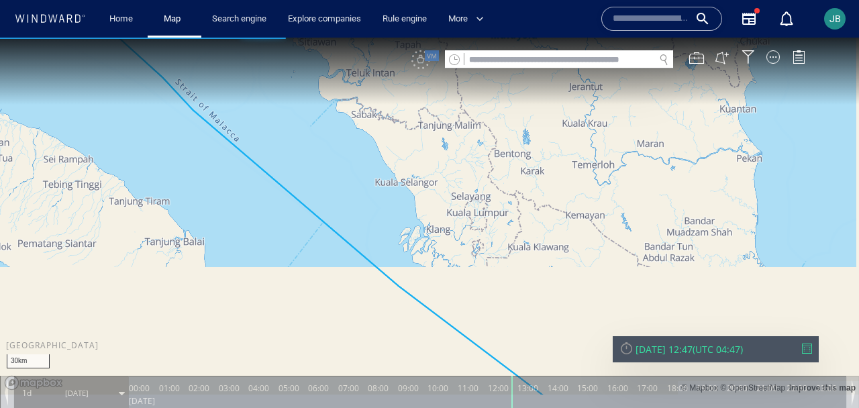
drag, startPoint x: 323, startPoint y: 252, endPoint x: 151, endPoint y: 106, distance: 225.1
click at [151, 106] on canvas "Map" at bounding box center [429, 216] width 859 height 357
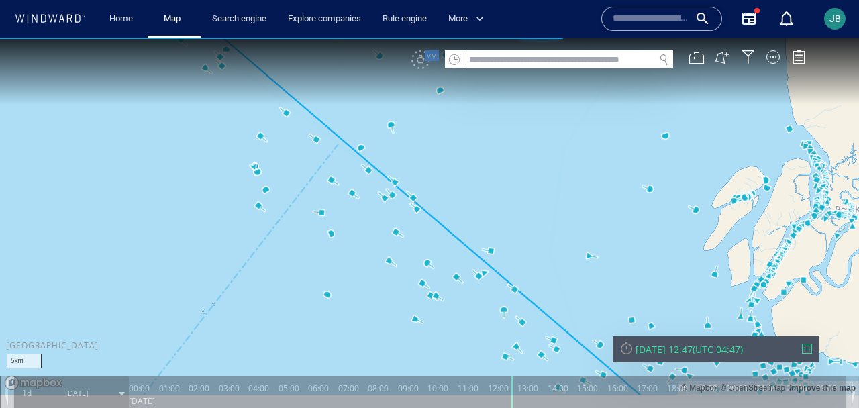
click at [492, 252] on canvas "Map" at bounding box center [429, 216] width 859 height 357
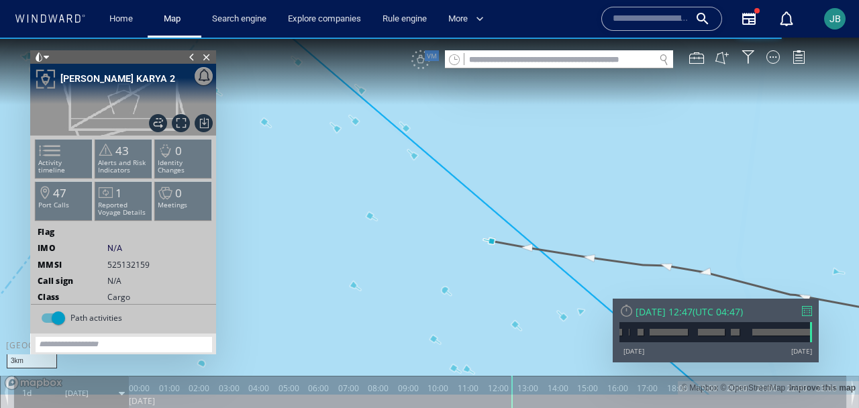
click at [629, 311] on div at bounding box center [626, 310] width 14 height 14
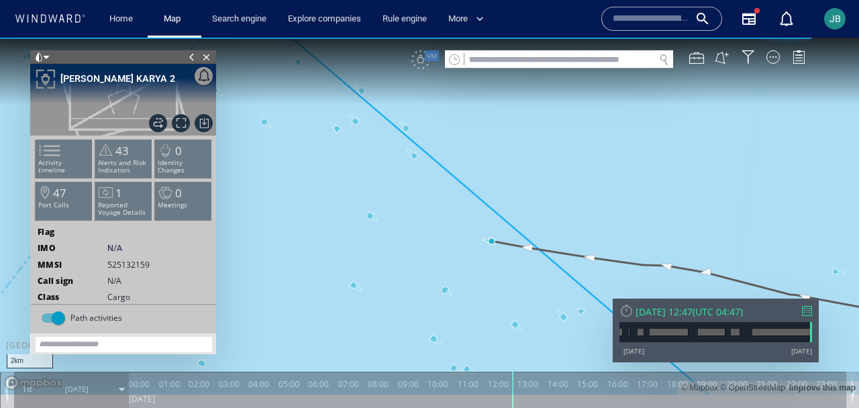
drag, startPoint x: 448, startPoint y: 221, endPoint x: 497, endPoint y: 221, distance: 49.0
click at [497, 221] on canvas "Map" at bounding box center [429, 216] width 859 height 357
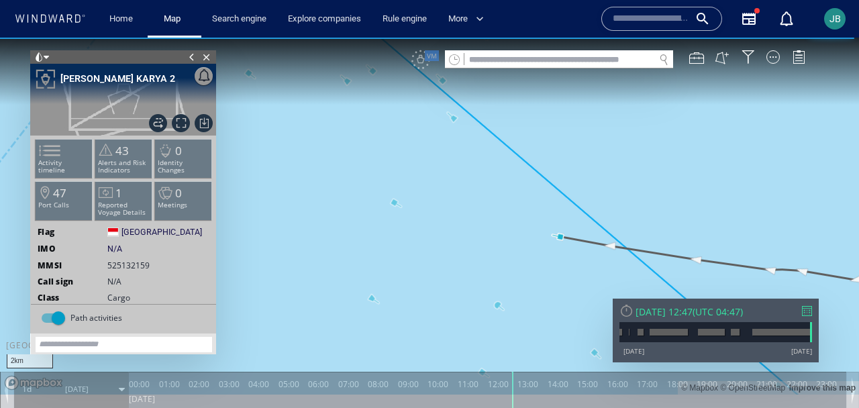
scroll to position [172, 0]
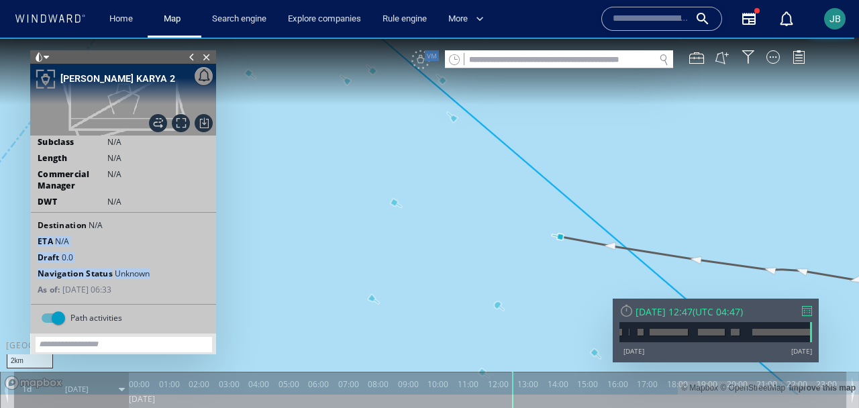
drag, startPoint x: 156, startPoint y: 276, endPoint x: 42, endPoint y: 229, distance: 123.3
click at [42, 230] on div "Destination N/A ETA N/A Draft 0.0 Navigation Status Unknown As of: 03 Sep 2025 …" at bounding box center [123, 256] width 185 height 89
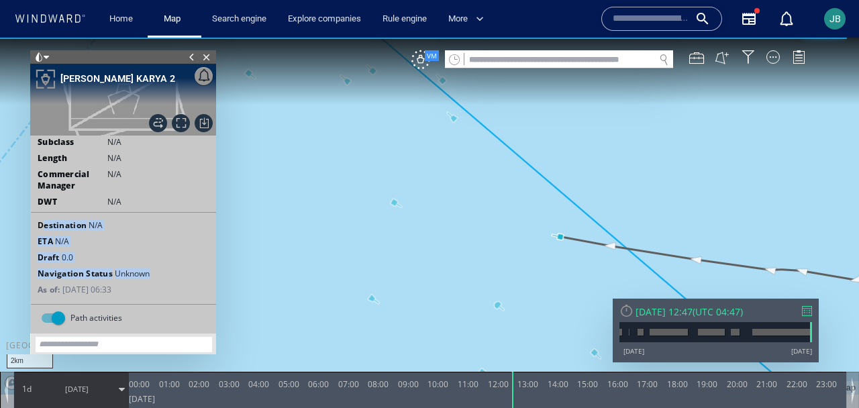
click at [454, 121] on canvas "Map" at bounding box center [429, 216] width 859 height 357
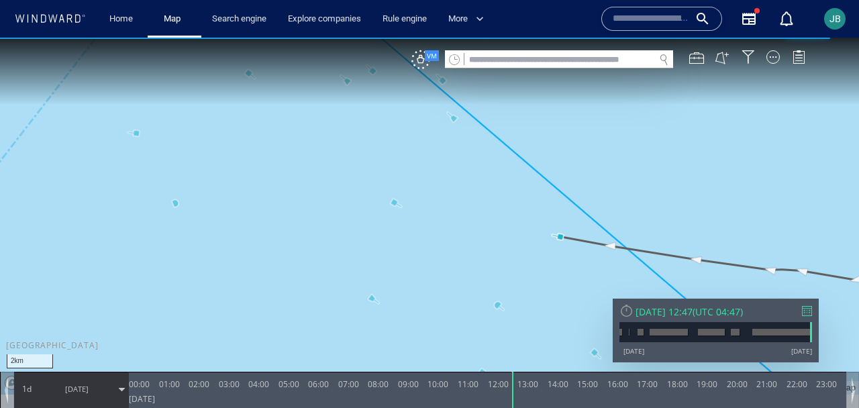
click at [454, 119] on canvas "Map" at bounding box center [429, 216] width 859 height 357
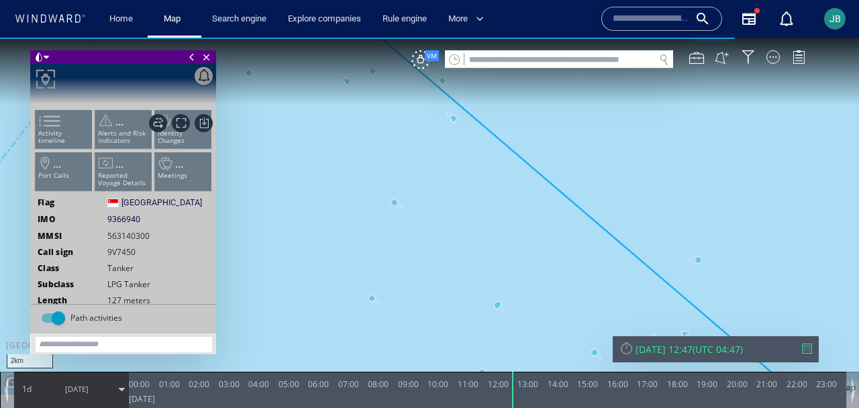
drag, startPoint x: 568, startPoint y: 146, endPoint x: 568, endPoint y: 259, distance: 112.7
click at [568, 259] on canvas "Map" at bounding box center [429, 216] width 859 height 357
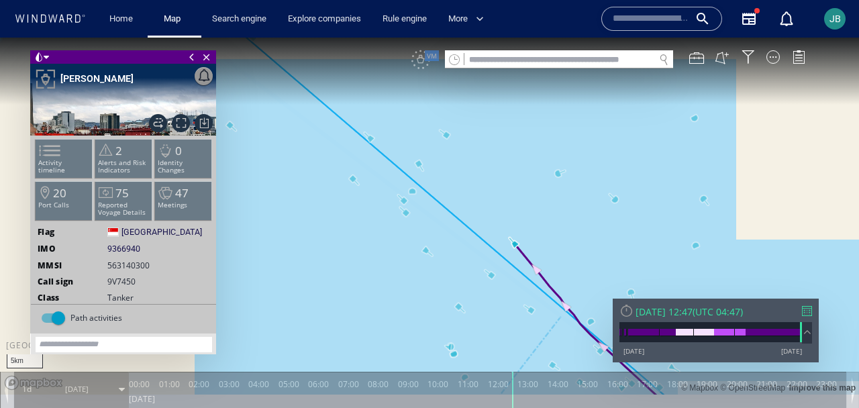
drag, startPoint x: 568, startPoint y: 259, endPoint x: 469, endPoint y: 179, distance: 127.4
click at [468, 178] on canvas "Map" at bounding box center [429, 216] width 859 height 357
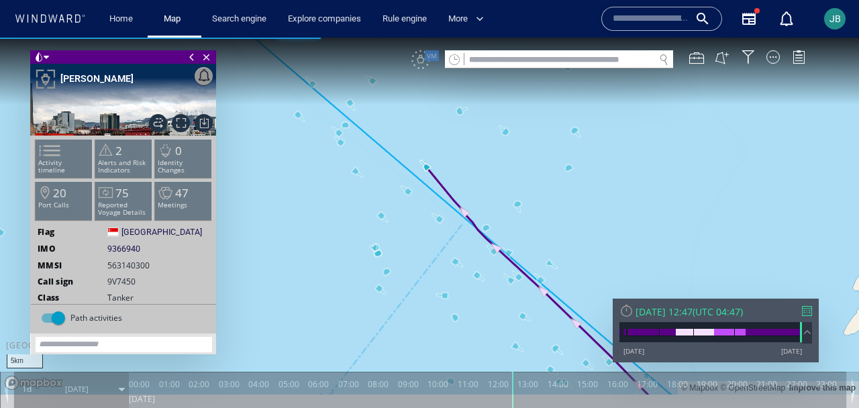
click at [627, 307] on div at bounding box center [626, 310] width 14 height 14
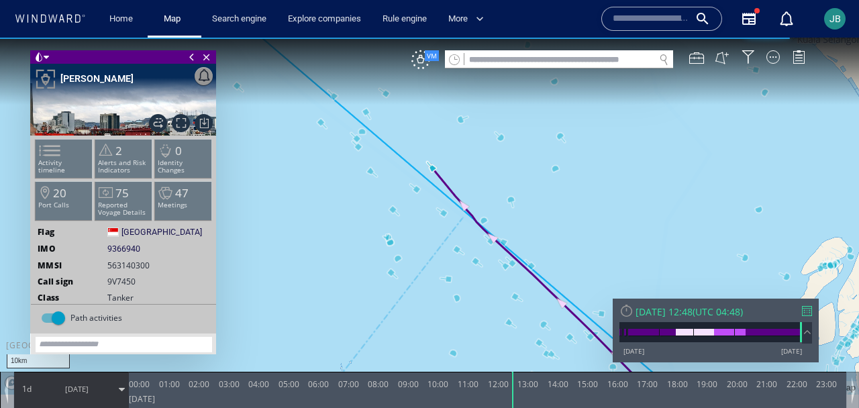
drag, startPoint x: 466, startPoint y: 141, endPoint x: 477, endPoint y: 183, distance: 43.8
click at [477, 183] on canvas "Map" at bounding box center [429, 216] width 859 height 357
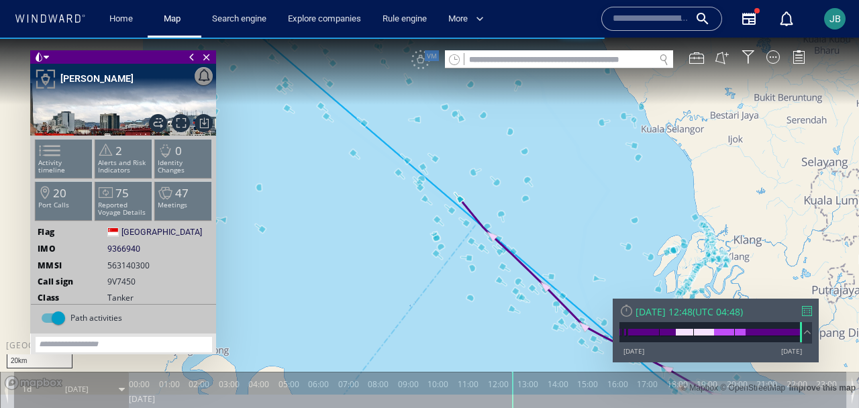
drag, startPoint x: 568, startPoint y: 209, endPoint x: 467, endPoint y: 210, distance: 100.6
click at [466, 210] on canvas "Map" at bounding box center [429, 216] width 859 height 357
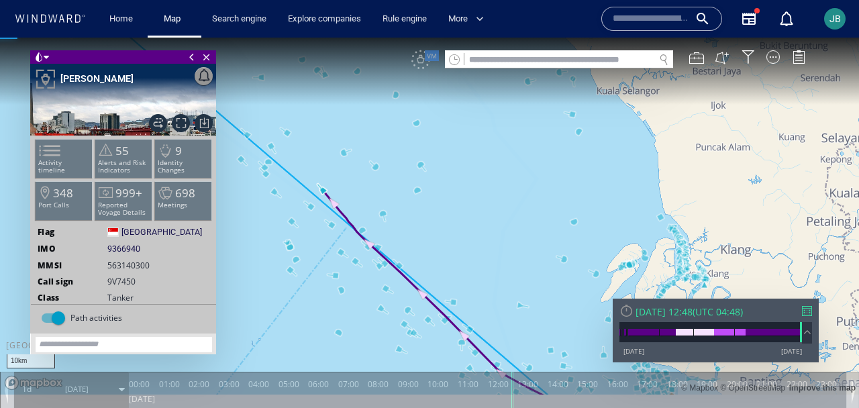
drag, startPoint x: 433, startPoint y: 214, endPoint x: 450, endPoint y: 195, distance: 25.7
click at [450, 194] on canvas "Map" at bounding box center [429, 216] width 859 height 357
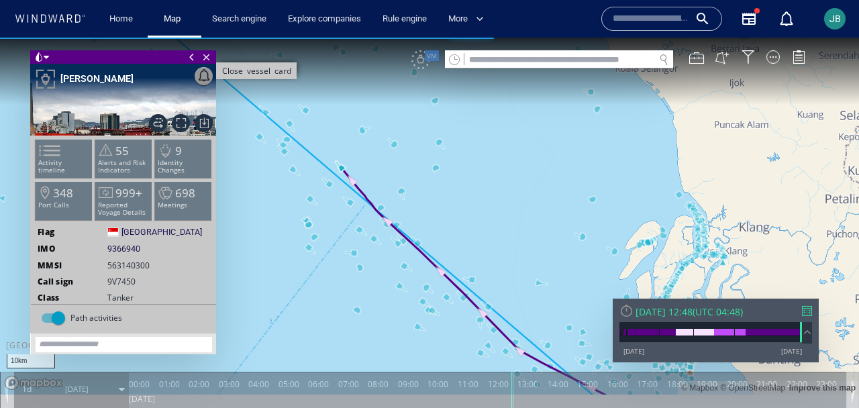
click at [208, 59] on span "Close vessel card" at bounding box center [206, 56] width 15 height 13
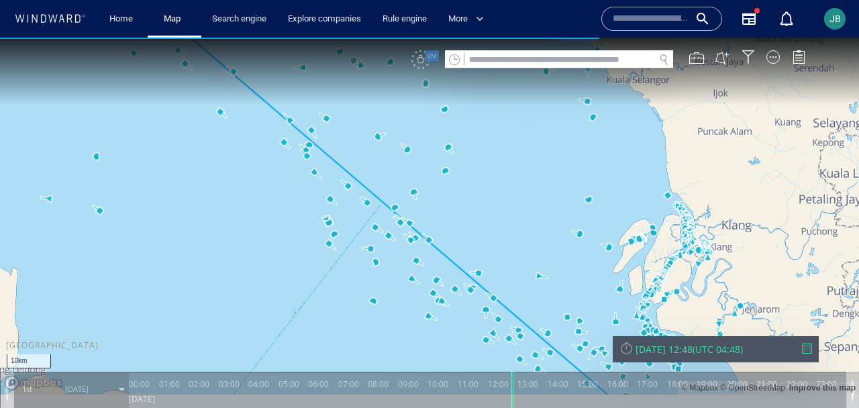
drag, startPoint x: 547, startPoint y: 203, endPoint x: 496, endPoint y: 203, distance: 51.0
click at [495, 203] on canvas "Map" at bounding box center [429, 216] width 859 height 357
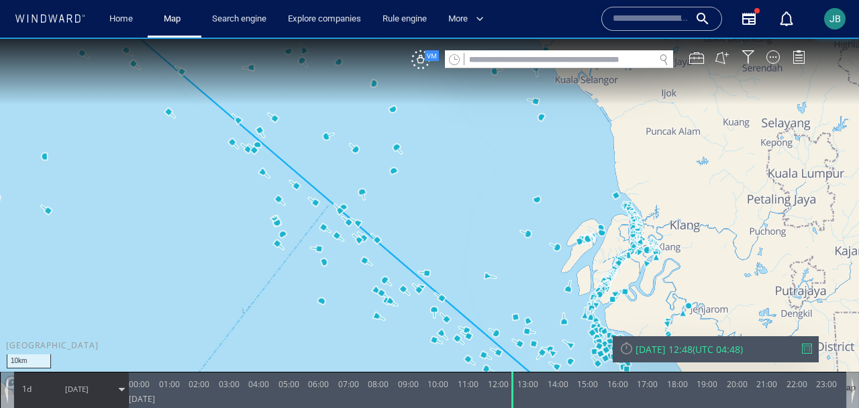
drag, startPoint x: 457, startPoint y: 231, endPoint x: 205, endPoint y: 172, distance: 258.4
click at [205, 172] on canvas "Map" at bounding box center [429, 216] width 859 height 357
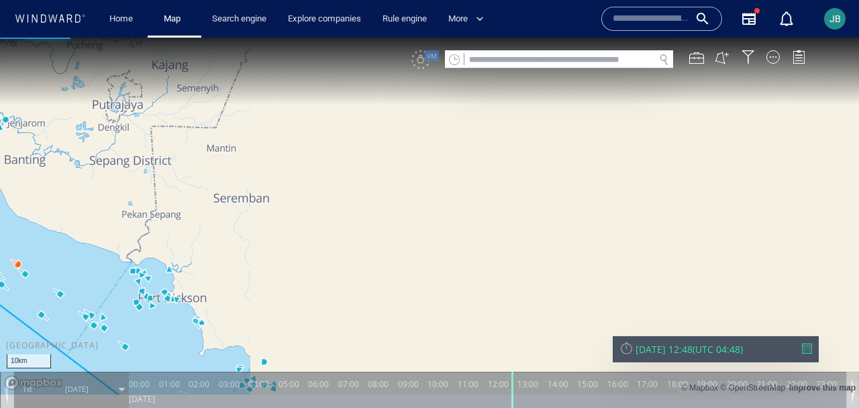
drag, startPoint x: 530, startPoint y: 268, endPoint x: 110, endPoint y: 142, distance: 438.5
click at [110, 142] on canvas "Map" at bounding box center [429, 216] width 859 height 357
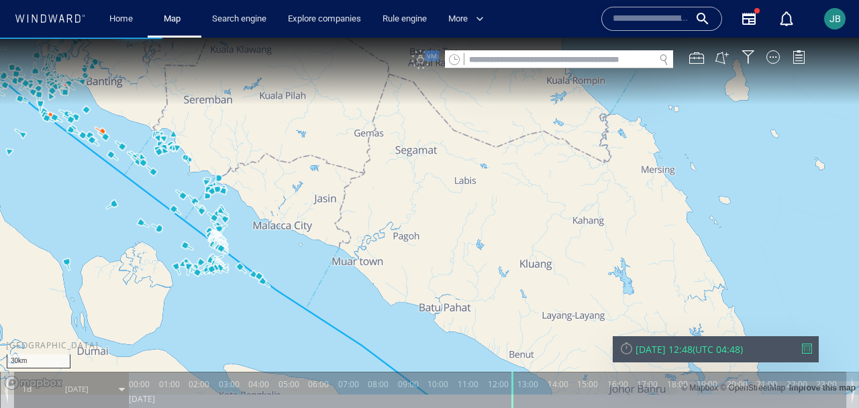
drag, startPoint x: 517, startPoint y: 238, endPoint x: 475, endPoint y: 89, distance: 154.8
click at [474, 89] on canvas "Map" at bounding box center [429, 216] width 859 height 357
drag, startPoint x: 173, startPoint y: 99, endPoint x: 290, endPoint y: 182, distance: 142.9
click at [290, 182] on canvas "Map" at bounding box center [429, 216] width 859 height 357
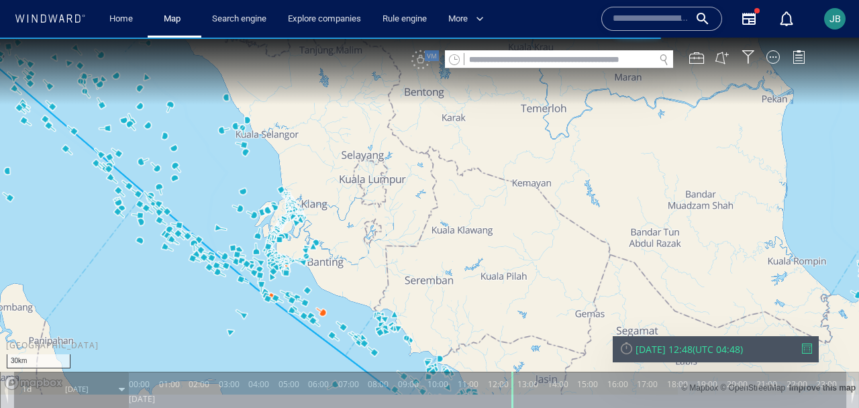
drag, startPoint x: 262, startPoint y: 175, endPoint x: 365, endPoint y: 272, distance: 141.4
click at [365, 272] on canvas "Map" at bounding box center [429, 216] width 859 height 357
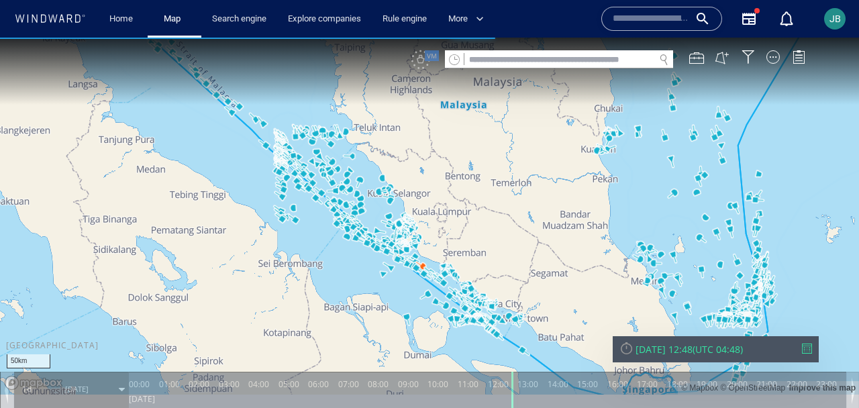
drag, startPoint x: 549, startPoint y: 167, endPoint x: 372, endPoint y: 310, distance: 227.6
click at [372, 310] on canvas "Map" at bounding box center [429, 216] width 859 height 357
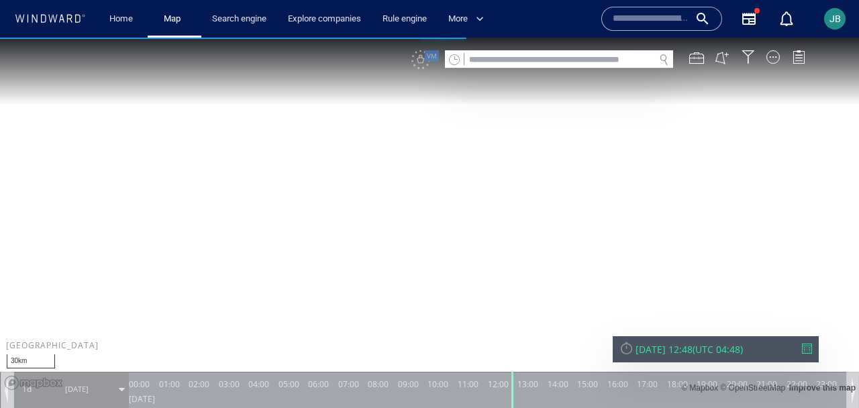
drag, startPoint x: 435, startPoint y: 127, endPoint x: 436, endPoint y: 279, distance: 151.6
click at [436, 279] on canvas "Map" at bounding box center [429, 216] width 859 height 357
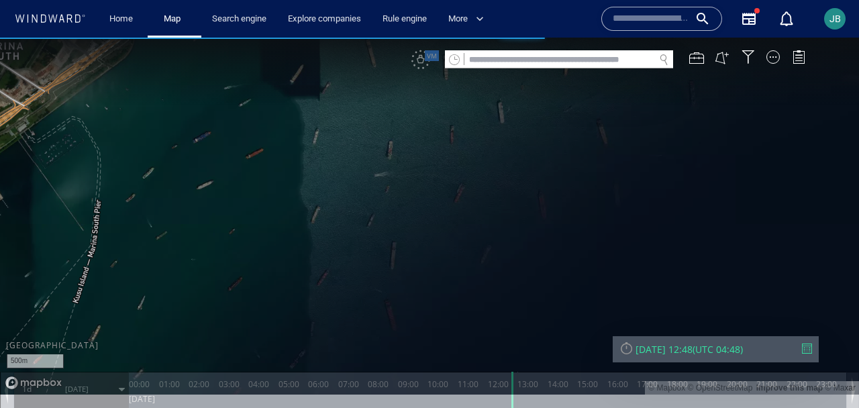
drag, startPoint x: 391, startPoint y: 131, endPoint x: 536, endPoint y: 115, distance: 145.9
click at [536, 115] on canvas "Map" at bounding box center [429, 216] width 859 height 357
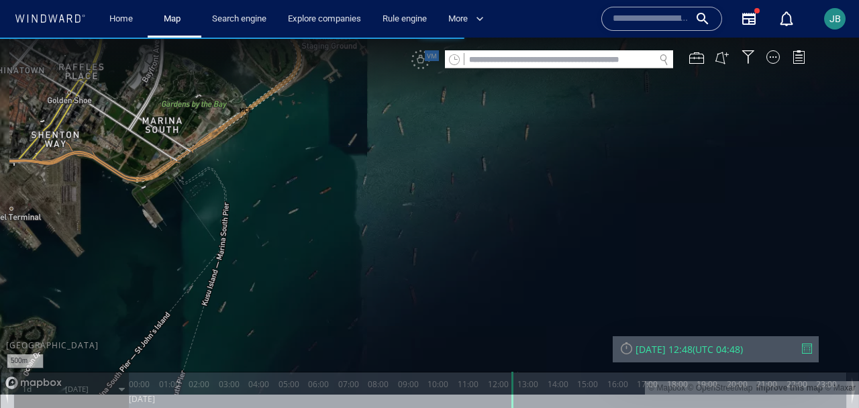
drag, startPoint x: 454, startPoint y: 260, endPoint x: 405, endPoint y: 124, distance: 144.1
click at [405, 124] on canvas "Map" at bounding box center [429, 216] width 859 height 357
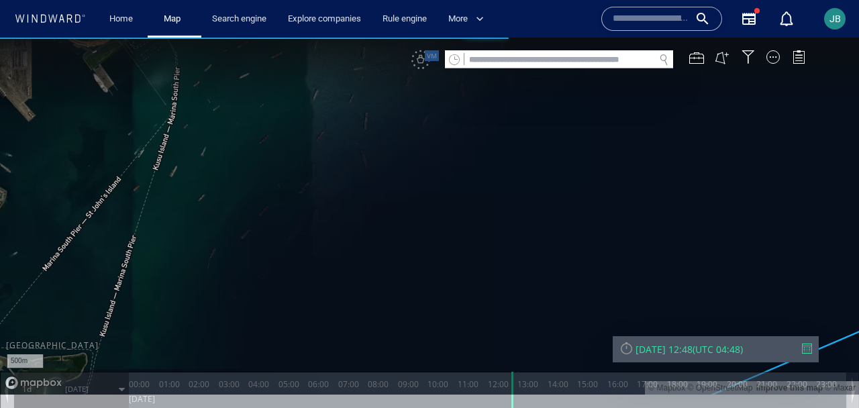
click at [162, 363] on canvas "Map" at bounding box center [429, 216] width 859 height 357
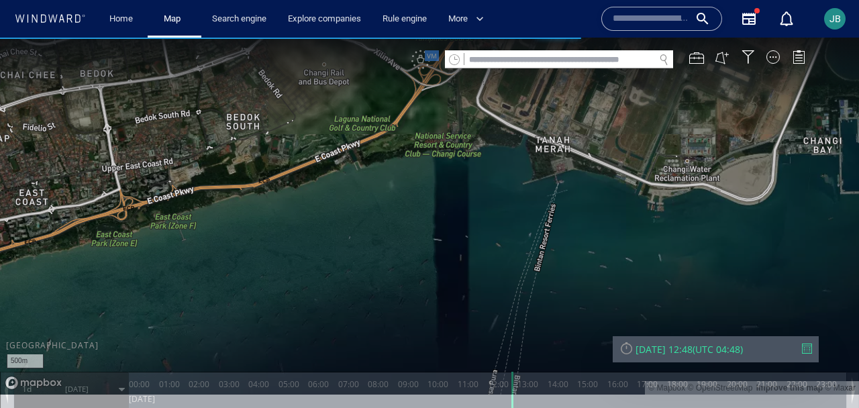
drag, startPoint x: 221, startPoint y: 319, endPoint x: 159, endPoint y: 101, distance: 227.2
click at [159, 101] on canvas "Map" at bounding box center [429, 216] width 859 height 357
drag, startPoint x: 159, startPoint y: 101, endPoint x: 167, endPoint y: 101, distance: 8.0
click at [167, 101] on canvas "Map" at bounding box center [429, 216] width 859 height 357
drag, startPoint x: 240, startPoint y: 105, endPoint x: 76, endPoint y: 253, distance: 221.3
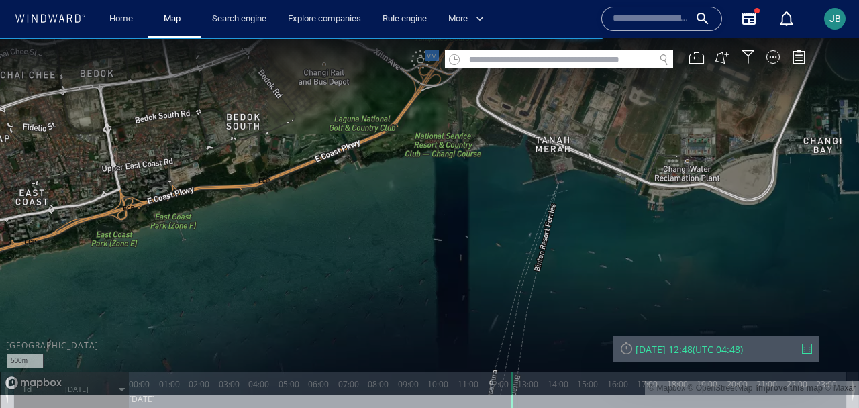
click at [76, 253] on canvas "Map" at bounding box center [429, 216] width 859 height 357
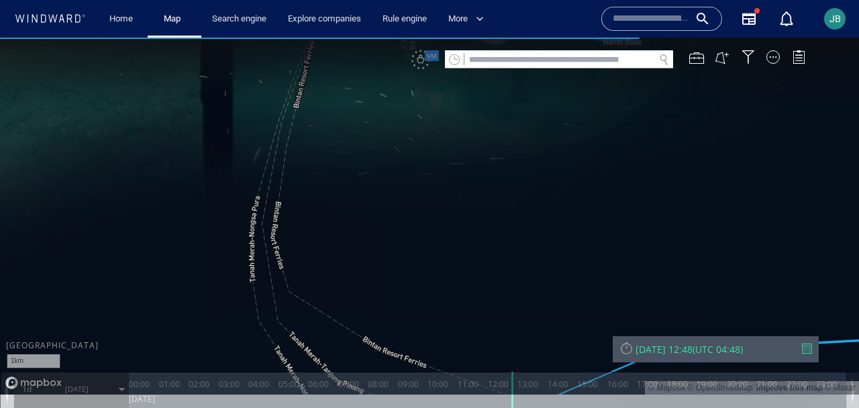
drag, startPoint x: 571, startPoint y: 142, endPoint x: 375, endPoint y: 264, distance: 231.2
click at [375, 264] on canvas "Map" at bounding box center [429, 216] width 859 height 357
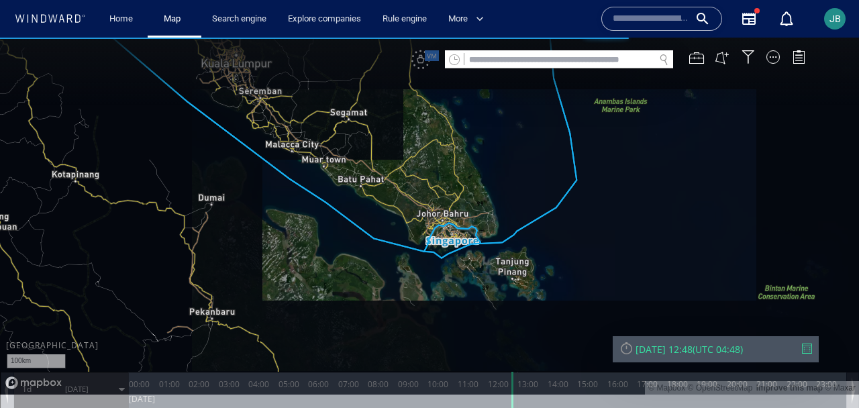
drag, startPoint x: 633, startPoint y: 173, endPoint x: 370, endPoint y: 239, distance: 270.6
click at [370, 239] on canvas "Map" at bounding box center [429, 216] width 859 height 357
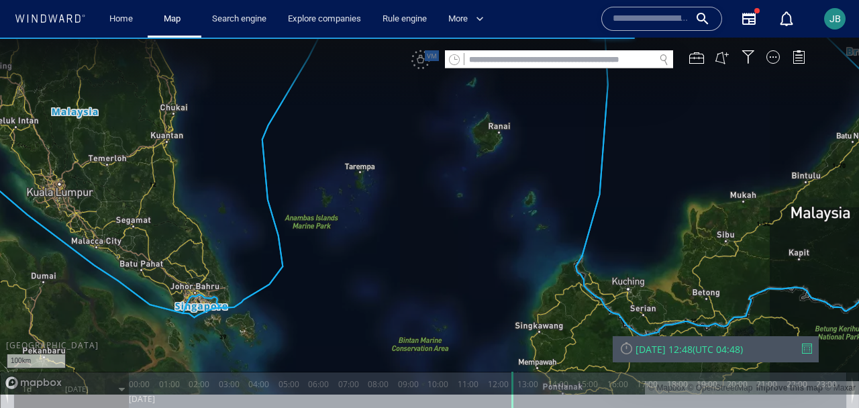
click at [480, 52] on input "text" at bounding box center [559, 60] width 190 height 18
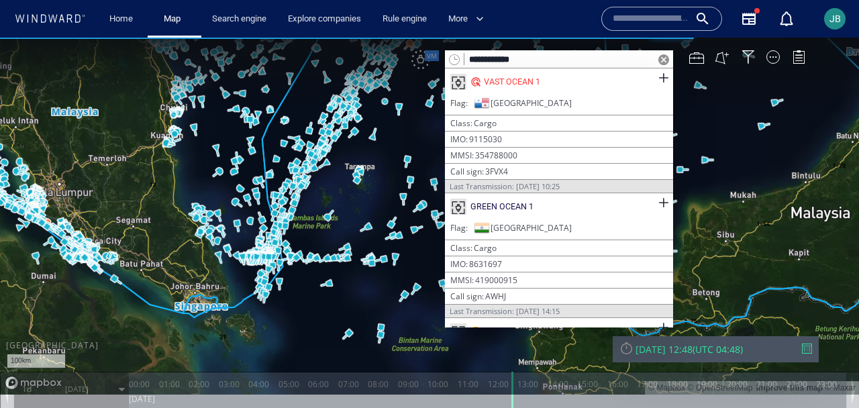
type input "**********"
click at [569, 85] on div "VAST OCEAN 1" at bounding box center [559, 81] width 228 height 27
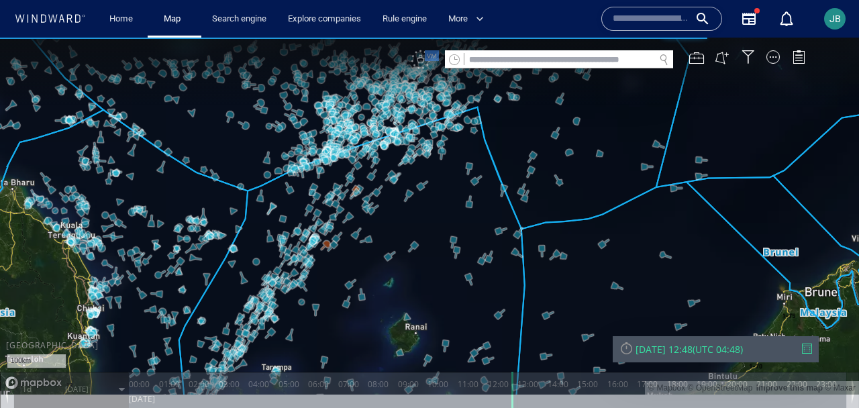
drag, startPoint x: 457, startPoint y: 119, endPoint x: 361, endPoint y: 345, distance: 245.0
click at [361, 345] on canvas "Map" at bounding box center [429, 216] width 859 height 357
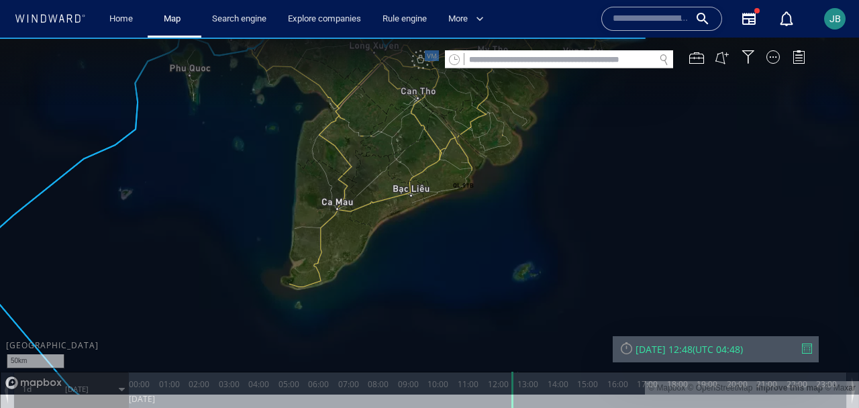
click at [674, 348] on div "[DATE] 12:48" at bounding box center [663, 349] width 57 height 13
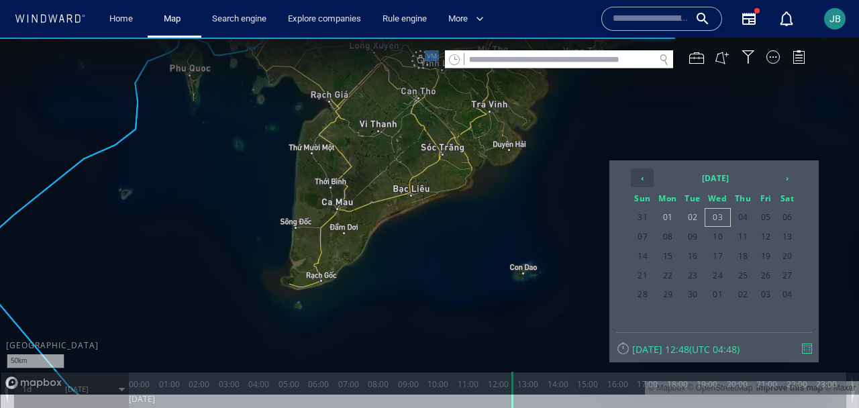
click at [645, 182] on th "‹" at bounding box center [642, 177] width 23 height 19
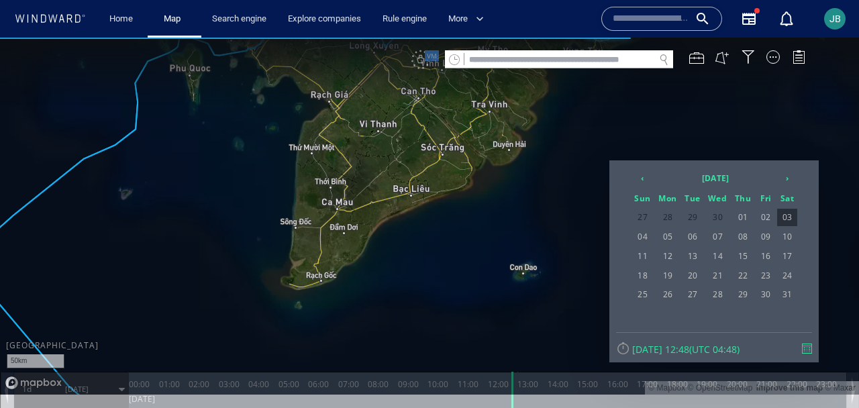
click at [739, 213] on span "01" at bounding box center [742, 217] width 23 height 17
click at [741, 219] on span "01" at bounding box center [742, 217] width 23 height 17
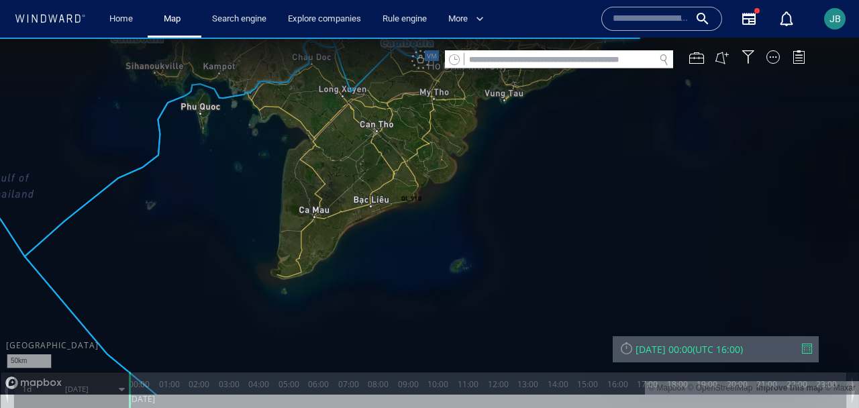
click at [220, 220] on canvas "Map" at bounding box center [429, 216] width 859 height 357
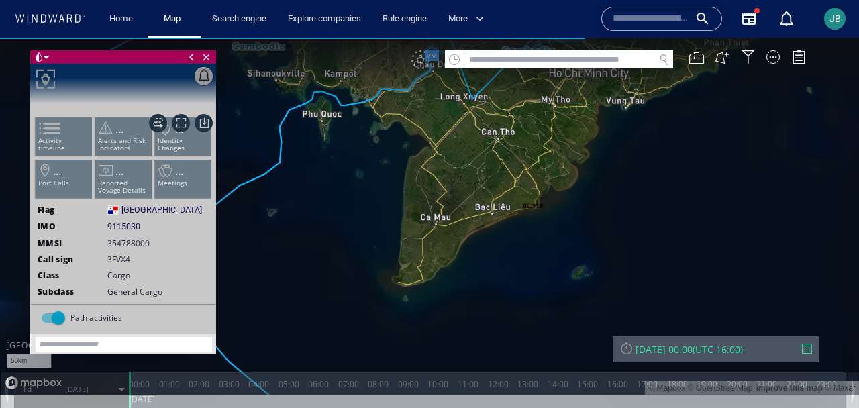
click at [341, 227] on canvas "Map" at bounding box center [429, 216] width 859 height 357
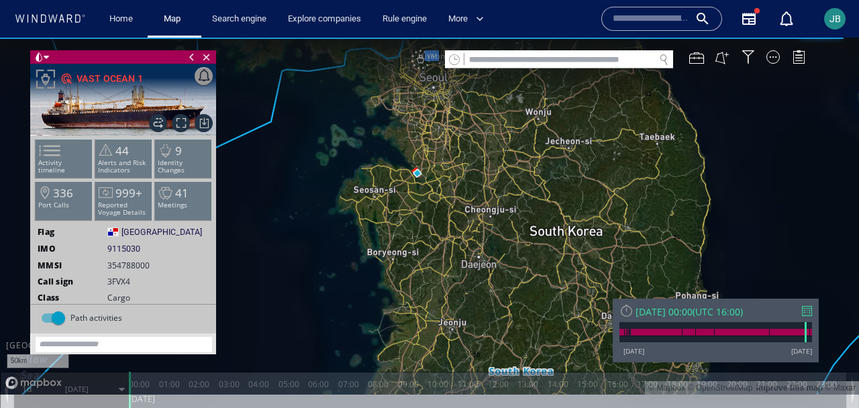
drag, startPoint x: 345, startPoint y: 292, endPoint x: 282, endPoint y: 318, distance: 68.3
click at [321, 260] on canvas "Map" at bounding box center [429, 216] width 859 height 357
drag, startPoint x: 282, startPoint y: 318, endPoint x: 350, endPoint y: 88, distance: 240.1
click at [352, 85] on canvas "Map" at bounding box center [429, 216] width 859 height 357
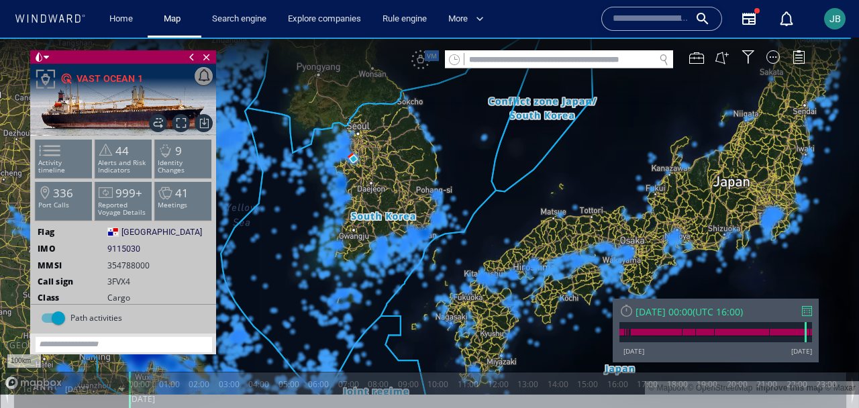
drag, startPoint x: 294, startPoint y: 313, endPoint x: 293, endPoint y: 282, distance: 30.9
click at [293, 282] on canvas "Map" at bounding box center [429, 216] width 859 height 357
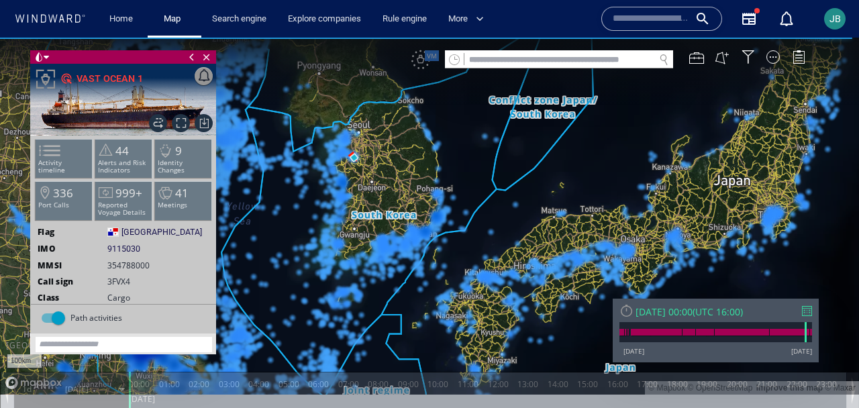
drag, startPoint x: 280, startPoint y: 350, endPoint x: 282, endPoint y: 380, distance: 30.3
click at [282, 380] on canvas "Map" at bounding box center [429, 216] width 859 height 357
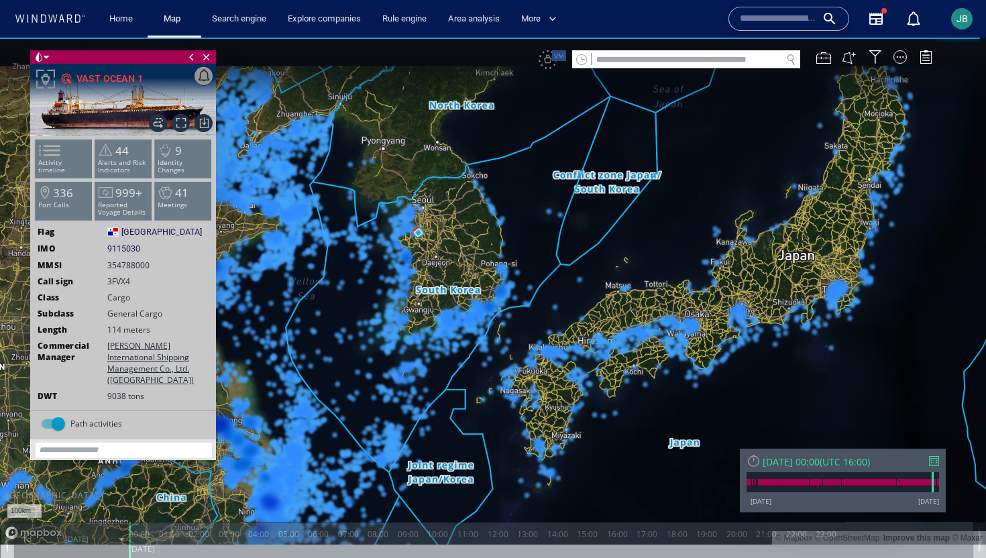
click at [814, 105] on canvas "Map" at bounding box center [493, 291] width 986 height 507
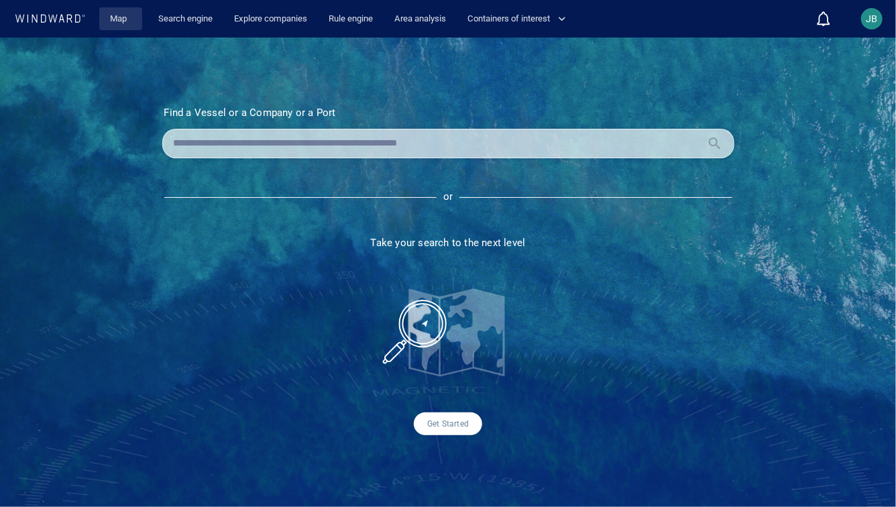
drag, startPoint x: 126, startPoint y: 23, endPoint x: 359, endPoint y: 142, distance: 261.3
click at [125, 23] on link "Map" at bounding box center [121, 18] width 32 height 23
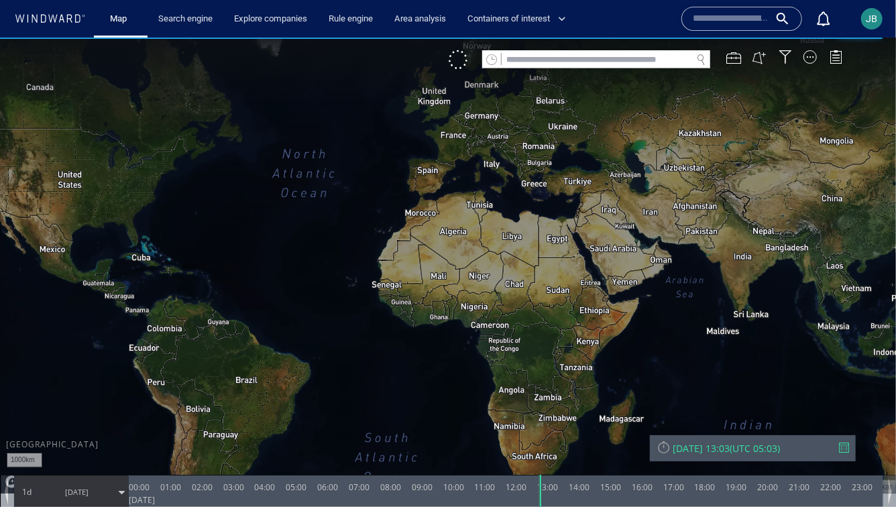
drag, startPoint x: 674, startPoint y: 402, endPoint x: 421, endPoint y: 381, distance: 253.8
click at [421, 381] on canvas "Map" at bounding box center [448, 265] width 896 height 456
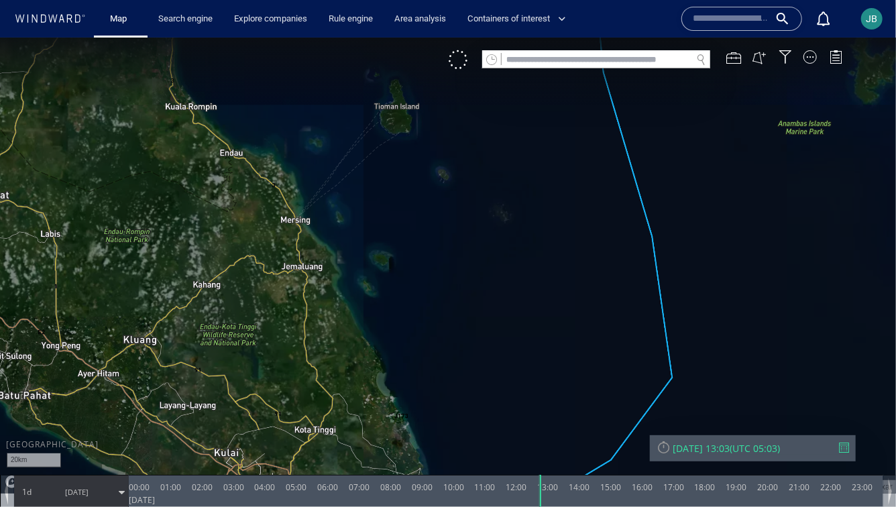
click at [466, 68] on canvas "Map" at bounding box center [448, 265] width 896 height 456
click at [462, 62] on div at bounding box center [458, 59] width 19 height 19
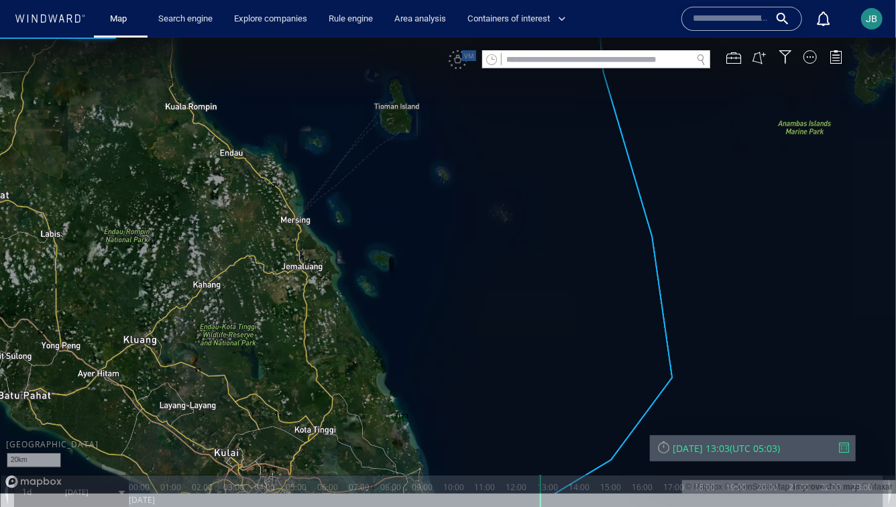
drag, startPoint x: 592, startPoint y: 266, endPoint x: 487, endPoint y: 262, distance: 105.4
click at [486, 262] on canvas "Map" at bounding box center [448, 265] width 896 height 456
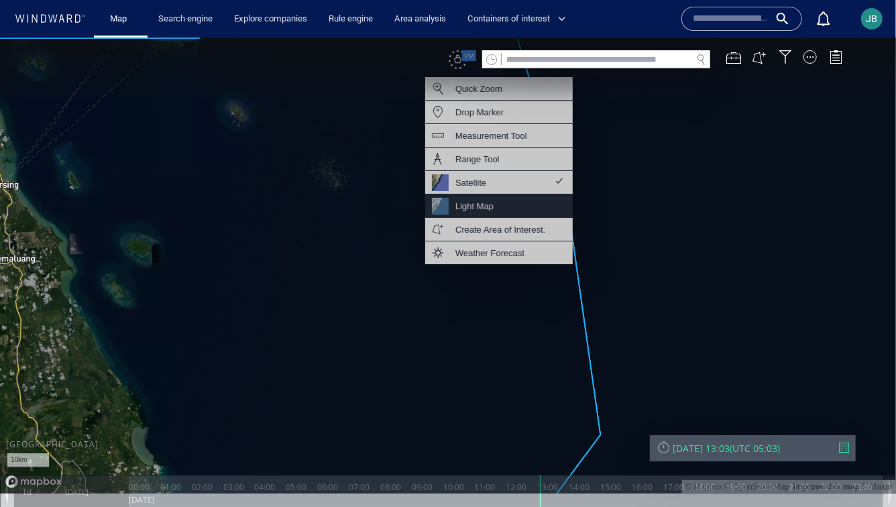
click at [505, 213] on div "Light Map" at bounding box center [499, 205] width 148 height 23
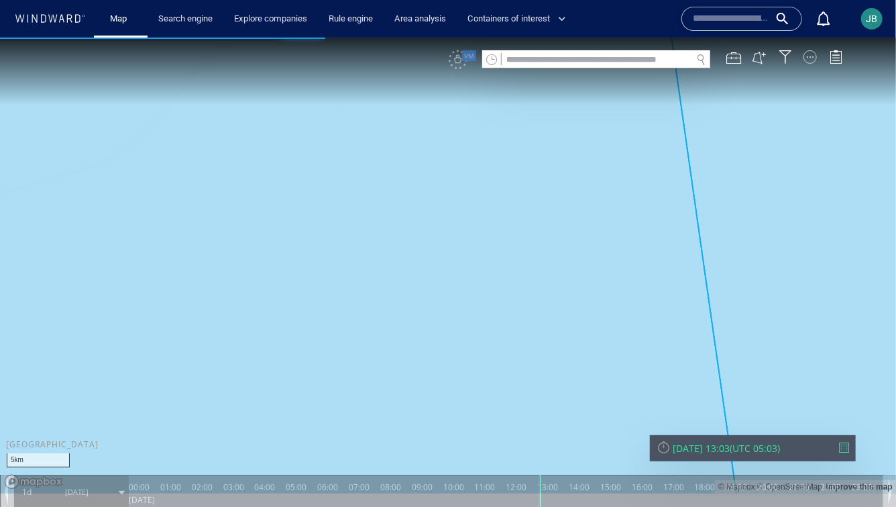
click at [808, 58] on div at bounding box center [810, 56] width 13 height 13
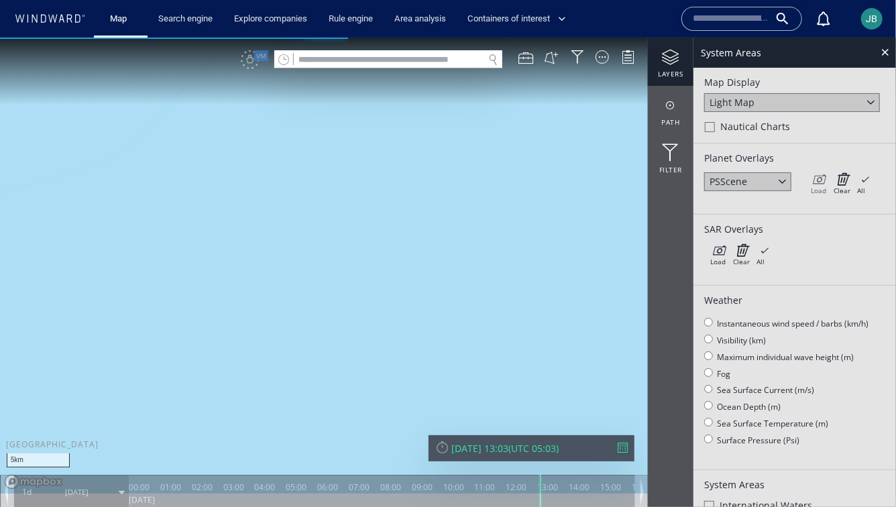
click at [813, 186] on div "Load" at bounding box center [818, 189] width 15 height 9
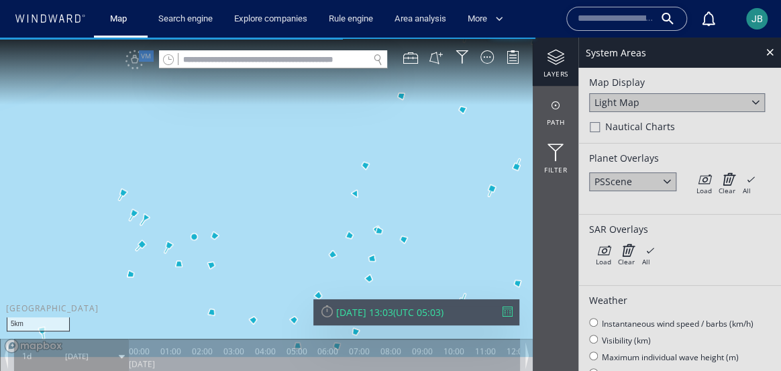
drag, startPoint x: 430, startPoint y: 199, endPoint x: 397, endPoint y: 172, distance: 42.4
click at [400, 157] on canvas "Map" at bounding box center [390, 197] width 781 height 319
click at [389, 309] on div "Wed 03/09/2025 13:03" at bounding box center [364, 312] width 57 height 13
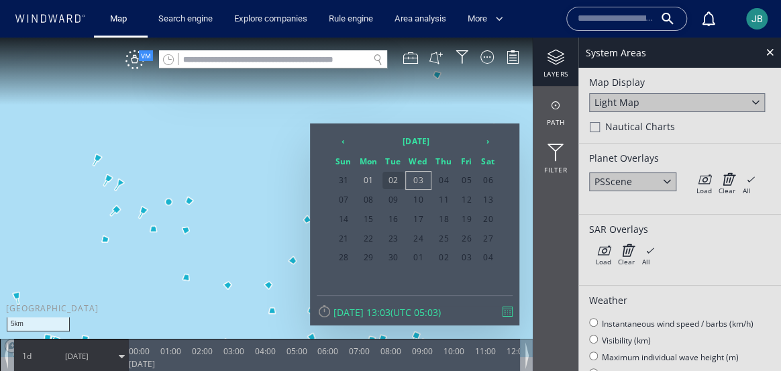
click at [396, 179] on span "02" at bounding box center [393, 180] width 22 height 17
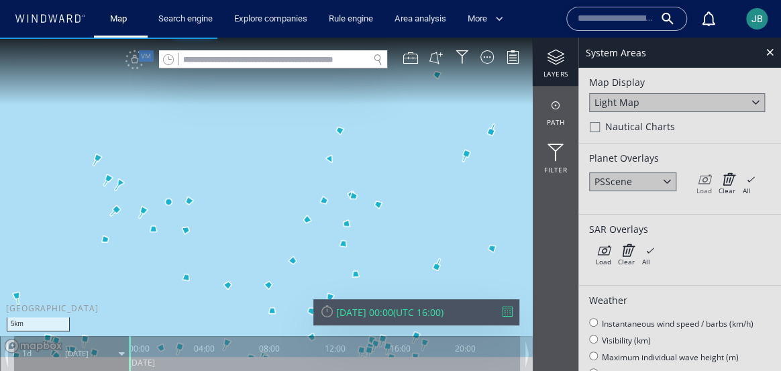
click at [706, 184] on icon at bounding box center [703, 178] width 15 height 13
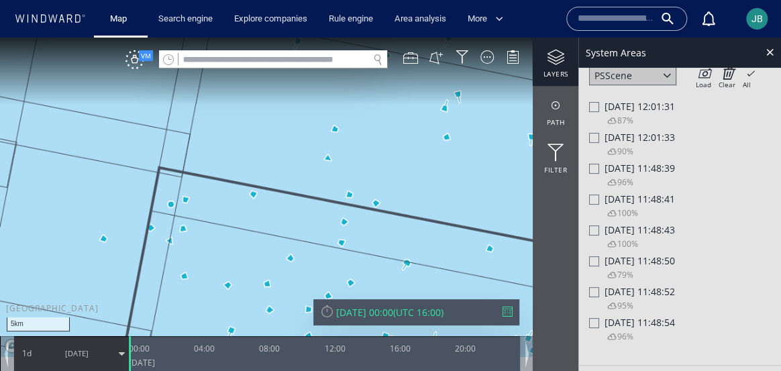
scroll to position [152, 0]
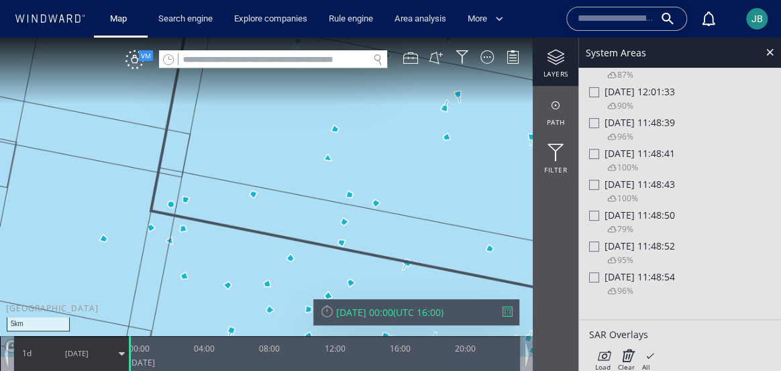
click at [382, 313] on div "Tue 02/09/2025 00:00" at bounding box center [364, 312] width 57 height 13
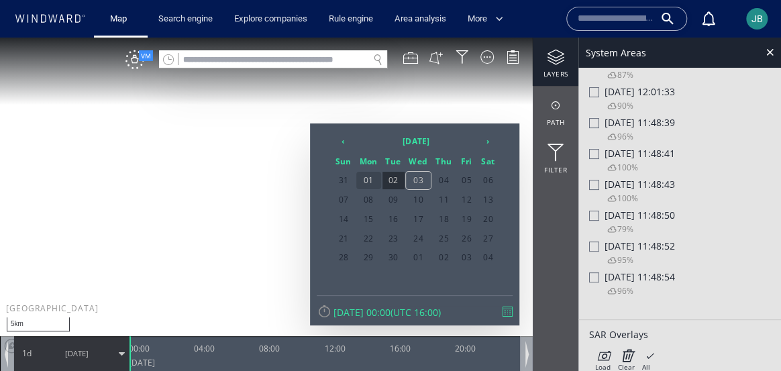
click at [370, 177] on span "01" at bounding box center [368, 180] width 25 height 17
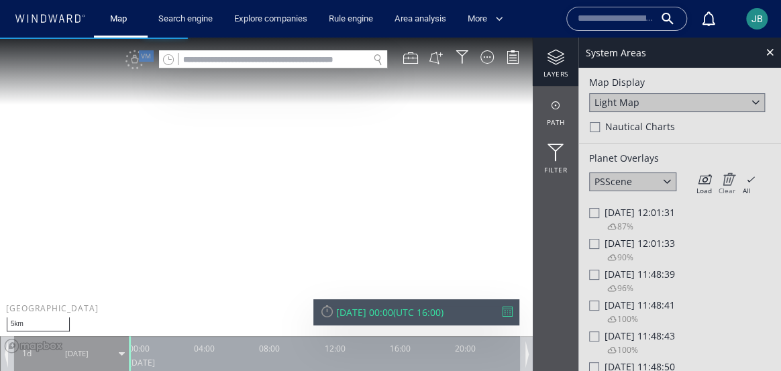
click at [731, 179] on icon at bounding box center [726, 178] width 17 height 13
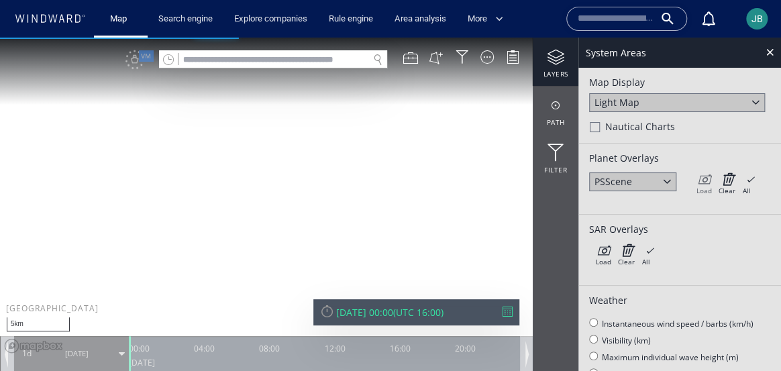
click at [704, 179] on icon at bounding box center [703, 178] width 15 height 13
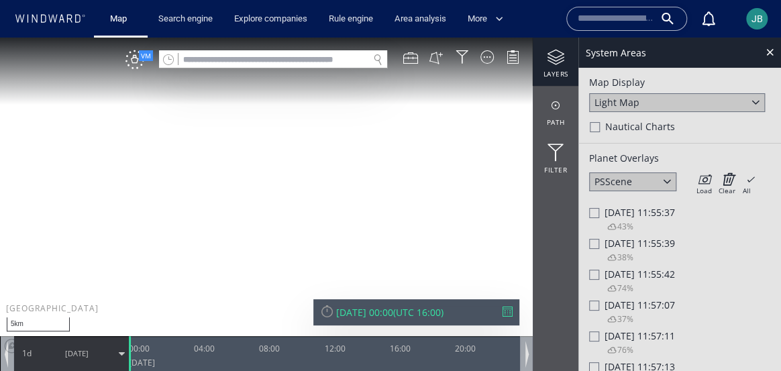
click at [594, 251] on div "38%" at bounding box center [613, 259] width 42 height 18
click at [592, 246] on div at bounding box center [594, 244] width 10 height 10
drag, startPoint x: 258, startPoint y: 142, endPoint x: 259, endPoint y: 213, distance: 71.8
click at [259, 213] on canvas "Map" at bounding box center [390, 197] width 781 height 319
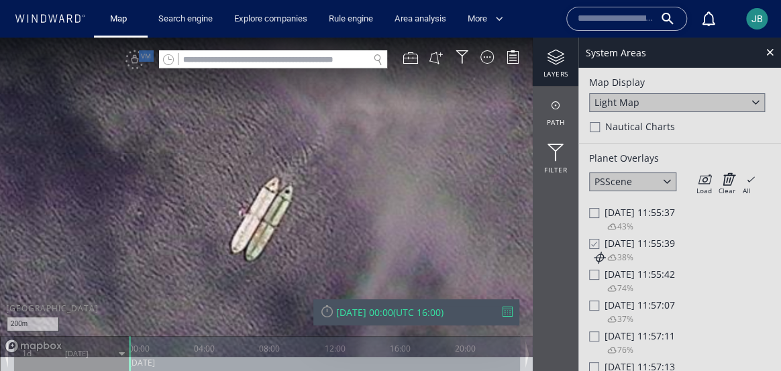
drag, startPoint x: 259, startPoint y: 250, endPoint x: 223, endPoint y: 215, distance: 49.8
click at [223, 215] on canvas "Map" at bounding box center [390, 197] width 781 height 319
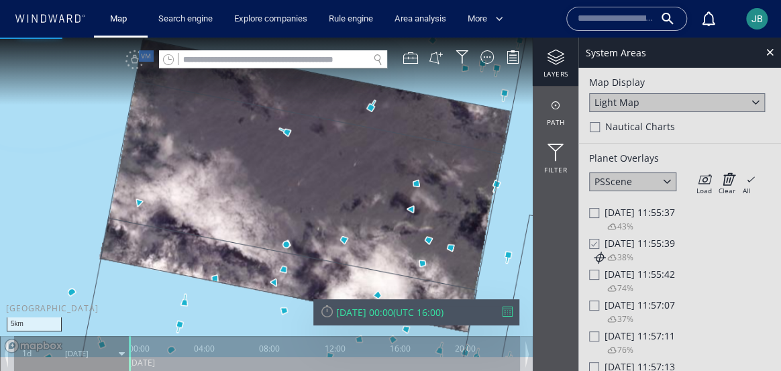
drag, startPoint x: 380, startPoint y: 224, endPoint x: 317, endPoint y: 91, distance: 147.9
click at [316, 90] on canvas "Map" at bounding box center [390, 197] width 781 height 319
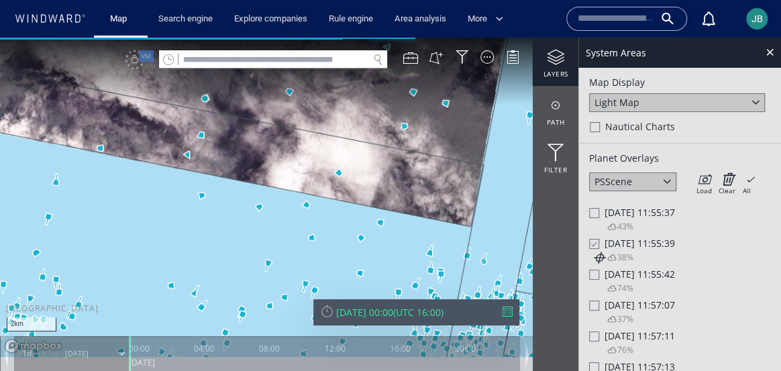
drag, startPoint x: 224, startPoint y: 122, endPoint x: 236, endPoint y: 279, distance: 157.4
click at [236, 279] on canvas "Map" at bounding box center [390, 197] width 781 height 319
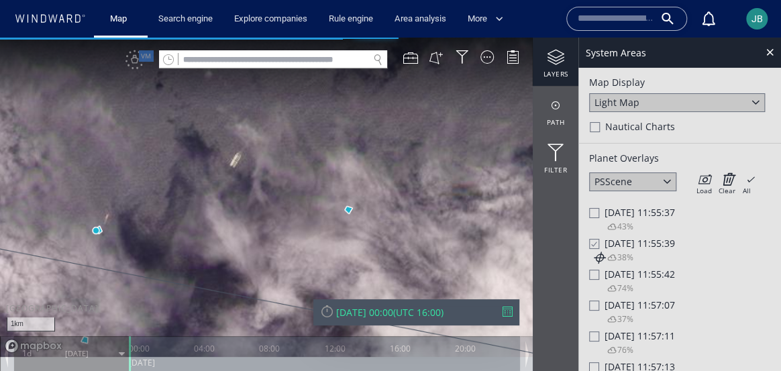
drag, startPoint x: 360, startPoint y: 239, endPoint x: 267, endPoint y: 239, distance: 92.6
click at [267, 239] on canvas "Map" at bounding box center [390, 197] width 781 height 319
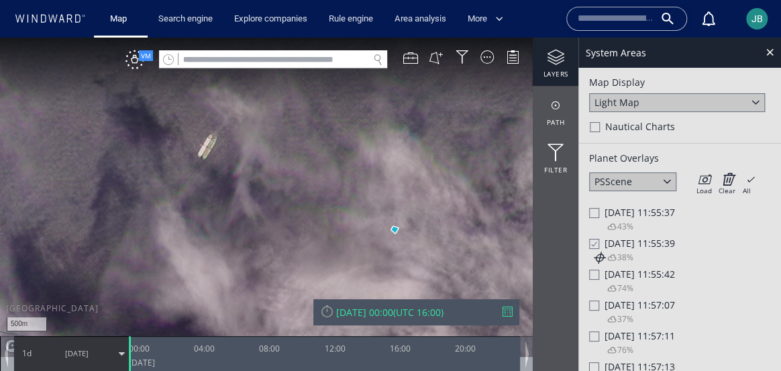
drag, startPoint x: 425, startPoint y: 222, endPoint x: 370, endPoint y: 244, distance: 59.7
click at [369, 244] on canvas "Map" at bounding box center [390, 197] width 781 height 319
click at [753, 13] on span "JB" at bounding box center [756, 18] width 11 height 11
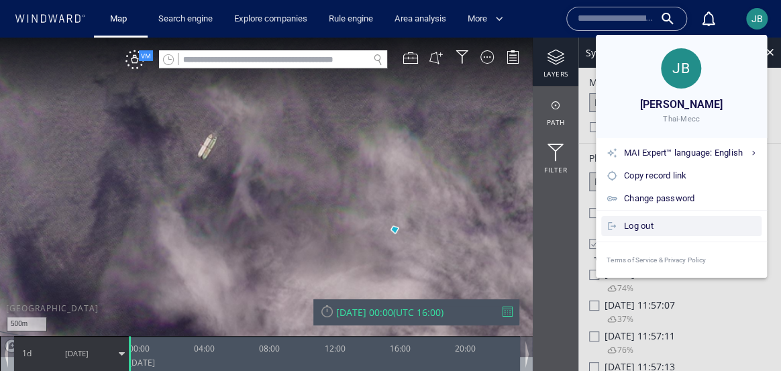
click at [653, 224] on div "Log out" at bounding box center [690, 226] width 132 height 15
